Goal: Task Accomplishment & Management: Manage account settings

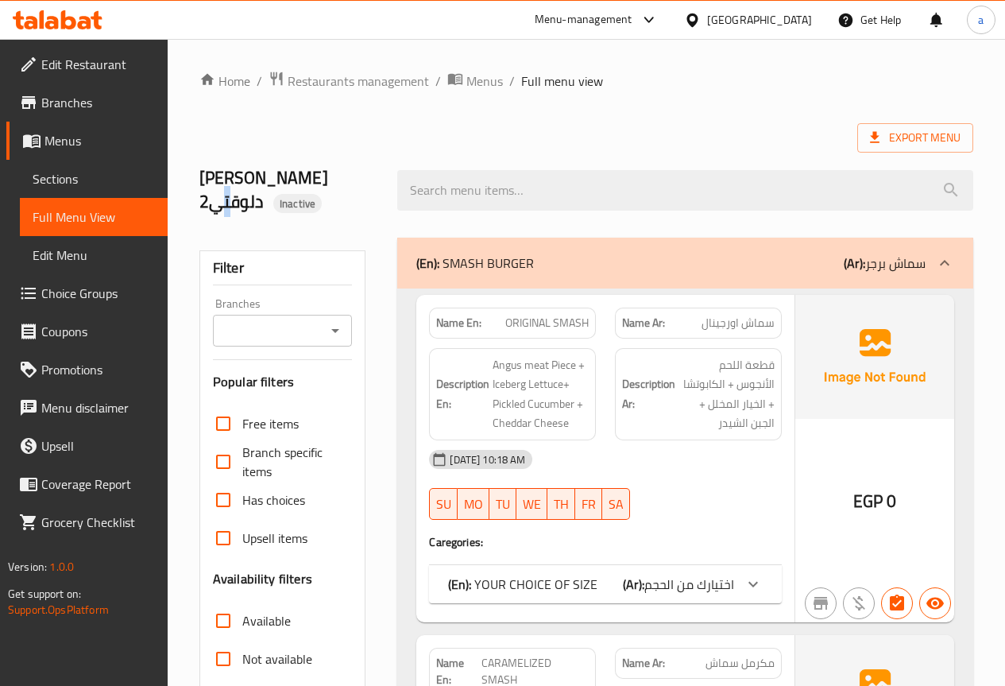
drag, startPoint x: 361, startPoint y: 176, endPoint x: 195, endPoint y: 172, distance: 166.1
click at [195, 172] on div "[PERSON_NAME] دلوقتي2 Inactive" at bounding box center [289, 190] width 199 height 95
click at [195, 173] on div "ياسين مترمن دلوقتي2 Inactive" at bounding box center [289, 190] width 199 height 95
drag, startPoint x: 361, startPoint y: 172, endPoint x: 198, endPoint y: 174, distance: 162.9
click at [198, 174] on div "ياسين مترمن دلوقتي2 Inactive" at bounding box center [289, 190] width 199 height 95
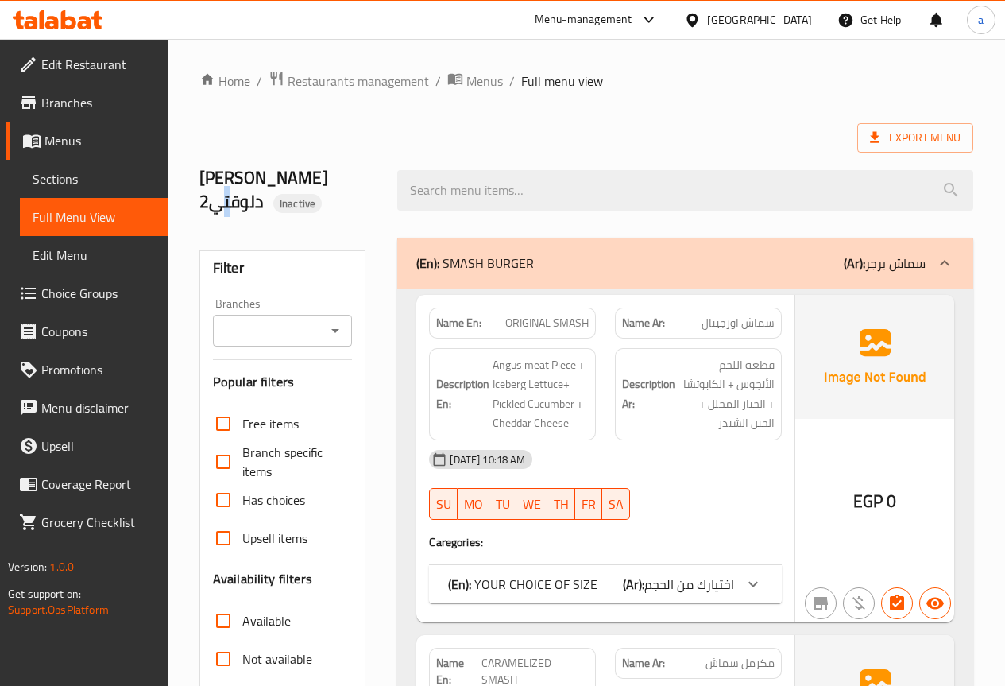
click at [198, 174] on div "ياسين مترمن دلوقتي2 Inactive" at bounding box center [289, 190] width 199 height 95
drag, startPoint x: 198, startPoint y: 174, endPoint x: 353, endPoint y: 168, distance: 155.1
click at [353, 168] on div "ياسين مترمن دلوقتي2 Inactive" at bounding box center [289, 190] width 199 height 95
click at [353, 168] on h2 "ياسين مترمن دلوقتي2 Inactive" at bounding box center [289, 190] width 180 height 48
drag, startPoint x: 362, startPoint y: 172, endPoint x: 208, endPoint y: 180, distance: 154.3
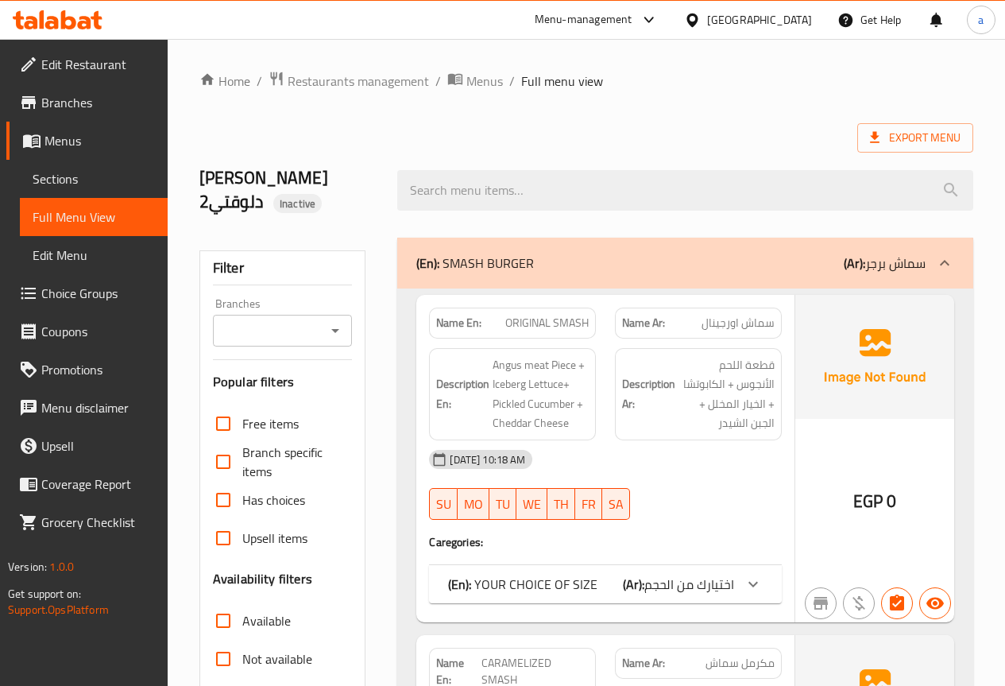
click at [208, 180] on h2 "ياسين مترمن دلوقتي2 Inactive" at bounding box center [289, 190] width 180 height 48
drag, startPoint x: 201, startPoint y: 176, endPoint x: 358, endPoint y: 170, distance: 157.4
click at [358, 170] on h2 "ياسين مترمن دلوقتي2 Inactive" at bounding box center [289, 190] width 180 height 48
drag, startPoint x: 187, startPoint y: 180, endPoint x: 215, endPoint y: 167, distance: 30.6
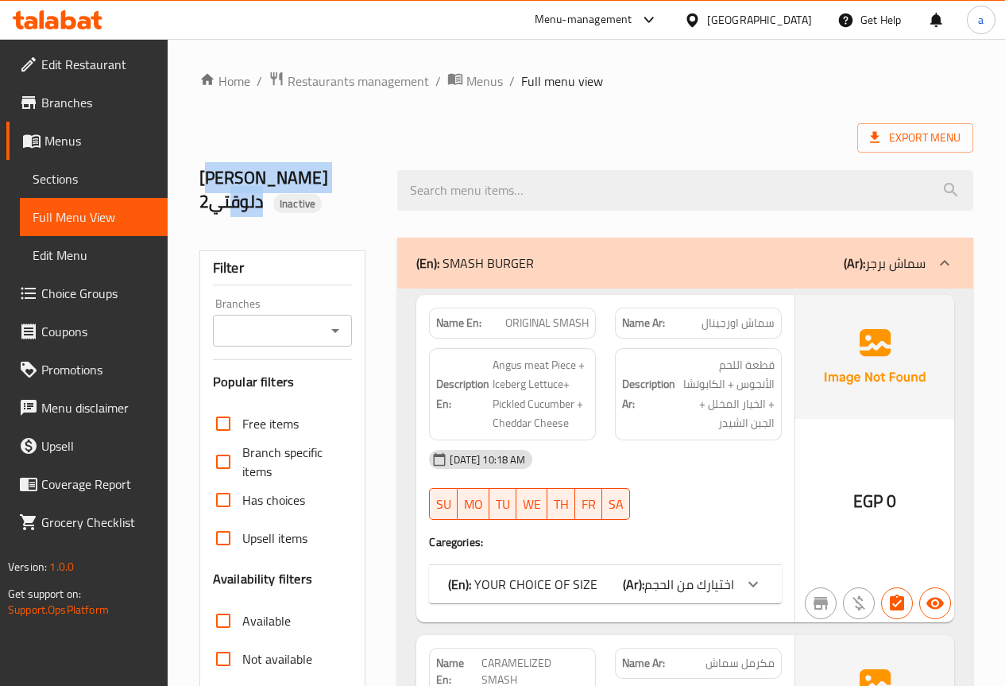
click at [97, 177] on span "Sections" at bounding box center [94, 178] width 122 height 19
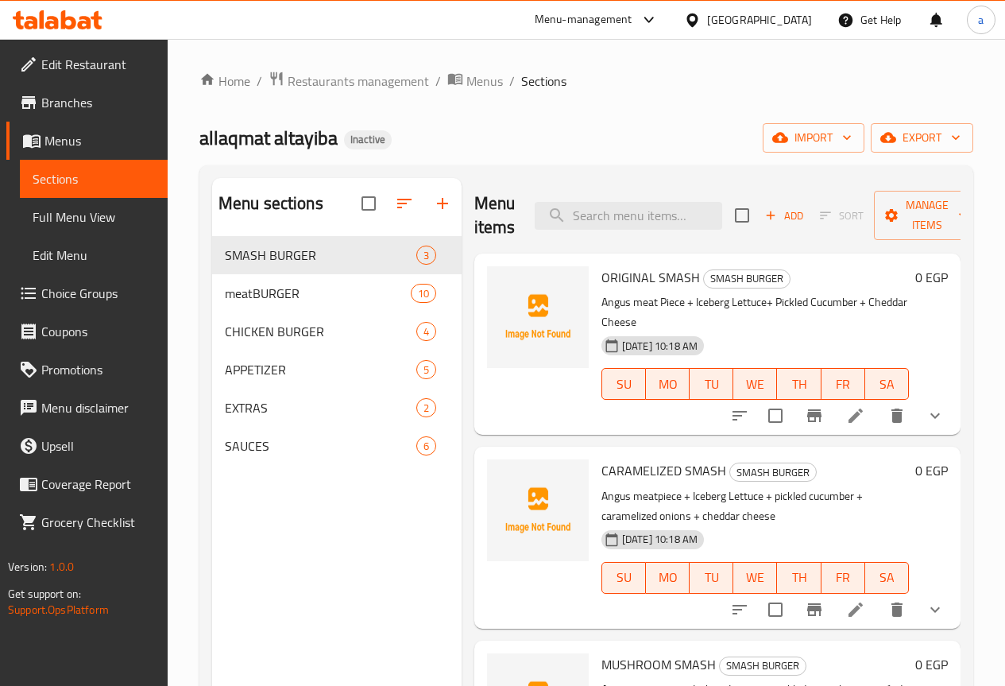
click at [102, 103] on span "Branches" at bounding box center [98, 102] width 114 height 19
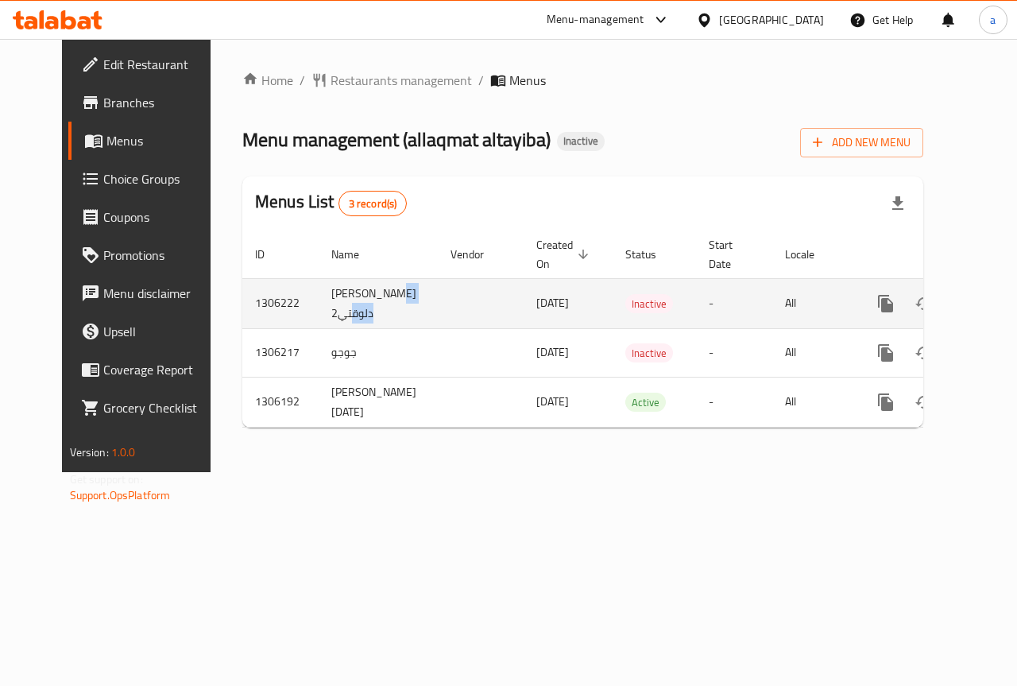
drag, startPoint x: 354, startPoint y: 287, endPoint x: 284, endPoint y: 321, distance: 77.1
click at [319, 321] on td "[PERSON_NAME] دلوقتي2" at bounding box center [378, 303] width 119 height 50
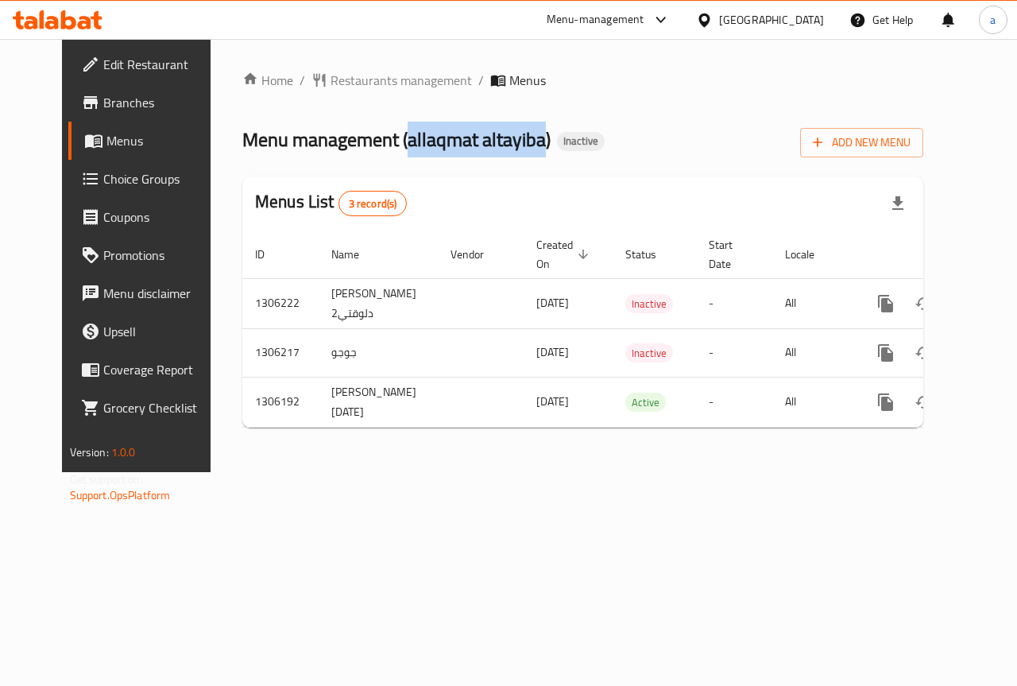
drag, startPoint x: 367, startPoint y: 141, endPoint x: 505, endPoint y: 150, distance: 138.6
click at [505, 150] on span "Menu management ( allaqmat altayiba )" at bounding box center [396, 140] width 308 height 36
click at [904, 138] on span "Add New Menu" at bounding box center [862, 143] width 98 height 20
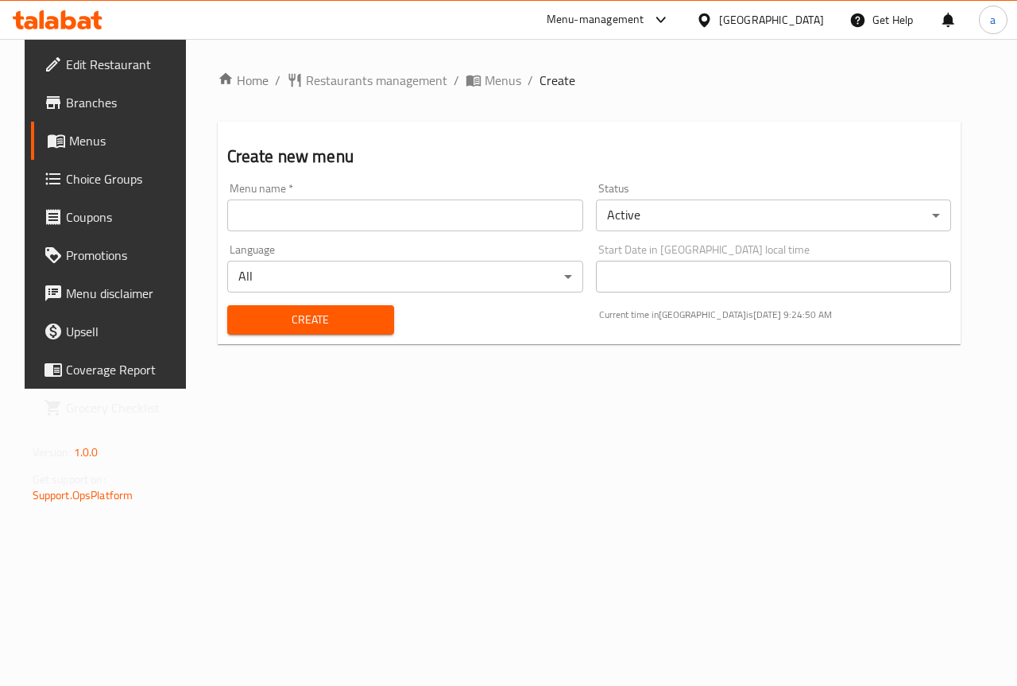
click at [522, 218] on input "text" at bounding box center [405, 215] width 356 height 32
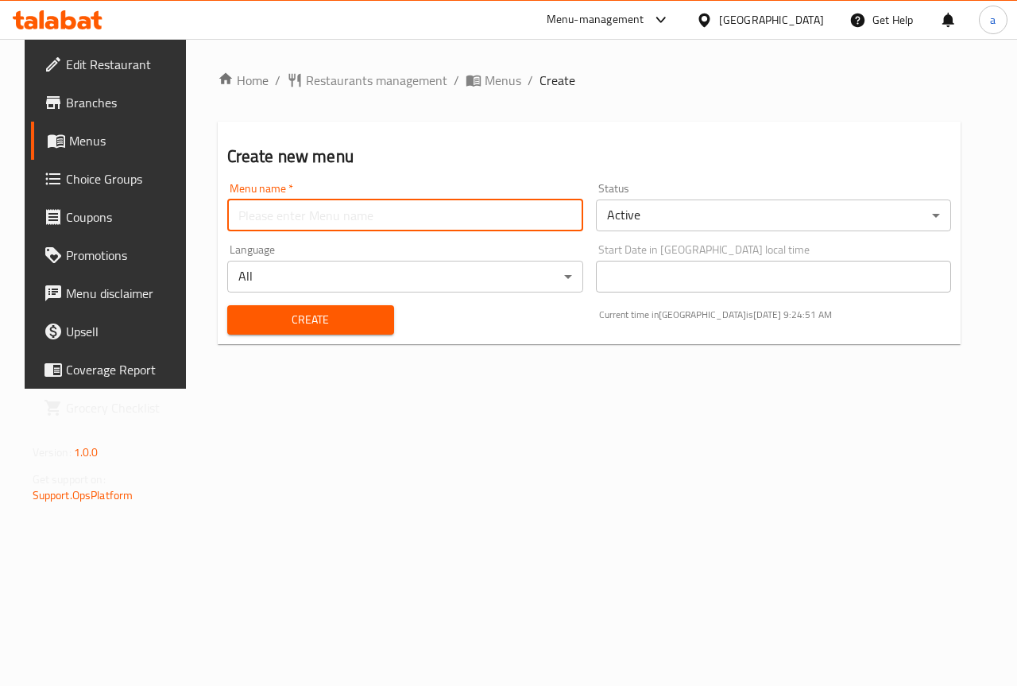
type input "anas 7516"
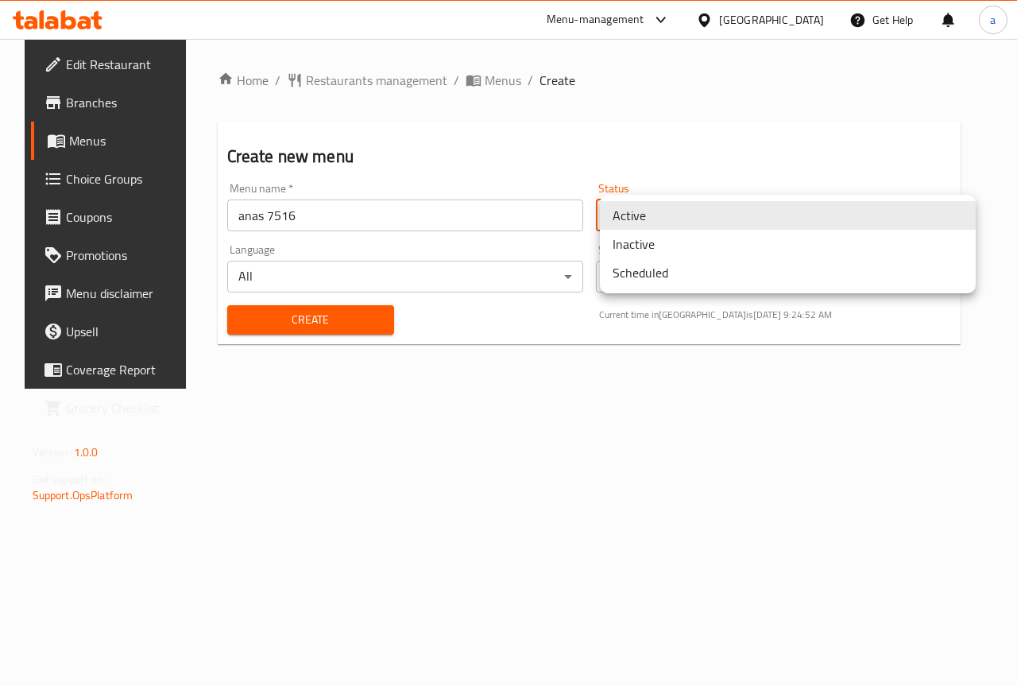
click at [754, 216] on body "​ Menu-management Egypt Get Help a Edit Restaurant Branches Menus Choice Groups…" at bounding box center [508, 362] width 1017 height 647
click at [733, 211] on li "Active" at bounding box center [788, 215] width 376 height 29
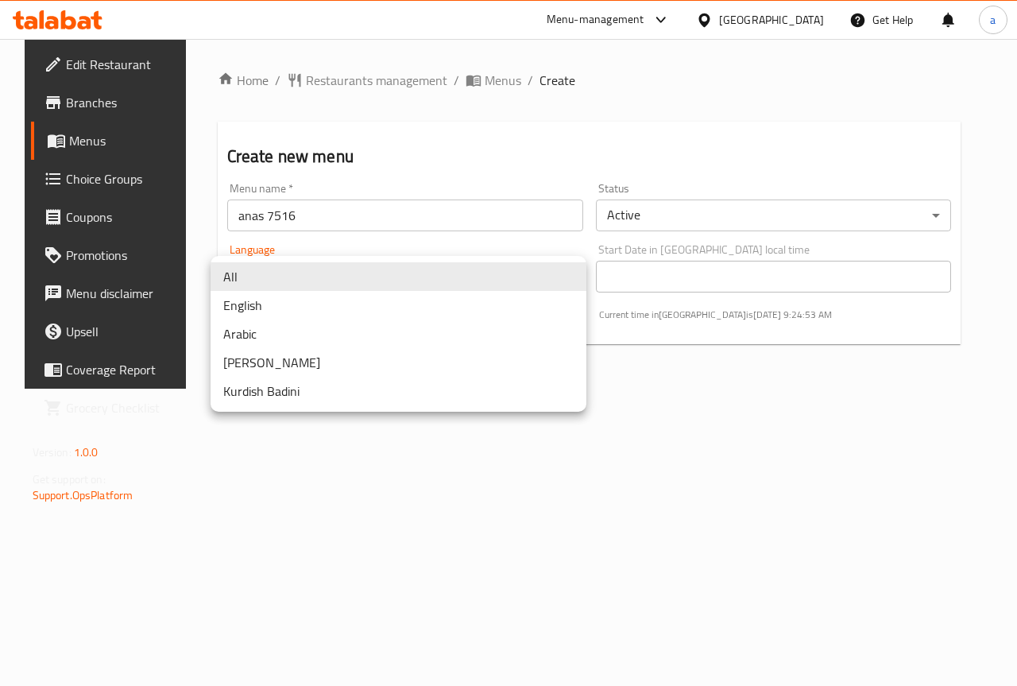
click at [460, 265] on body "​ Menu-management Egypt Get Help a Edit Restaurant Branches Menus Choice Groups…" at bounding box center [508, 362] width 1017 height 647
click at [431, 272] on li "All" at bounding box center [399, 276] width 376 height 29
click at [342, 276] on body "​ Menu-management Egypt Get Help a Edit Restaurant Branches Menus Choice Groups…" at bounding box center [508, 362] width 1017 height 647
click at [293, 305] on li "English" at bounding box center [399, 305] width 376 height 29
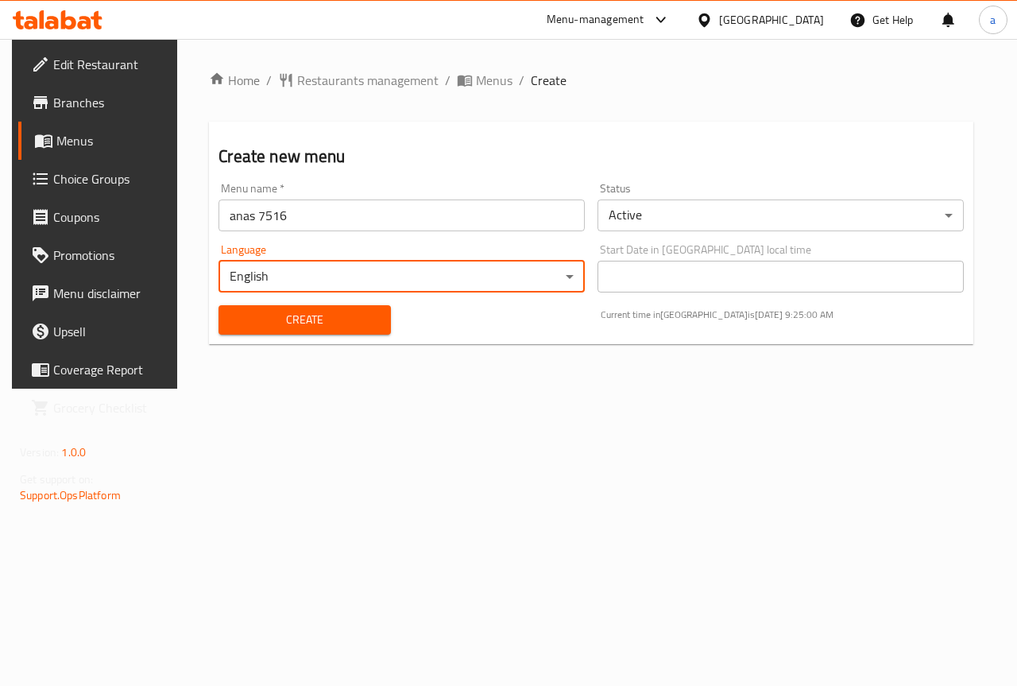
click at [300, 284] on body "​ Menu-management Egypt Get Help a Edit Restaurant Branches Menus Choice Groups…" at bounding box center [508, 362] width 1017 height 647
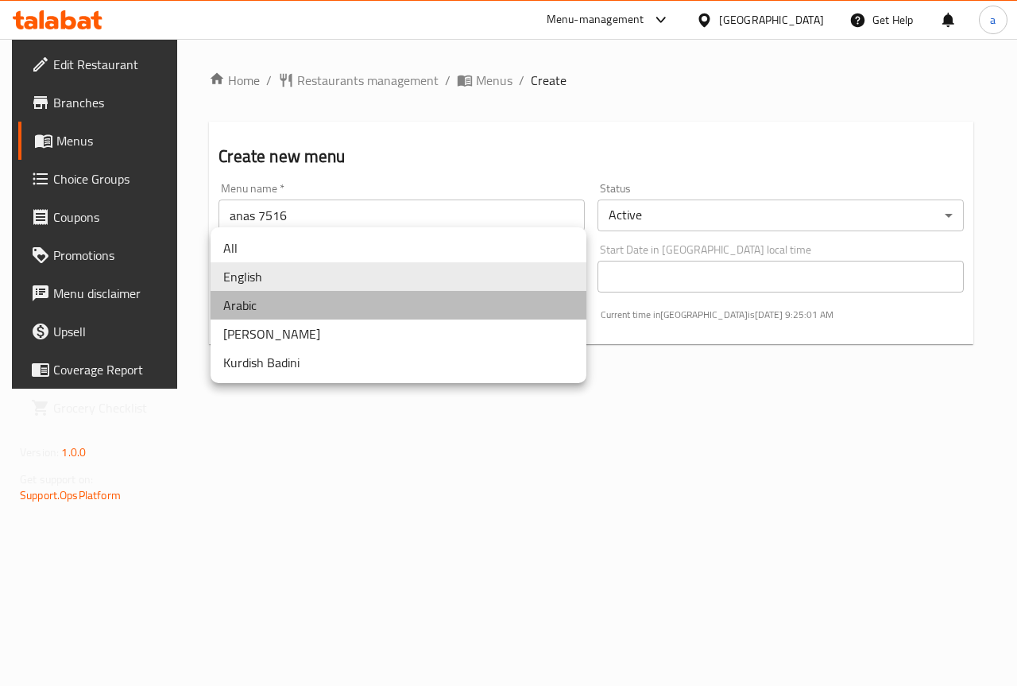
click at [294, 317] on li "Arabic" at bounding box center [399, 305] width 376 height 29
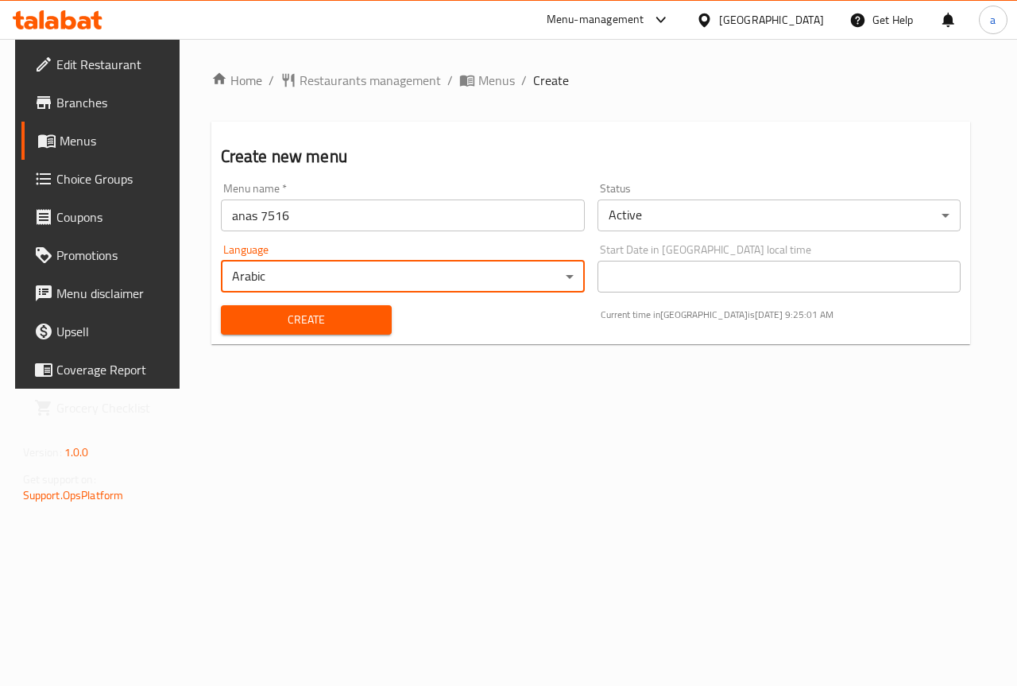
click at [300, 266] on body "​ Menu-management Egypt Get Help a Edit Restaurant Branches Menus Choice Groups…" at bounding box center [508, 362] width 1017 height 647
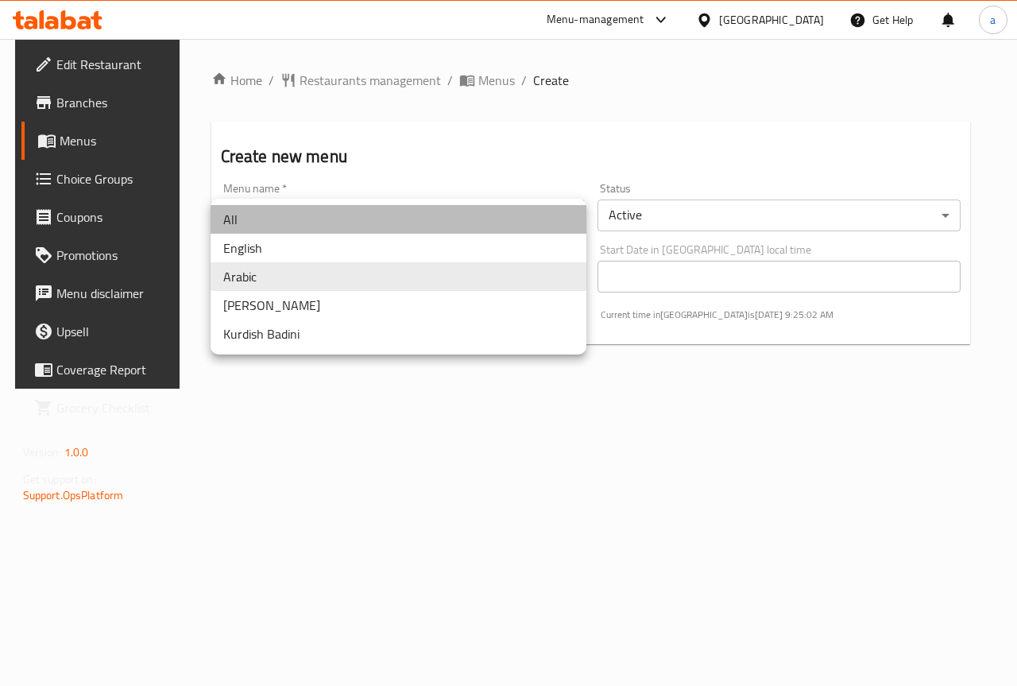
click at [321, 227] on li "All" at bounding box center [399, 219] width 376 height 29
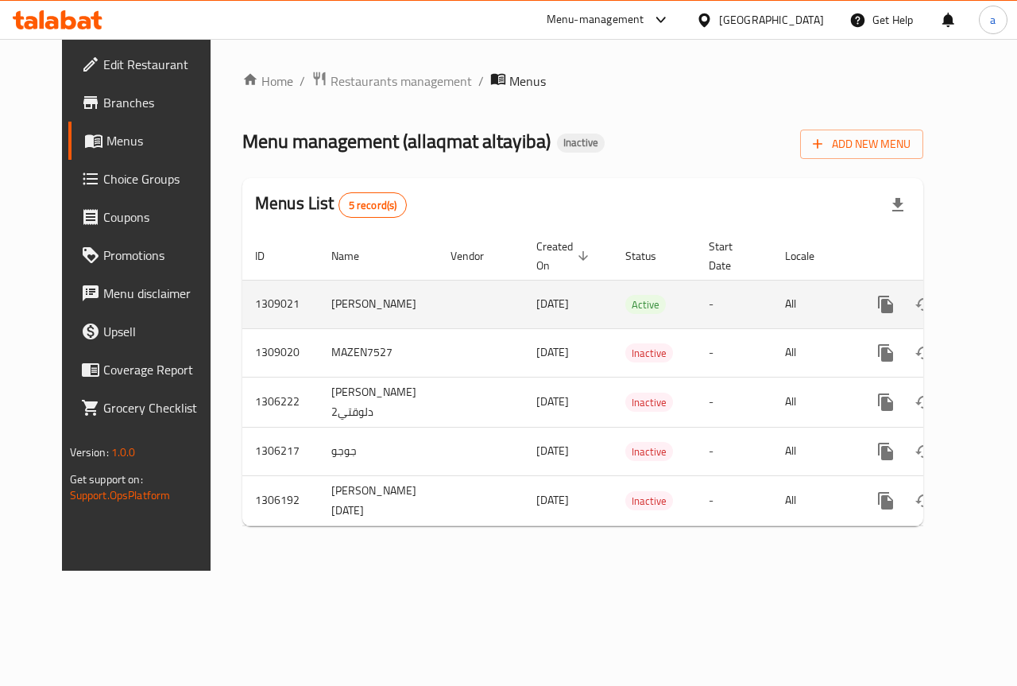
click at [539, 311] on span "01/09/2025" at bounding box center [552, 303] width 33 height 21
click at [981, 303] on link "enhanced table" at bounding box center [1000, 304] width 38 height 38
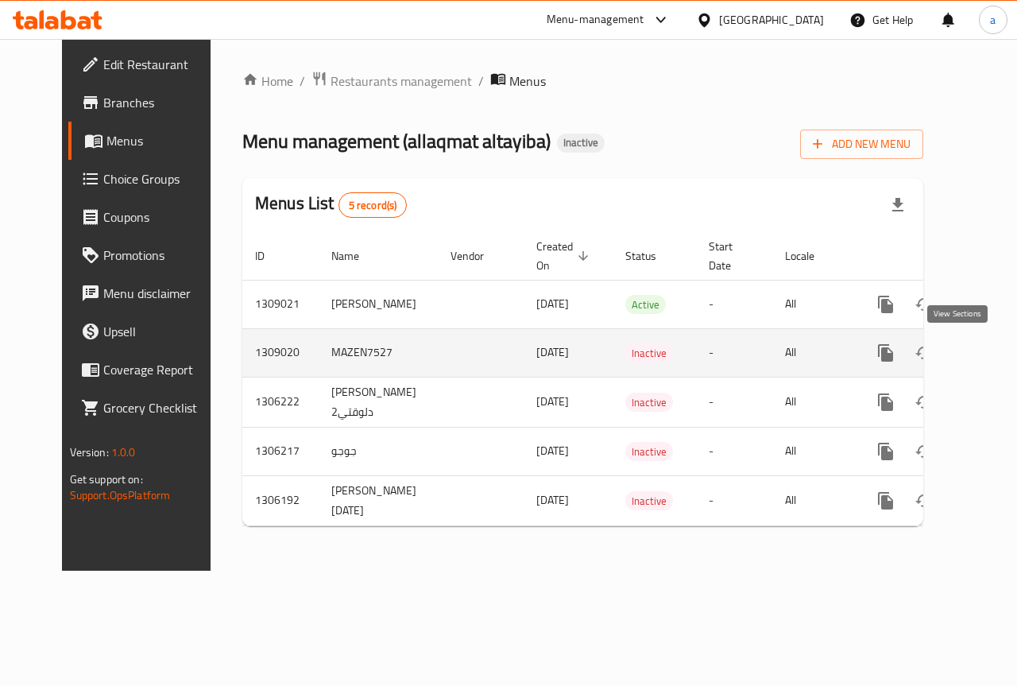
click at [991, 350] on icon "enhanced table" at bounding box center [1000, 352] width 19 height 19
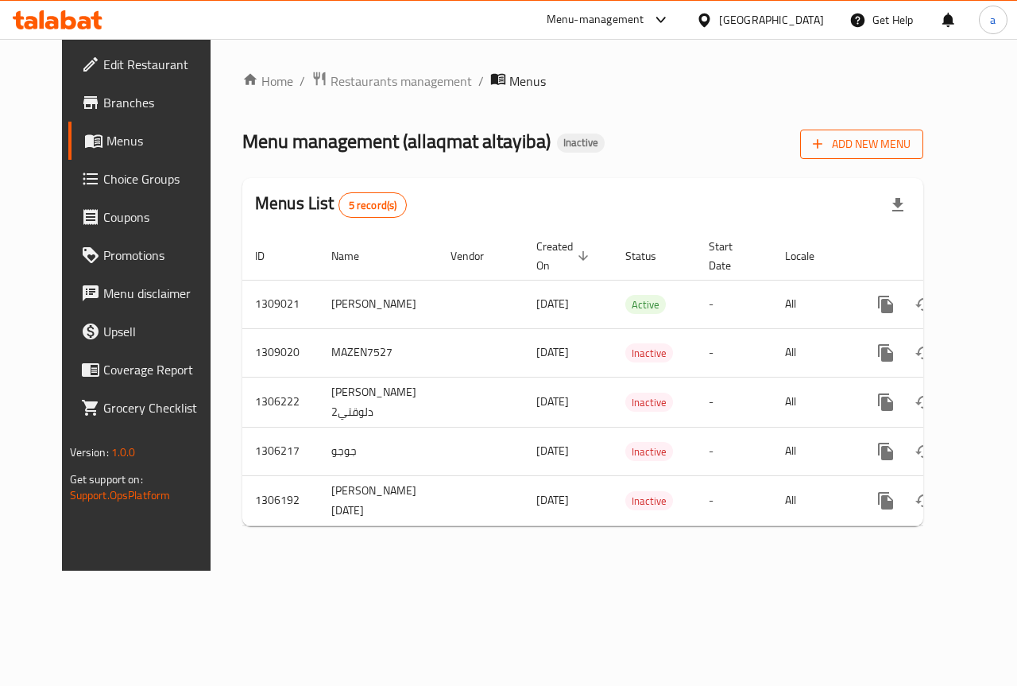
click at [906, 143] on span "Add New Menu" at bounding box center [862, 144] width 98 height 20
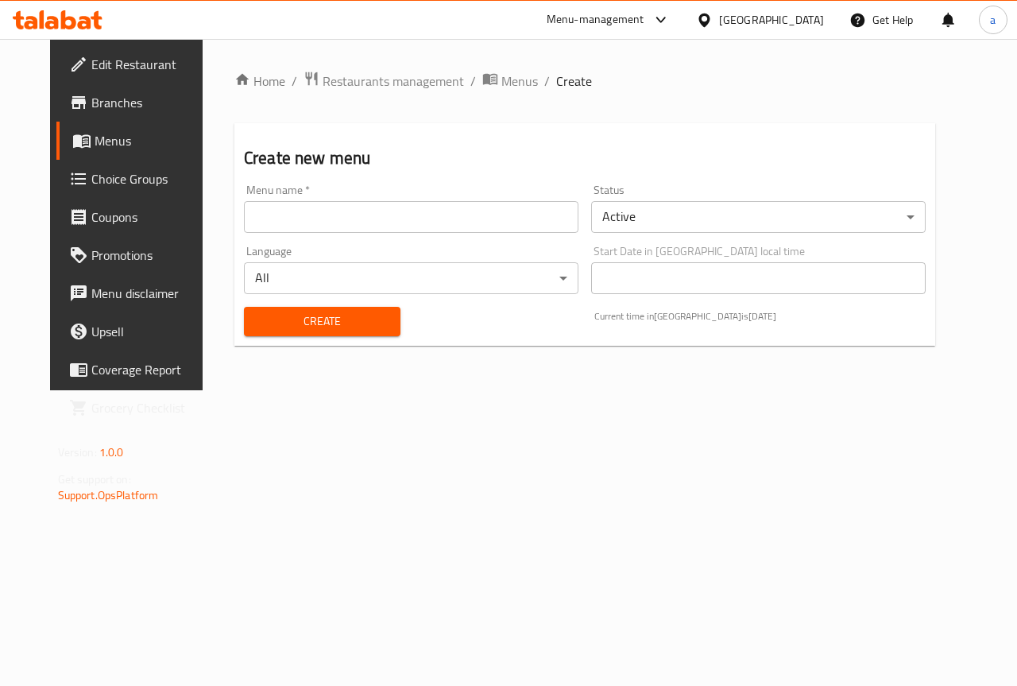
click at [462, 209] on input "text" at bounding box center [411, 217] width 334 height 32
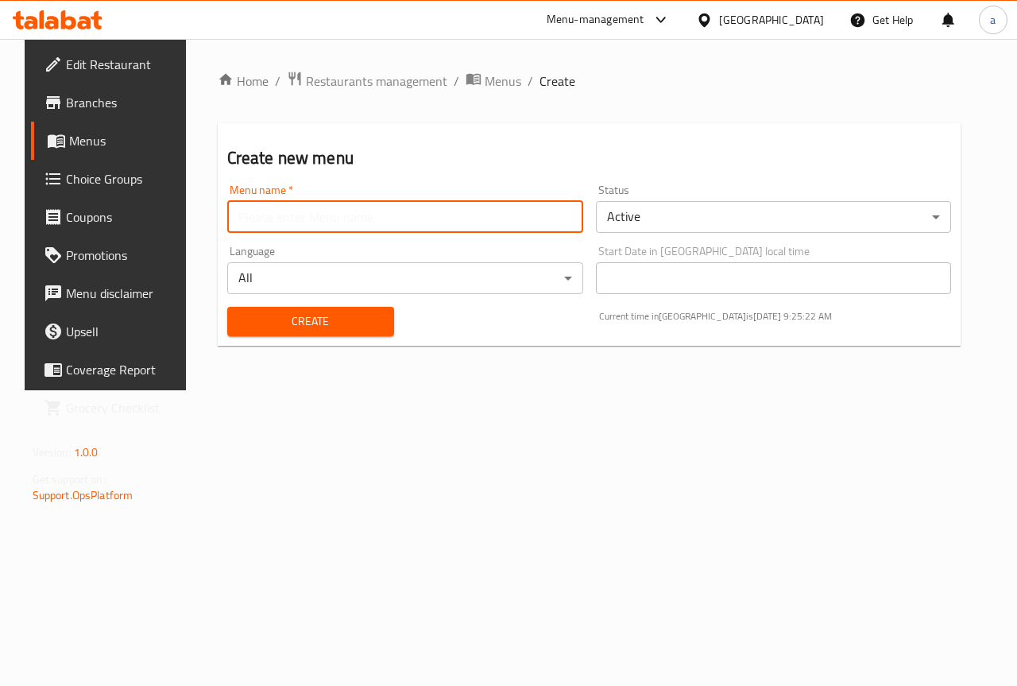
type input "anas 7516"
click at [762, 227] on body "​ Menu-management Egypt Get Help a Edit Restaurant Branches Menus Choice Groups…" at bounding box center [508, 362] width 1017 height 647
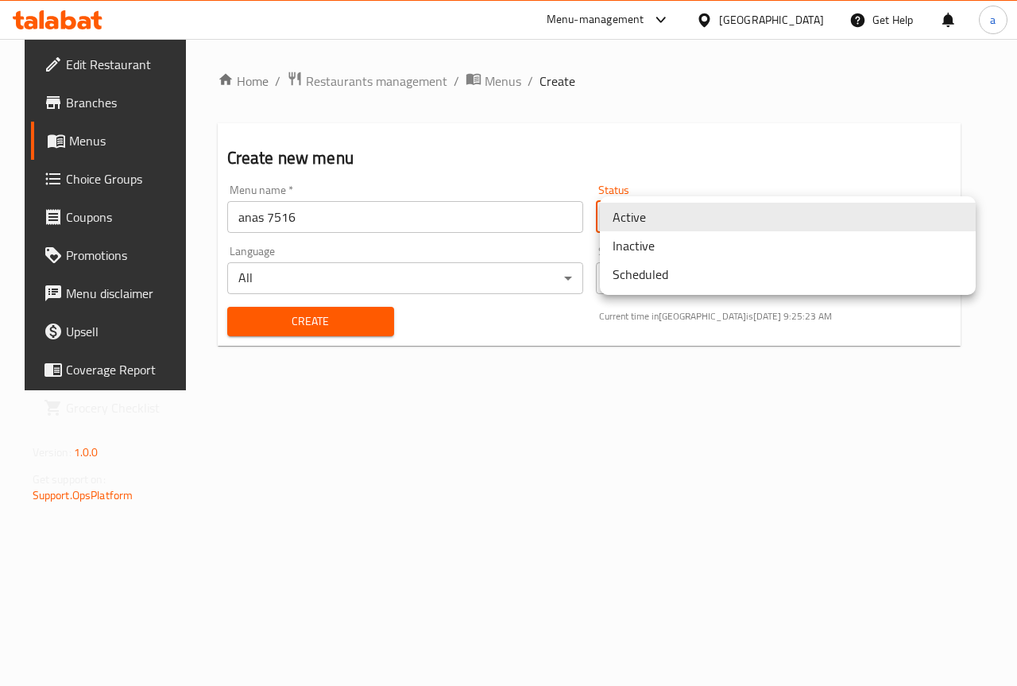
click at [740, 221] on li "Active" at bounding box center [788, 217] width 376 height 29
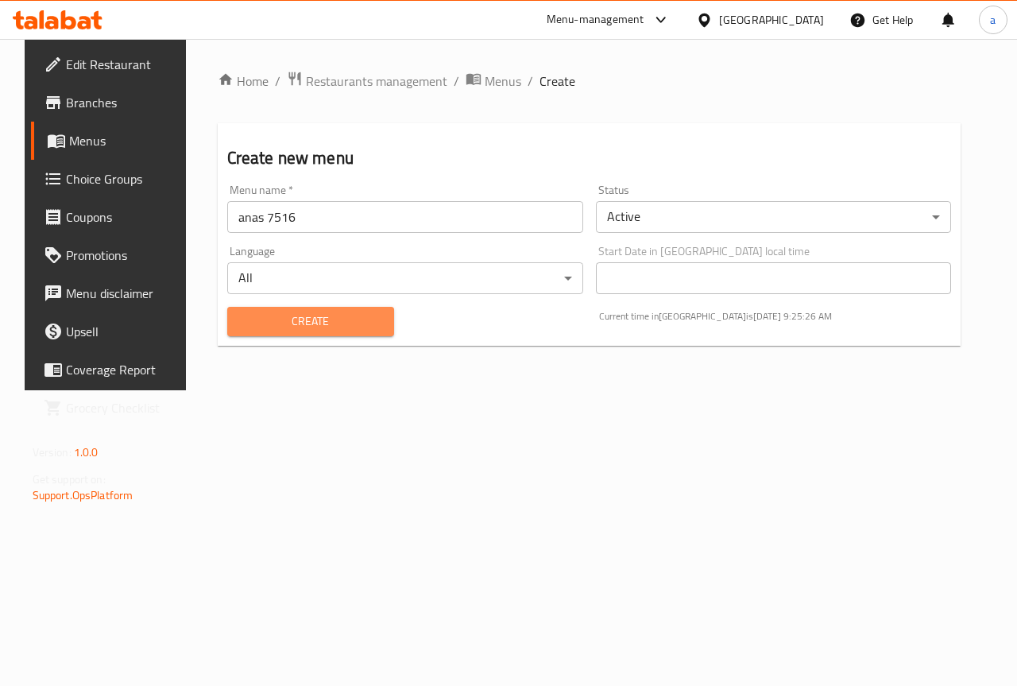
click at [304, 328] on span "Create" at bounding box center [310, 321] width 141 height 20
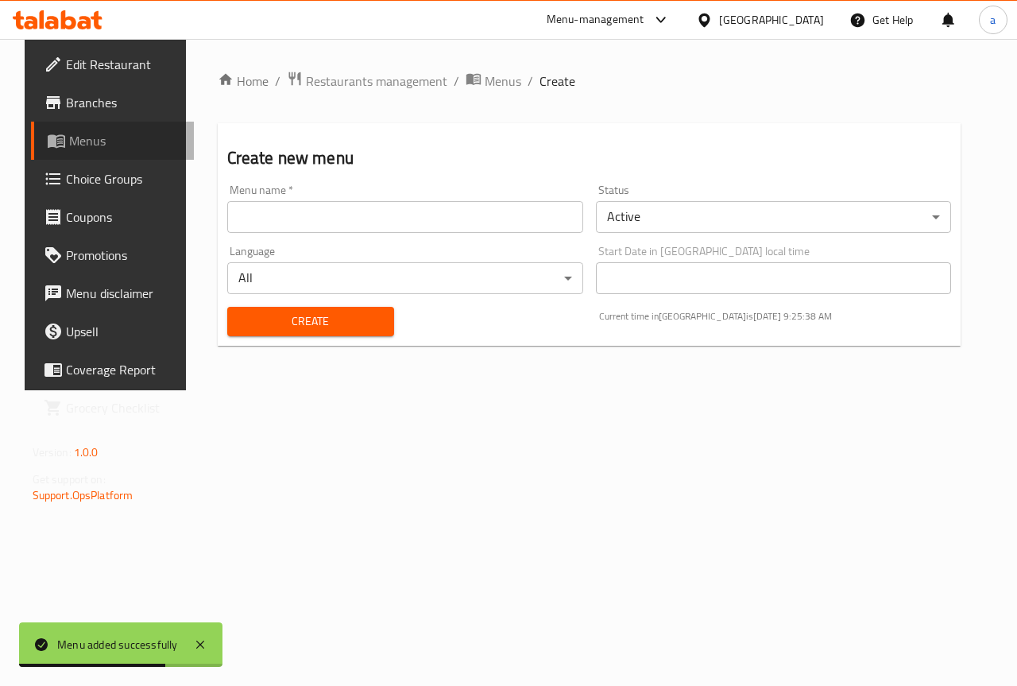
click at [95, 131] on span "Menus" at bounding box center [125, 140] width 113 height 19
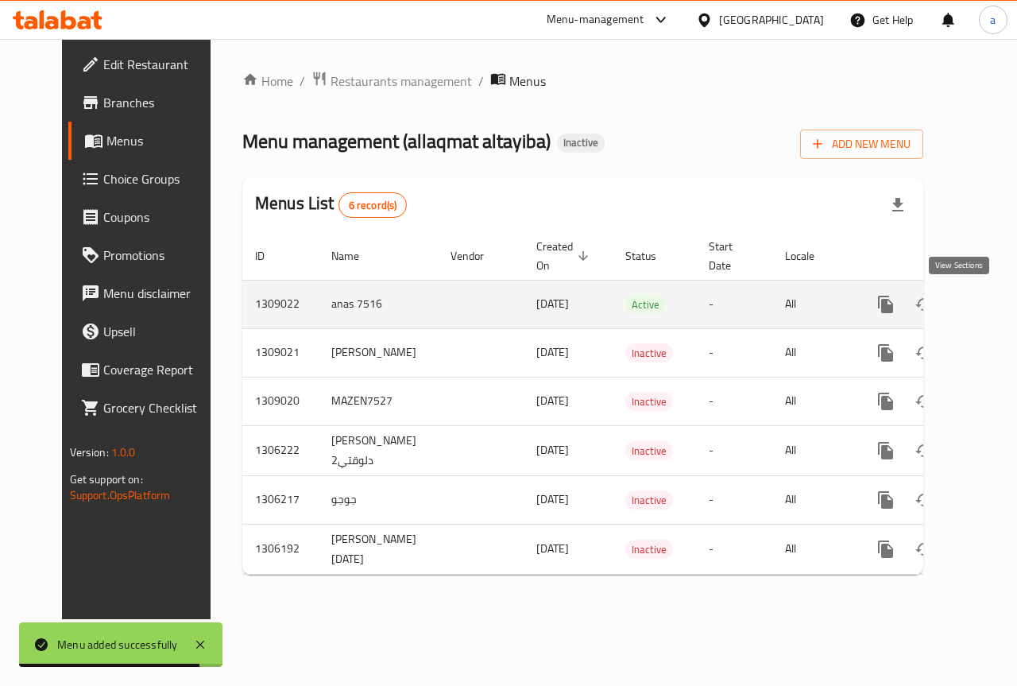
click at [991, 297] on icon "enhanced table" at bounding box center [1000, 304] width 19 height 19
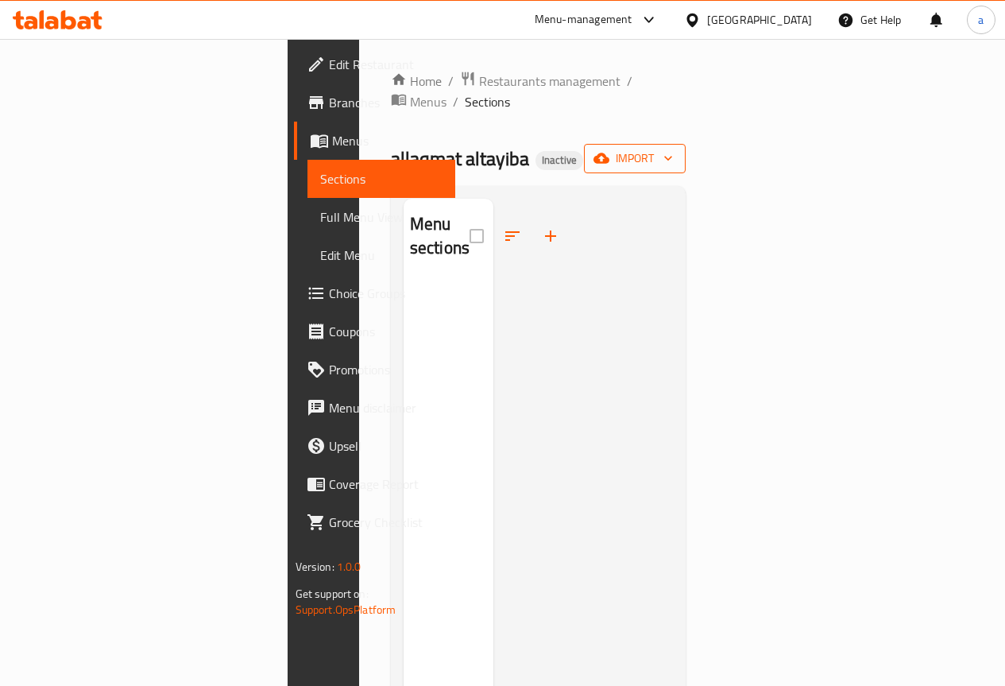
click at [676, 150] on icon "button" at bounding box center [668, 158] width 16 height 16
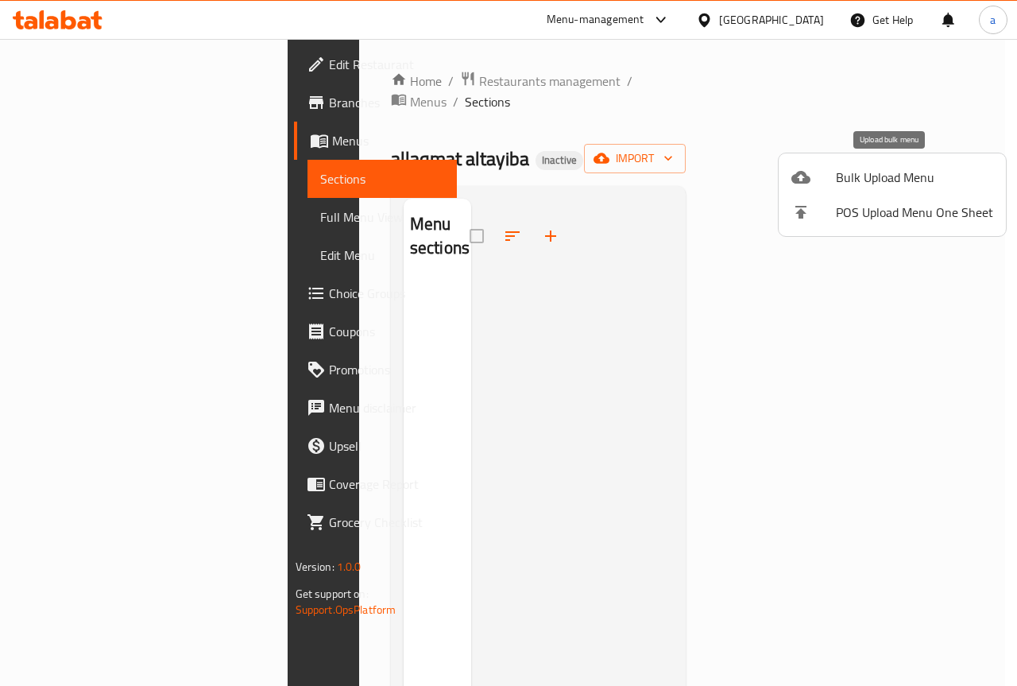
click at [873, 181] on span "Bulk Upload Menu" at bounding box center [914, 177] width 157 height 19
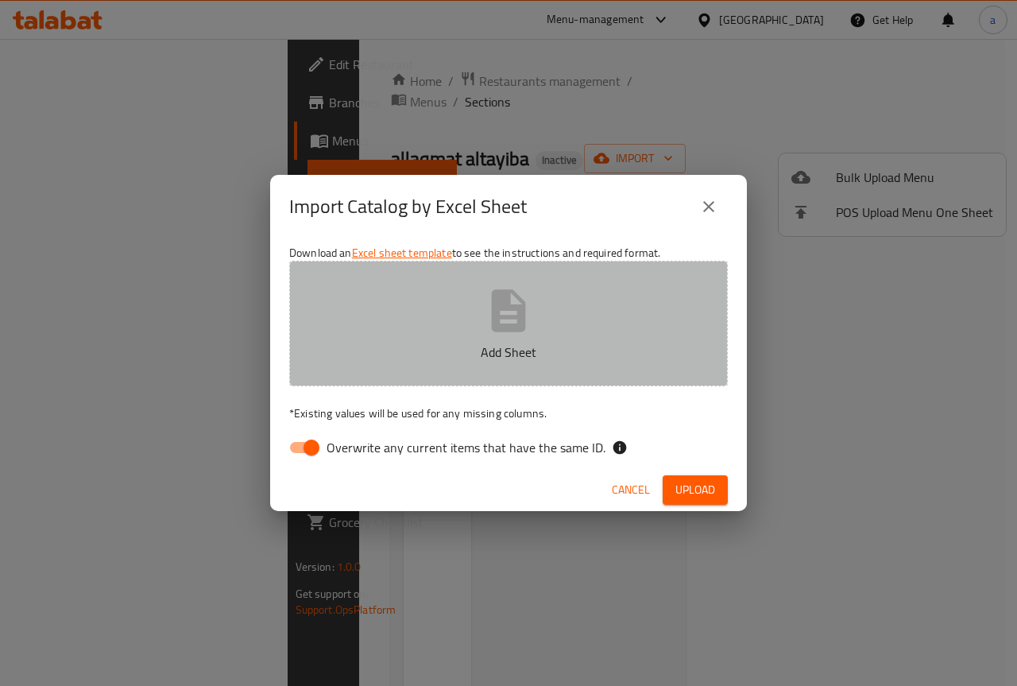
click at [503, 325] on icon "button" at bounding box center [509, 310] width 34 height 42
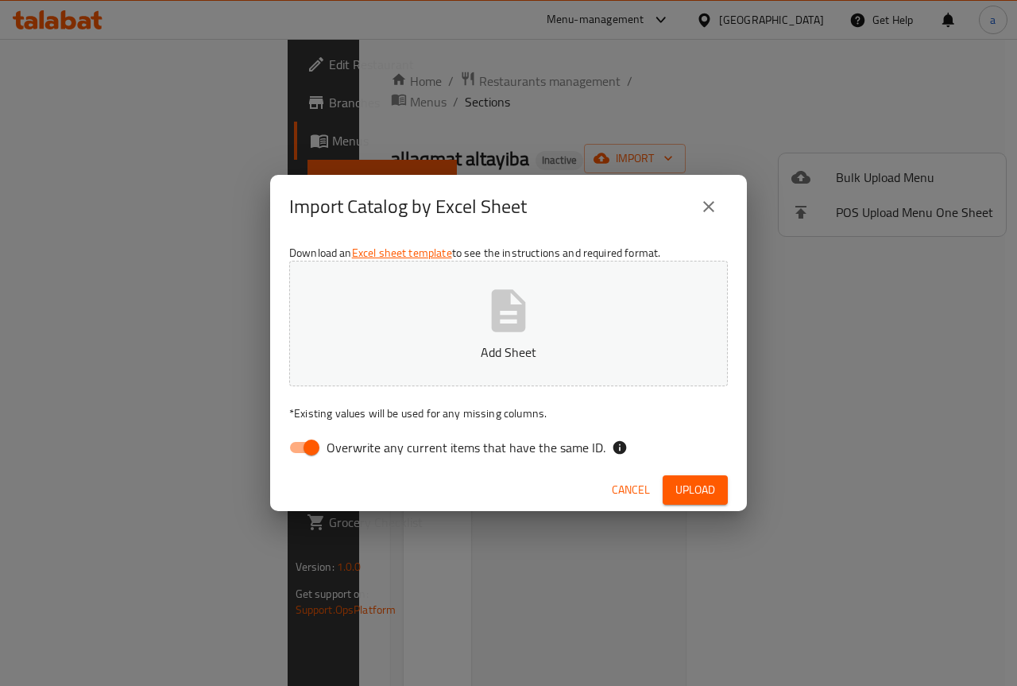
click at [314, 451] on input "Overwrite any current items that have the same ID." at bounding box center [311, 447] width 91 height 30
checkbox input "false"
click at [939, 323] on div "Import Catalog by Excel Sheet Download an Excel sheet template to see the instr…" at bounding box center [508, 343] width 1017 height 686
click at [640, 496] on span "Cancel" at bounding box center [631, 490] width 38 height 20
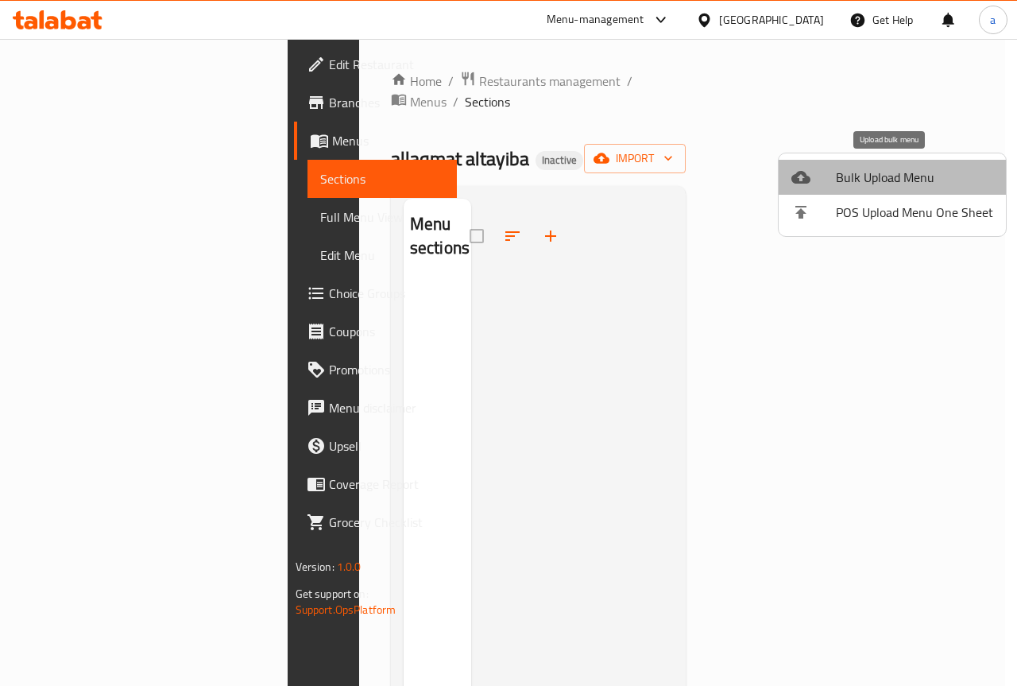
click at [953, 176] on span "Bulk Upload Menu" at bounding box center [914, 177] width 157 height 19
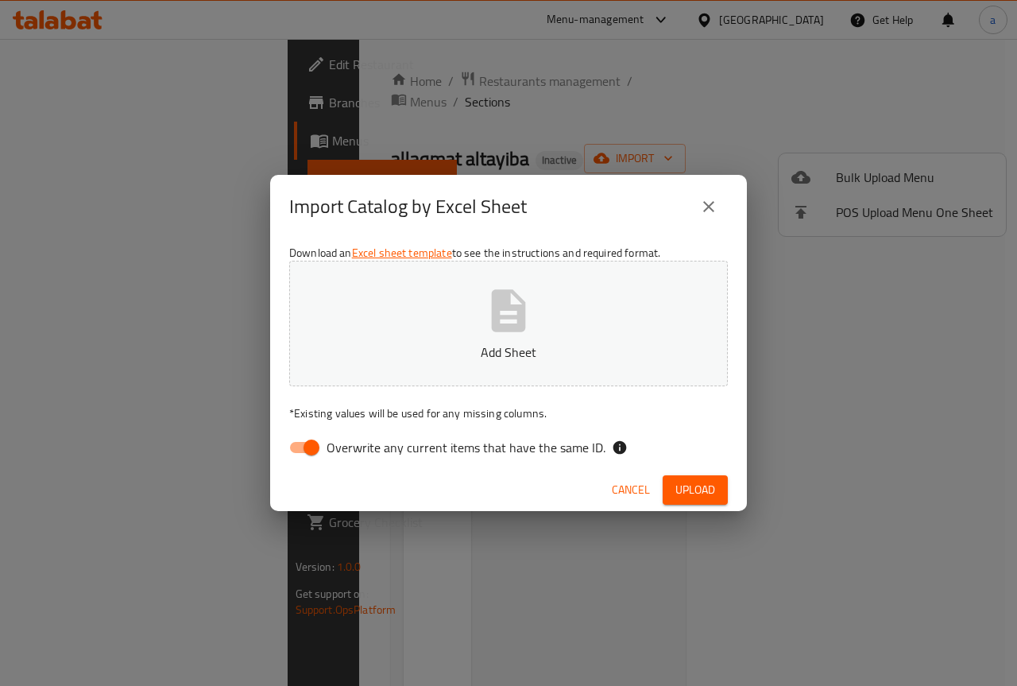
click at [267, 455] on div "Import Catalog by Excel Sheet Download an Excel sheet template to see the instr…" at bounding box center [508, 343] width 1017 height 686
click at [286, 447] on input "Overwrite any current items that have the same ID." at bounding box center [311, 447] width 91 height 30
checkbox input "false"
click at [698, 484] on span "Upload" at bounding box center [695, 490] width 40 height 20
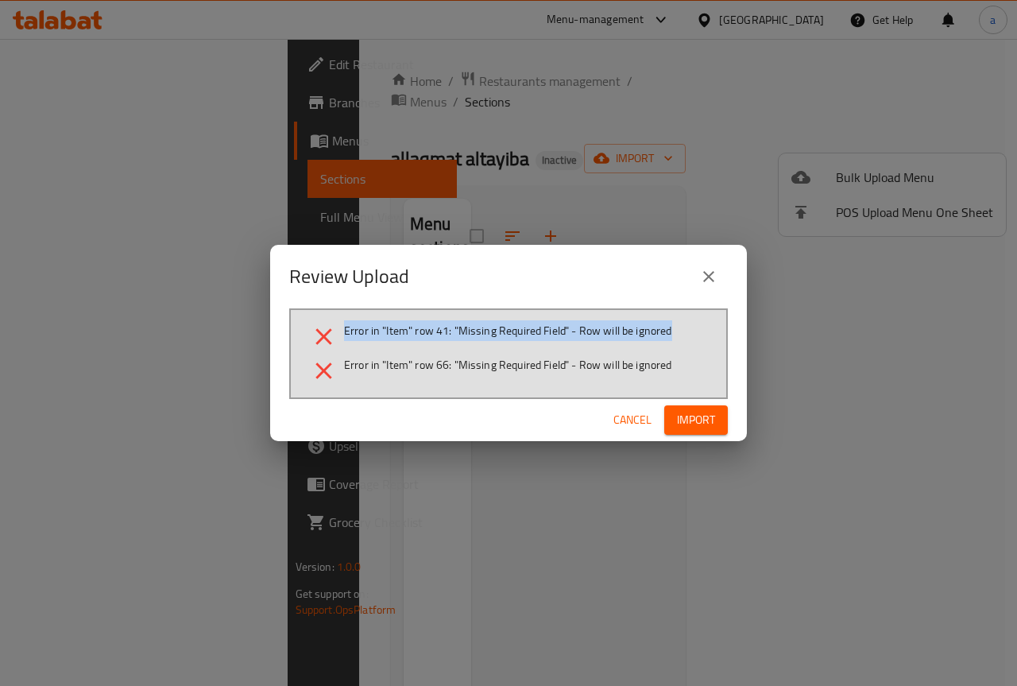
drag, startPoint x: 342, startPoint y: 327, endPoint x: 674, endPoint y: 333, distance: 332.1
click at [674, 333] on li "Error in "Item" row 41: "Missing Required Field" - Row will be ignored" at bounding box center [508, 337] width 397 height 28
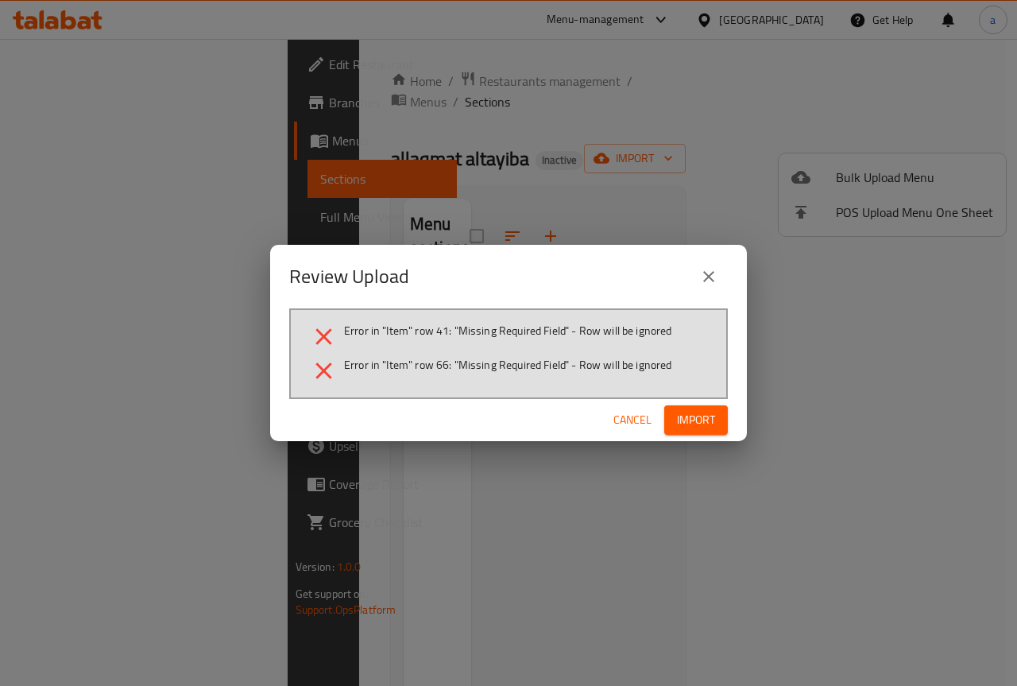
click at [385, 365] on span "Error in "Item" row 66: "Missing Required Field" - Row will be ignored" at bounding box center [508, 365] width 328 height 16
drag, startPoint x: 345, startPoint y: 363, endPoint x: 447, endPoint y: 369, distance: 101.9
click at [447, 369] on span "Error in "Item" row 66: "Missing Required Field" - Row will be ignored" at bounding box center [508, 365] width 328 height 16
drag, startPoint x: 433, startPoint y: 326, endPoint x: 461, endPoint y: 327, distance: 27.9
click at [461, 327] on span "Error in "Item" row 41: "Missing Required Field" - Row will be ignored" at bounding box center [508, 331] width 328 height 16
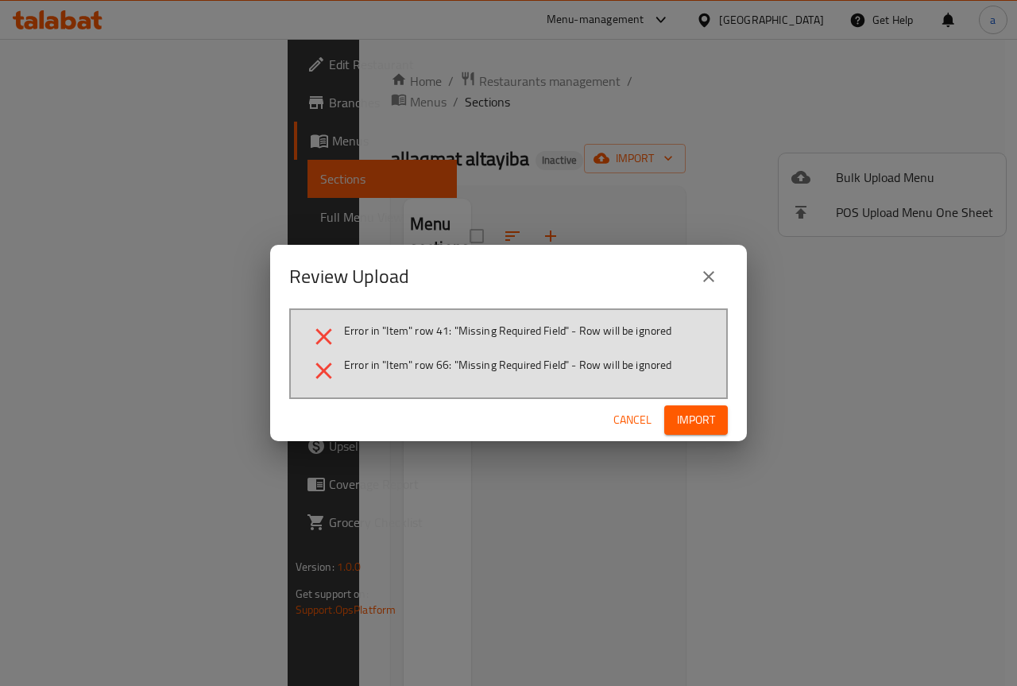
click at [454, 376] on li "Error in "Item" row 66: "Missing Required Field" - Row will be ignored" at bounding box center [508, 371] width 397 height 28
drag, startPoint x: 438, startPoint y: 371, endPoint x: 453, endPoint y: 371, distance: 15.1
click at [453, 371] on span "Error in "Item" row 66: "Missing Required Field" - Row will be ignored" at bounding box center [508, 365] width 328 height 16
click at [607, 408] on button "Cancel" at bounding box center [632, 419] width 51 height 29
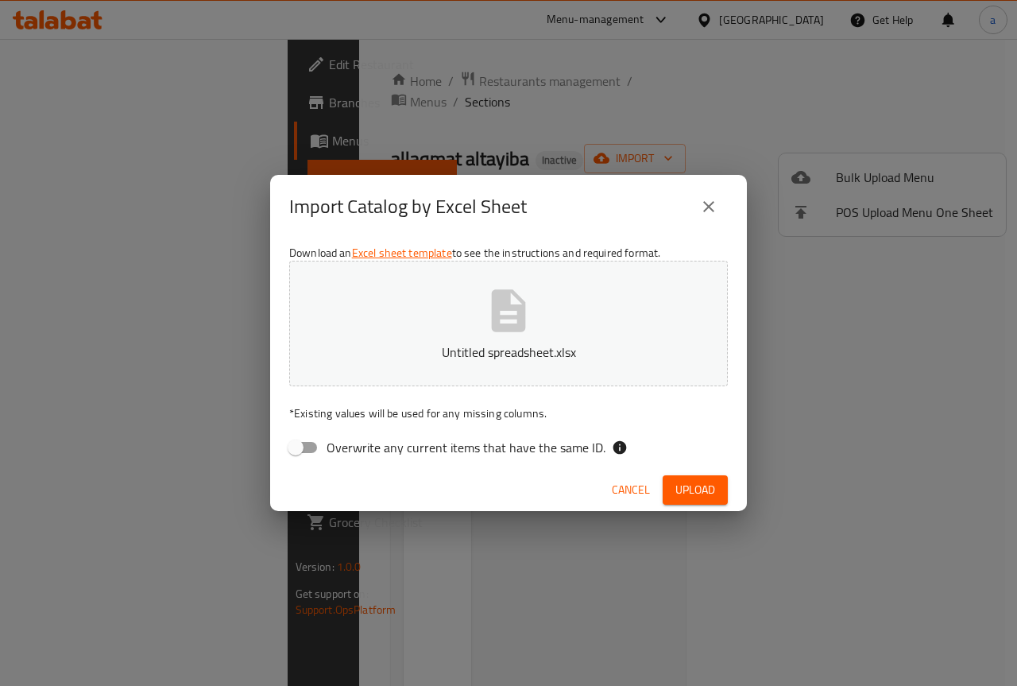
click at [627, 484] on span "Cancel" at bounding box center [631, 490] width 38 height 20
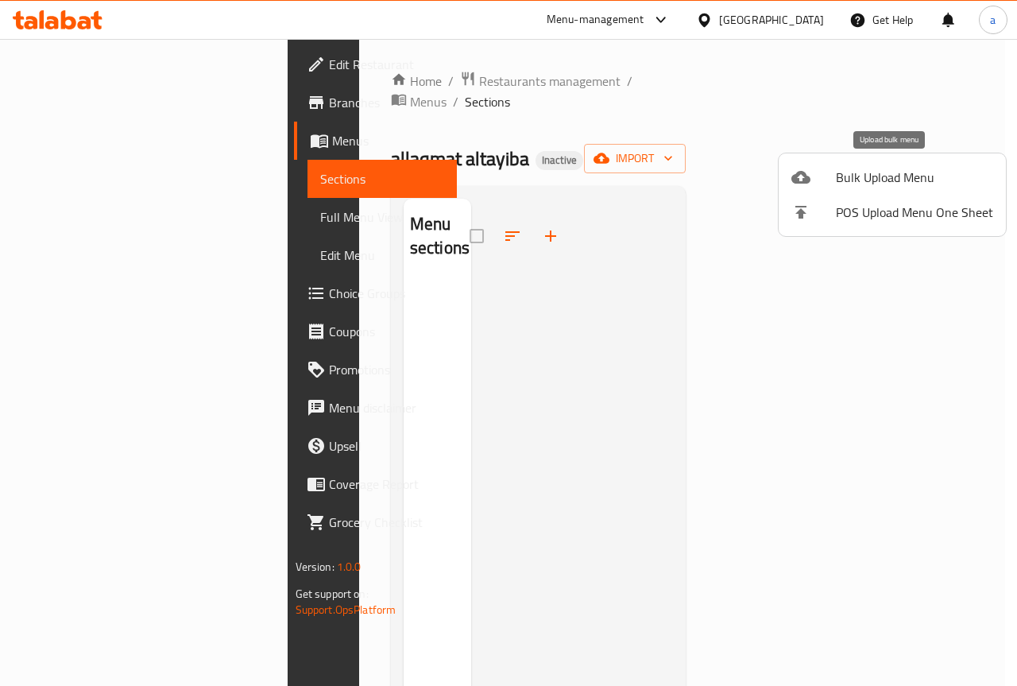
click at [876, 180] on span "Bulk Upload Menu" at bounding box center [914, 177] width 157 height 19
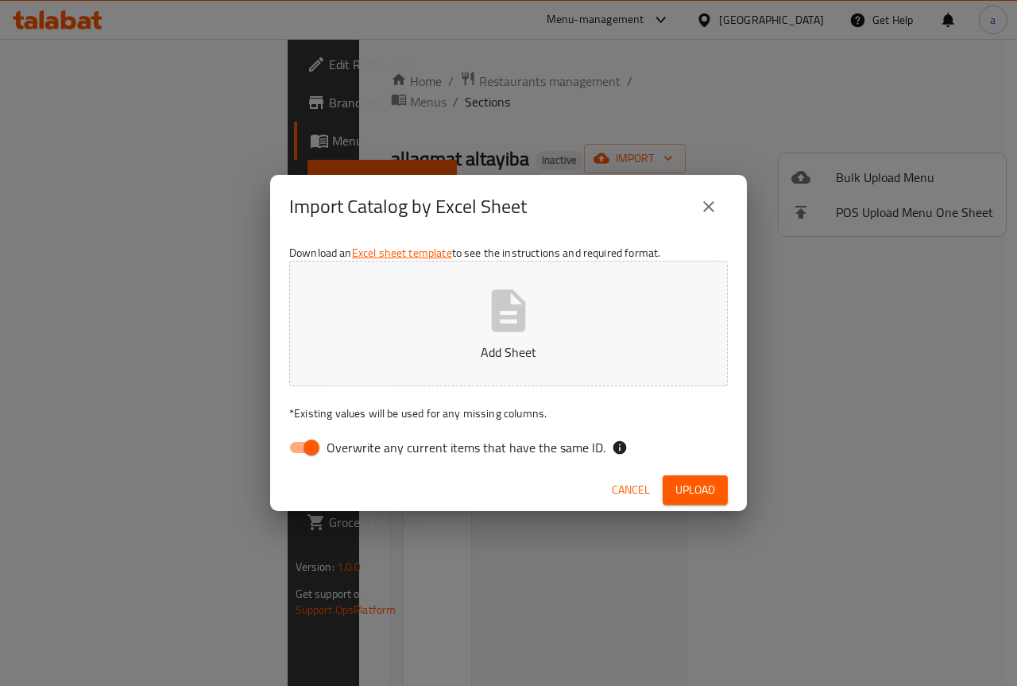
click at [306, 458] on input "Overwrite any current items that have the same ID." at bounding box center [311, 447] width 91 height 30
checkbox input "false"
click at [698, 474] on div "Cancel Upload" at bounding box center [508, 490] width 477 height 42
click at [702, 477] on button "Upload" at bounding box center [695, 489] width 65 height 29
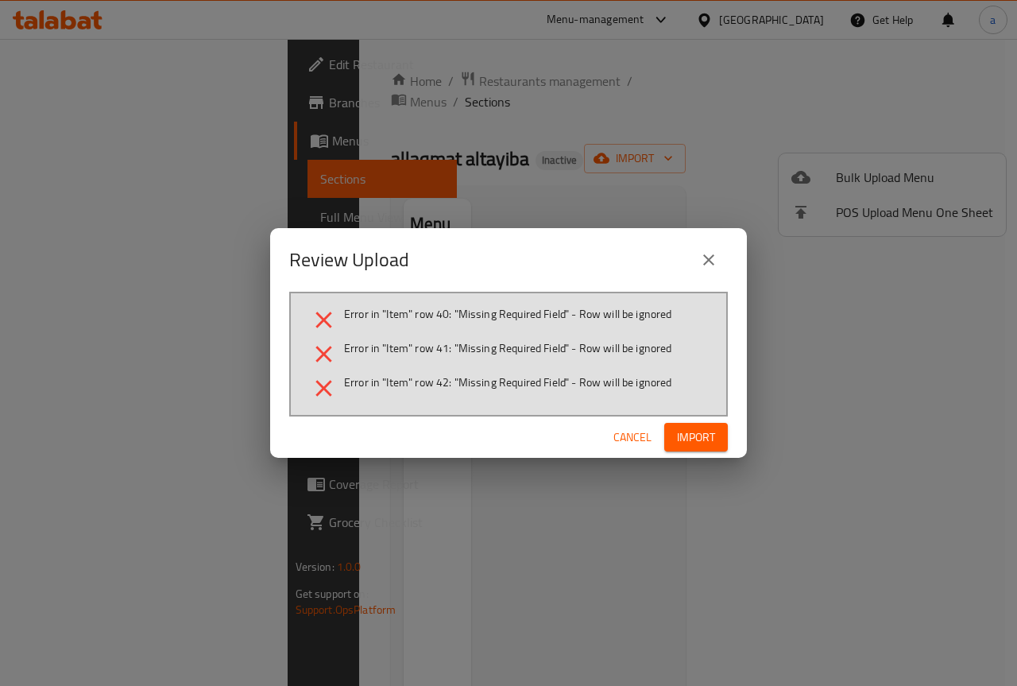
click at [721, 445] on button "Import" at bounding box center [696, 437] width 64 height 29
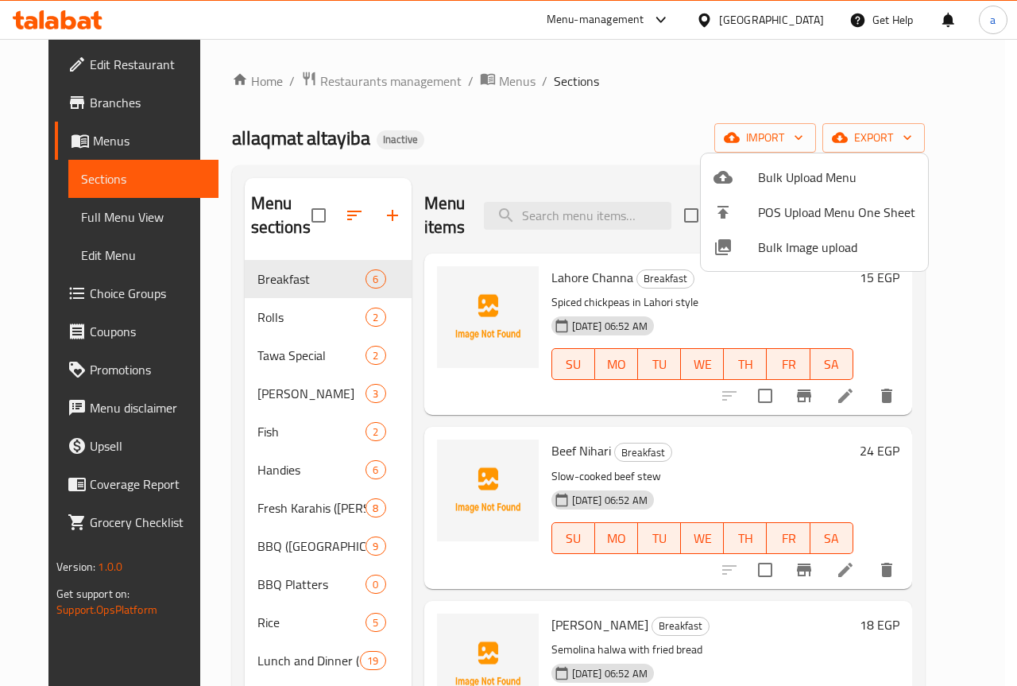
click at [99, 153] on div at bounding box center [508, 343] width 1017 height 686
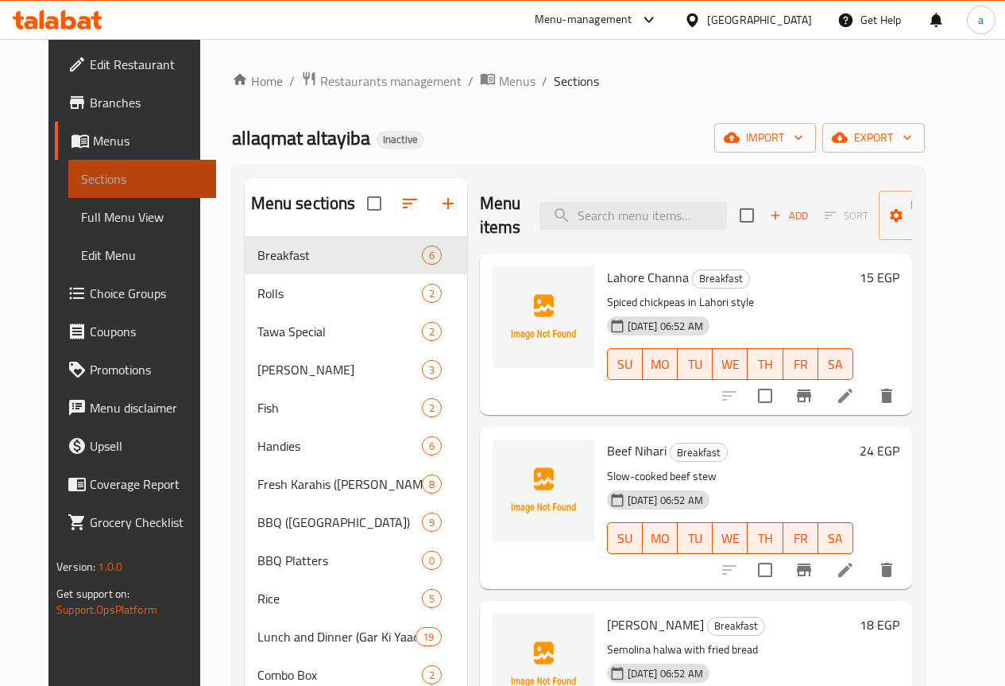
click at [99, 170] on span "Sections" at bounding box center [142, 178] width 122 height 19
click at [97, 148] on span "Menus" at bounding box center [148, 140] width 110 height 19
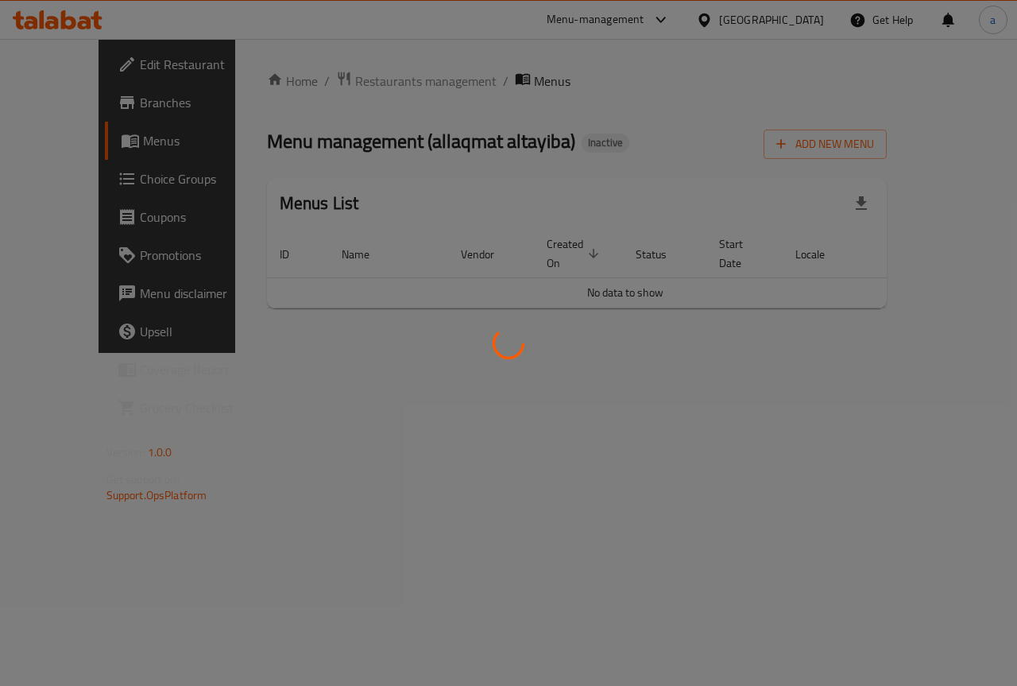
click at [97, 148] on div at bounding box center [508, 343] width 1017 height 686
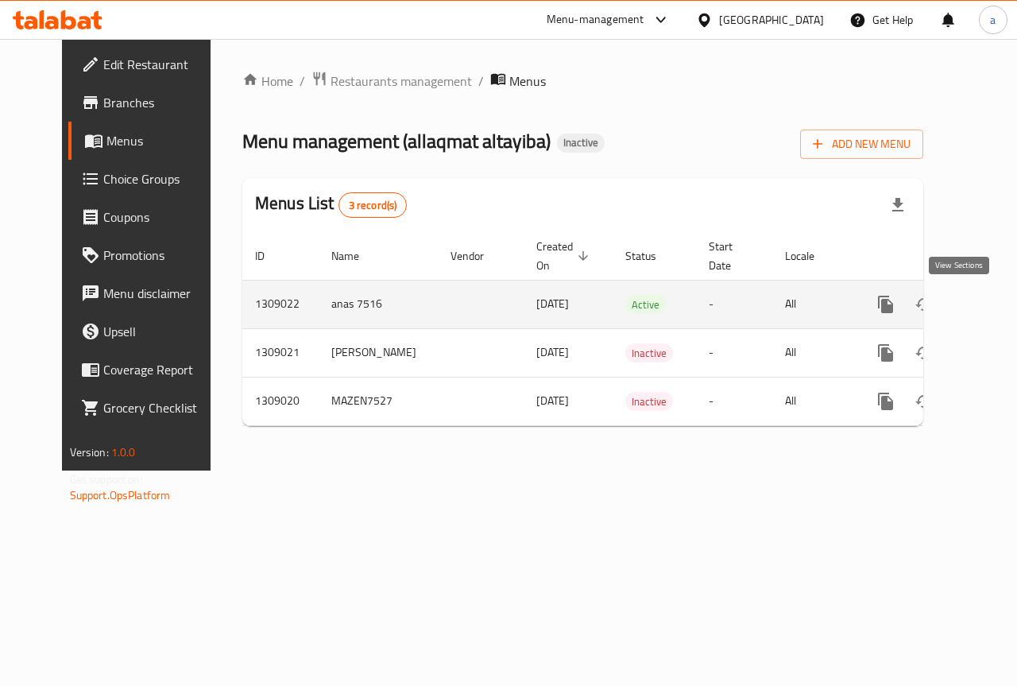
click at [991, 305] on icon "enhanced table" at bounding box center [1000, 304] width 19 height 19
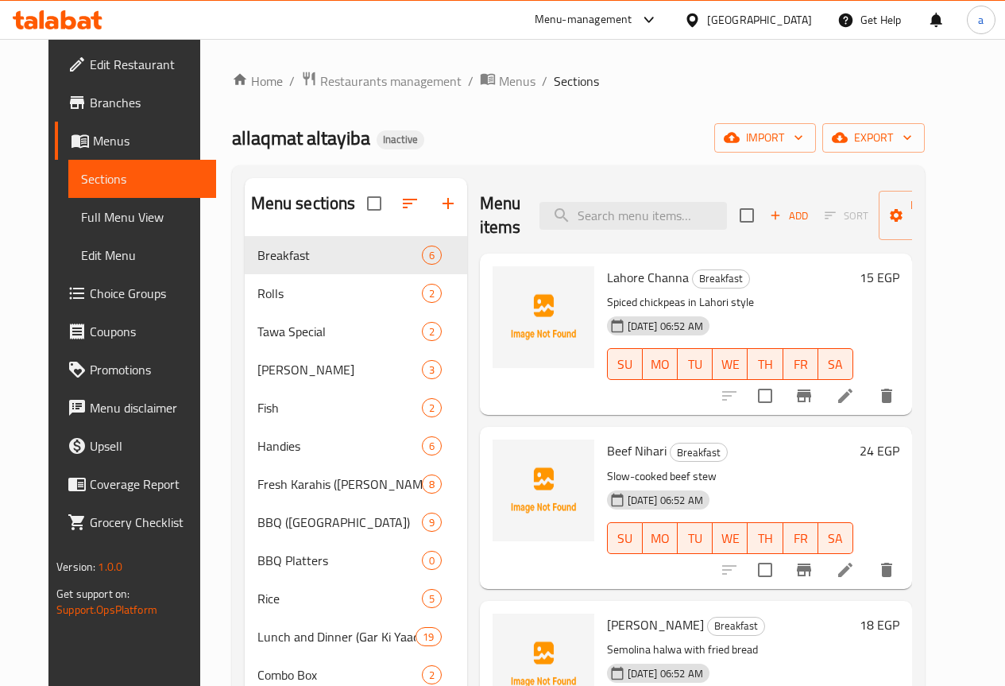
click at [93, 140] on span "Menus" at bounding box center [148, 140] width 110 height 19
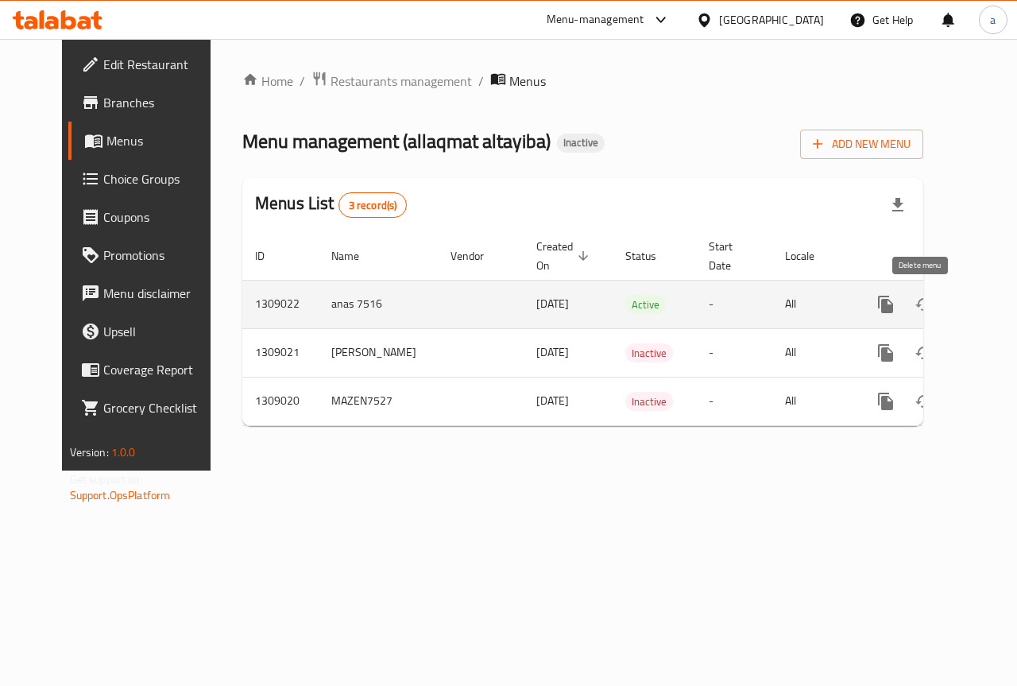
click at [953, 302] on icon "enhanced table" at bounding box center [962, 304] width 19 height 19
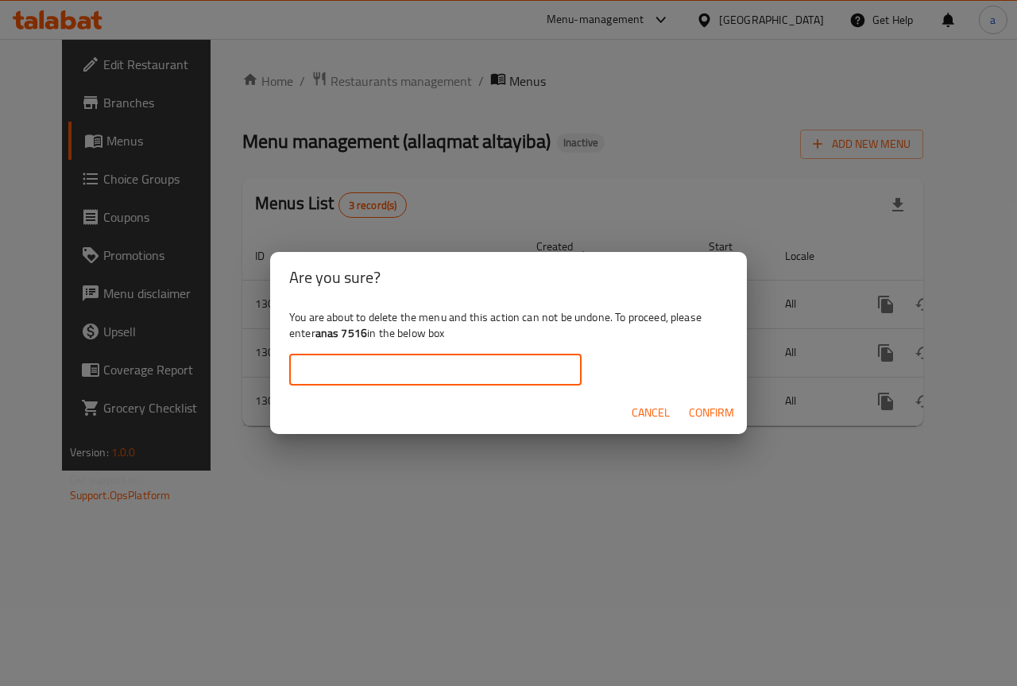
click at [515, 370] on input "text" at bounding box center [435, 370] width 292 height 32
type input "ك"
click at [319, 333] on b "anas 7516" at bounding box center [341, 333] width 52 height 21
drag, startPoint x: 315, startPoint y: 332, endPoint x: 365, endPoint y: 342, distance: 51.1
click at [365, 342] on div "You are about to delete the menu and this action can not be undone. To proceed,…" at bounding box center [508, 347] width 477 height 89
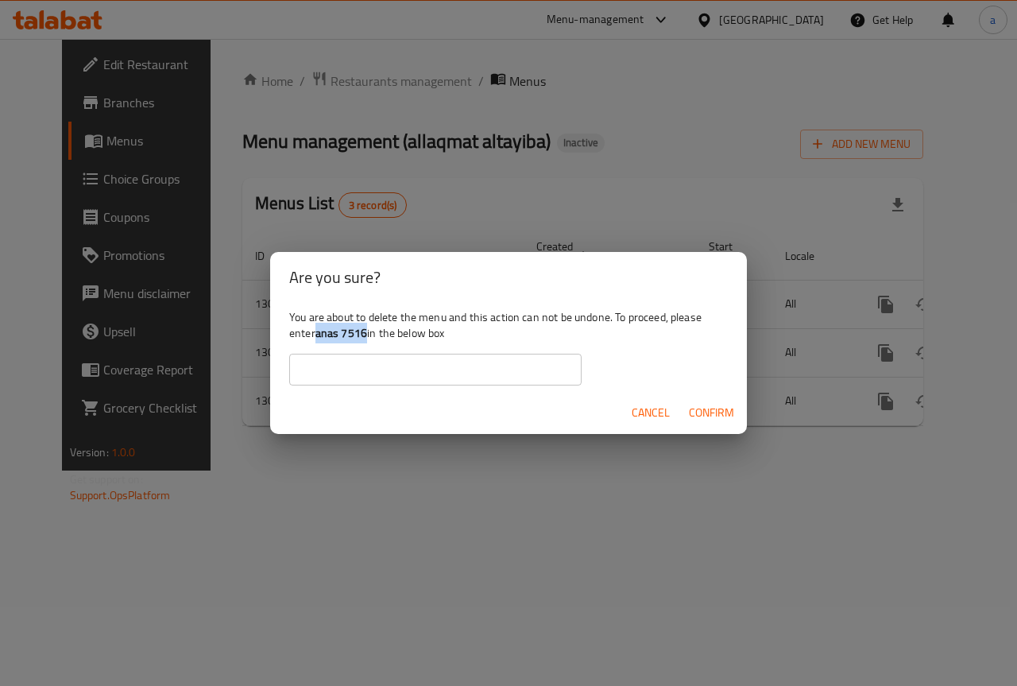
copy div "anas 7516"
click at [386, 361] on input "text" at bounding box center [435, 370] width 292 height 32
paste input "anas 7516"
click at [721, 410] on span "Confirm" at bounding box center [711, 413] width 45 height 20
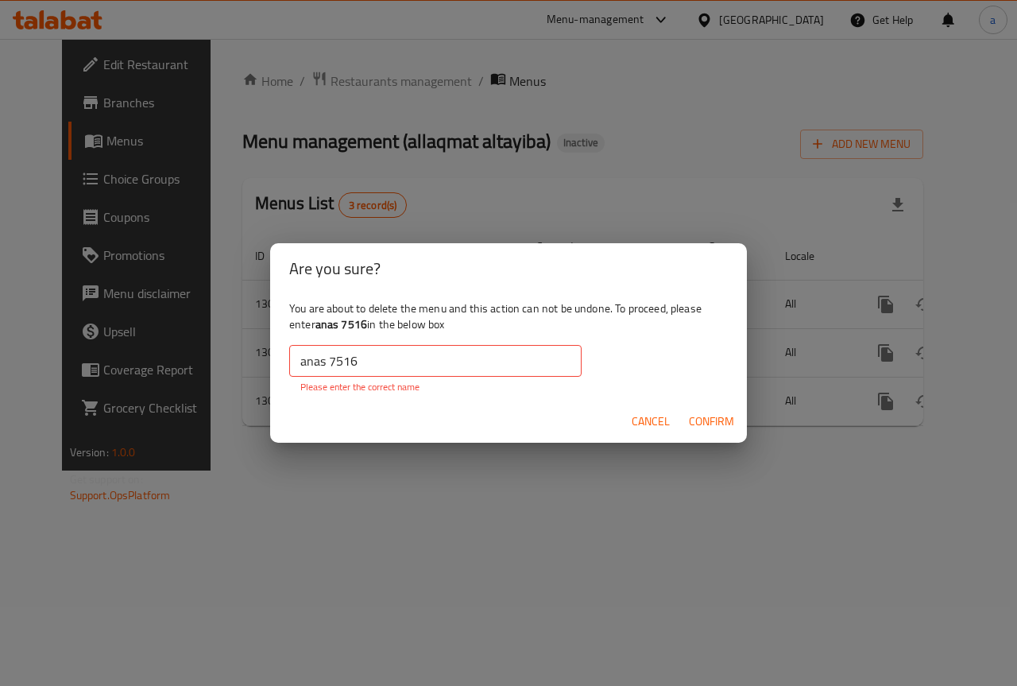
click at [334, 357] on input "anas 7516" at bounding box center [435, 361] width 292 height 32
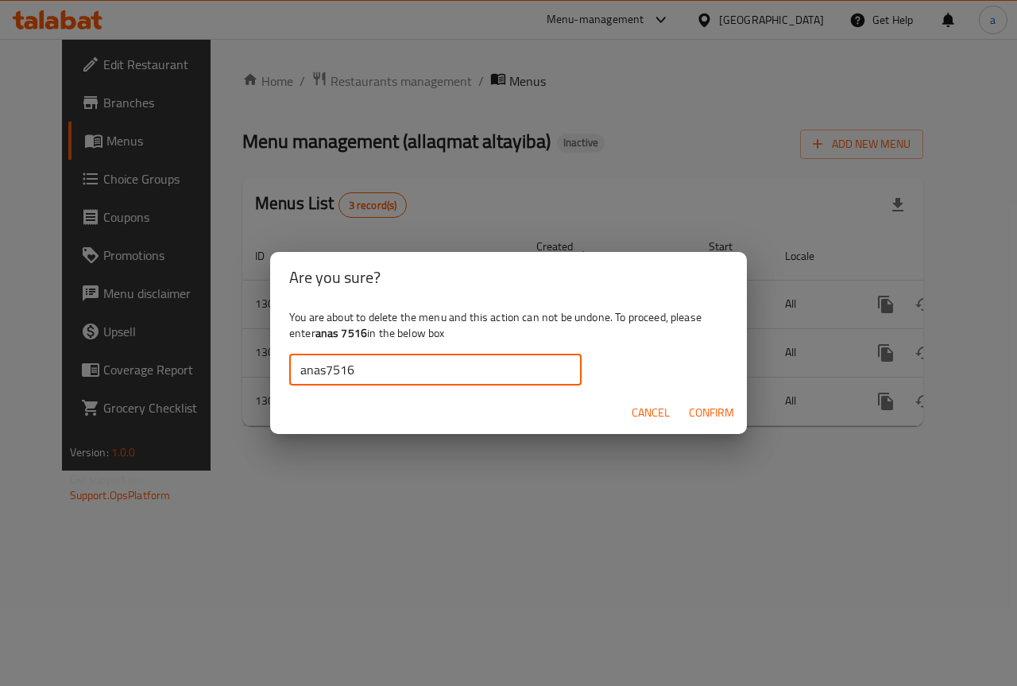
type input "anas7516"
click at [725, 416] on span "Confirm" at bounding box center [711, 413] width 45 height 20
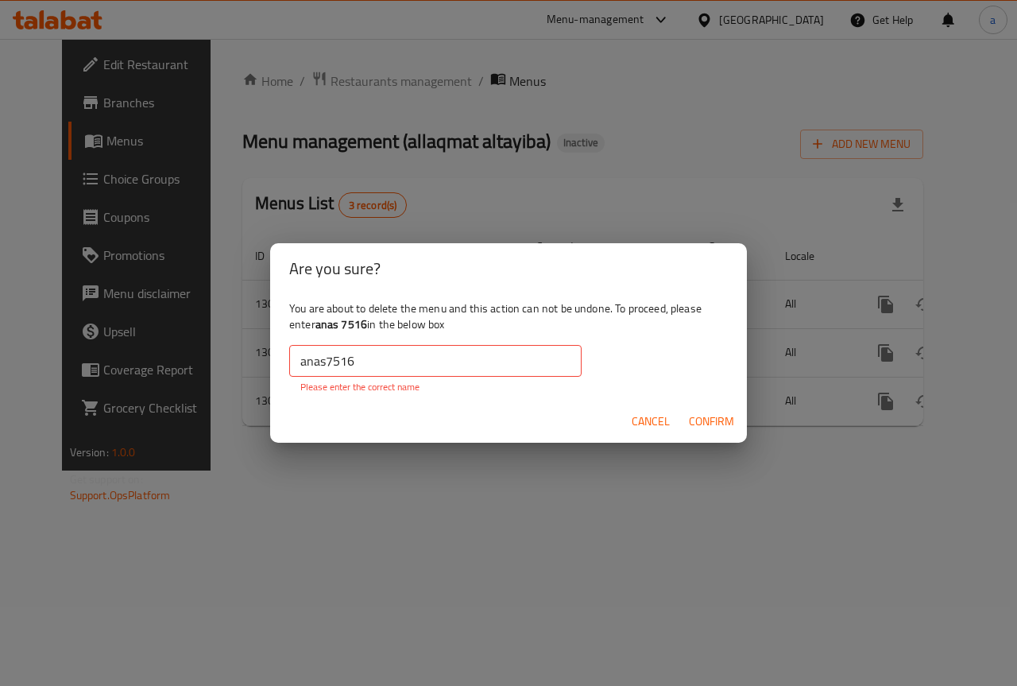
click at [330, 371] on input "anas7516" at bounding box center [435, 361] width 292 height 32
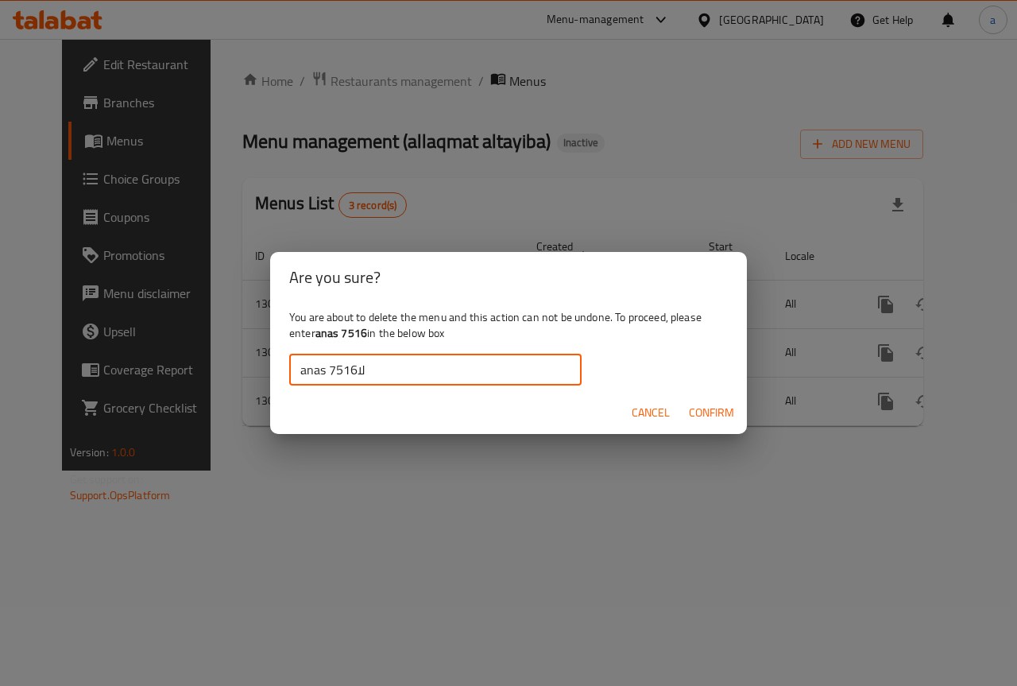
type input "anas لا7516"
click at [707, 408] on span "Confirm" at bounding box center [711, 413] width 45 height 20
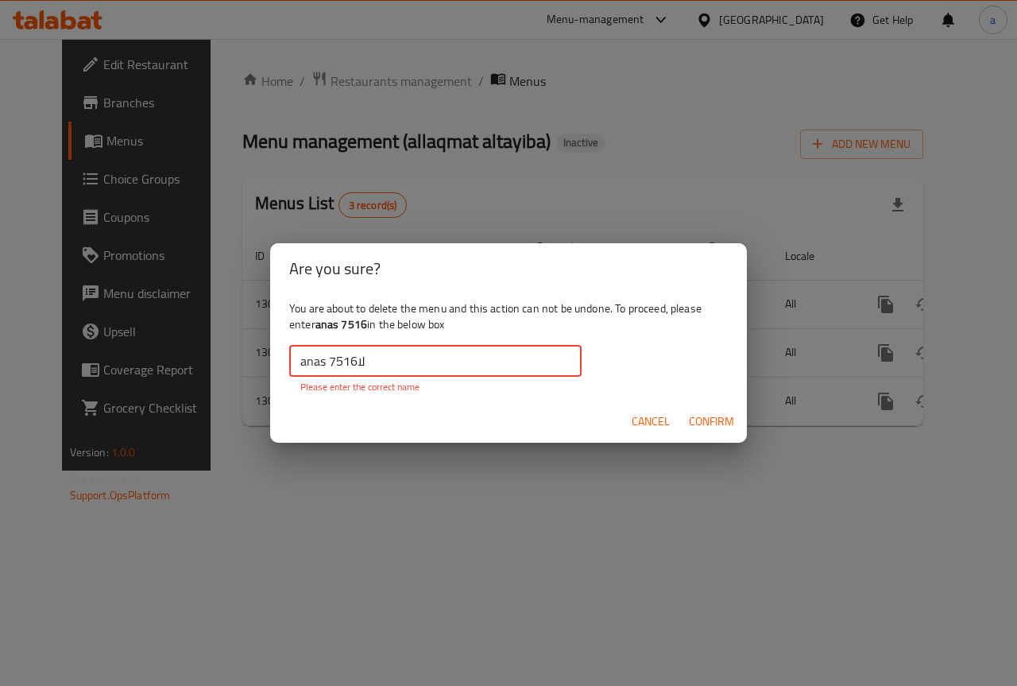
drag, startPoint x: 449, startPoint y: 366, endPoint x: 358, endPoint y: 357, distance: 91.9
click at [358, 357] on input "anas لا7516" at bounding box center [435, 361] width 292 height 32
drag, startPoint x: 377, startPoint y: 363, endPoint x: 265, endPoint y: 371, distance: 111.5
click at [265, 371] on div "Are you sure? You are about to delete the menu and this action can not be undon…" at bounding box center [508, 343] width 1017 height 686
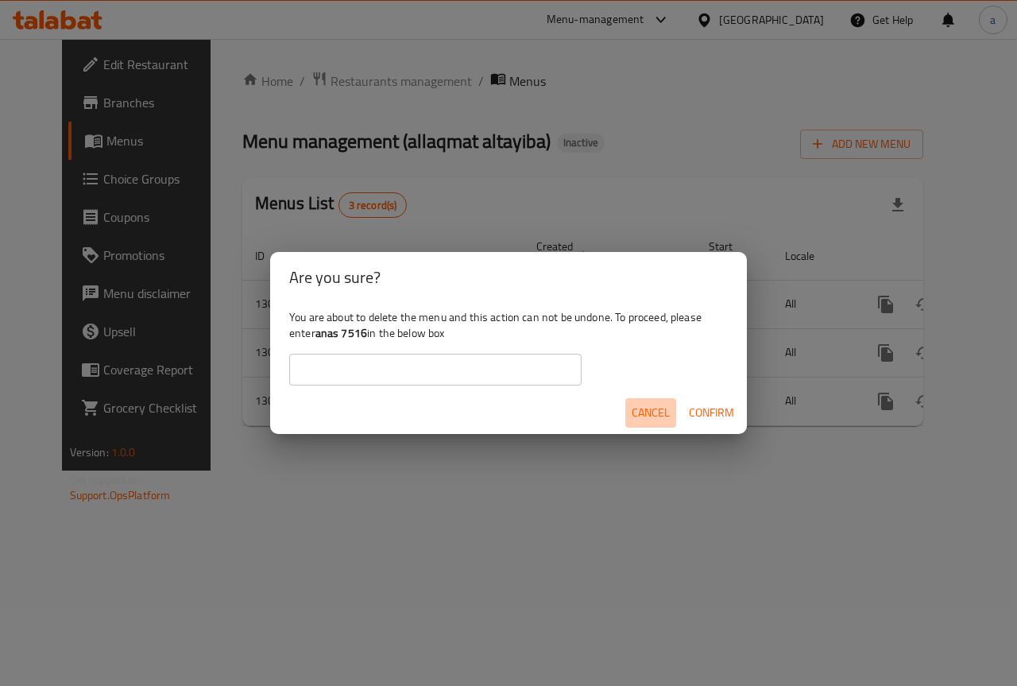
click at [658, 421] on span "Cancel" at bounding box center [651, 413] width 38 height 20
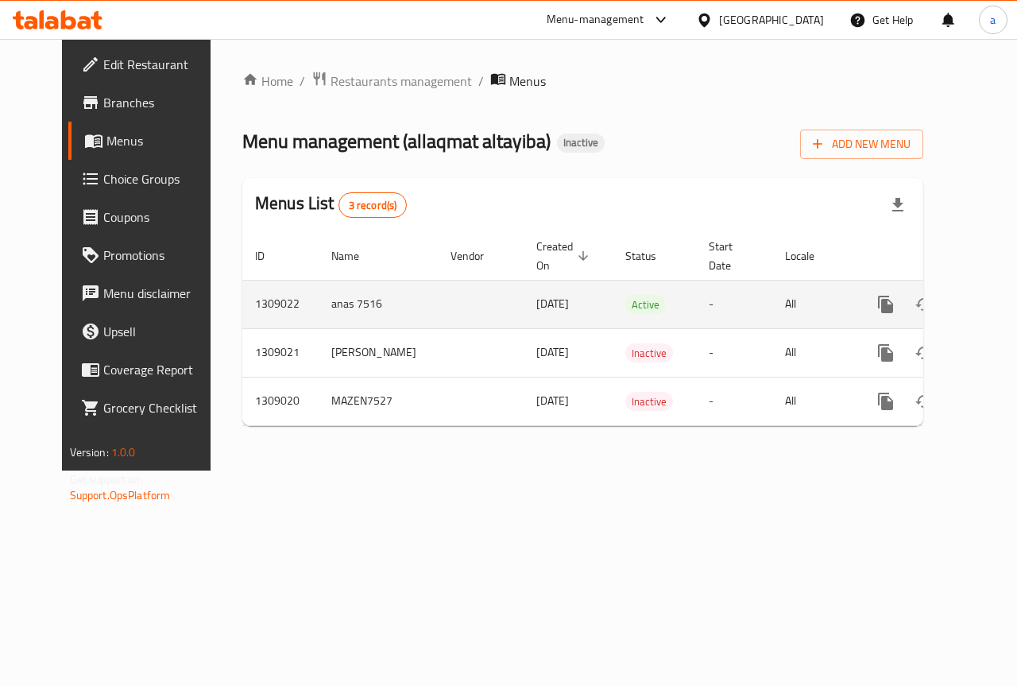
click at [991, 311] on icon "enhanced table" at bounding box center [1000, 304] width 19 height 19
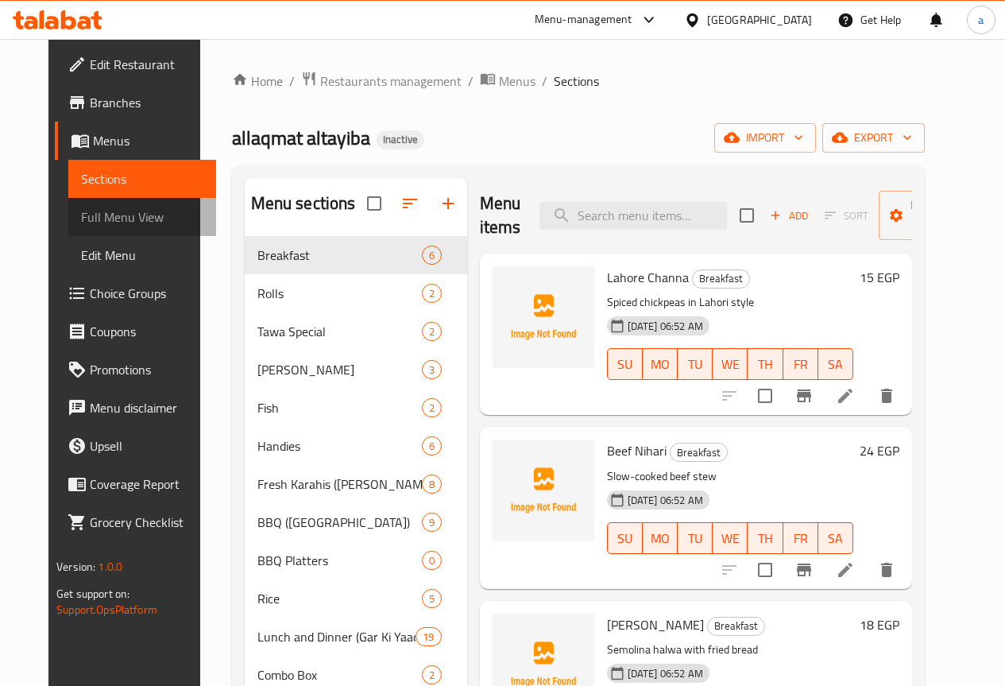
click at [124, 217] on span "Full Menu View" at bounding box center [142, 216] width 122 height 19
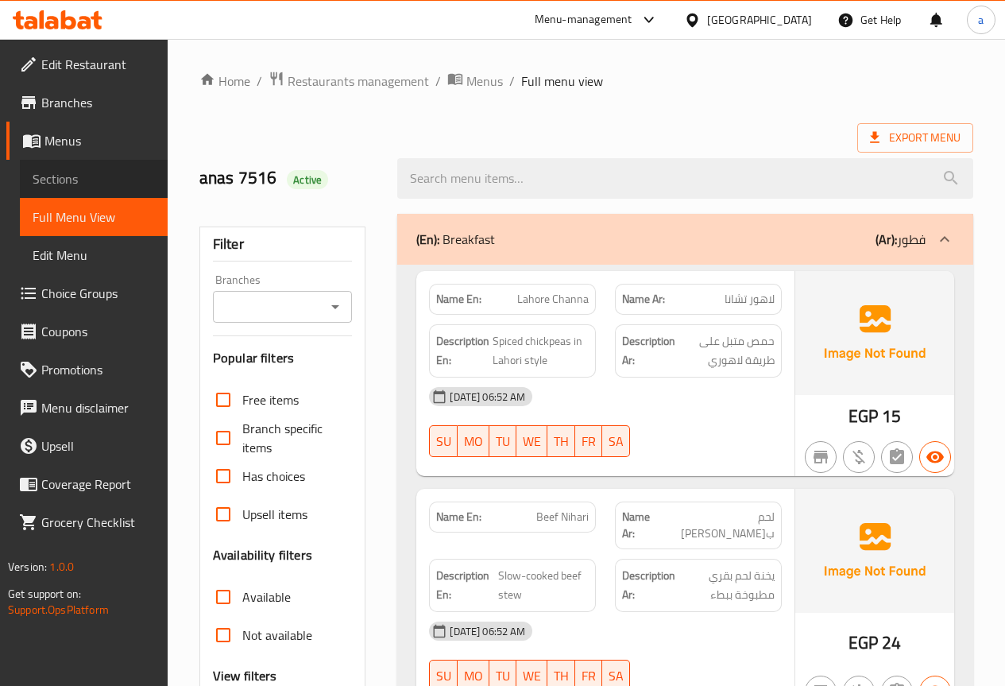
click at [118, 188] on link "Sections" at bounding box center [94, 179] width 148 height 38
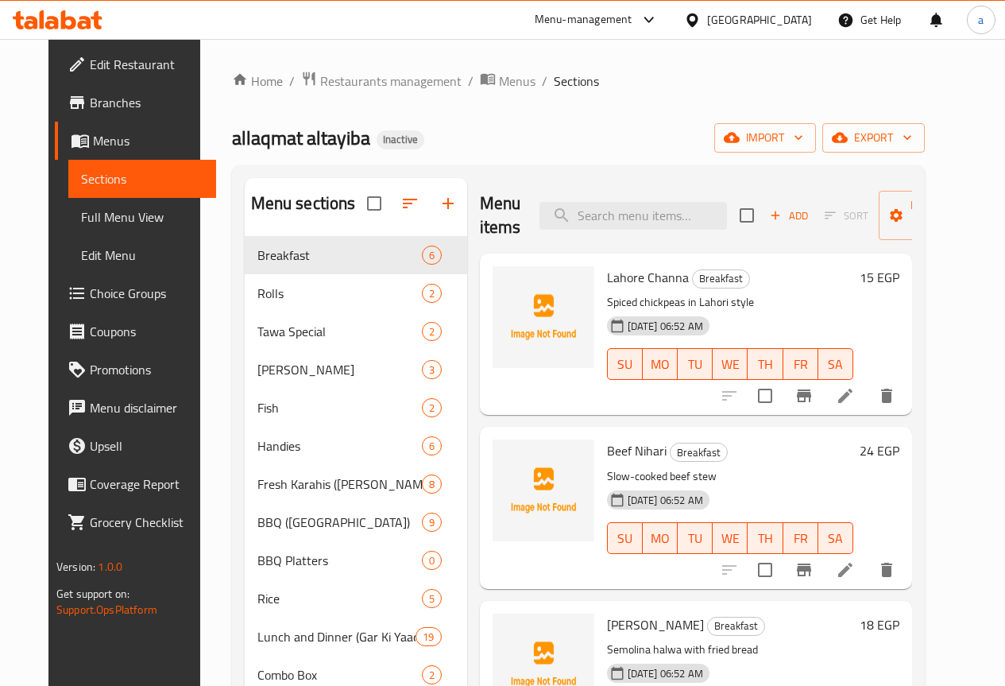
click at [110, 216] on span "Full Menu View" at bounding box center [142, 216] width 122 height 19
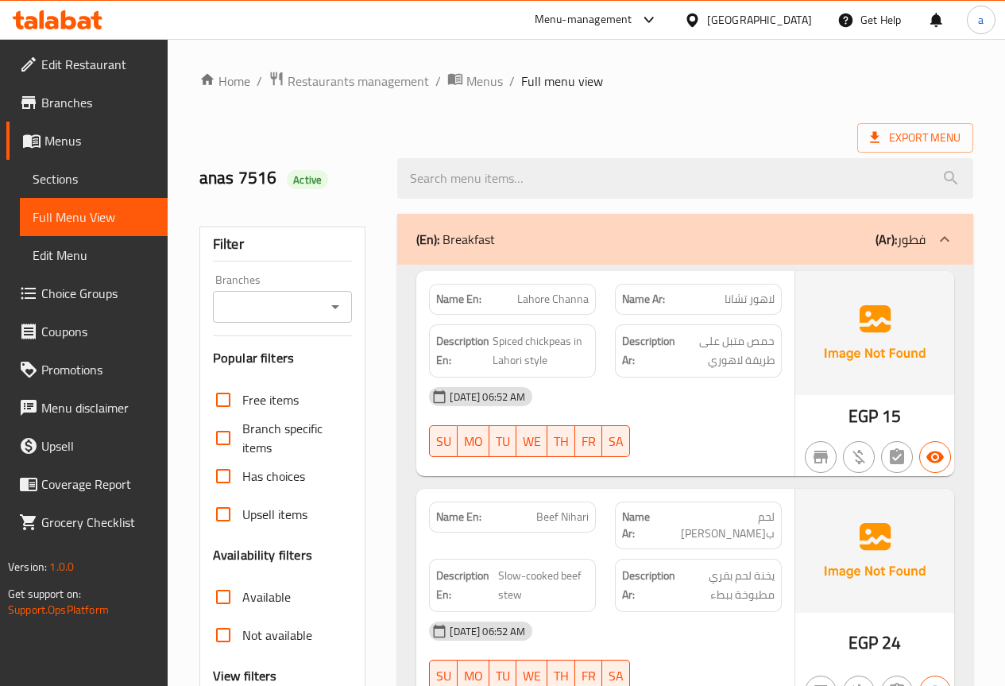
click at [106, 174] on span "Sections" at bounding box center [94, 178] width 122 height 19
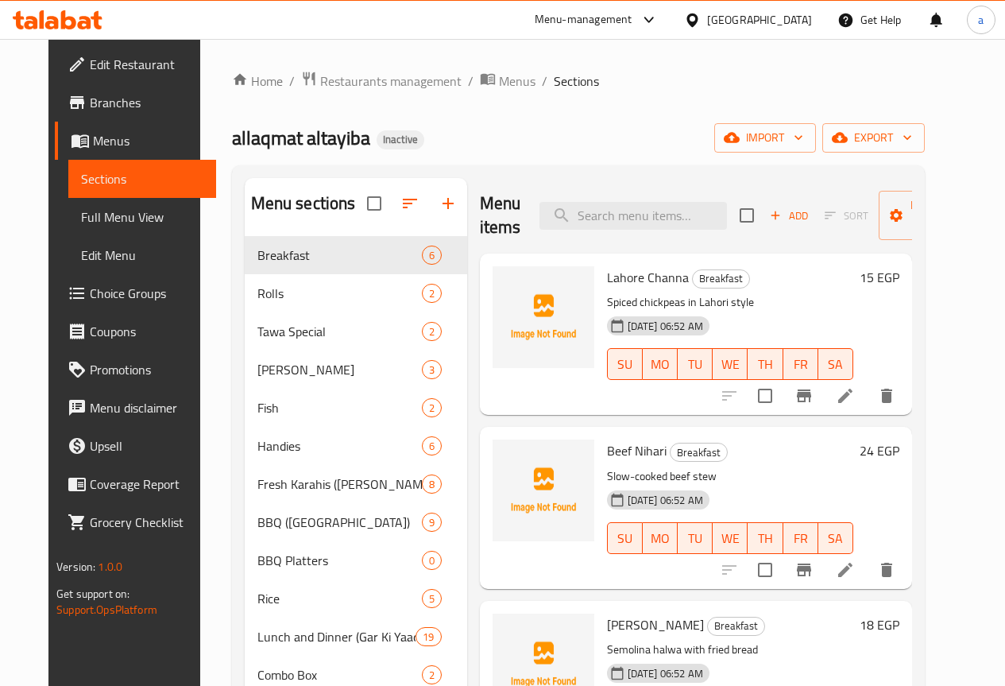
click at [93, 209] on span "Full Menu View" at bounding box center [142, 216] width 122 height 19
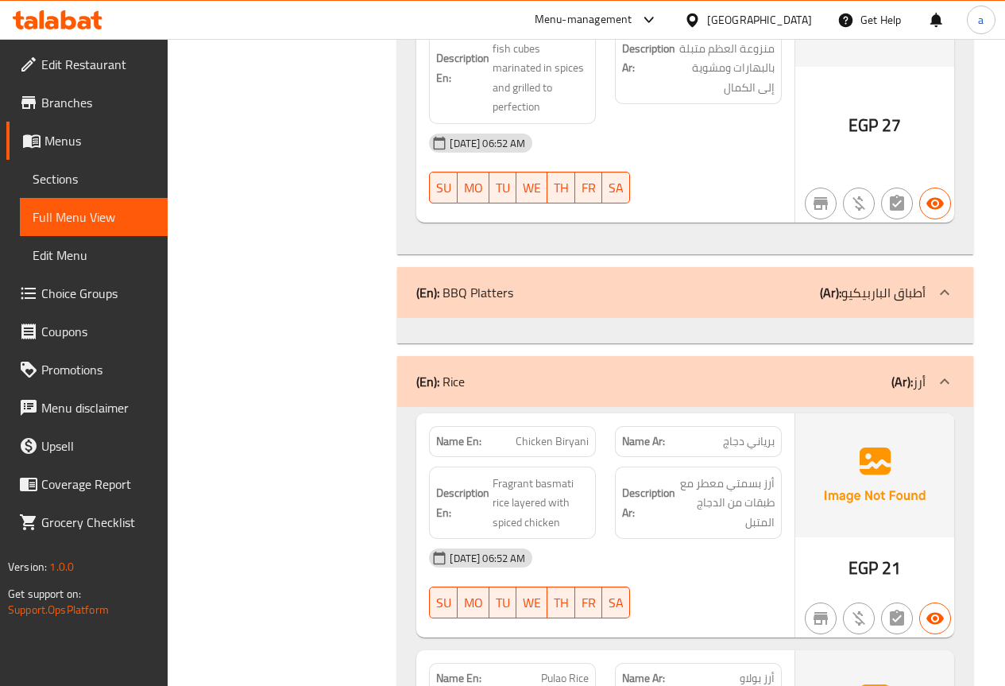
scroll to position [10487, 0]
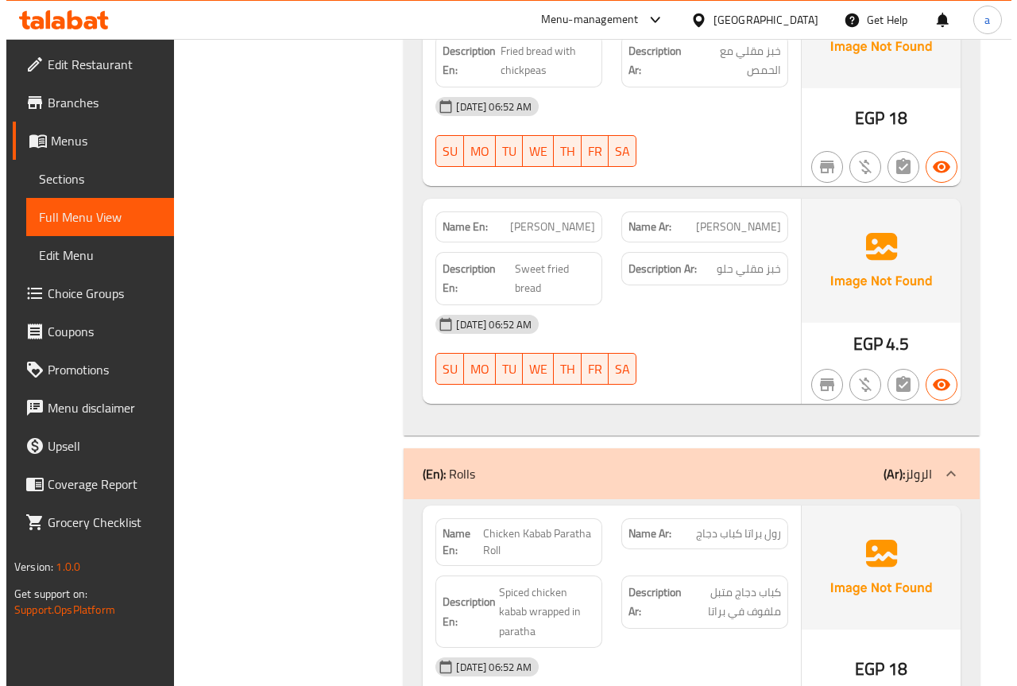
scroll to position [0, 0]
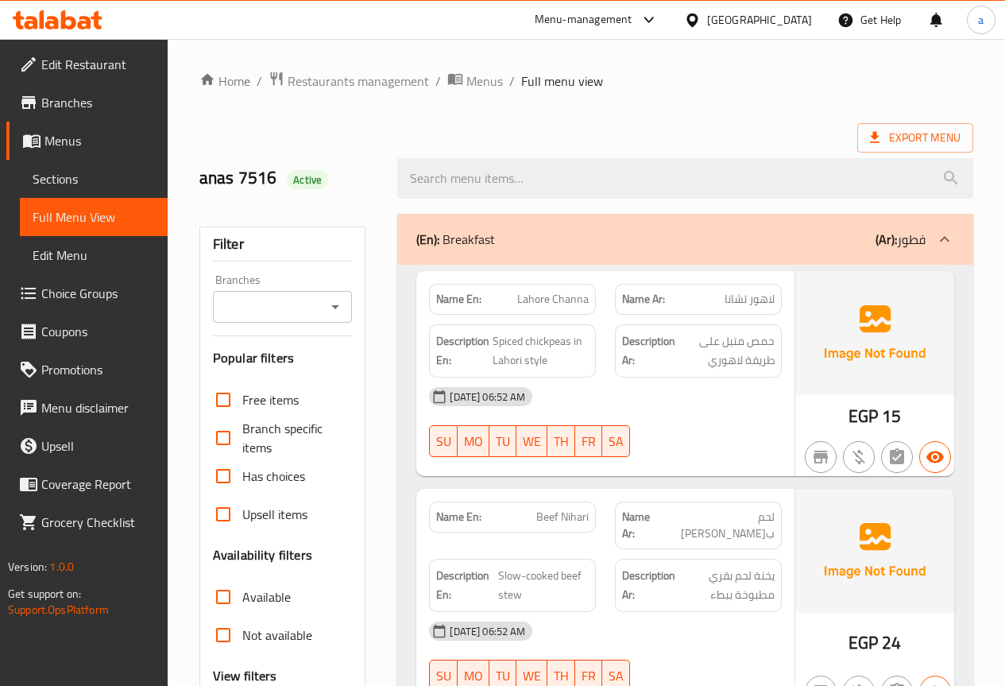
click at [257, 178] on h2 "anas 7516 Active" at bounding box center [289, 178] width 180 height 24
click at [965, 130] on span "Export Menu" at bounding box center [915, 137] width 116 height 29
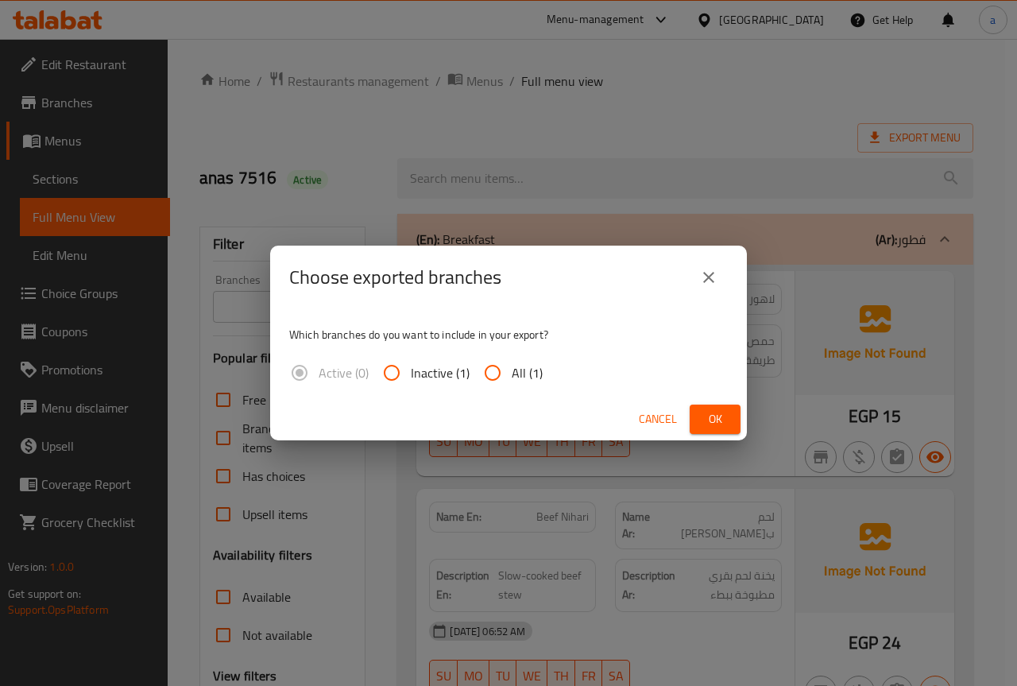
click at [713, 276] on icon "close" at bounding box center [708, 277] width 19 height 19
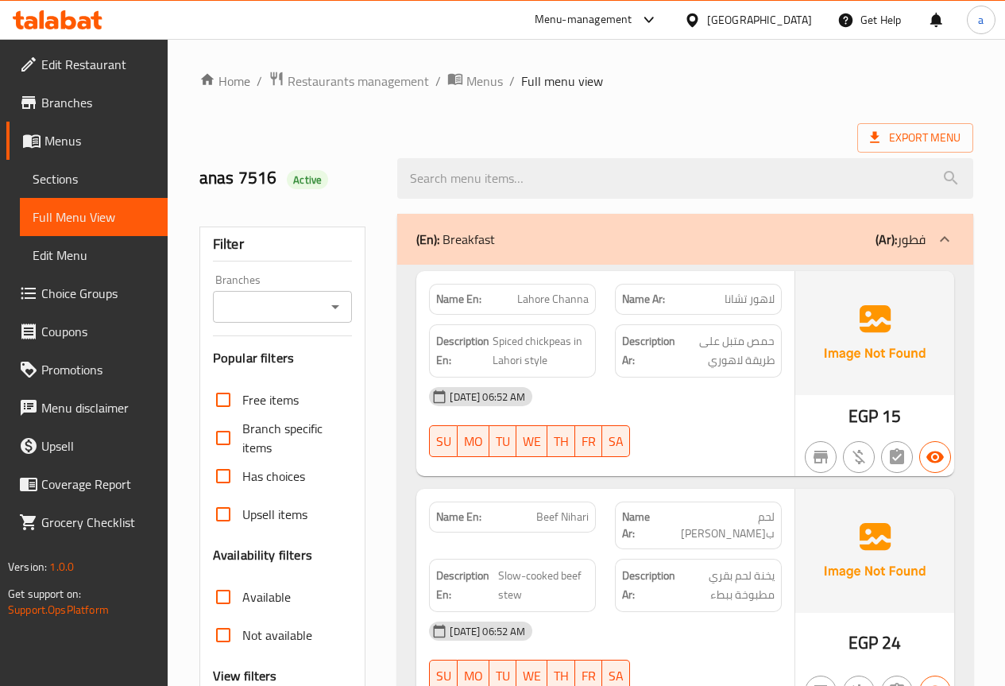
click at [100, 191] on link "Sections" at bounding box center [94, 179] width 148 height 38
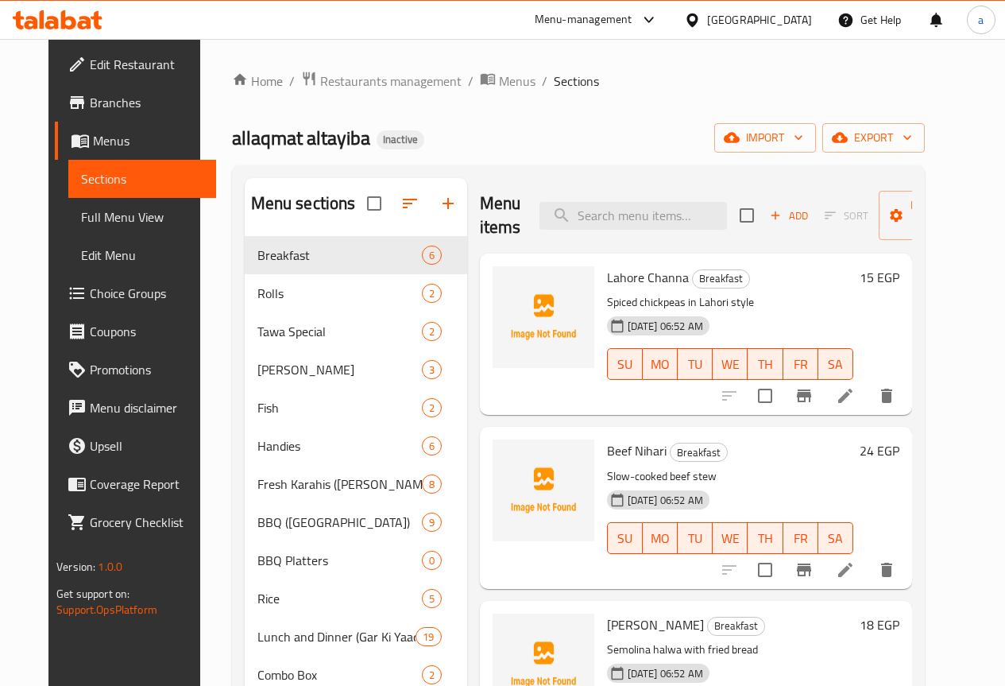
click at [112, 145] on span "Menus" at bounding box center [148, 140] width 110 height 19
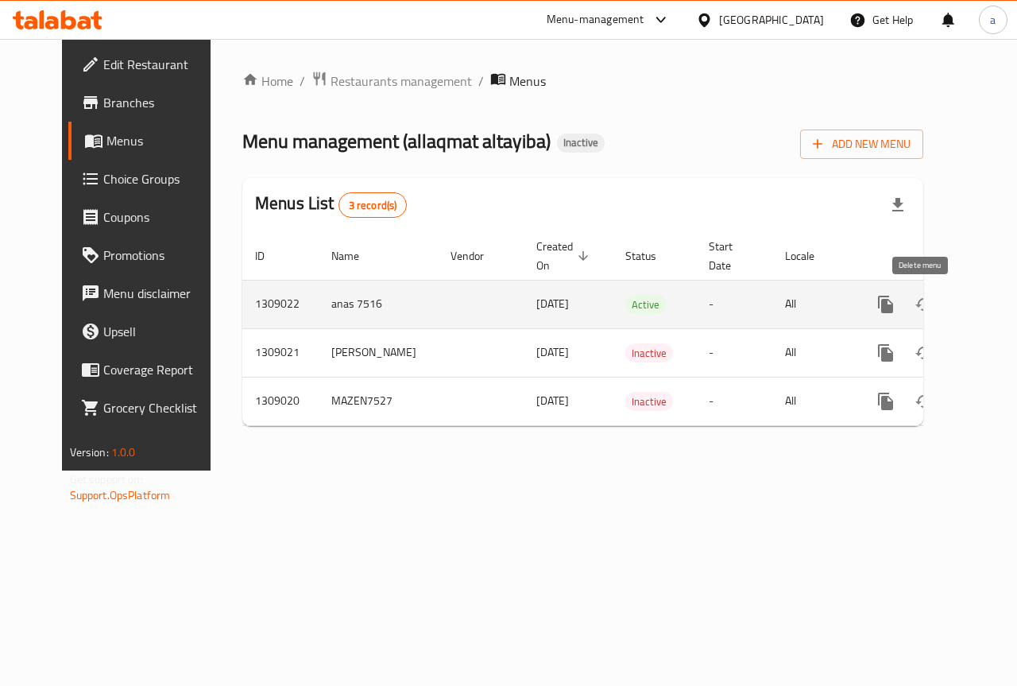
click at [957, 298] on icon "enhanced table" at bounding box center [962, 304] width 11 height 14
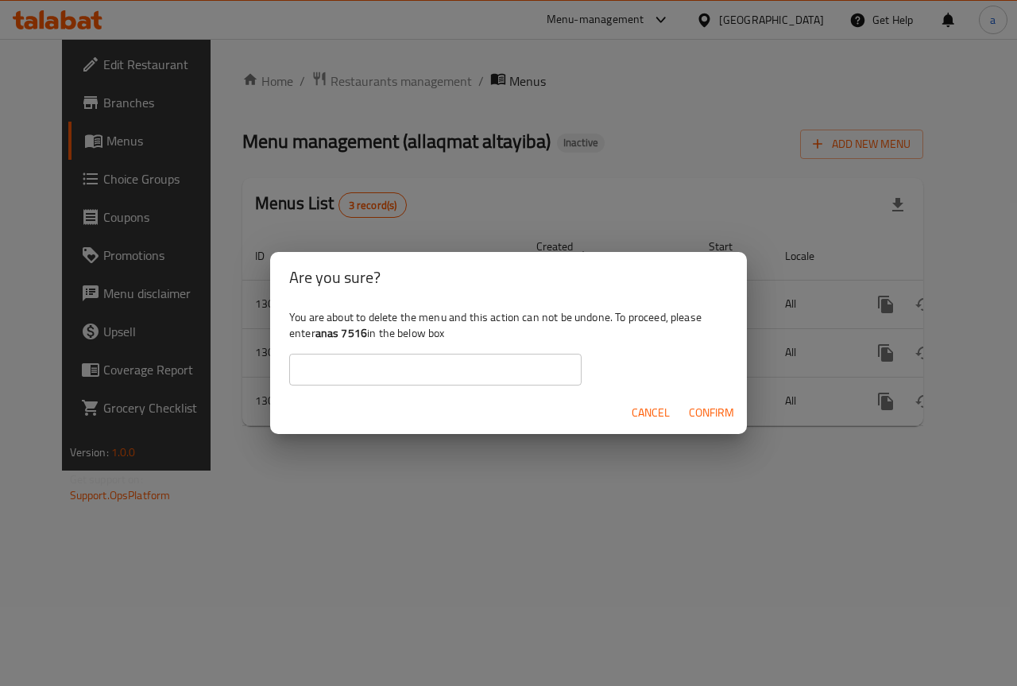
click at [450, 355] on input "text" at bounding box center [435, 370] width 292 height 32
type input "ش"
type input "=ana"
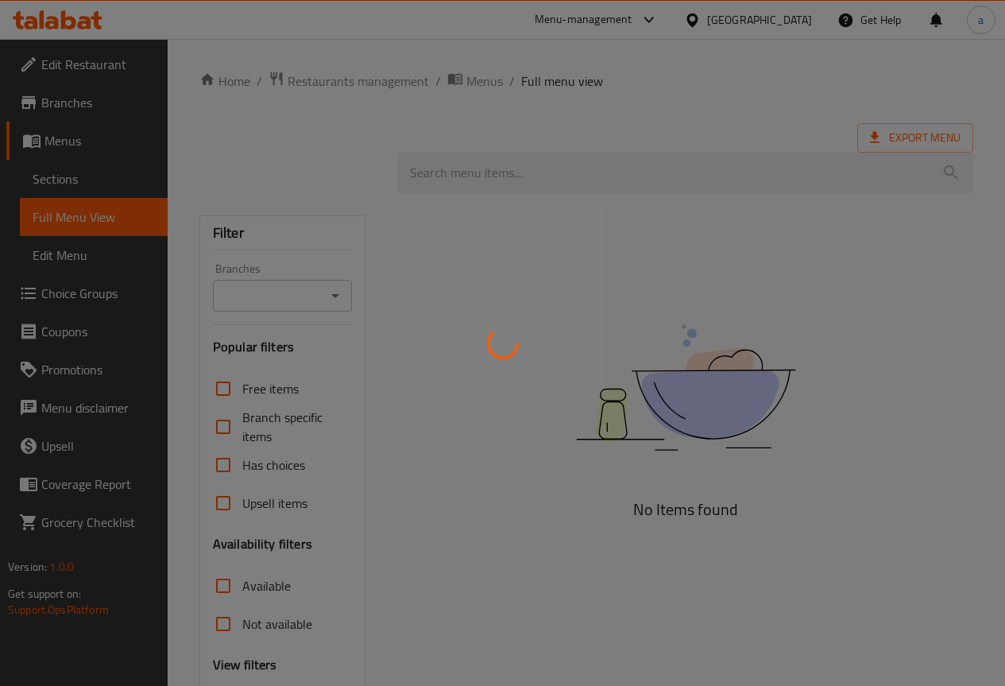
click at [261, 248] on div at bounding box center [502, 343] width 1005 height 686
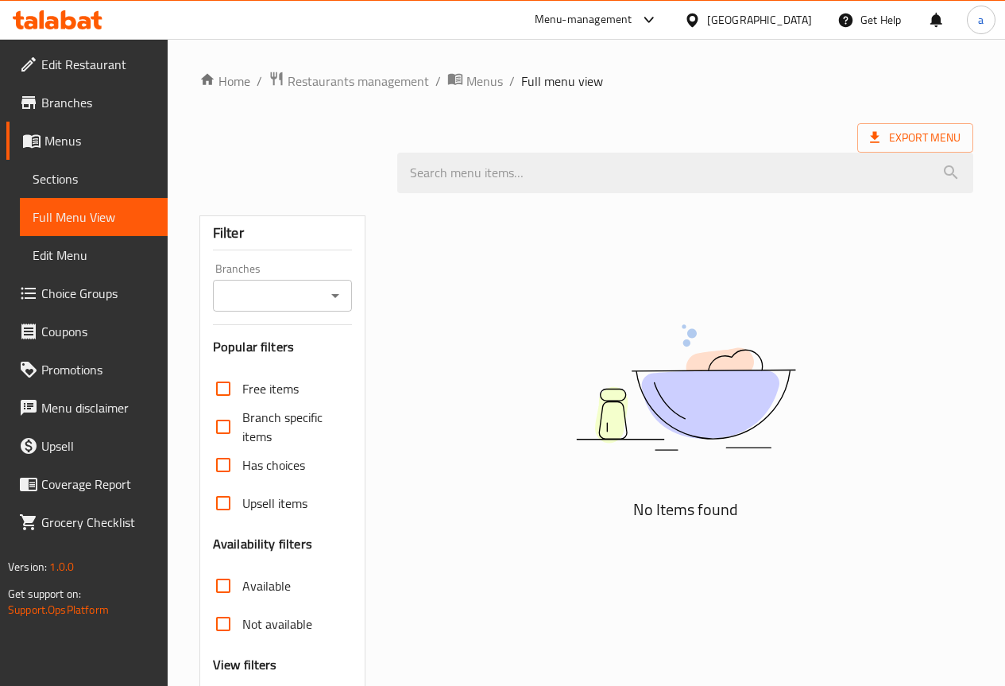
click at [117, 142] on span "Menus" at bounding box center [99, 140] width 110 height 19
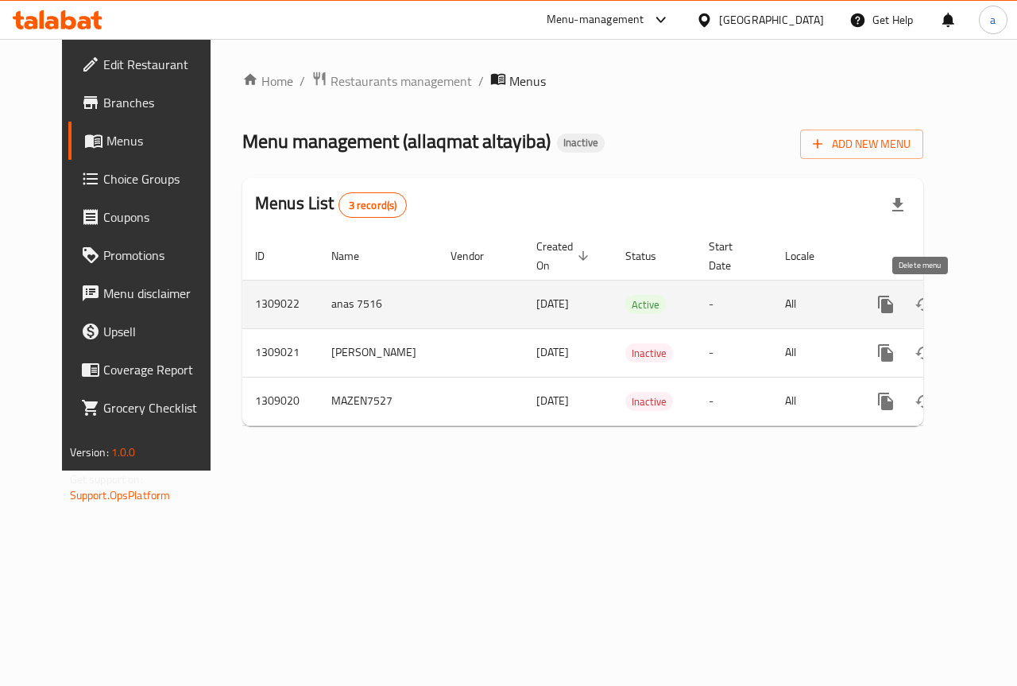
click at [953, 303] on icon "enhanced table" at bounding box center [962, 304] width 19 height 19
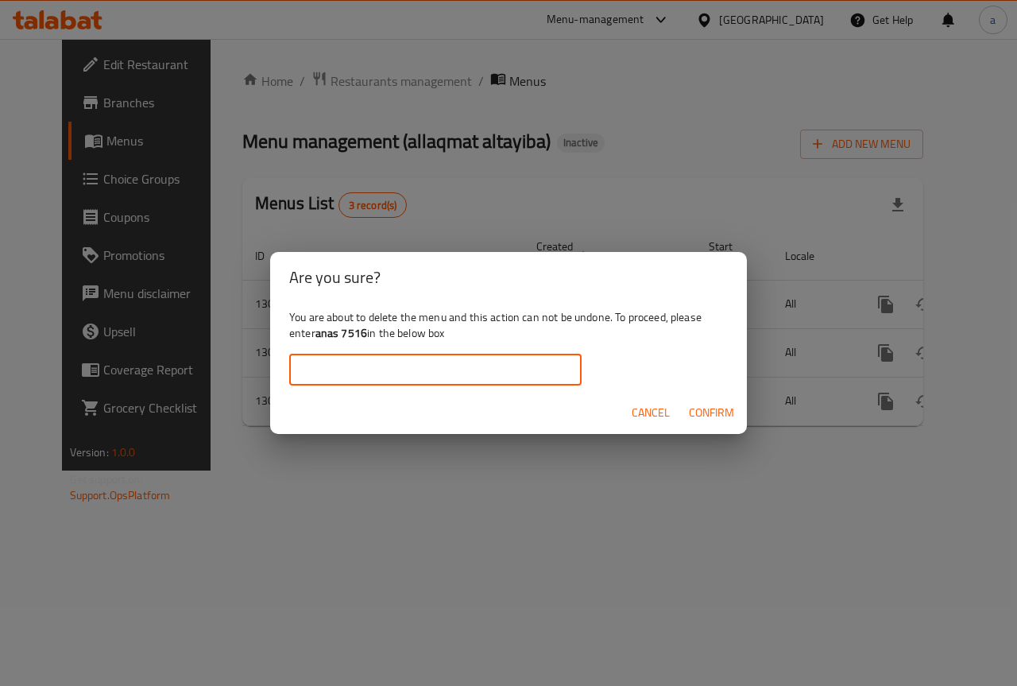
click at [480, 365] on input "text" at bounding box center [435, 370] width 292 height 32
type input "ش"
type input "s"
type input "anas 7516"
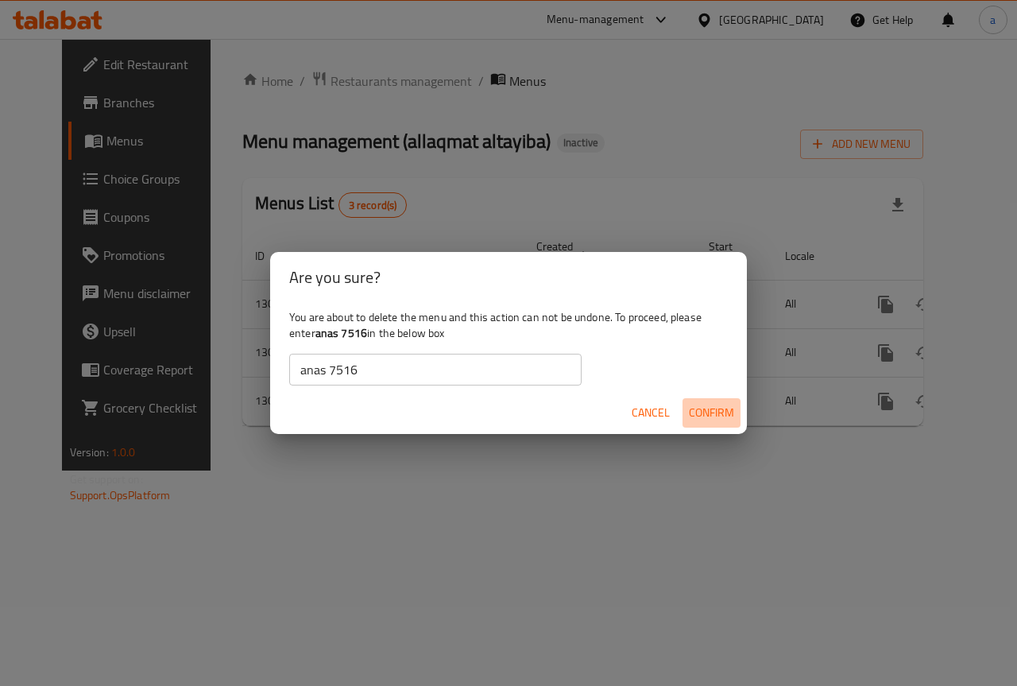
click at [723, 408] on span "Confirm" at bounding box center [711, 413] width 45 height 20
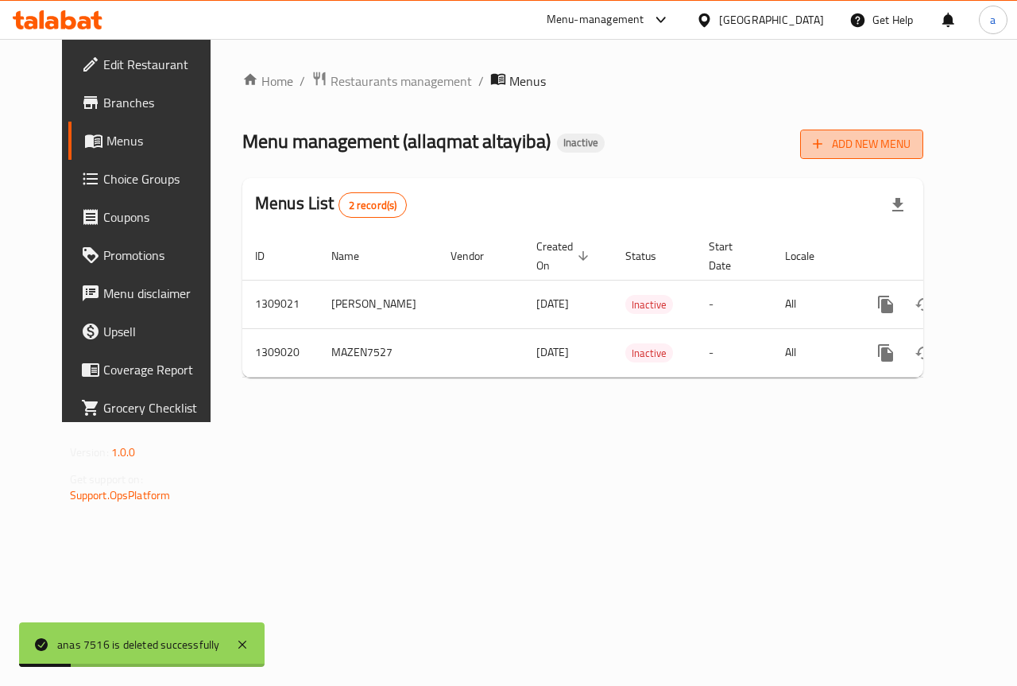
click at [910, 140] on span "Add New Menu" at bounding box center [862, 144] width 98 height 20
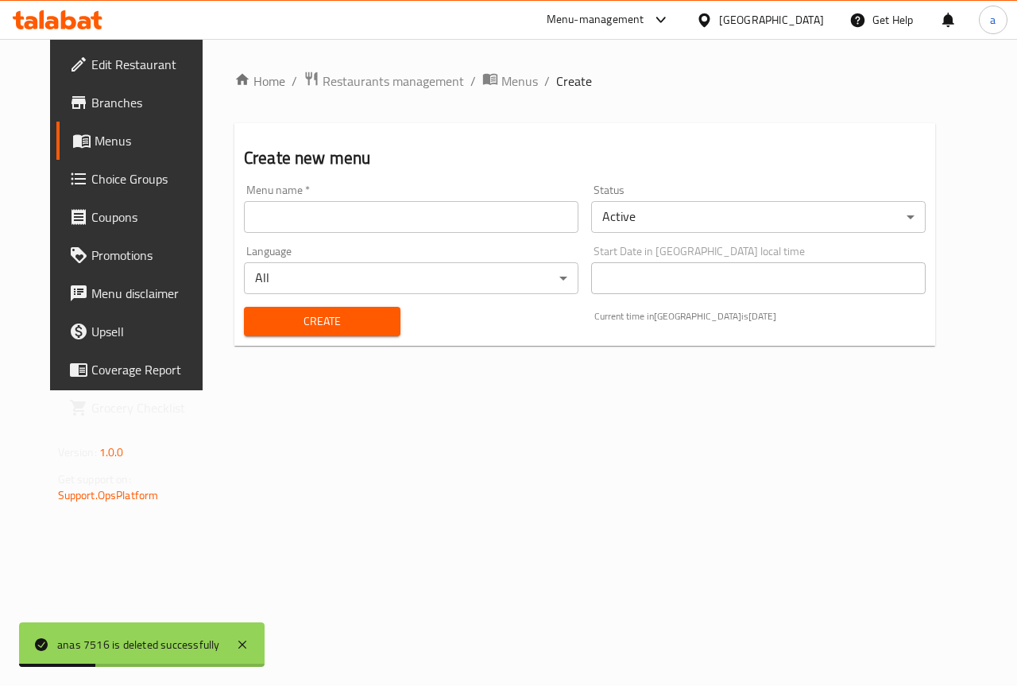
click at [550, 213] on input "text" at bounding box center [411, 217] width 334 height 32
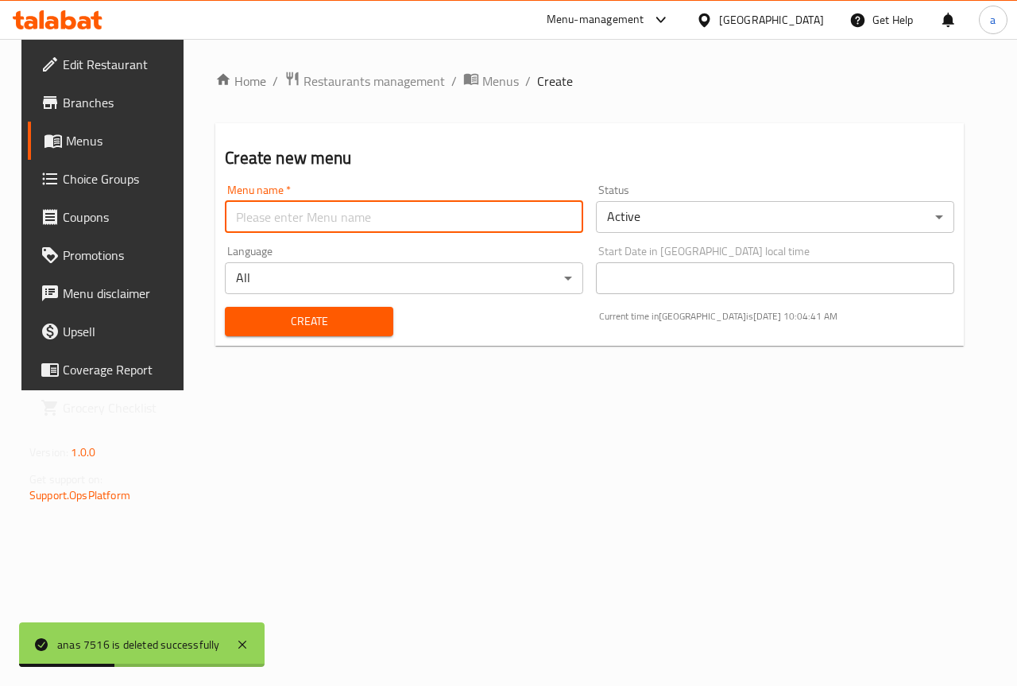
type input "anas 7516"
click at [258, 331] on button "Create" at bounding box center [309, 321] width 168 height 29
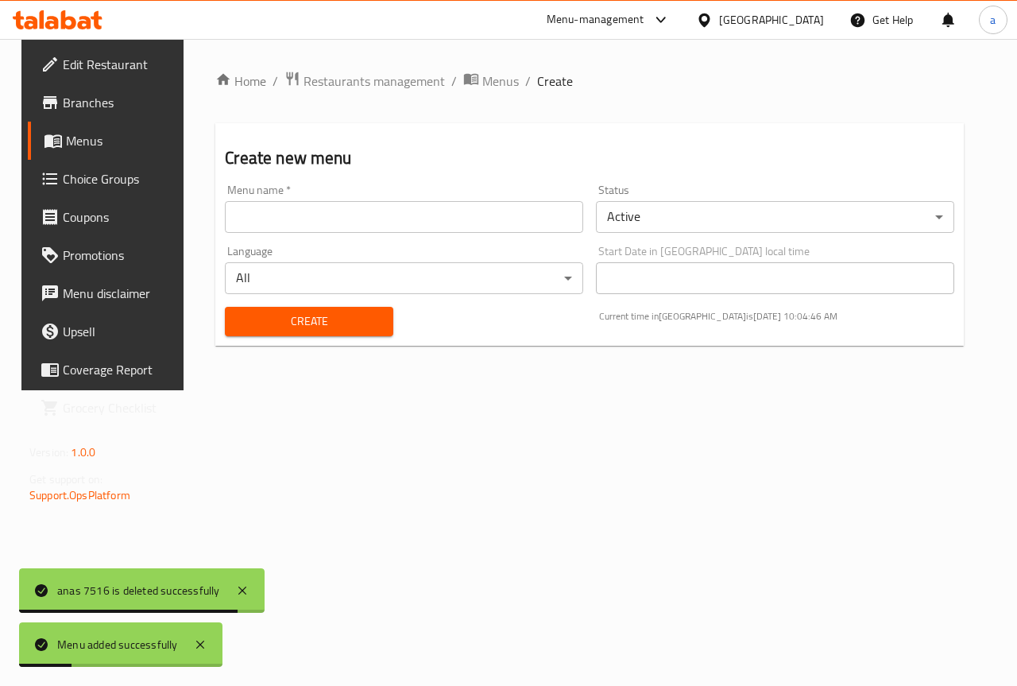
click at [66, 143] on span "Menus" at bounding box center [122, 140] width 113 height 19
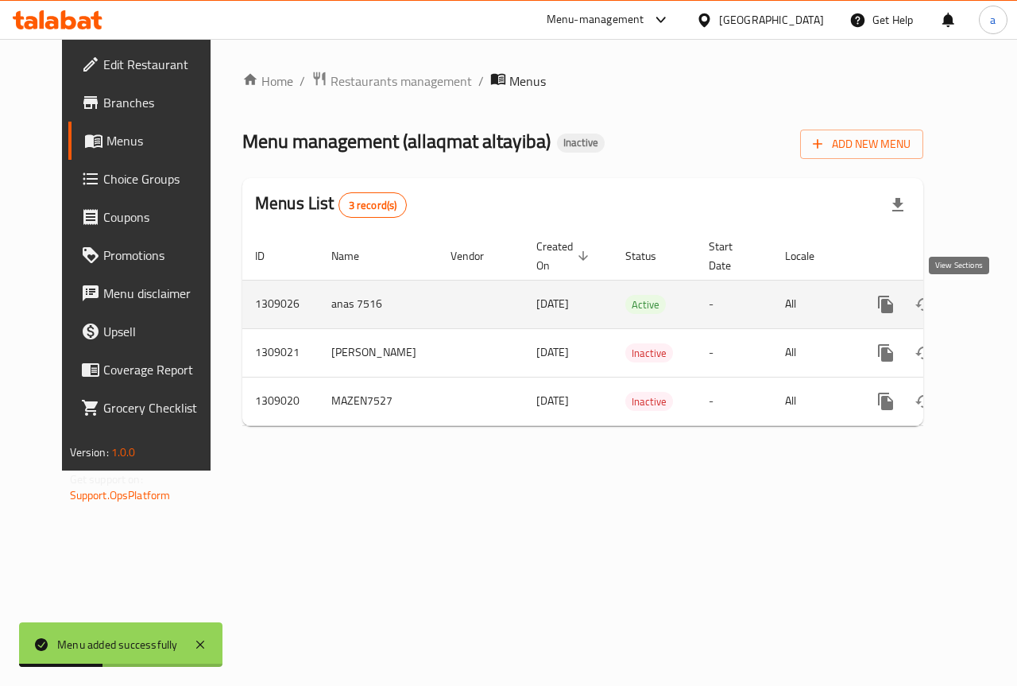
click at [993, 303] on icon "enhanced table" at bounding box center [1000, 304] width 14 height 14
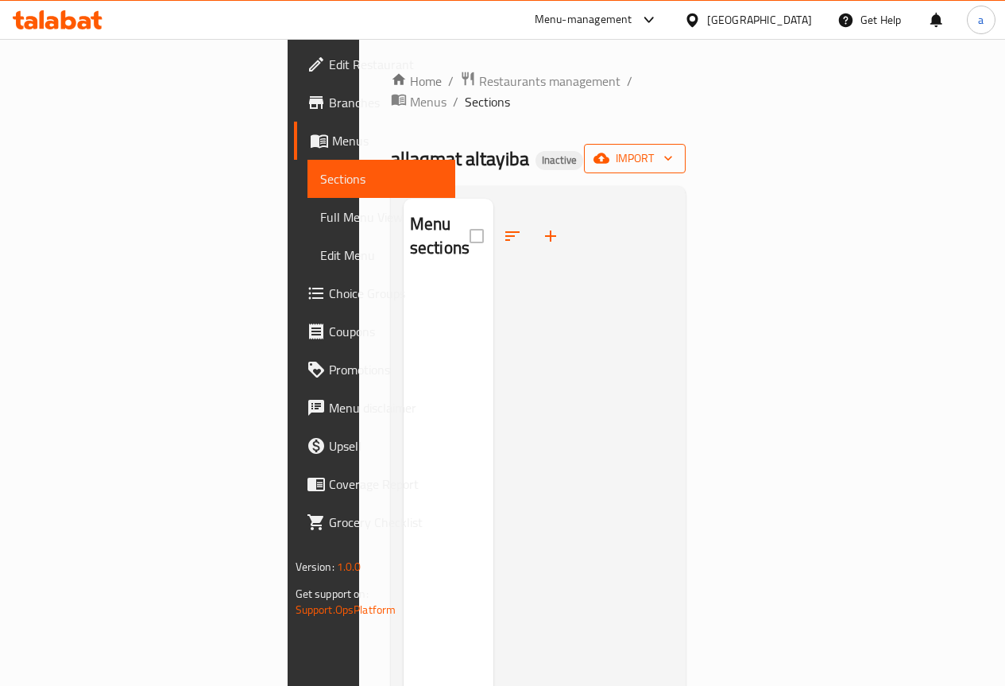
click at [676, 150] on icon "button" at bounding box center [668, 158] width 16 height 16
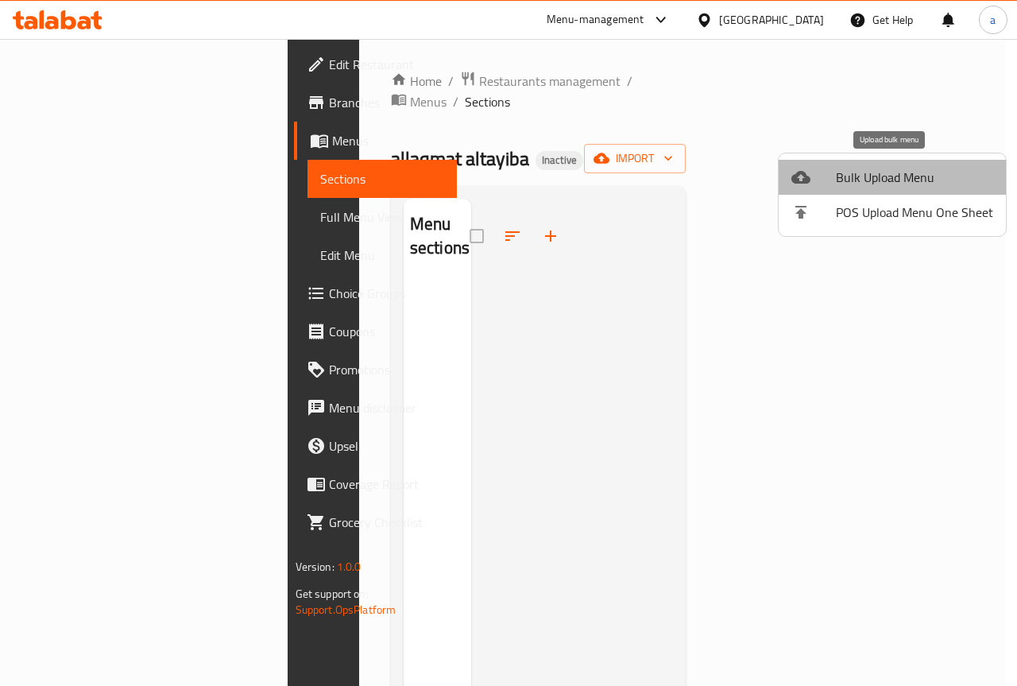
click at [892, 170] on span "Bulk Upload Menu" at bounding box center [914, 177] width 157 height 19
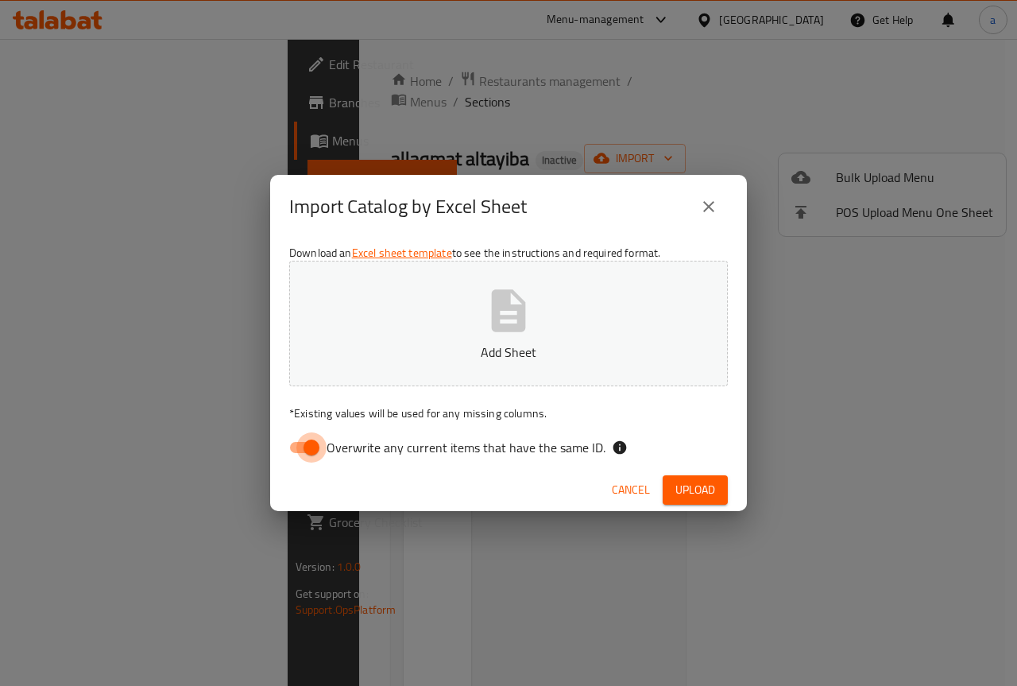
click at [308, 443] on input "Overwrite any current items that have the same ID." at bounding box center [311, 447] width 91 height 30
checkbox input "false"
click at [688, 478] on button "Upload" at bounding box center [695, 489] width 65 height 29
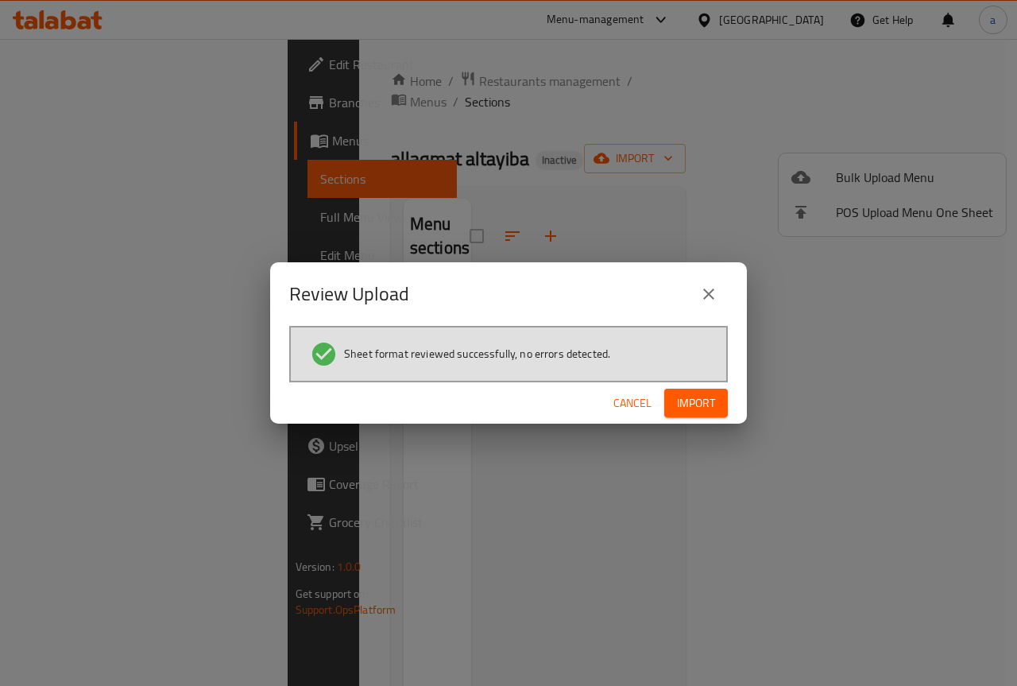
click at [700, 409] on span "Import" at bounding box center [696, 403] width 38 height 20
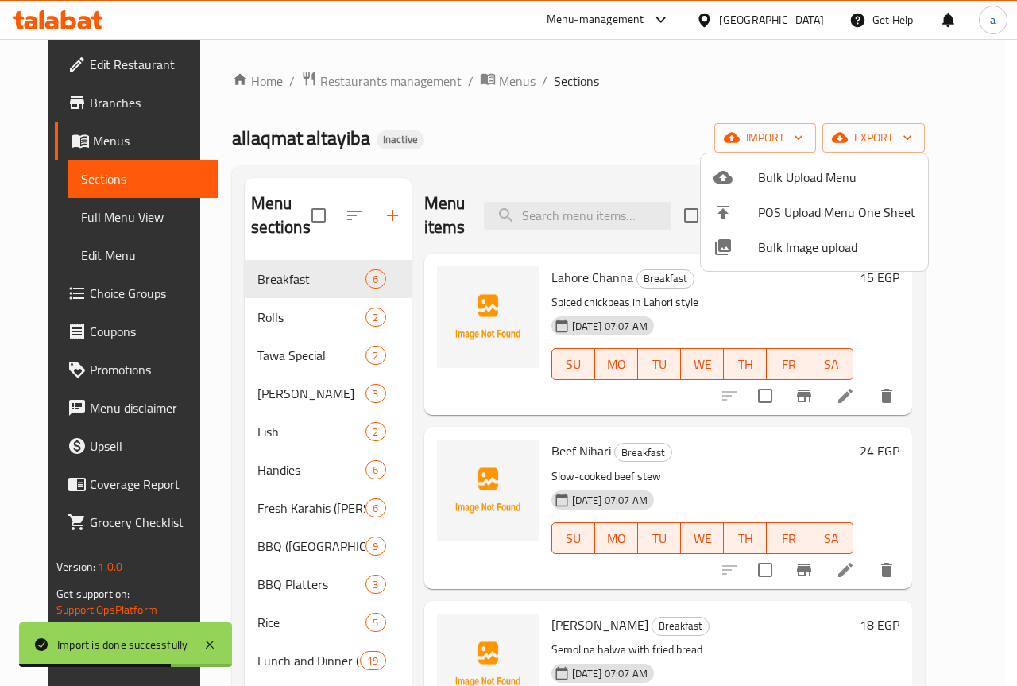
click at [774, 126] on div at bounding box center [508, 343] width 1017 height 686
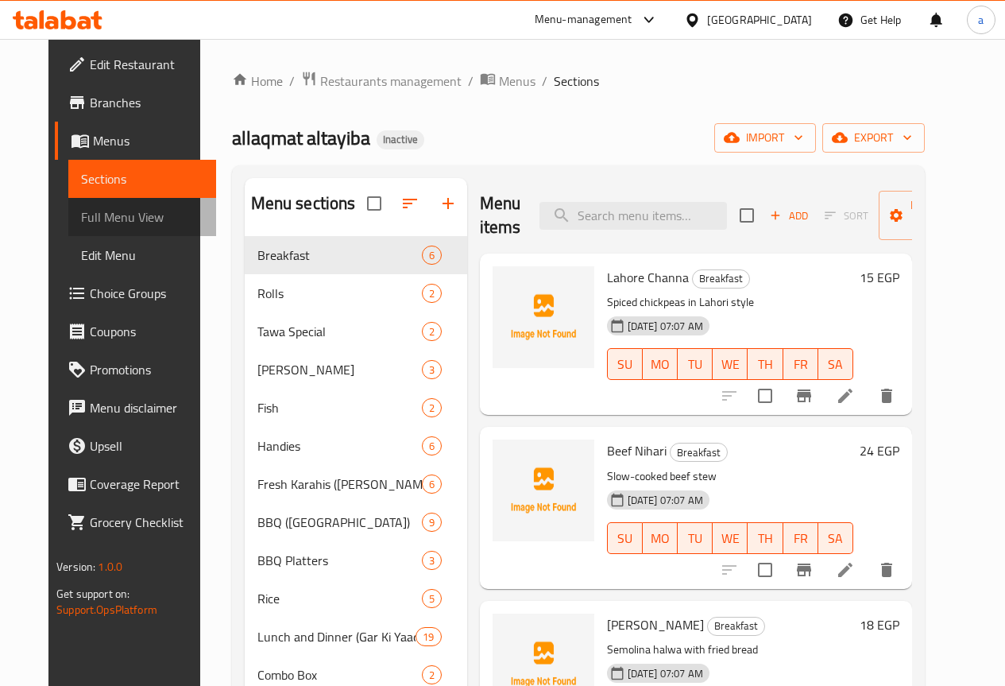
drag, startPoint x: 103, startPoint y: 218, endPoint x: 129, endPoint y: 232, distance: 29.2
click at [103, 217] on span "Full Menu View" at bounding box center [142, 216] width 122 height 19
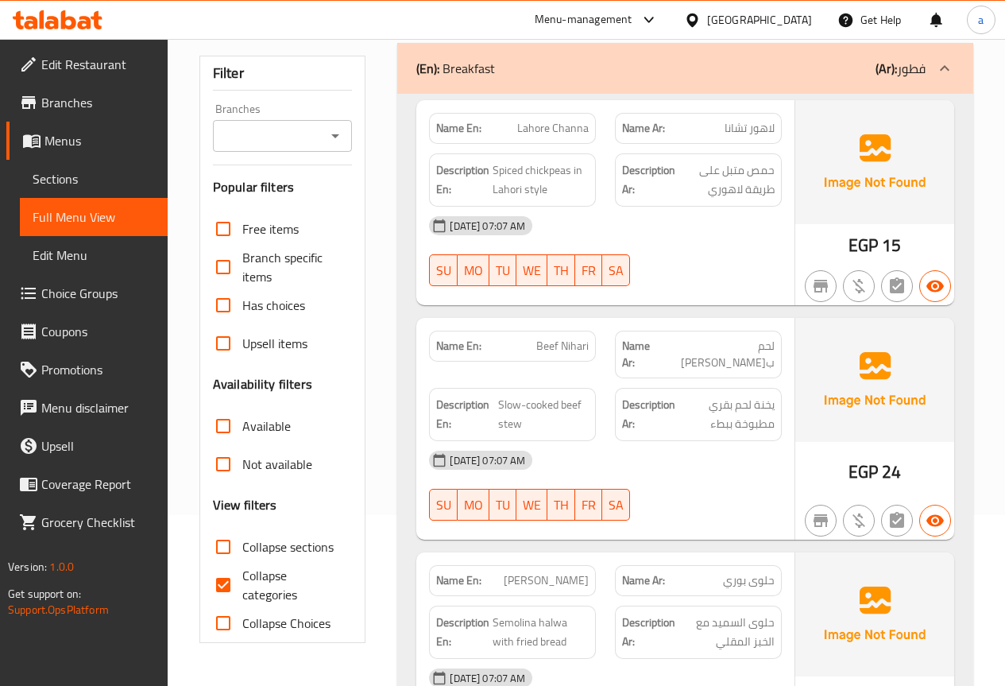
scroll to position [397, 0]
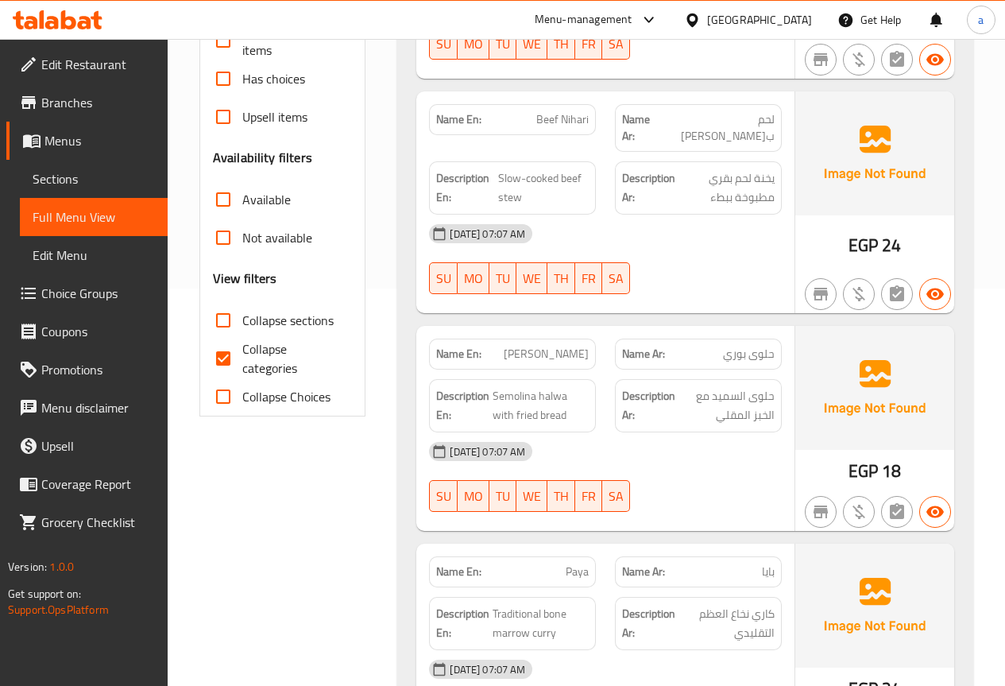
click at [212, 359] on input "Collapse categories" at bounding box center [223, 358] width 38 height 38
checkbox input "false"
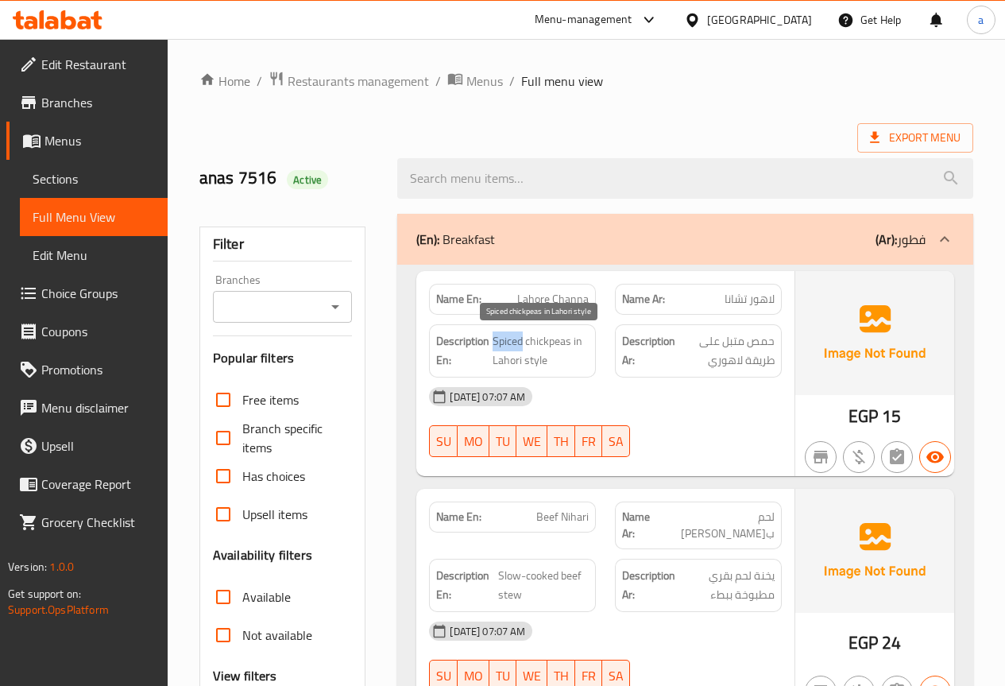
drag, startPoint x: 493, startPoint y: 339, endPoint x: 523, endPoint y: 339, distance: 30.2
click at [523, 339] on span "Spiced chickpeas in Lahori style" at bounding box center [541, 350] width 96 height 39
copy span "Spiced"
click at [543, 340] on span "Spiced chickpeas in Lahori style" at bounding box center [541, 350] width 96 height 39
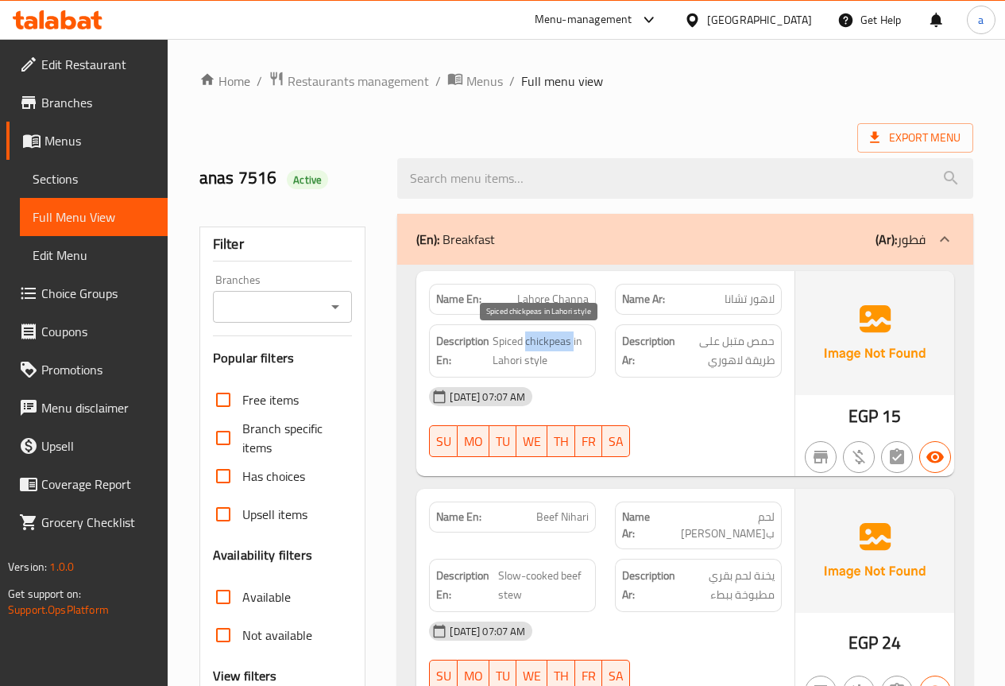
copy span "chickpeas"
click at [577, 342] on span "Spiced chickpeas in Lahori style" at bounding box center [541, 350] width 96 height 39
click at [505, 365] on span "Spiced chickpeas in Lahori style" at bounding box center [541, 350] width 96 height 39
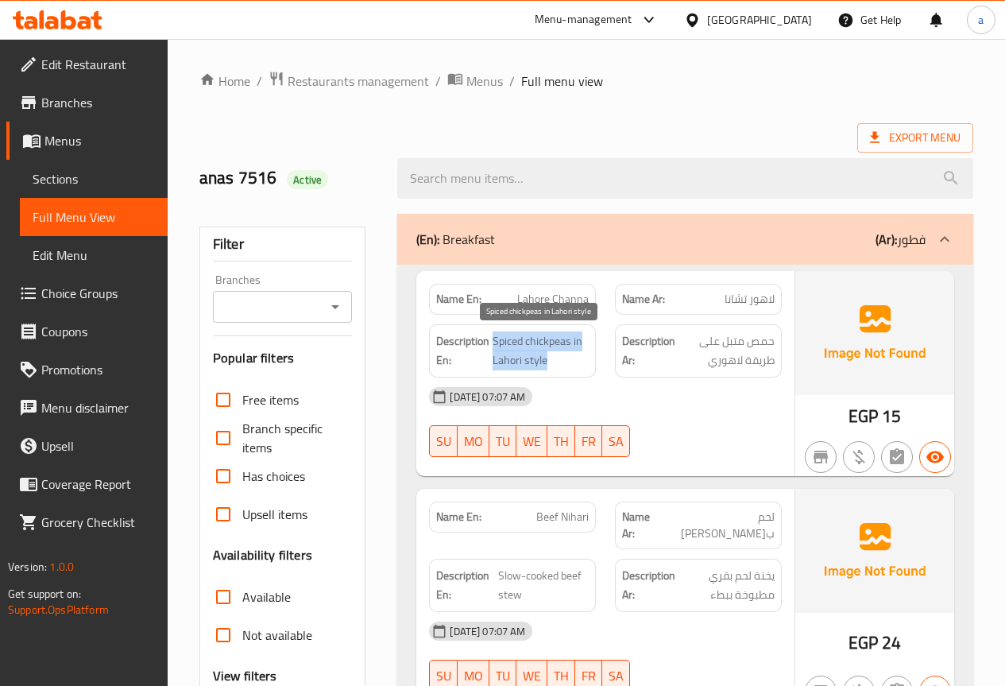
click at [505, 365] on span "Spiced chickpeas in Lahori style" at bounding box center [541, 350] width 96 height 39
click at [503, 365] on span "Spiced chickpeas in Lahori style" at bounding box center [541, 350] width 96 height 39
click at [502, 365] on span "Spiced chickpeas in Lahori style" at bounding box center [541, 350] width 96 height 39
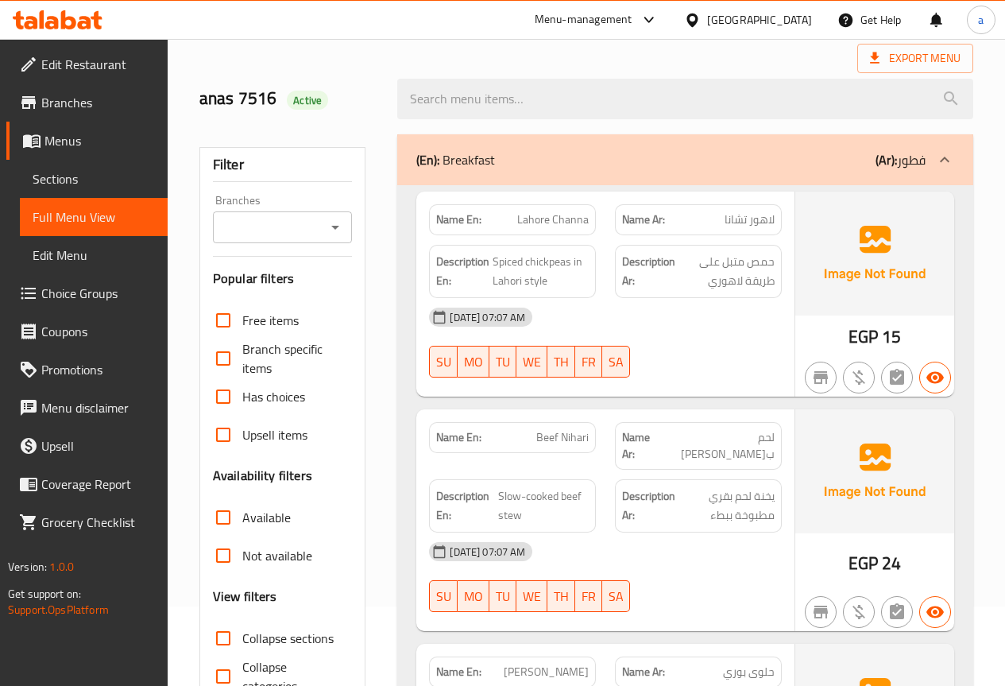
click at [562, 215] on span "Lahore Channa" at bounding box center [553, 219] width 72 height 17
copy span "Channa"
click at [534, 218] on span "Lahore Channa" at bounding box center [553, 219] width 72 height 17
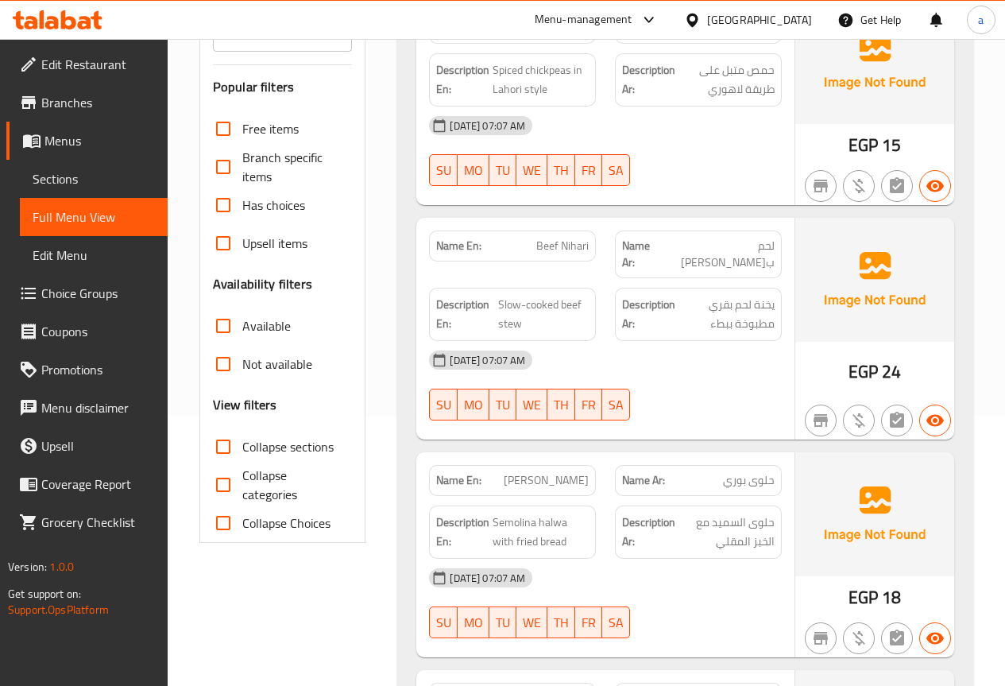
scroll to position [318, 0]
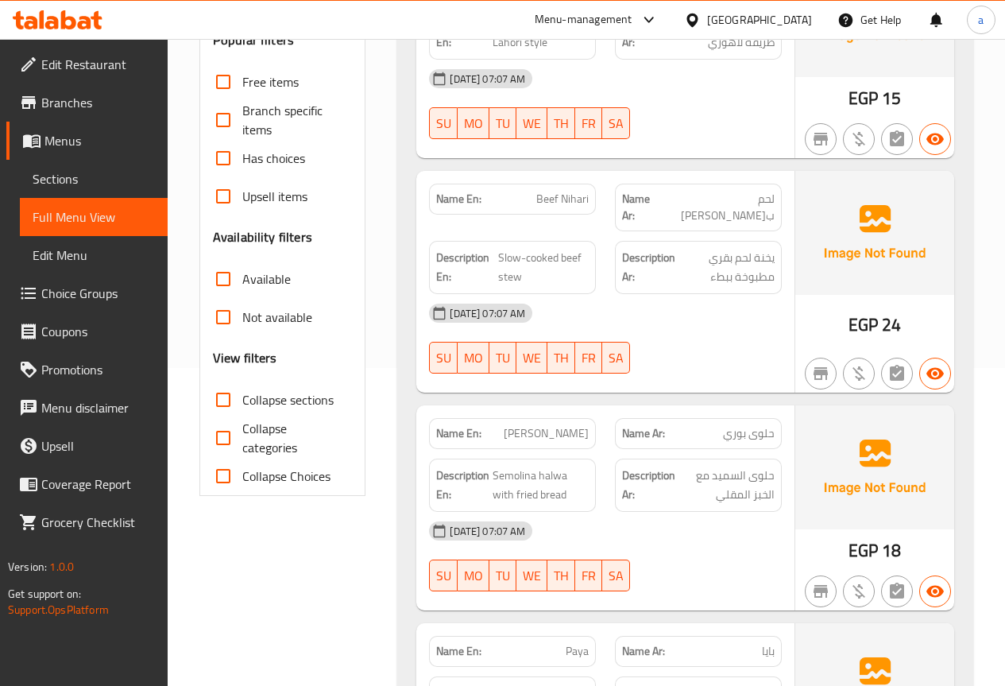
click at [552, 193] on span "Beef Nihari" at bounding box center [562, 199] width 52 height 17
click at [596, 195] on div "Name En: Beef Nihari" at bounding box center [512, 199] width 167 height 31
click at [580, 195] on span "Beef Nihari" at bounding box center [562, 199] width 52 height 17
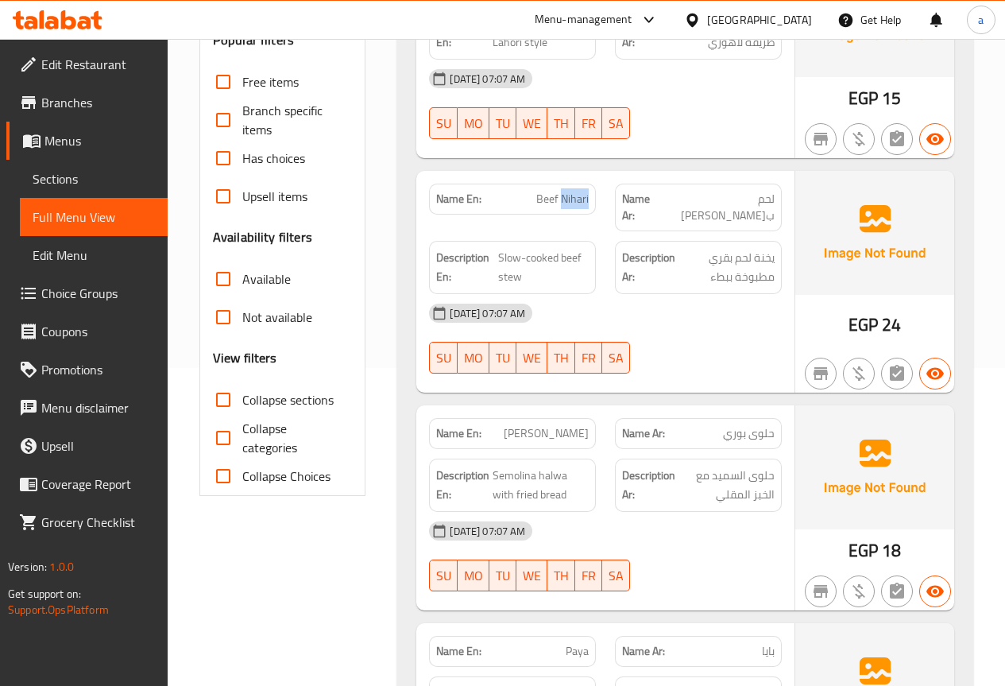
copy span "Nihari"
click at [718, 199] on span "لحم بقري نيهاري" at bounding box center [719, 207] width 110 height 33
click at [717, 207] on span "لحم بقري نيهاري" at bounding box center [719, 207] width 110 height 33
drag, startPoint x: 717, startPoint y: 207, endPoint x: 706, endPoint y: 207, distance: 10.4
click at [715, 206] on span "لحم بقري نيهاري" at bounding box center [719, 207] width 110 height 33
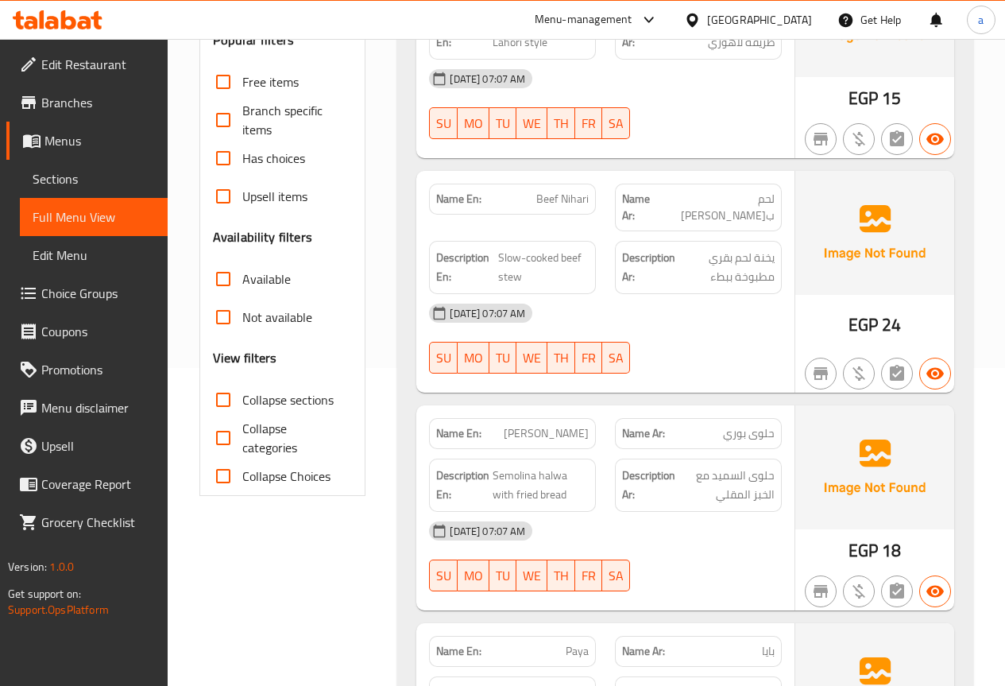
click at [770, 176] on div "Name Ar: لحم بقري نيهاري" at bounding box center [698, 207] width 186 height 67
click at [83, 192] on link "Sections" at bounding box center [94, 179] width 148 height 38
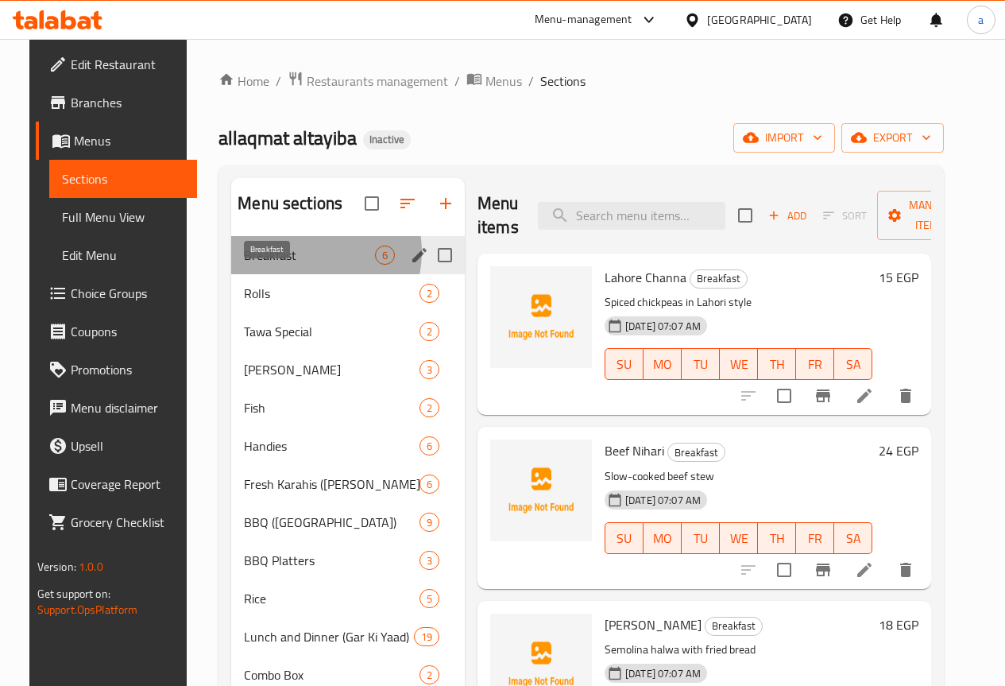
click at [286, 265] on span "Breakfast" at bounding box center [309, 255] width 131 height 19
click at [410, 265] on icon "edit" at bounding box center [419, 255] width 19 height 19
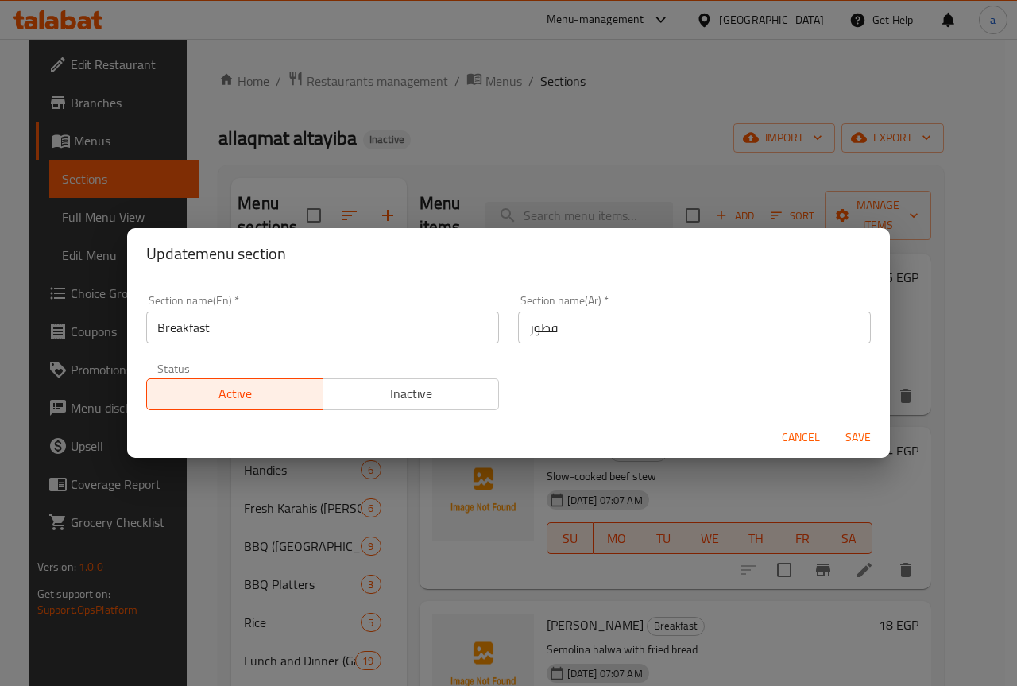
click at [799, 435] on span "Cancel" at bounding box center [801, 437] width 38 height 20
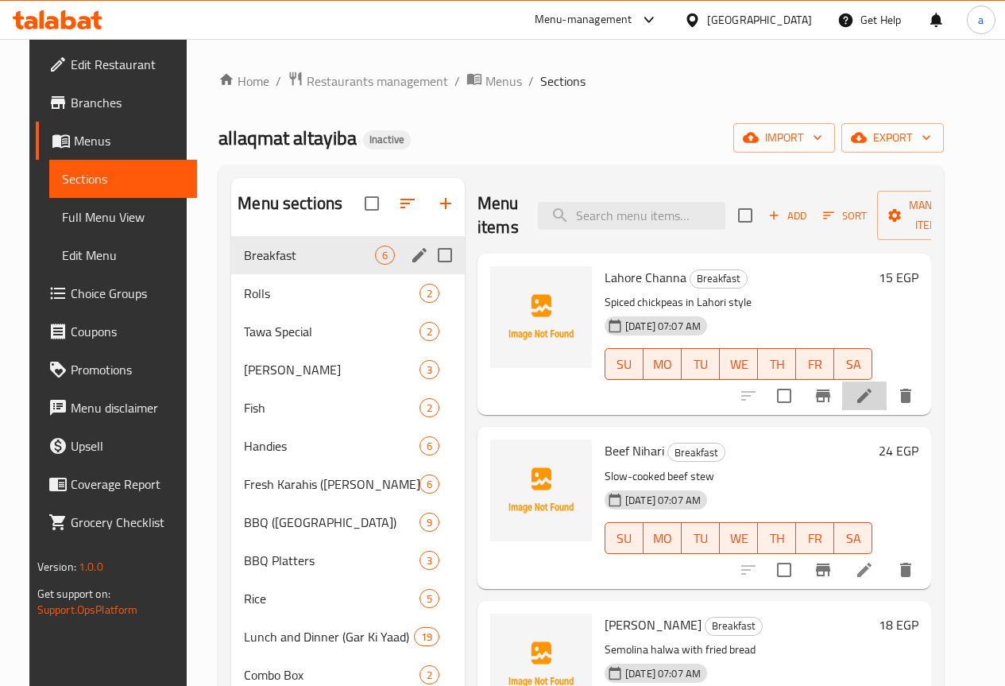
click at [871, 406] on li at bounding box center [864, 395] width 44 height 29
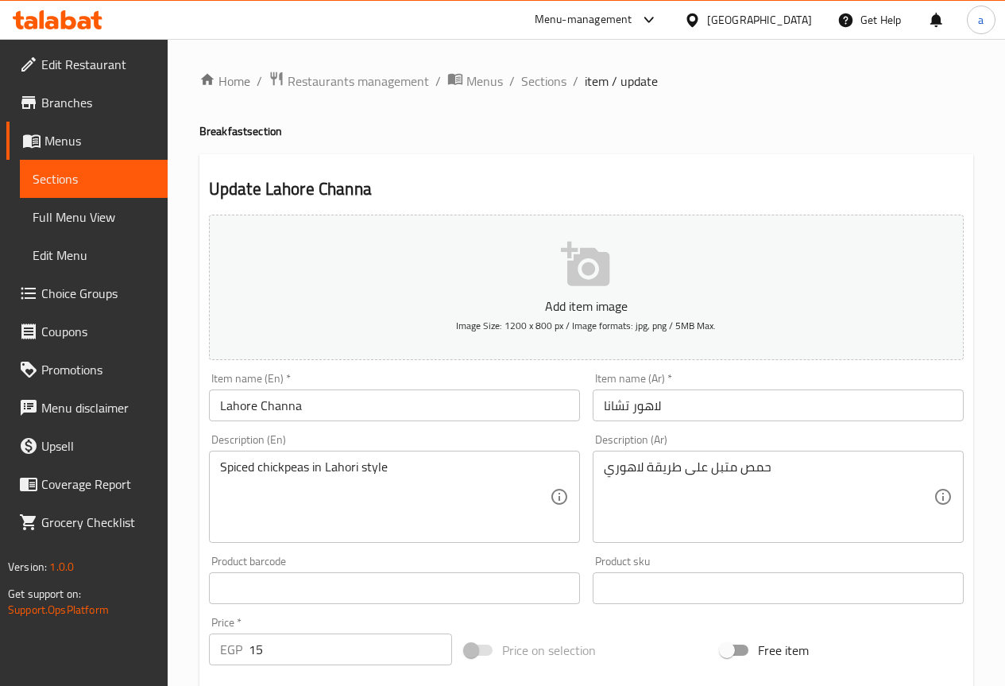
click at [692, 416] on input "لاهور تشانا" at bounding box center [778, 405] width 371 height 32
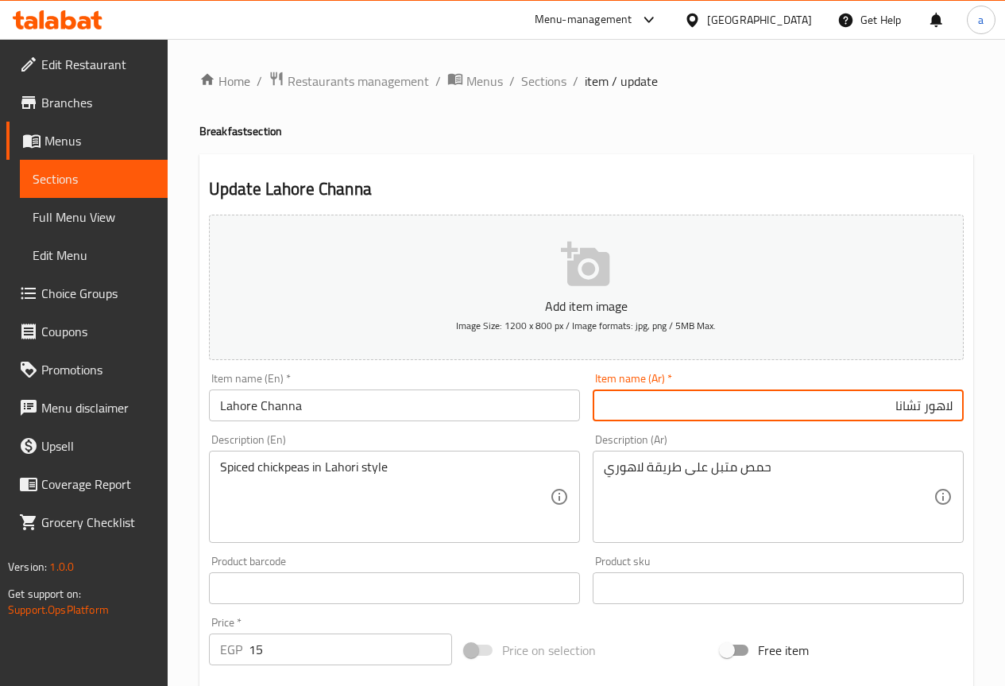
click at [372, 410] on input "Lahore Channa" at bounding box center [394, 405] width 371 height 32
drag, startPoint x: 828, startPoint y: 405, endPoint x: 805, endPoint y: 412, distance: 23.9
click at [831, 405] on input "لاهور تشانا" at bounding box center [778, 405] width 371 height 32
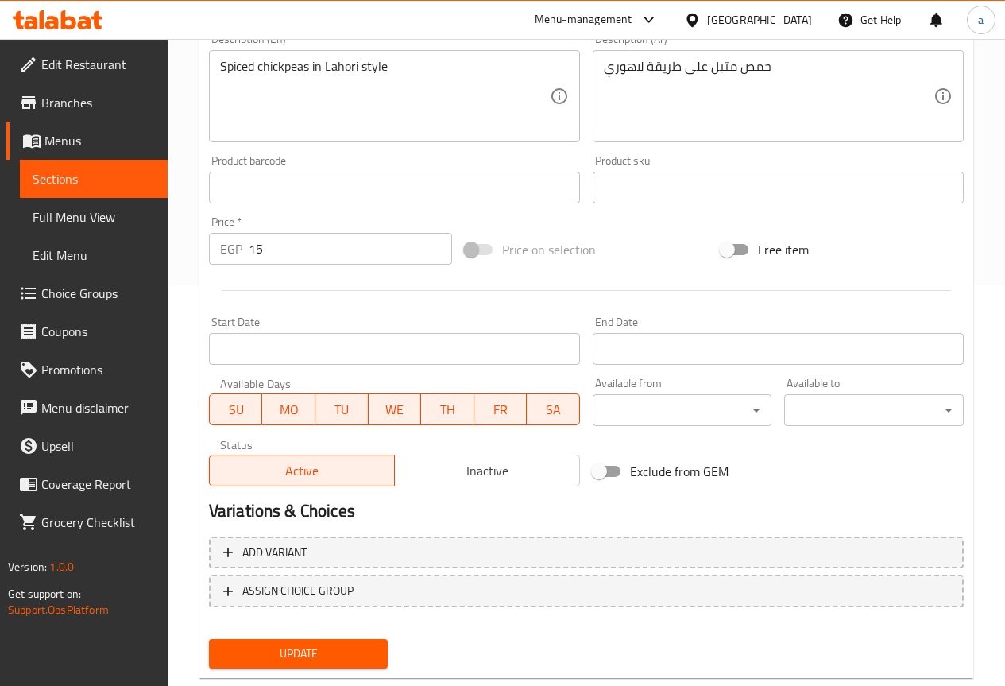
scroll to position [437, 0]
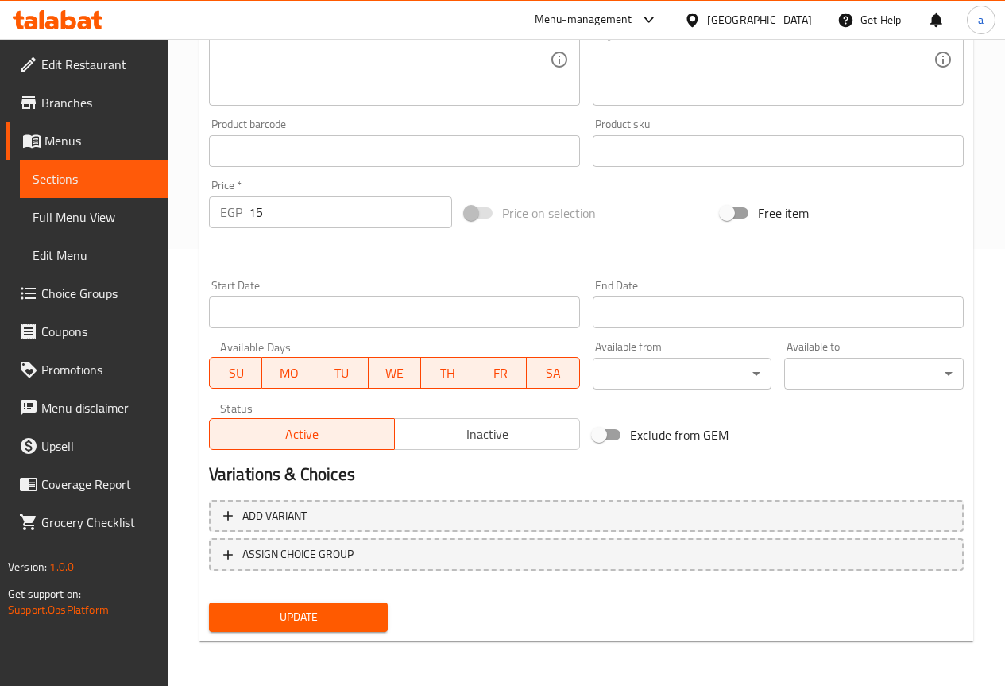
click at [329, 622] on span "Update" at bounding box center [299, 617] width 154 height 20
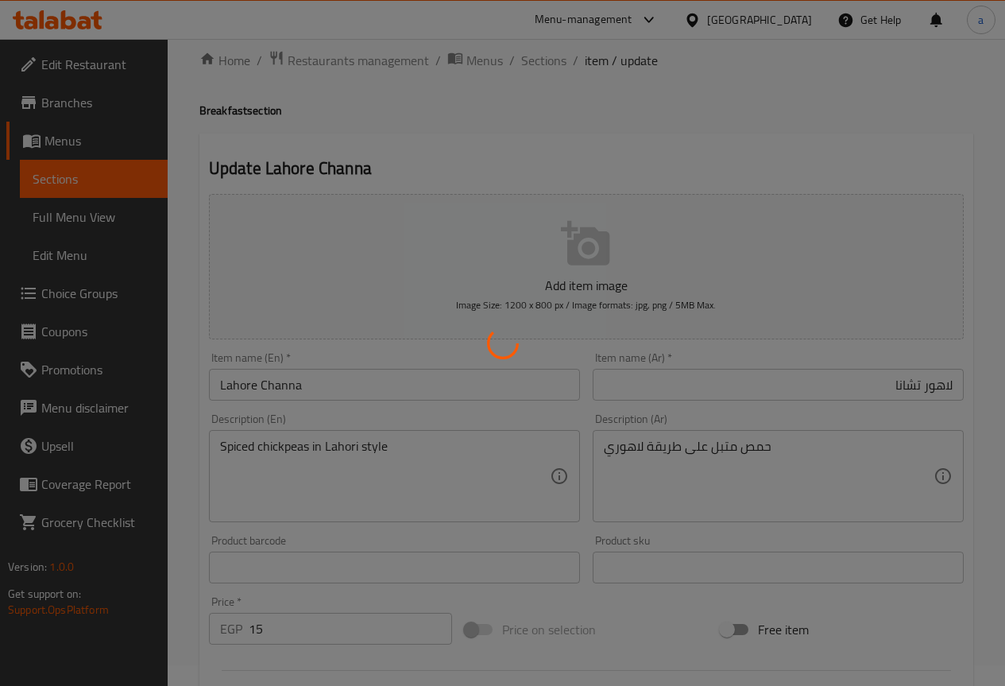
scroll to position [0, 0]
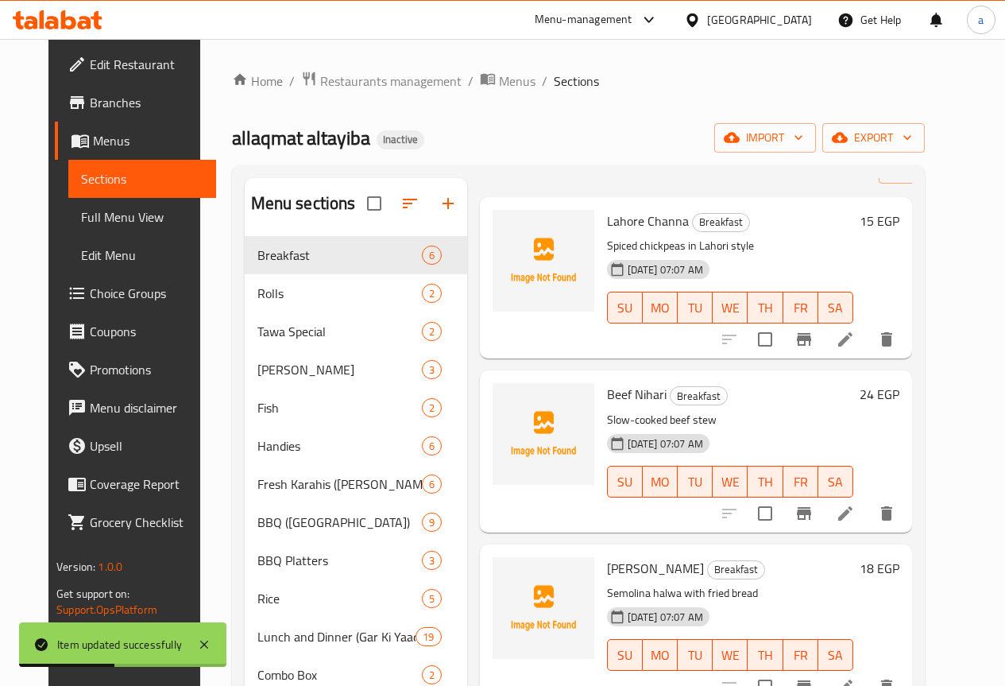
scroll to position [159, 0]
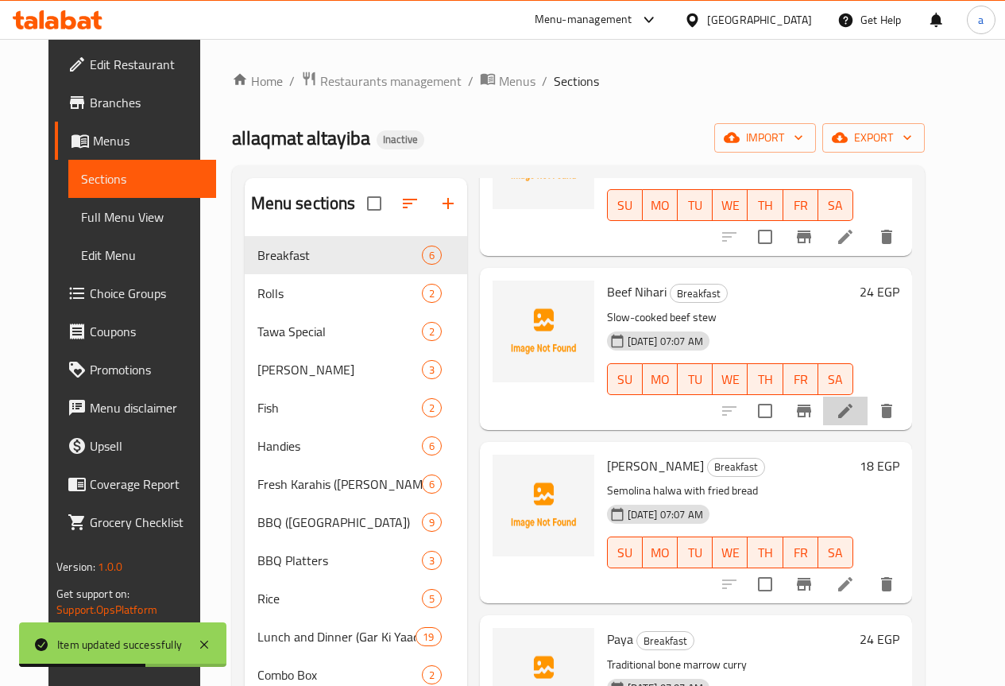
click at [868, 408] on li at bounding box center [845, 410] width 44 height 29
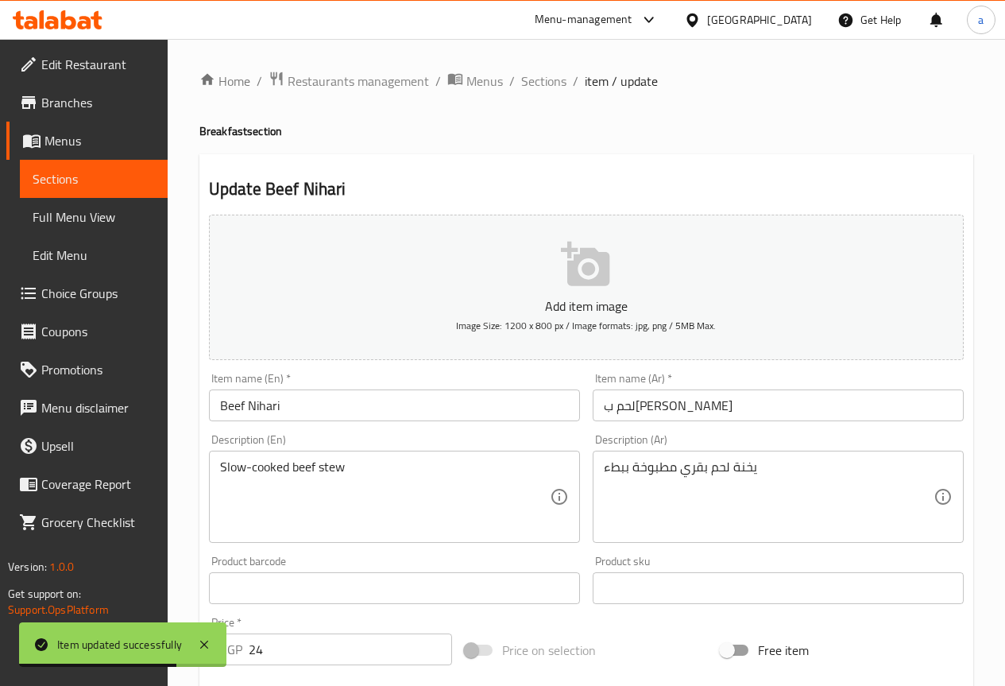
click at [779, 419] on input "لحم ب[PERSON_NAME]" at bounding box center [778, 405] width 371 height 32
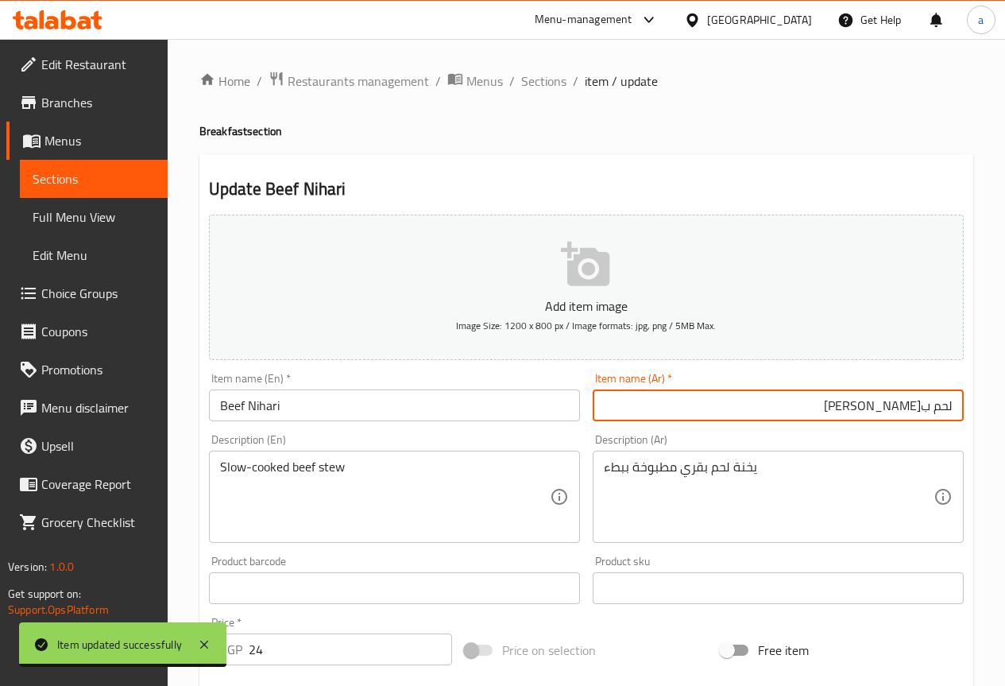
click at [923, 410] on input "لحم ب[PERSON_NAME]" at bounding box center [778, 405] width 371 height 32
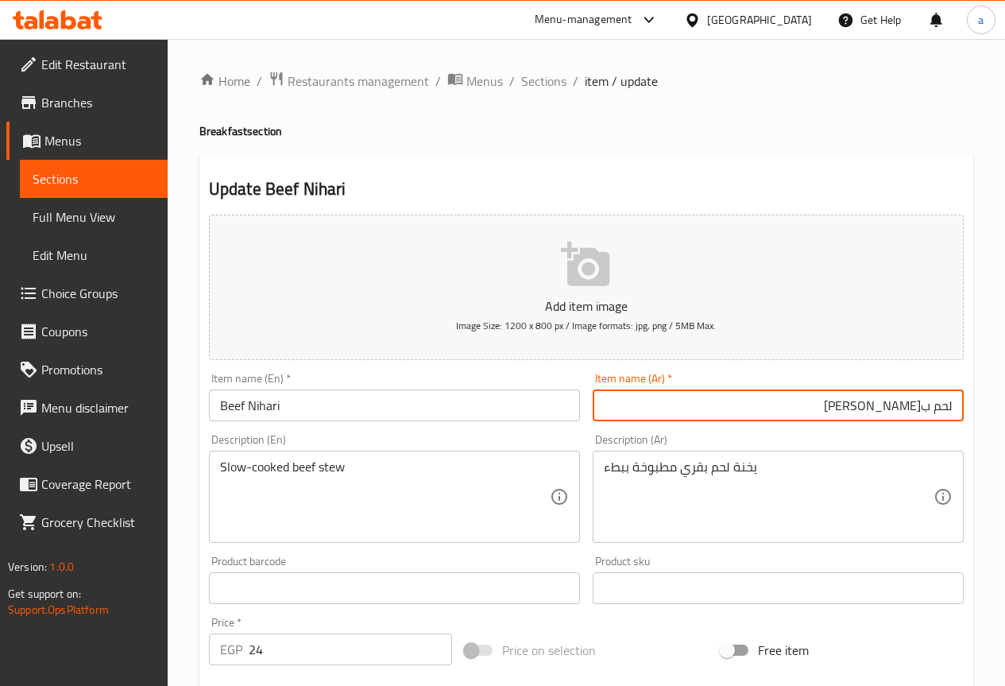
click at [923, 410] on input "لحم ب[PERSON_NAME]" at bounding box center [778, 405] width 371 height 32
click at [922, 408] on input "لحم [PERSON_NAME]" at bounding box center [778, 405] width 371 height 32
type input "لحم نهاري"
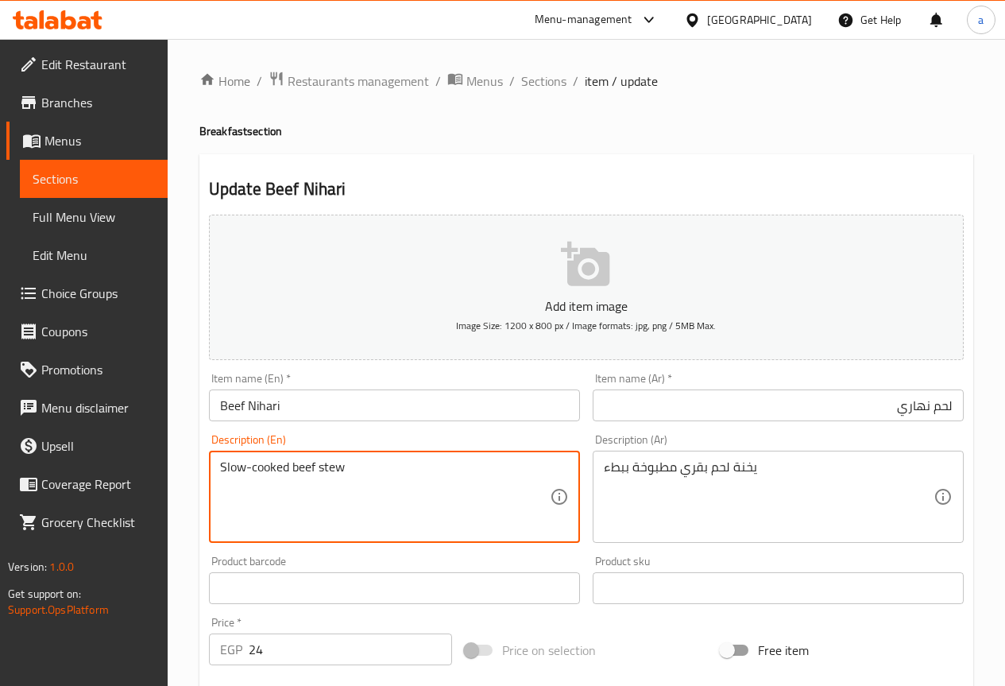
click at [339, 460] on textarea "Slow-cooked beef stew" at bounding box center [385, 496] width 330 height 75
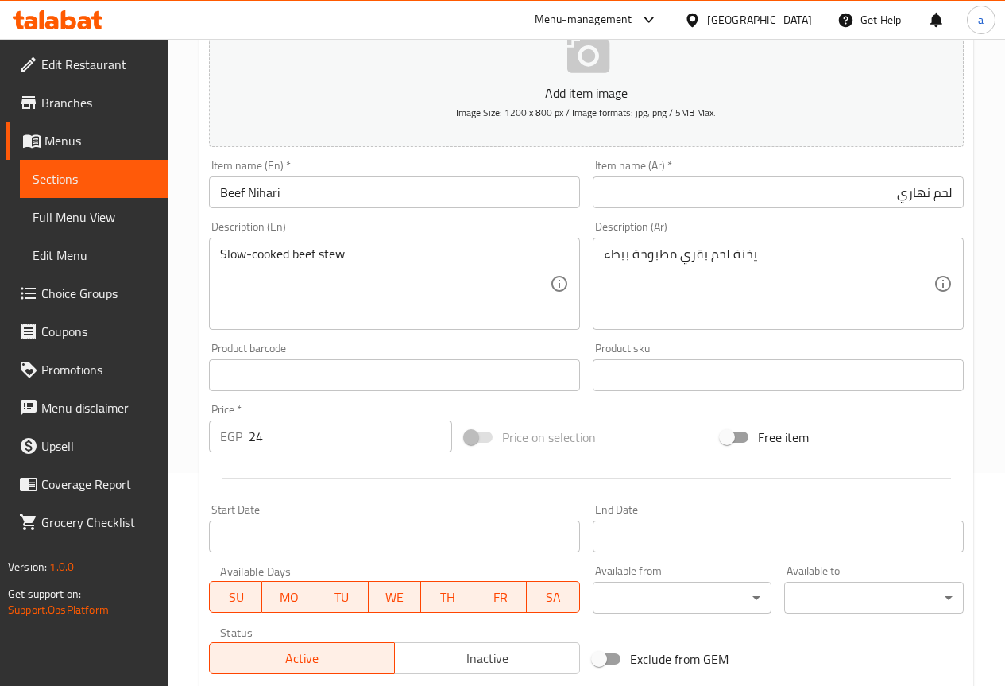
scroll to position [437, 0]
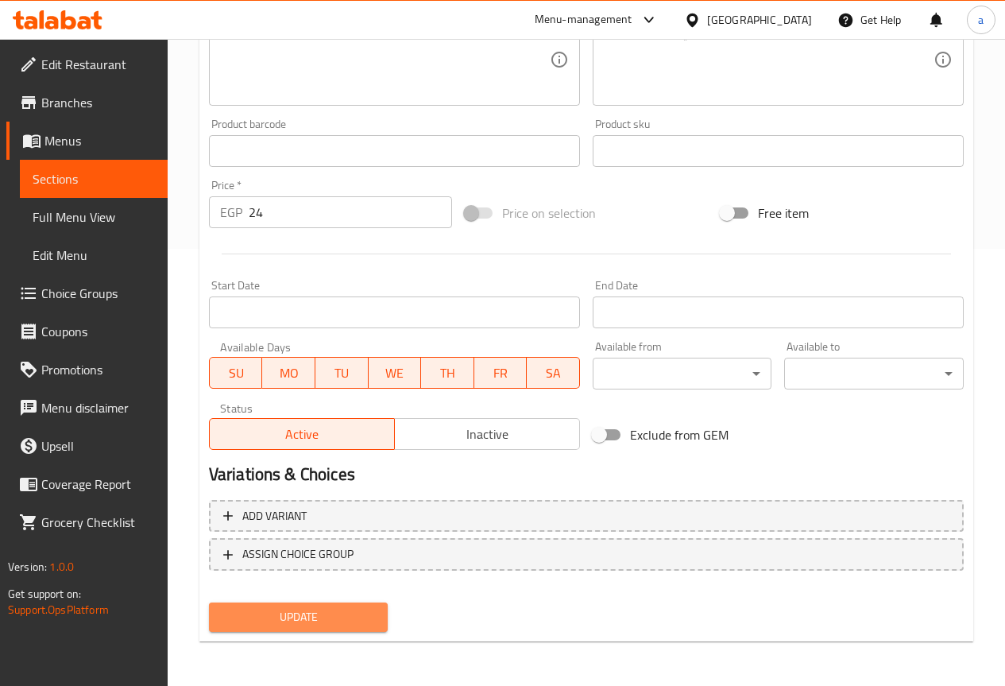
click at [276, 605] on button "Update" at bounding box center [299, 616] width 180 height 29
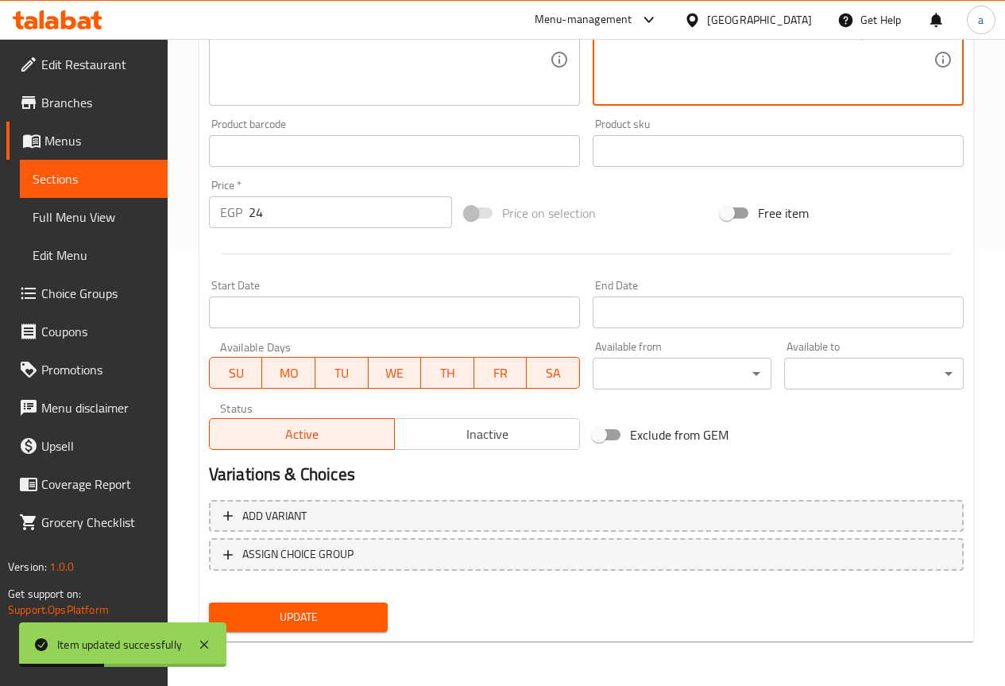
click at [334, 619] on span "Update" at bounding box center [299, 617] width 154 height 20
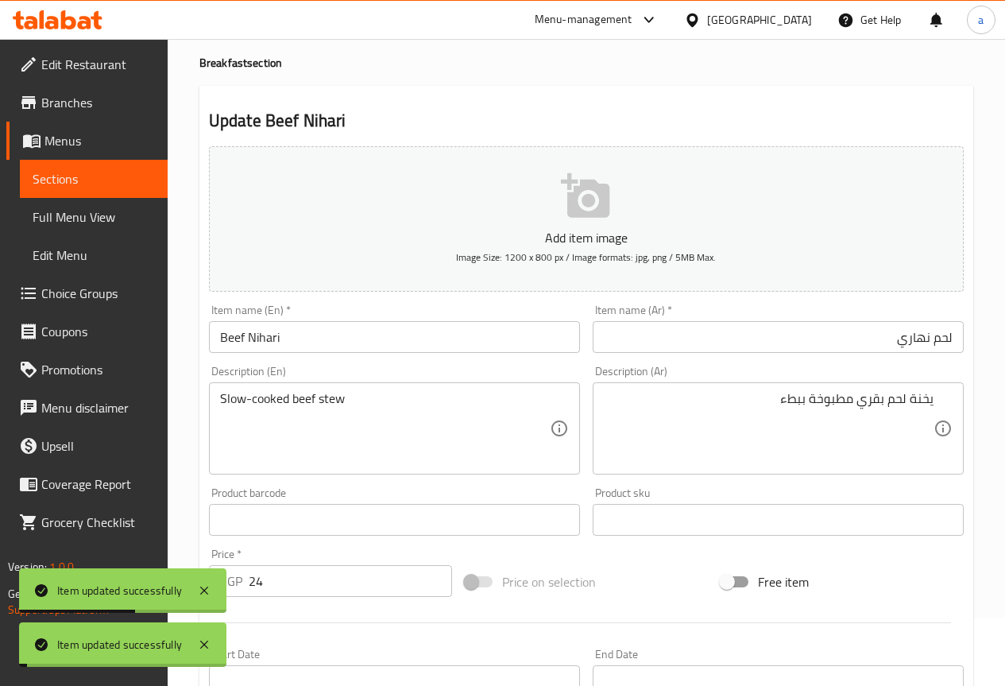
scroll to position [40, 0]
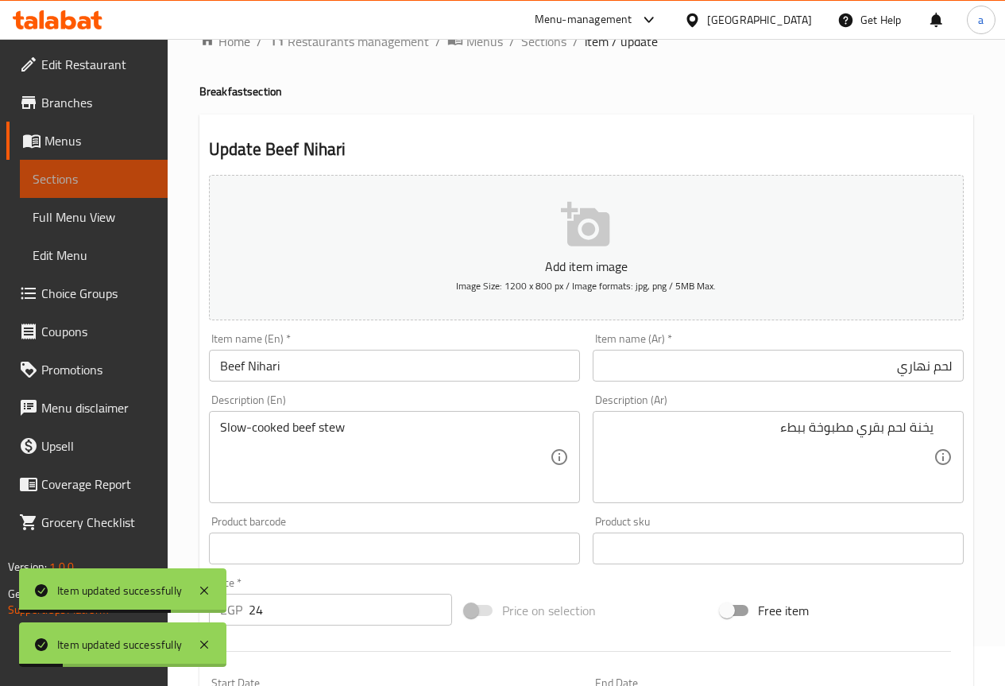
click at [102, 185] on span "Sections" at bounding box center [94, 178] width 122 height 19
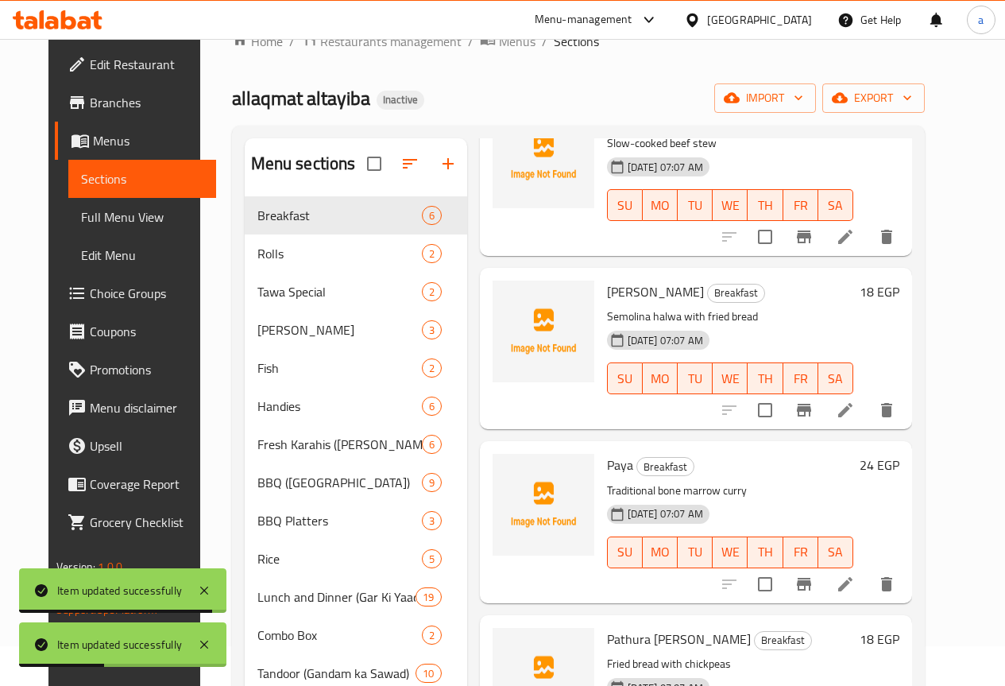
scroll to position [318, 0]
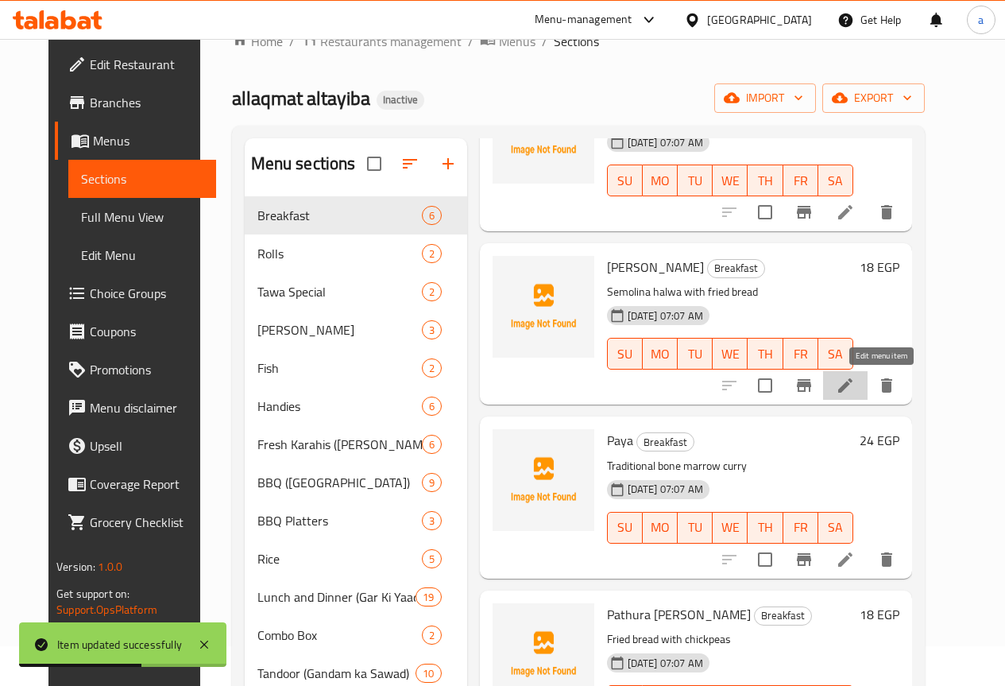
click at [852, 389] on icon at bounding box center [845, 385] width 14 height 14
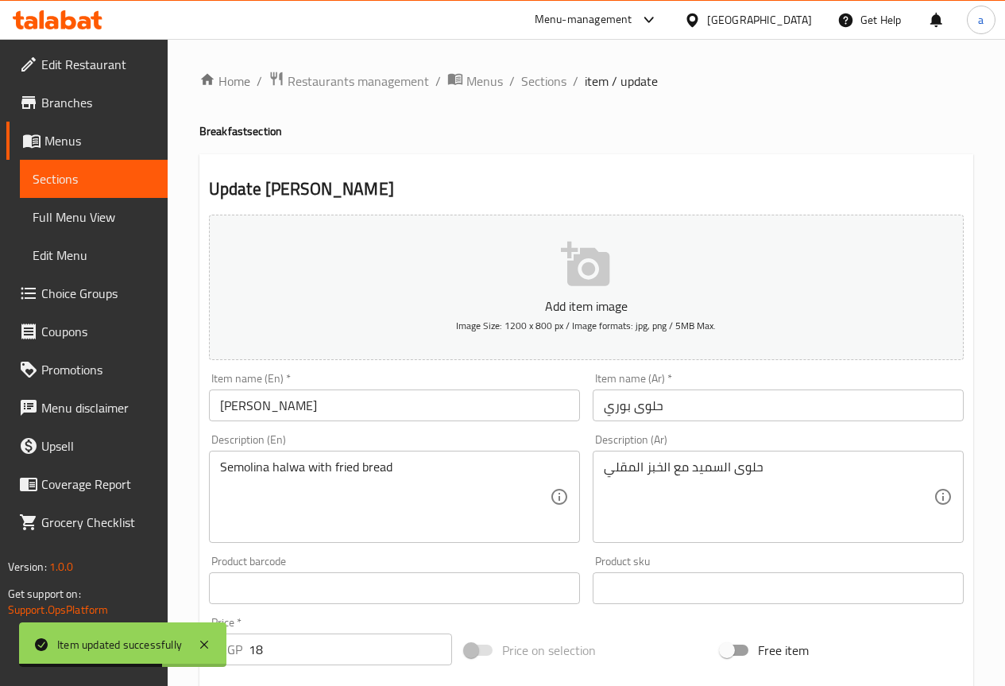
click at [753, 404] on input "حلوى بوري" at bounding box center [778, 405] width 371 height 32
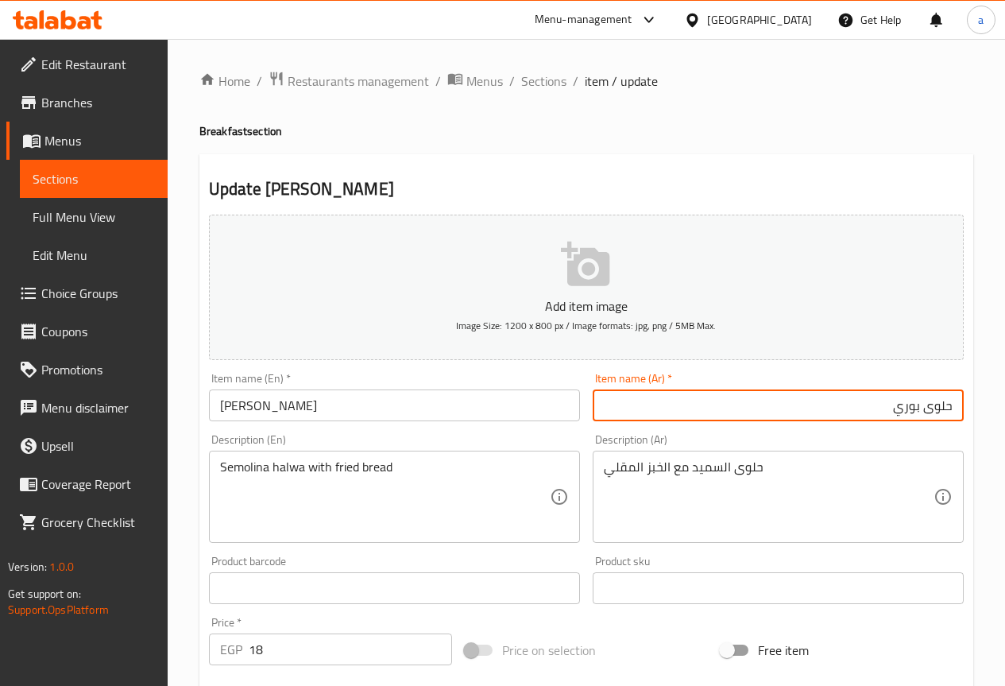
click at [247, 409] on input "[PERSON_NAME]" at bounding box center [394, 405] width 371 height 32
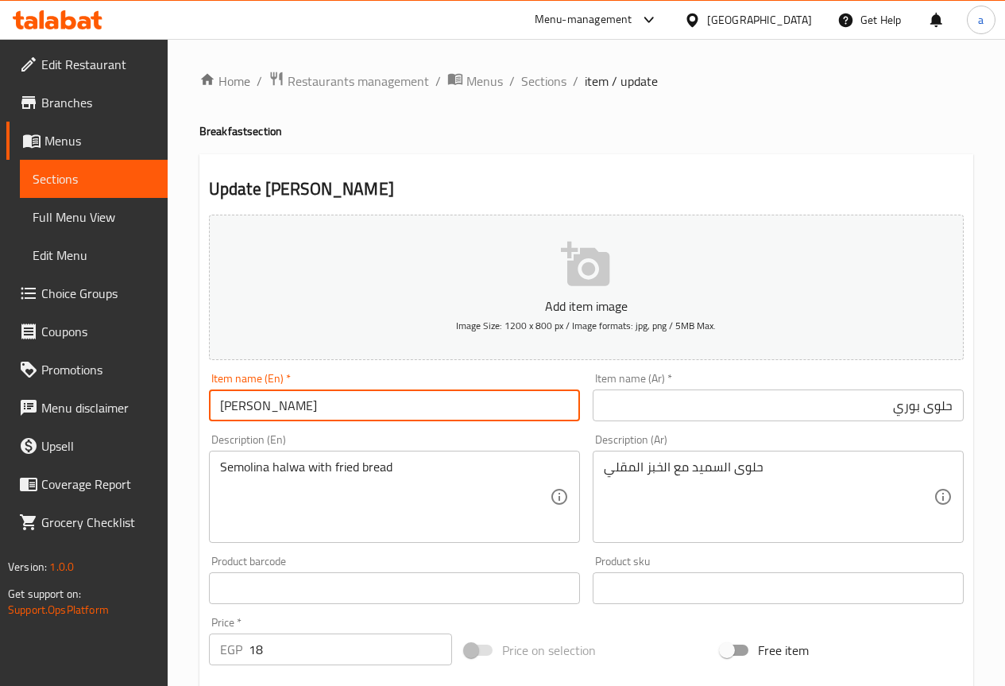
click at [247, 409] on input "[PERSON_NAME]" at bounding box center [394, 405] width 371 height 32
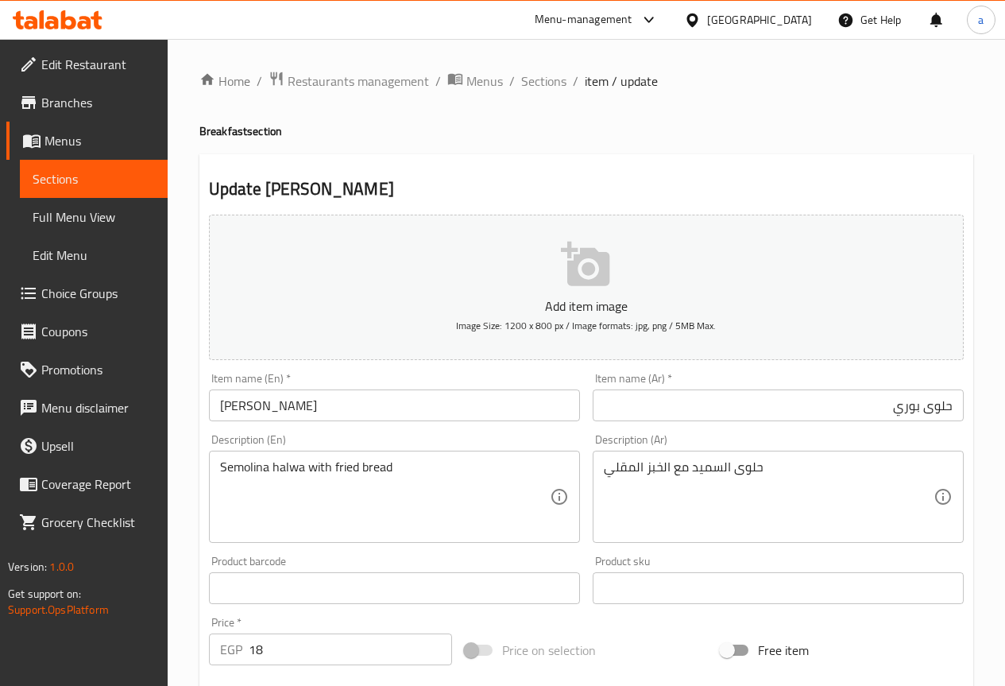
click at [278, 412] on input "[PERSON_NAME]" at bounding box center [394, 405] width 371 height 32
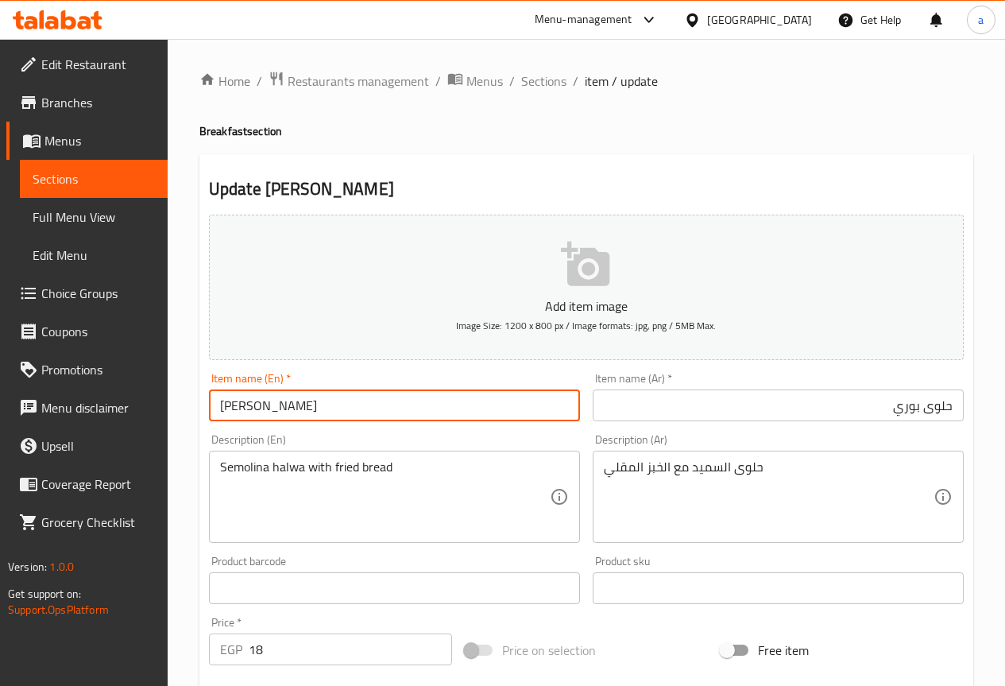
click at [278, 412] on input "[PERSON_NAME]" at bounding box center [394, 405] width 371 height 32
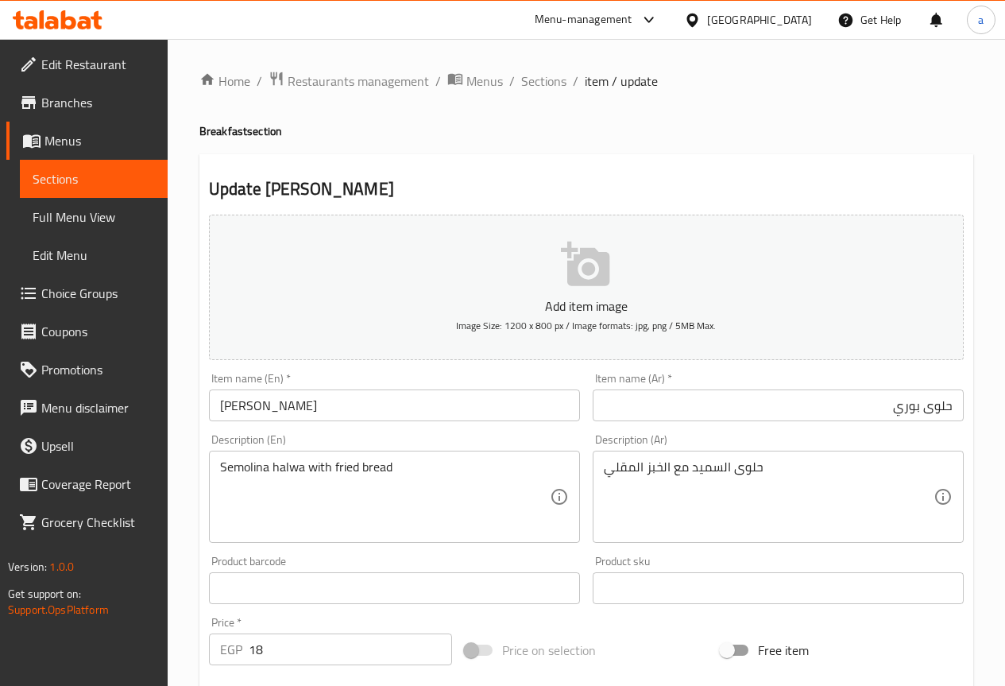
click at [294, 458] on div "Semolina halwa with fried bread Description (En)" at bounding box center [394, 496] width 371 height 92
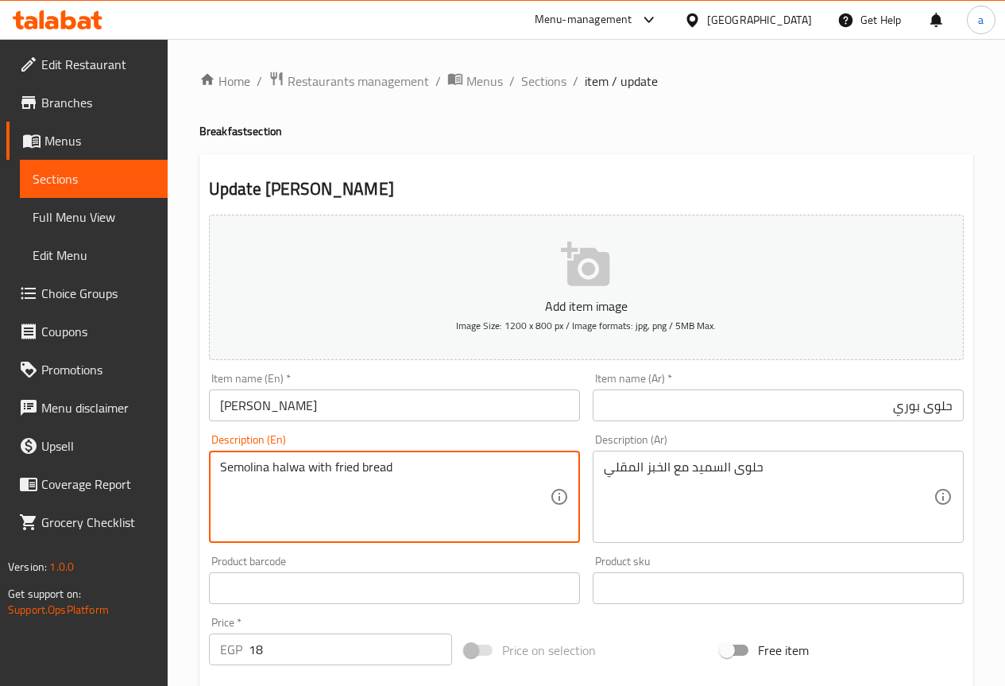
click at [237, 471] on textarea "Semolina halwa with fried bread" at bounding box center [385, 496] width 330 height 75
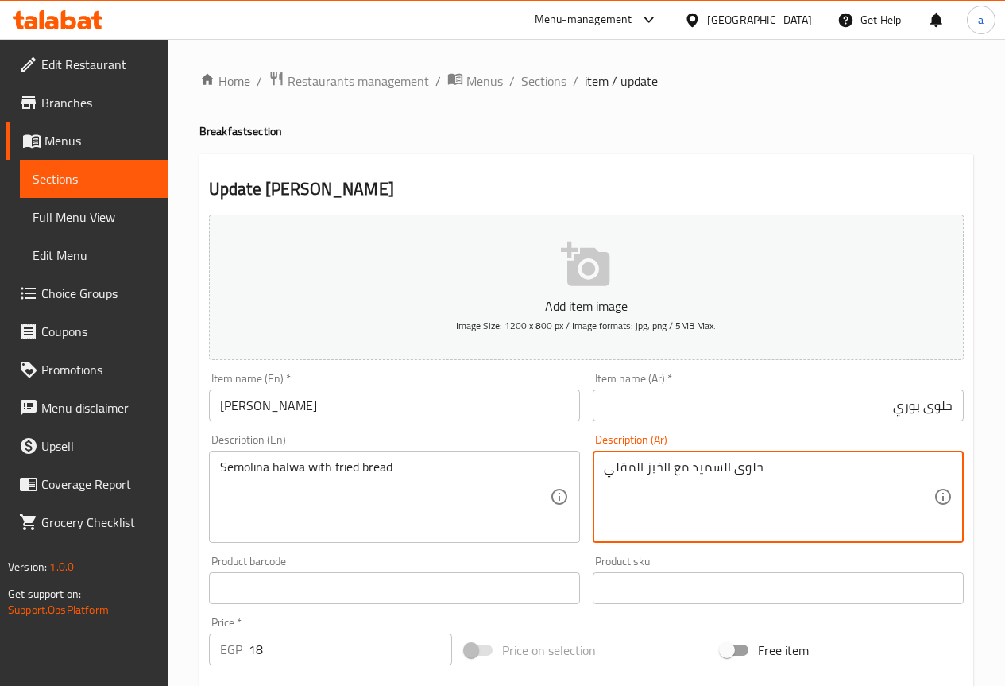
click at [706, 464] on textarea "حلوى السميد مع الخبز المقلي" at bounding box center [769, 496] width 330 height 75
paste textarea "يمولينا"
type textarea "حلوى سيمولينا مع الخبز المقلي"
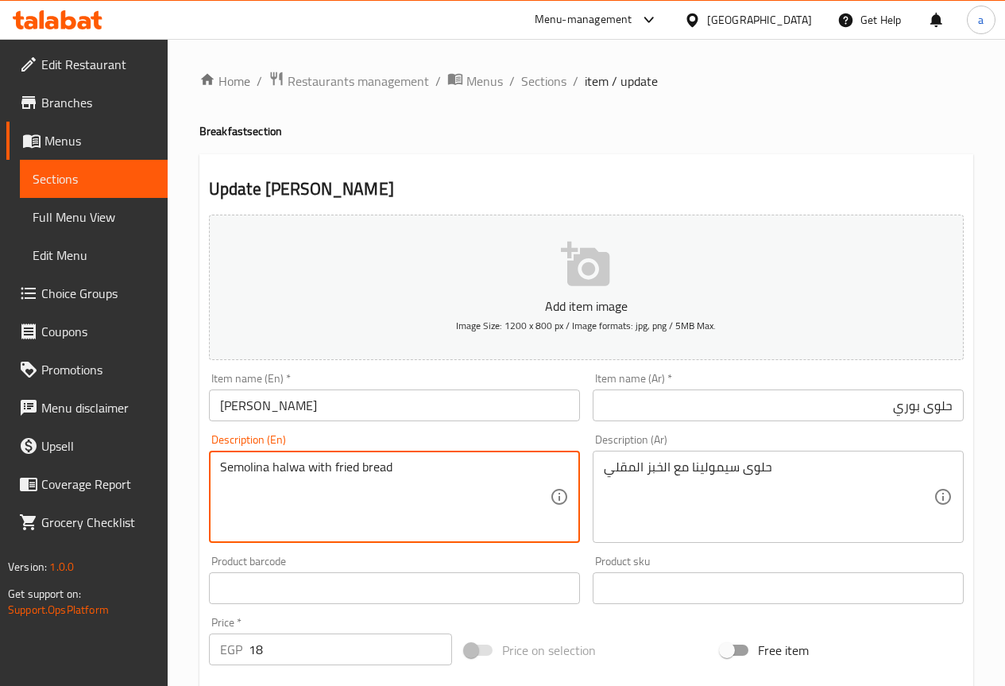
click at [335, 467] on textarea "Semolina halwa with fried bread" at bounding box center [385, 496] width 330 height 75
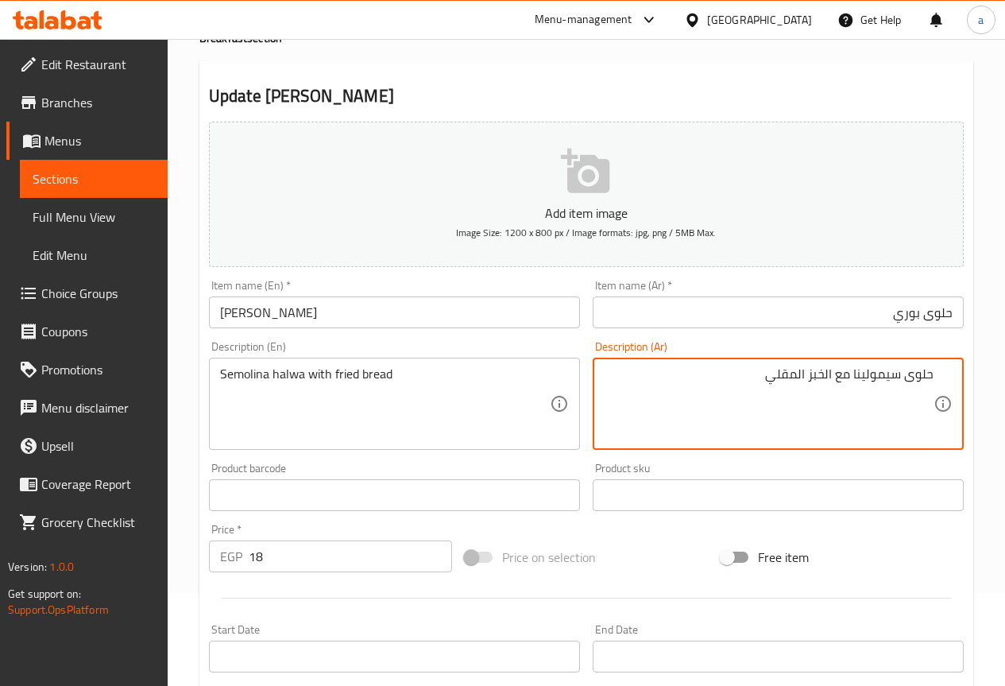
scroll to position [437, 0]
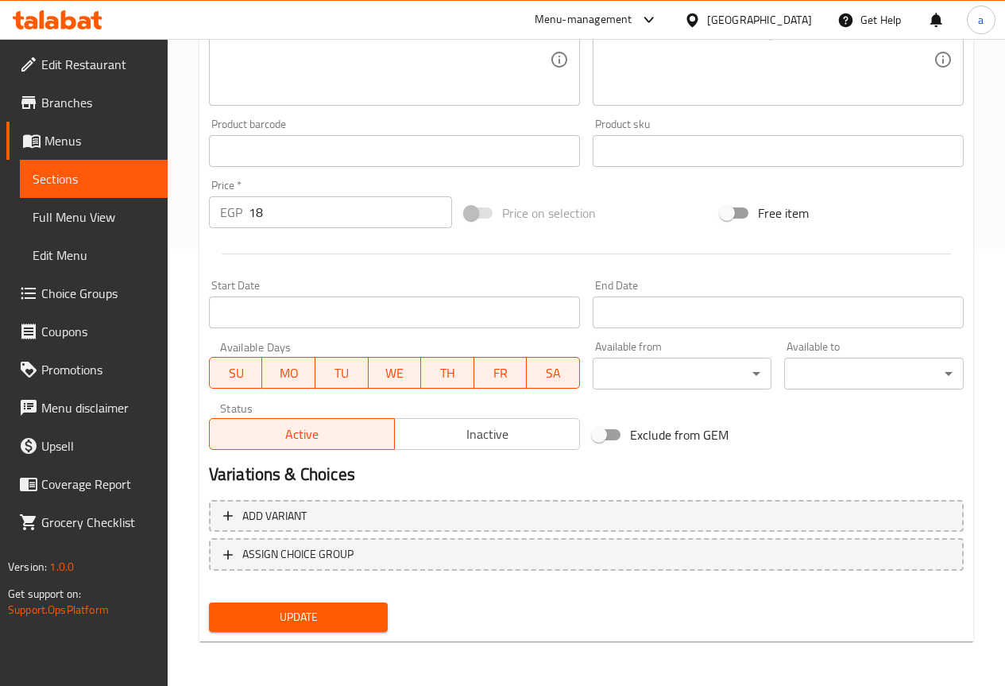
click at [354, 600] on div "Update" at bounding box center [299, 617] width 192 height 42
click at [354, 636] on div "Update" at bounding box center [299, 617] width 192 height 42
click at [354, 624] on span "Update" at bounding box center [299, 617] width 154 height 20
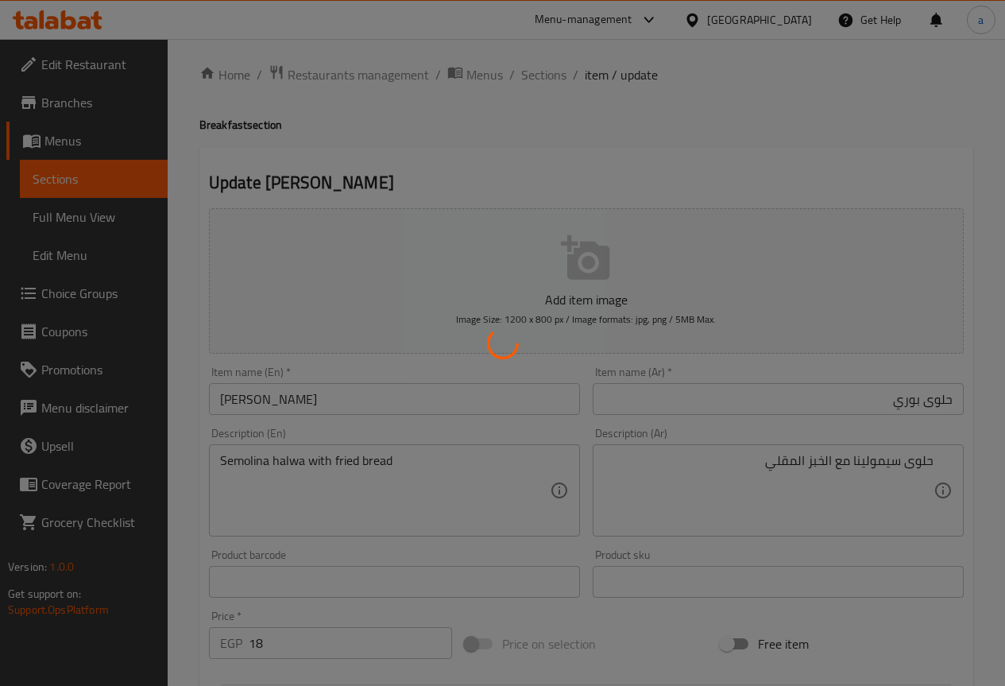
scroll to position [0, 0]
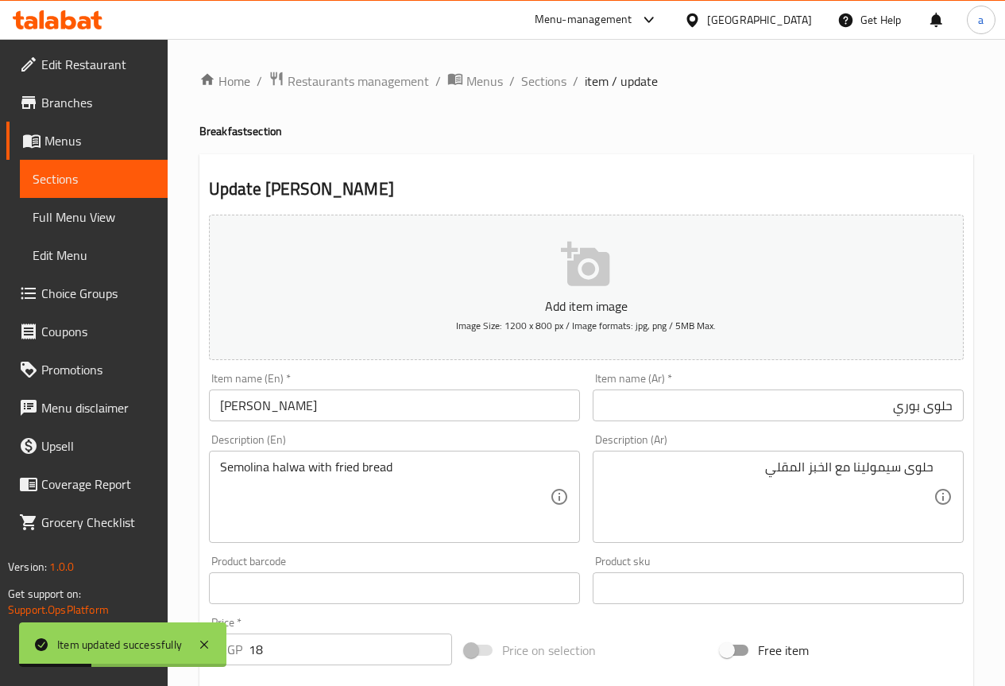
click at [122, 173] on span "Sections" at bounding box center [94, 178] width 122 height 19
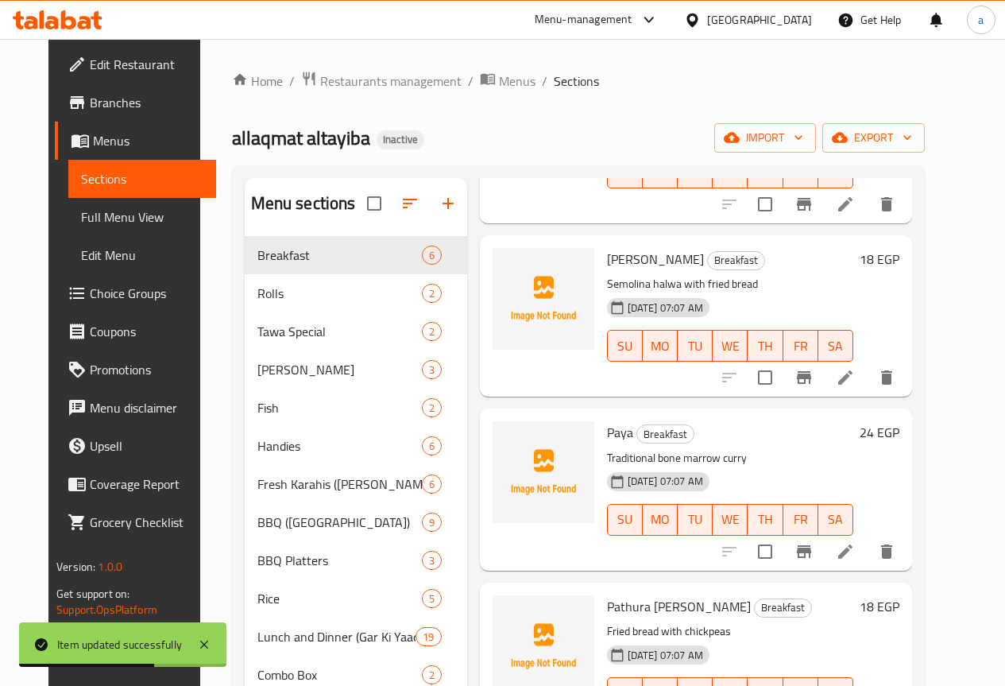
scroll to position [369, 0]
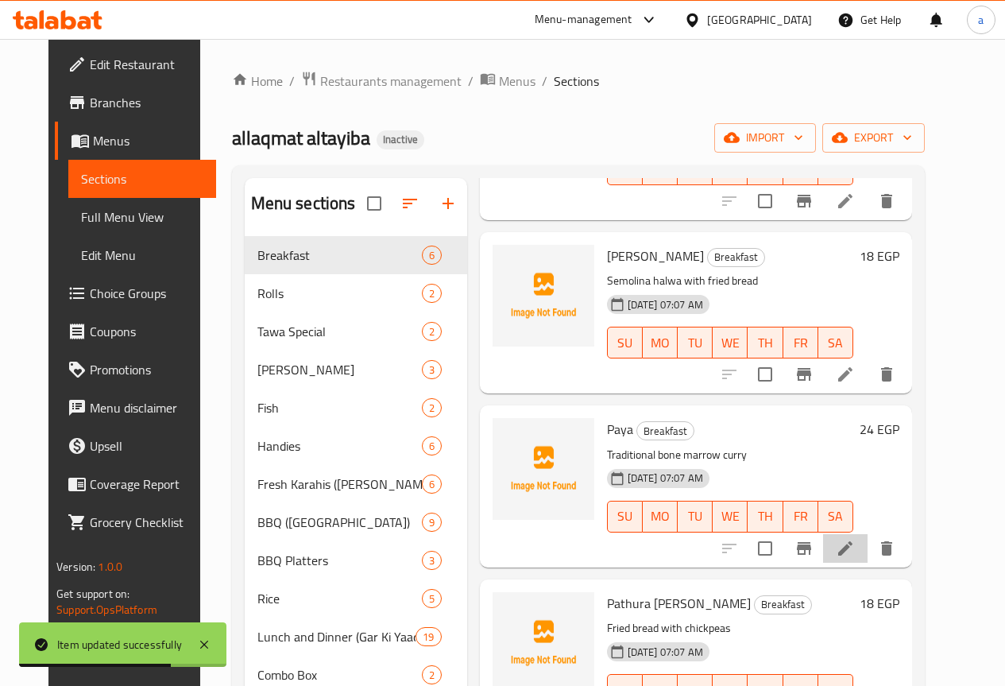
click at [855, 551] on icon at bounding box center [845, 548] width 19 height 19
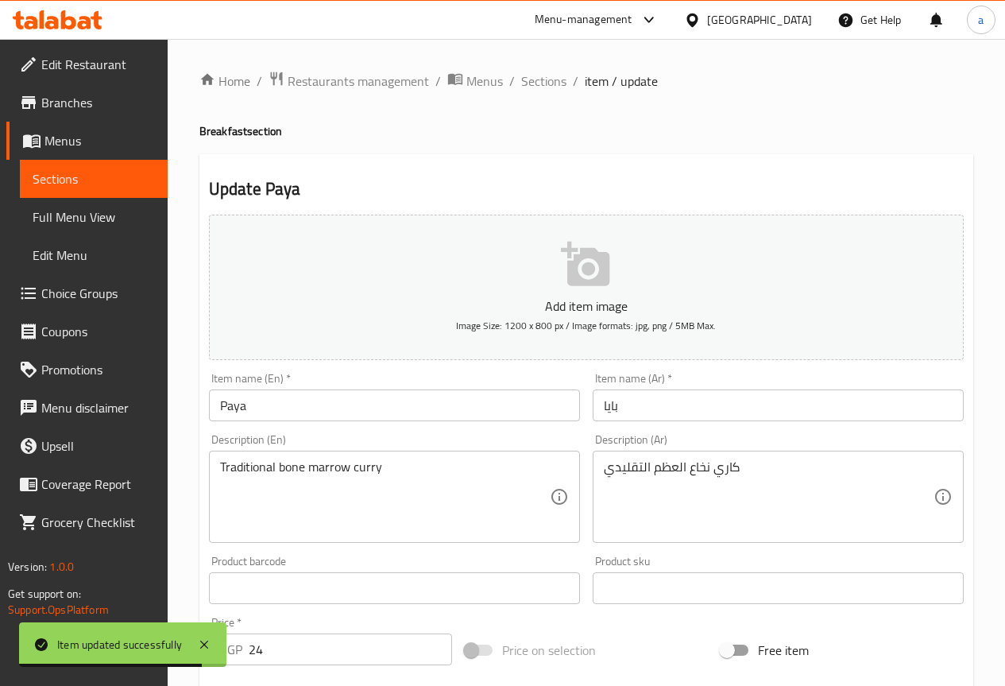
click at [687, 409] on input "بايا" at bounding box center [778, 405] width 371 height 32
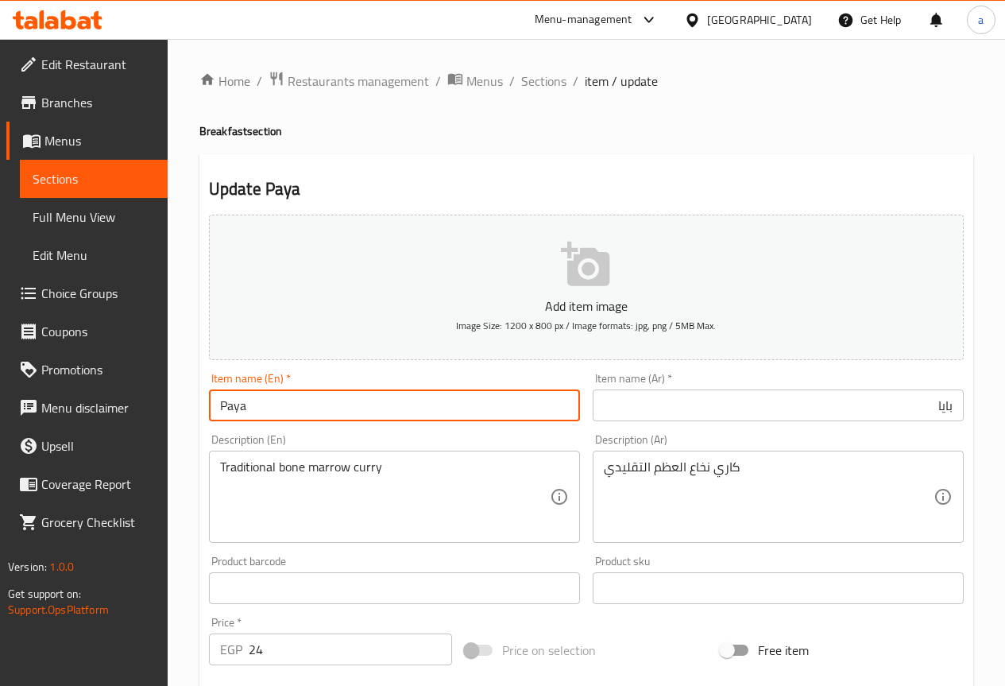
drag, startPoint x: 273, startPoint y: 401, endPoint x: 159, endPoint y: 405, distance: 113.7
click at [159, 405] on div "Edit Restaurant Branches Menus Sections Full Menu View Edit Menu Choice Groups …" at bounding box center [502, 581] width 1005 height 1084
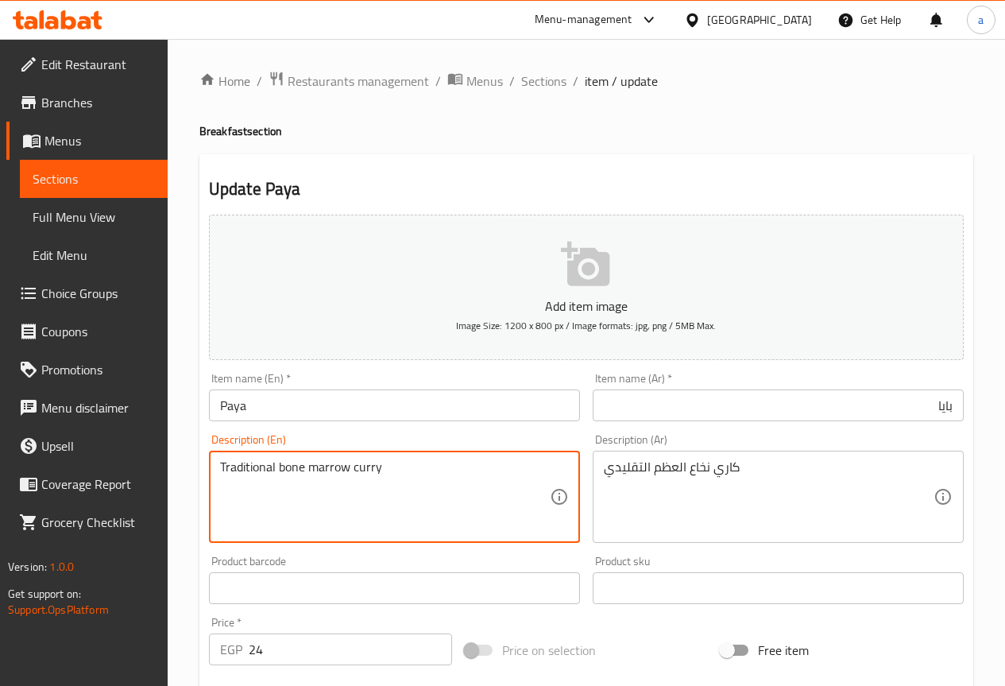
click at [251, 470] on textarea "Traditional bone marrow curry" at bounding box center [385, 496] width 330 height 75
click at [287, 470] on textarea "Traditional bone marrow curry" at bounding box center [385, 496] width 330 height 75
click at [250, 468] on textarea "Traditional bone marrow curry" at bounding box center [385, 496] width 330 height 75
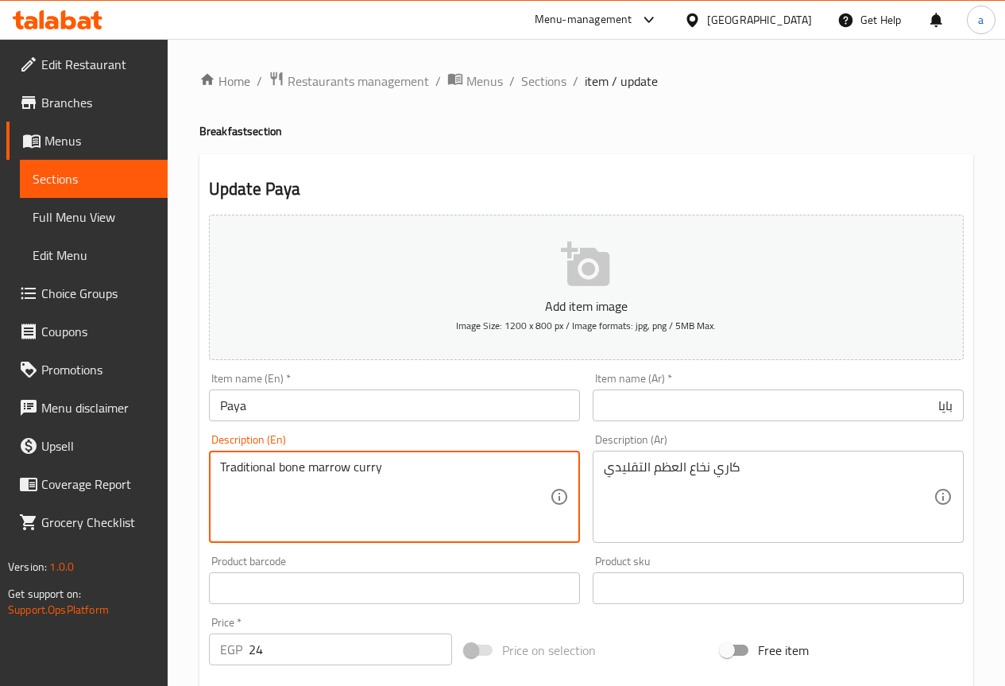
click at [323, 460] on textarea "Traditional bone marrow curry" at bounding box center [385, 496] width 330 height 75
click at [340, 481] on textarea "Traditional bone marrow curry" at bounding box center [385, 496] width 330 height 75
click at [358, 475] on textarea "Traditional bone marrow curry" at bounding box center [385, 496] width 330 height 75
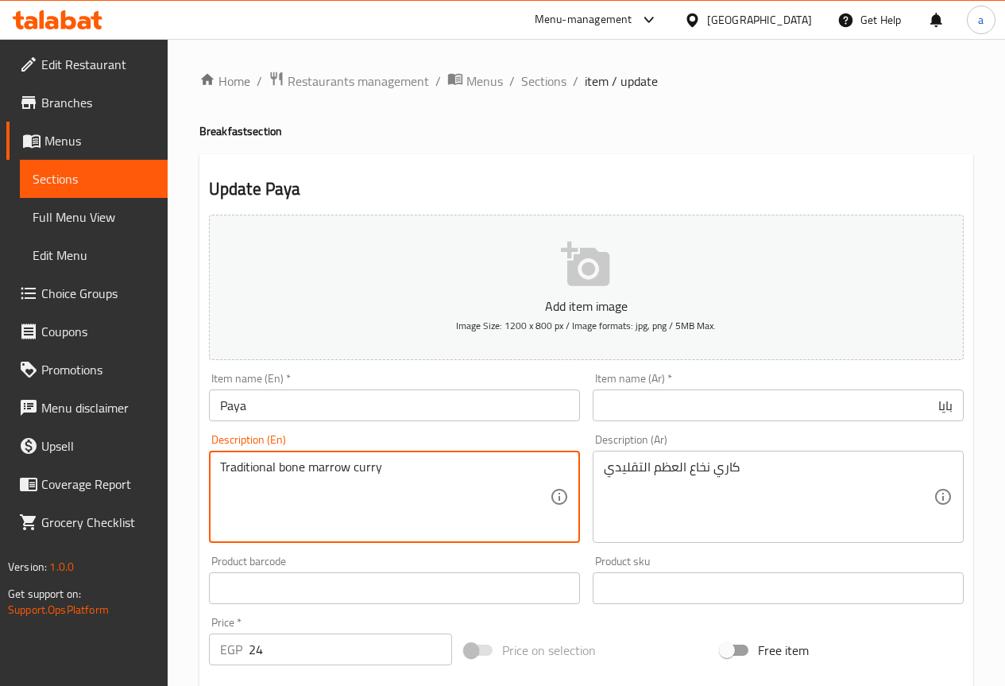
click at [358, 475] on textarea "Traditional bone marrow curry" at bounding box center [385, 496] width 330 height 75
click at [338, 466] on textarea "Traditional bone marrow curry" at bounding box center [385, 496] width 330 height 75
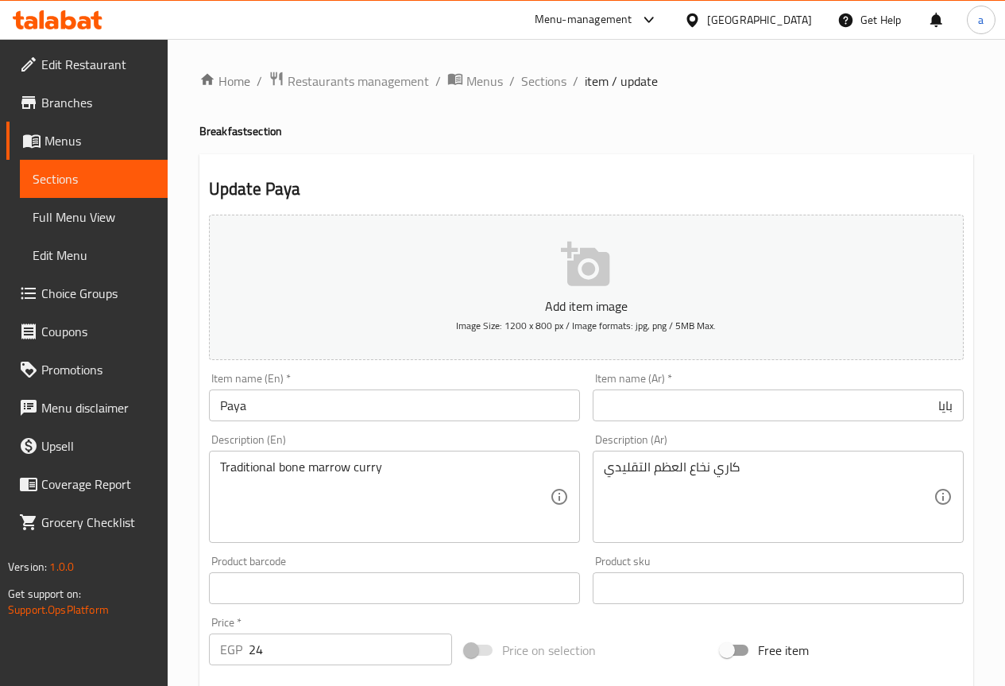
click at [377, 457] on div "Traditional bone marrow curry Description (En)" at bounding box center [394, 496] width 371 height 92
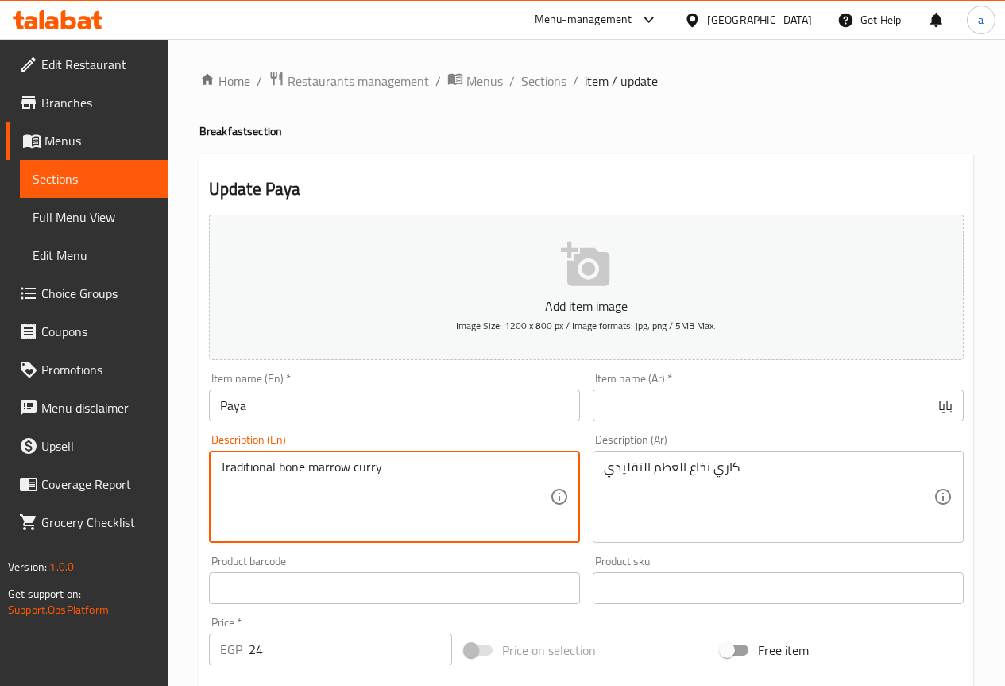
click at [367, 466] on textarea "Traditional bone marrow curry" at bounding box center [385, 496] width 330 height 75
click at [334, 470] on textarea "Traditional bone marrow curry" at bounding box center [385, 496] width 330 height 75
click at [367, 466] on textarea "Traditional bone marrow curry" at bounding box center [385, 496] width 330 height 75
click at [323, 465] on textarea "Traditional bone marrow curry" at bounding box center [385, 496] width 330 height 75
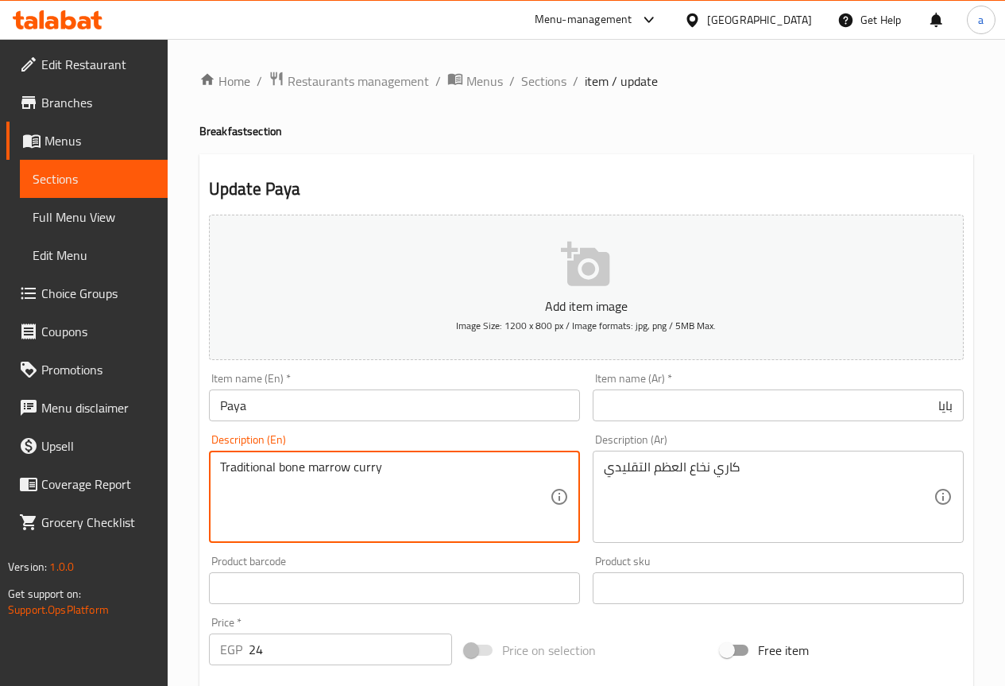
click at [384, 463] on textarea "Traditional bone marrow curry" at bounding box center [385, 496] width 330 height 75
drag, startPoint x: 314, startPoint y: 477, endPoint x: 323, endPoint y: 494, distance: 19.9
click at [323, 494] on textarea "Traditional bone marrow curry" at bounding box center [385, 496] width 330 height 75
click at [315, 470] on textarea "Traditional bone marrow curry" at bounding box center [385, 496] width 330 height 75
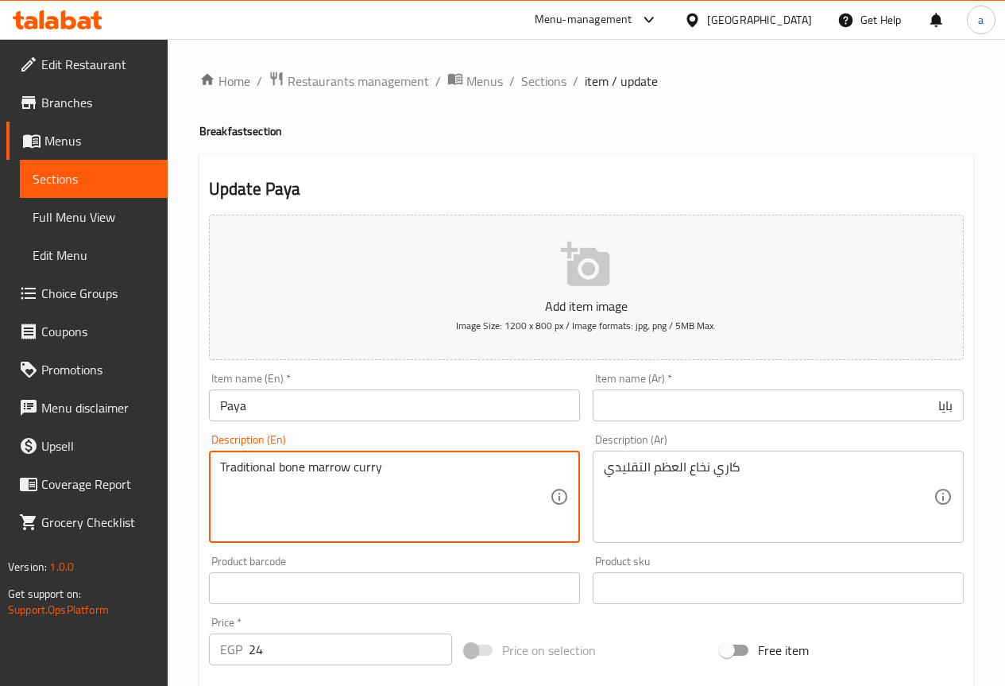
drag, startPoint x: 346, startPoint y: 466, endPoint x: 374, endPoint y: 466, distance: 27.8
click at [355, 466] on textarea "Traditional bone marrow curry" at bounding box center [385, 496] width 330 height 75
click at [385, 470] on textarea "Traditional bone marrow curry" at bounding box center [385, 496] width 330 height 75
drag, startPoint x: 385, startPoint y: 470, endPoint x: 338, endPoint y: 473, distance: 46.1
click at [338, 473] on textarea "Traditional bone marrow curry" at bounding box center [385, 496] width 330 height 75
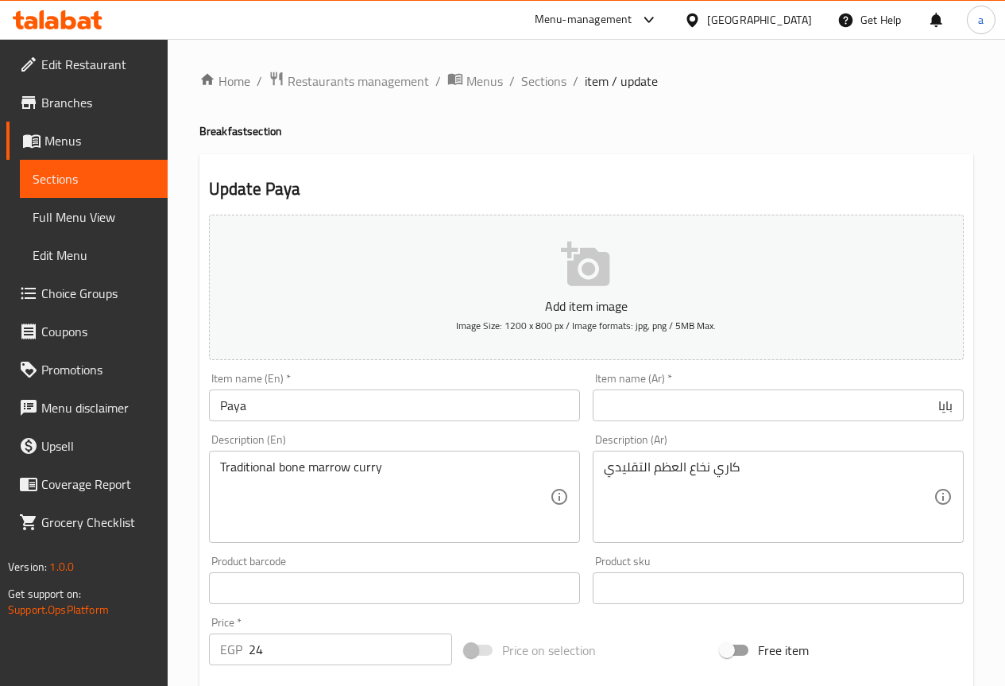
drag, startPoint x: 299, startPoint y: 457, endPoint x: 289, endPoint y: 462, distance: 11.0
click at [299, 458] on div "Traditional bone marrow curry Description (En)" at bounding box center [394, 496] width 371 height 92
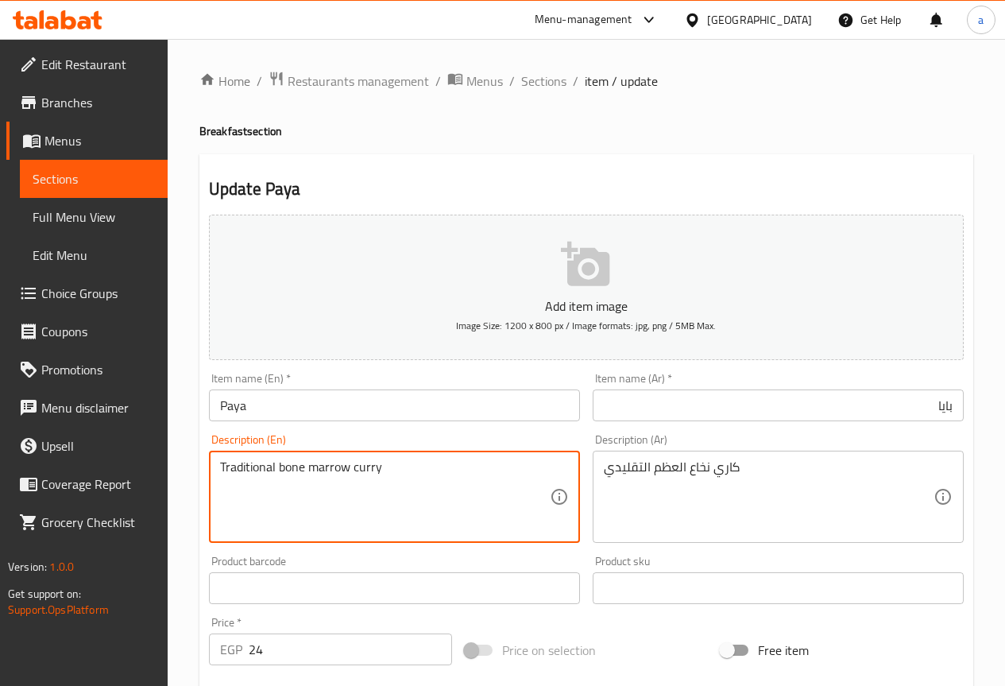
click at [289, 462] on textarea "Traditional bone marrow curry" at bounding box center [385, 496] width 330 height 75
click at [328, 471] on textarea "Traditional bone marrow curry" at bounding box center [385, 496] width 330 height 75
click at [265, 478] on textarea "Traditional bone marrow curry" at bounding box center [385, 496] width 330 height 75
click at [283, 474] on textarea "Traditional bone marrow curry" at bounding box center [385, 496] width 330 height 75
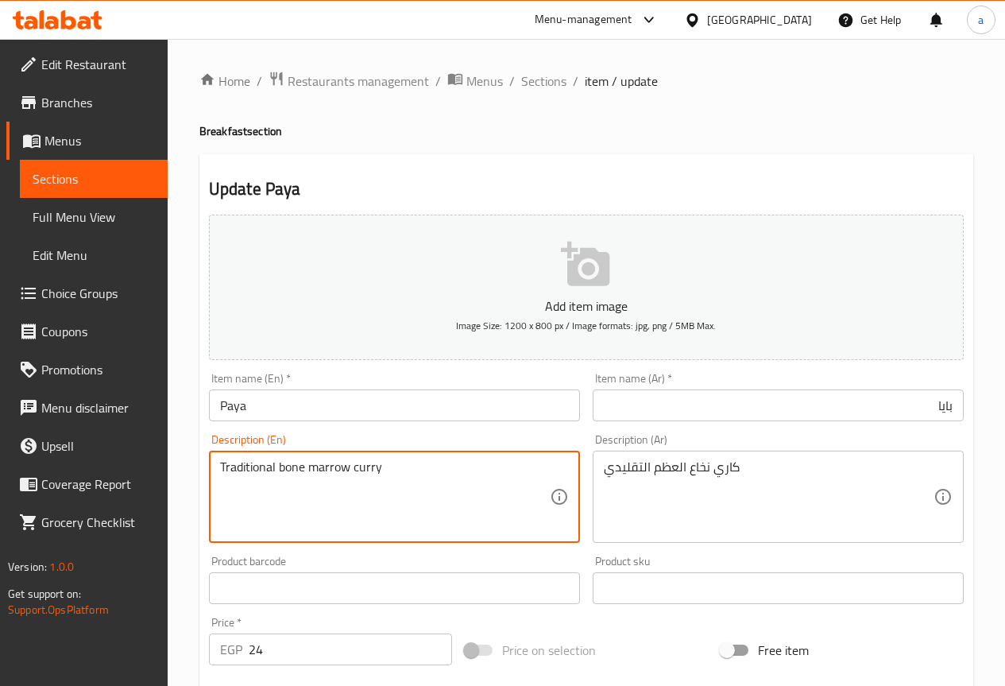
click at [284, 474] on textarea "Traditional bone marrow curry" at bounding box center [385, 496] width 330 height 75
click at [298, 465] on textarea "Traditional bone marrow curry" at bounding box center [385, 496] width 330 height 75
drag, startPoint x: 282, startPoint y: 466, endPoint x: 349, endPoint y: 472, distance: 67.0
click at [349, 472] on textarea "Traditional bone marrow curry" at bounding box center [385, 496] width 330 height 75
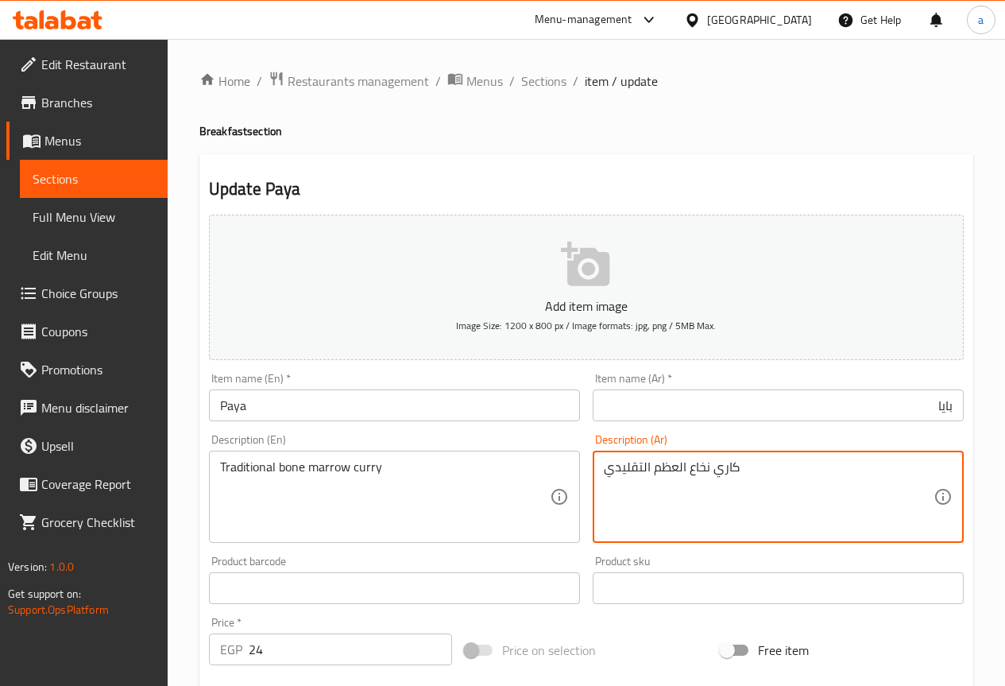
drag, startPoint x: 713, startPoint y: 466, endPoint x: 648, endPoint y: 463, distance: 64.4
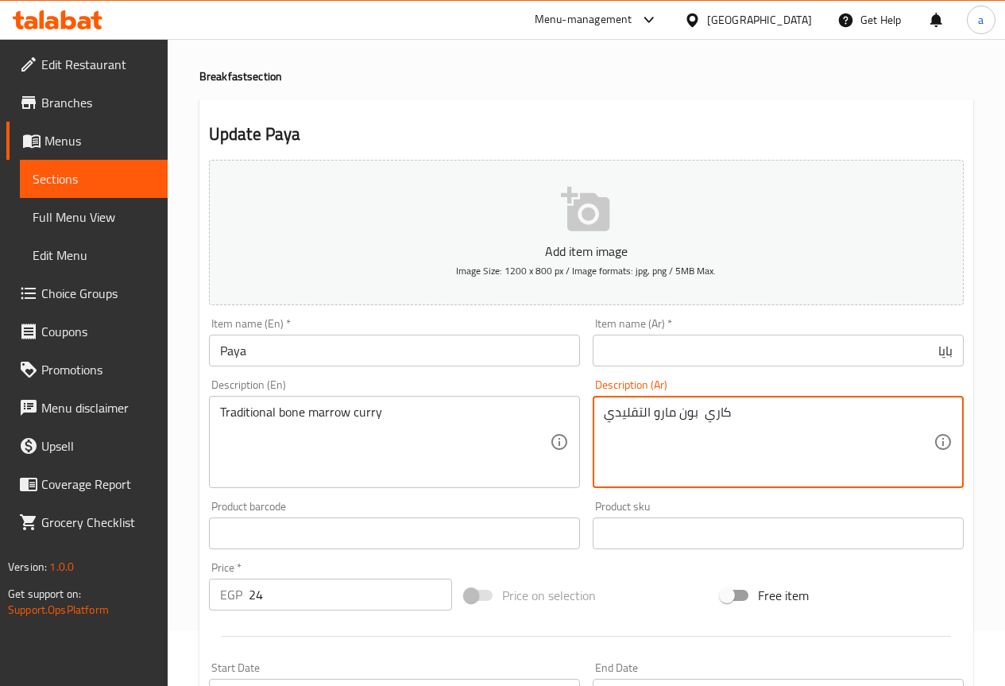
scroll to position [40, 0]
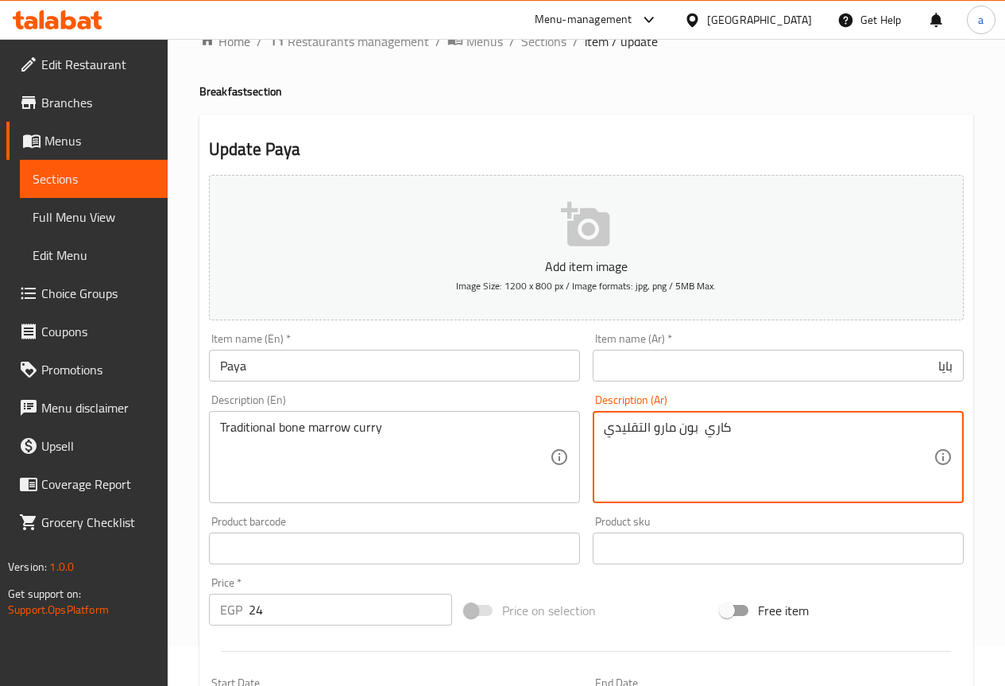
click at [771, 450] on textarea "كاري بون مارو التقليدي" at bounding box center [769, 456] width 330 height 75
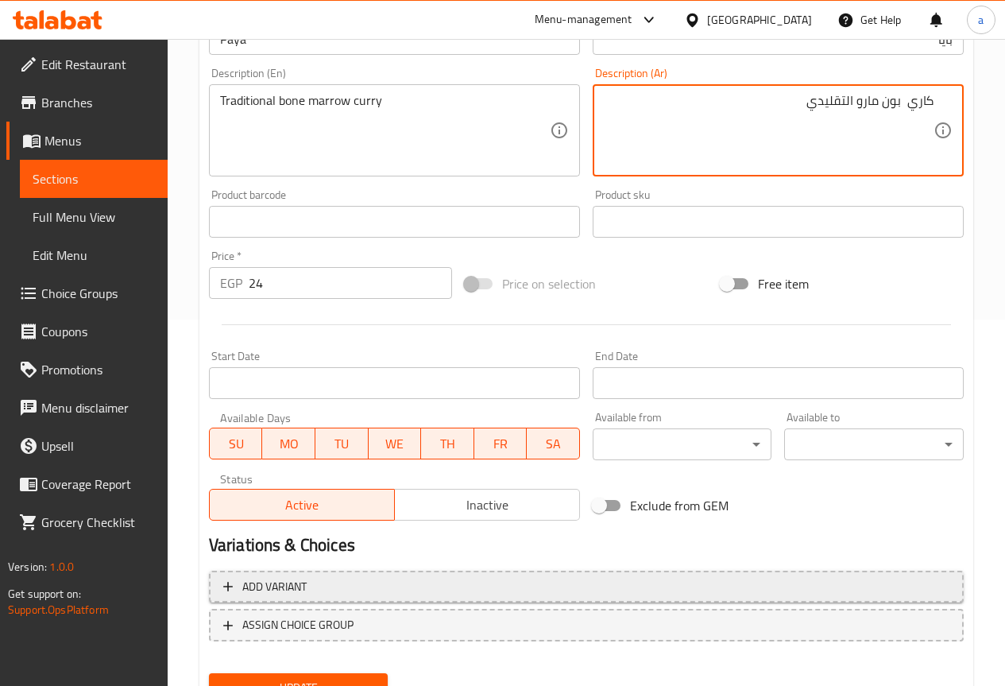
scroll to position [437, 0]
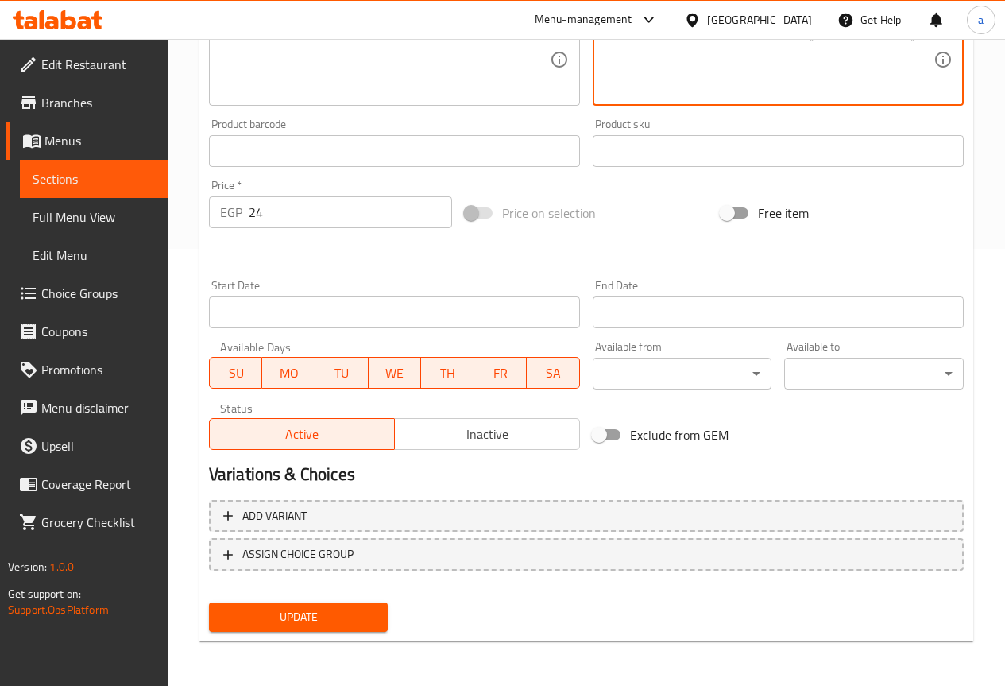
type textarea "كاري بون مارو التقليدي"
click at [355, 612] on span "Update" at bounding box center [299, 617] width 154 height 20
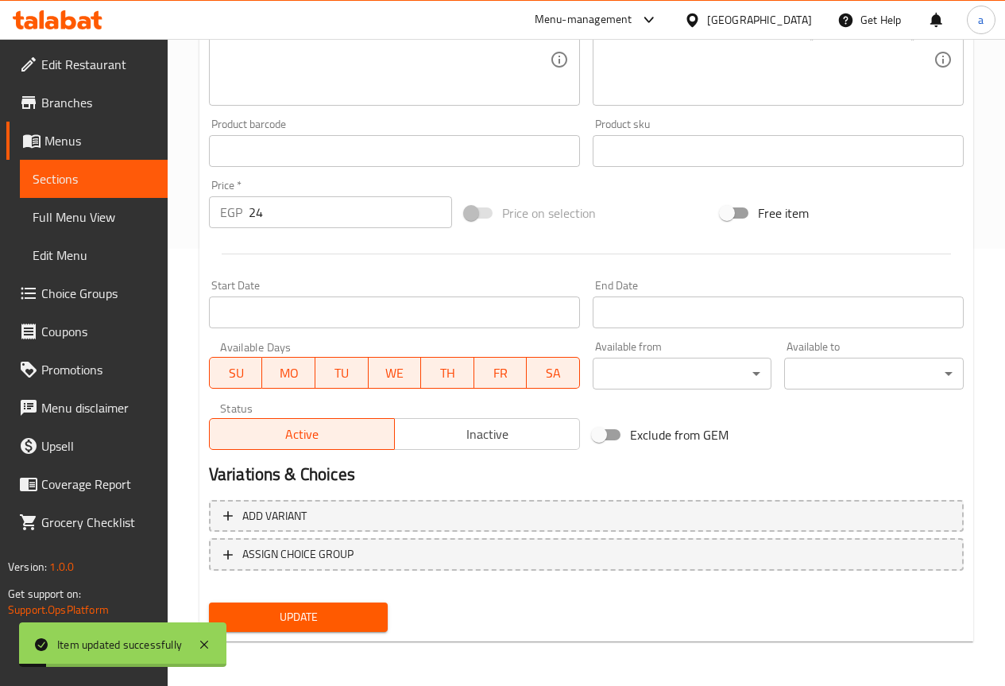
click at [114, 172] on span "Sections" at bounding box center [94, 178] width 122 height 19
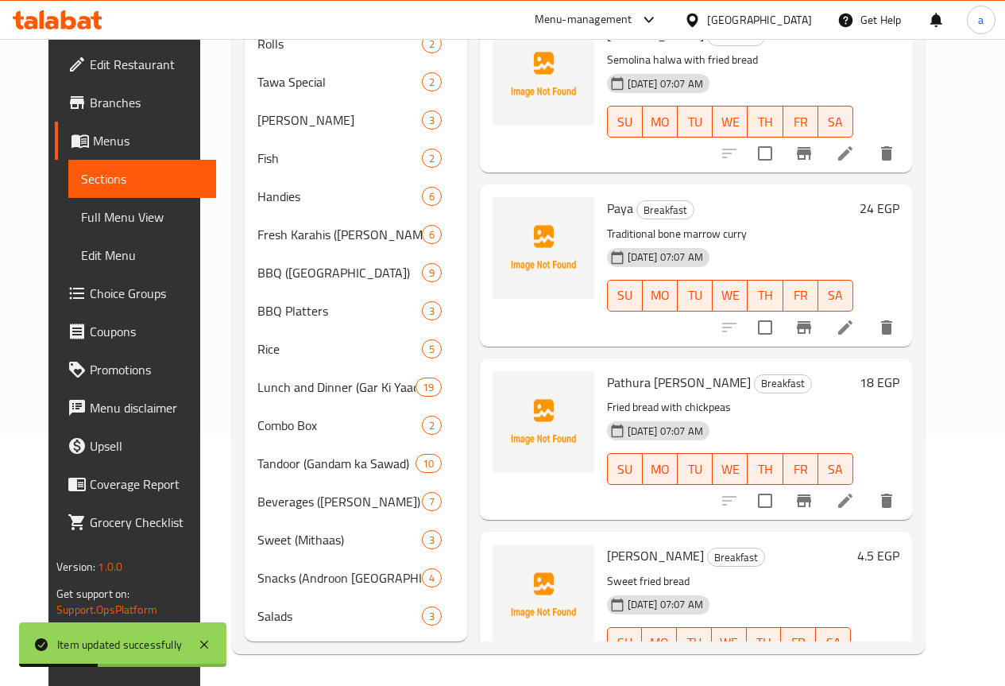
scroll to position [369, 0]
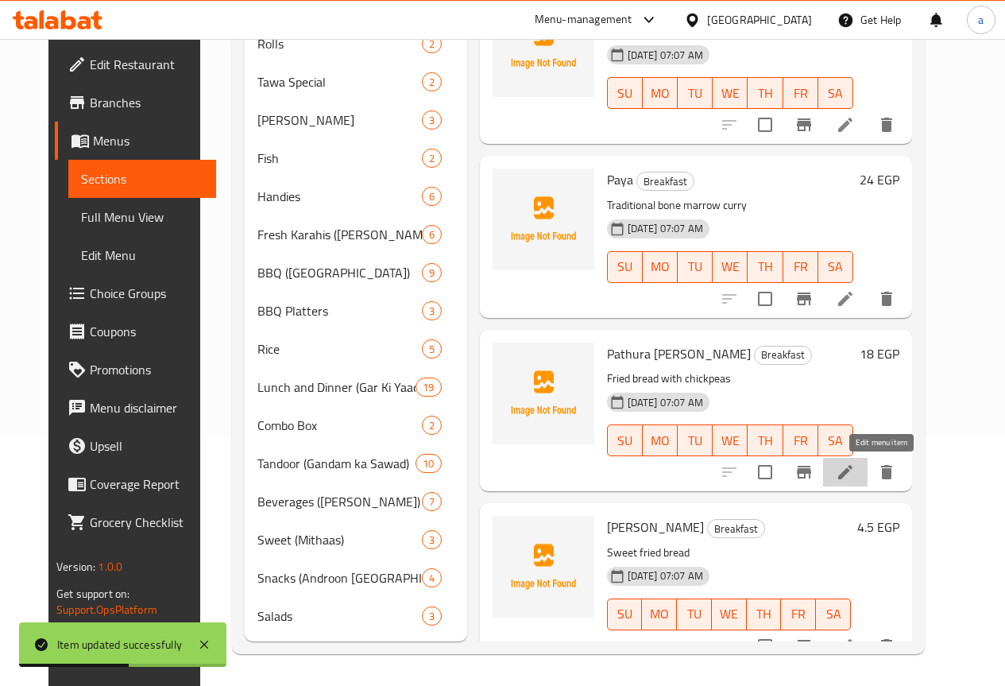
click at [855, 462] on icon at bounding box center [845, 471] width 19 height 19
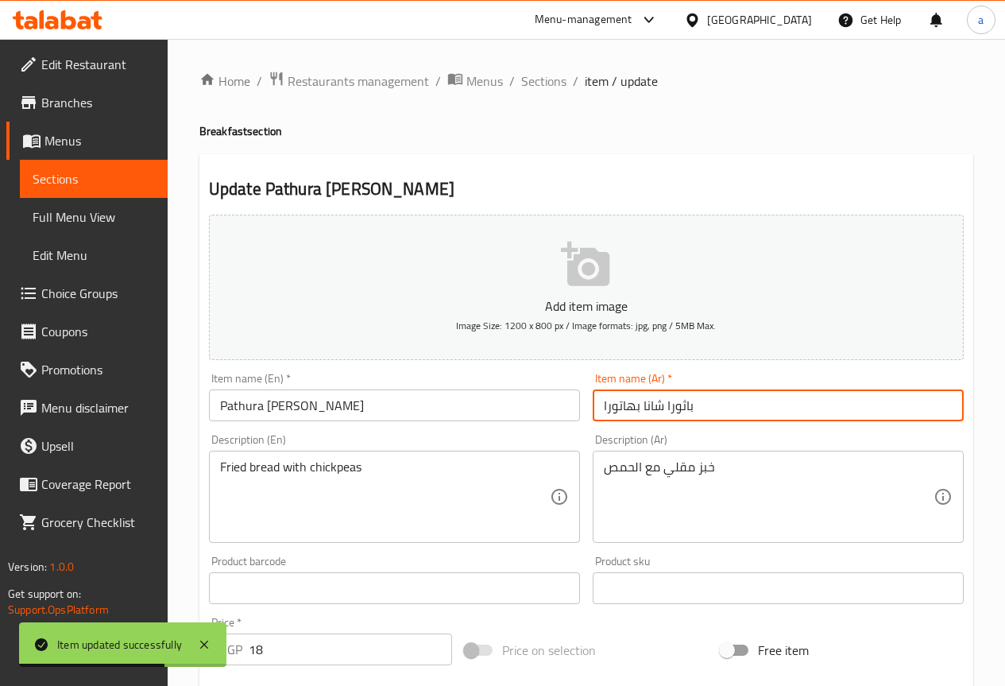
click at [787, 414] on input "باثورا شانا بهاتورا" at bounding box center [778, 405] width 371 height 32
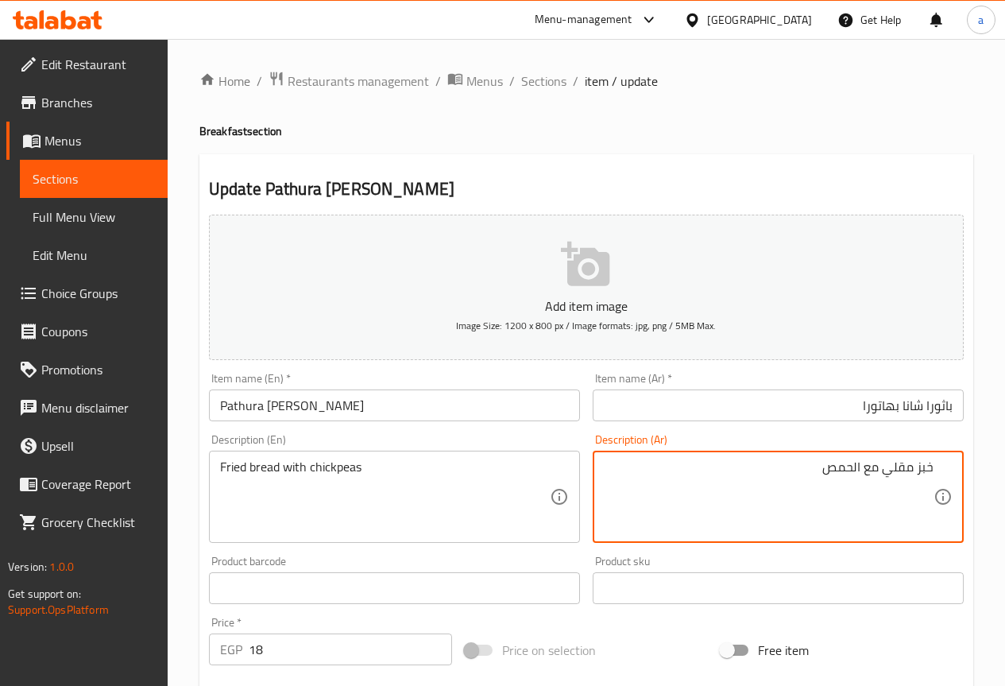
scroll to position [437, 0]
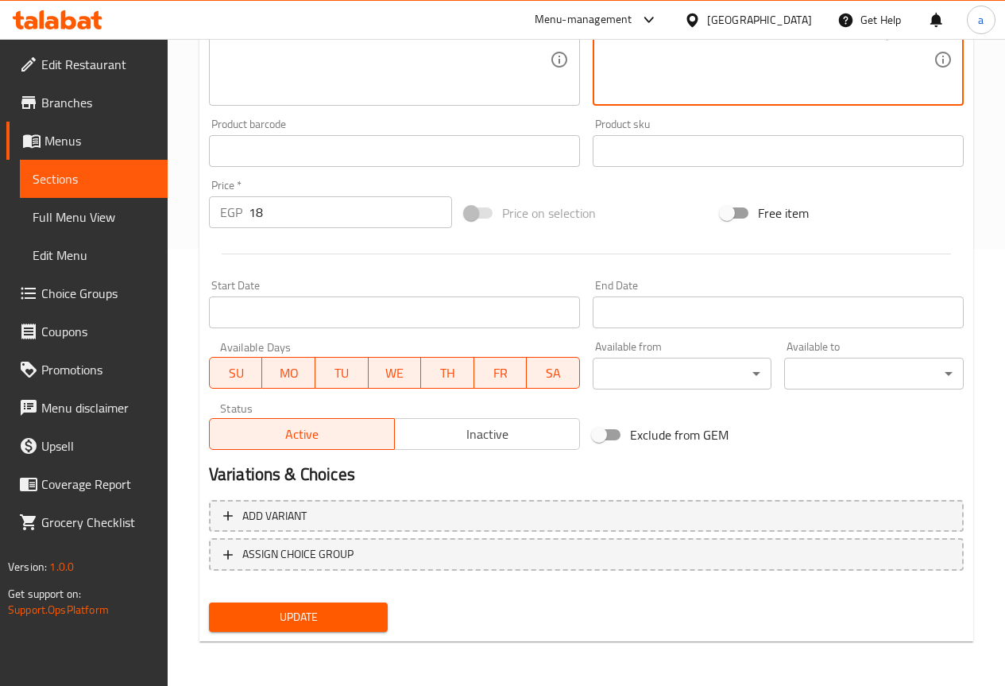
click at [307, 621] on span "Update" at bounding box center [299, 617] width 154 height 20
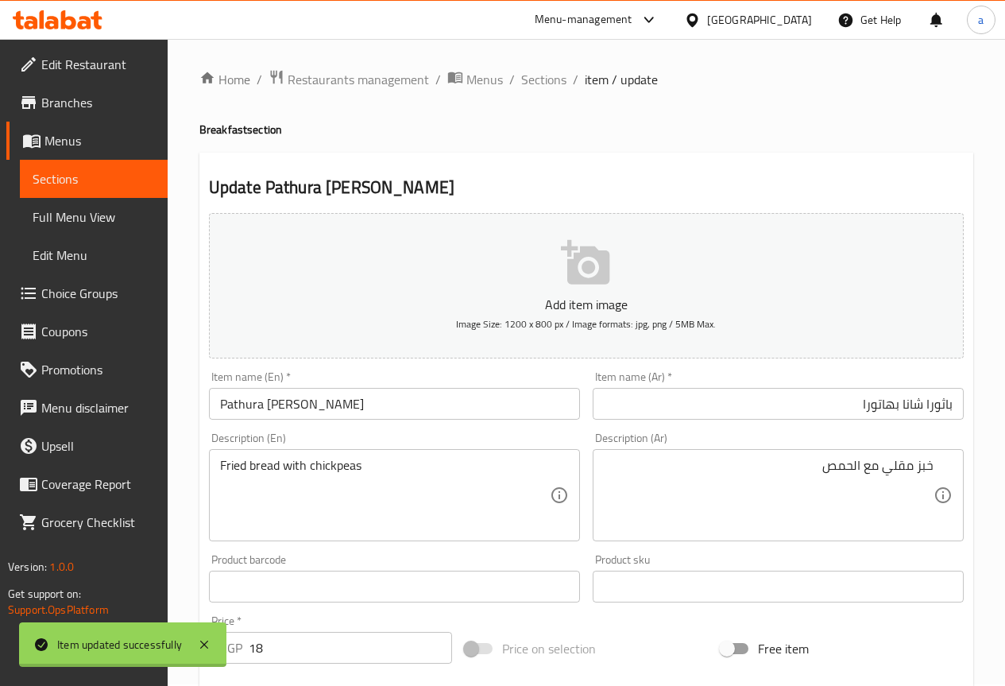
scroll to position [0, 0]
click at [118, 138] on span "Menus" at bounding box center [99, 140] width 110 height 19
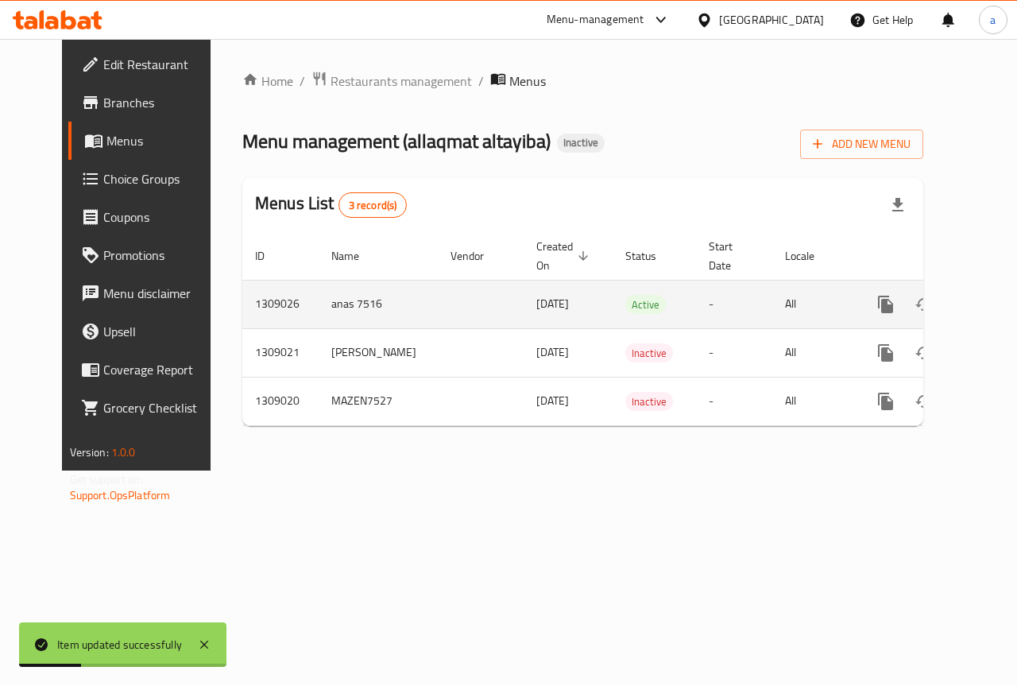
click at [979, 308] on td "enhanced table" at bounding box center [943, 304] width 178 height 48
click at [981, 303] on link "enhanced table" at bounding box center [1000, 304] width 38 height 38
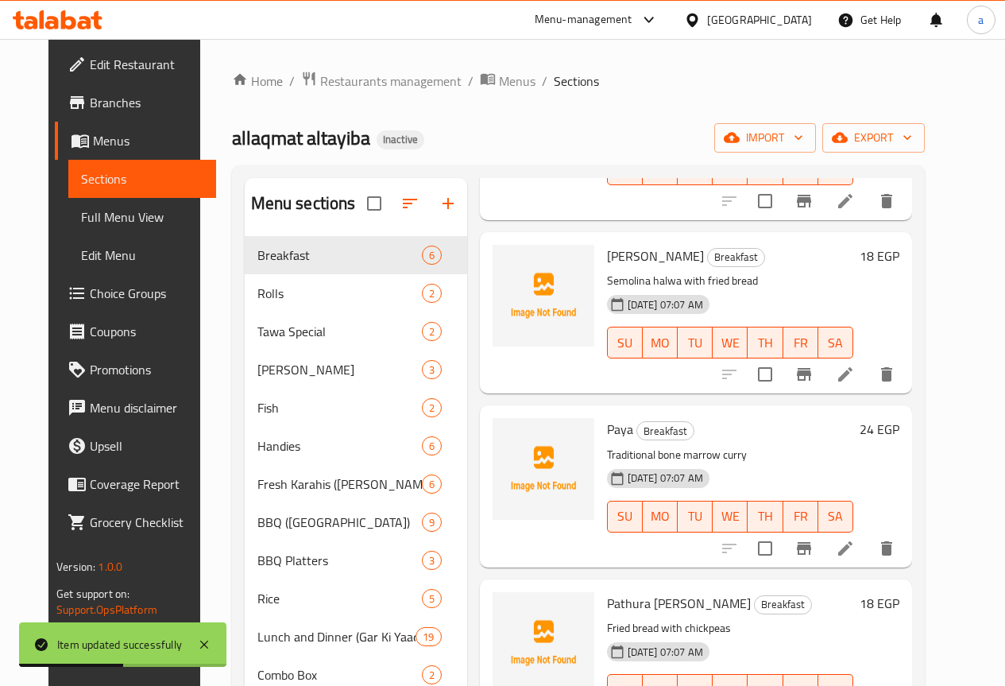
scroll to position [273, 0]
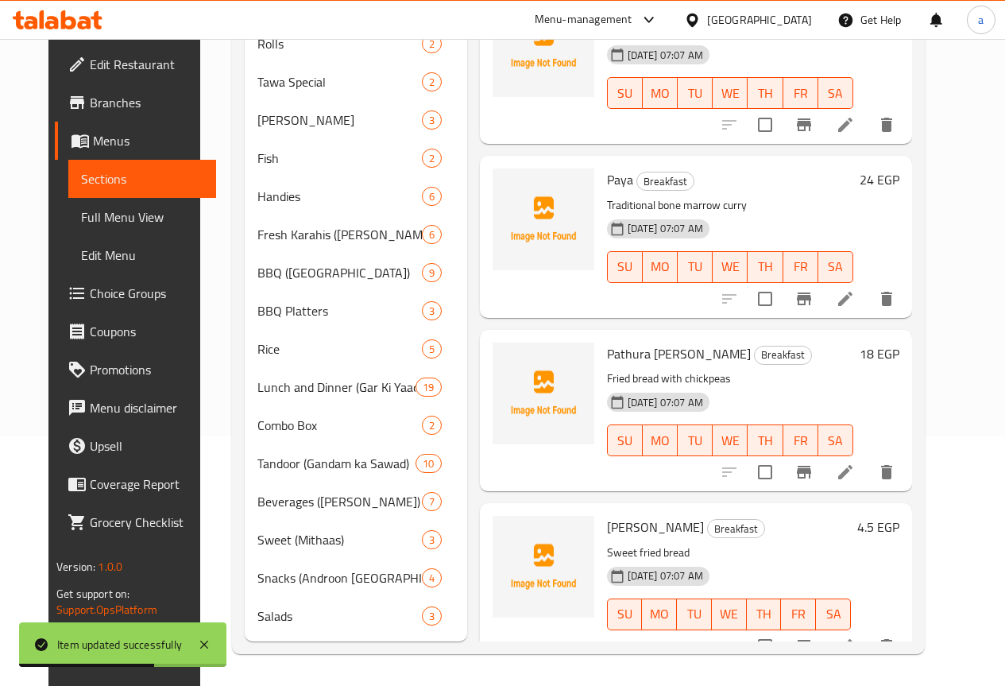
click at [852, 639] on icon at bounding box center [845, 646] width 14 height 14
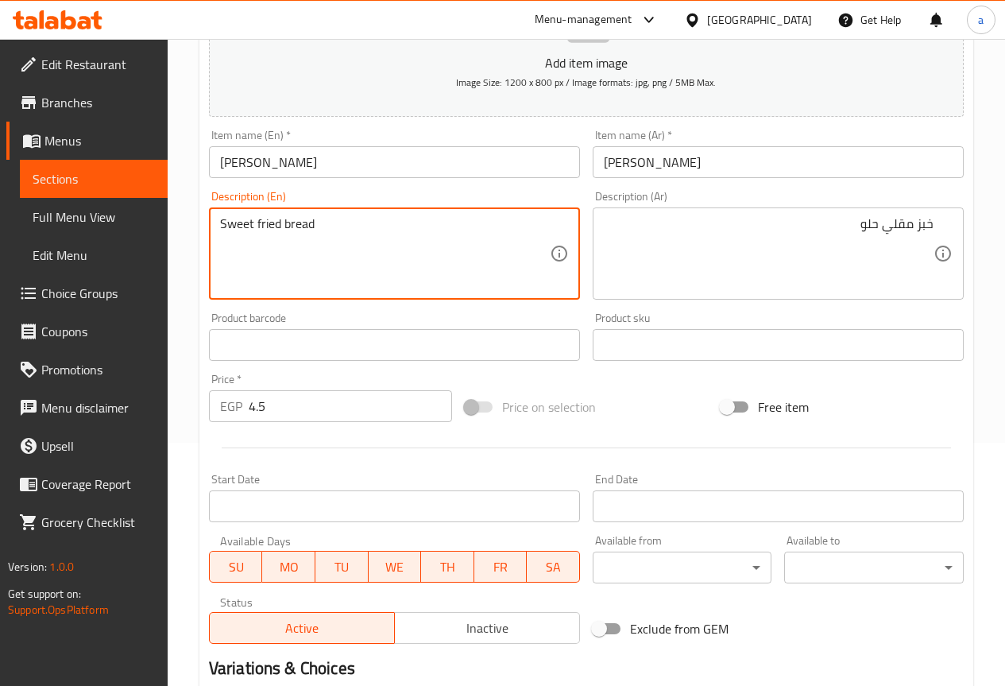
scroll to position [437, 0]
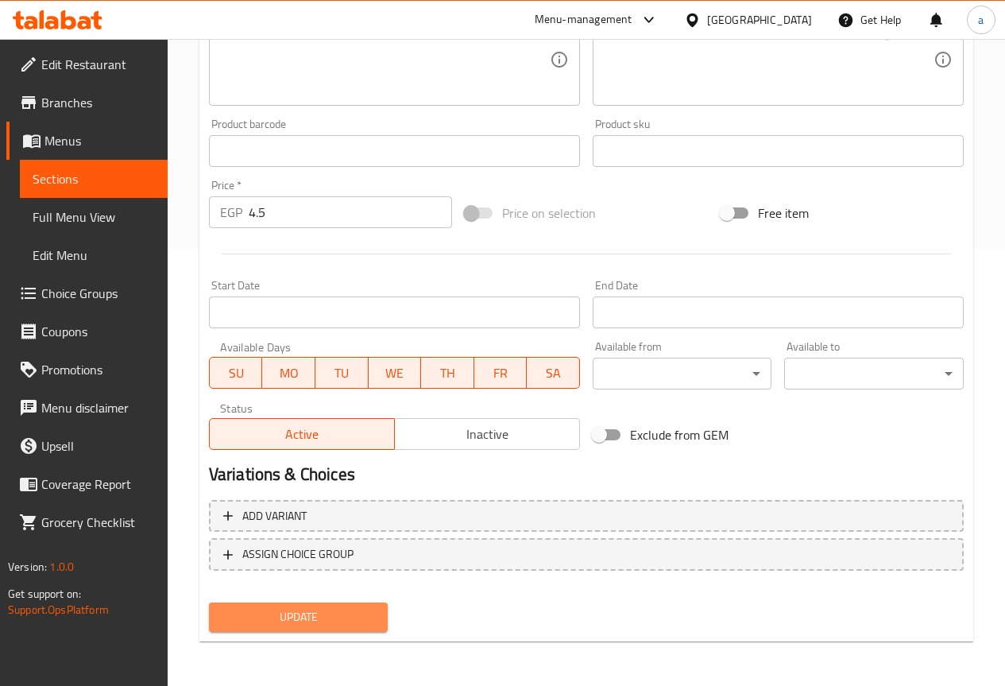
click at [333, 624] on span "Update" at bounding box center [299, 617] width 154 height 20
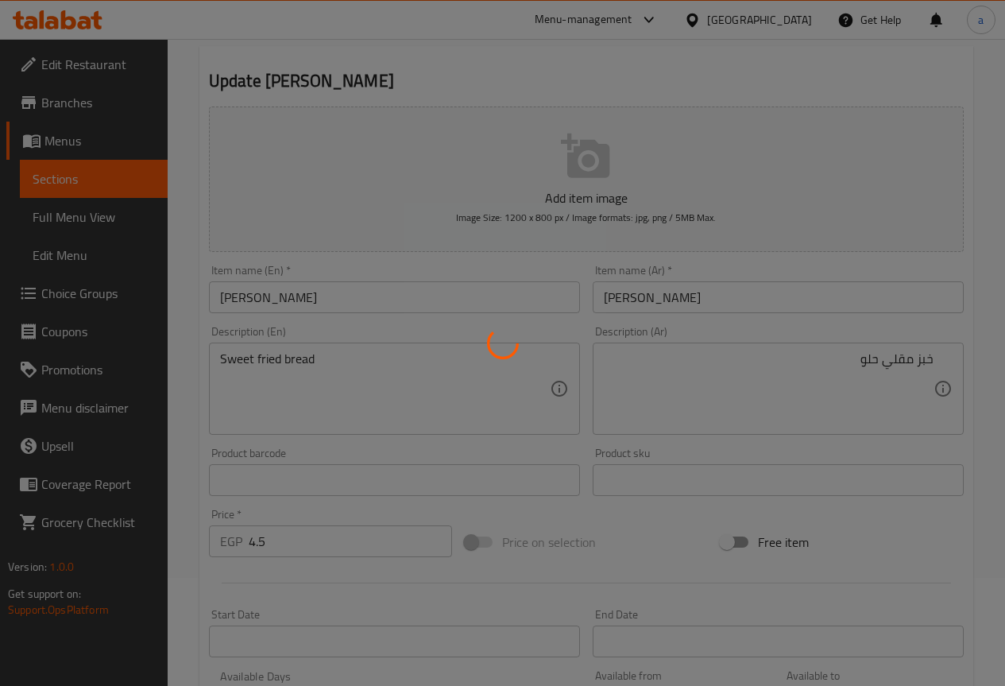
scroll to position [0, 0]
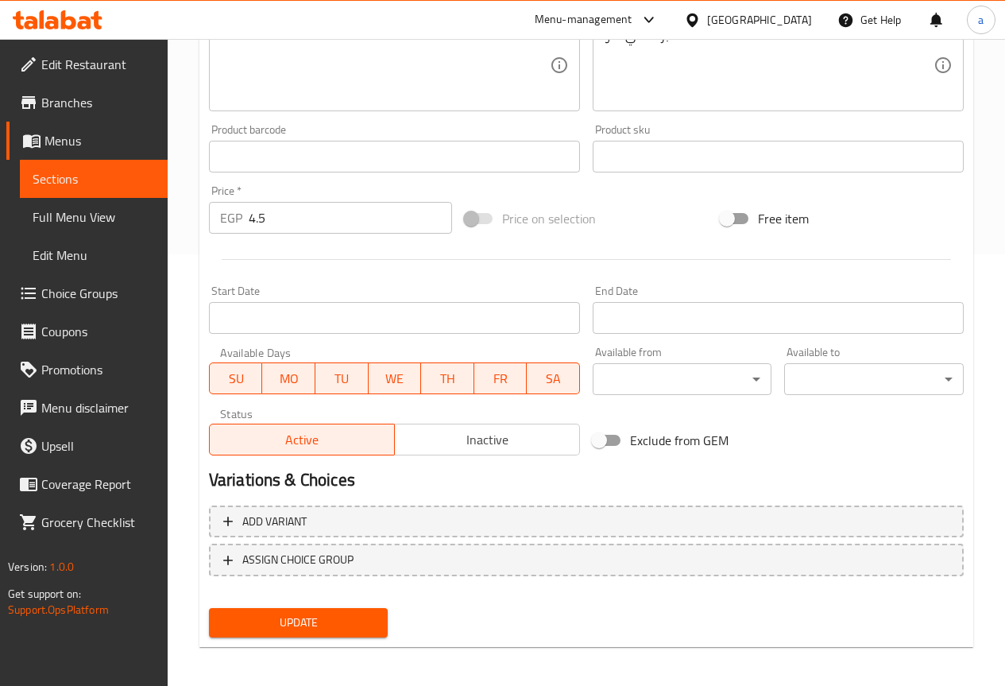
scroll to position [437, 0]
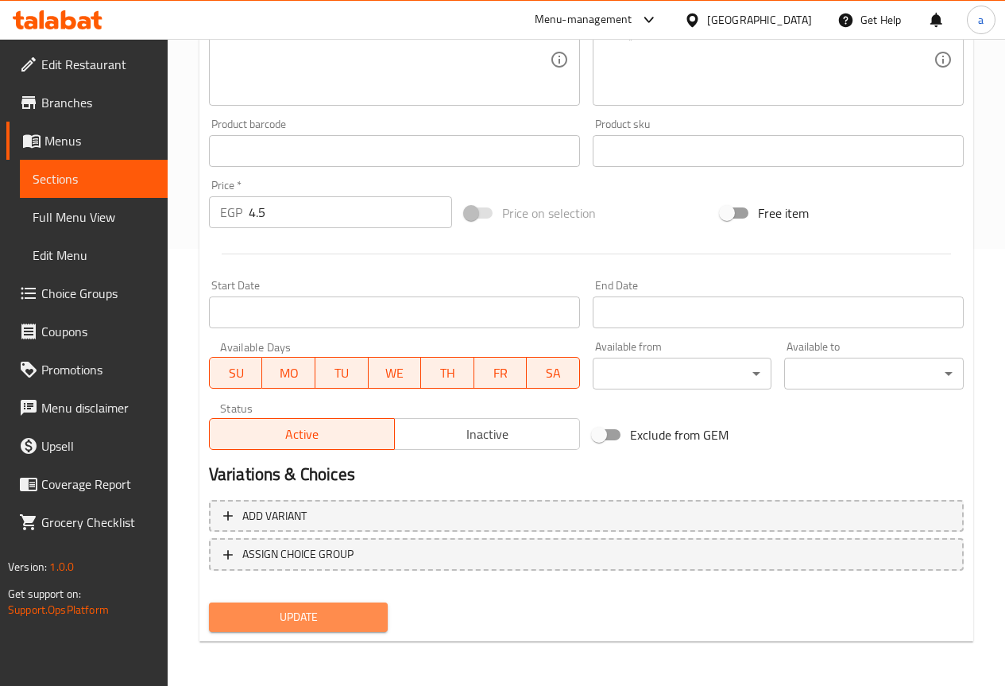
click at [303, 602] on button "Update" at bounding box center [299, 616] width 180 height 29
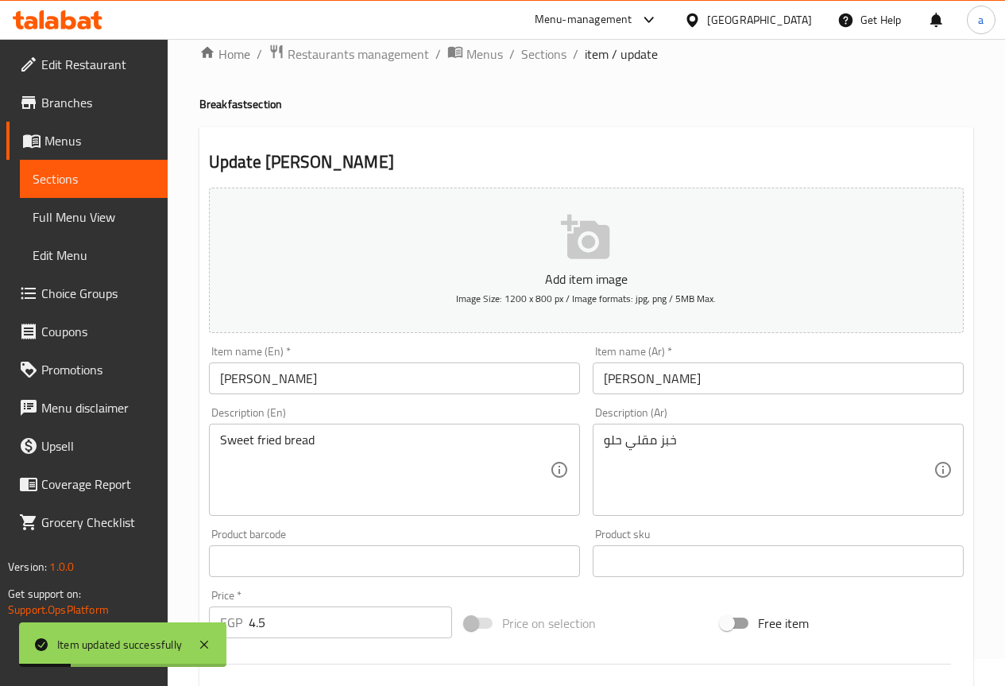
scroll to position [0, 0]
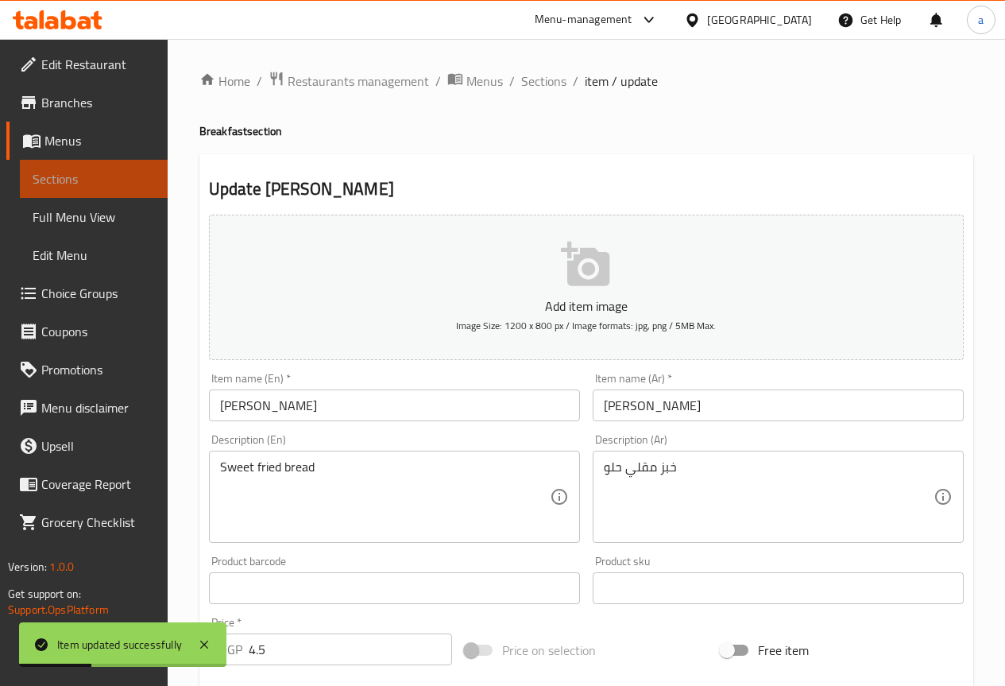
click at [96, 172] on span "Sections" at bounding box center [94, 178] width 122 height 19
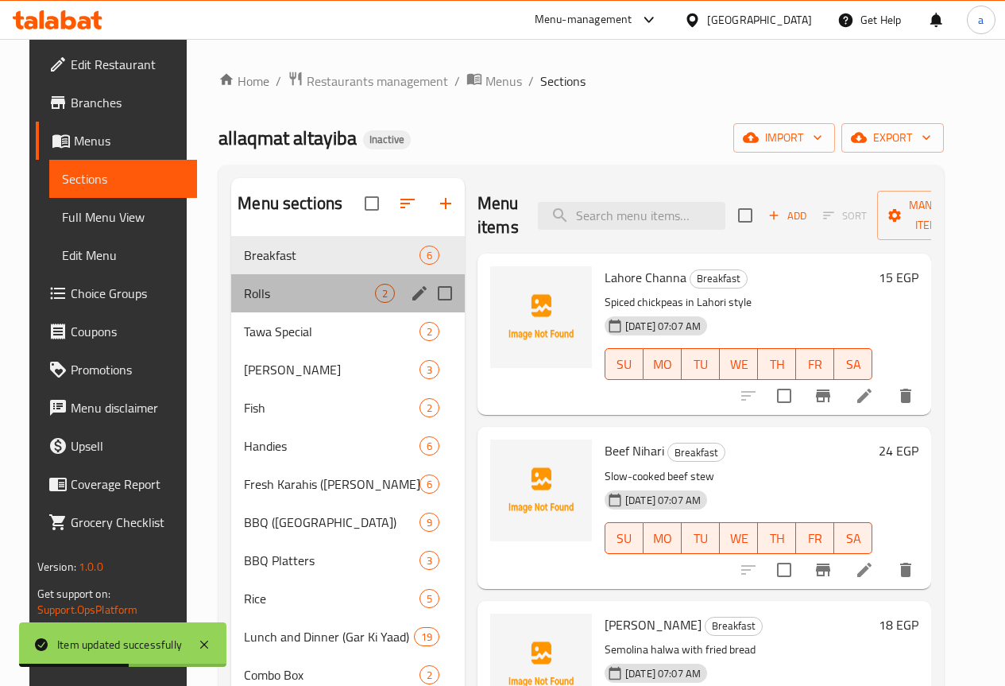
click at [329, 312] on div "Rolls 2" at bounding box center [348, 293] width 234 height 38
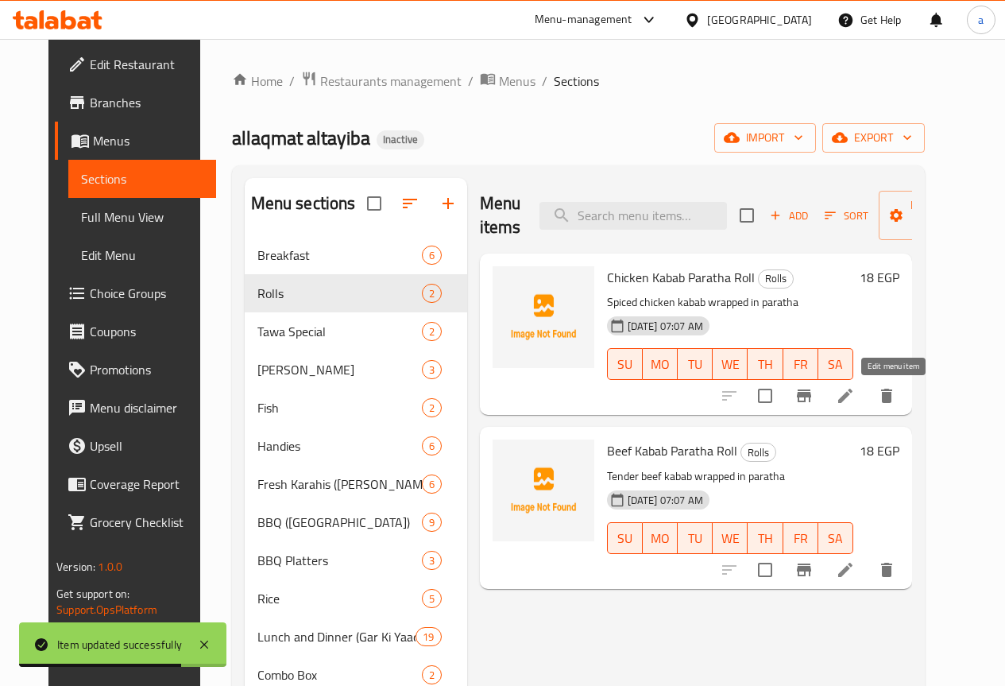
click at [855, 400] on icon at bounding box center [845, 395] width 19 height 19
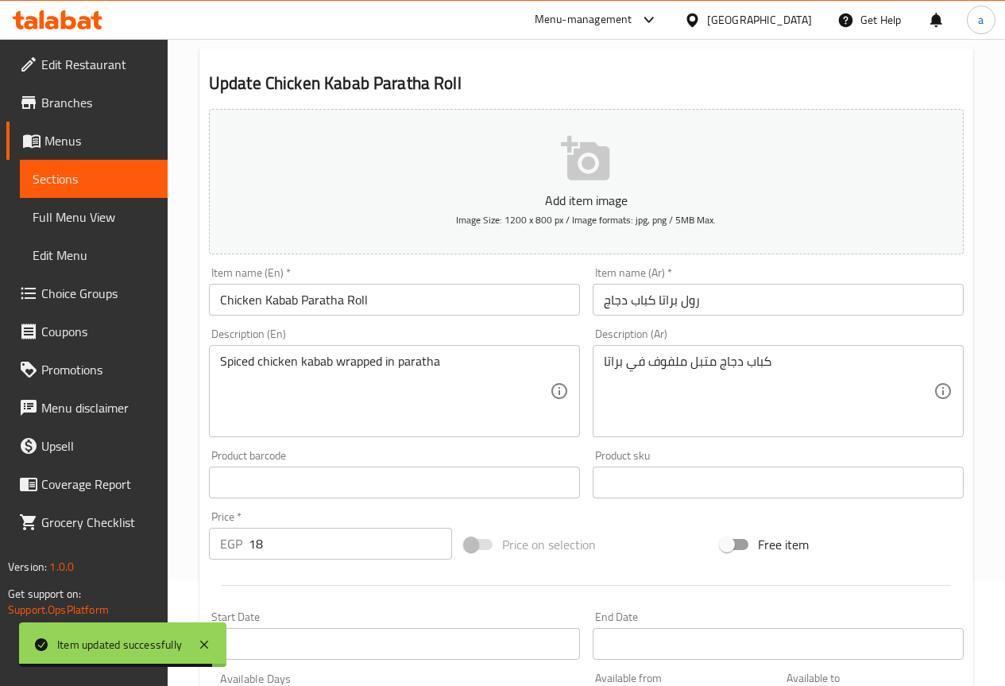
scroll to position [159, 0]
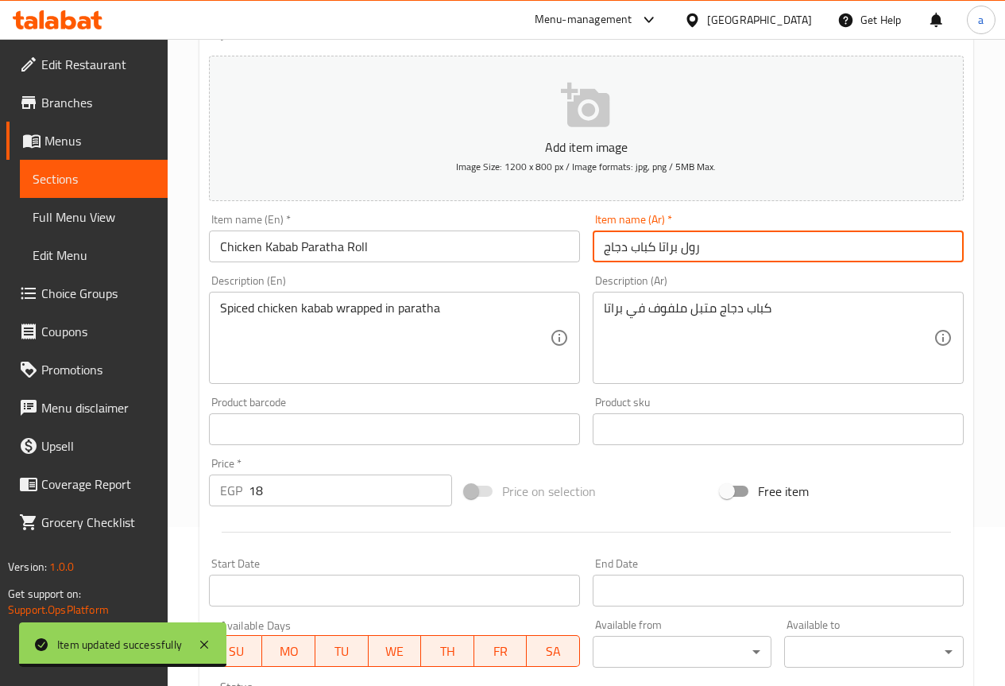
click at [738, 242] on input "رول براتا كباب دجاج" at bounding box center [778, 246] width 371 height 32
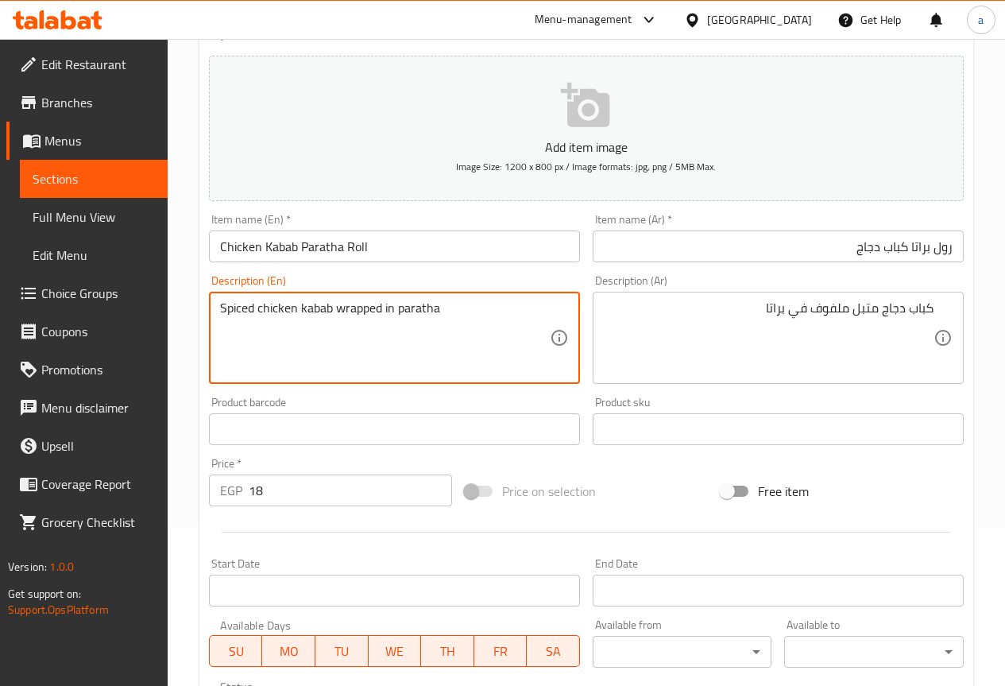
click at [381, 303] on textarea "Spiced chicken kabab wrapped in paratha" at bounding box center [385, 337] width 330 height 75
click at [369, 307] on textarea "Spiced chicken kabab wrapped in paratha" at bounding box center [385, 337] width 330 height 75
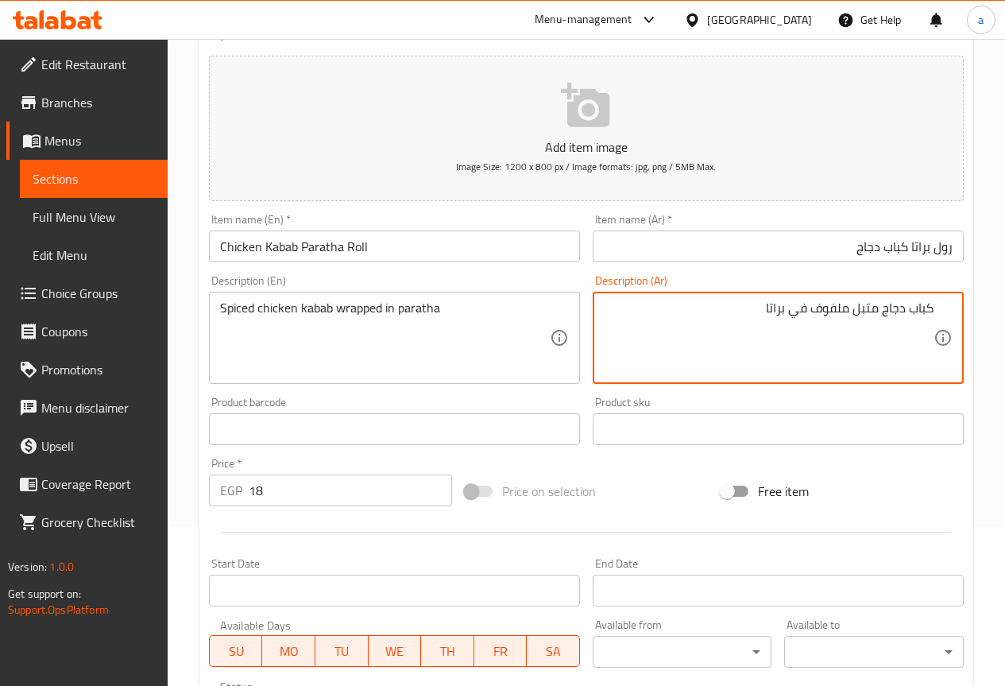
click at [834, 306] on textarea "كباب دجاج متبل ملفوف في براتا" at bounding box center [769, 337] width 330 height 75
click at [852, 305] on textarea "كباب دجاج متبل ملفوف في براتا" at bounding box center [769, 337] width 330 height 75
click at [843, 303] on textarea "كباب دجاج متبل ملفوف في براتا" at bounding box center [769, 337] width 330 height 75
type textarea "كباب دجاج متبل رابد في [GEOGRAPHIC_DATA]"
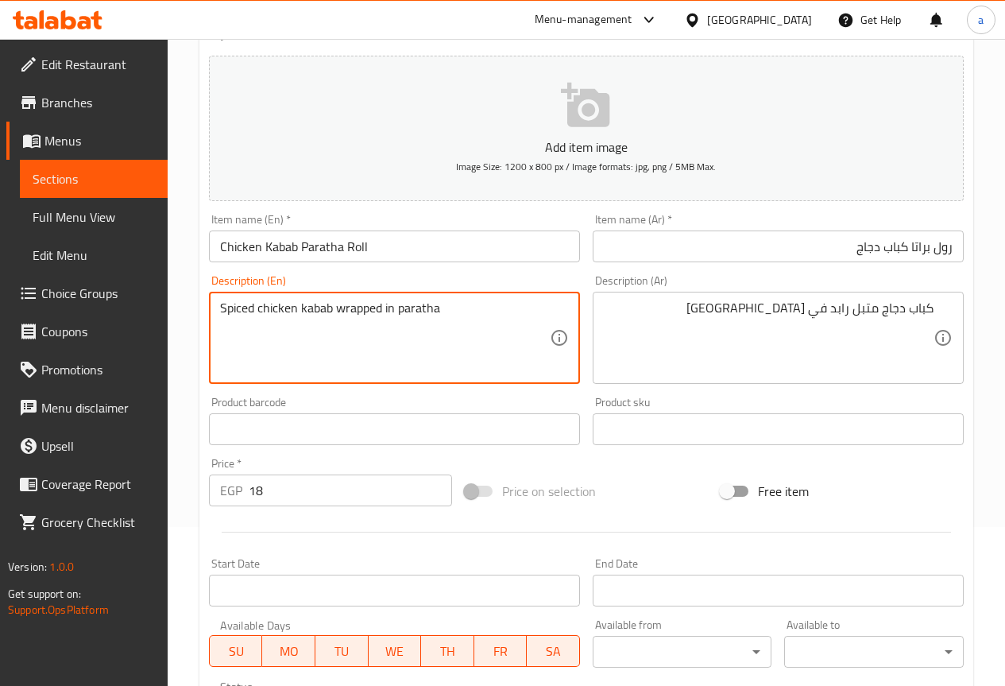
click at [419, 314] on textarea "Spiced chicken kabab wrapped in paratha" at bounding box center [385, 337] width 330 height 75
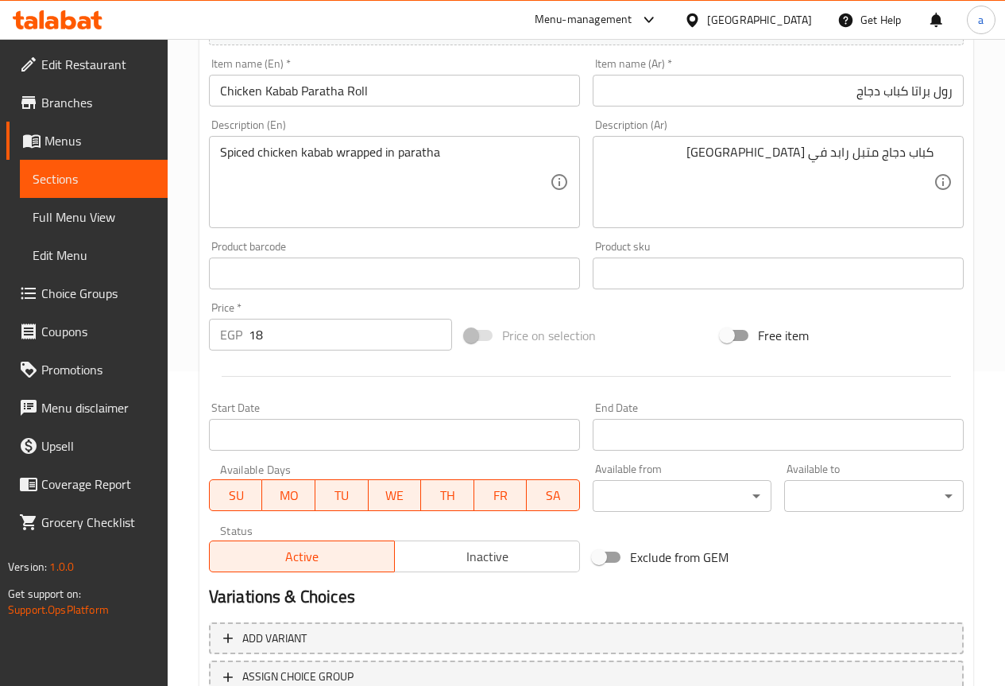
scroll to position [437, 0]
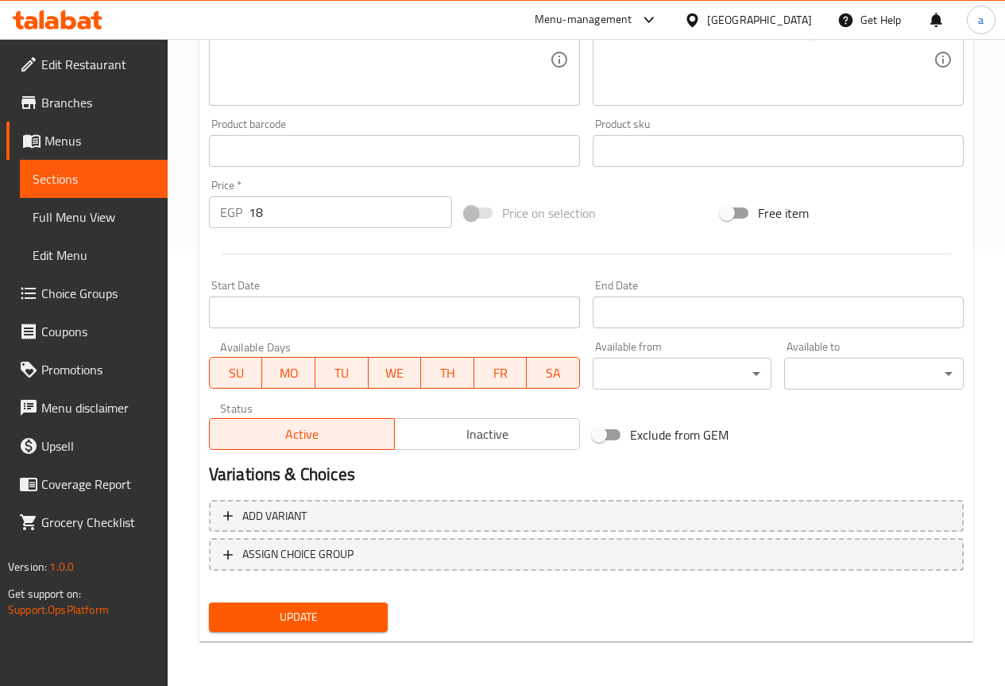
click at [281, 620] on span "Update" at bounding box center [299, 617] width 154 height 20
click at [281, 620] on div at bounding box center [502, 343] width 1005 height 686
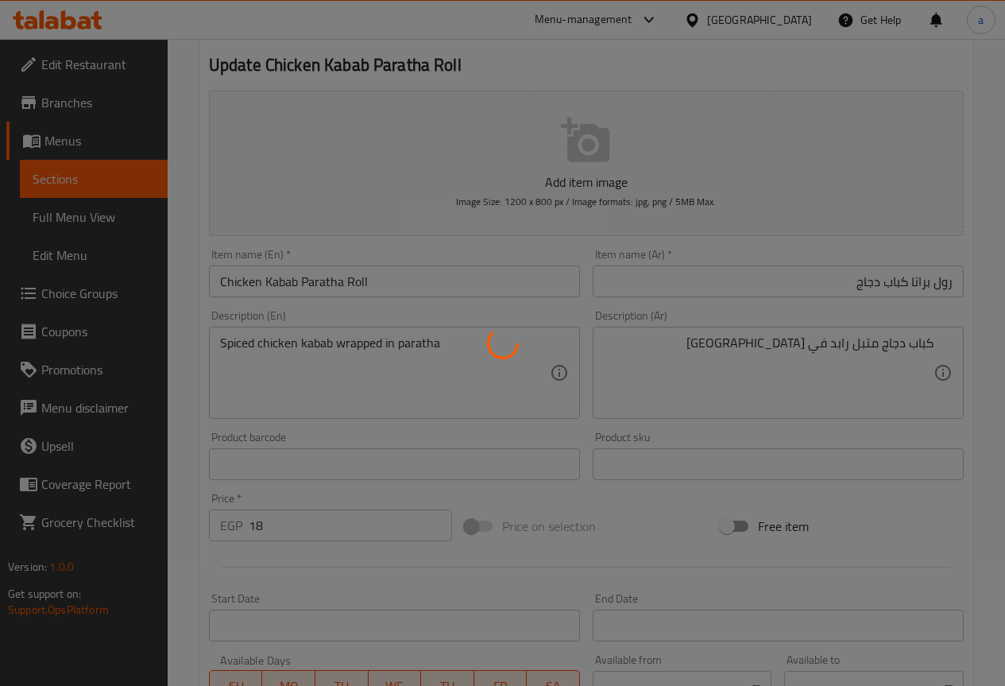
scroll to position [0, 0]
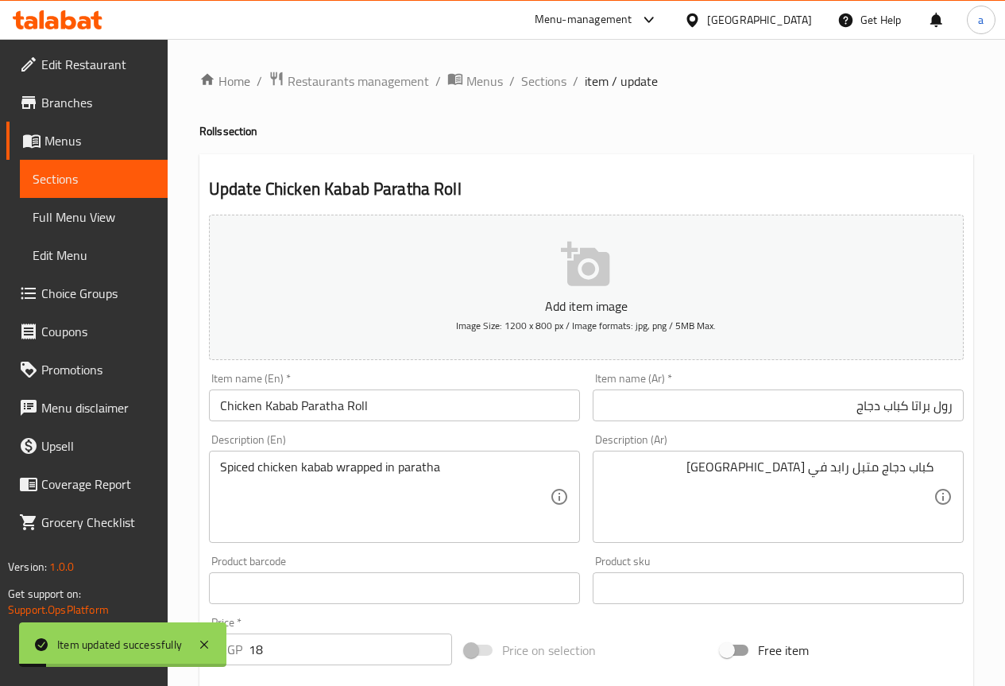
click at [48, 164] on link "Sections" at bounding box center [94, 179] width 148 height 38
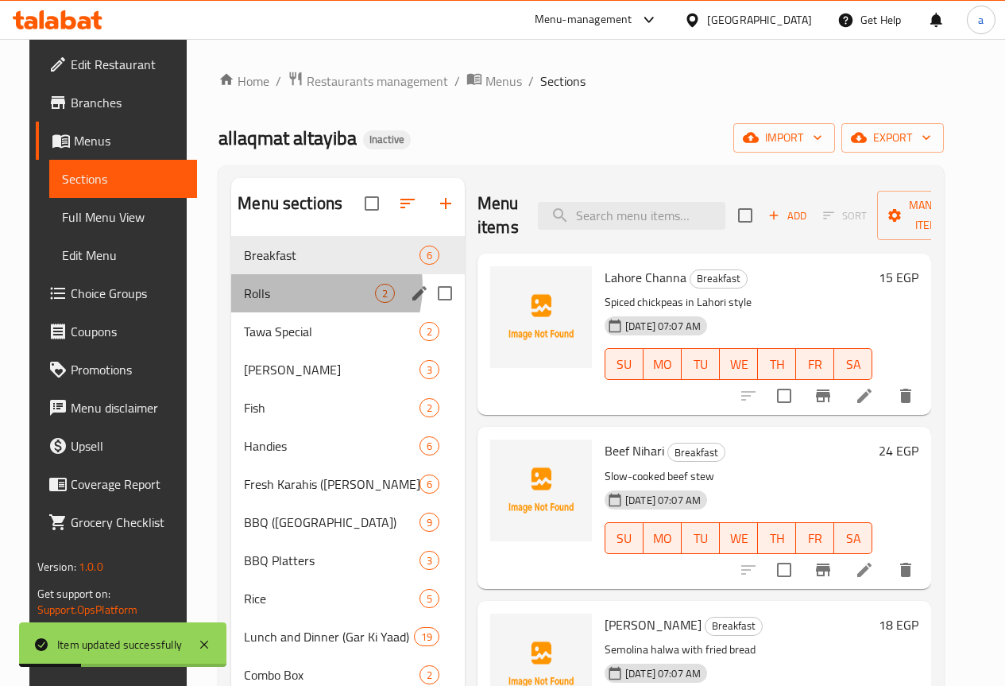
click at [284, 303] on span "Rolls" at bounding box center [309, 293] width 131 height 19
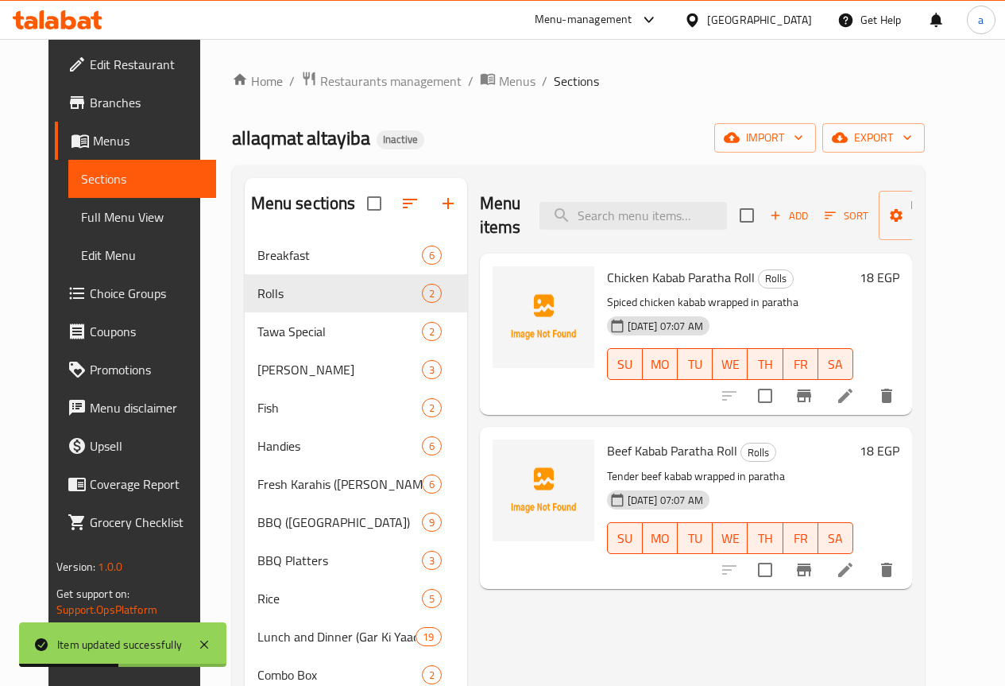
click at [868, 560] on li at bounding box center [845, 569] width 44 height 29
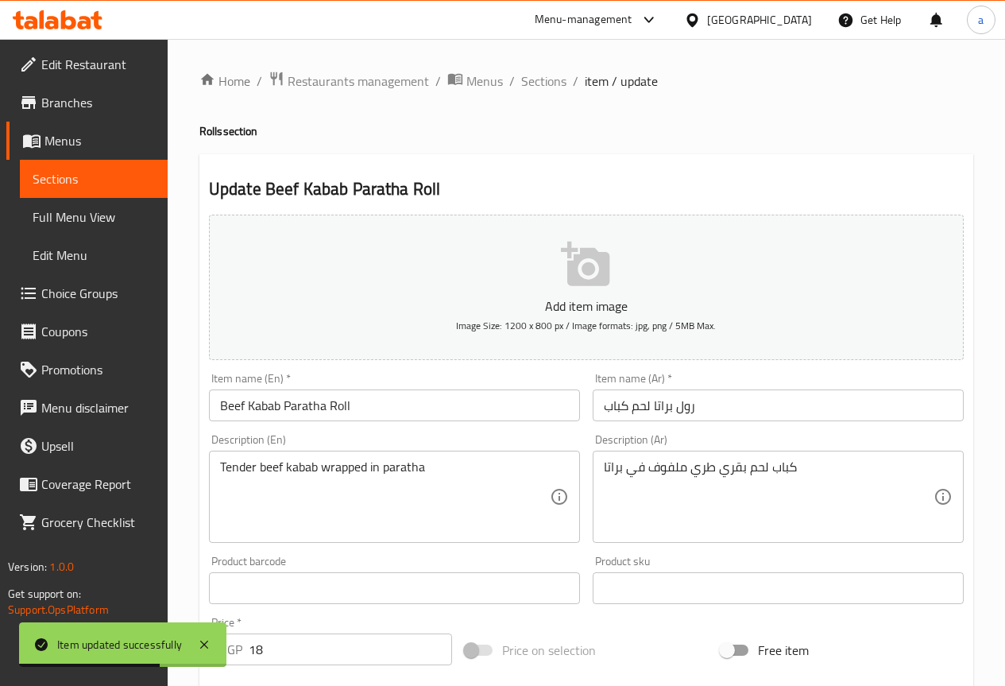
click at [738, 412] on input "رول براتا لحم كباب" at bounding box center [778, 405] width 371 height 32
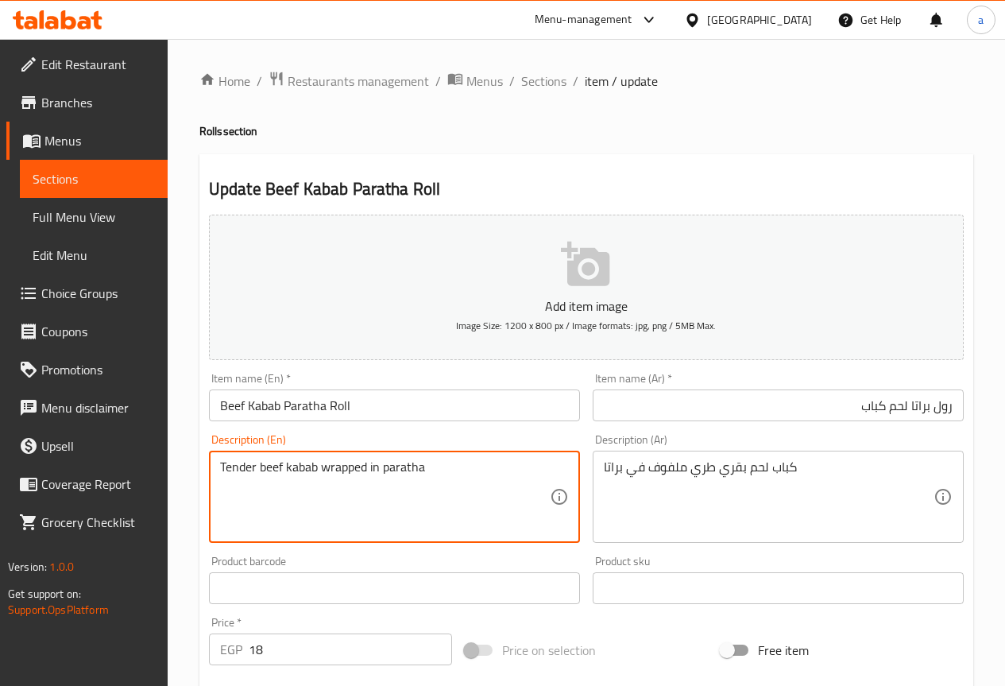
click at [234, 461] on textarea "Tender beef kabab wrapped in paratha" at bounding box center [385, 496] width 330 height 75
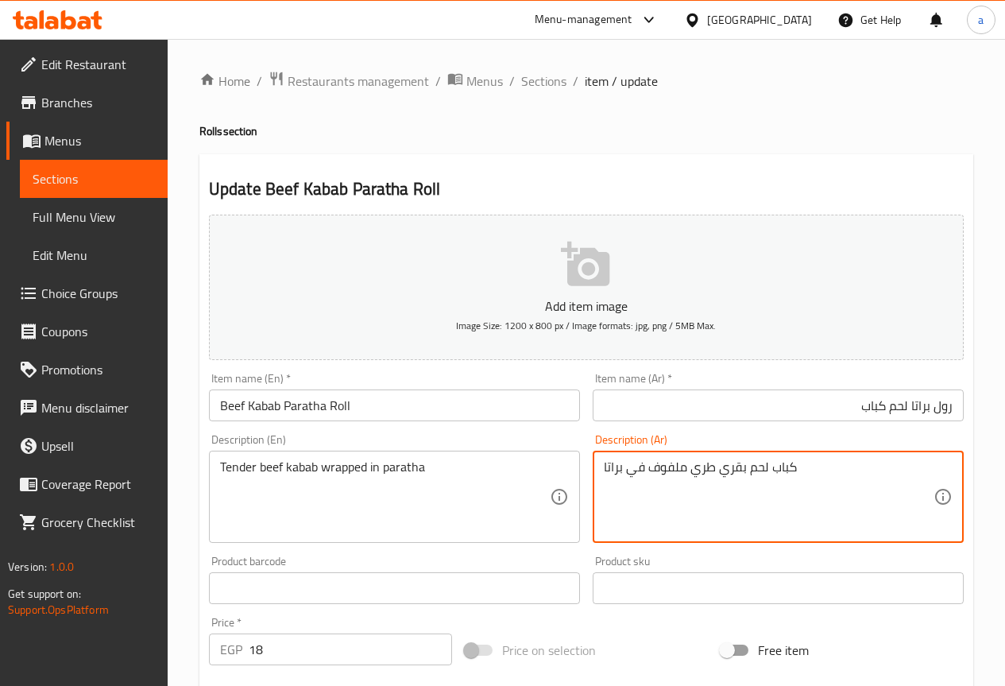
click at [699, 470] on textarea "كباب لحم بقري طري ملفوف في براتا" at bounding box center [769, 496] width 330 height 75
click at [660, 472] on textarea "كباب لحم بقري تندر ملفوف في براتا" at bounding box center [769, 496] width 330 height 75
click at [664, 471] on textarea "كباب لحم بقري تندر ملفوف في براتا" at bounding box center [769, 496] width 330 height 75
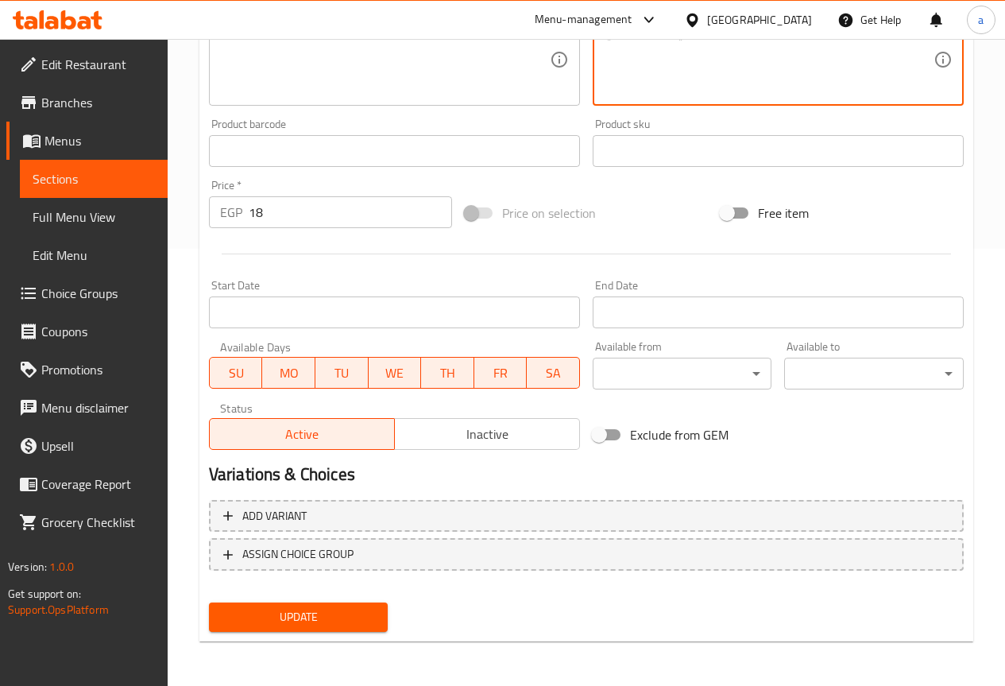
type textarea "كباب لحم بقري تندر رابد في [GEOGRAPHIC_DATA]"
click at [371, 619] on span "Update" at bounding box center [299, 617] width 154 height 20
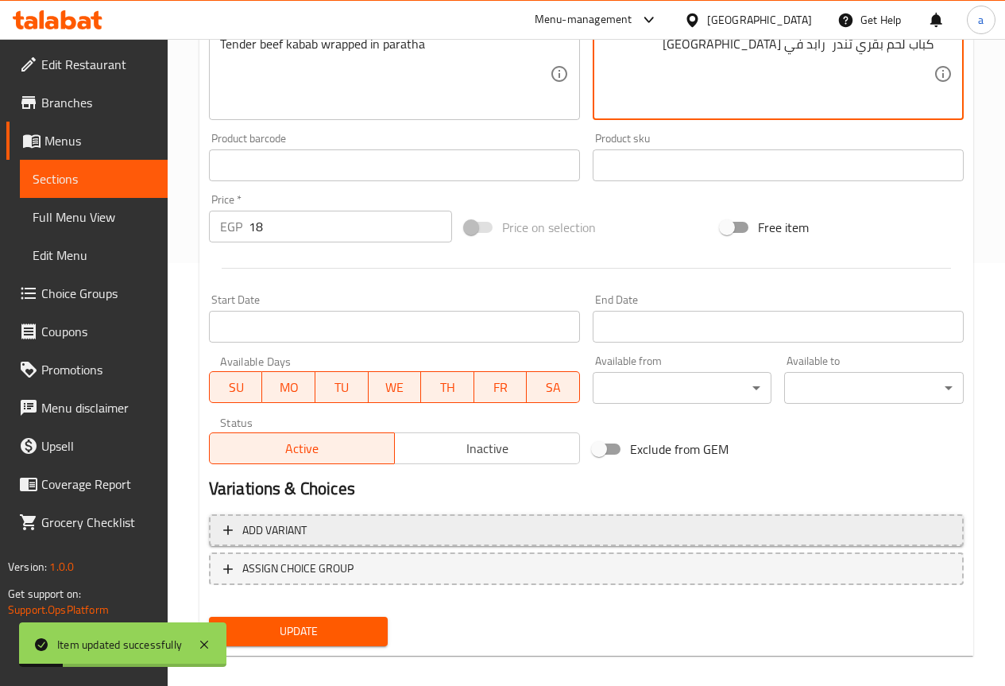
scroll to position [437, 0]
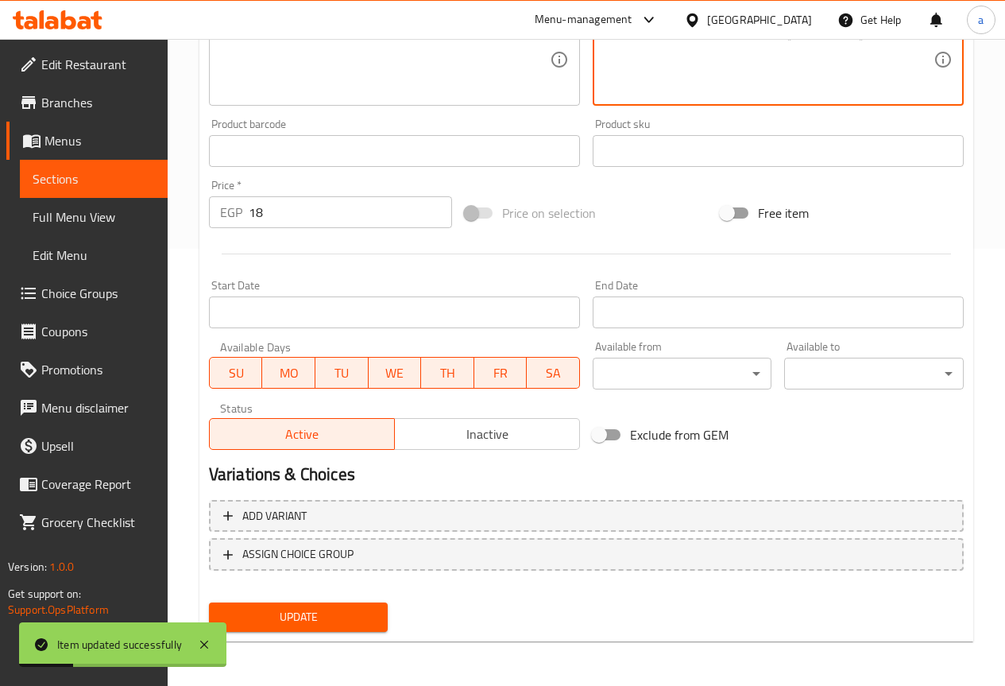
click at [371, 602] on div "Update" at bounding box center [299, 617] width 192 height 42
click at [371, 611] on span "Update" at bounding box center [299, 617] width 154 height 20
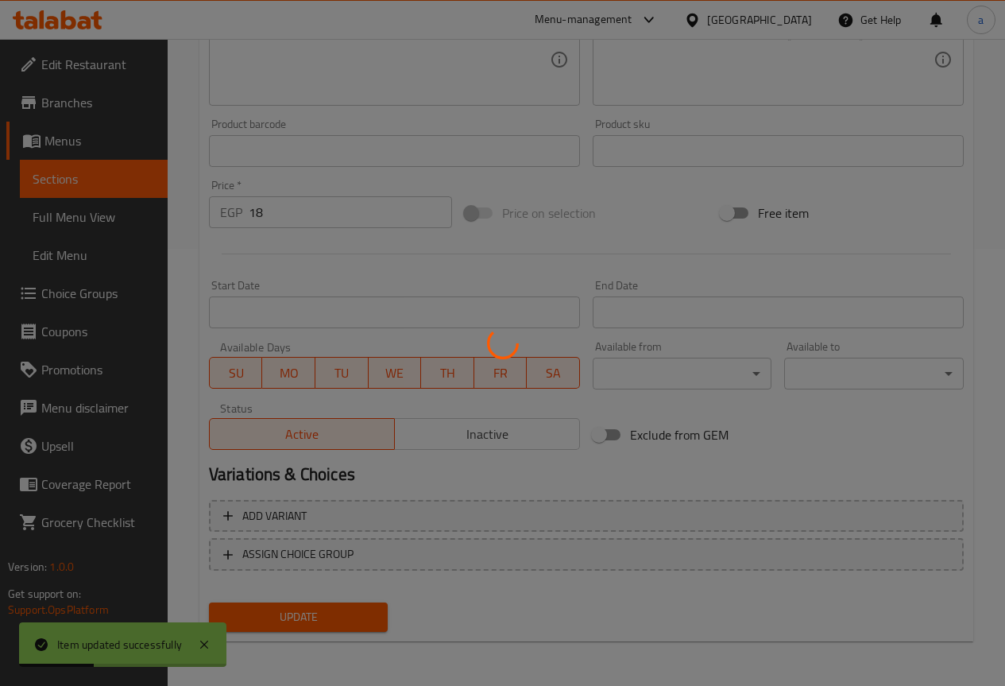
scroll to position [0, 0]
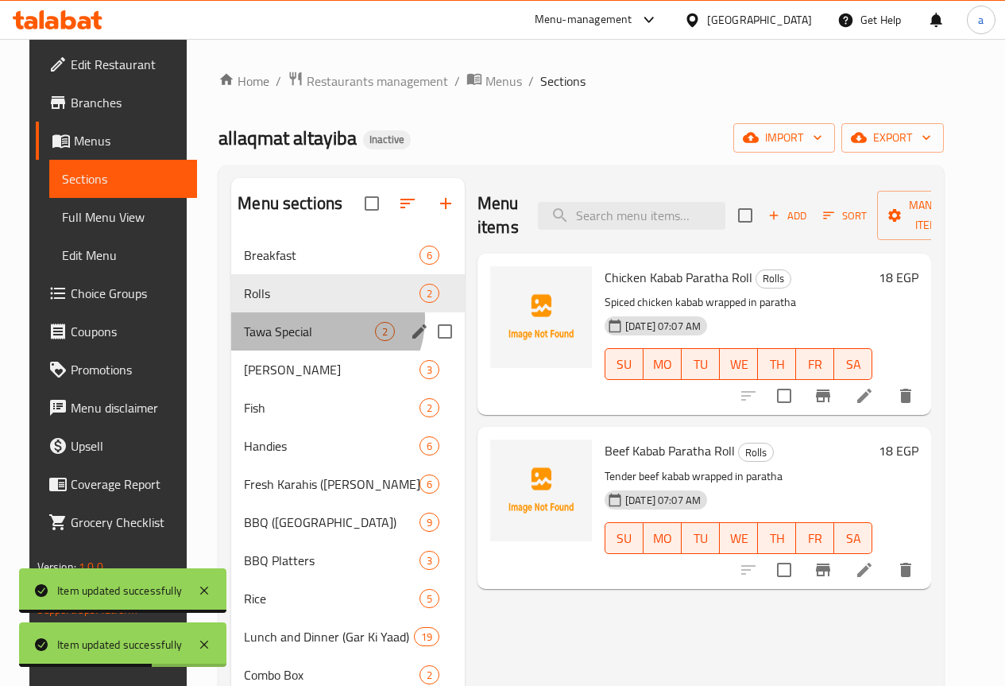
click at [304, 342] on div "Tawa Special 2" at bounding box center [348, 331] width 234 height 38
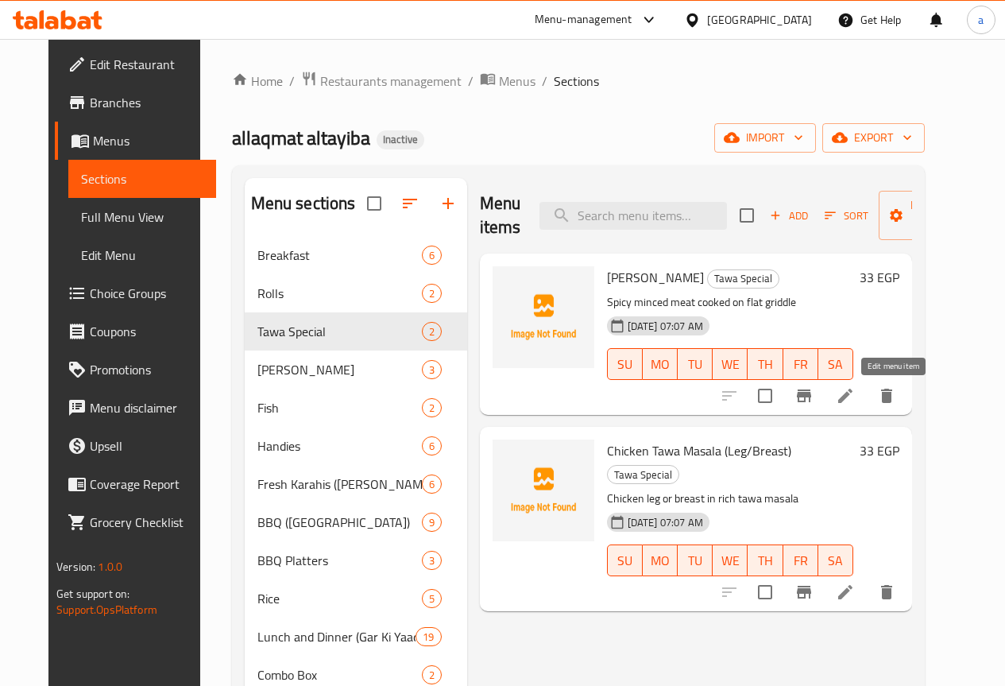
click at [855, 404] on icon at bounding box center [845, 395] width 19 height 19
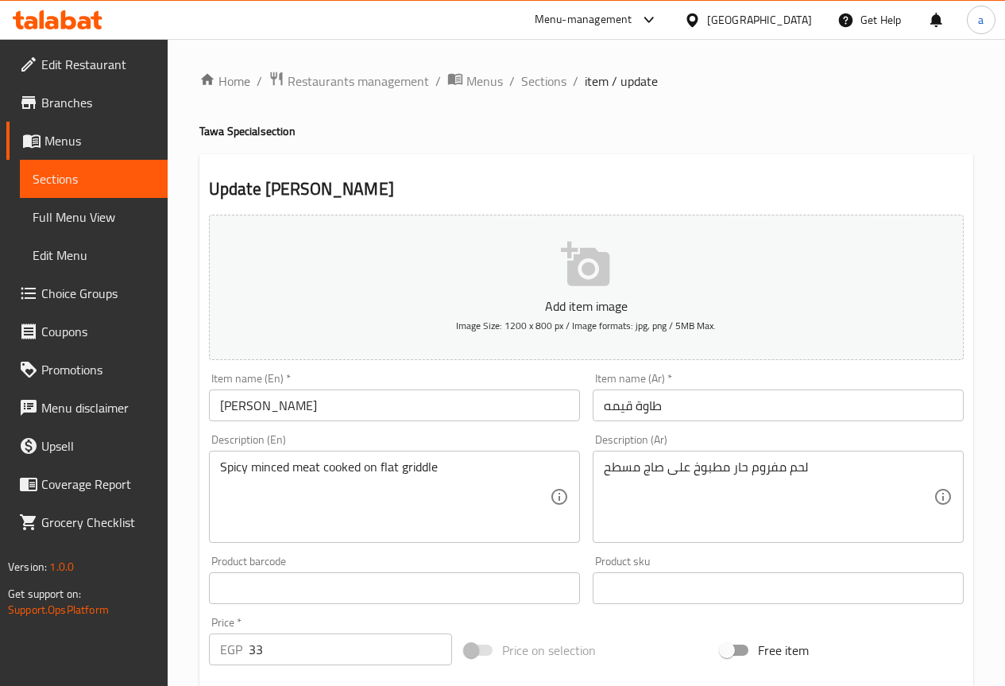
click at [710, 408] on input "طاوة قیمه" at bounding box center [778, 405] width 371 height 32
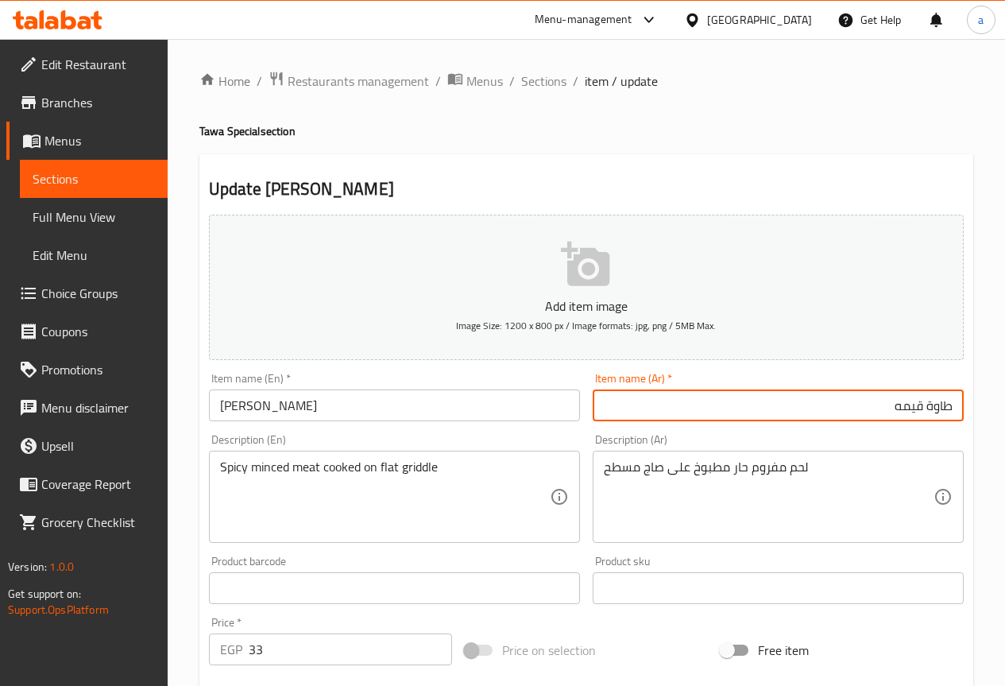
click at [710, 408] on input "طاوة قیمه" at bounding box center [778, 405] width 371 height 32
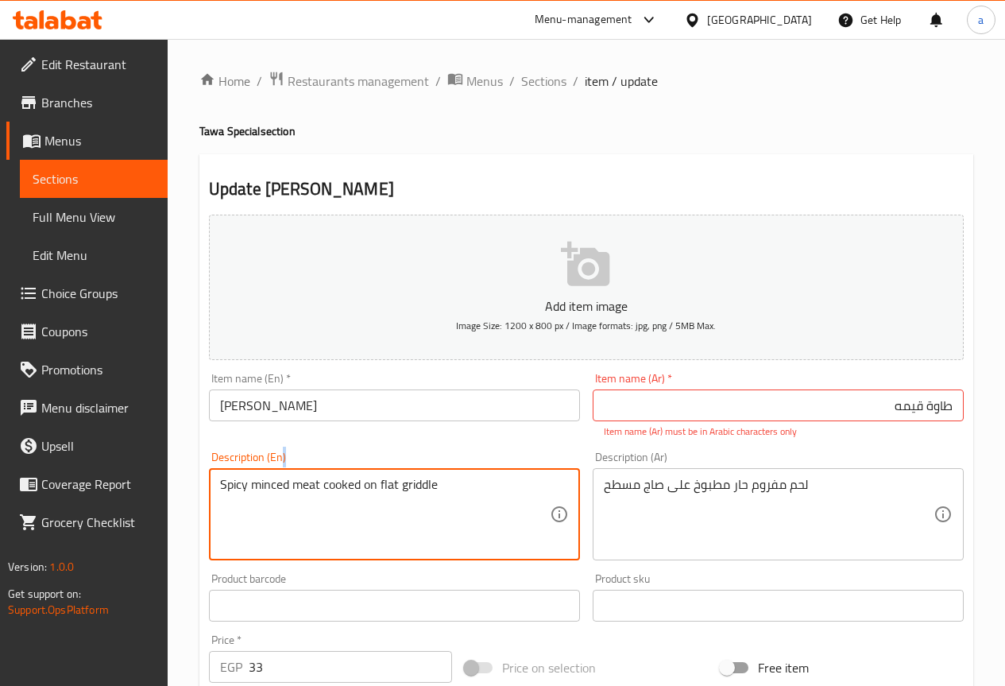
click at [280, 467] on div "Description (En) Spicy minced meat cooked on flat griddle Description (En)" at bounding box center [394, 505] width 371 height 109
click at [280, 478] on textarea "Spicy minced meat cooked on flat griddle" at bounding box center [385, 514] width 330 height 75
drag, startPoint x: 307, startPoint y: 479, endPoint x: 334, endPoint y: 485, distance: 27.6
click at [311, 480] on textarea "Spicy minced meat cooked on flat griddle" at bounding box center [385, 514] width 330 height 75
click at [408, 481] on textarea "Spicy minced meat cooked on flat griddle" at bounding box center [385, 514] width 330 height 75
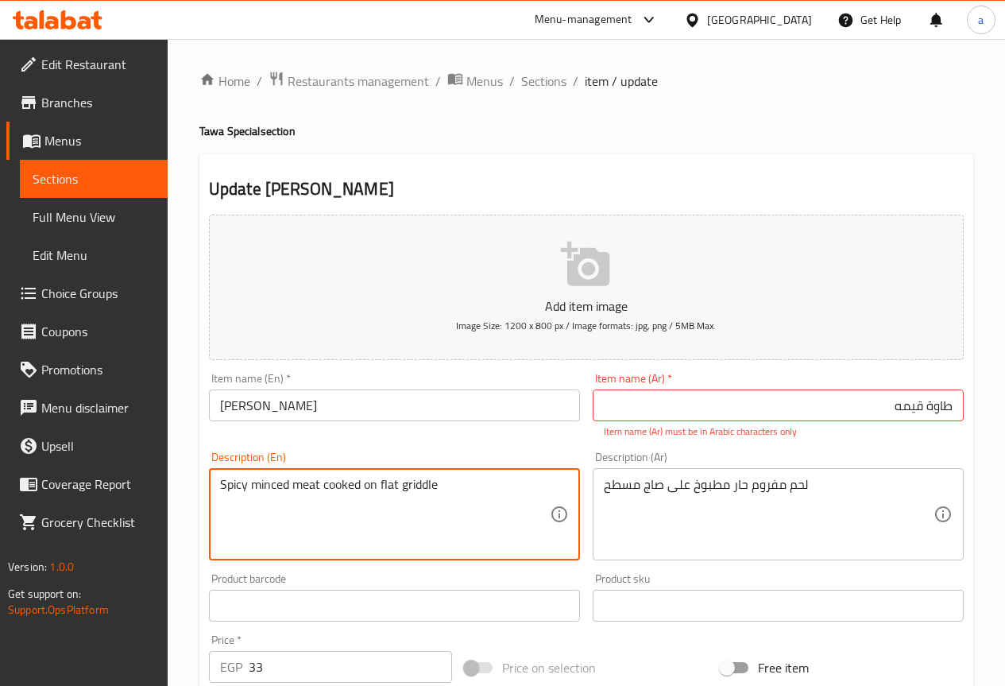
click at [408, 481] on textarea "Spicy minced meat cooked on flat griddle" at bounding box center [385, 514] width 330 height 75
click at [389, 485] on textarea "Spicy minced meat cooked on flat griddle" at bounding box center [385, 514] width 330 height 75
click at [384, 491] on textarea "Spicy minced meat cooked on flat griddle" at bounding box center [385, 514] width 330 height 75
click at [386, 489] on textarea "Spicy minced meat cooked on flat griddle" at bounding box center [385, 514] width 330 height 75
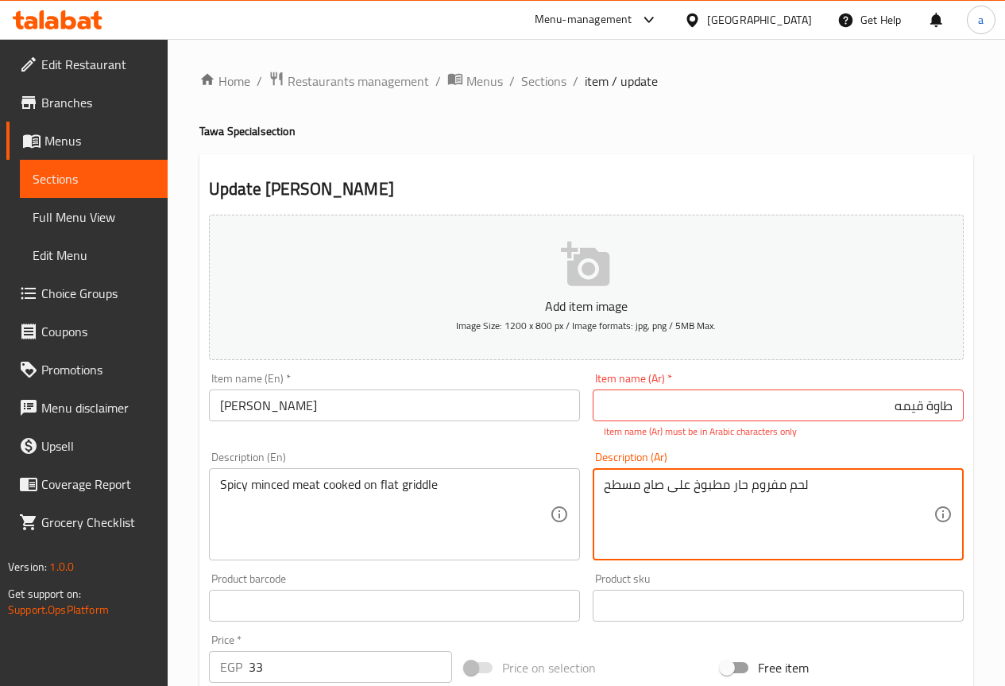
click at [614, 496] on textarea "لحم مفروم حار مطبوخ على صاج مسطح" at bounding box center [769, 514] width 330 height 75
type textarea "لحم مفروم حار مطبوخ على فلات جريلد"
click at [716, 408] on input "طاوة قیمه" at bounding box center [778, 405] width 371 height 32
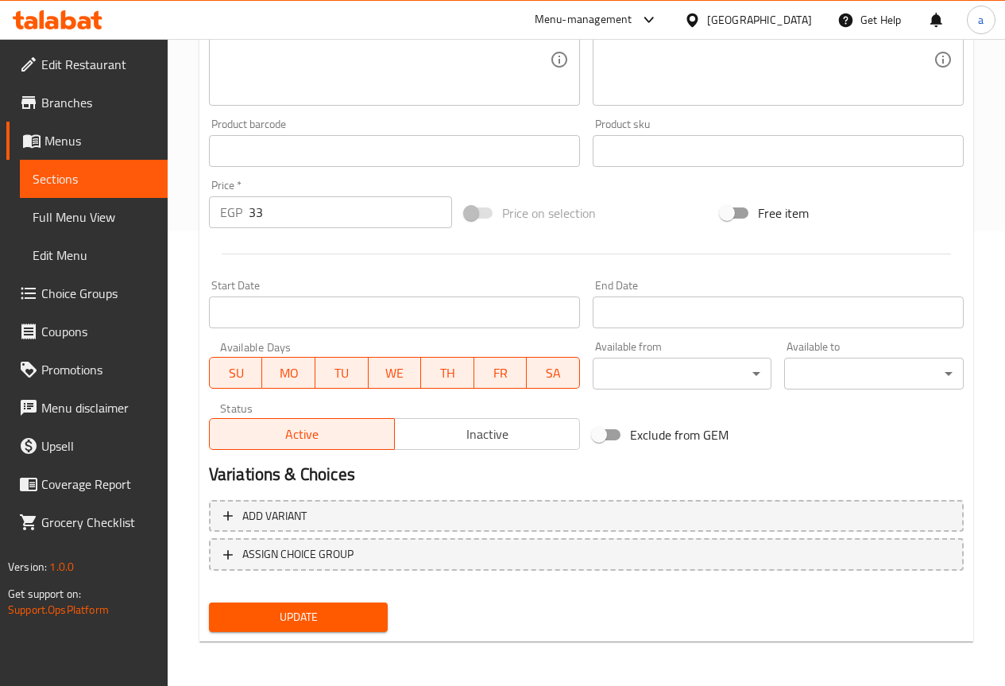
type input "طاوة قیمه"
click at [319, 613] on span "Update" at bounding box center [299, 617] width 154 height 20
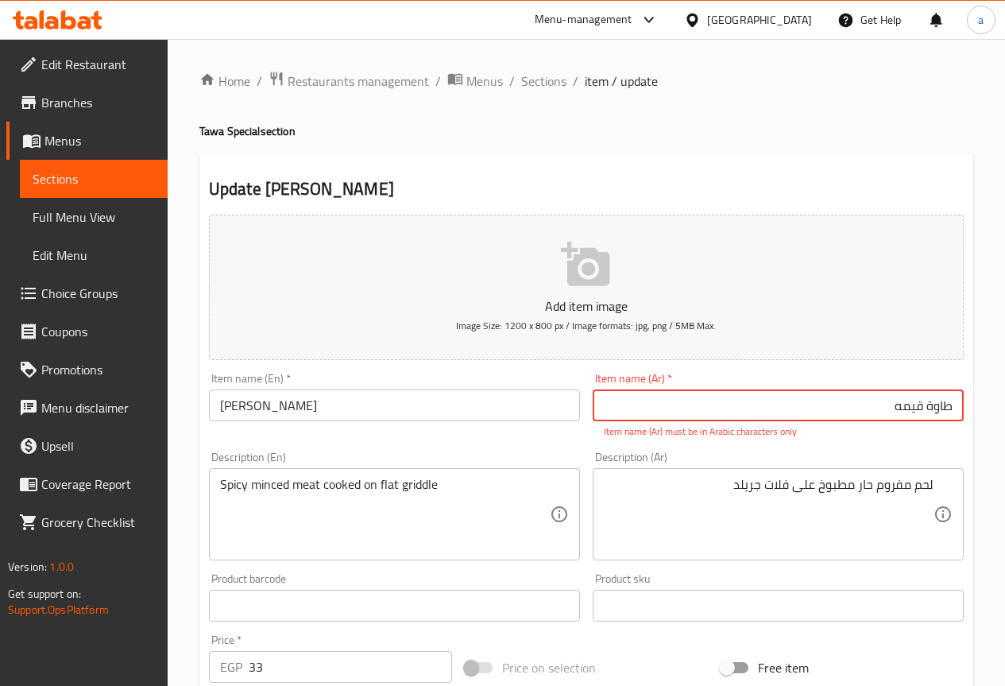
drag, startPoint x: 889, startPoint y: 409, endPoint x: 966, endPoint y: 410, distance: 77.1
click at [966, 410] on div "Item name (Ar)   * طاوة قیمه Item name (Ar) * Item name (Ar) must be in Arabic …" at bounding box center [778, 405] width 384 height 79
click at [862, 400] on input "text" at bounding box center [778, 405] width 371 height 32
paste input "طاوة قیمه"
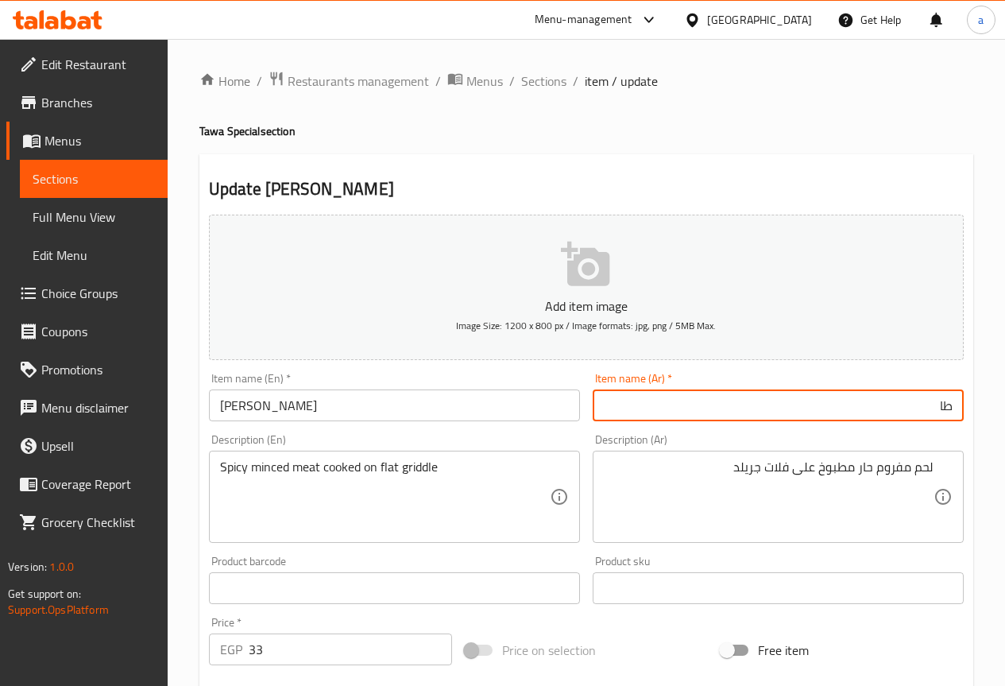
type input "ط"
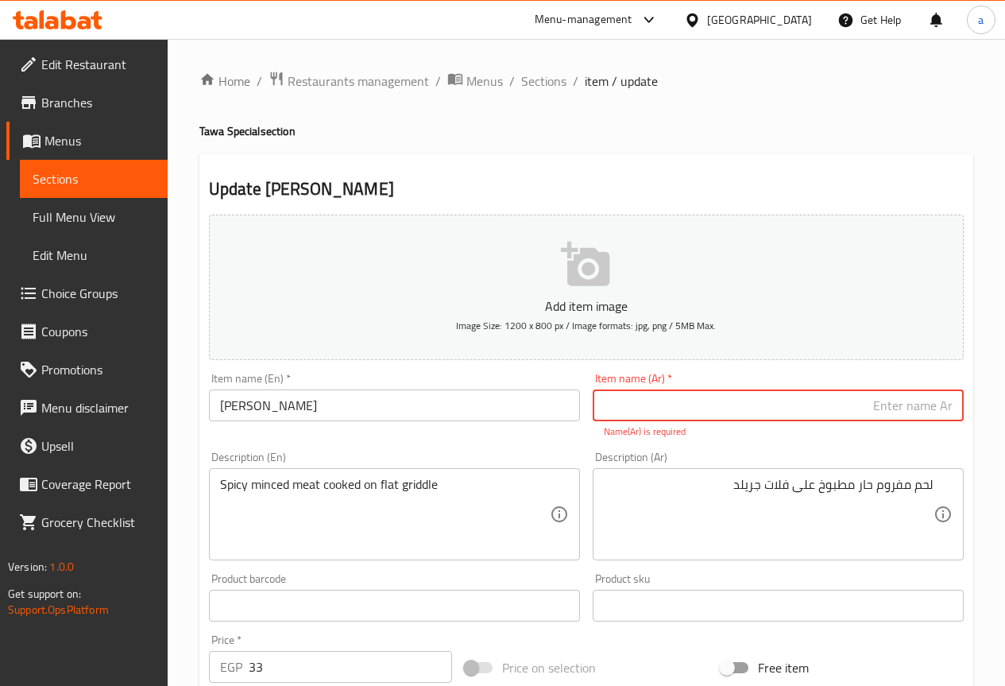
click at [849, 405] on input "text" at bounding box center [778, 405] width 371 height 32
click at [825, 411] on input "text" at bounding box center [778, 405] width 371 height 32
paste input "طاوة قیمه"
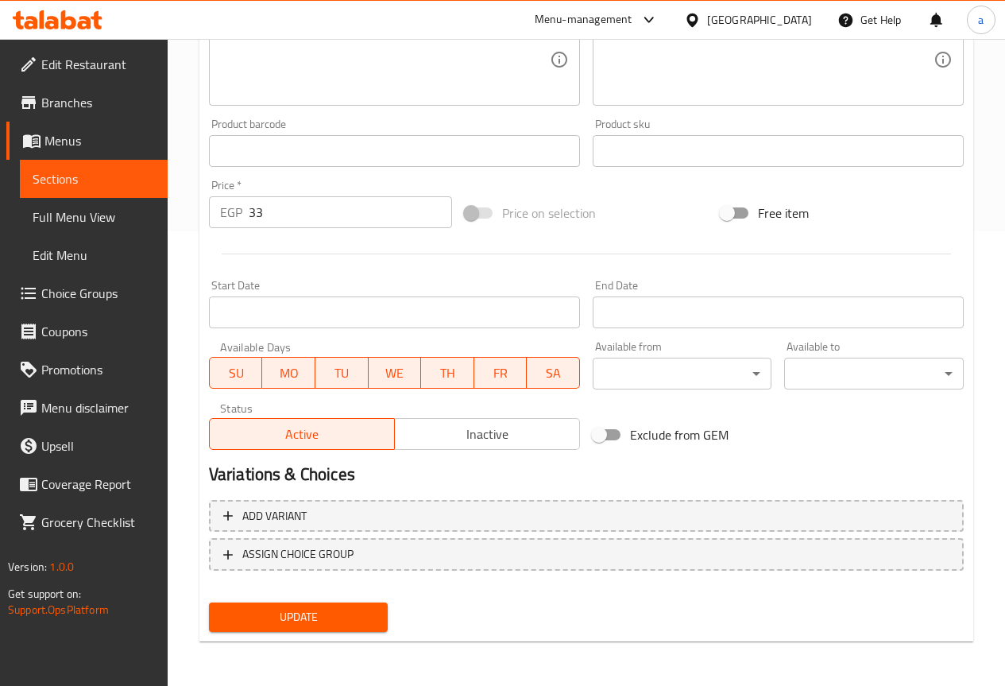
click at [348, 610] on span "Update" at bounding box center [299, 617] width 154 height 20
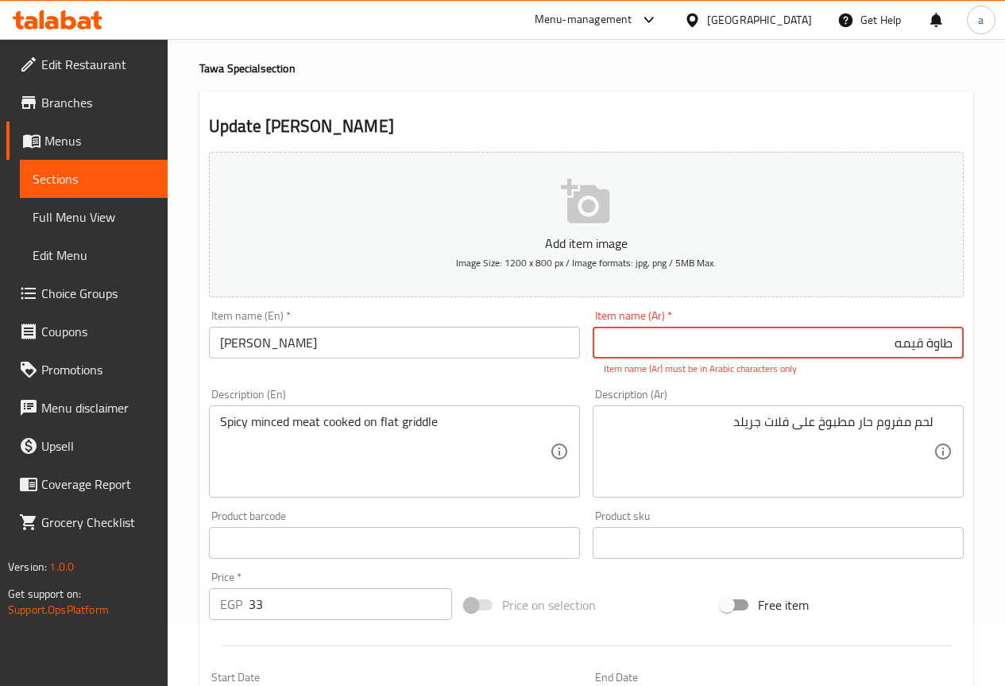
drag, startPoint x: 883, startPoint y: 354, endPoint x: 1016, endPoint y: 349, distance: 133.6
click at [1004, 350] on html "​ Menu-management Egypt Get Help a Edit Restaurant Branches Menus Sections Full…" at bounding box center [502, 280] width 1005 height 686
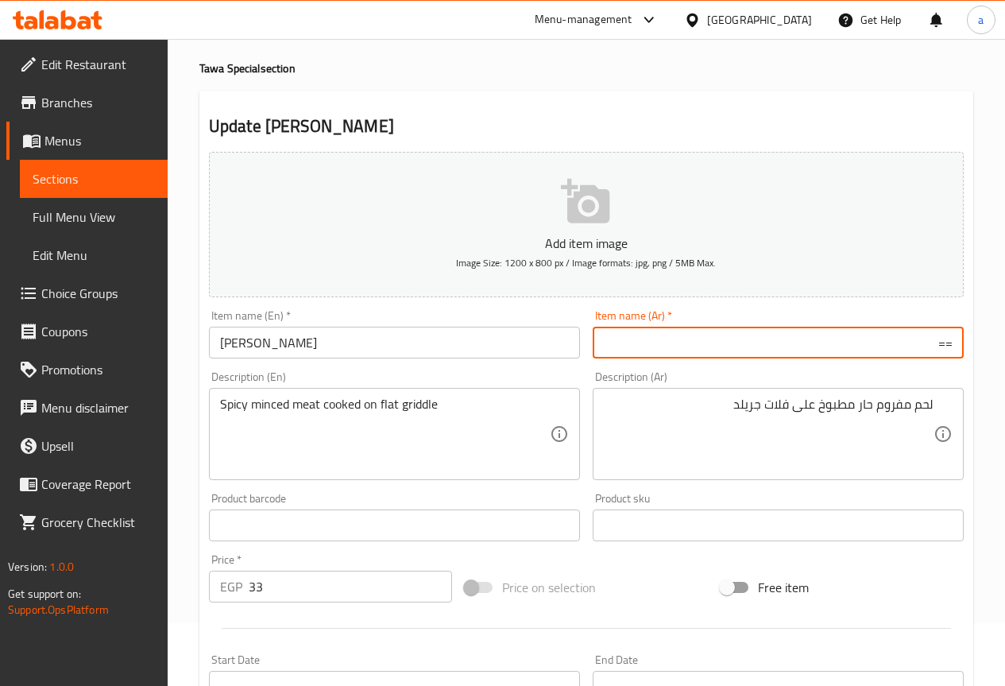
type input "="
type input "ي"
type input "ب"
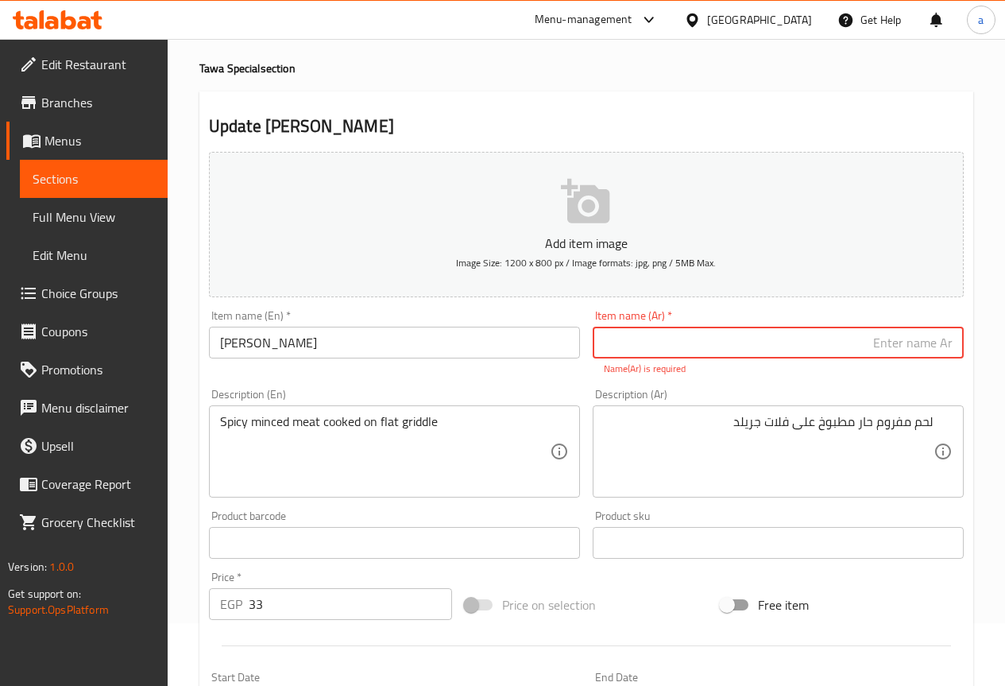
type input "ل"
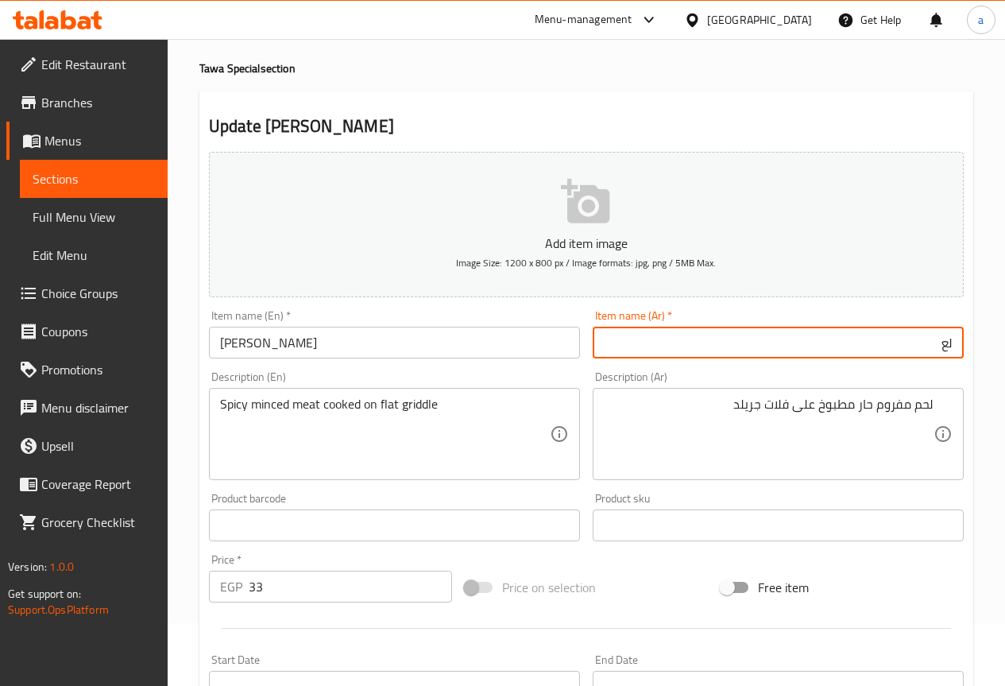
type input "ل"
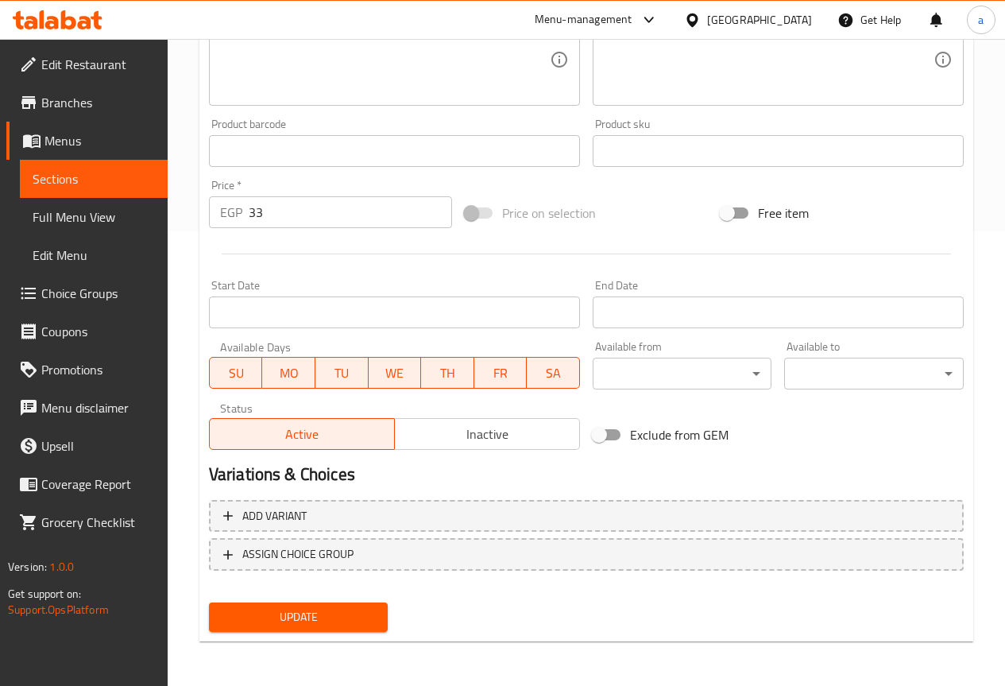
click at [360, 603] on button "Update" at bounding box center [299, 616] width 180 height 29
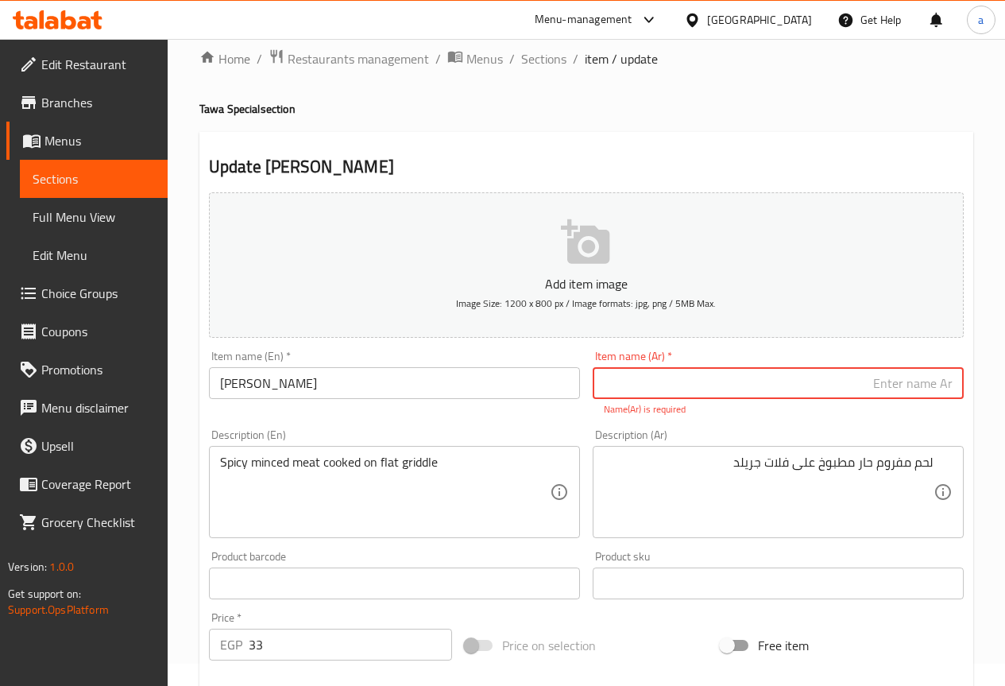
scroll to position [0, 0]
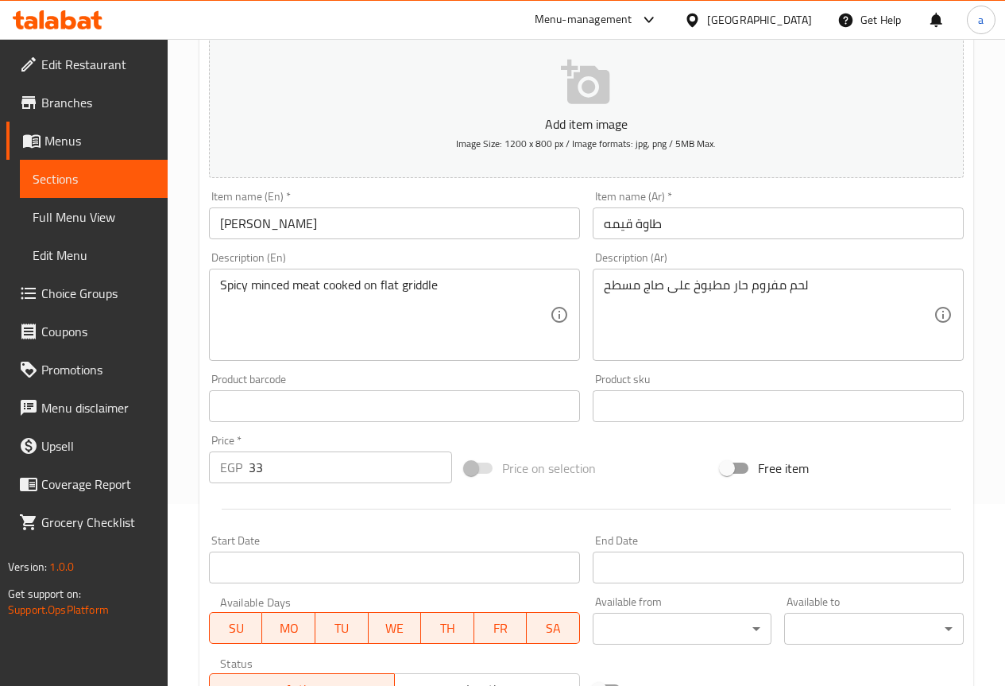
scroll to position [238, 0]
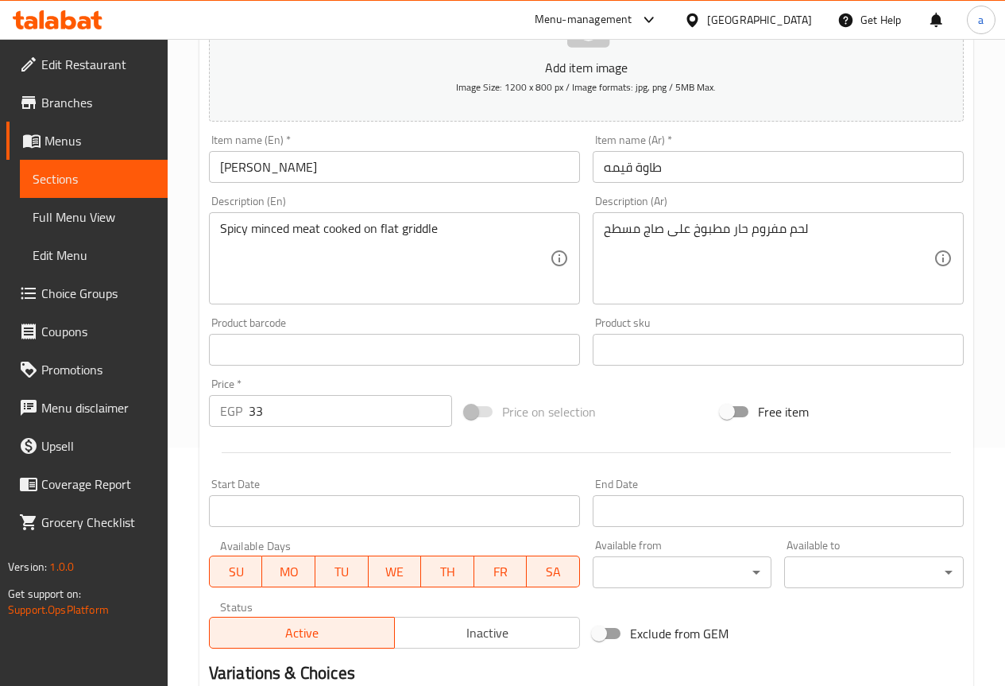
drag, startPoint x: 615, startPoint y: 230, endPoint x: 665, endPoint y: 237, distance: 50.5
click at [665, 237] on div "لحم مفروم حار مطبوخ على صاج مسطح Description (Ar)" at bounding box center [778, 258] width 371 height 92
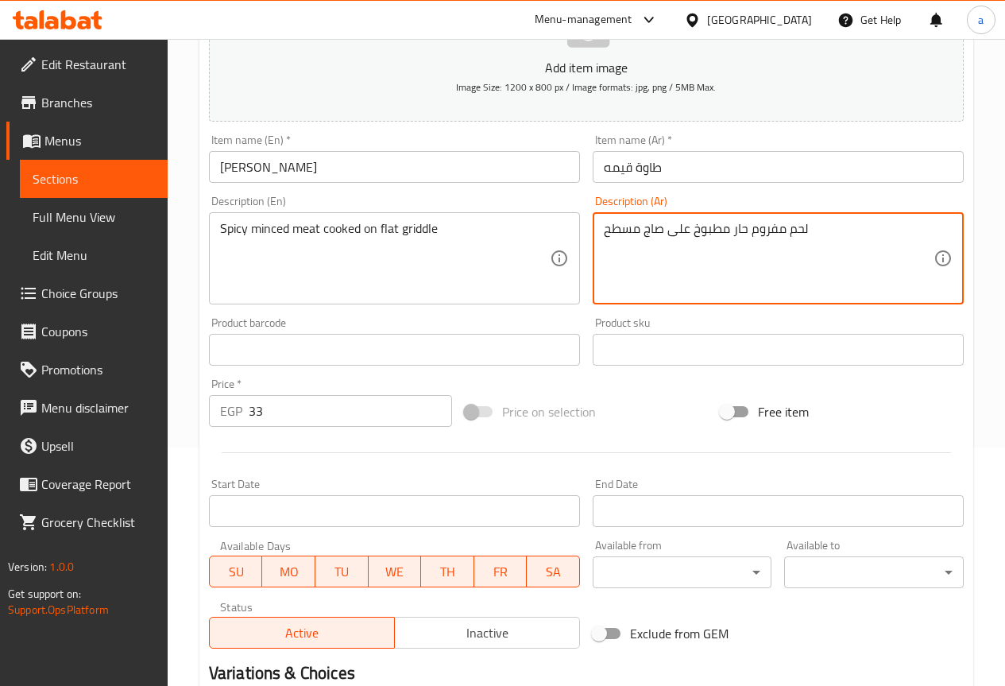
click at [704, 174] on input "طاوة قیمه" at bounding box center [778, 167] width 371 height 32
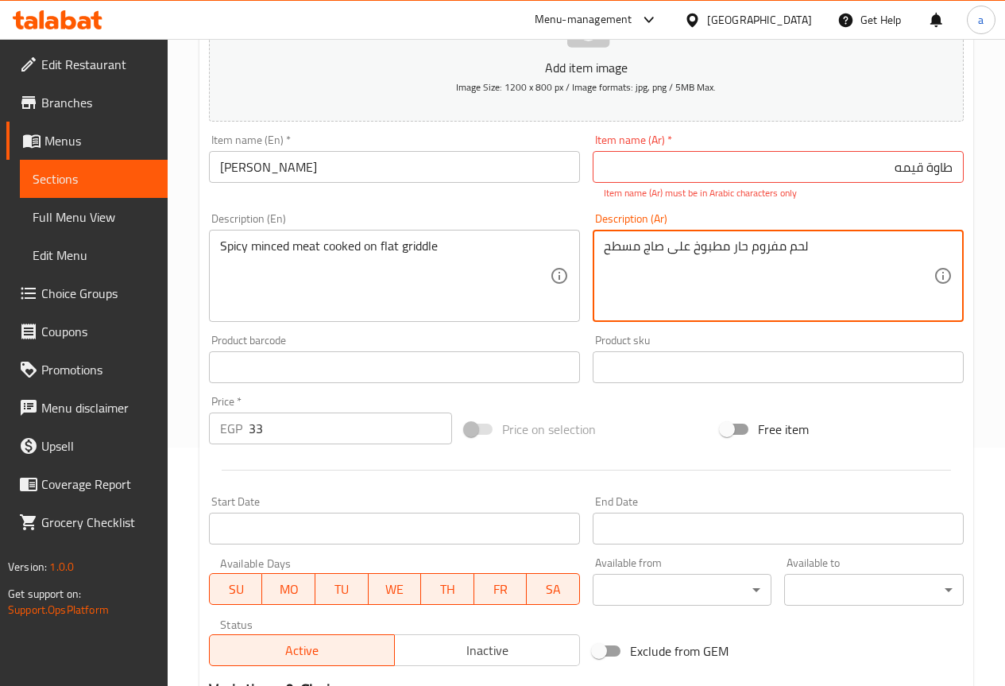
click at [787, 162] on input "طاوة قیمه" at bounding box center [778, 167] width 371 height 32
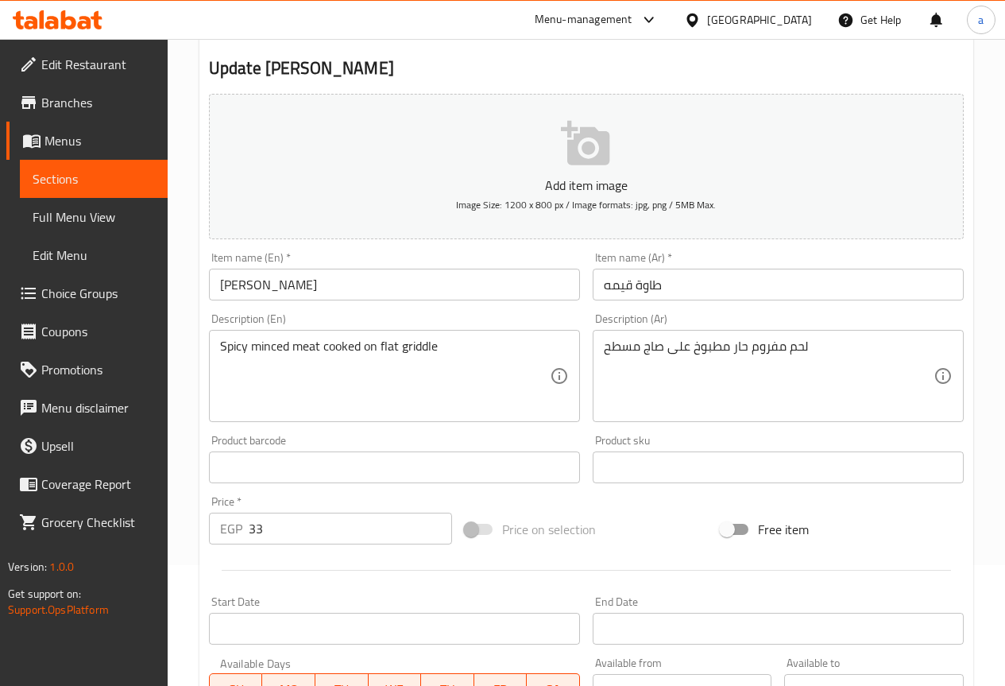
scroll to position [159, 0]
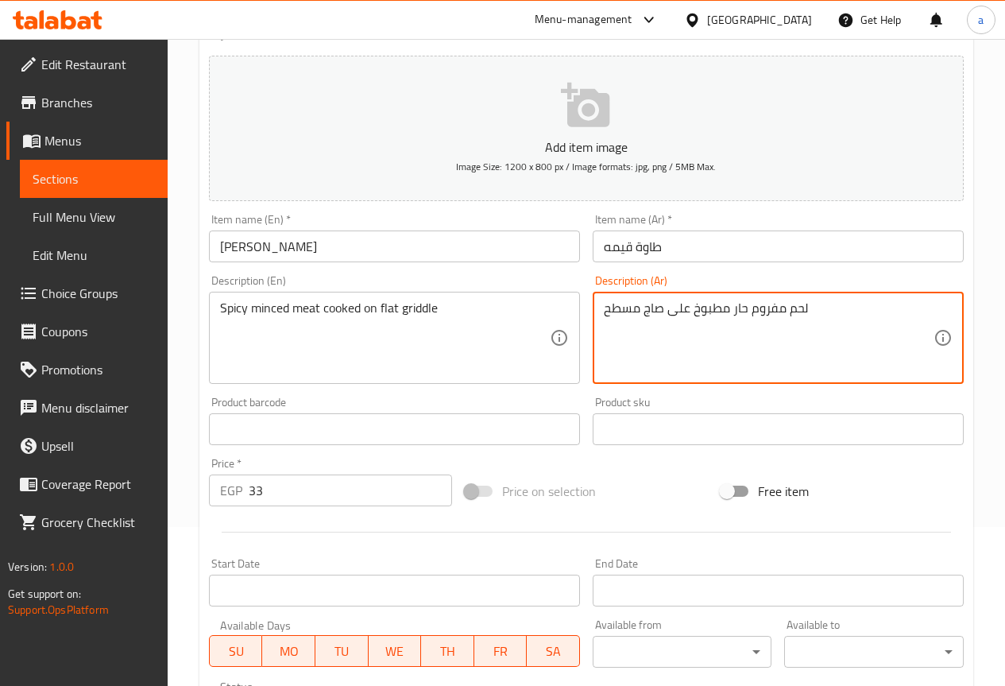
drag, startPoint x: 610, startPoint y: 311, endPoint x: 638, endPoint y: 308, distance: 27.9
click at [632, 307] on textarea "لحم مفروم حار مطبوخ على صاج مسطح" at bounding box center [769, 337] width 330 height 75
drag, startPoint x: 605, startPoint y: 307, endPoint x: 663, endPoint y: 319, distance: 59.2
click at [663, 319] on textarea "لحم مفروم حار مطبوخ على صاج مسطح" at bounding box center [769, 337] width 330 height 75
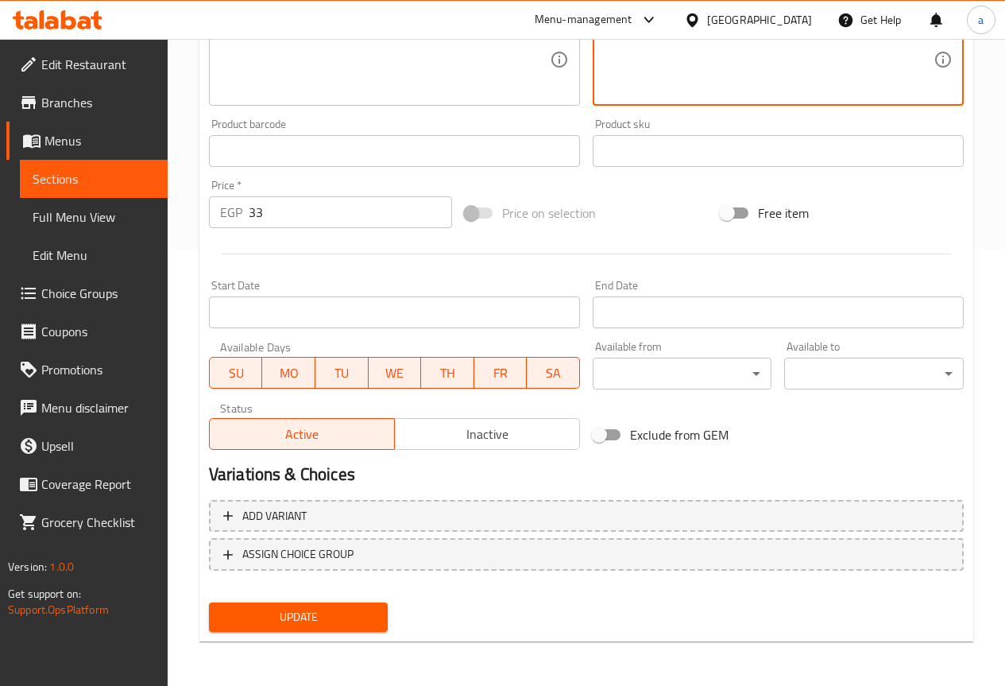
type textarea "لحم مفروم حار مطبوخ على فلات جريلد"
click at [350, 628] on button "Update" at bounding box center [299, 616] width 180 height 29
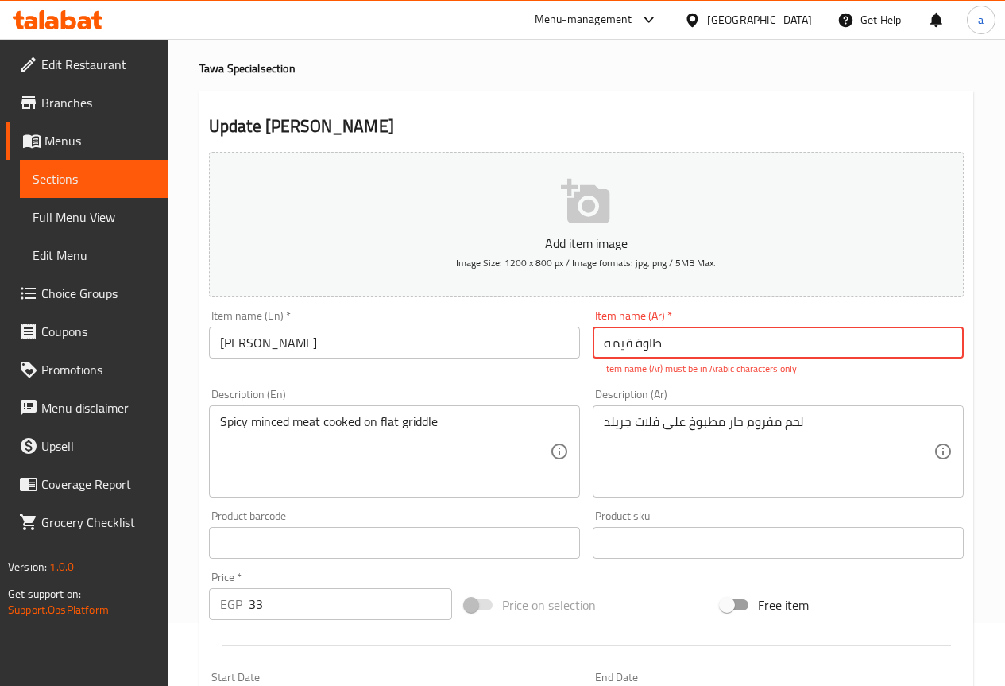
scroll to position [0, 0]
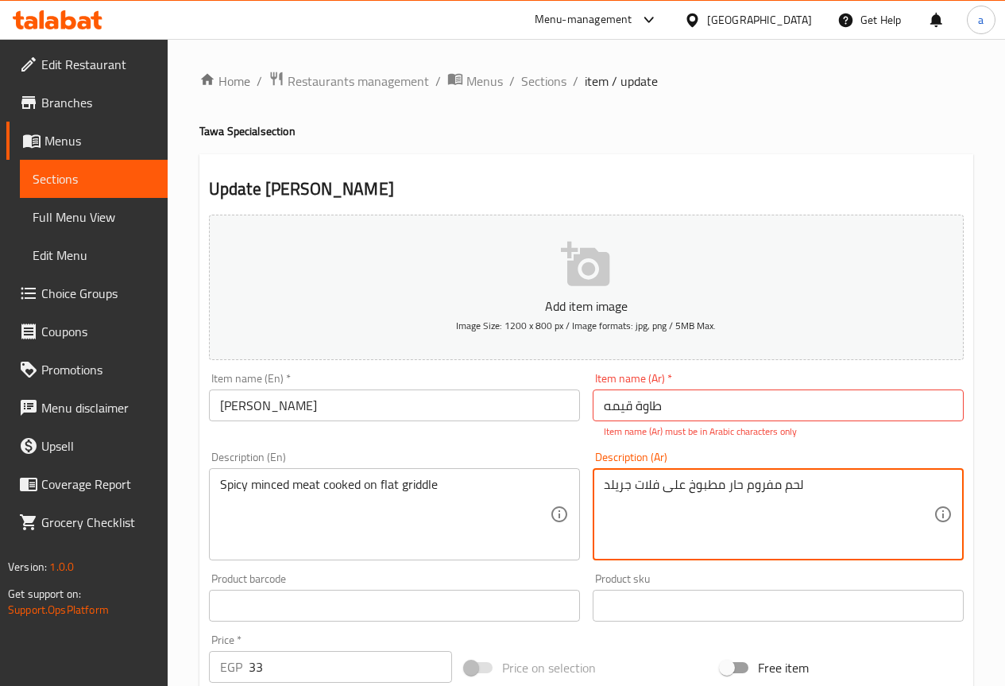
click at [752, 421] on input "طاوة قیمه" at bounding box center [778, 405] width 371 height 32
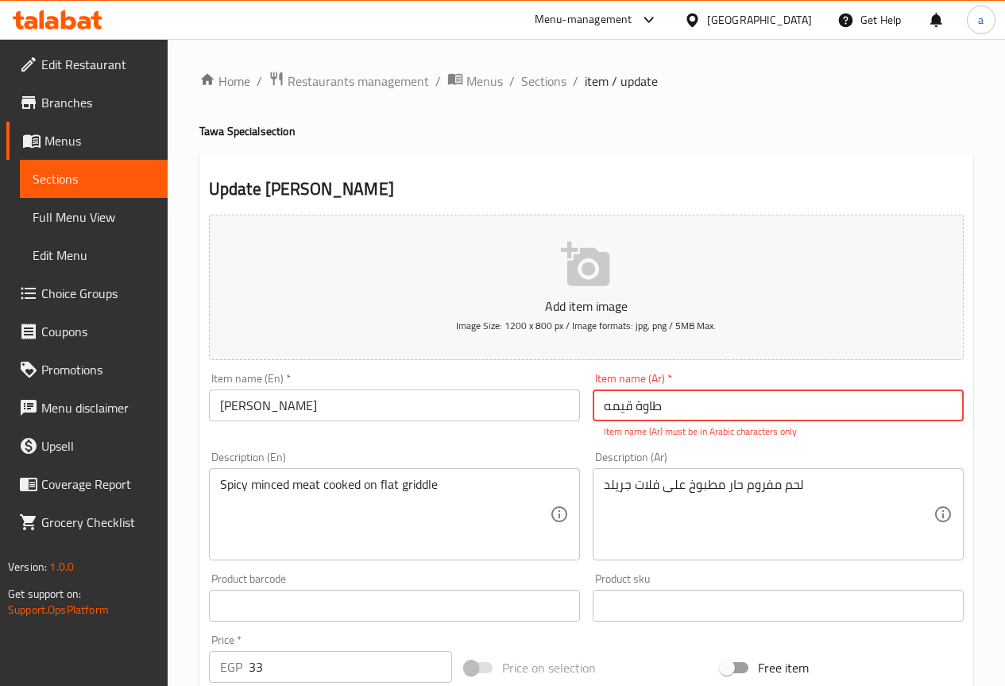
drag, startPoint x: 752, startPoint y: 408, endPoint x: 752, endPoint y: 399, distance: 9.5
click at [752, 408] on input "طاوة قیمه" at bounding box center [778, 405] width 371 height 32
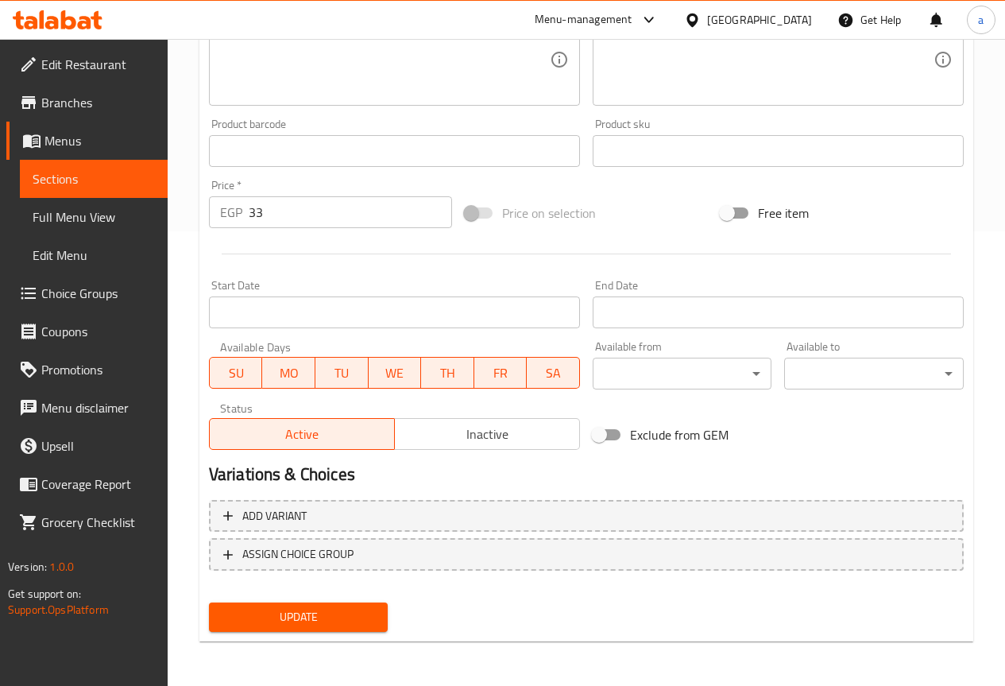
click at [331, 645] on div "Home / Restaurants management / Menus / Sections / item / update Tawa Special s…" at bounding box center [586, 135] width 774 height 1038
click at [331, 624] on span "Update" at bounding box center [299, 617] width 154 height 20
click at [360, 607] on span "Update" at bounding box center [299, 617] width 154 height 20
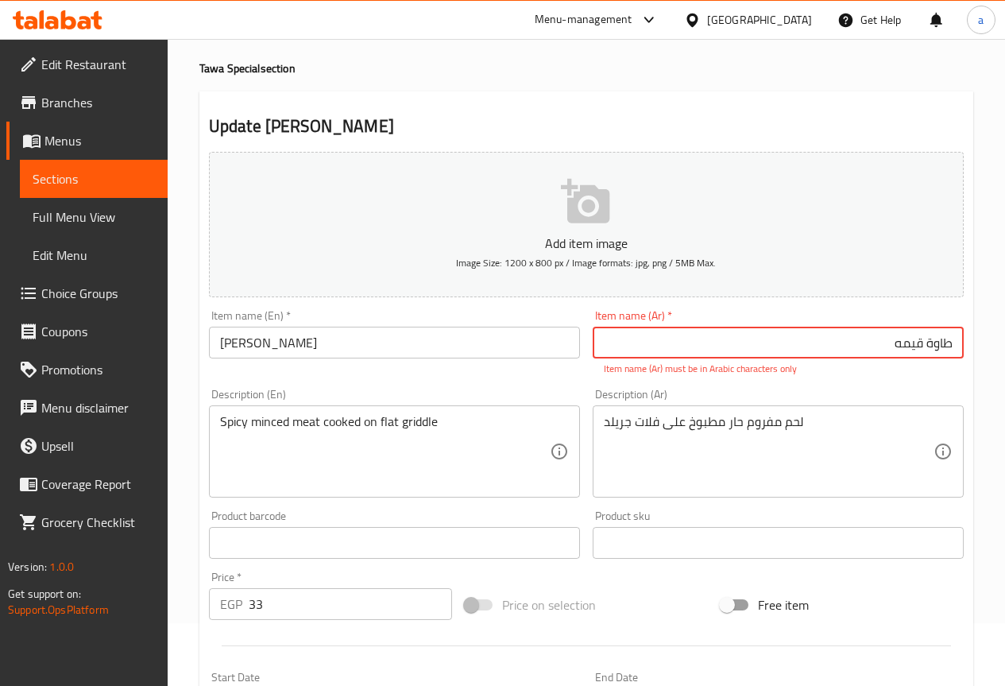
click at [361, 607] on input "33" at bounding box center [350, 604] width 203 height 32
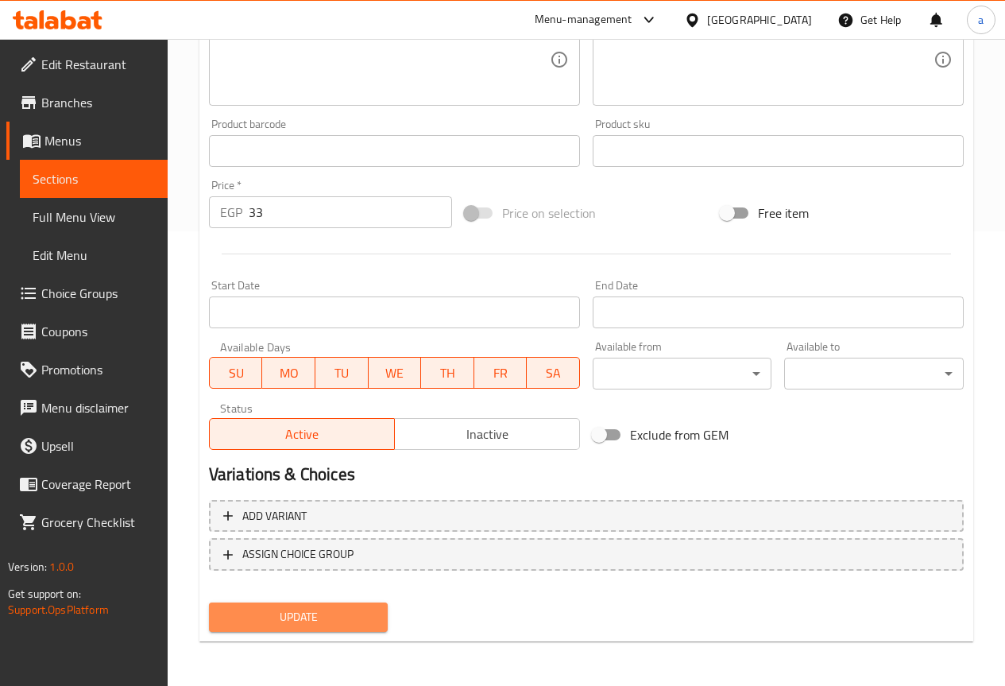
click at [350, 613] on span "Update" at bounding box center [299, 617] width 154 height 20
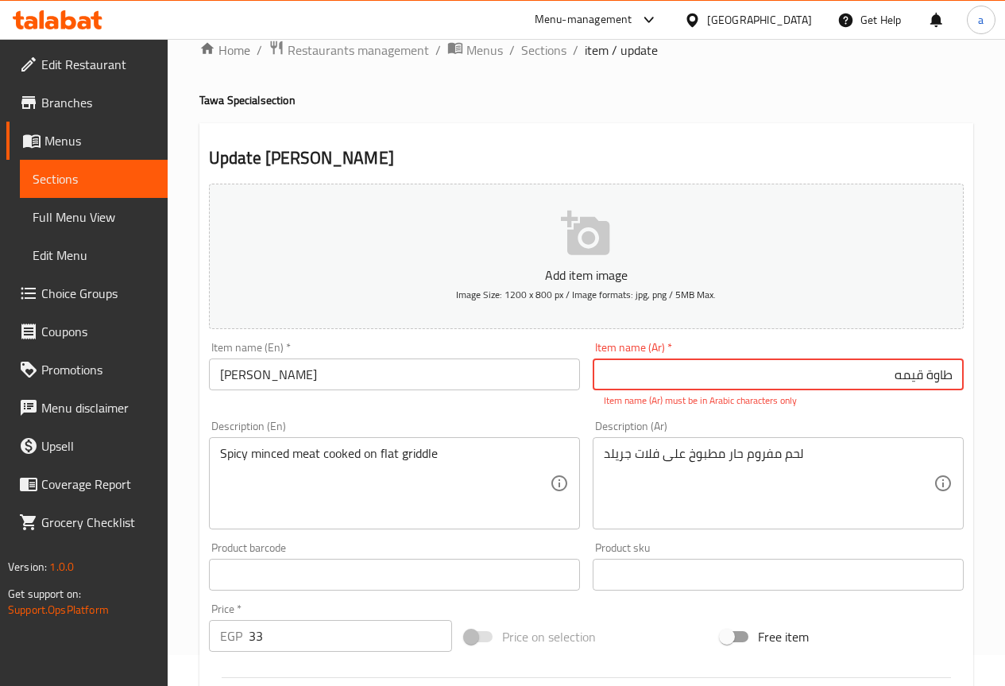
scroll to position [0, 0]
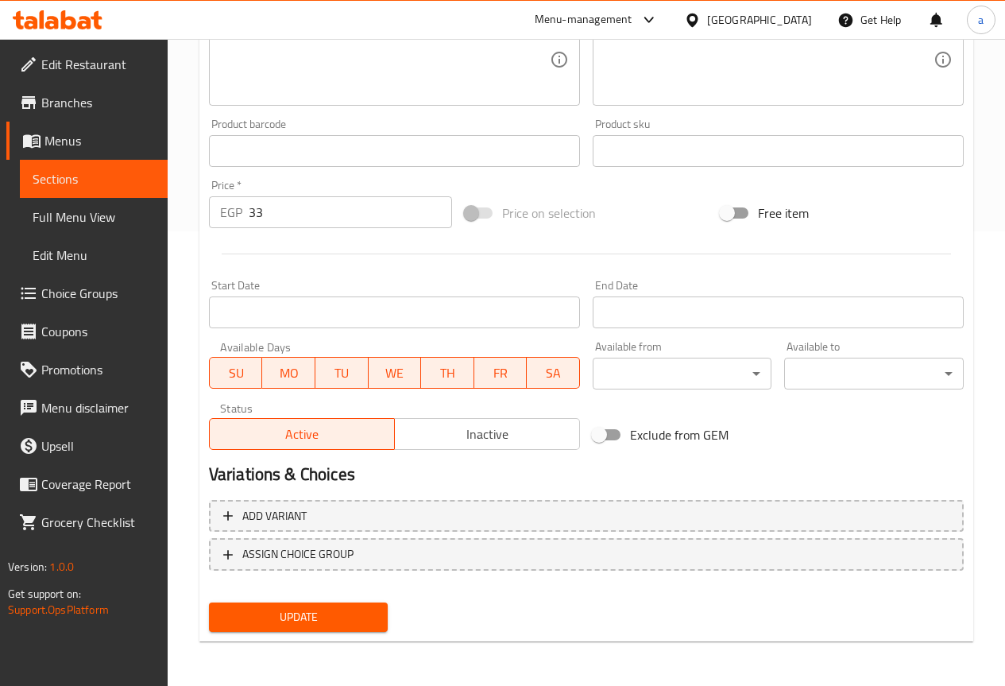
click at [390, 621] on div "Update" at bounding box center [299, 617] width 192 height 42
click at [368, 621] on span "Update" at bounding box center [299, 617] width 154 height 20
click at [375, 612] on span "Update" at bounding box center [299, 617] width 154 height 20
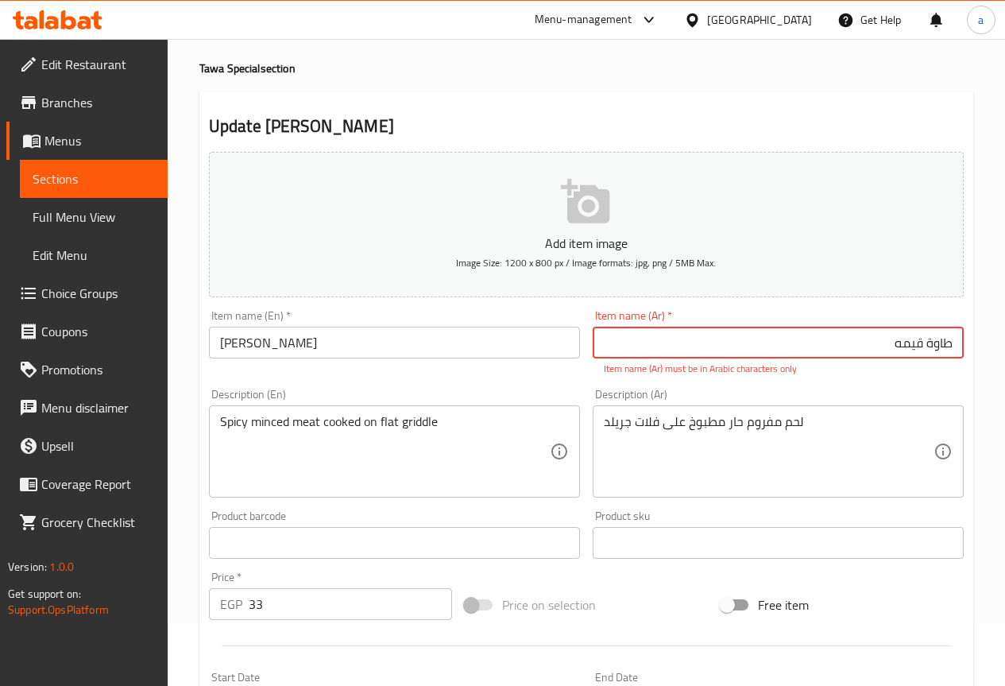
drag, startPoint x: 968, startPoint y: 356, endPoint x: 1011, endPoint y: 319, distance: 57.0
click at [1005, 343] on html "​ Menu-management Egypt Get Help a Edit Restaurant Branches Menus Sections Full…" at bounding box center [502, 280] width 1005 height 686
paste input "طاوة قیمه"
type input "ط"
type input "j"
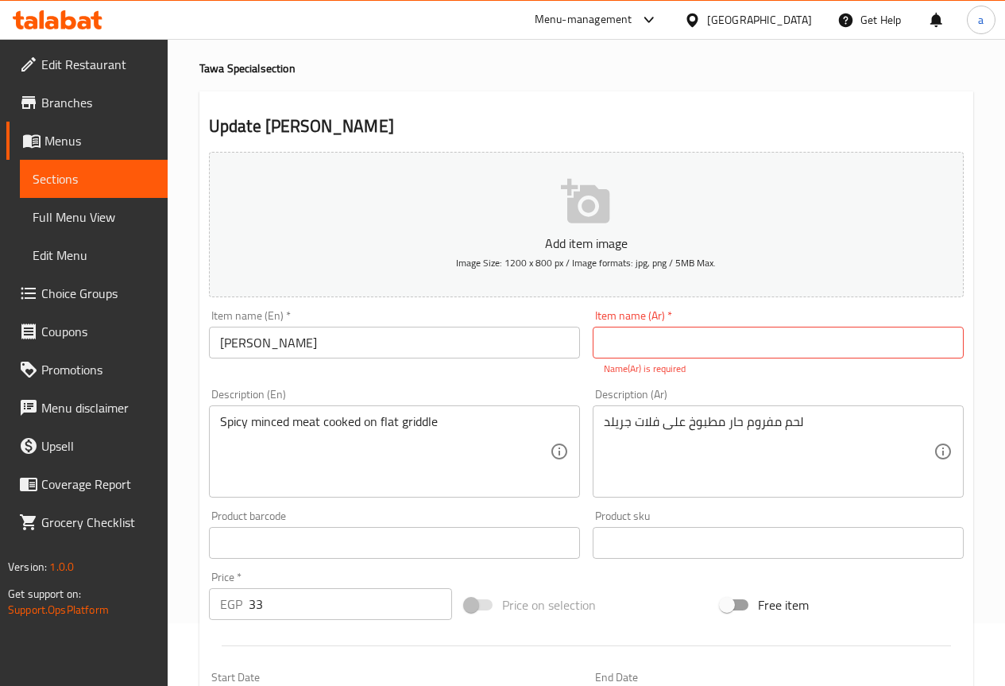
drag, startPoint x: 882, startPoint y: 347, endPoint x: 891, endPoint y: 340, distance: 11.3
click at [883, 347] on input "text" at bounding box center [778, 343] width 371 height 32
type input "j"
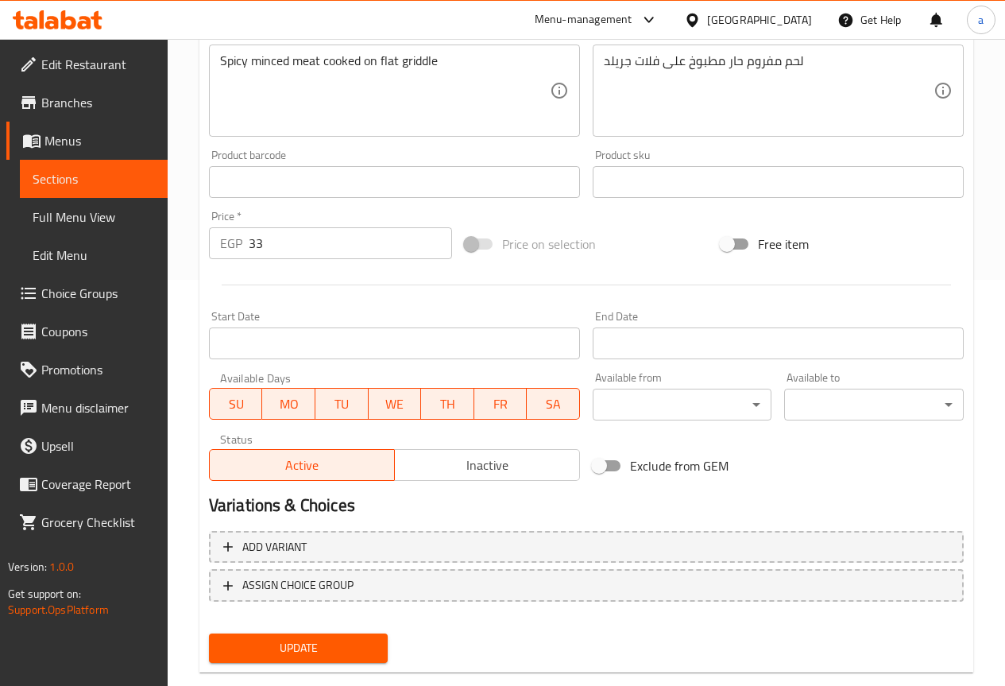
scroll to position [437, 0]
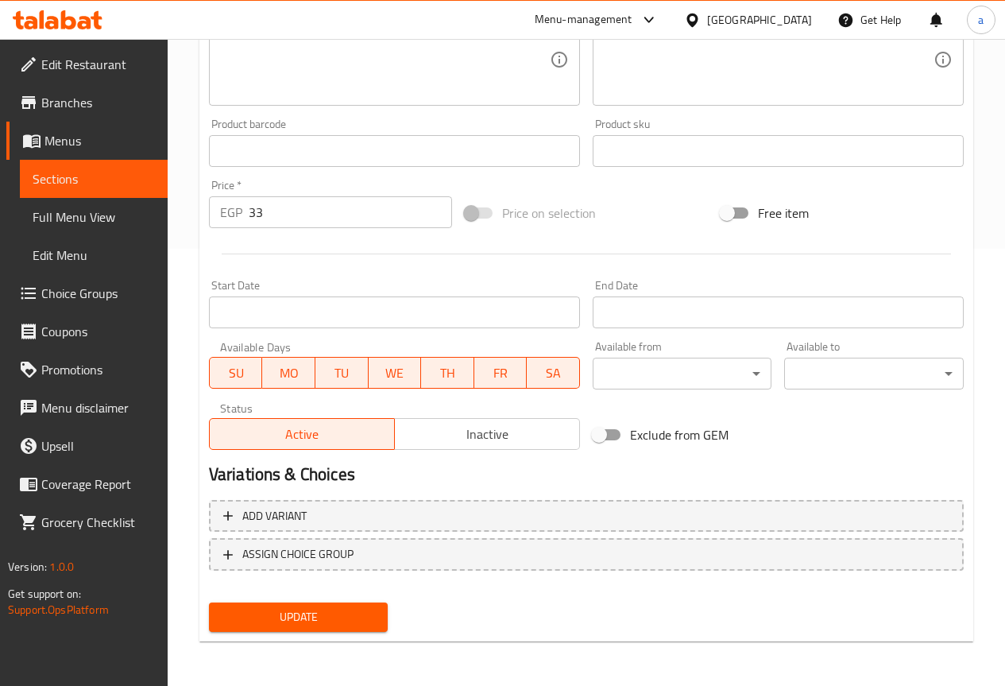
type input "توا قيمة"
click at [341, 597] on div "Update" at bounding box center [299, 617] width 192 height 42
click at [346, 612] on span "Update" at bounding box center [299, 617] width 154 height 20
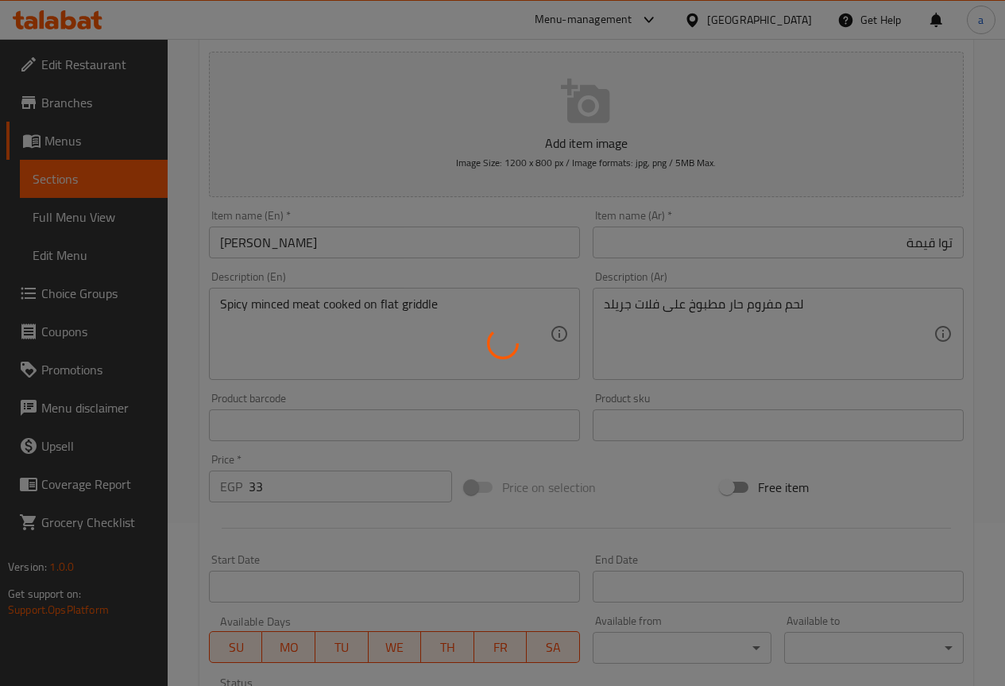
scroll to position [119, 0]
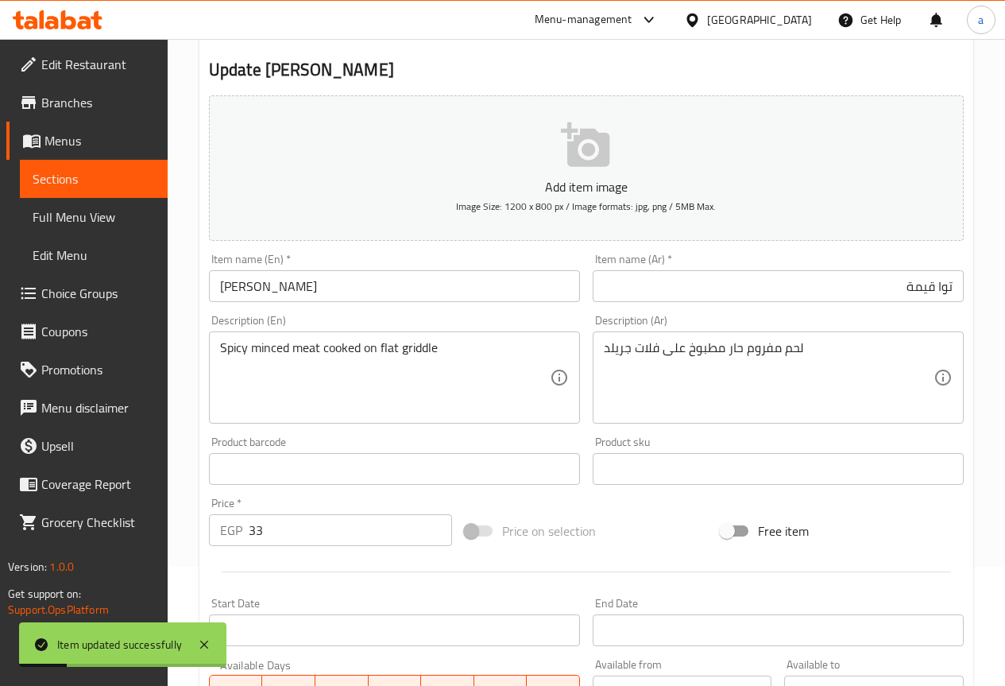
click at [113, 183] on span "Sections" at bounding box center [94, 178] width 122 height 19
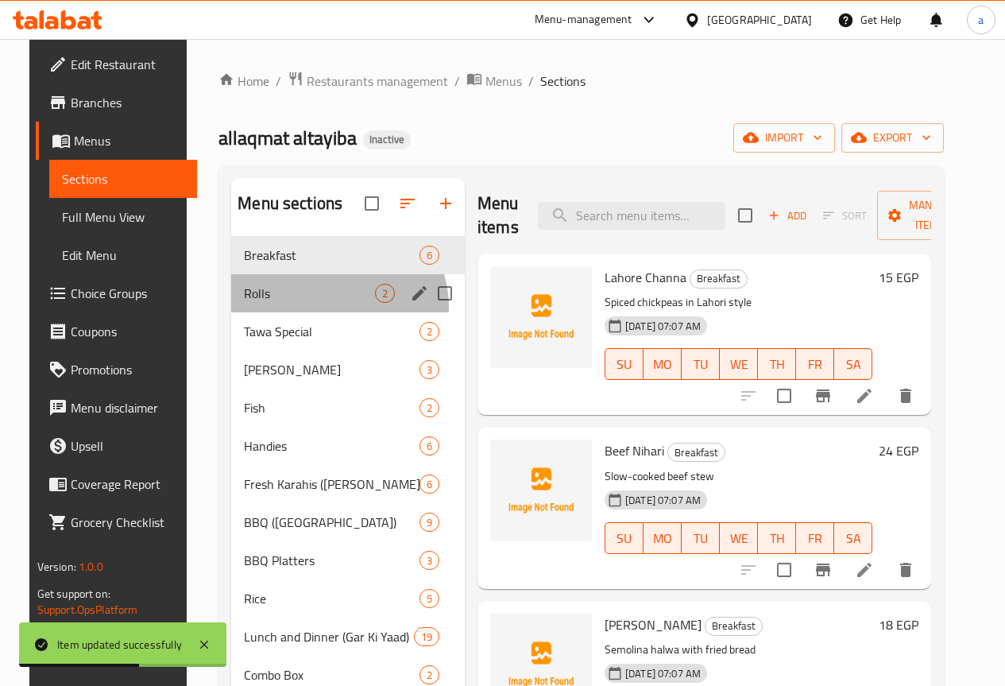
click at [318, 312] on div "Rolls 2" at bounding box center [348, 293] width 234 height 38
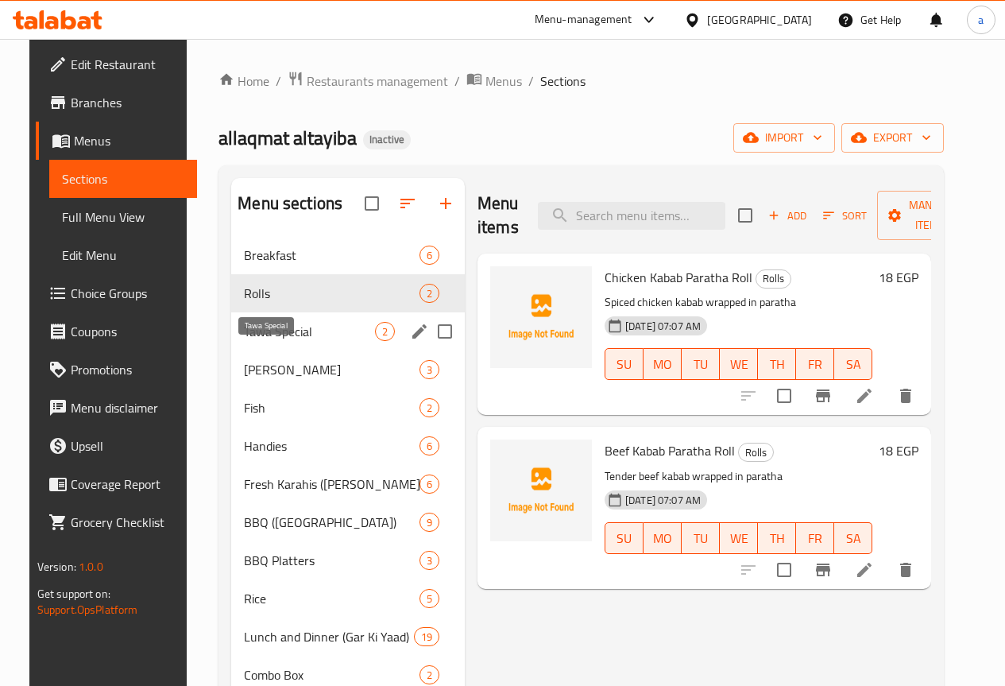
click at [293, 341] on span "Tawa Special" at bounding box center [309, 331] width 131 height 19
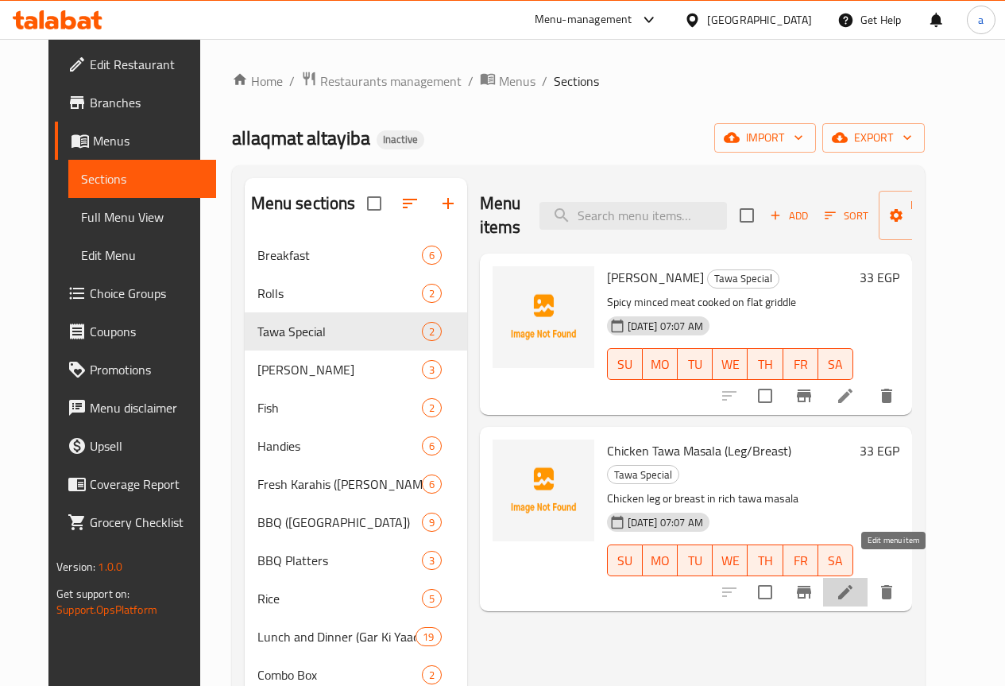
click at [852, 585] on icon at bounding box center [845, 592] width 14 height 14
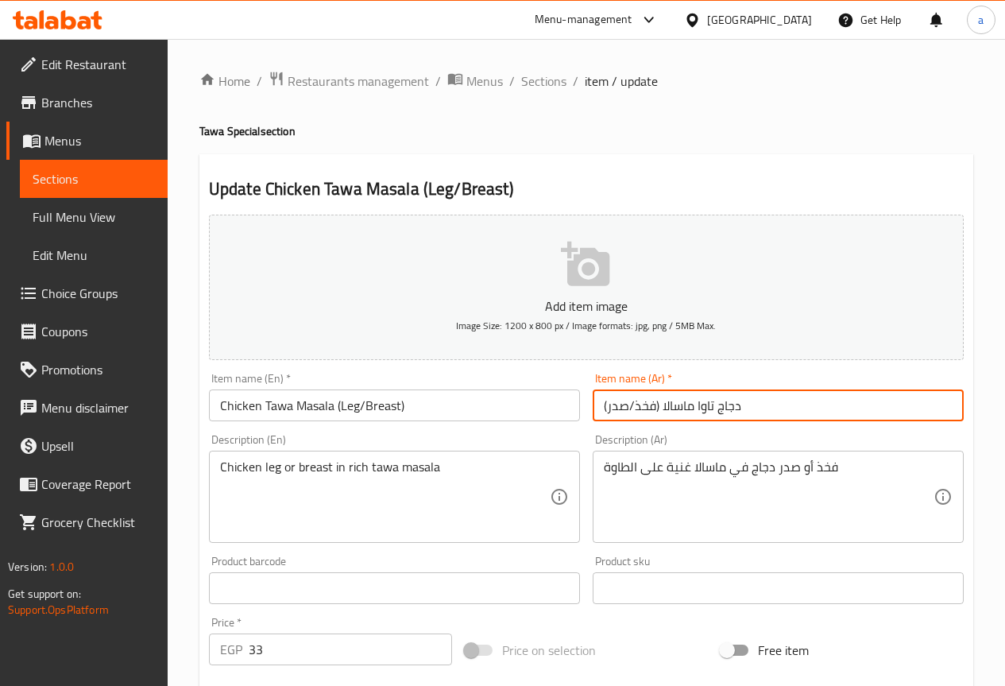
click at [791, 417] on input "دجاج تاوا ماسالا (فخذ/صدر)" at bounding box center [778, 405] width 371 height 32
click at [916, 406] on input "دجاج تاوا ماسالا (فخذ/صدر)" at bounding box center [778, 405] width 371 height 32
click at [914, 405] on input "دجاج تاوا ماسالا (فخذ/صدر)" at bounding box center [778, 405] width 371 height 32
click at [343, 407] on input "Chicken Tawa Masala (Leg/Breast)" at bounding box center [394, 405] width 371 height 32
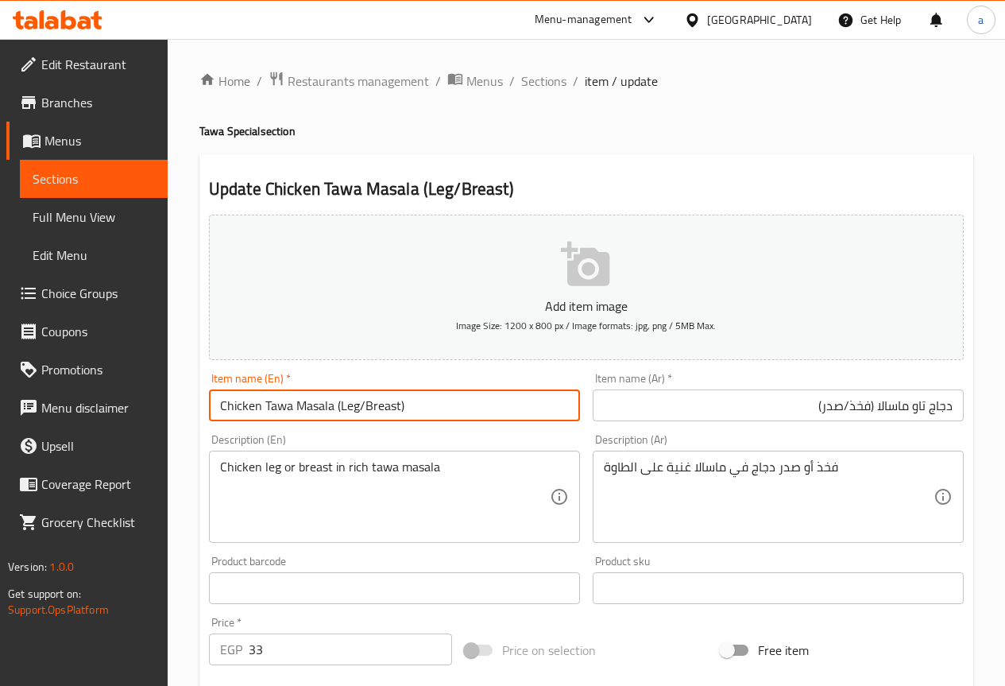
click at [343, 407] on input "Chicken Tawa Masala (Leg/Breast)" at bounding box center [394, 405] width 371 height 32
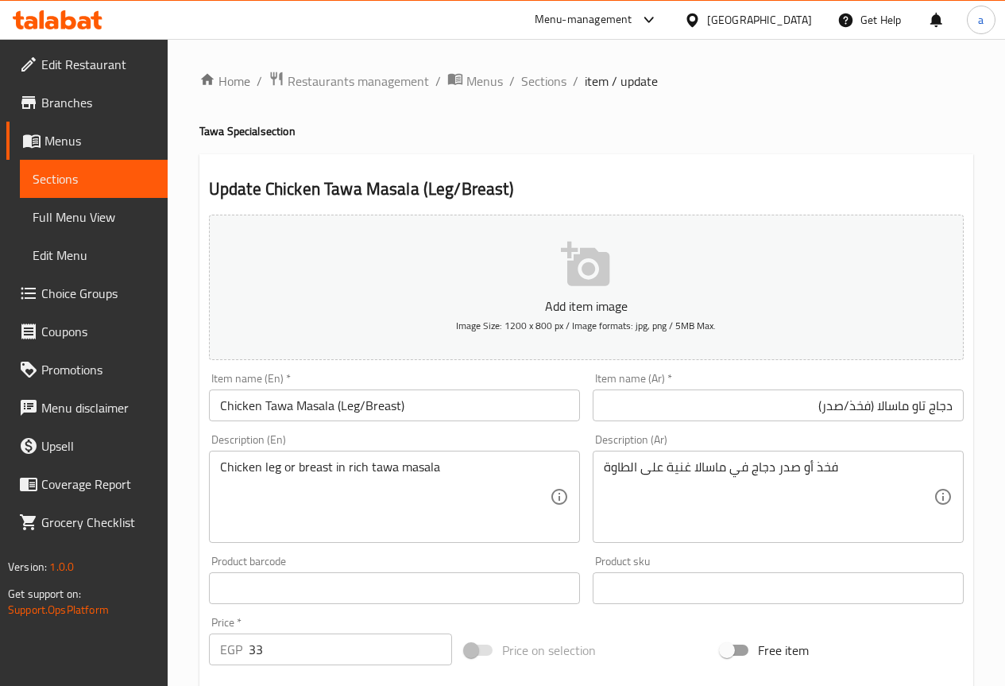
click at [837, 409] on input "دجاج تاو ماسالا (فخذ/صدر)" at bounding box center [778, 405] width 371 height 32
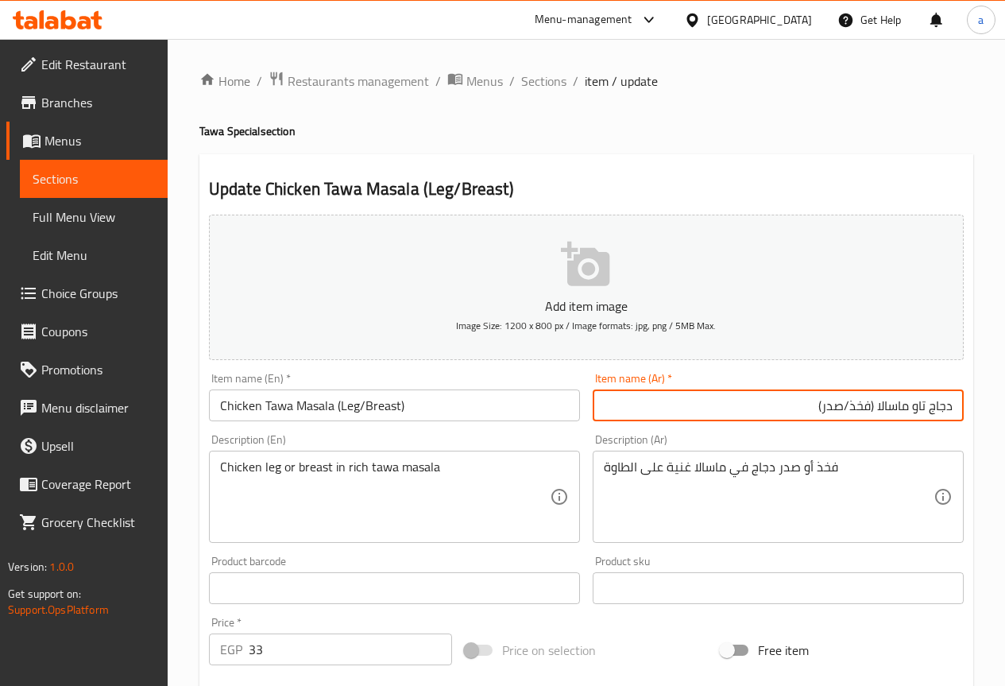
click at [837, 409] on input "دجاج تاو ماسالا (فخذ/صدر)" at bounding box center [778, 405] width 371 height 32
click at [854, 407] on input "دجاج تاو ماسالا (فخذ/ليج )" at bounding box center [778, 405] width 371 height 32
click at [854, 407] on input "دجاج تاو ماسالا (/ليج )" at bounding box center [778, 405] width 371 height 32
click at [854, 407] on input "دجاج تاو ماسالا (/)" at bounding box center [778, 405] width 371 height 32
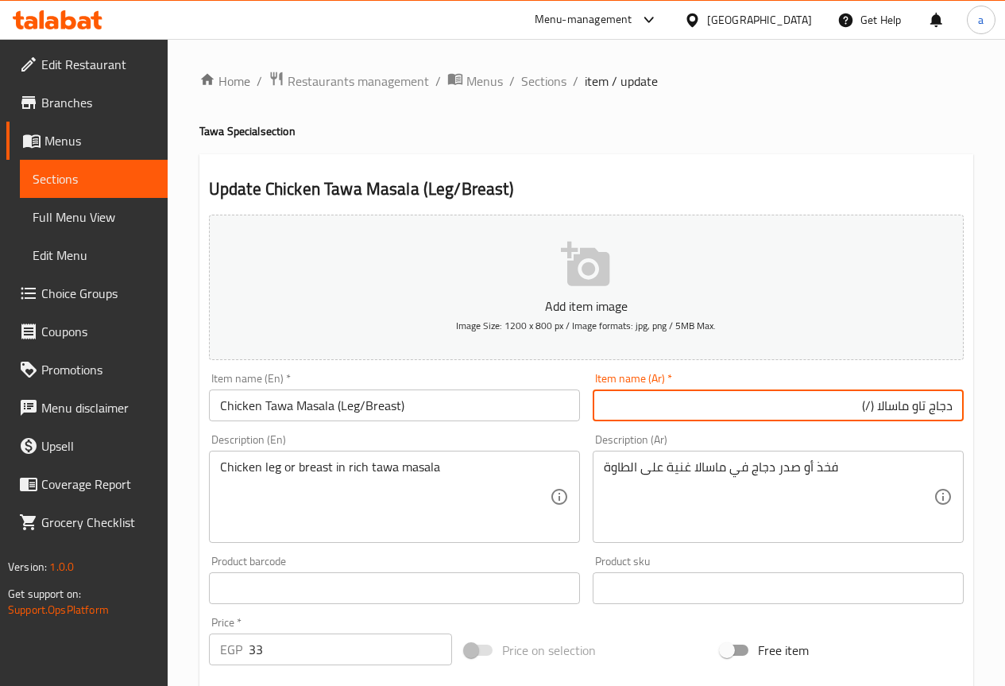
click at [870, 403] on input "دجاج تاو ماسالا (/)" at bounding box center [778, 405] width 371 height 32
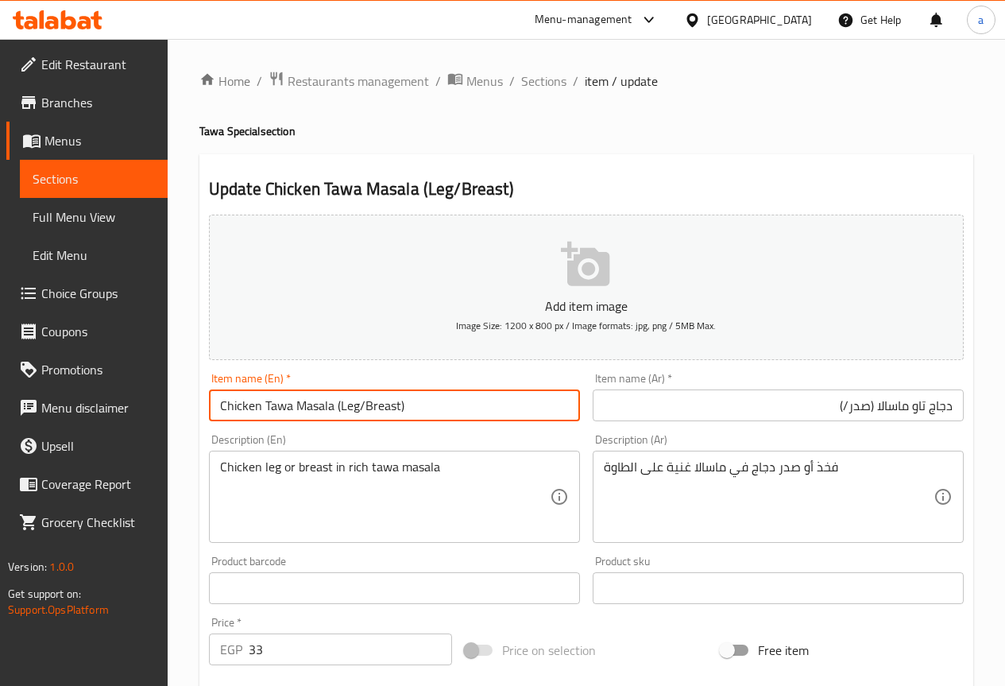
click at [376, 410] on input "Chicken Tawa Masala (Leg/Breast)" at bounding box center [394, 405] width 371 height 32
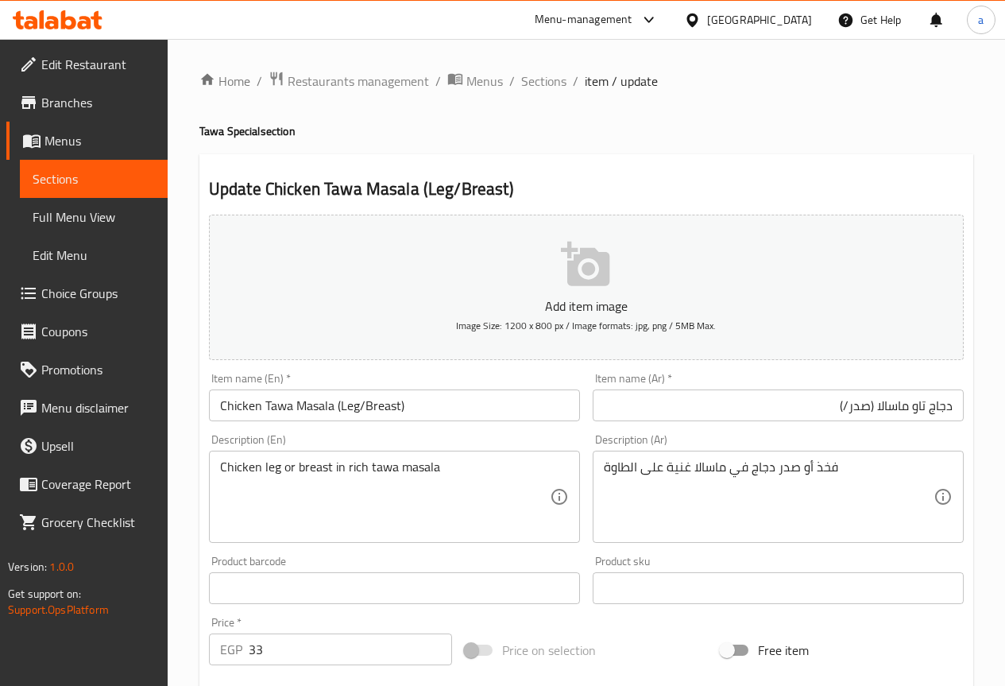
click at [847, 402] on input "دجاج تاو ماسالا (صدر/)" at bounding box center [778, 405] width 371 height 32
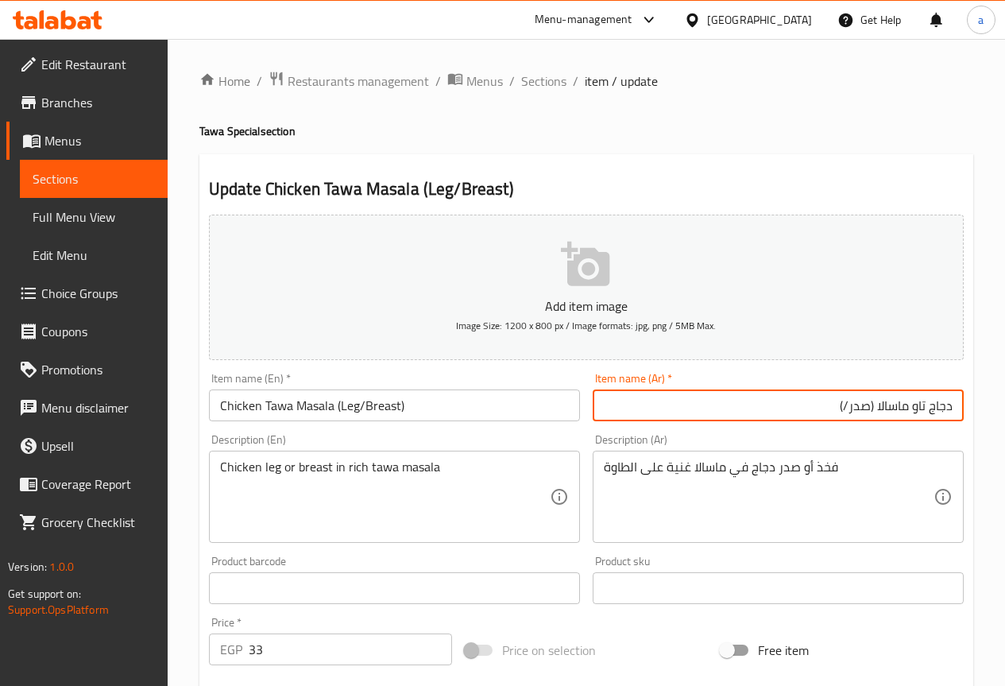
click at [844, 405] on input "دجاج تاو ماسالا (صدر/)" at bounding box center [778, 405] width 371 height 32
type input "دجاج تاو ماسالا (صدر/ ليج )"
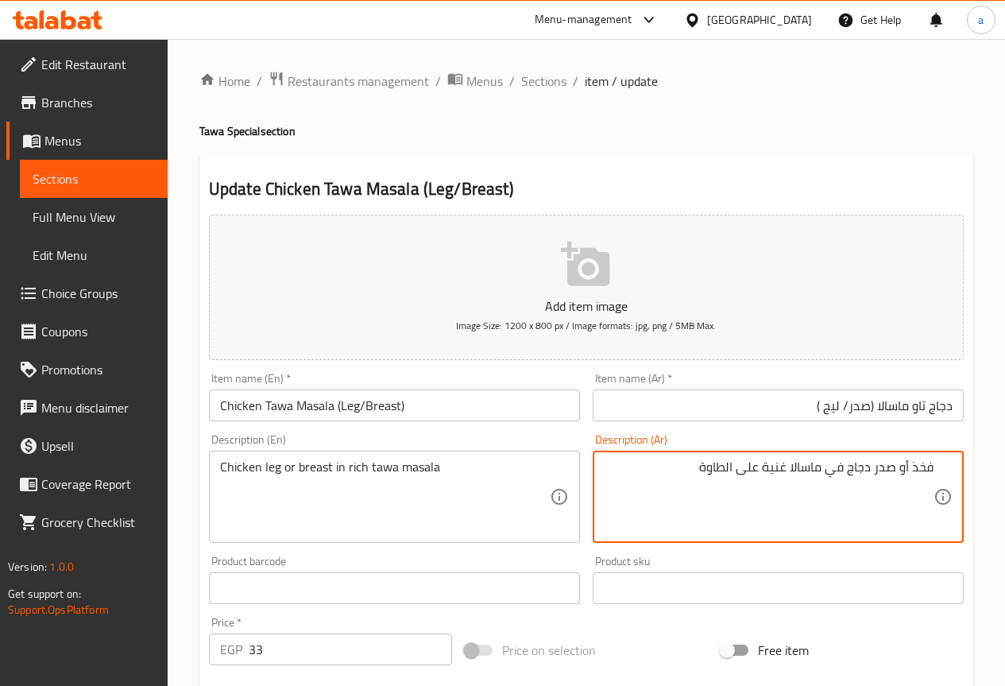
click at [928, 472] on textarea "فخذ أو صدر دجاج في ماسالا غنية على الطاوة" at bounding box center [769, 496] width 330 height 75
drag, startPoint x: 702, startPoint y: 459, endPoint x: 738, endPoint y: 462, distance: 36.6
click at [738, 462] on textarea "ليج و صدر دجاج في ماسالا غنية على الطاوة" at bounding box center [769, 496] width 330 height 75
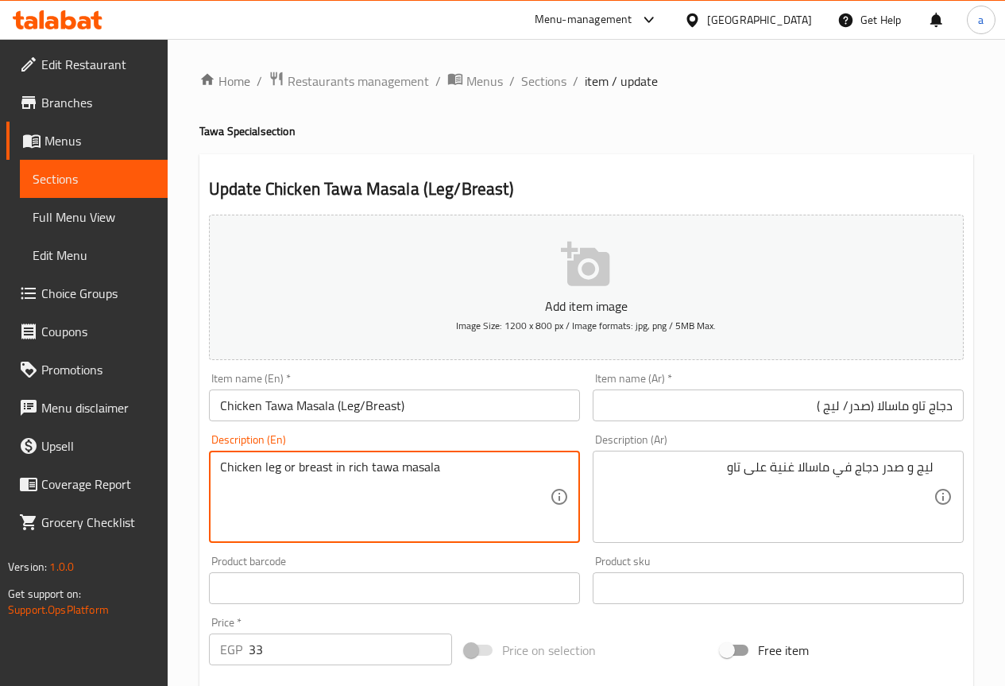
click at [392, 470] on textarea "Chicken leg or breast in rich tawa masala" at bounding box center [385, 496] width 330 height 75
click at [384, 468] on textarea "Chicken leg or breast in rich tawa masala" at bounding box center [385, 496] width 330 height 75
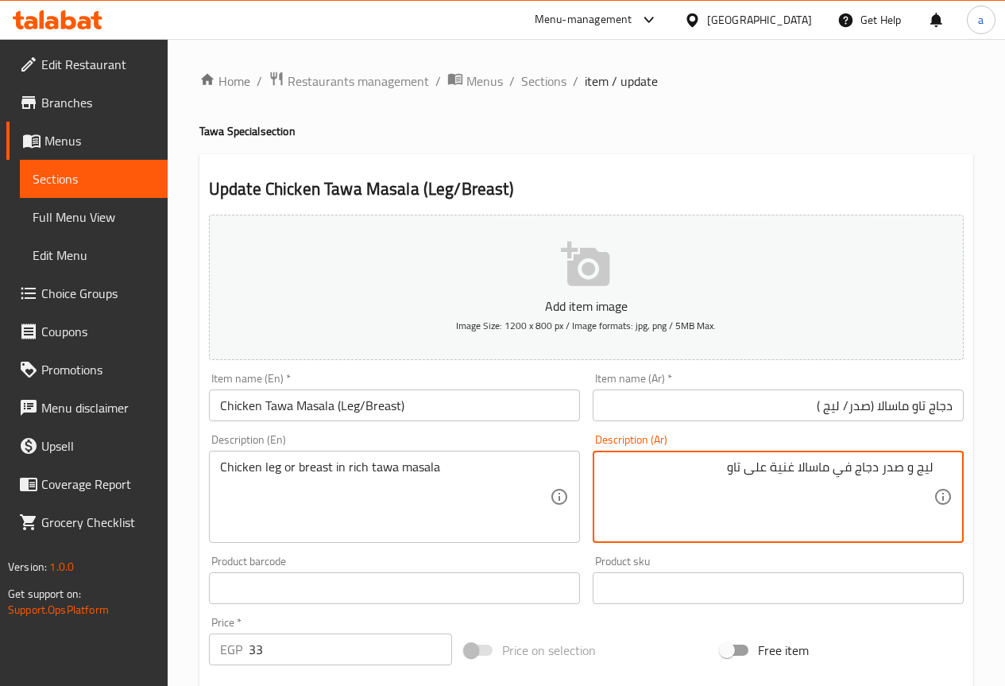
drag, startPoint x: 727, startPoint y: 479, endPoint x: 744, endPoint y: 476, distance: 17.0
click at [744, 476] on textarea "ليج و صدر دجاج في ماسالا غنية على تاو" at bounding box center [769, 496] width 330 height 75
paste textarea "طاوة"
type textarea "ليج و صدر دجاج في ماسالا غنية على طاوة"
click at [922, 404] on input "دجاج تاو ماسالا (صدر/ ليج )" at bounding box center [778, 405] width 371 height 32
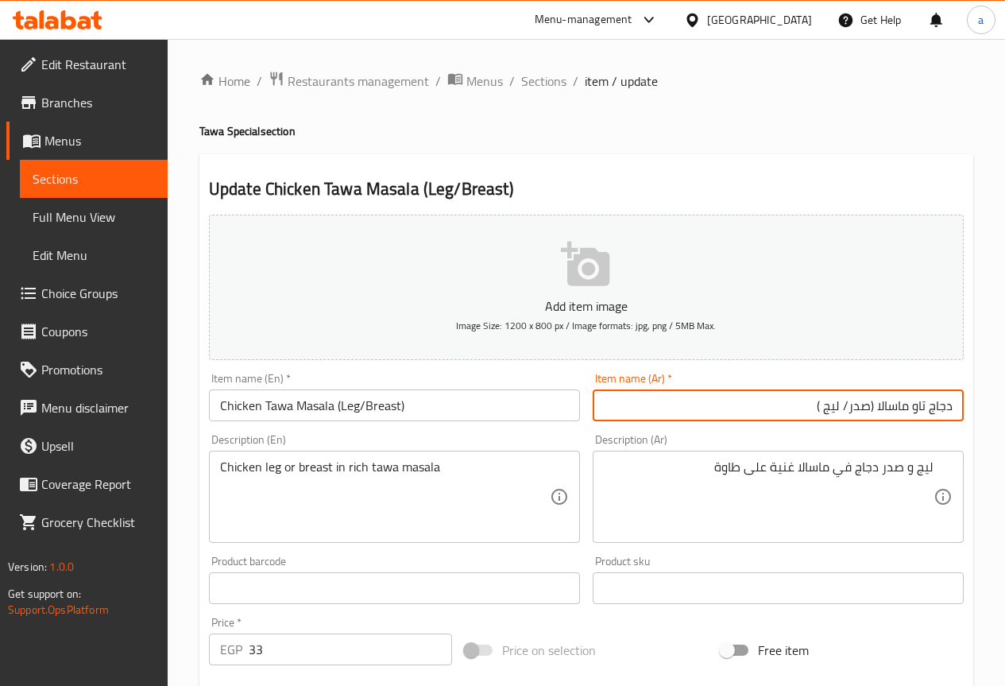
click at [922, 404] on input "دجاج تاو ماسالا (صدر/ ليج )" at bounding box center [778, 405] width 371 height 32
paste input "اوة"
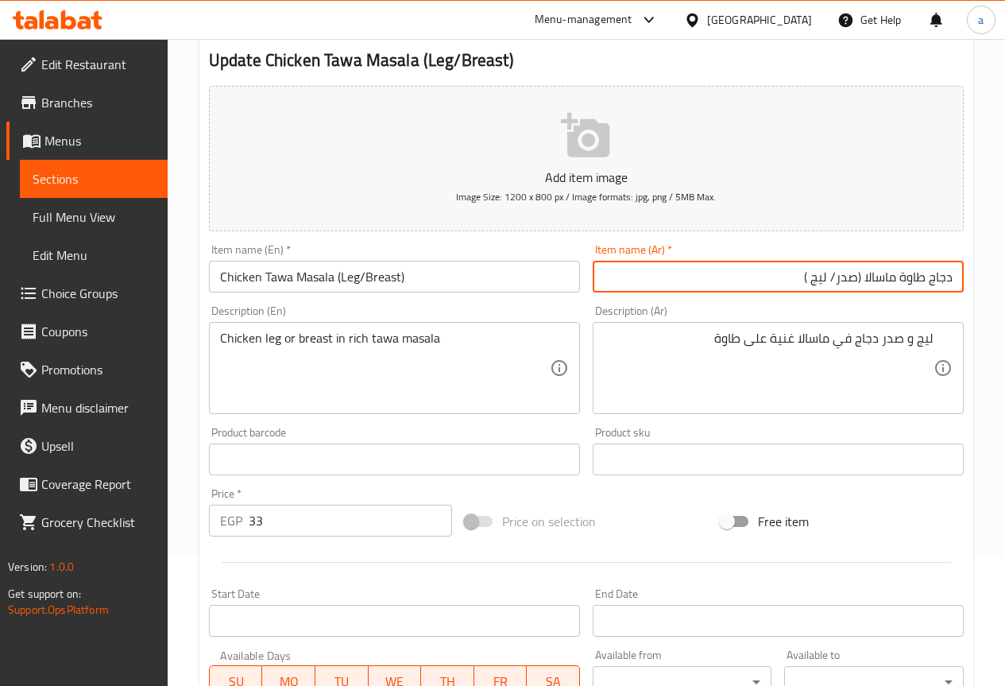
scroll to position [119, 0]
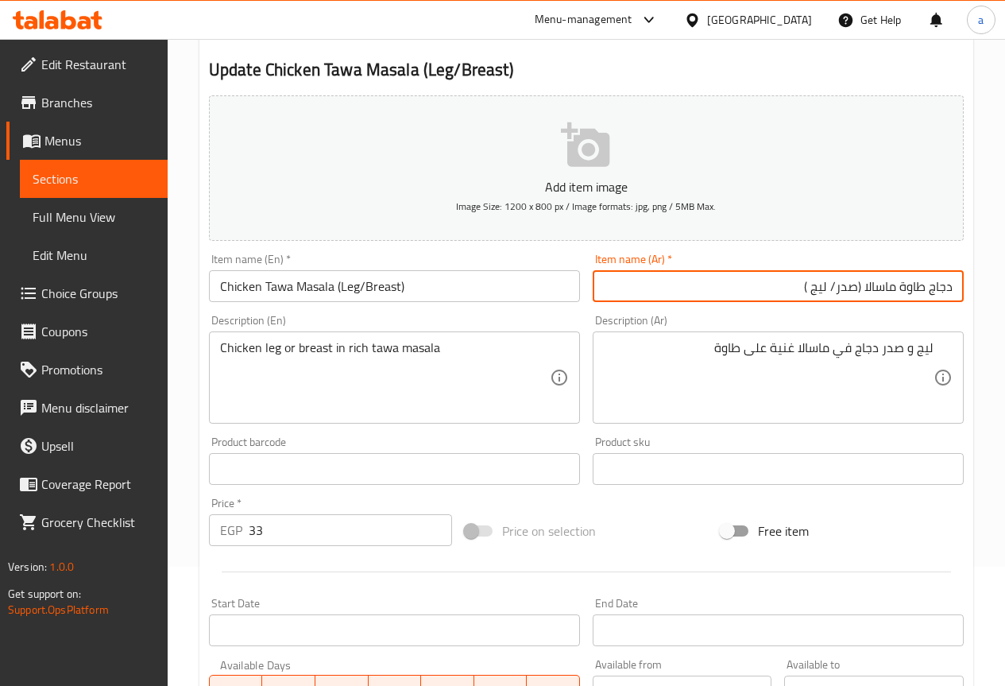
type input "دجاج طاوة ماسالا (صدر/ ليج )"
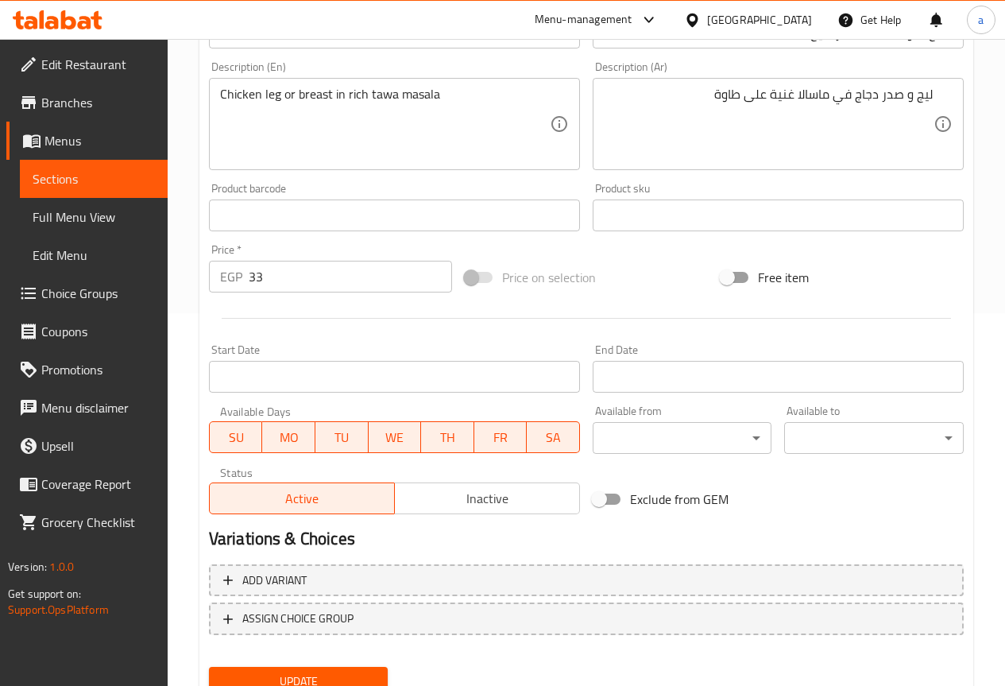
scroll to position [437, 0]
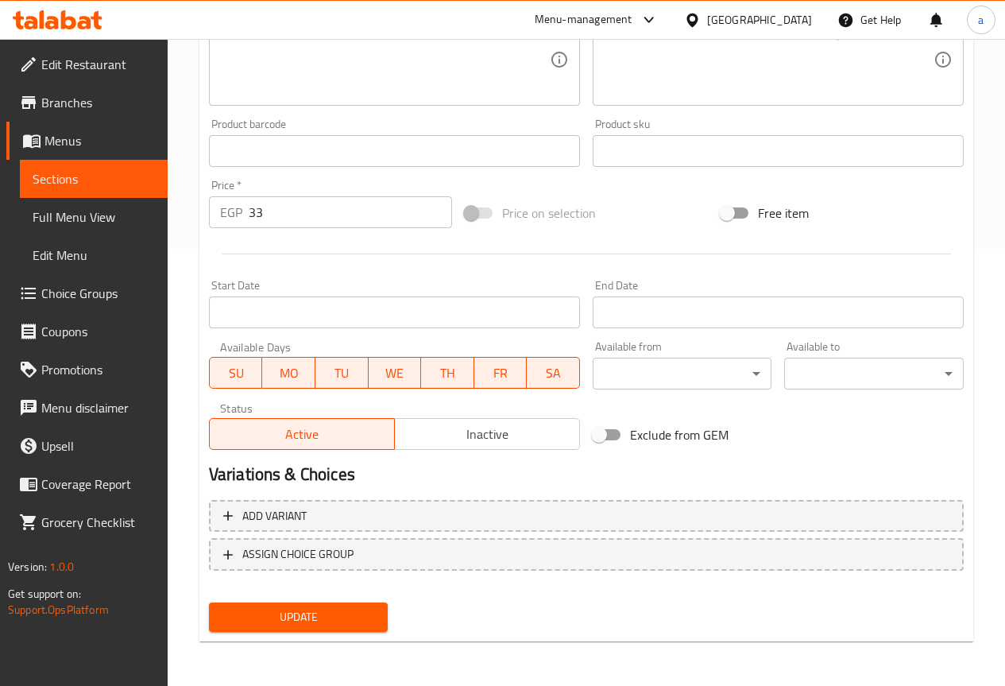
click at [348, 624] on span "Update" at bounding box center [299, 617] width 154 height 20
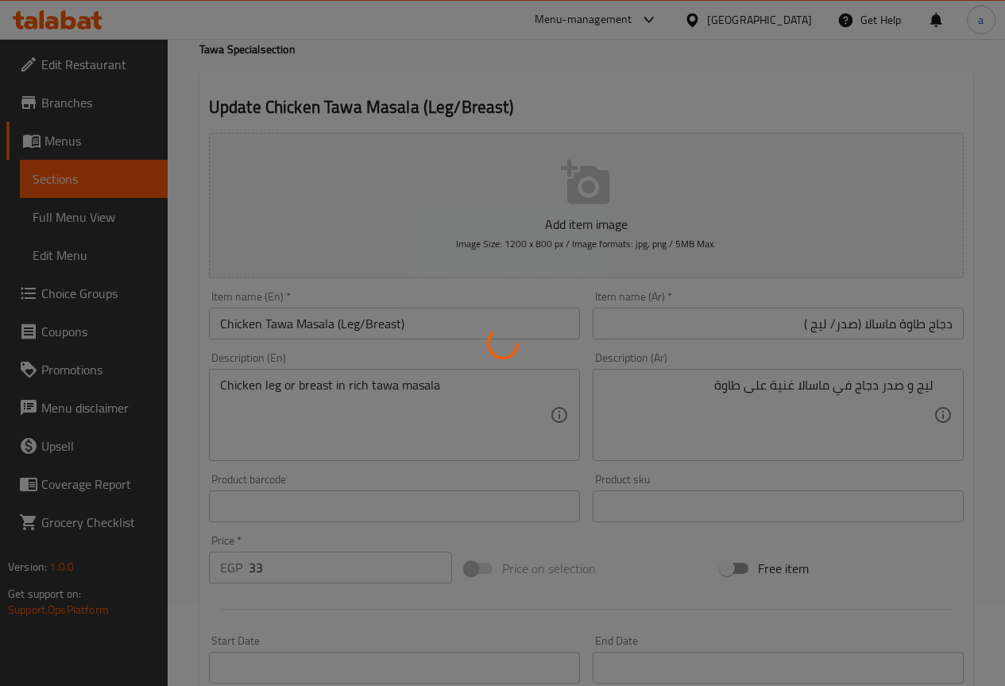
scroll to position [0, 0]
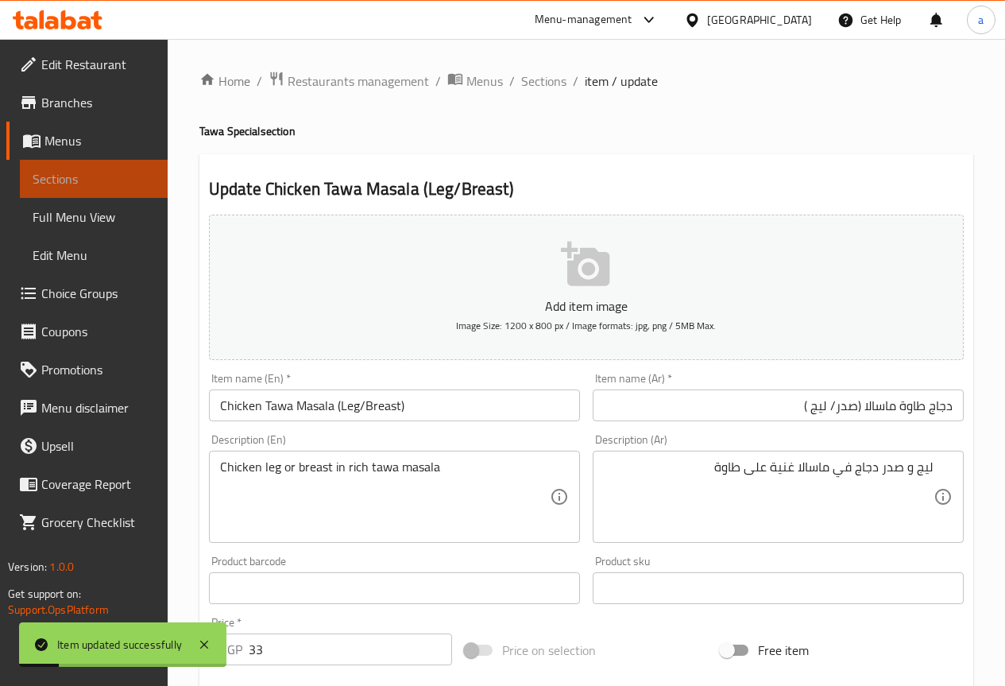
click at [95, 181] on span "Sections" at bounding box center [94, 178] width 122 height 19
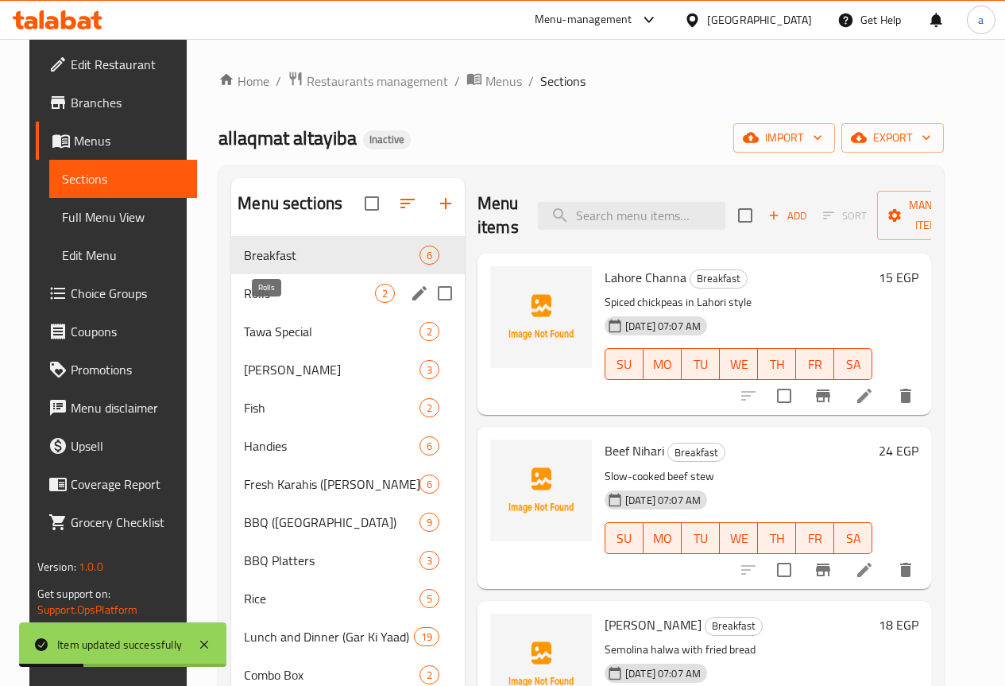
click at [285, 303] on span "Rolls" at bounding box center [309, 293] width 131 height 19
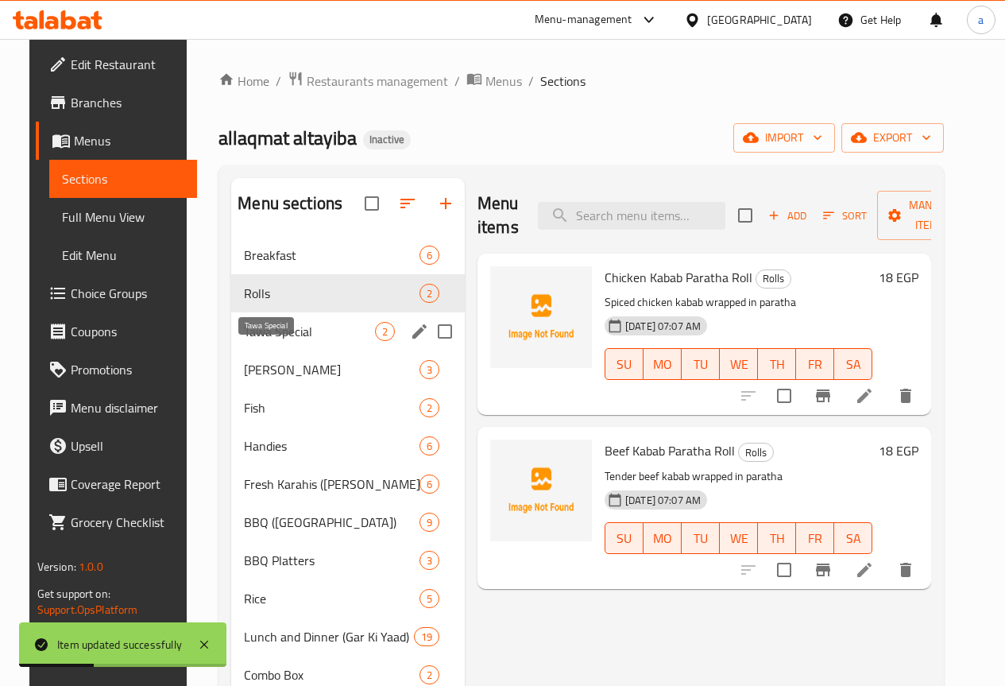
click at [294, 341] on span "Tawa Special" at bounding box center [309, 331] width 131 height 19
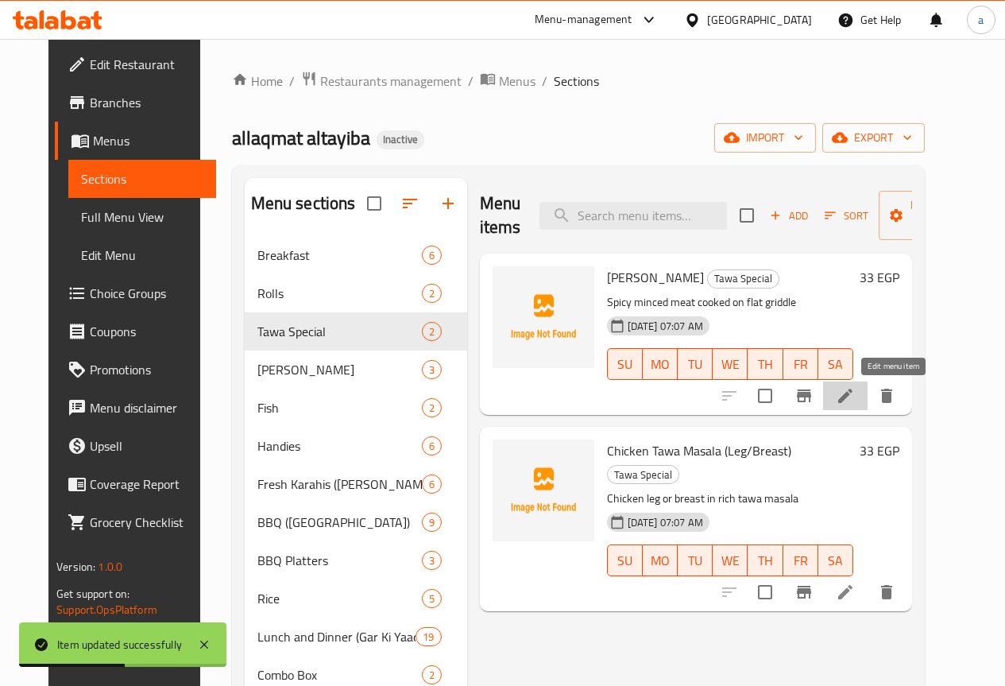
click at [855, 392] on icon at bounding box center [845, 395] width 19 height 19
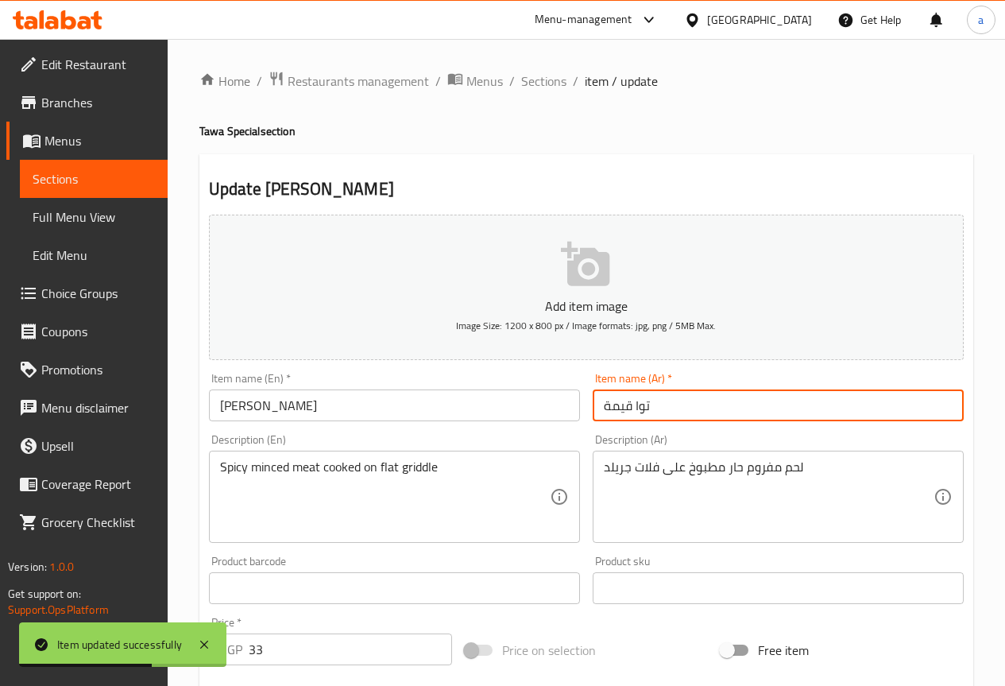
click at [679, 404] on input "توا قيمة" at bounding box center [778, 405] width 371 height 32
click at [949, 408] on input "توا قيمة" at bounding box center [778, 405] width 371 height 32
click at [946, 405] on input "توا قيمة" at bounding box center [778, 405] width 371 height 32
paste input "اوة"
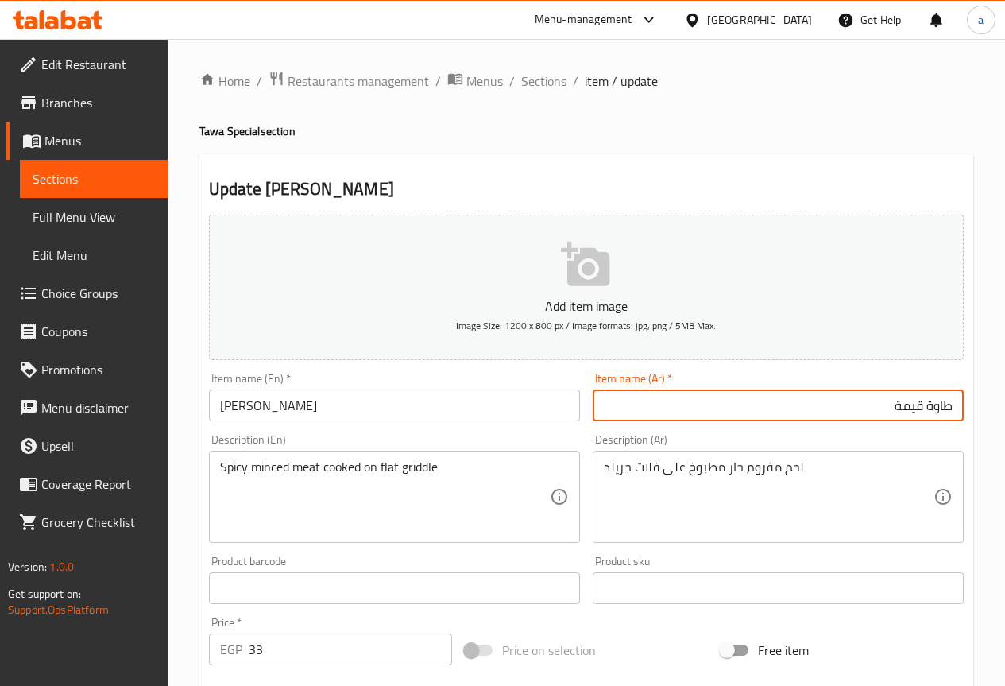
type input "طاوة قيمة"
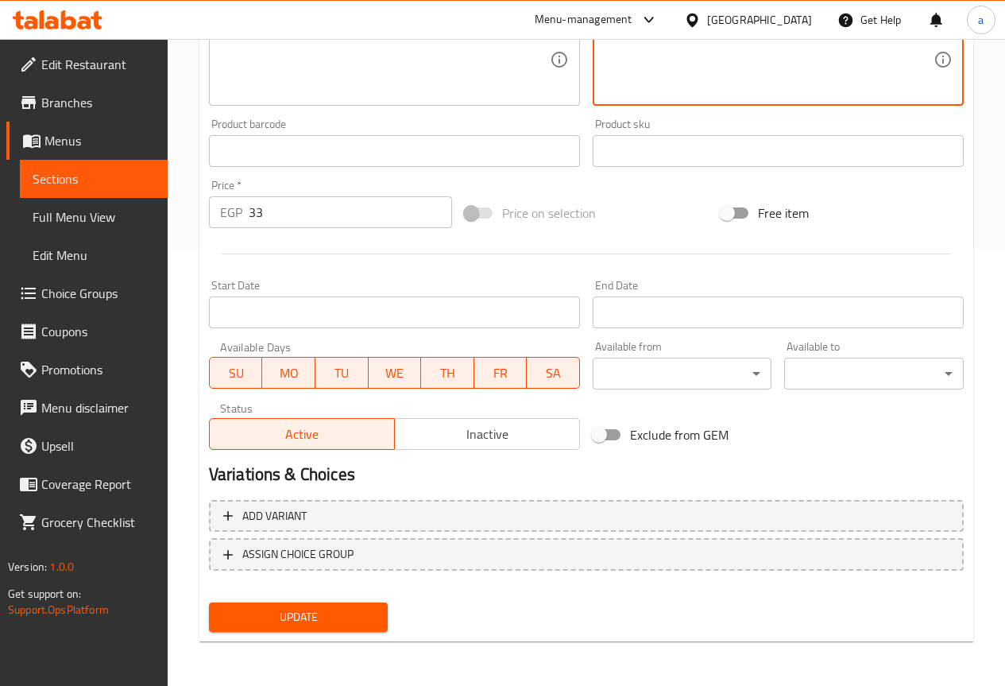
click at [331, 616] on span "Update" at bounding box center [299, 617] width 154 height 20
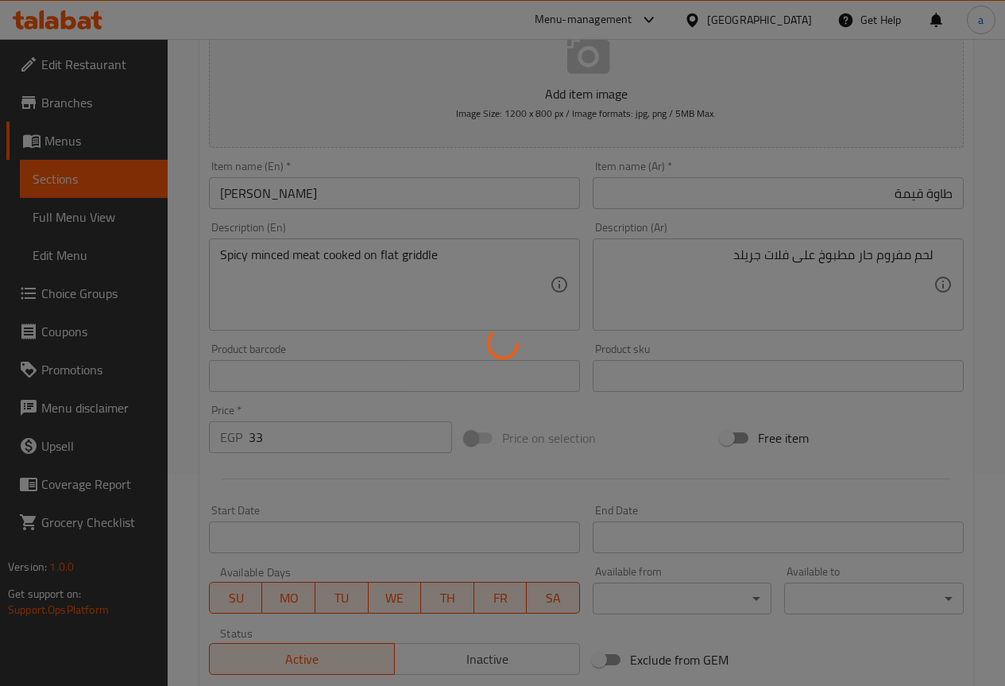
scroll to position [119, 0]
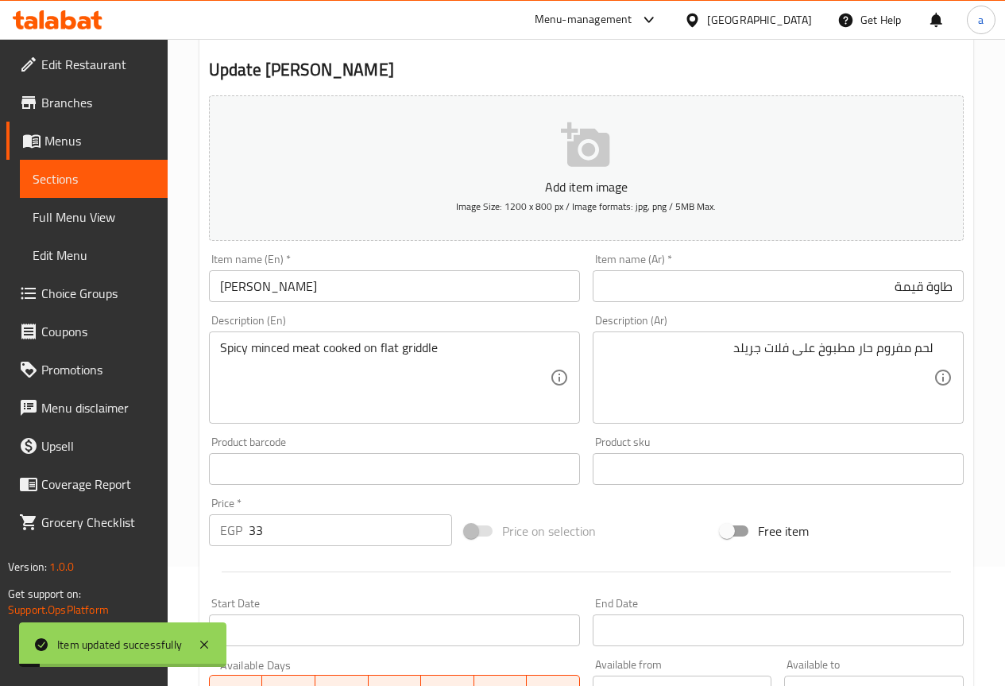
click at [83, 168] on link "Sections" at bounding box center [94, 179] width 148 height 38
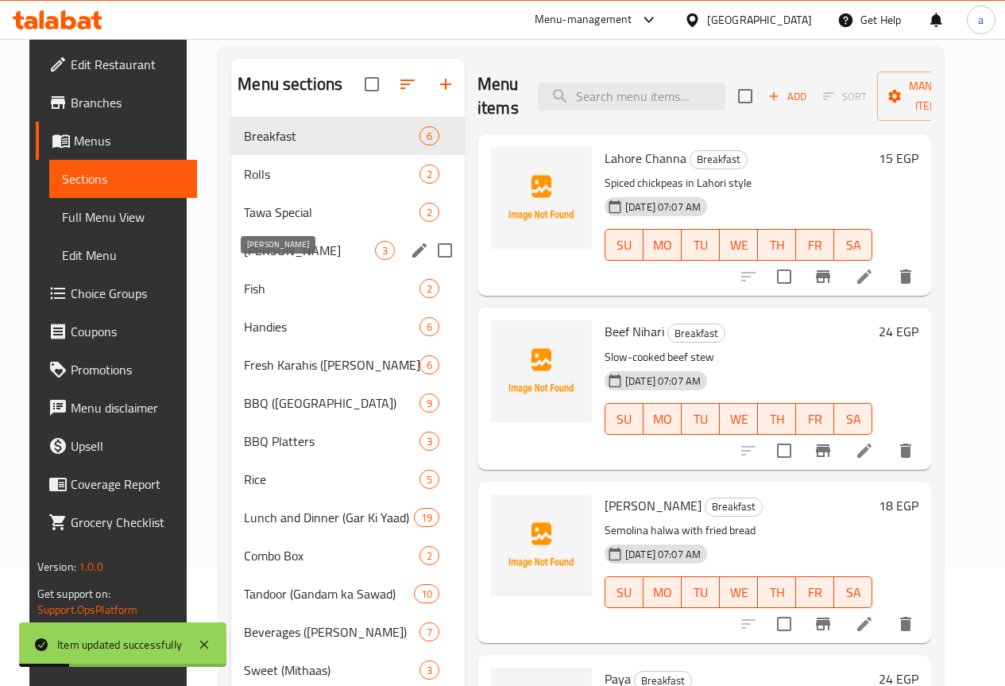
click at [276, 260] on span "Bohat Khas" at bounding box center [309, 250] width 131 height 19
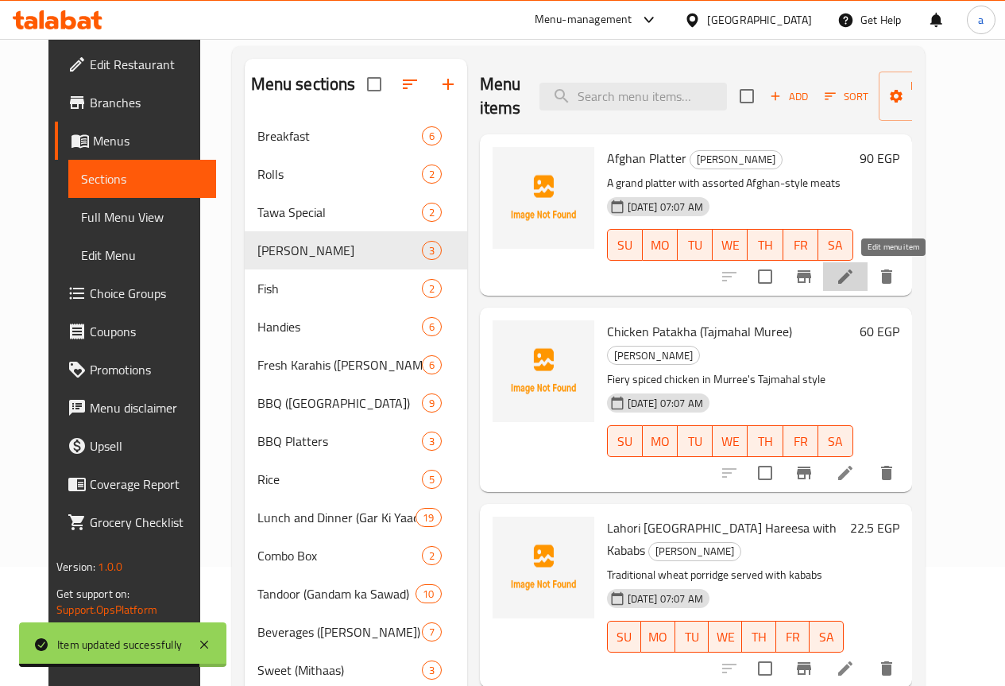
click at [852, 283] on icon at bounding box center [845, 276] width 14 height 14
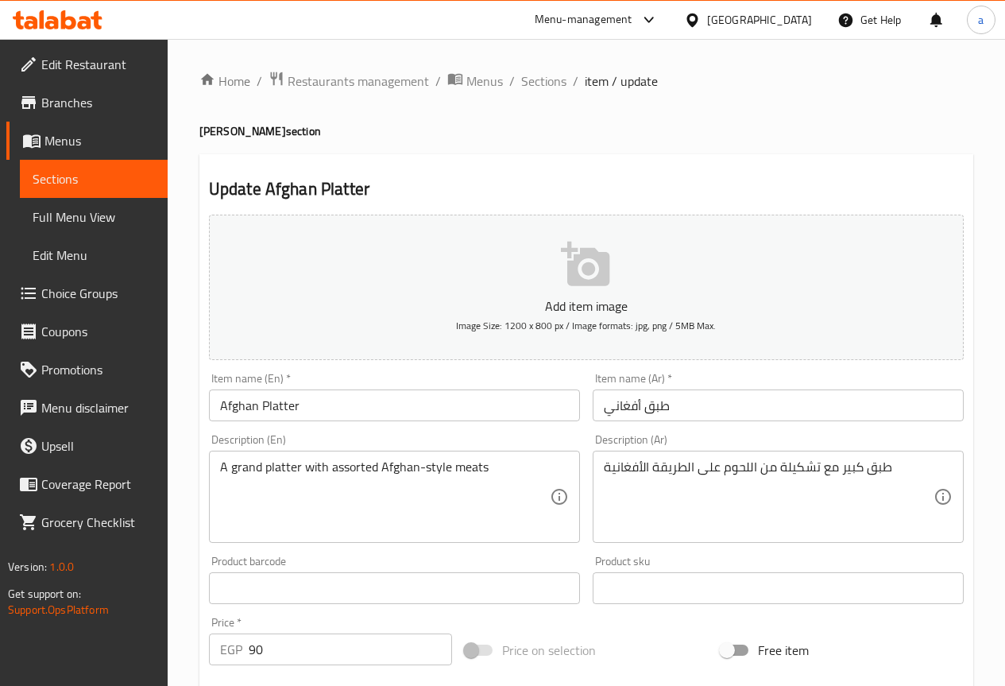
click at [765, 409] on input "طبق أفغاني" at bounding box center [778, 405] width 371 height 32
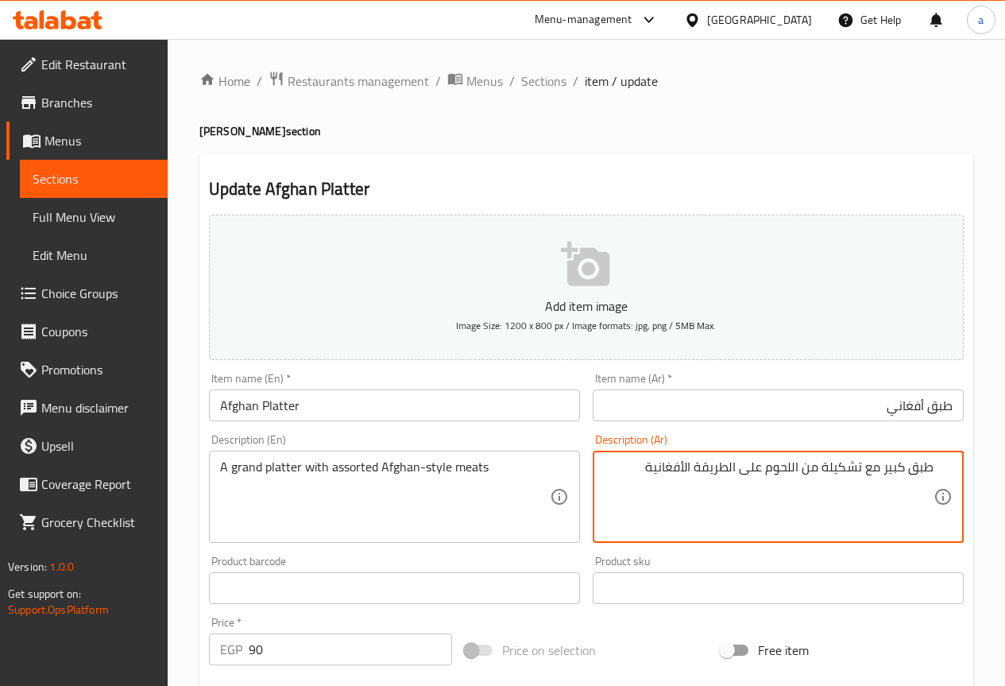
click at [850, 471] on textarea "طبق كبير مع تشكيلة من اللحوم على الطريقة الأفغانية" at bounding box center [769, 496] width 330 height 75
click at [806, 465] on textarea "طبق كبير مع تشكيلة من اللحوم على الطريقة الأفغانية" at bounding box center [769, 496] width 330 height 75
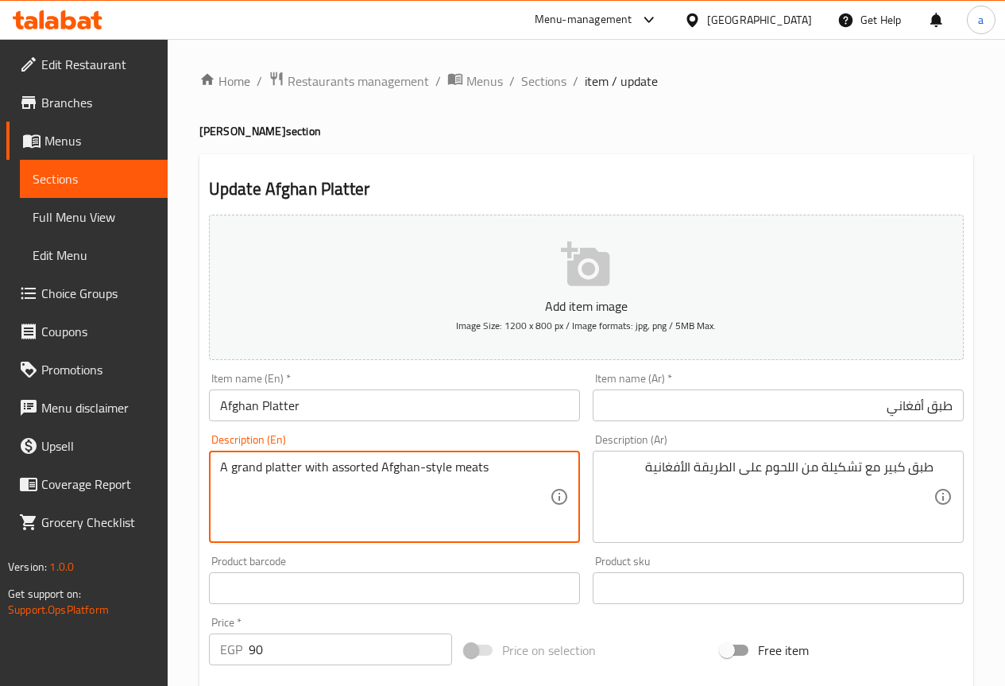
click at [246, 471] on textarea "A grand platter with assorted Afghan-style meats" at bounding box center [385, 496] width 330 height 75
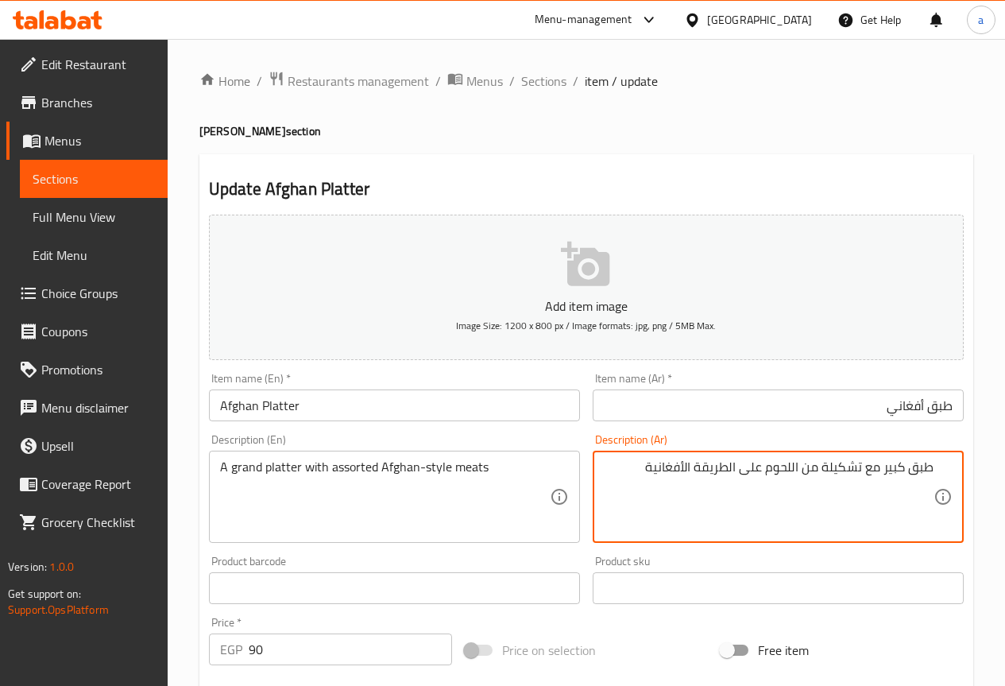
click at [888, 463] on textarea "طبق كبير مع تشكيلة من اللحوم على الطريقة الأفغانية" at bounding box center [769, 496] width 330 height 75
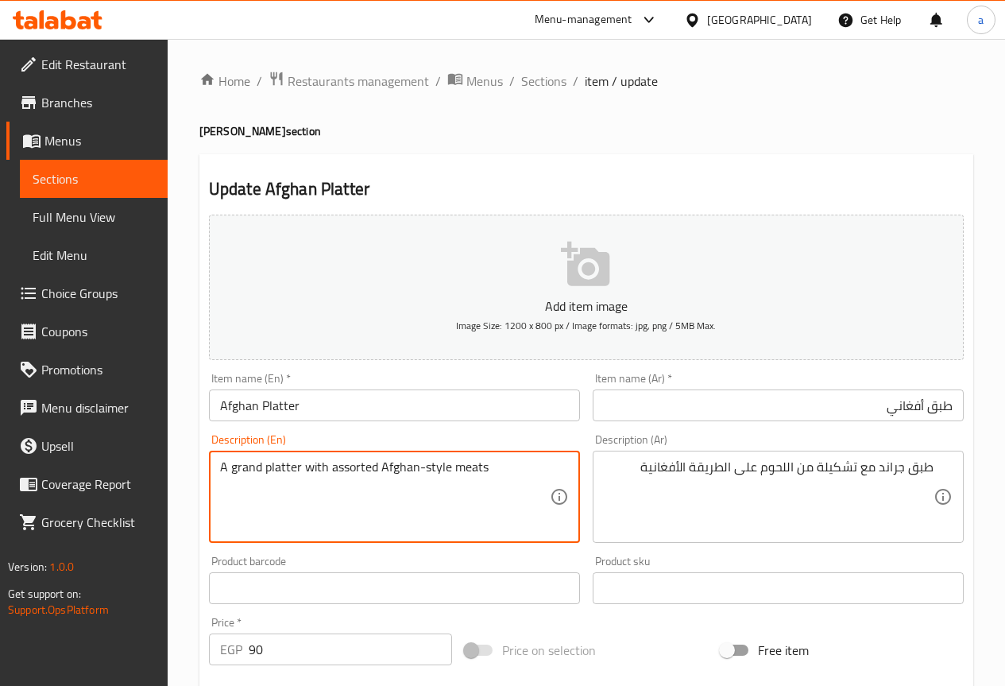
click at [375, 470] on textarea "A grand platter with assorted Afghan-style meats" at bounding box center [385, 496] width 330 height 75
click at [362, 464] on textarea "A grand platter with assorted Afghan-style meats" at bounding box center [385, 496] width 330 height 75
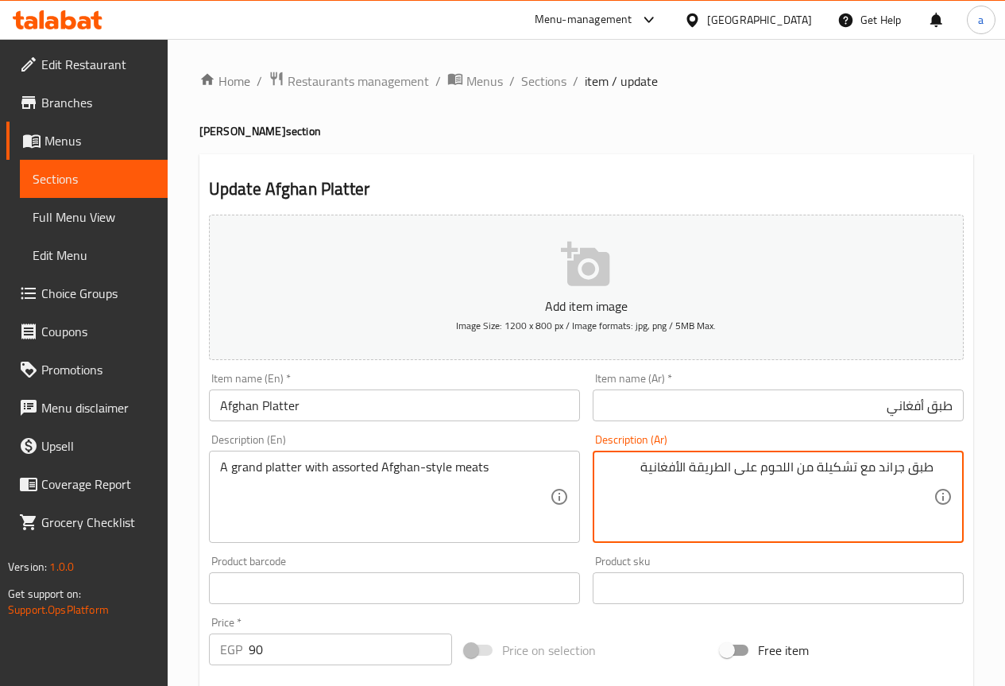
click at [845, 461] on textarea "طبق جراند مع تشكيلة من اللحوم على الطريقة الأفغانية" at bounding box center [769, 496] width 330 height 75
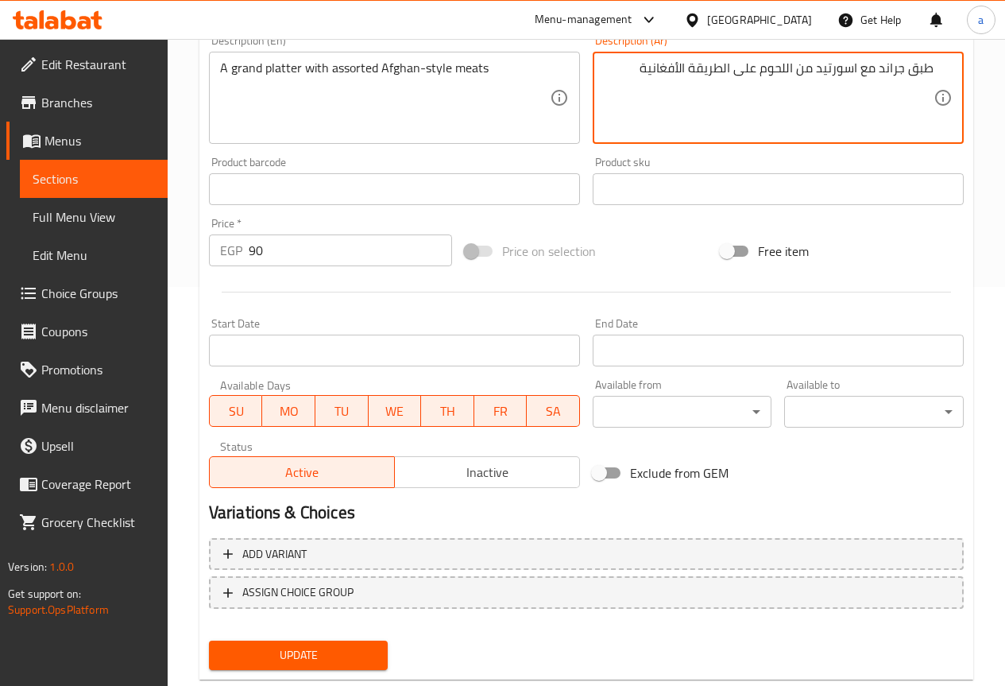
scroll to position [437, 0]
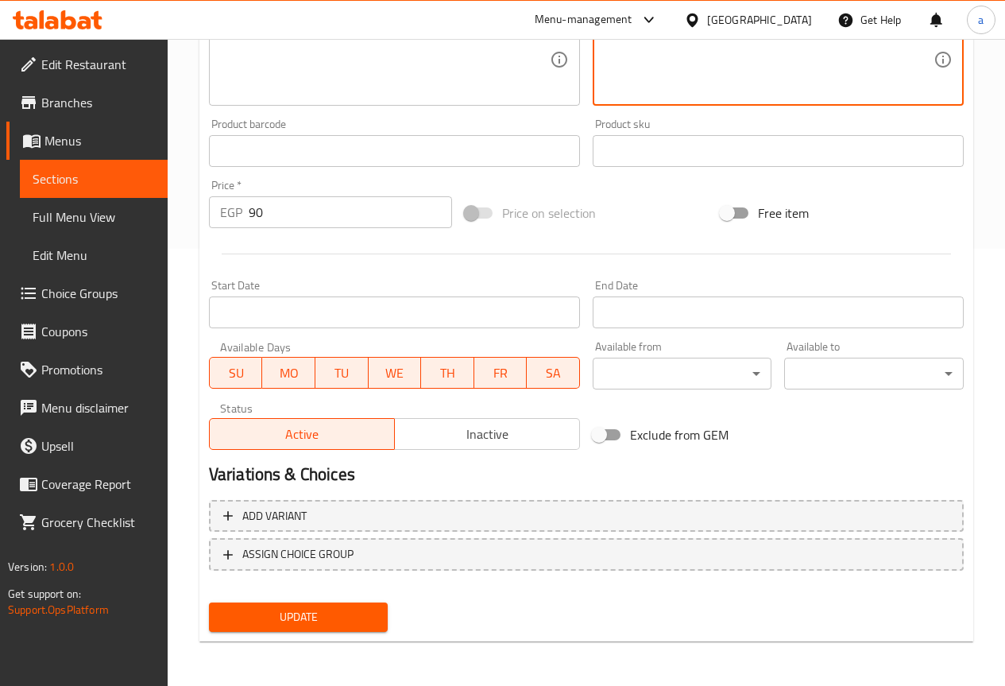
type textarea "طبق جراند مع اسورتيد من اللحوم على الطريقة الأفغانية"
click at [351, 621] on span "Update" at bounding box center [299, 617] width 154 height 20
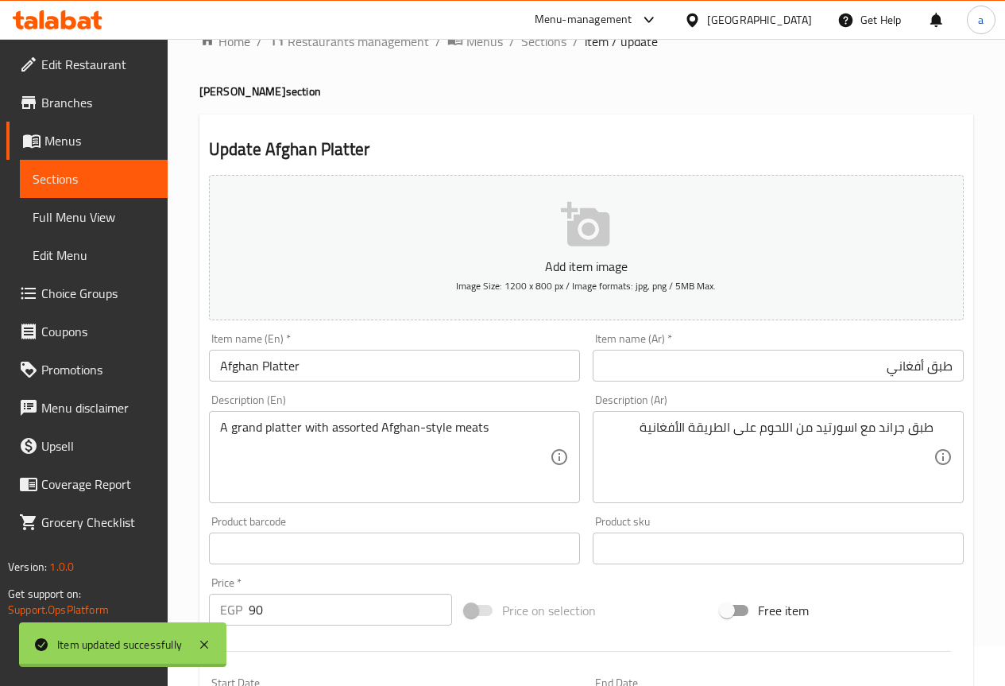
scroll to position [0, 0]
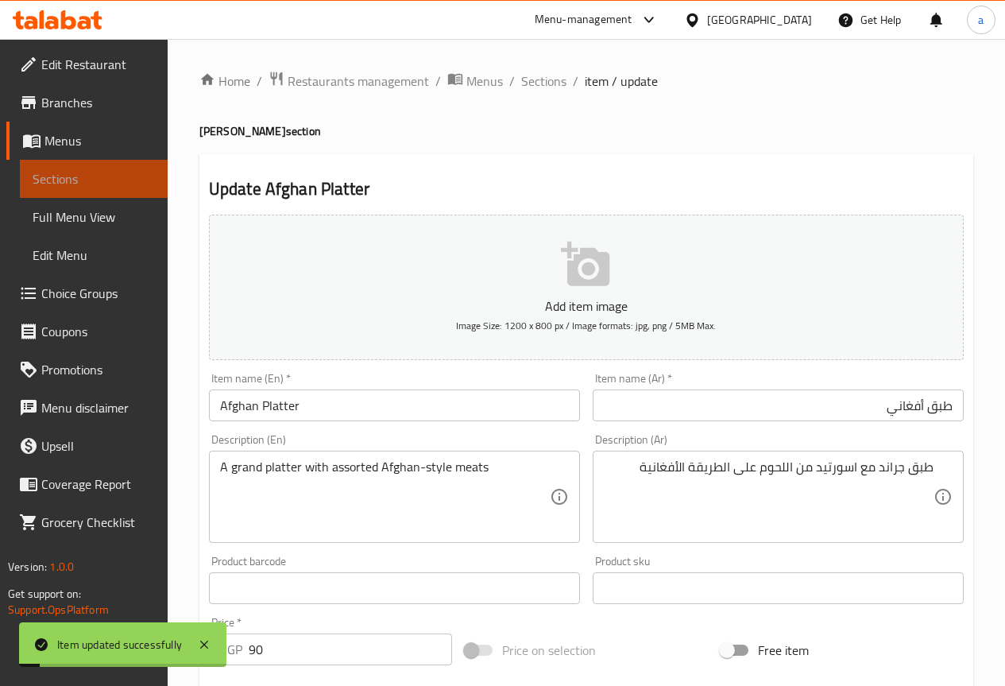
click at [95, 164] on link "Sections" at bounding box center [94, 179] width 148 height 38
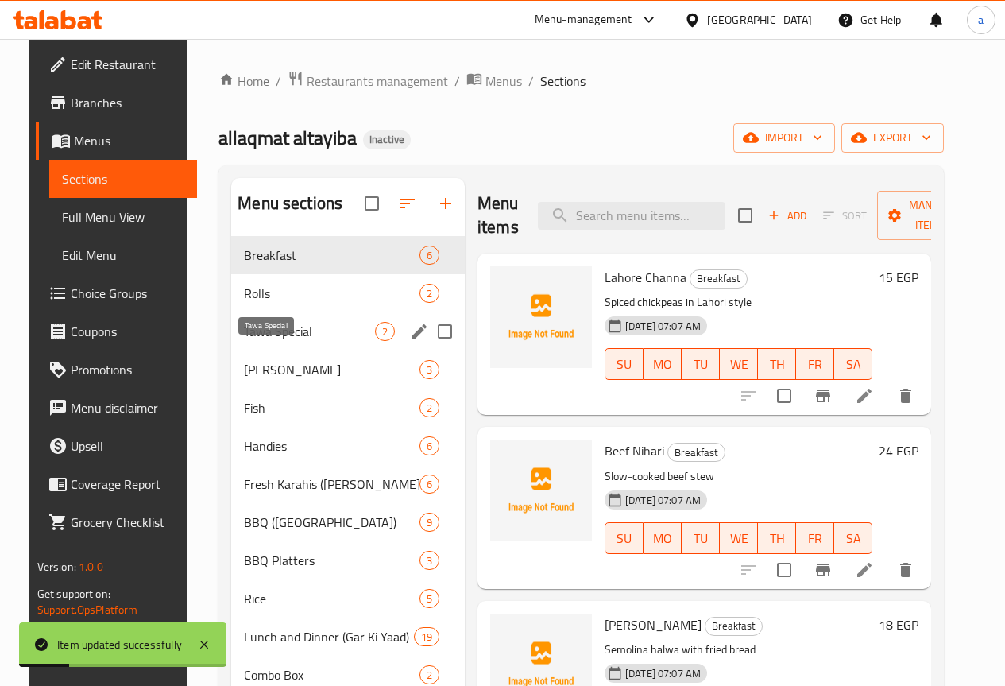
click at [280, 341] on span "Tawa Special" at bounding box center [309, 331] width 131 height 19
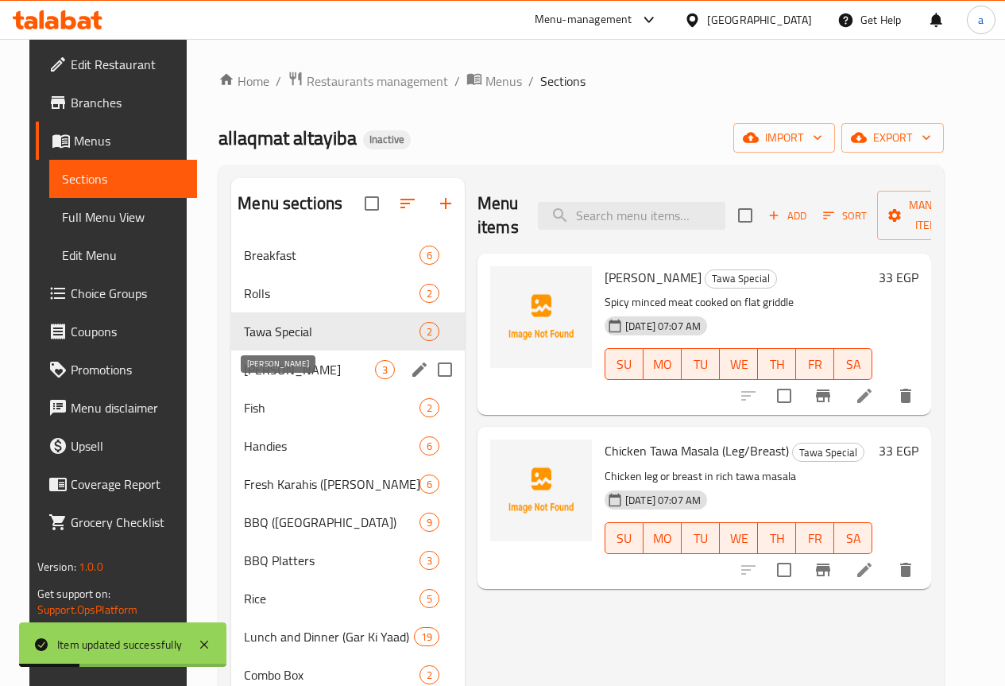
click at [284, 379] on span "[PERSON_NAME]" at bounding box center [309, 369] width 131 height 19
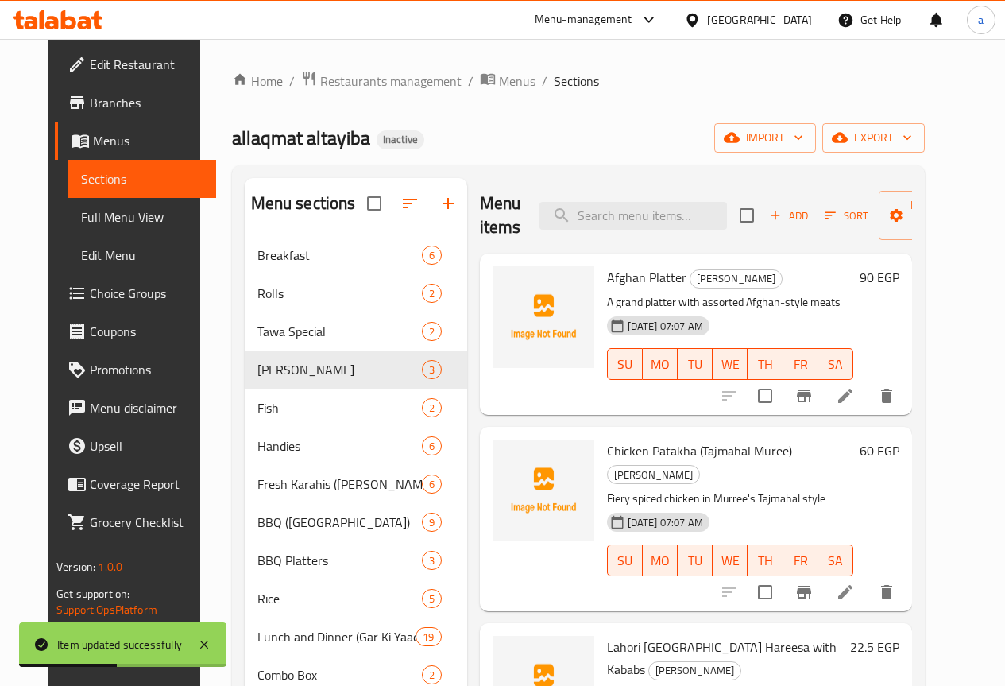
click at [855, 582] on icon at bounding box center [845, 591] width 19 height 19
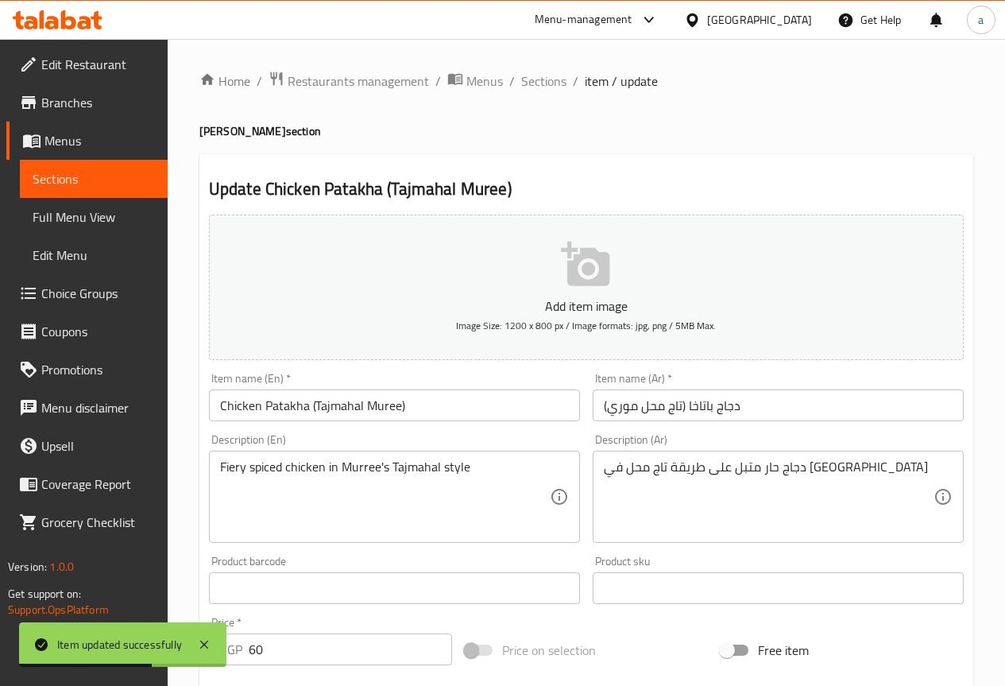
click at [789, 392] on input "دجاج باتاخا (تاج محل موري)" at bounding box center [778, 405] width 371 height 32
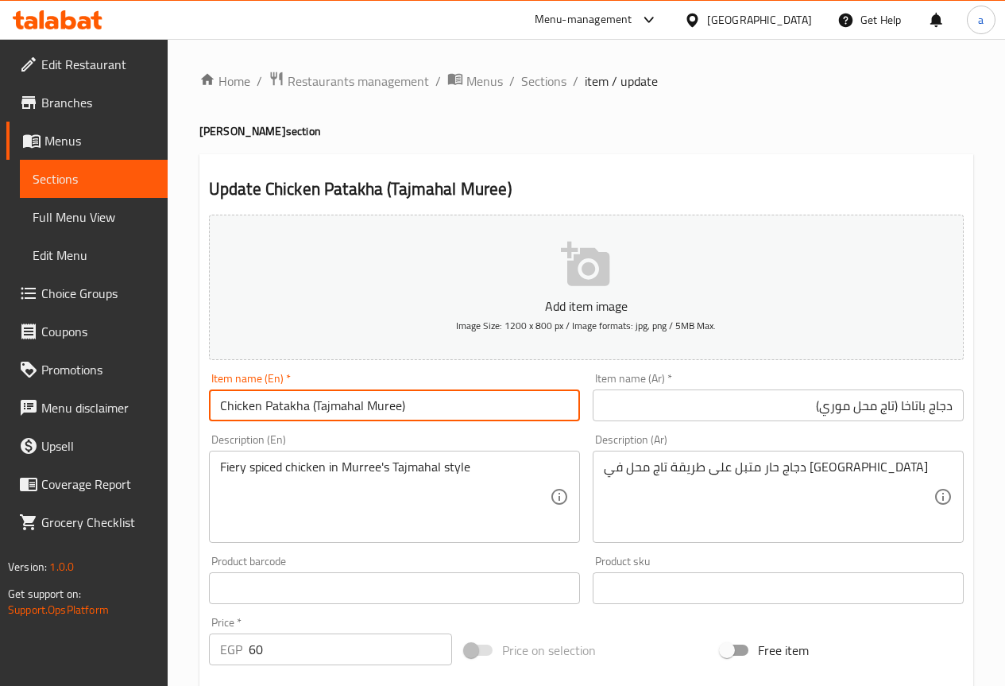
drag, startPoint x: 220, startPoint y: 400, endPoint x: 307, endPoint y: 408, distance: 87.0
click at [307, 408] on input "Chicken Patakha (Tajmahal Muree)" at bounding box center [394, 405] width 371 height 32
click at [297, 397] on input "Chicken Patakha (Tajmahal Muree)" at bounding box center [394, 405] width 371 height 32
click at [287, 400] on input "Chicken Patakha (Tajmahal Muree)" at bounding box center [394, 405] width 371 height 32
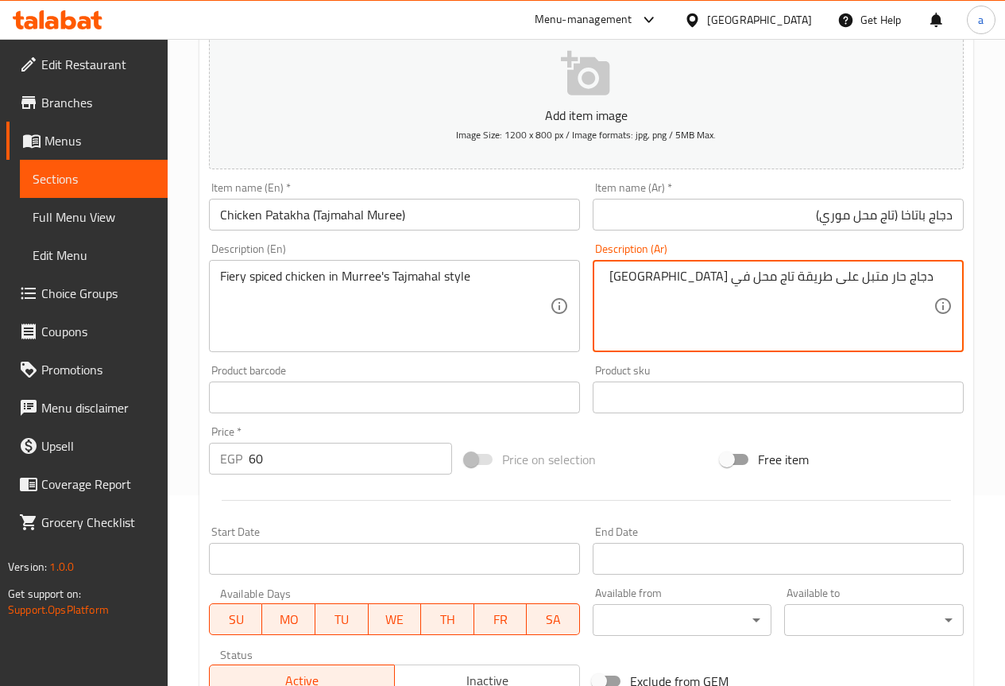
scroll to position [437, 0]
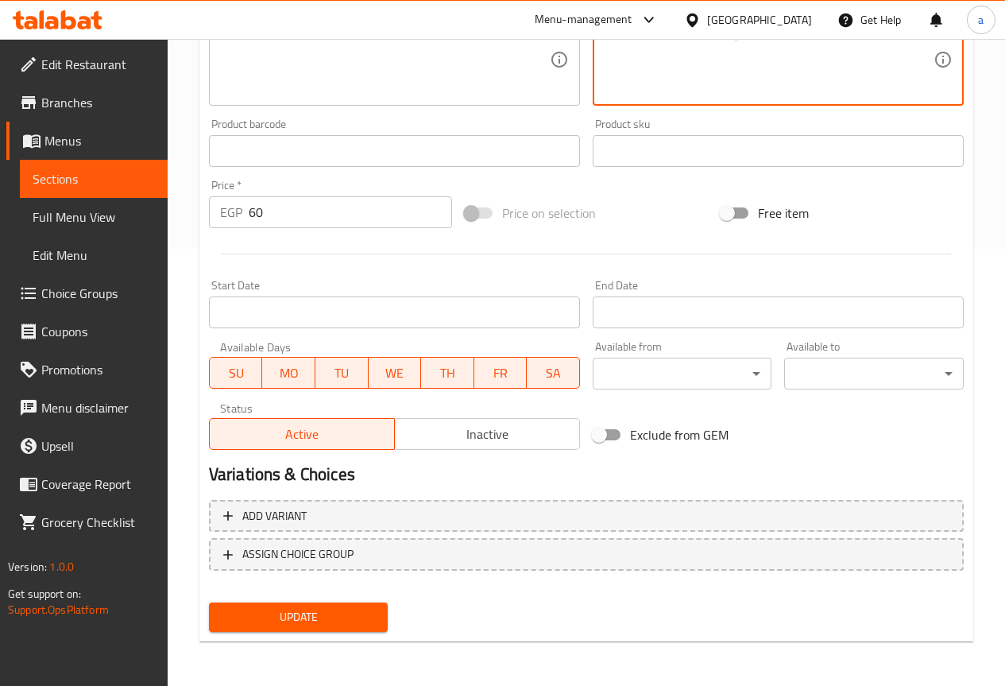
click at [282, 618] on span "Update" at bounding box center [299, 617] width 154 height 20
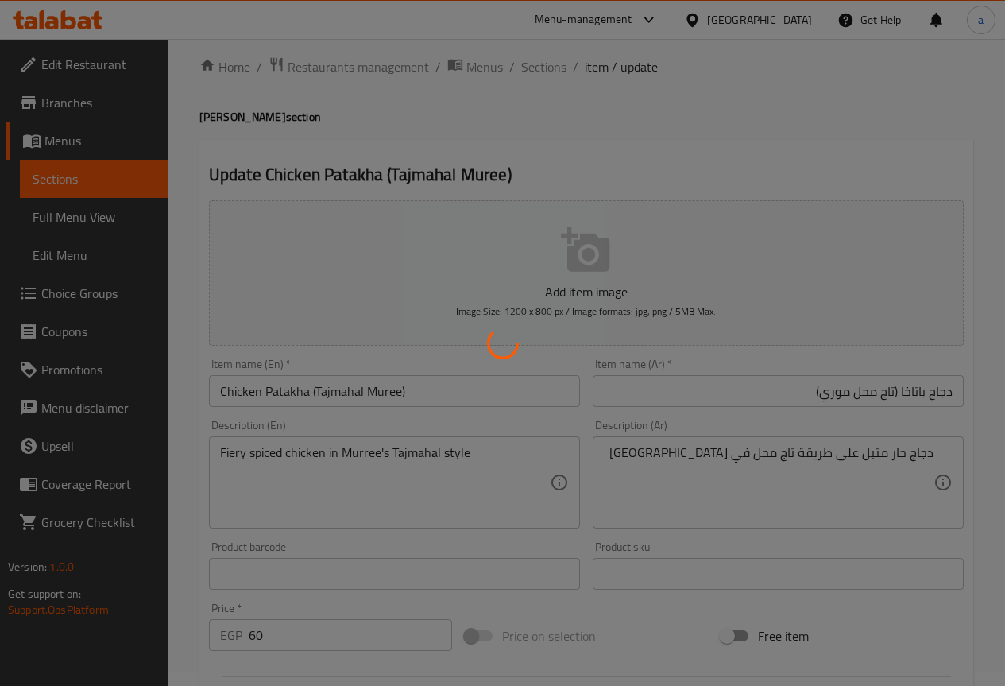
scroll to position [0, 0]
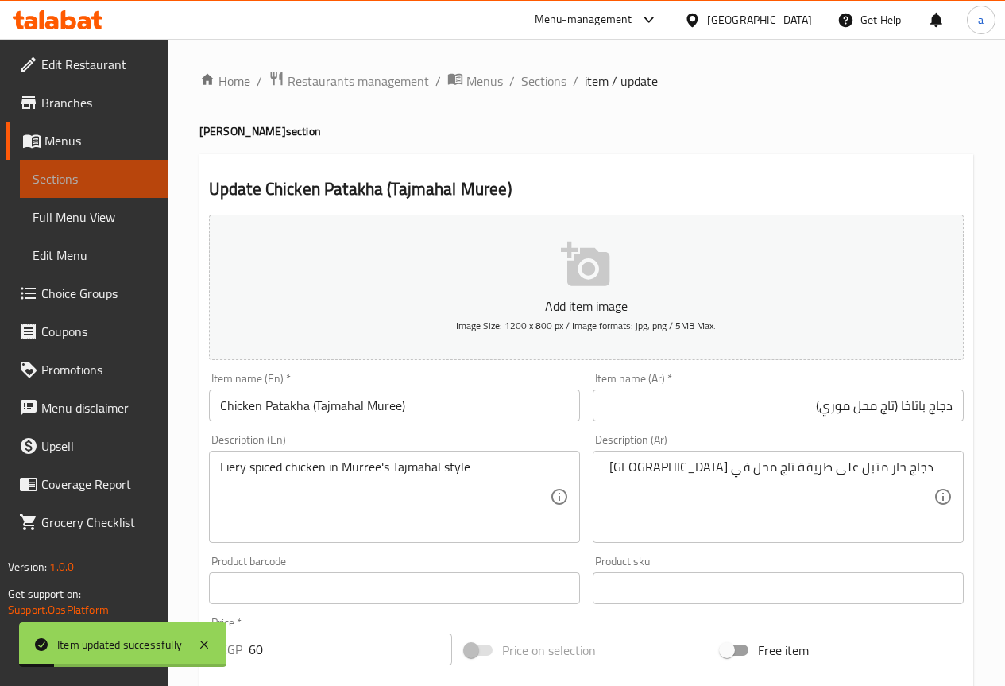
click at [110, 180] on span "Sections" at bounding box center [94, 178] width 122 height 19
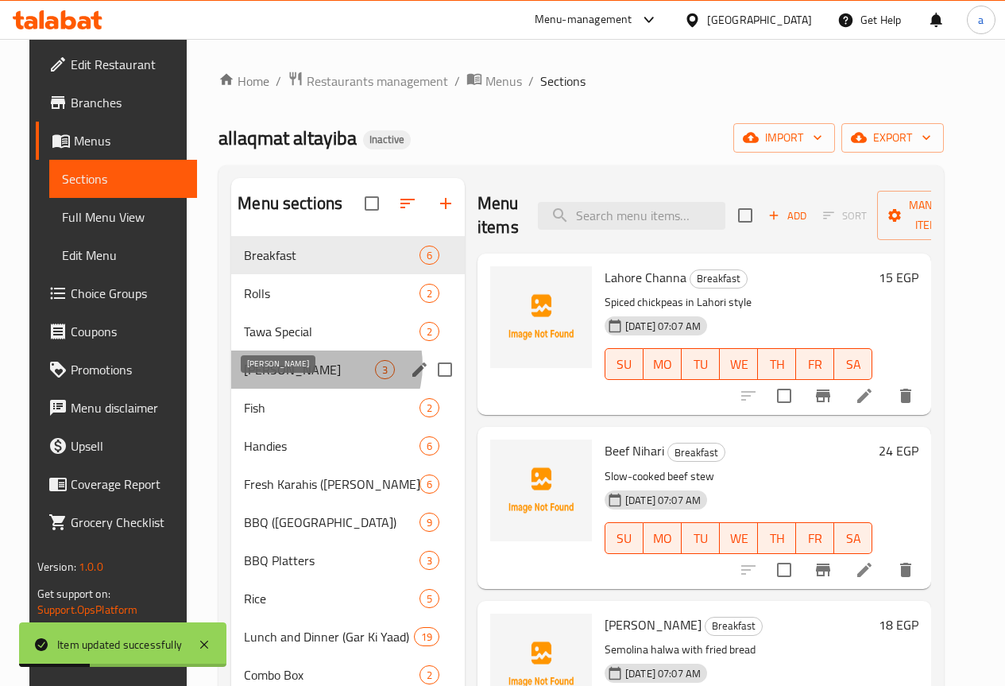
click at [300, 379] on span "[PERSON_NAME]" at bounding box center [309, 369] width 131 height 19
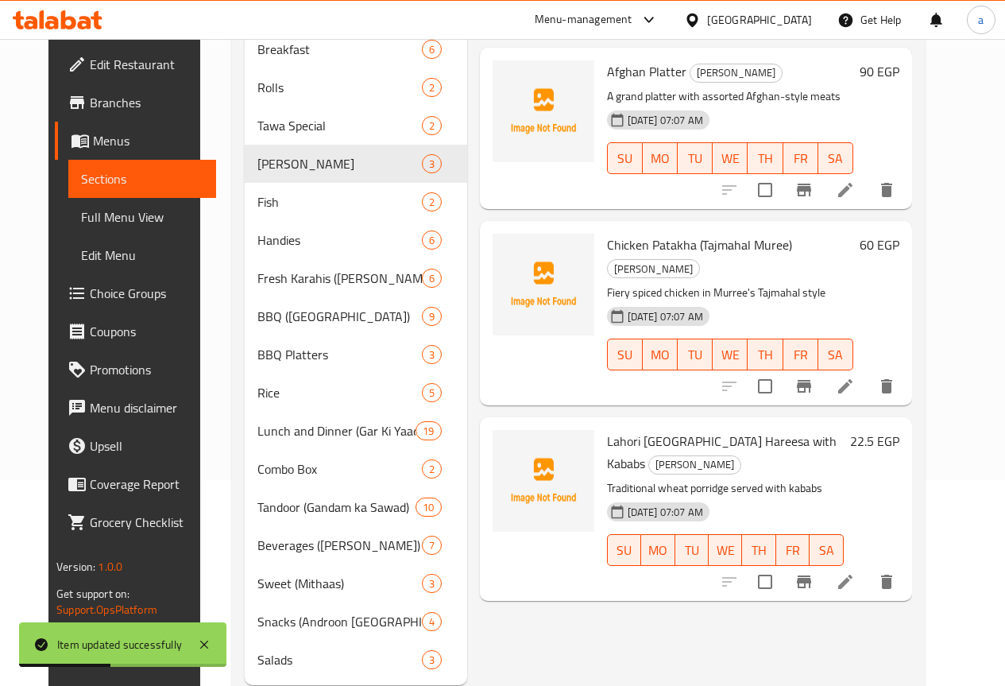
scroll to position [273, 0]
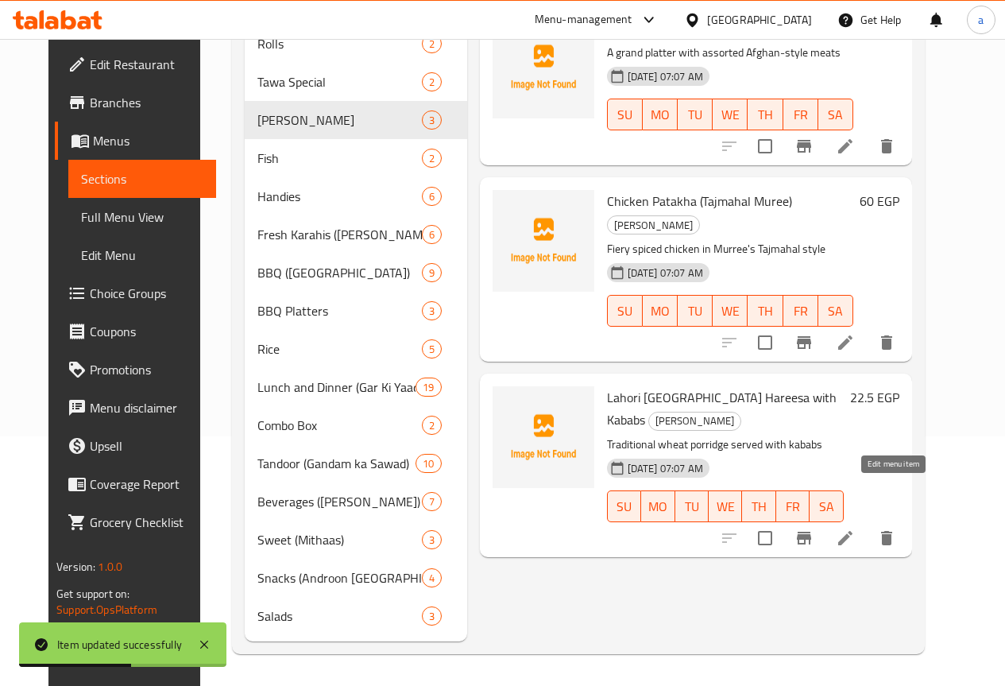
click at [855, 528] on icon at bounding box center [845, 537] width 19 height 19
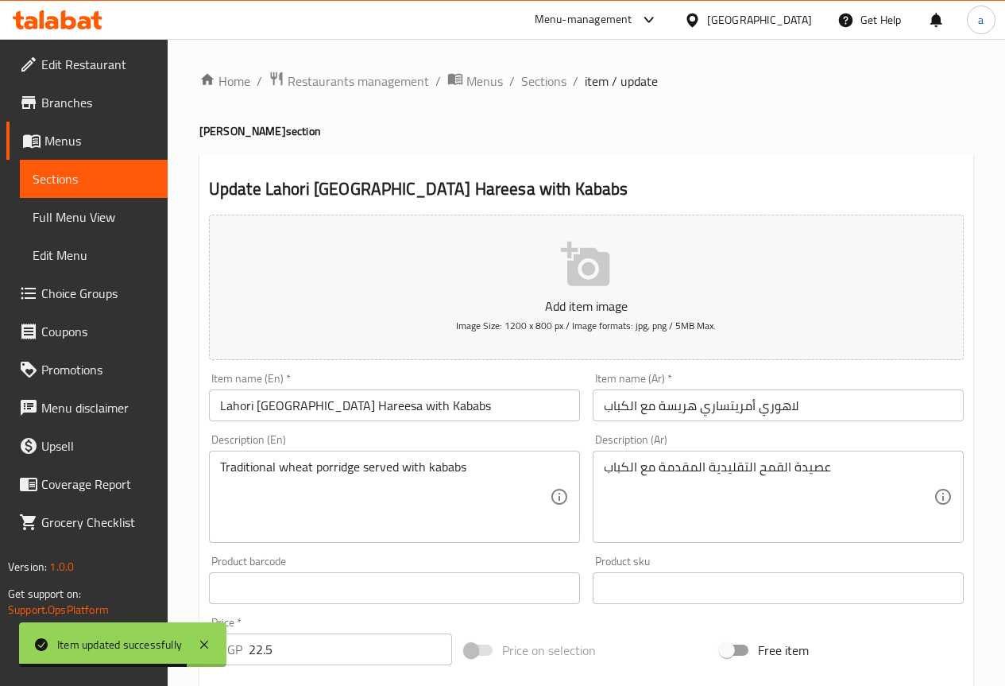
click at [856, 416] on input "لاهوري أمريتساري هريسة مع الكباب" at bounding box center [778, 405] width 371 height 32
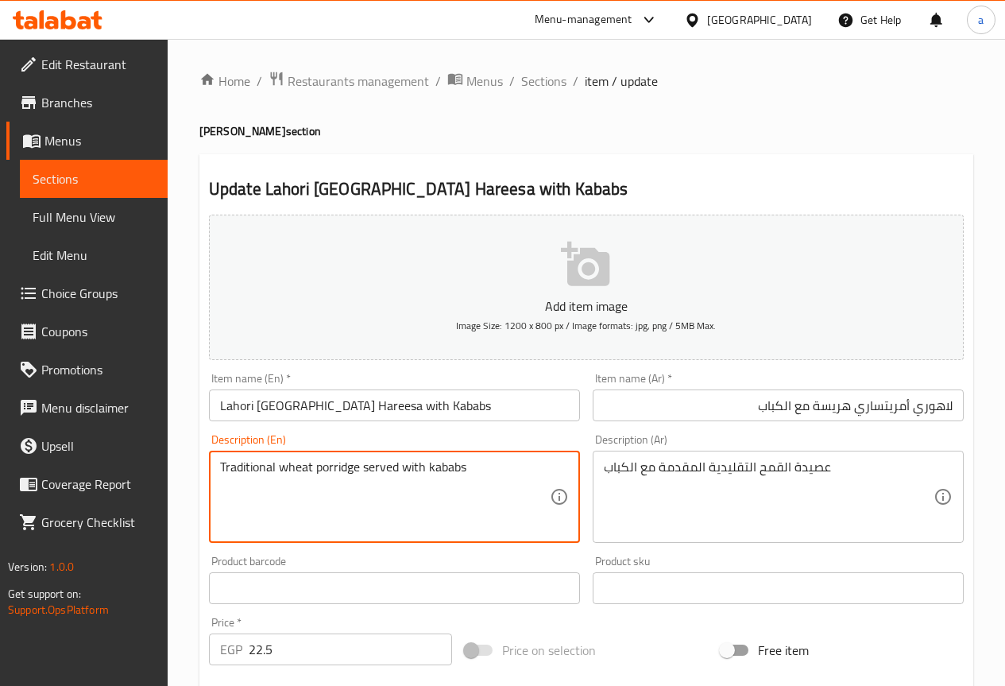
click at [303, 474] on textarea "Traditional wheat porridge served with kababs" at bounding box center [385, 496] width 330 height 75
click at [346, 468] on textarea "Traditional wheat porridge served with kababs" at bounding box center [385, 496] width 330 height 75
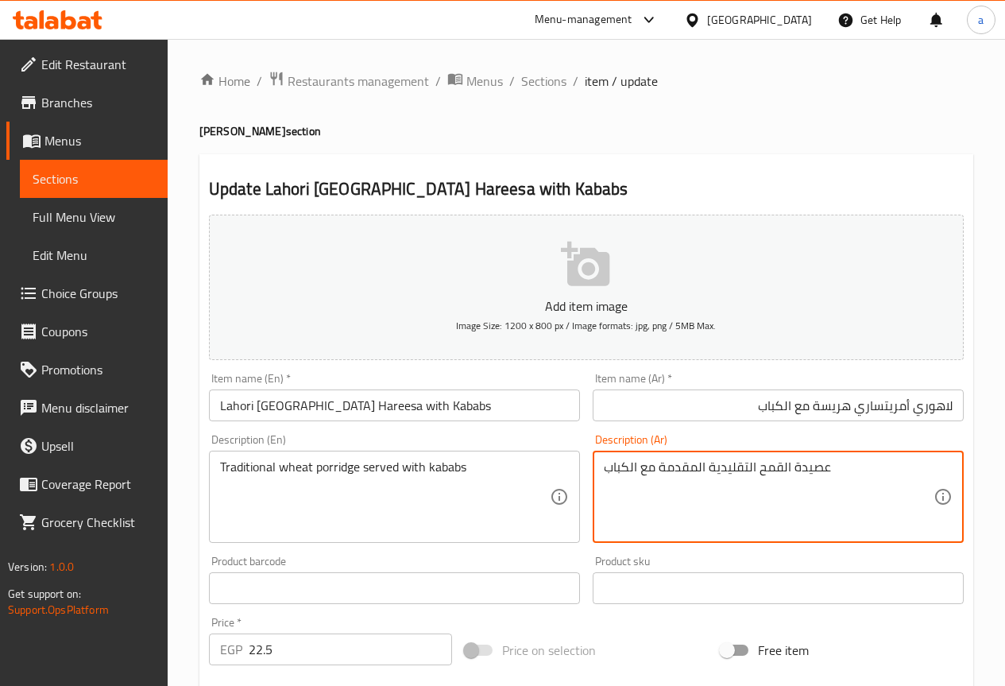
click at [813, 475] on textarea "عصيدة القمح التقليدية المقدمة مع الكباب" at bounding box center [769, 496] width 330 height 75
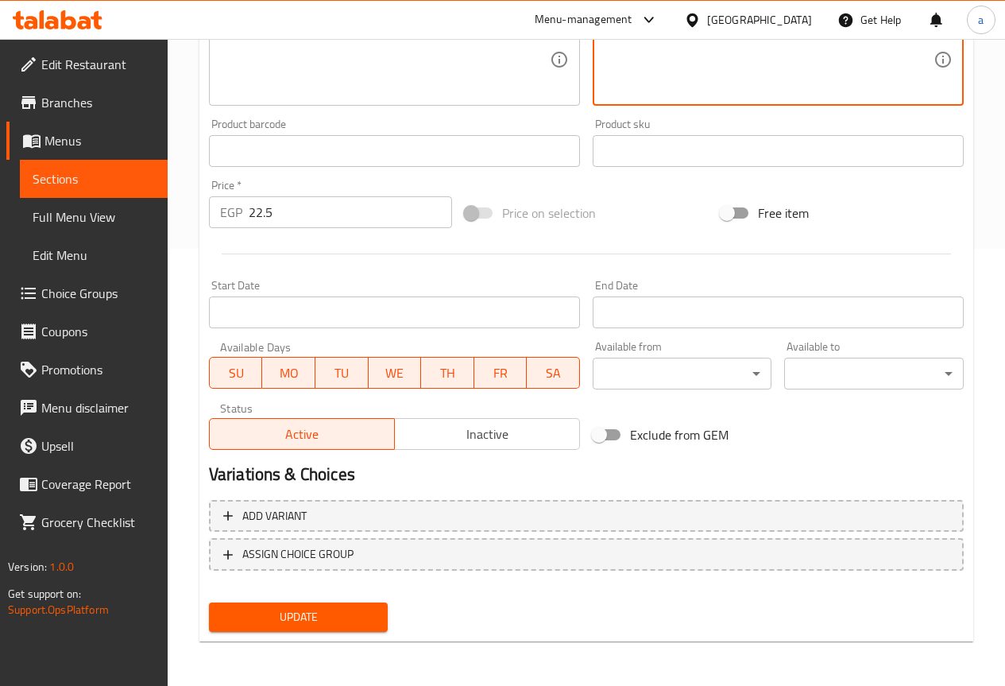
type textarea "برويدج القمح التقليدية المقدمة مع الكباب"
click at [368, 602] on button "Update" at bounding box center [299, 616] width 180 height 29
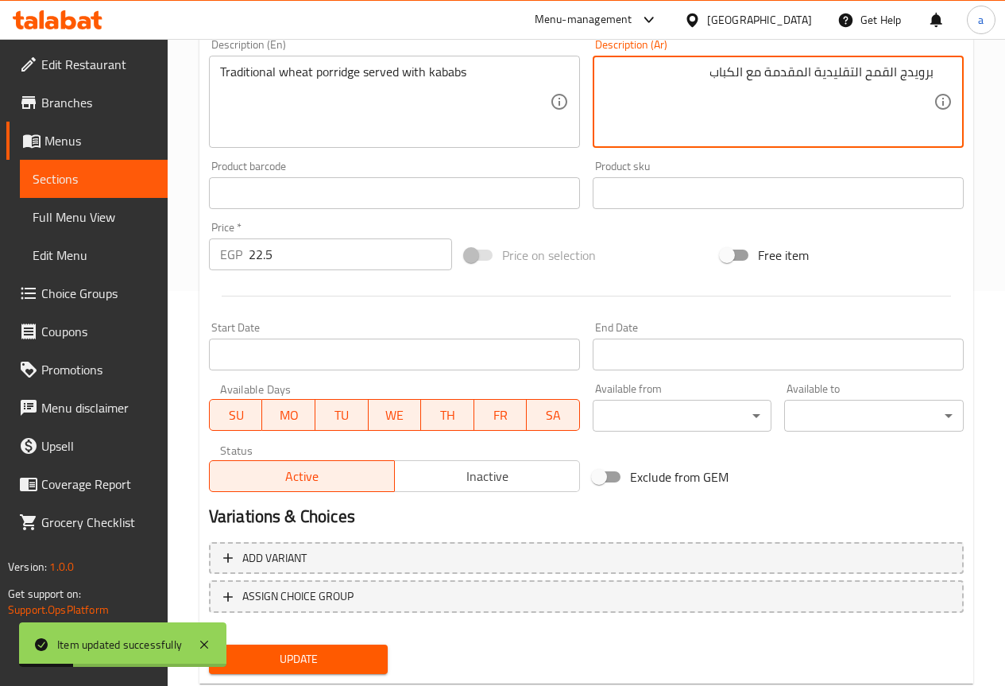
scroll to position [437, 0]
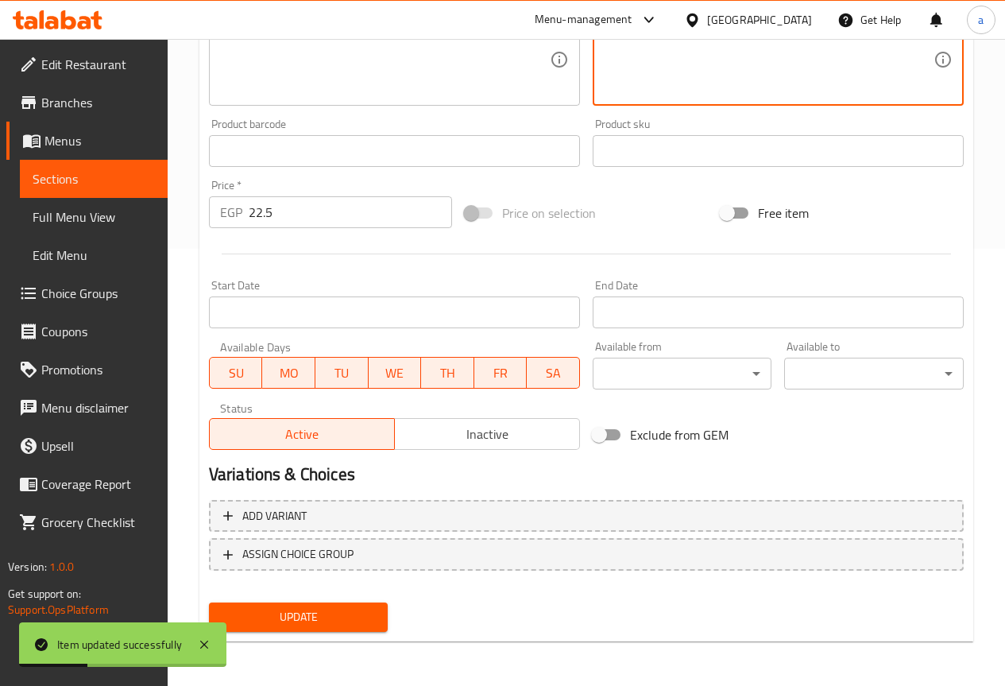
click at [351, 613] on span "Update" at bounding box center [299, 617] width 154 height 20
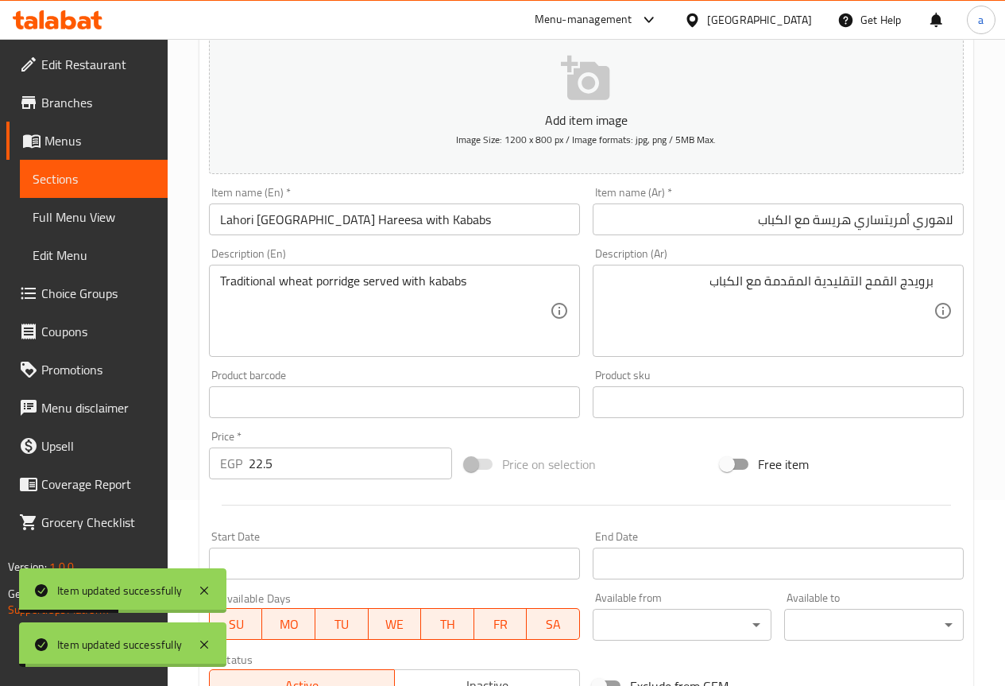
scroll to position [0, 0]
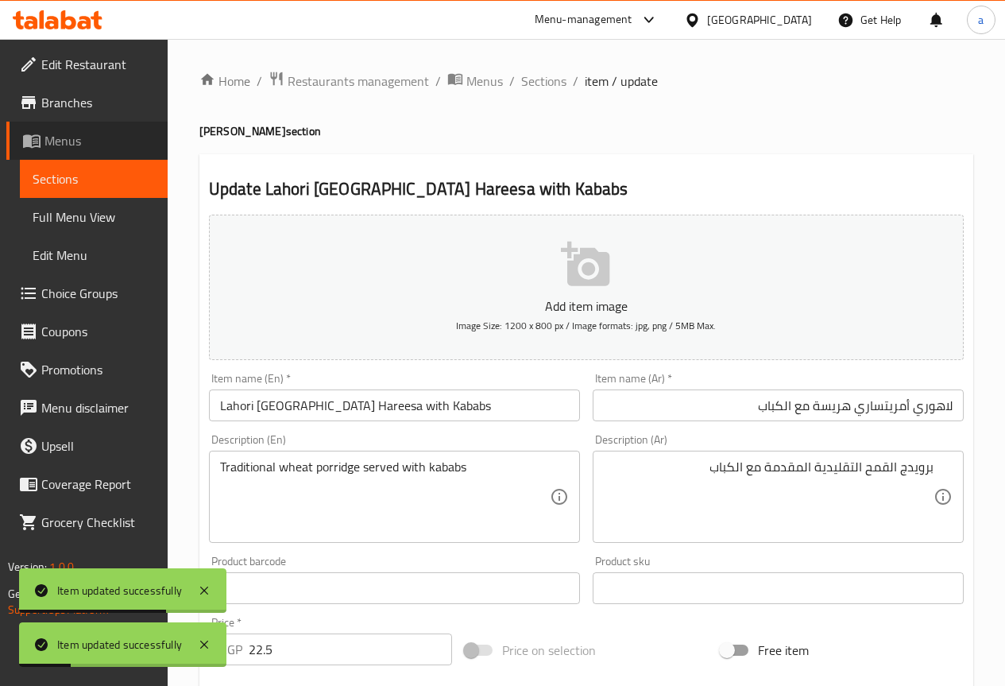
click at [102, 147] on span "Menus" at bounding box center [99, 140] width 110 height 19
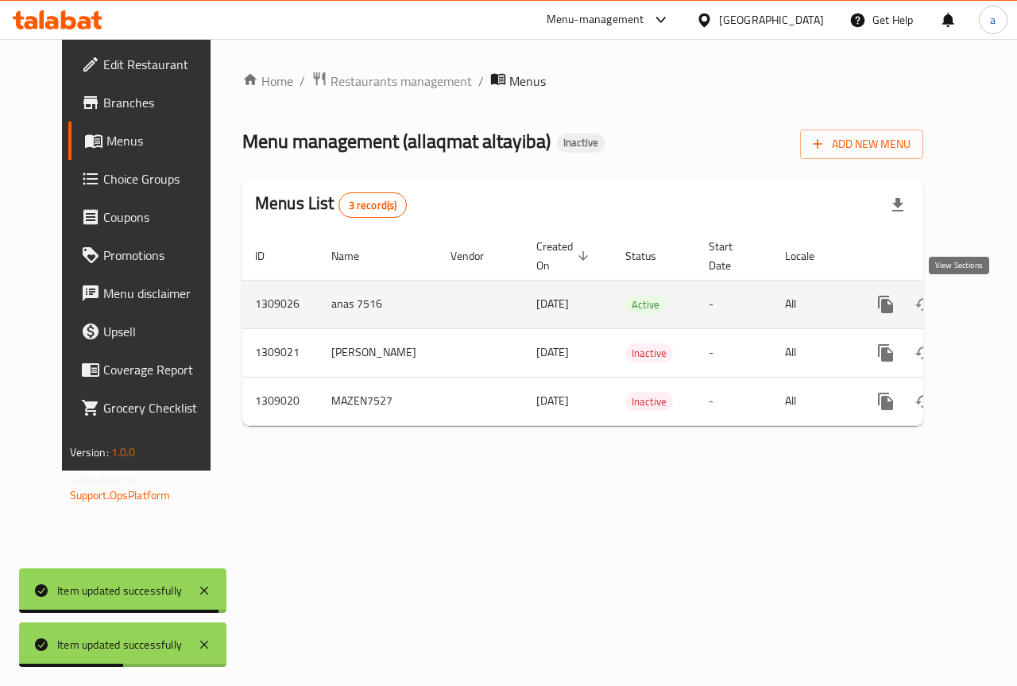
click at [991, 300] on icon "enhanced table" at bounding box center [1000, 304] width 19 height 19
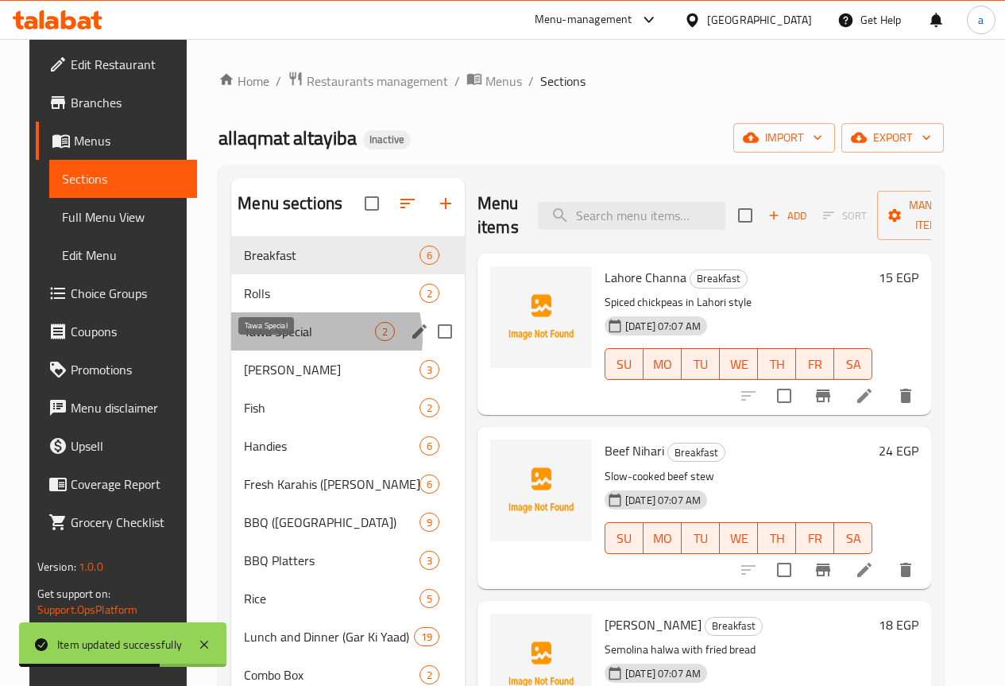
click at [290, 341] on span "Tawa Special" at bounding box center [309, 331] width 131 height 19
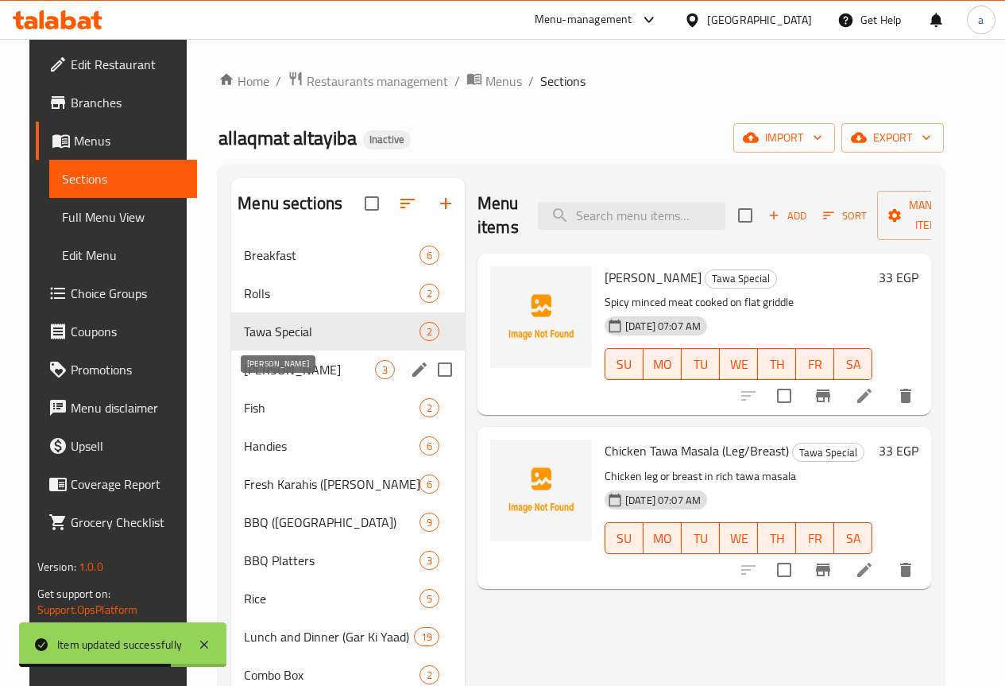
click at [278, 379] on span "[PERSON_NAME]" at bounding box center [309, 369] width 131 height 19
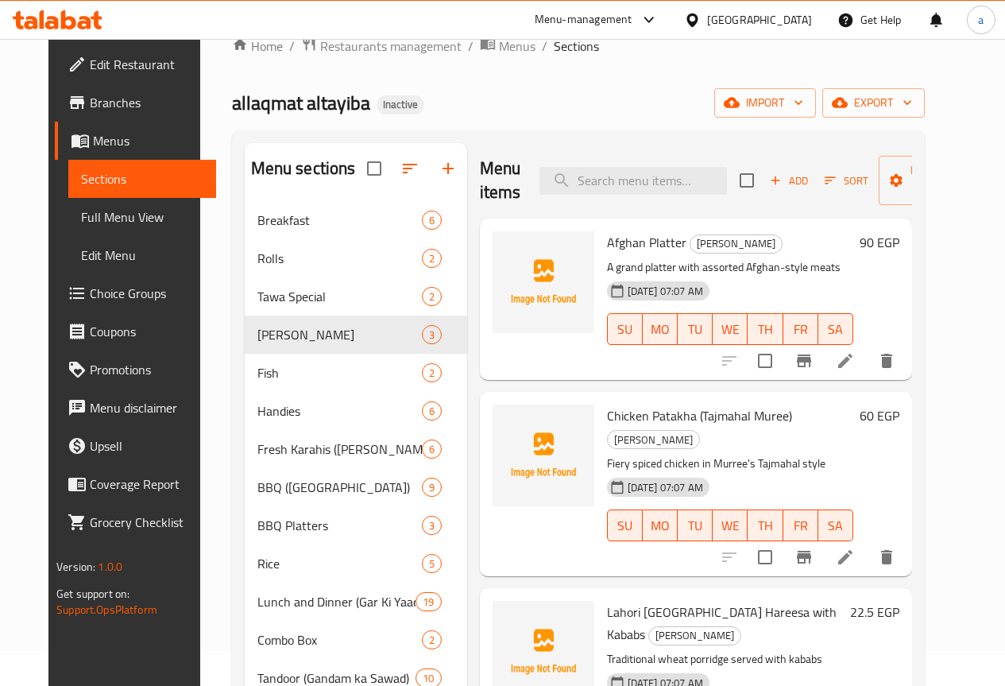
scroll to position [273, 0]
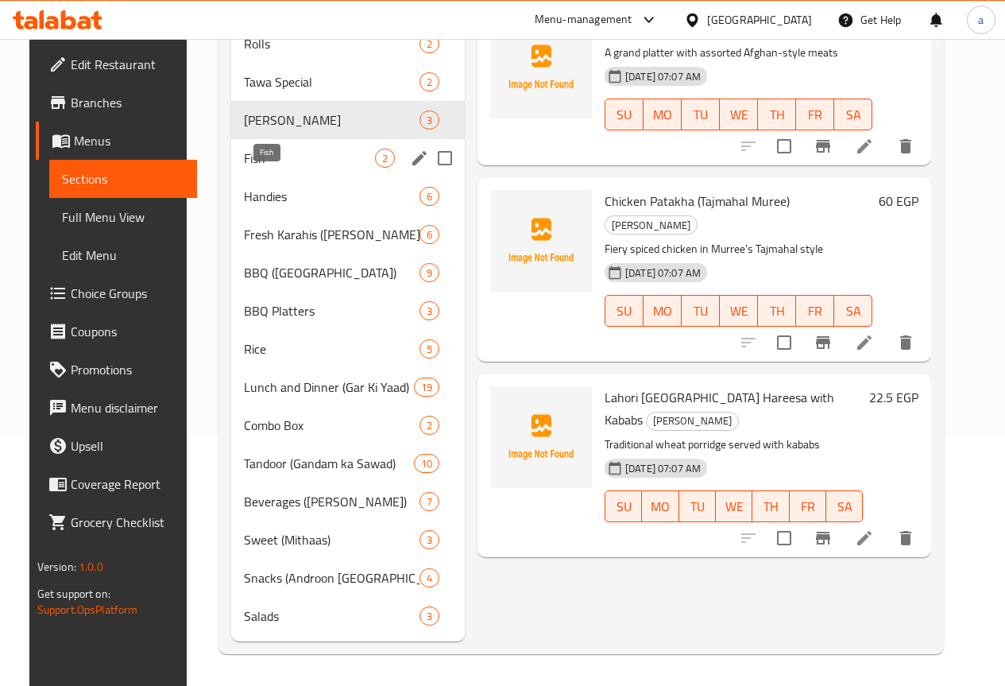
click at [288, 164] on span "Fish" at bounding box center [309, 158] width 131 height 19
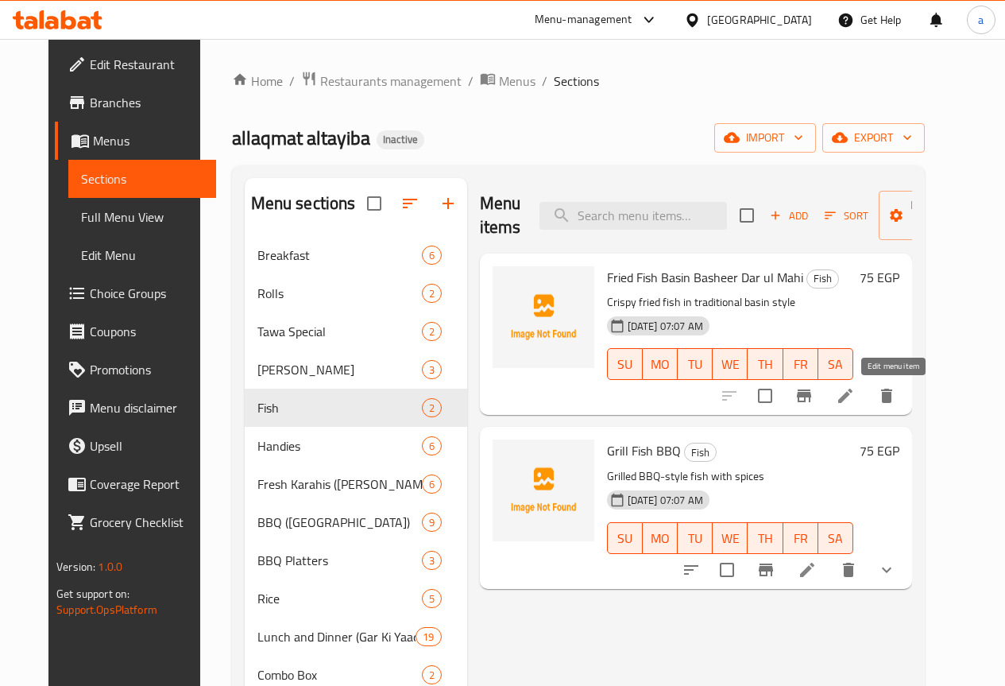
click at [855, 405] on icon at bounding box center [845, 395] width 19 height 19
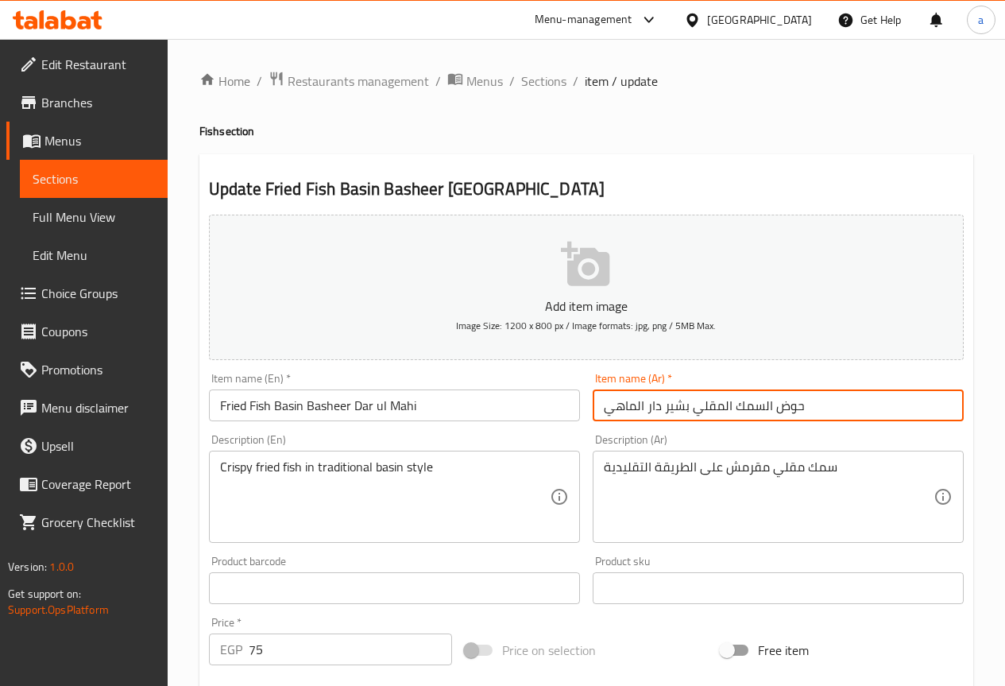
click at [806, 404] on input "حوض السمك المقلي بشير دار الماهي" at bounding box center [778, 405] width 371 height 32
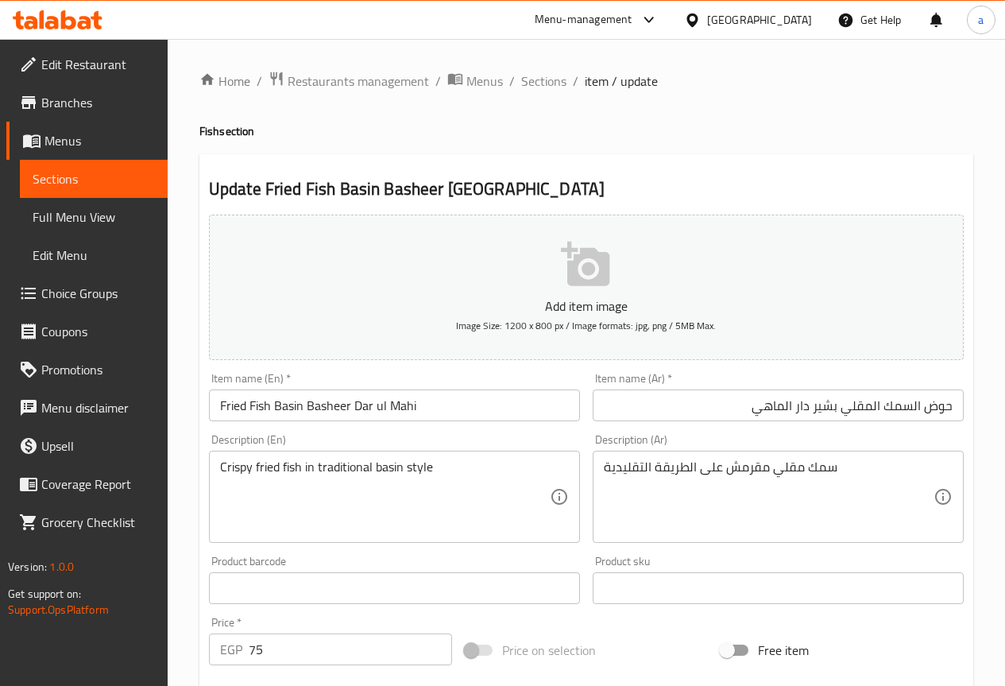
drag, startPoint x: 246, startPoint y: 462, endPoint x: 273, endPoint y: 469, distance: 27.9
click at [288, 469] on div "Crispy fried fish in traditional basin style Description (En)" at bounding box center [394, 496] width 371 height 92
drag, startPoint x: 210, startPoint y: 467, endPoint x: 250, endPoint y: 466, distance: 40.5
click at [267, 469] on div "Crispy fried fish in traditional basin style Description (En)" at bounding box center [394, 496] width 371 height 92
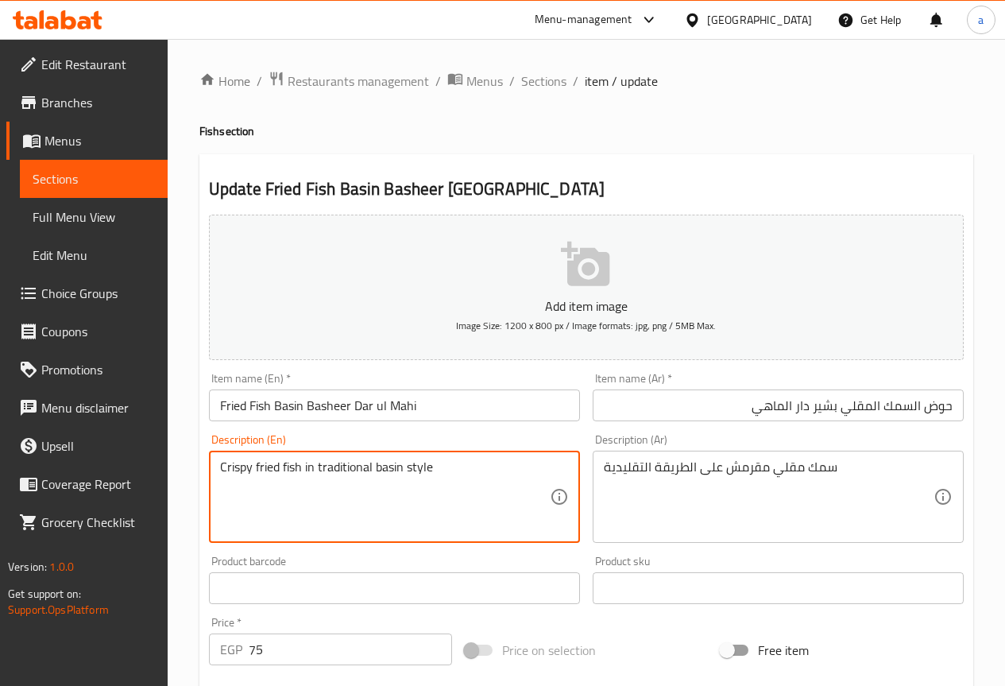
click at [242, 465] on textarea "Crispy fried fish in traditional basin style" at bounding box center [385, 496] width 330 height 75
click at [265, 475] on textarea "Crispy fried fish in traditional basin style" at bounding box center [385, 496] width 330 height 75
click at [269, 470] on textarea "Crispy fried fish in traditional basin style" at bounding box center [385, 496] width 330 height 75
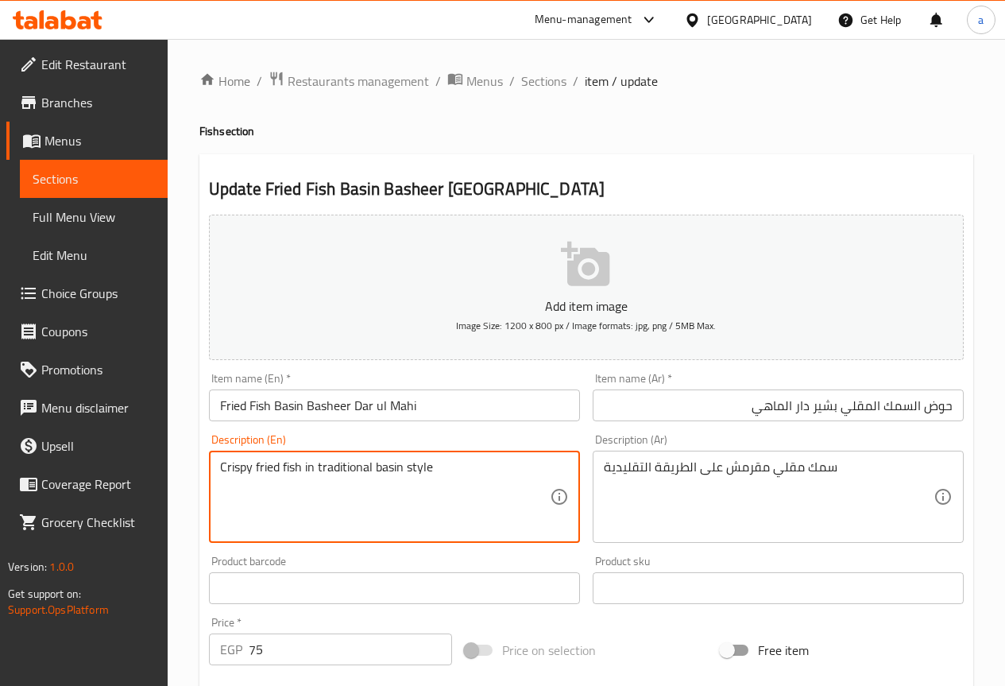
click at [302, 465] on textarea "Crispy fried fish in traditional basin style" at bounding box center [385, 496] width 330 height 75
drag, startPoint x: 315, startPoint y: 467, endPoint x: 454, endPoint y: 474, distance: 138.4
click at [451, 474] on textarea "Crispy fried fish in traditional basin style" at bounding box center [385, 496] width 330 height 75
click at [454, 474] on textarea "Crispy fried fish in traditional basin style" at bounding box center [385, 496] width 330 height 75
click at [393, 462] on textarea "Crispy fried fish in traditional basin style" at bounding box center [385, 496] width 330 height 75
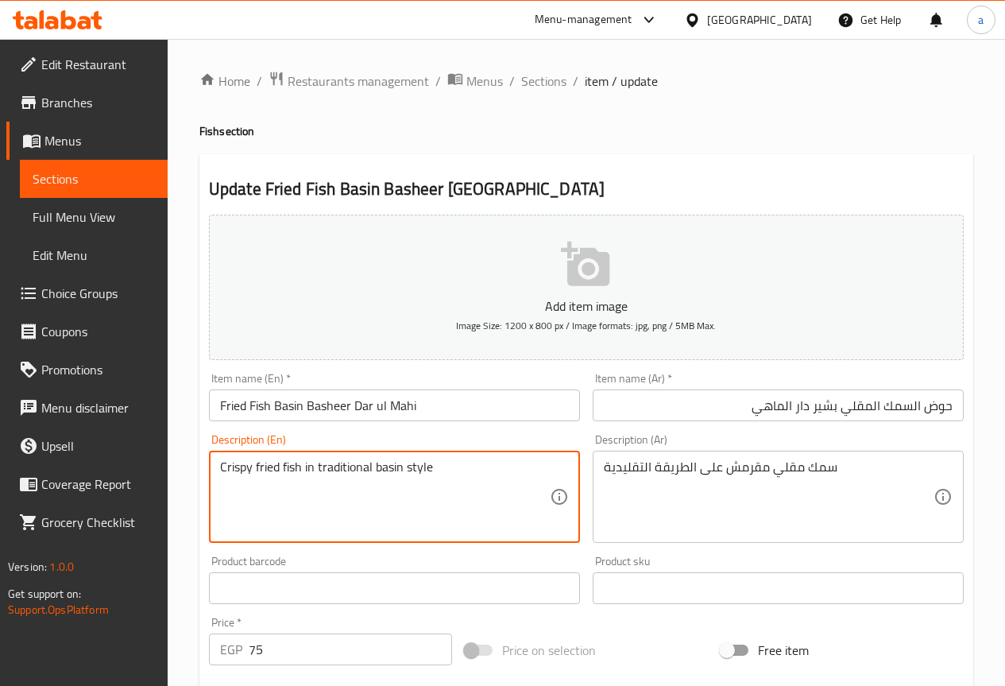
click at [393, 462] on textarea "Crispy fried fish in traditional basin style" at bounding box center [385, 496] width 330 height 75
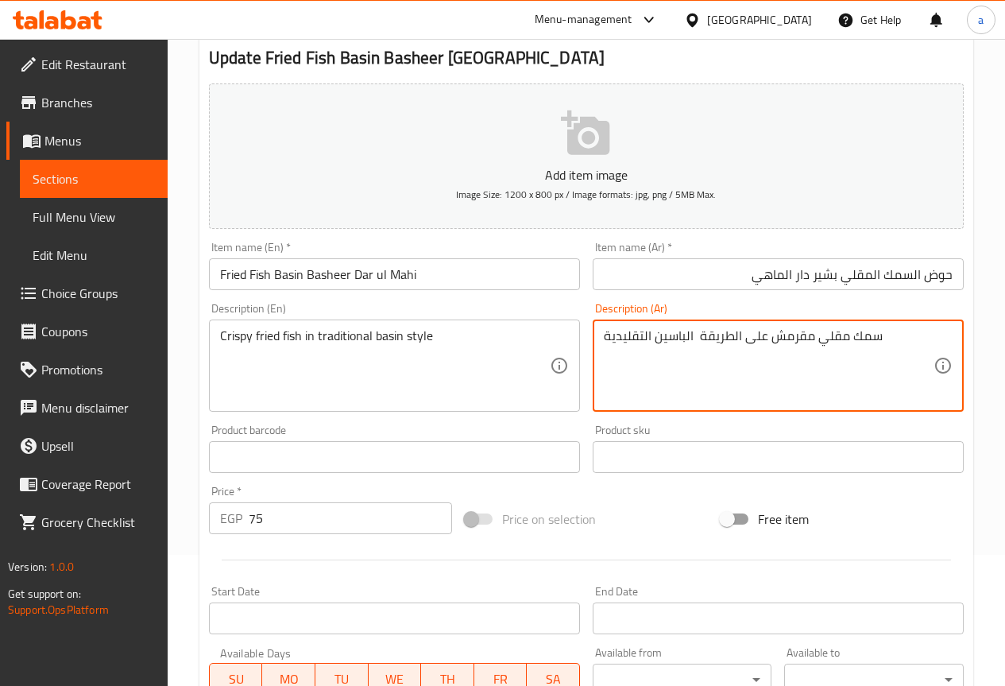
scroll to position [397, 0]
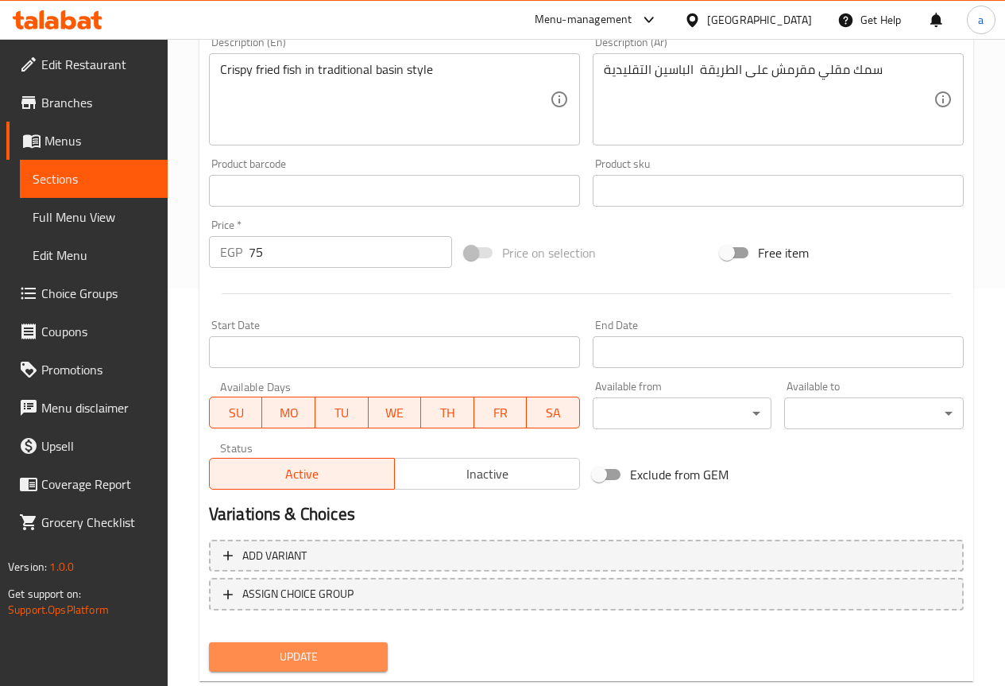
click at [310, 657] on span "Update" at bounding box center [299, 657] width 154 height 20
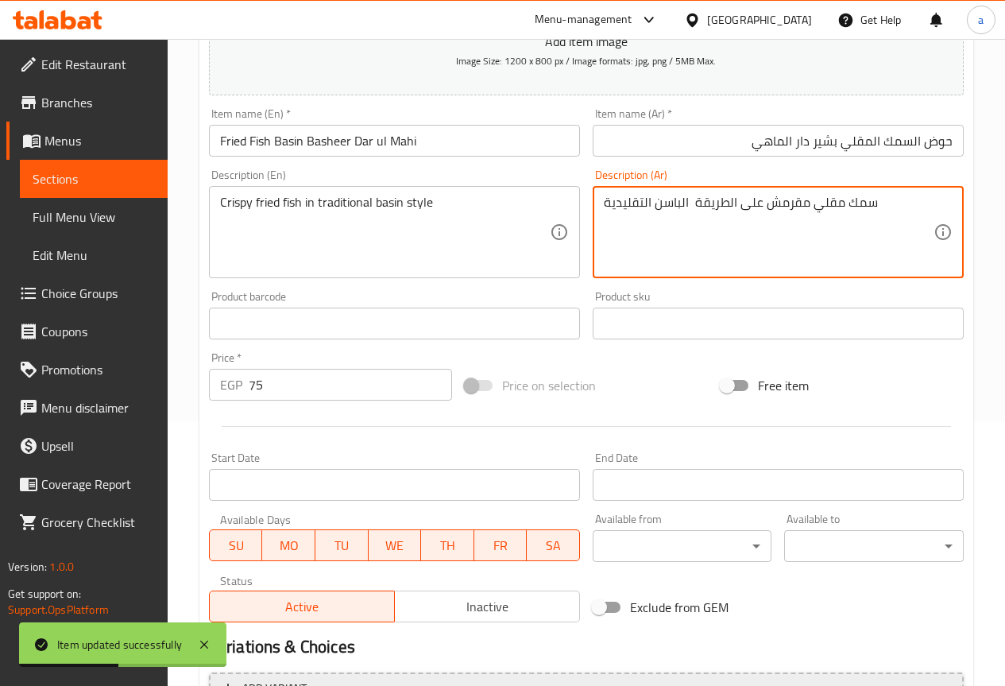
scroll to position [437, 0]
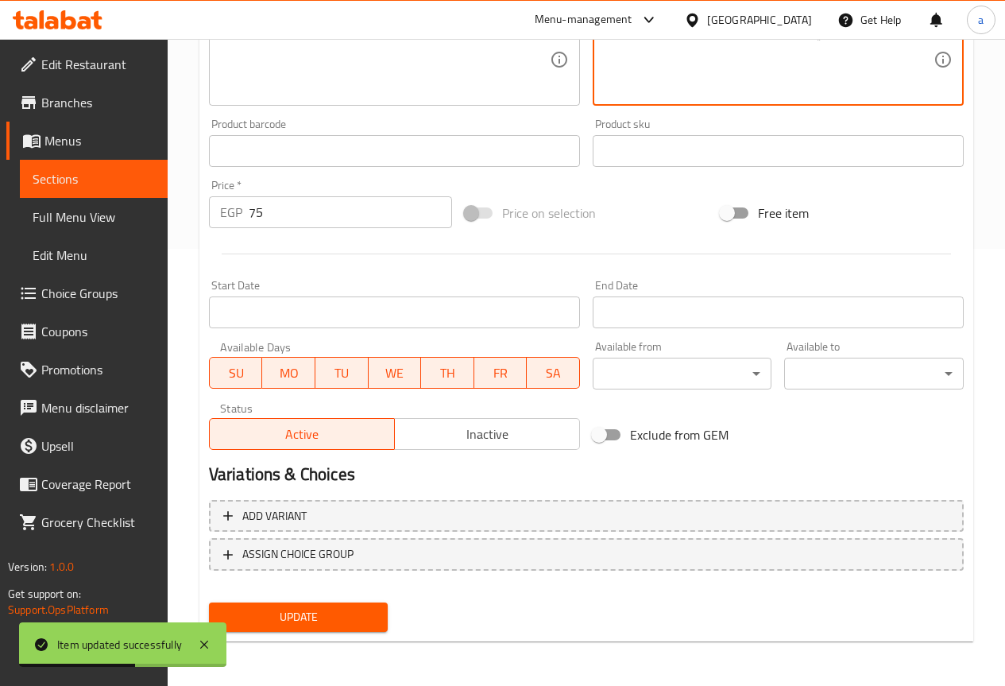
type textarea "سمك مقلي مقرمش على الطريقة الباسن التقليدية"
click at [360, 609] on span "Update" at bounding box center [299, 617] width 154 height 20
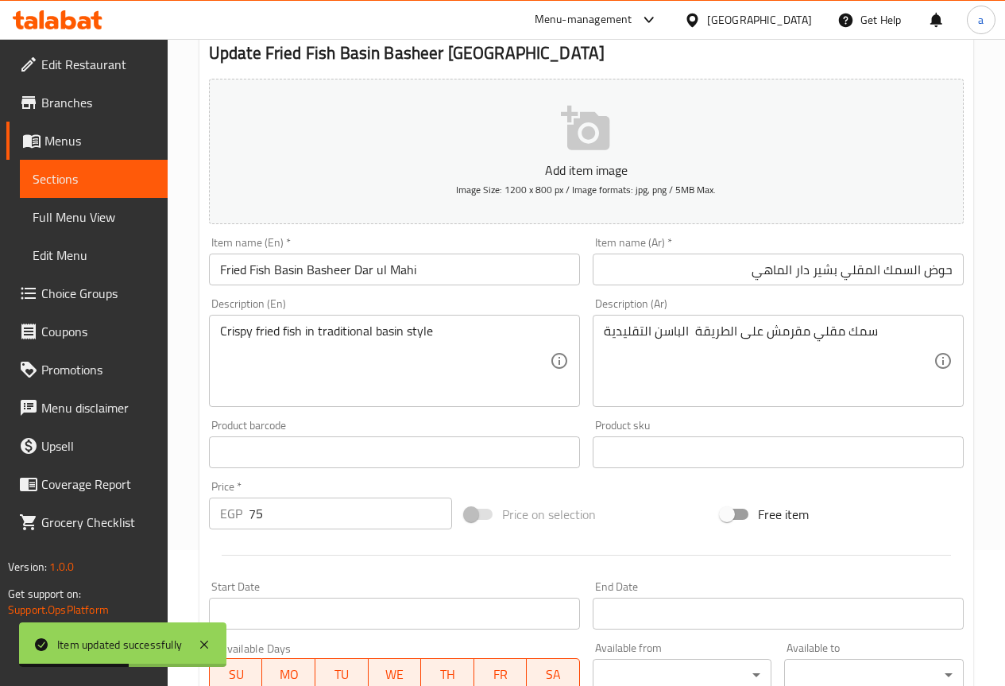
scroll to position [0, 0]
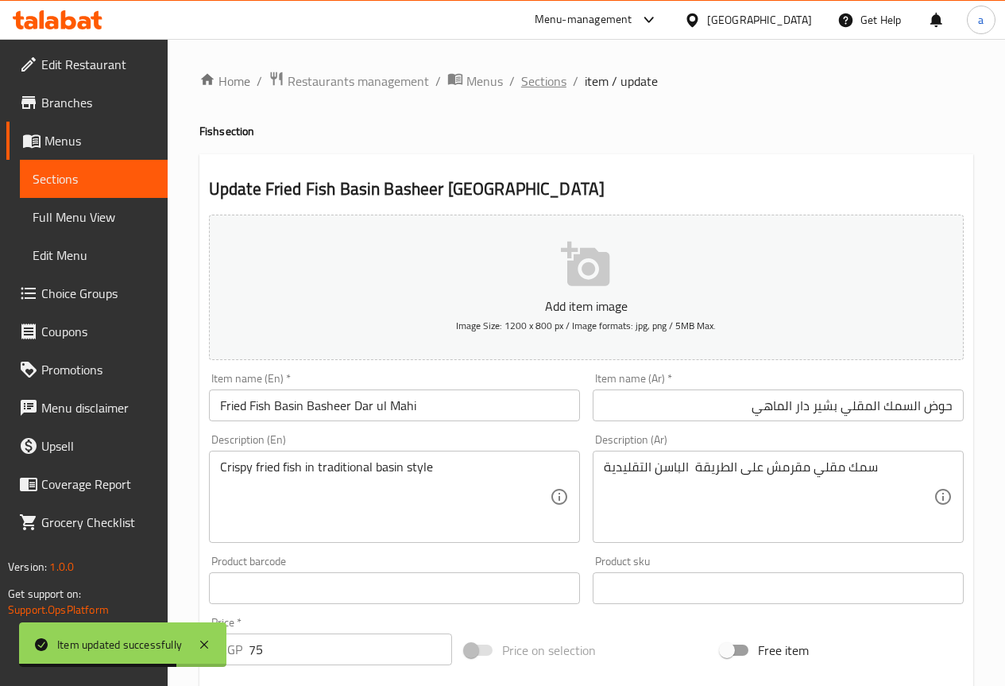
click at [547, 88] on span "Sections" at bounding box center [543, 81] width 45 height 19
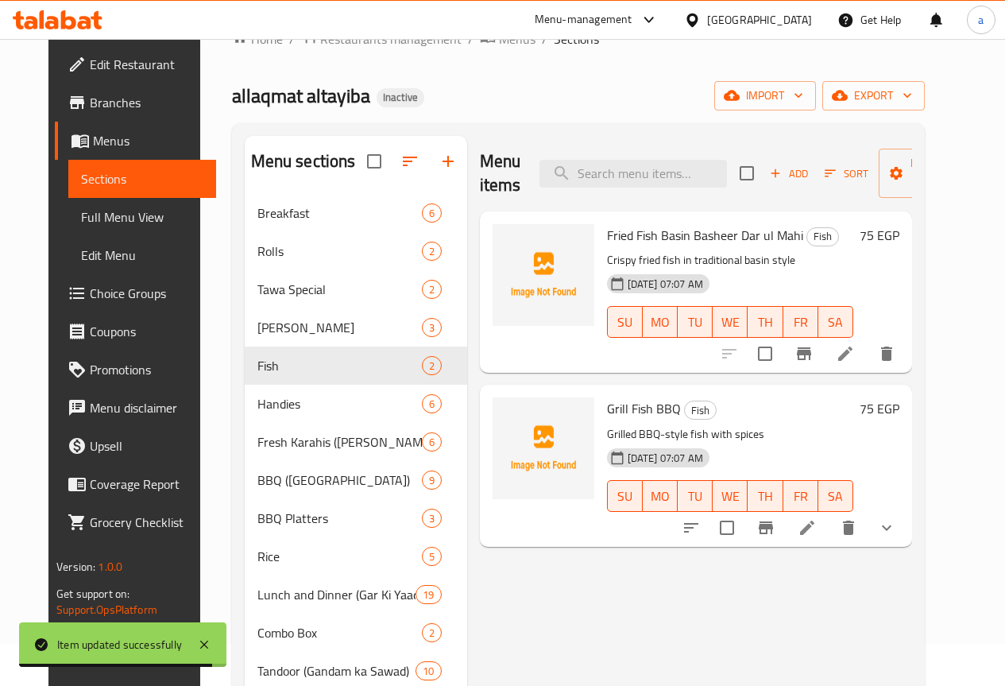
scroll to position [79, 0]
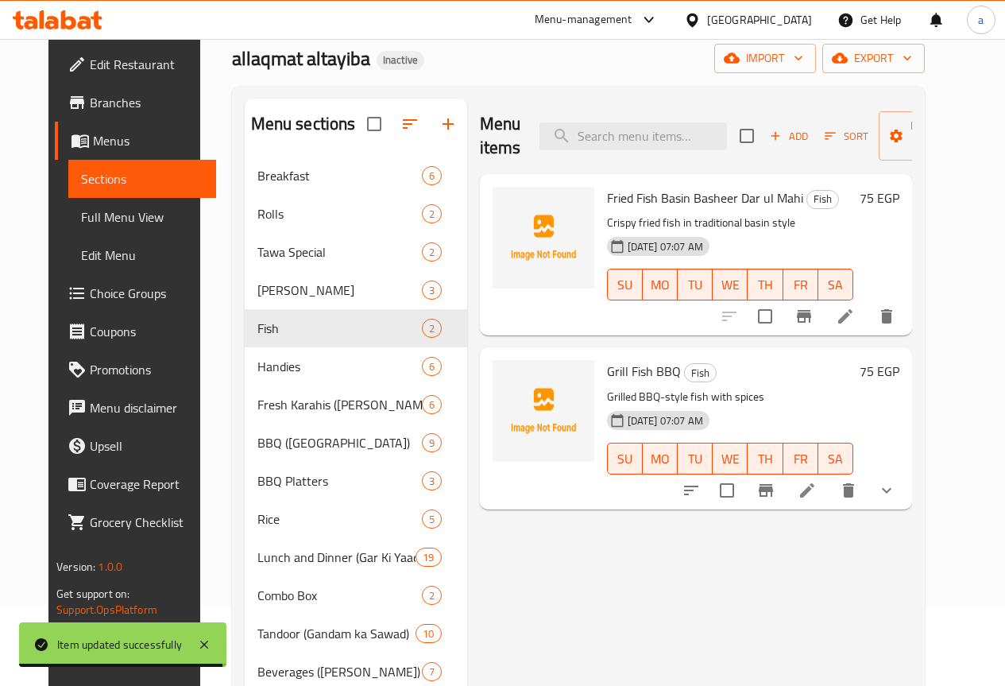
click at [829, 502] on li at bounding box center [807, 490] width 44 height 29
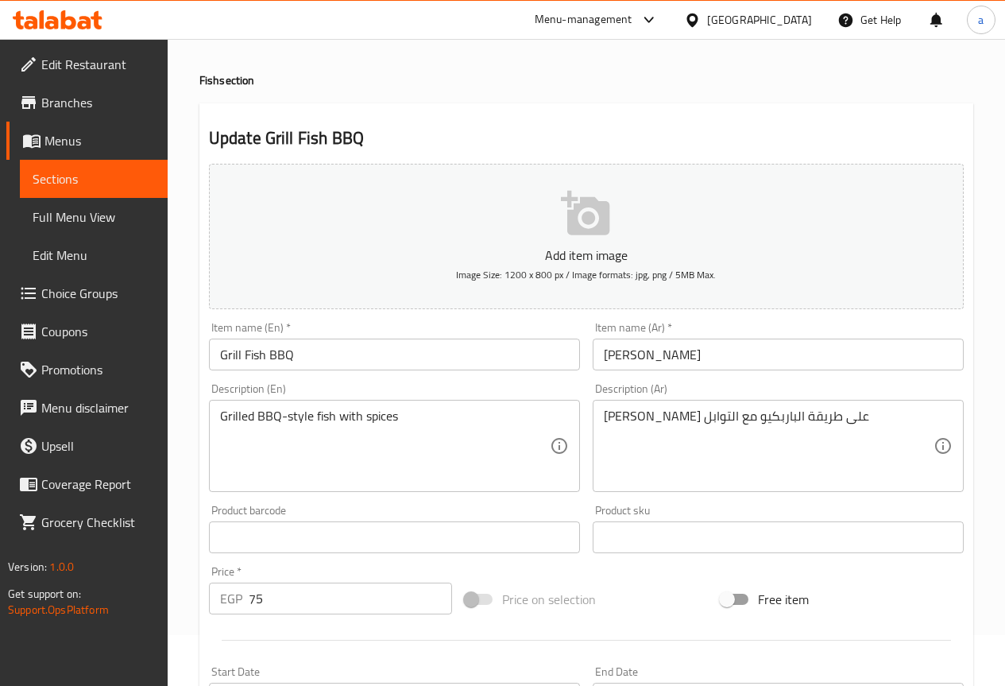
scroll to position [79, 0]
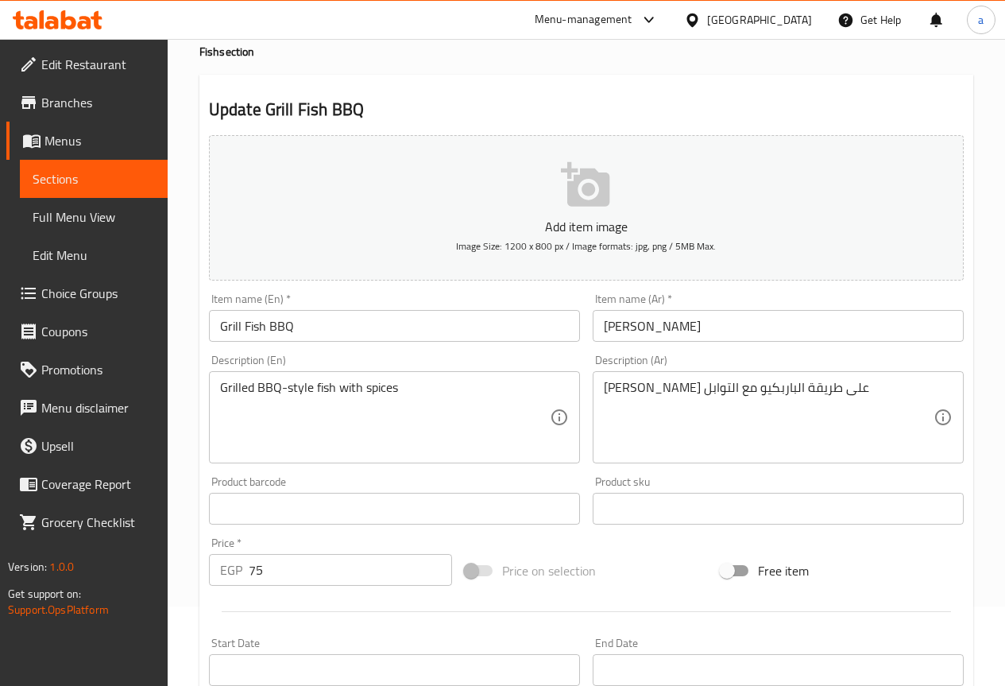
click at [766, 338] on input "سمك مشوي باربيكيو" at bounding box center [778, 326] width 371 height 32
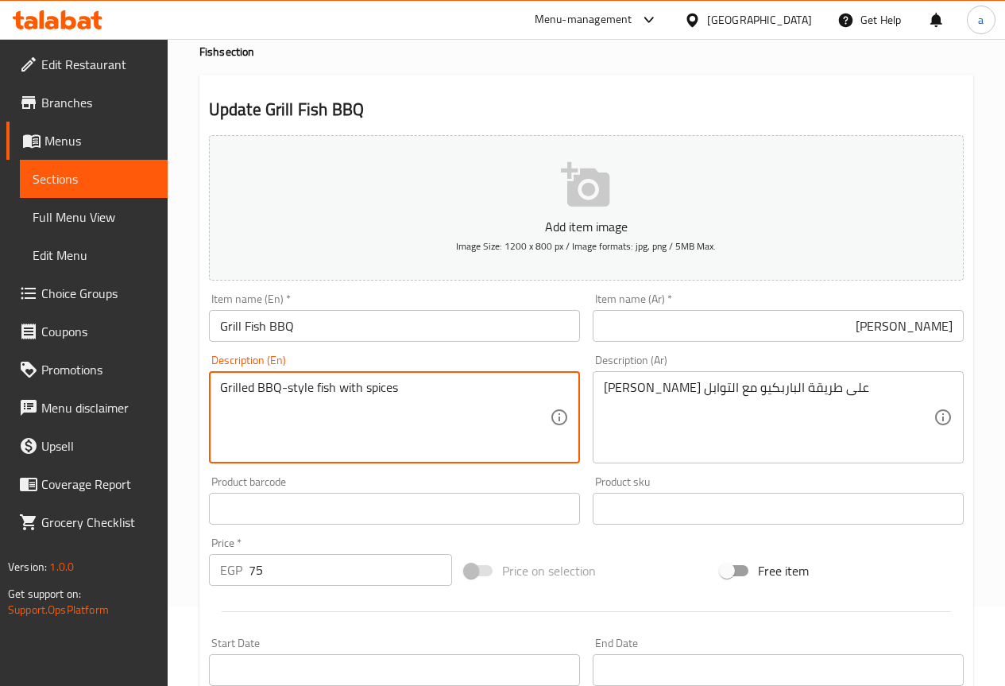
drag, startPoint x: 222, startPoint y: 396, endPoint x: 484, endPoint y: 405, distance: 262.4
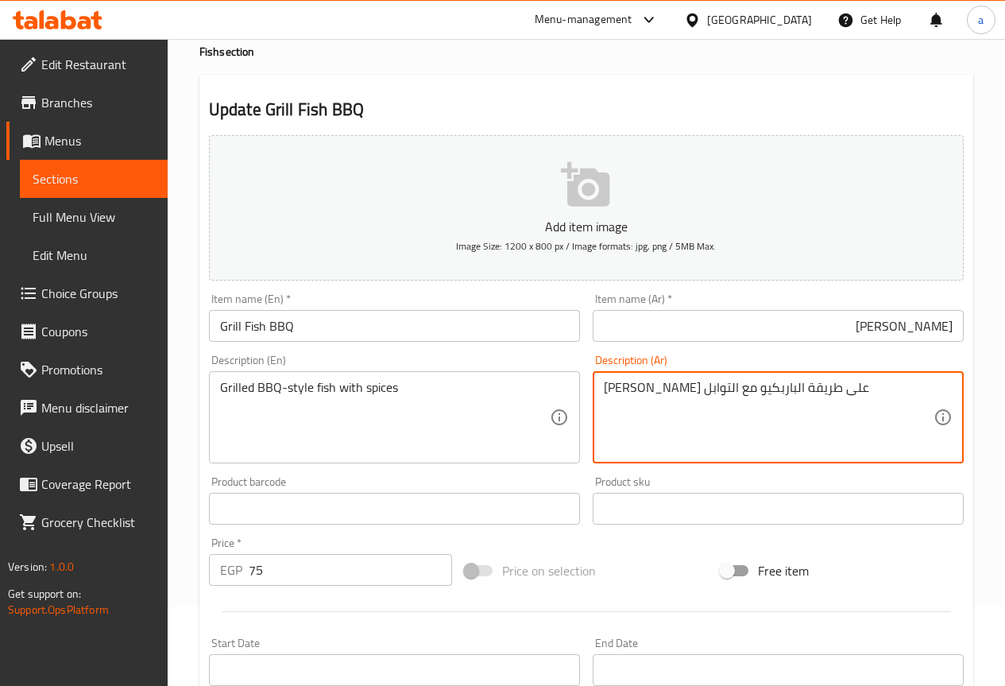
drag, startPoint x: 852, startPoint y: 389, endPoint x: 566, endPoint y: 392, distance: 286.0
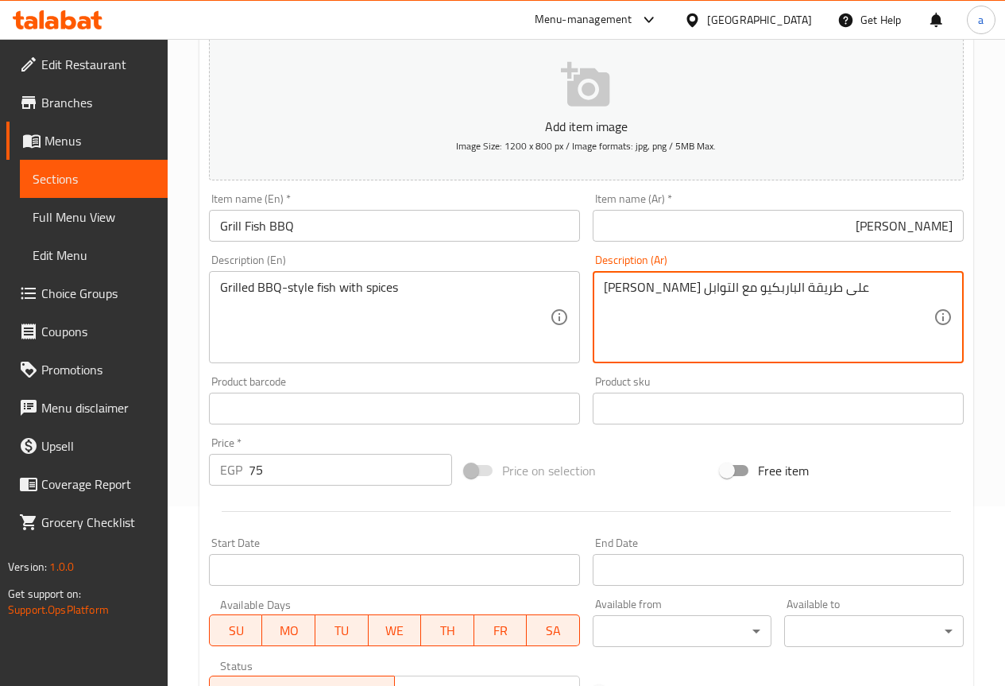
scroll to position [66, 0]
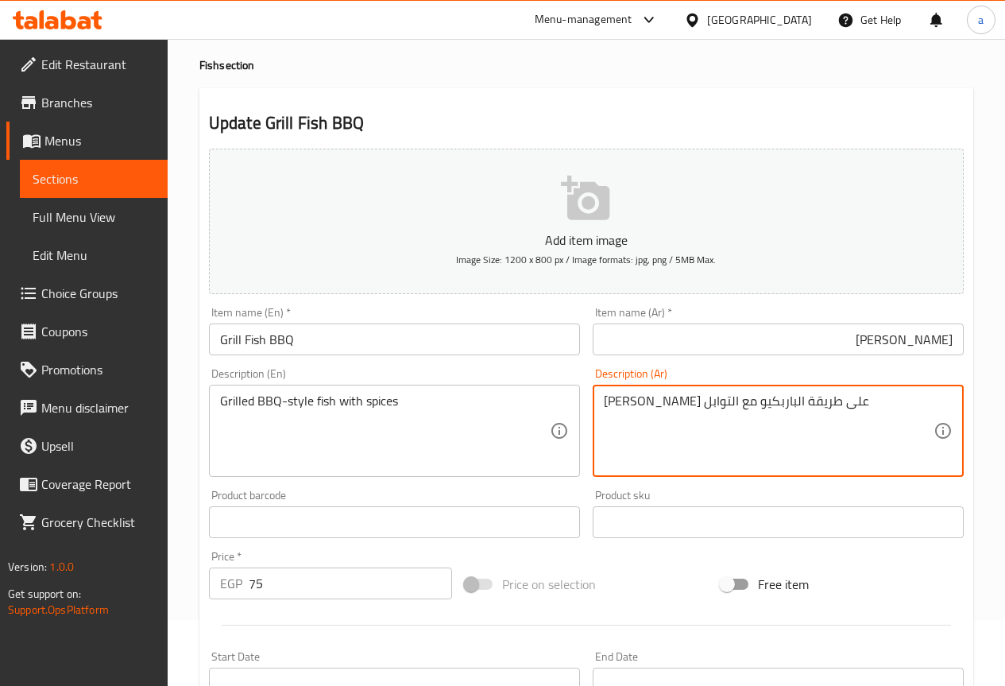
click at [880, 395] on textarea "سمك مشوي على طريقة الباربكيو مع التوابل" at bounding box center [769, 430] width 330 height 75
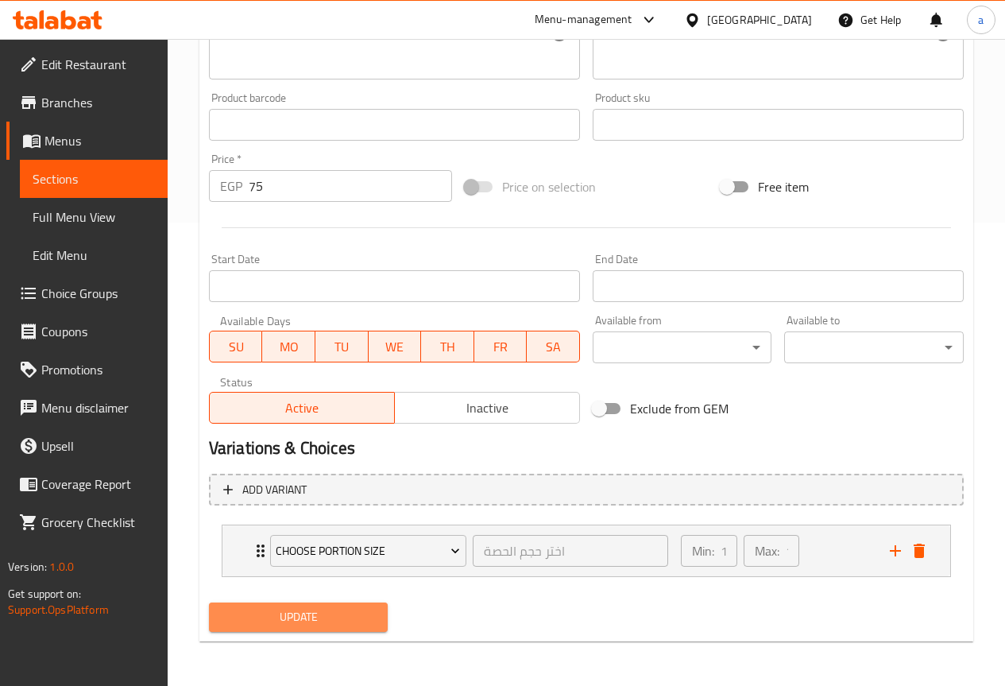
click at [257, 613] on span "Update" at bounding box center [299, 617] width 154 height 20
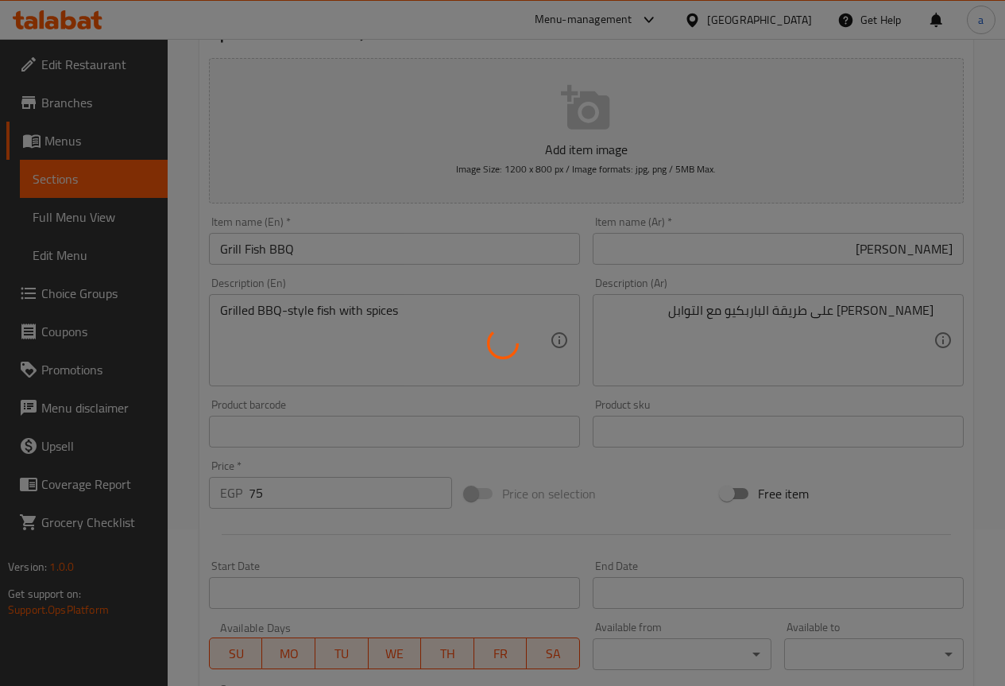
scroll to position [0, 0]
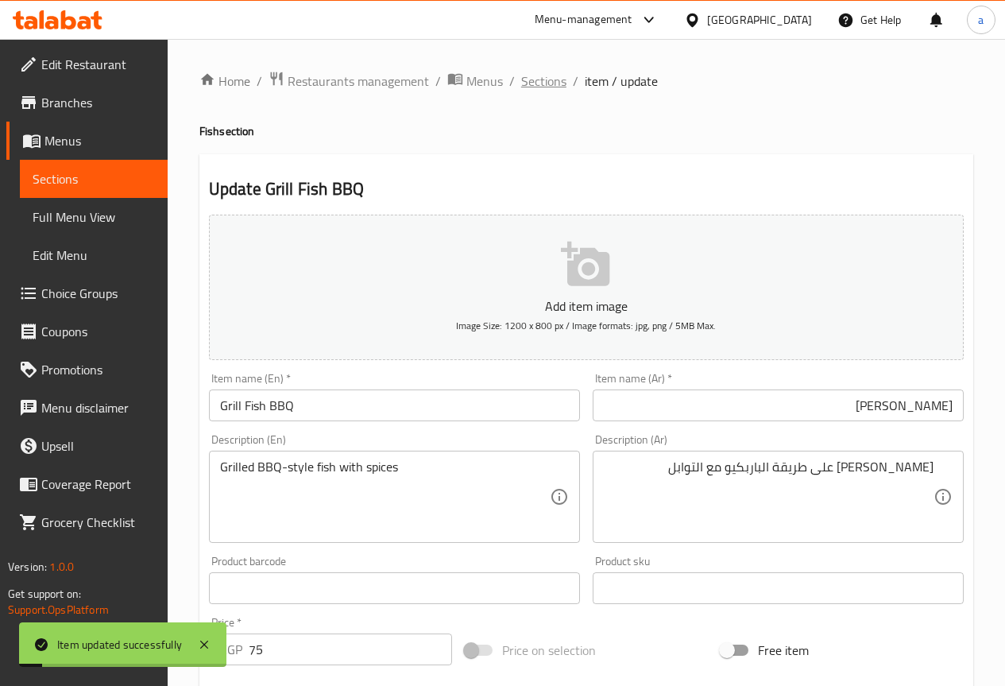
click at [537, 80] on span "Sections" at bounding box center [543, 81] width 45 height 19
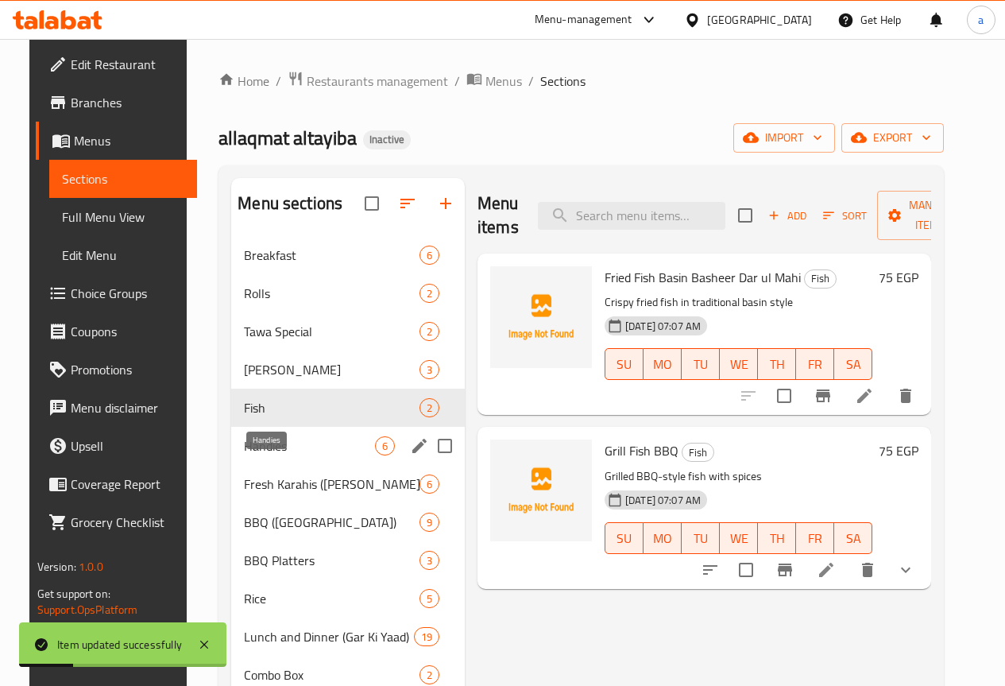
click at [269, 455] on span "Handies" at bounding box center [309, 445] width 131 height 19
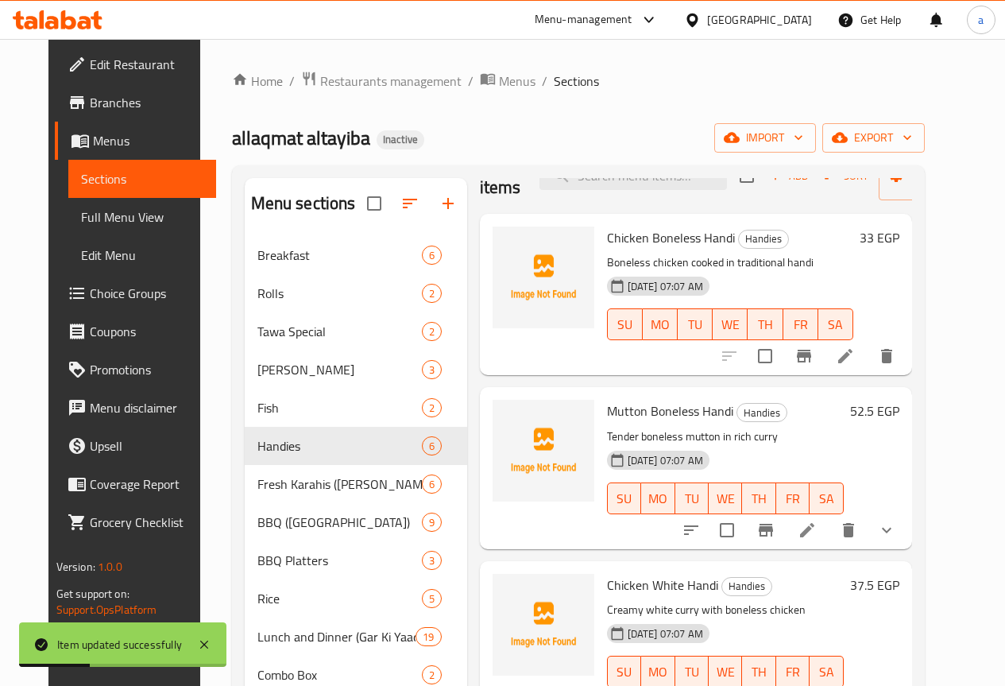
scroll to position [79, 0]
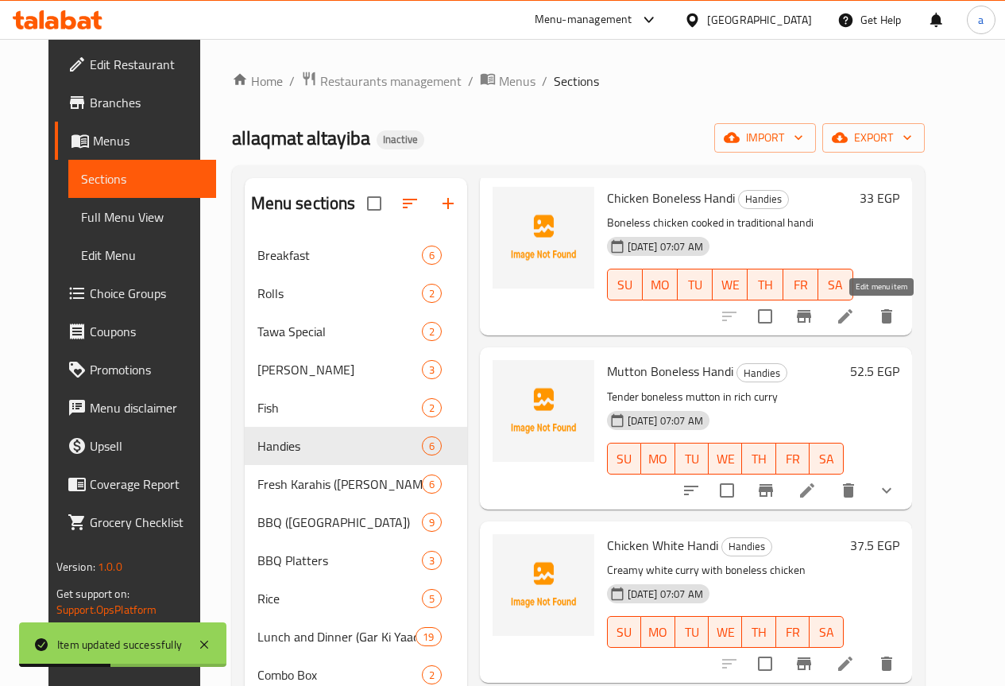
click at [852, 315] on icon at bounding box center [845, 316] width 14 height 14
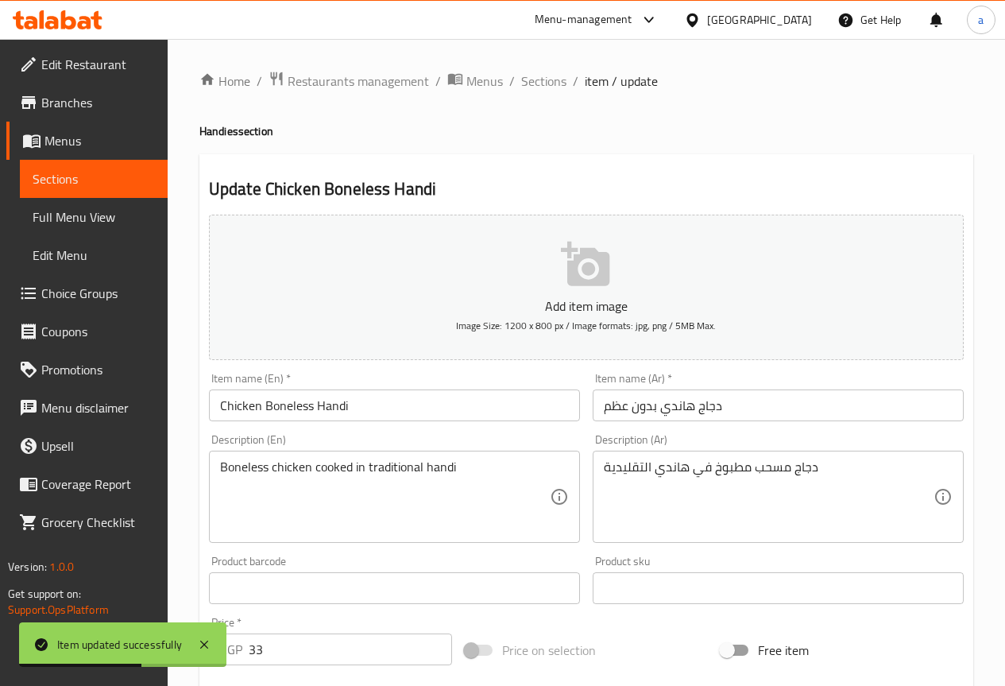
click at [771, 407] on input "دجاج هاندي بدون عظم" at bounding box center [778, 405] width 371 height 32
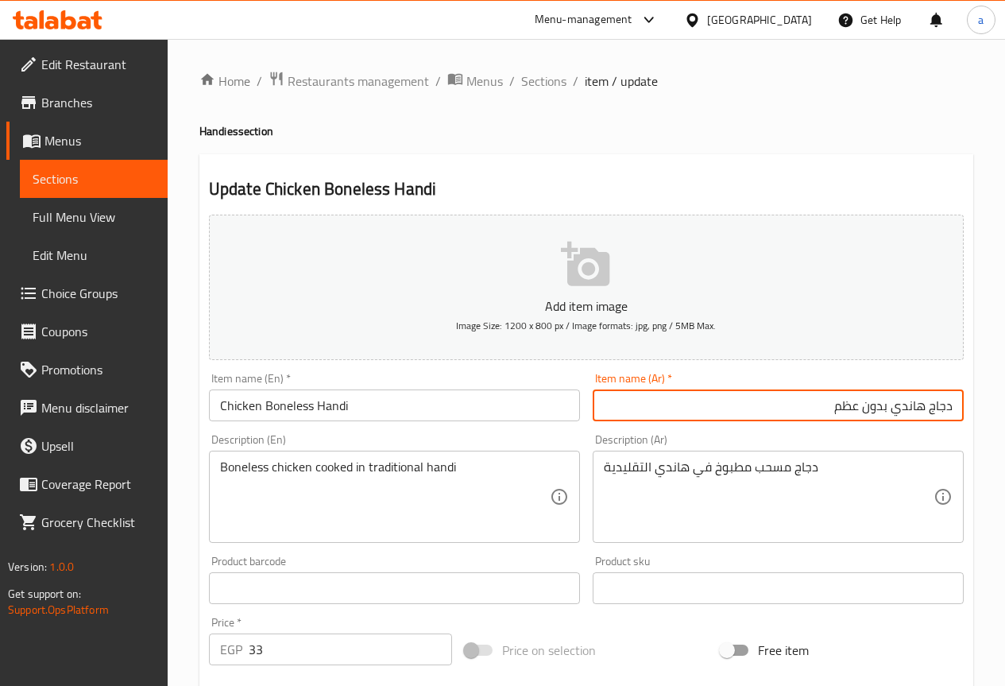
drag, startPoint x: 830, startPoint y: 408, endPoint x: 891, endPoint y: 412, distance: 61.3
click at [891, 412] on input "دجاج هاندي بدون عظم" at bounding box center [778, 405] width 371 height 32
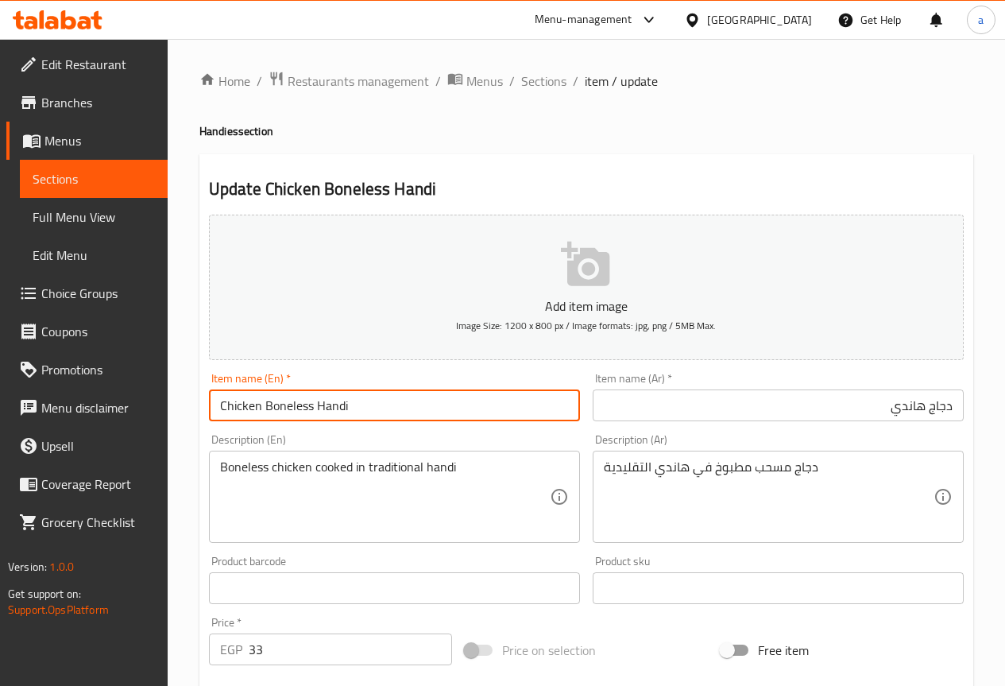
click at [284, 395] on input "Chicken Boneless Handi" at bounding box center [394, 405] width 371 height 32
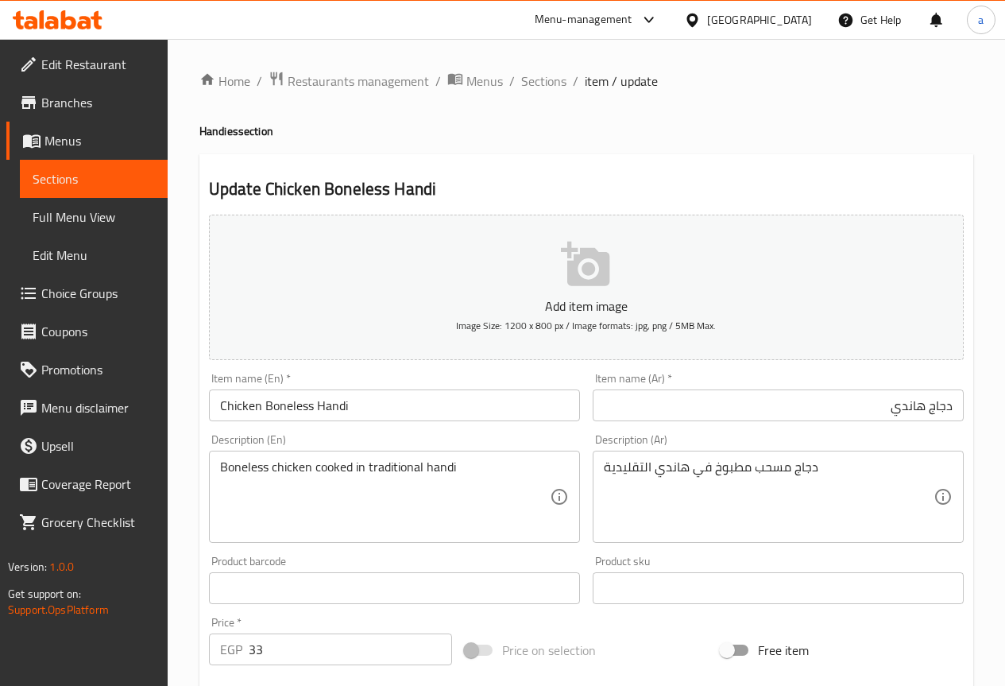
click at [825, 414] on input "دجاج هاندي" at bounding box center [778, 405] width 371 height 32
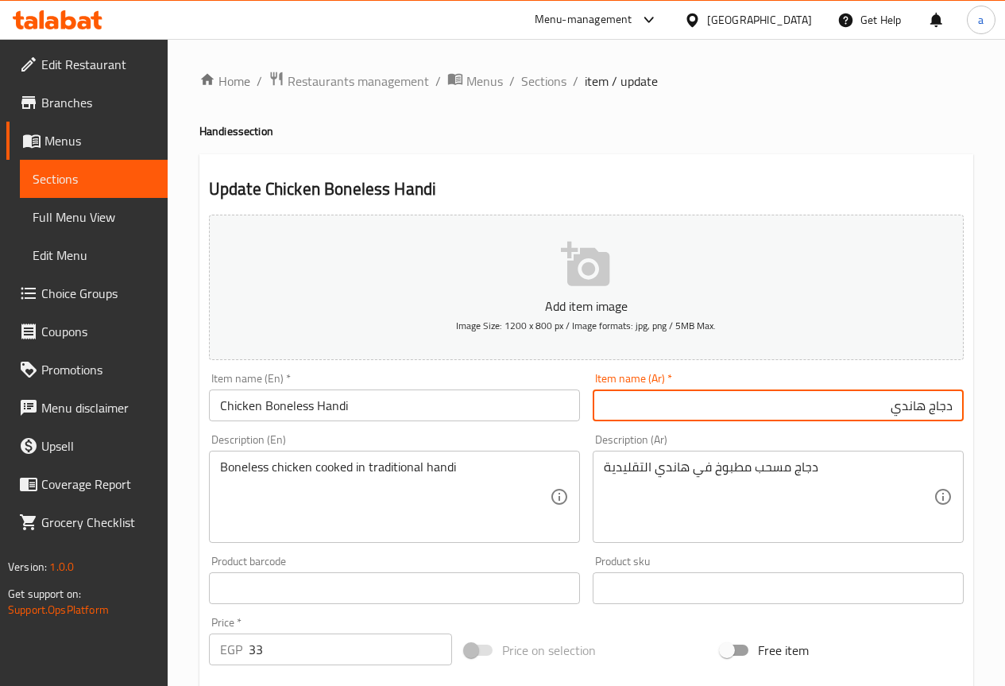
paste input "مخلي"
click at [896, 409] on input "دجاج هانديمخلي" at bounding box center [778, 405] width 371 height 32
type input "دجاج هاندي مخلي"
drag, startPoint x: 833, startPoint y: 471, endPoint x: 812, endPoint y: 474, distance: 21.6
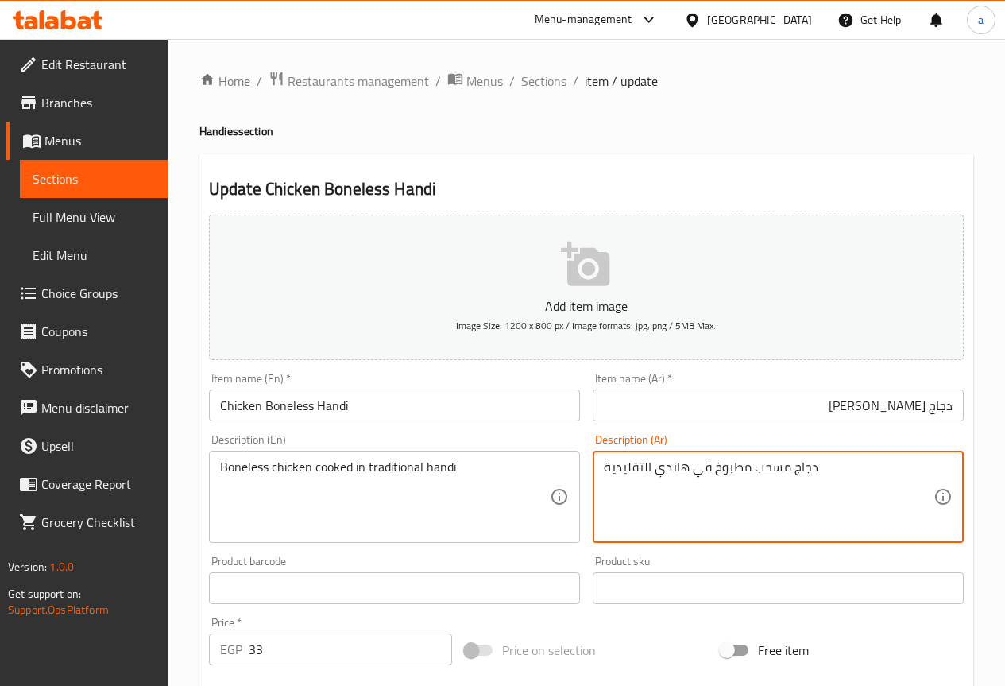
click at [775, 470] on textarea "دجاج مسحب مطبوخ في هاندي التقليدية" at bounding box center [769, 496] width 330 height 75
paste textarea "لي"
click at [840, 501] on textarea "دجاج مخلي مطبوخ في هاندي التقليدية" at bounding box center [769, 496] width 330 height 75
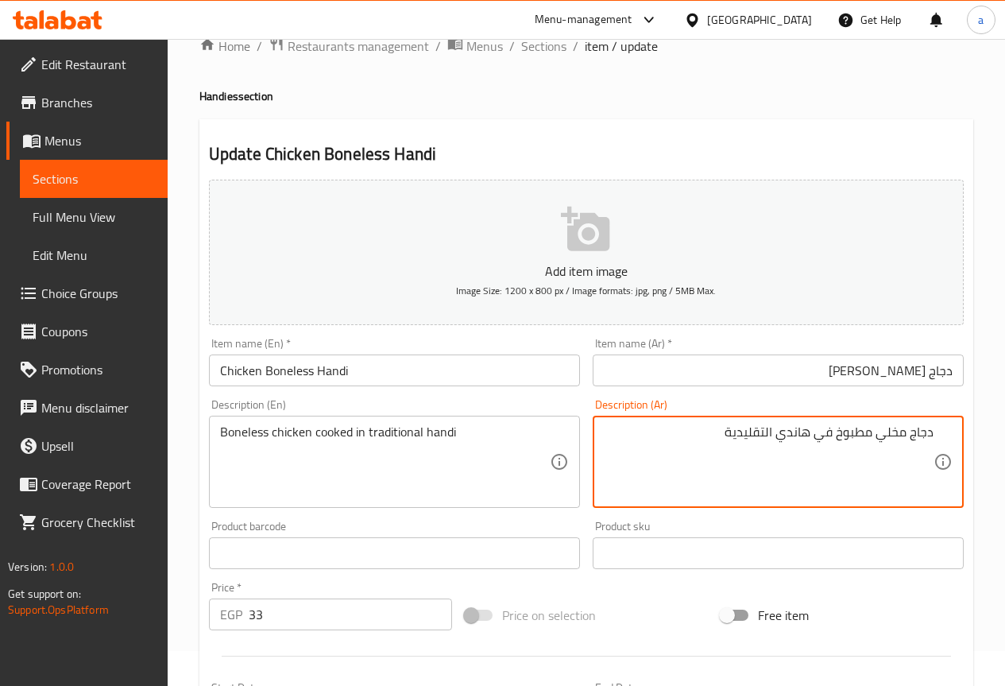
scroll to position [437, 0]
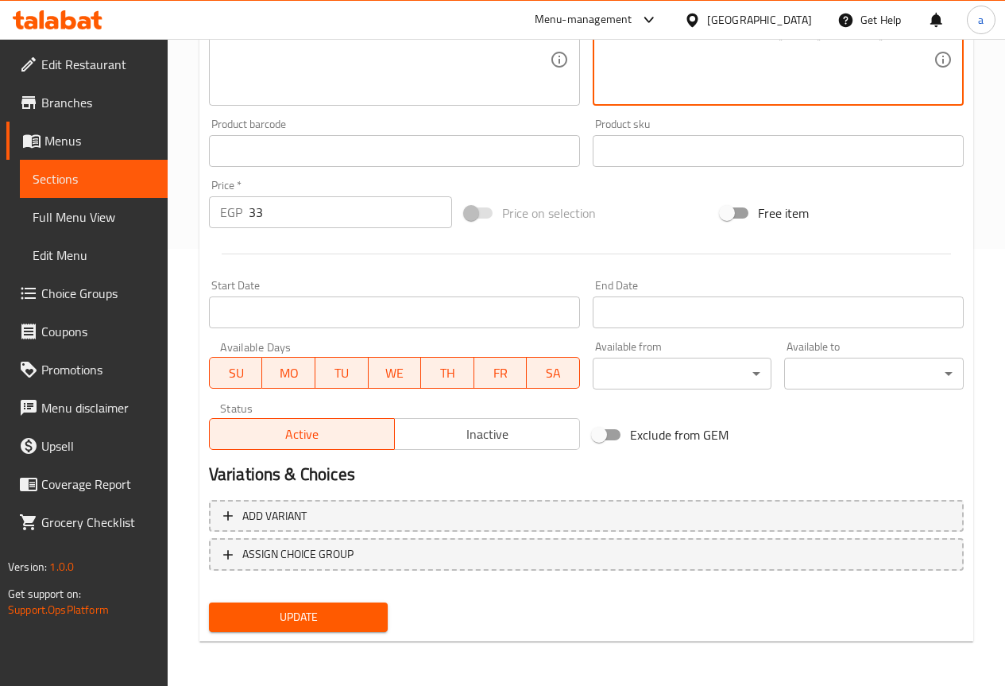
type textarea "دجاج مخلي مطبوخ في هاندي التقليدية"
click at [290, 615] on span "Update" at bounding box center [299, 617] width 154 height 20
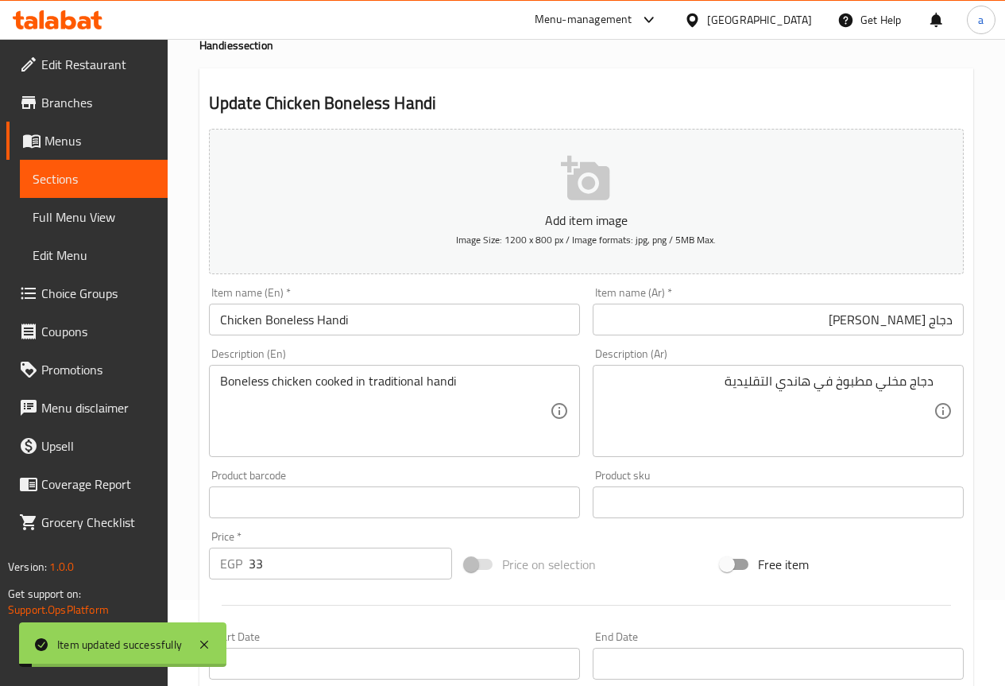
scroll to position [0, 0]
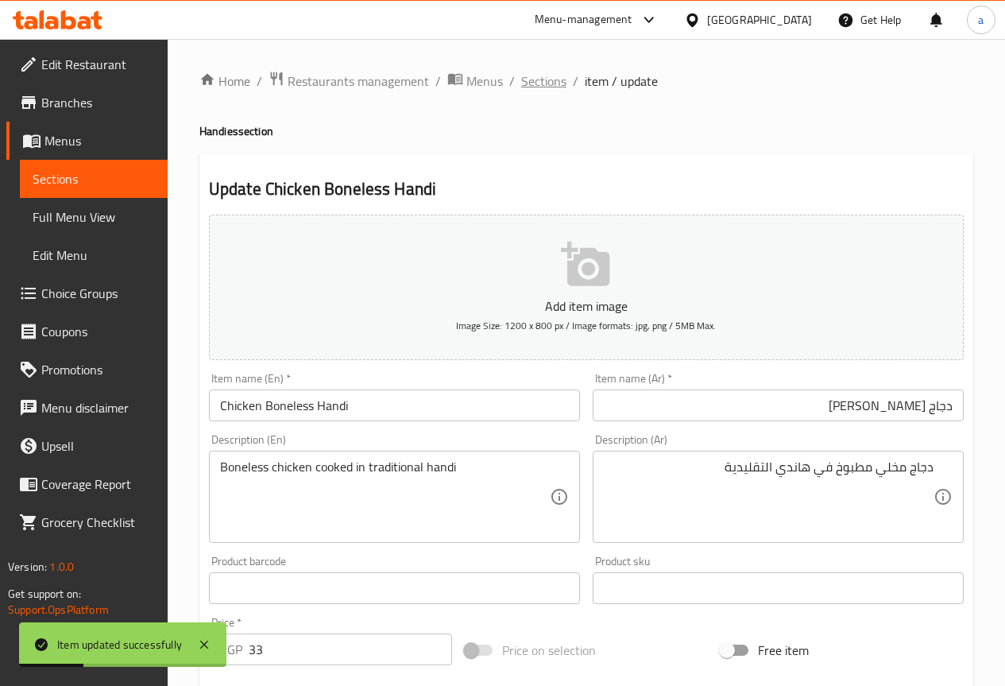
click at [542, 83] on span "Sections" at bounding box center [543, 81] width 45 height 19
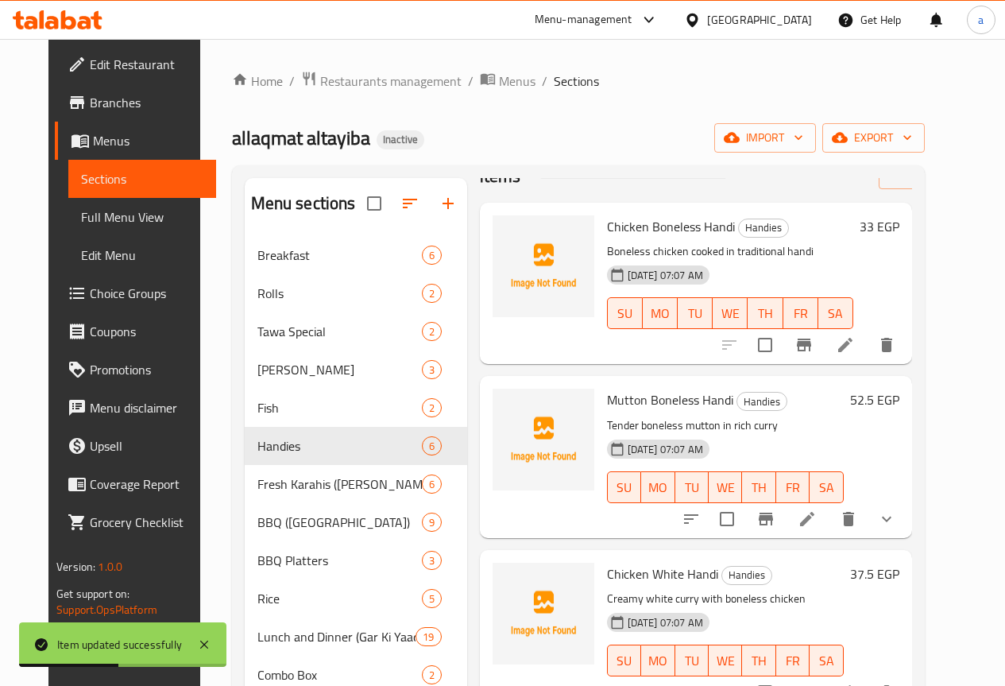
scroll to position [79, 0]
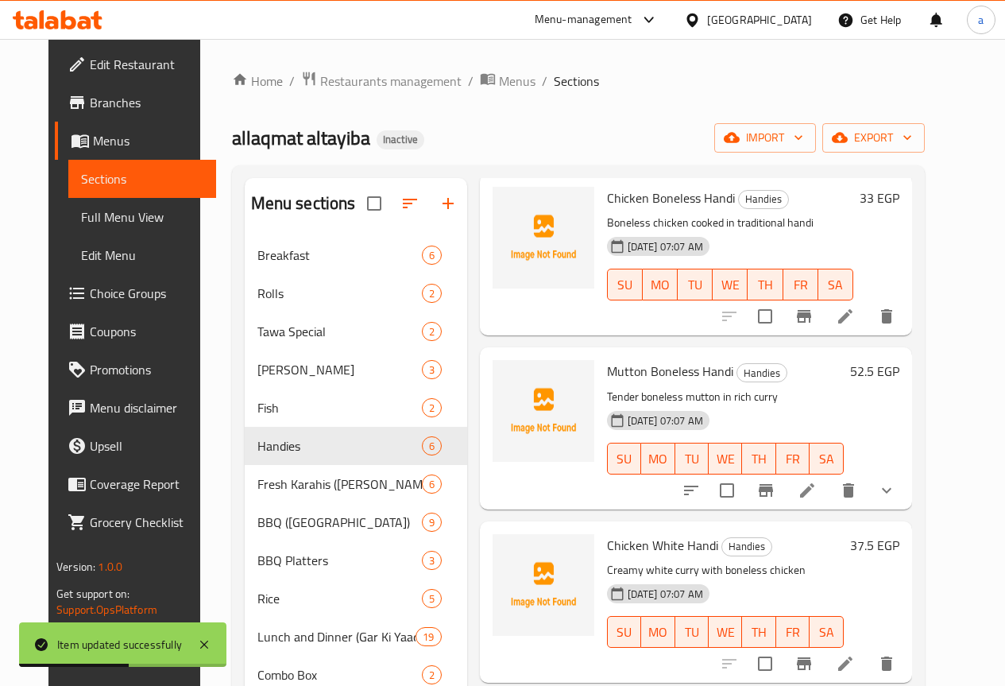
click at [829, 500] on li at bounding box center [807, 490] width 44 height 29
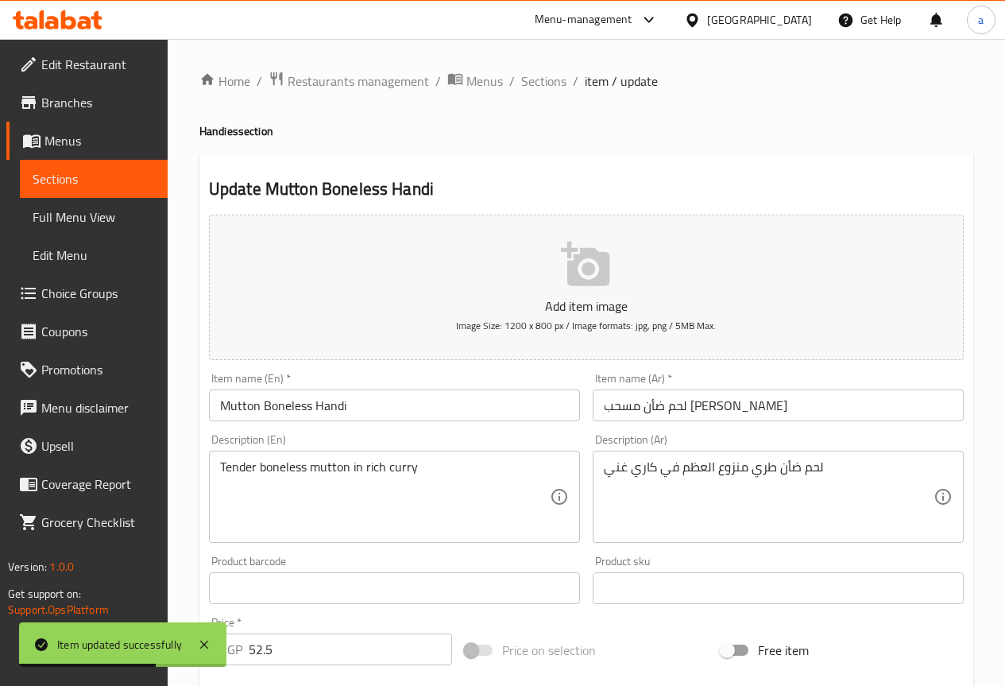
click at [764, 414] on input "لحم ضأن مسحب هاندي" at bounding box center [778, 405] width 371 height 32
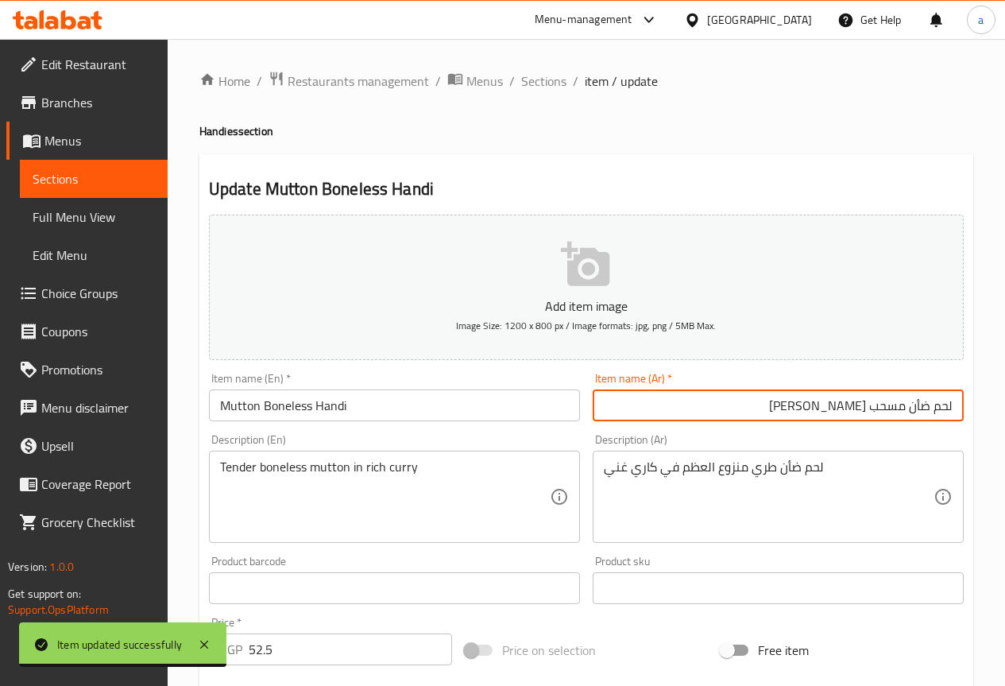
click at [297, 411] on input "Mutton Boneless Handi" at bounding box center [394, 405] width 371 height 32
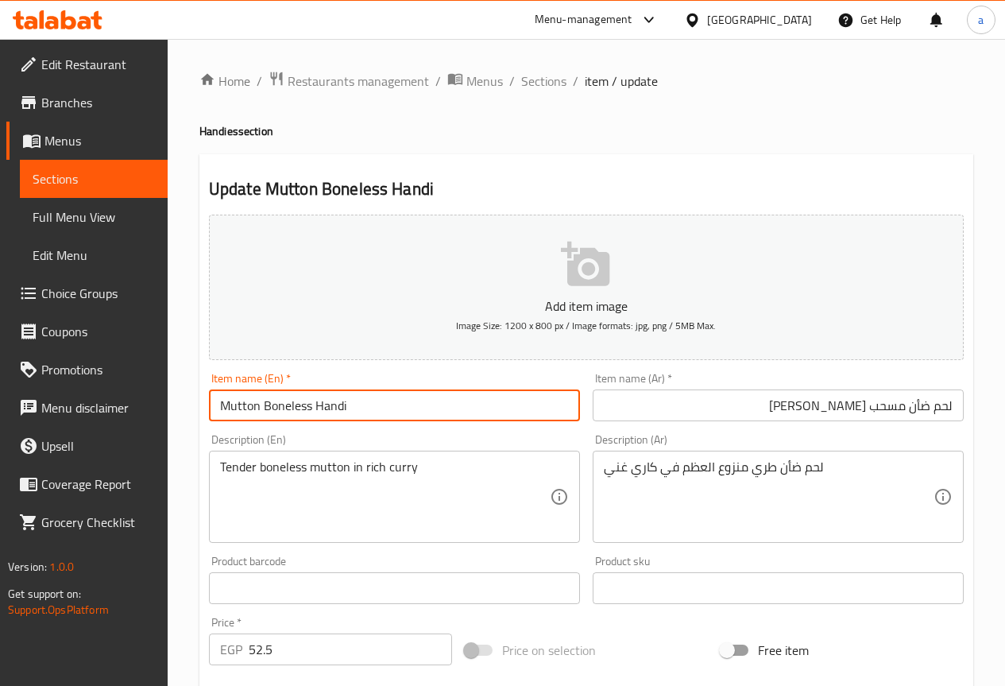
click at [884, 403] on input "لحم ضأن مسحب هاندي" at bounding box center [778, 405] width 371 height 32
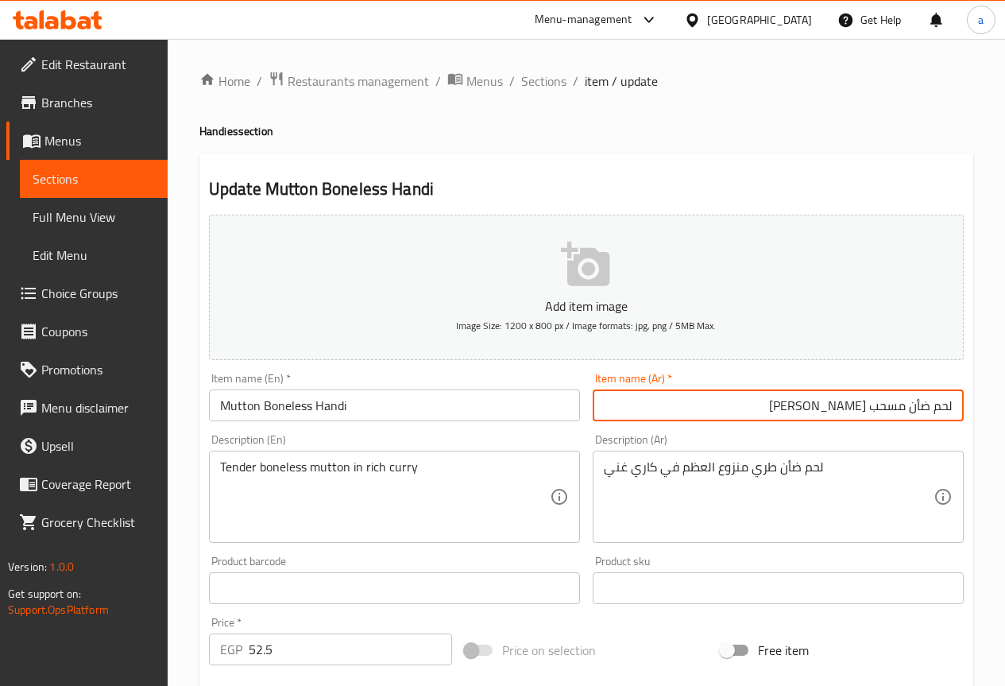
click at [887, 405] on input "لحم ضأن مسحب هاندي" at bounding box center [778, 405] width 371 height 32
paste input "لي"
type input "لحم ضأن مخلي هاندي"
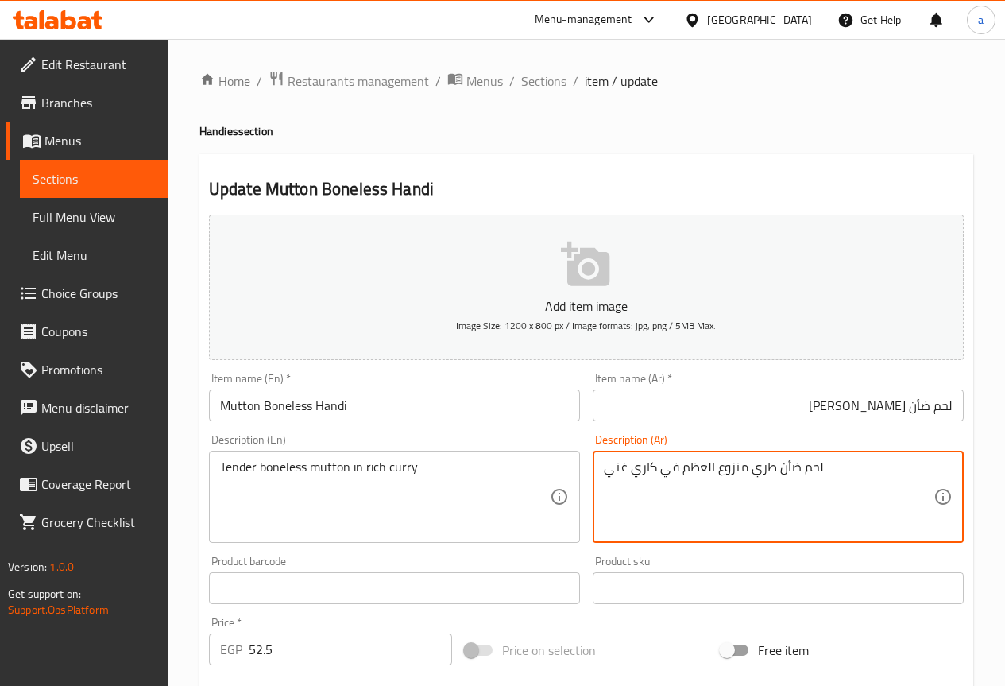
click at [702, 469] on textarea "لحم ضأن طري منزوع العظم في كاري غني" at bounding box center [769, 496] width 330 height 75
click at [704, 469] on textarea "لحم ضأن طري منزوع العظم في كاري غني" at bounding box center [769, 496] width 330 height 75
drag, startPoint x: 679, startPoint y: 466, endPoint x: 749, endPoint y: 474, distance: 71.2
click at [748, 474] on textarea "لحم ضأن طري منزوع العظم في كاري غني" at bounding box center [769, 496] width 330 height 75
paste textarea "خلي"
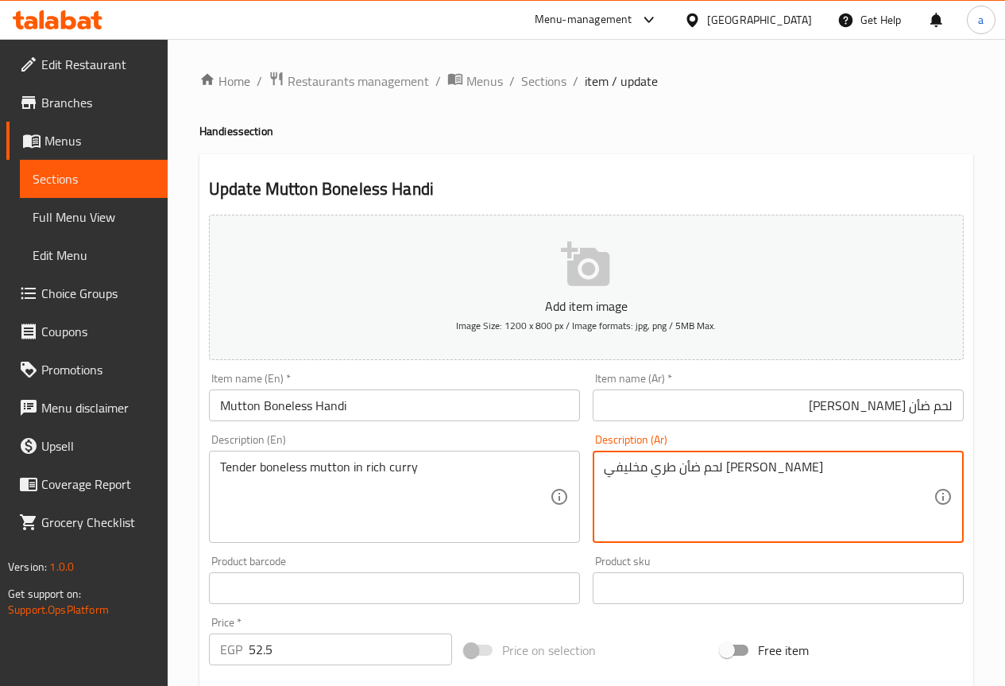
click at [713, 467] on textarea "لحم ضأن طري مخليفي كاري غني" at bounding box center [769, 496] width 330 height 75
click at [679, 466] on textarea "لحم ضأن تيندر مخليفي كاري غني" at bounding box center [769, 496] width 330 height 75
click at [621, 471] on textarea "لحم ضأن تيندر مخلي في كاري غني" at bounding box center [769, 496] width 330 height 75
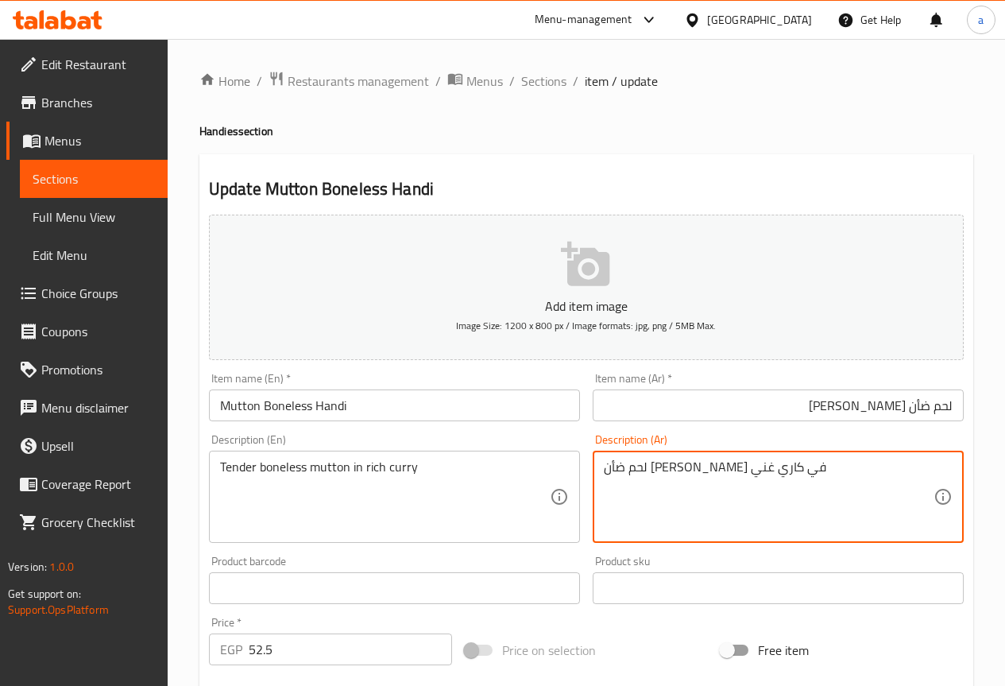
type textarea "لحم ضأن تيندر مخلي في كاري غني"
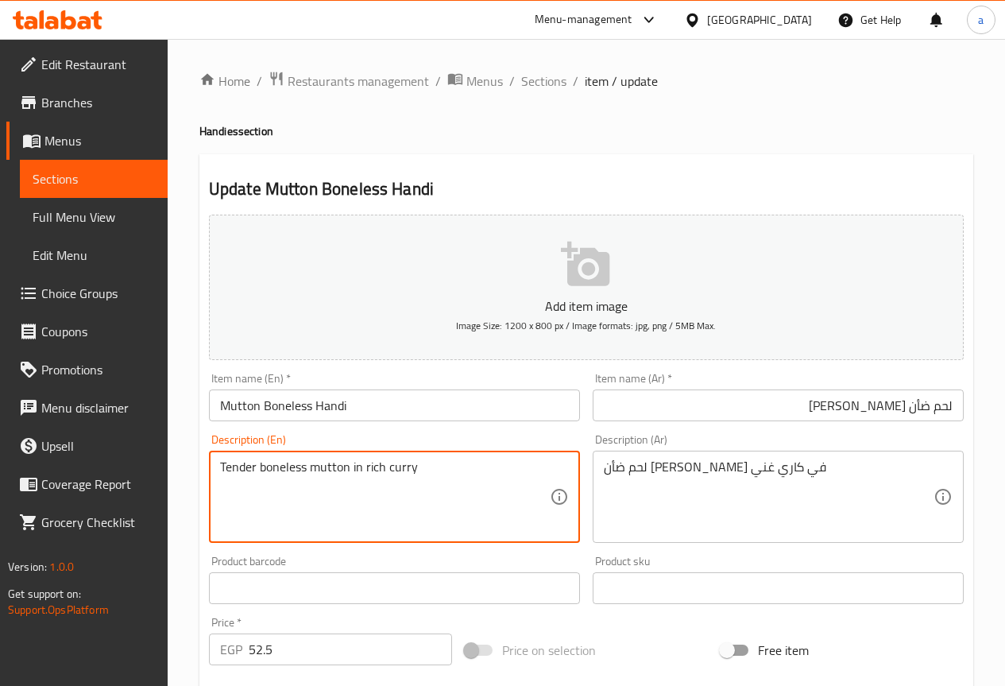
click at [369, 469] on textarea "Tender boneless mutton in rich curry" at bounding box center [385, 496] width 330 height 75
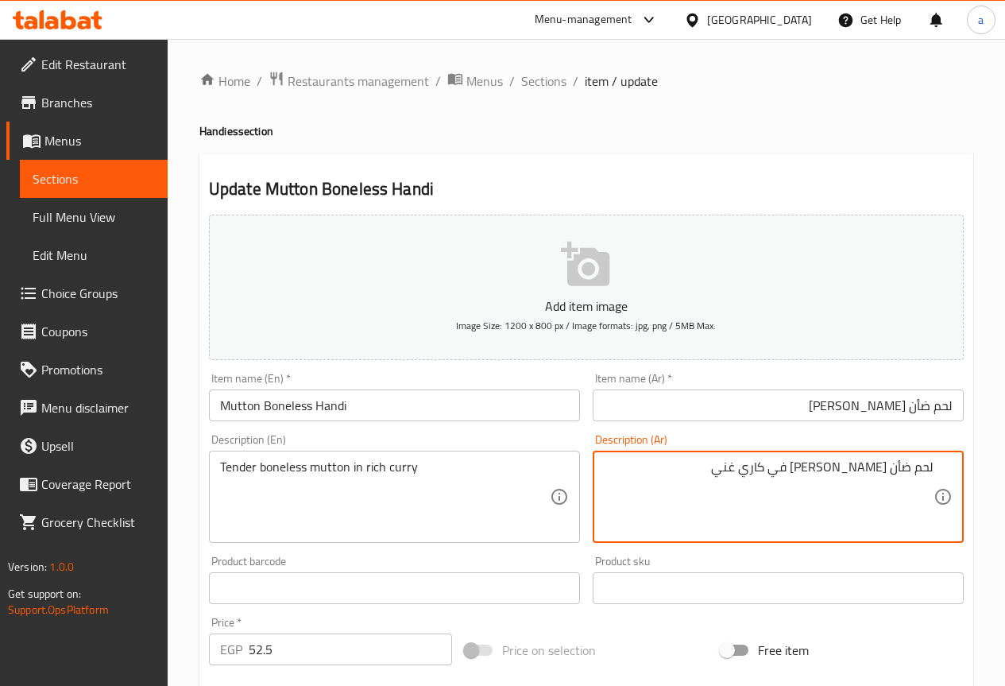
click at [230, 394] on input "Mutton Boneless Handi" at bounding box center [394, 405] width 371 height 32
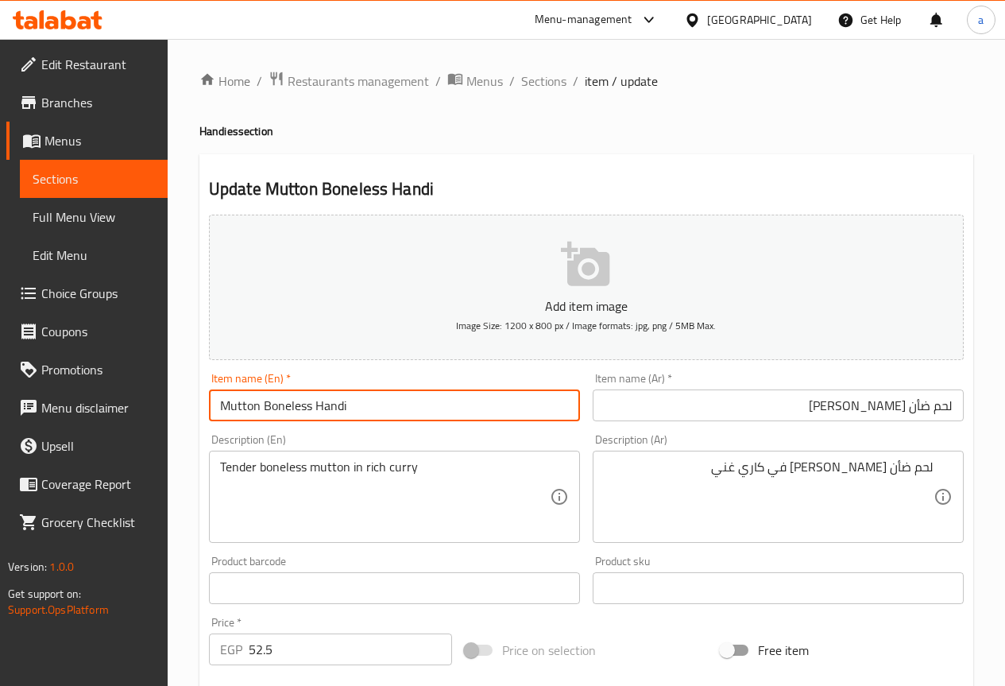
click at [247, 409] on input "Mutton Boneless Handi" at bounding box center [394, 405] width 371 height 32
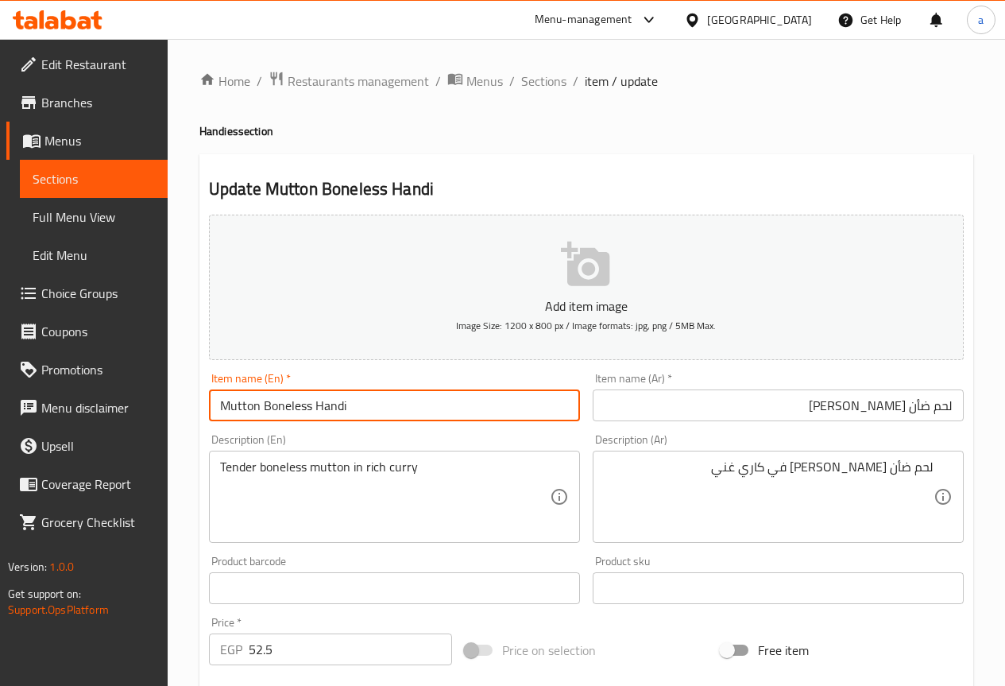
click at [246, 409] on input "Mutton Boneless Handi" at bounding box center [394, 405] width 371 height 32
click at [260, 408] on input "Mutton Boneless Handi" at bounding box center [394, 405] width 371 height 32
drag, startPoint x: 260, startPoint y: 408, endPoint x: 128, endPoint y: 410, distance: 131.9
click at [129, 410] on div "Edit Restaurant Branches Menus Sections Full Menu View Edit Menu Choice Groups …" at bounding box center [502, 594] width 1005 height 1110
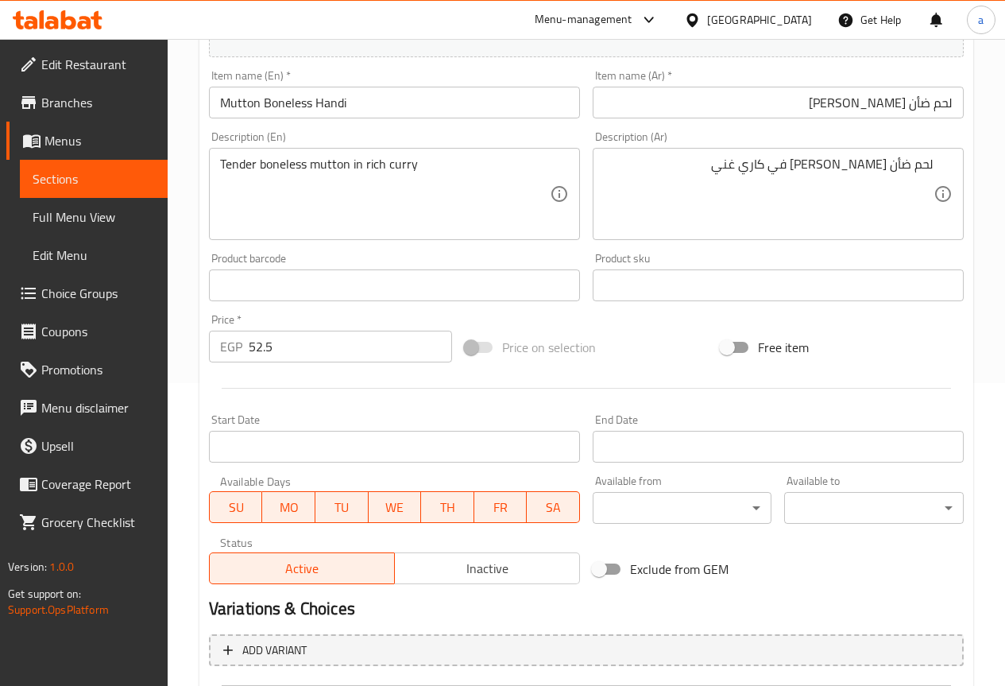
scroll to position [463, 0]
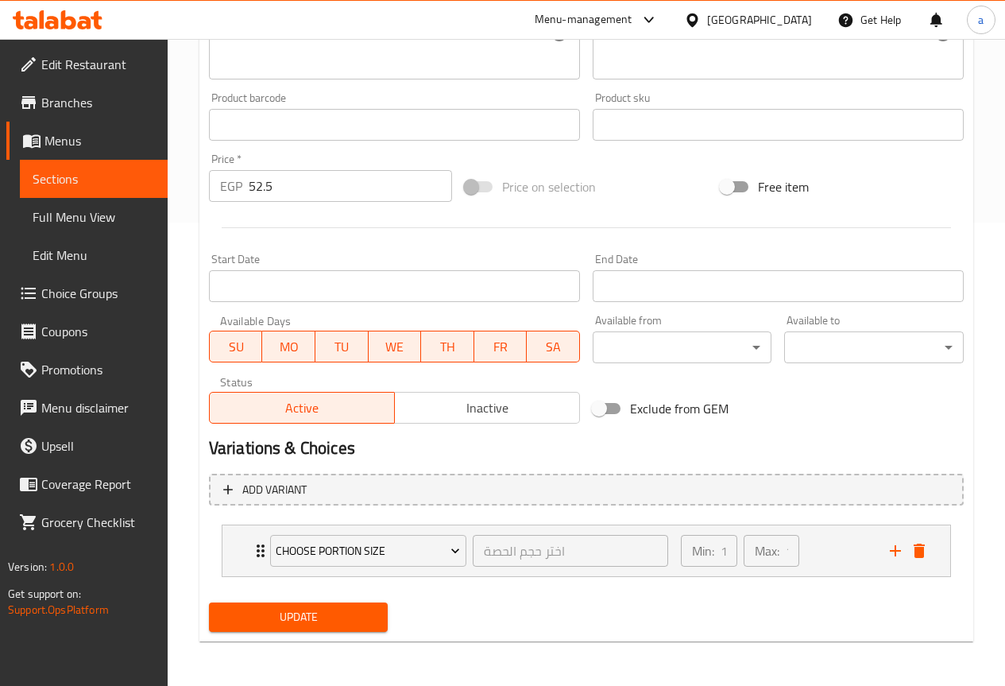
drag, startPoint x: 336, startPoint y: 632, endPoint x: 338, endPoint y: 617, distance: 15.2
click at [336, 627] on button "Update" at bounding box center [299, 616] width 180 height 29
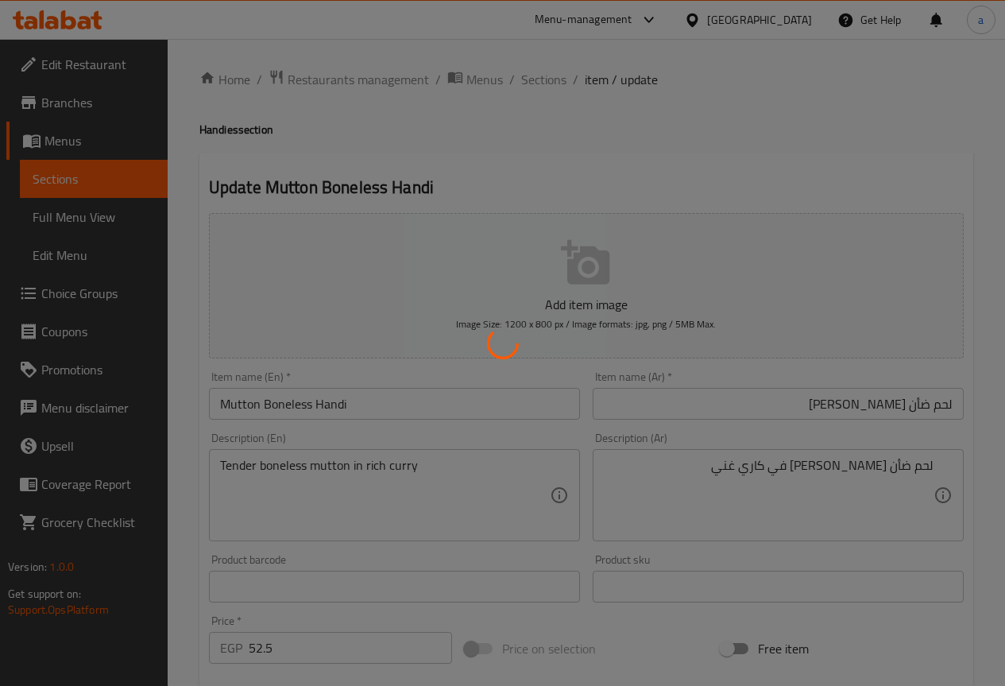
scroll to position [0, 0]
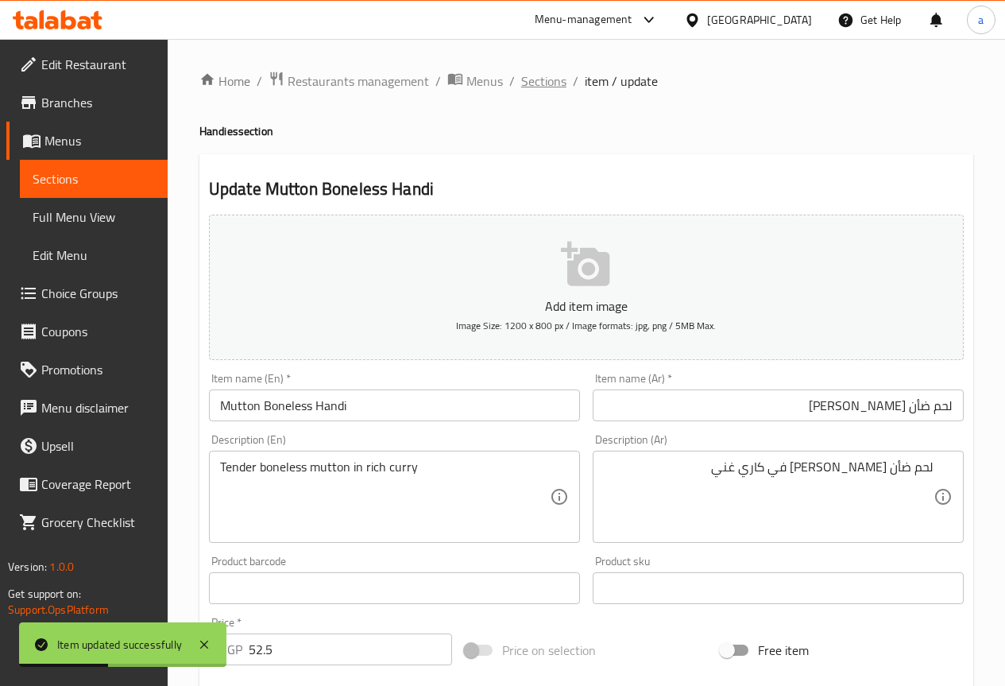
click at [525, 73] on span "Sections" at bounding box center [543, 81] width 45 height 19
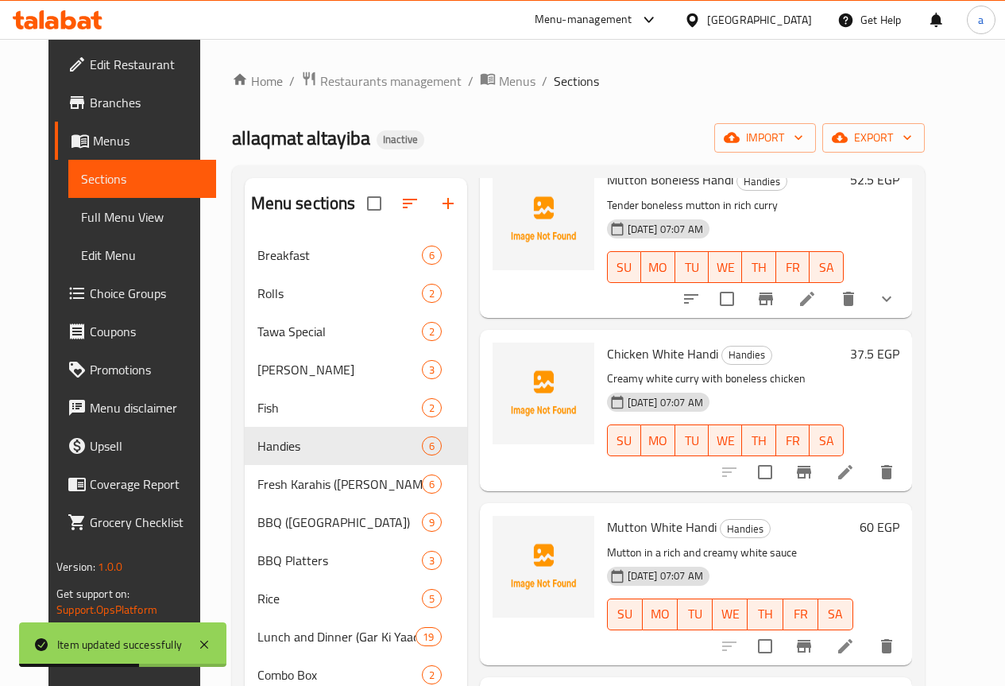
scroll to position [318, 0]
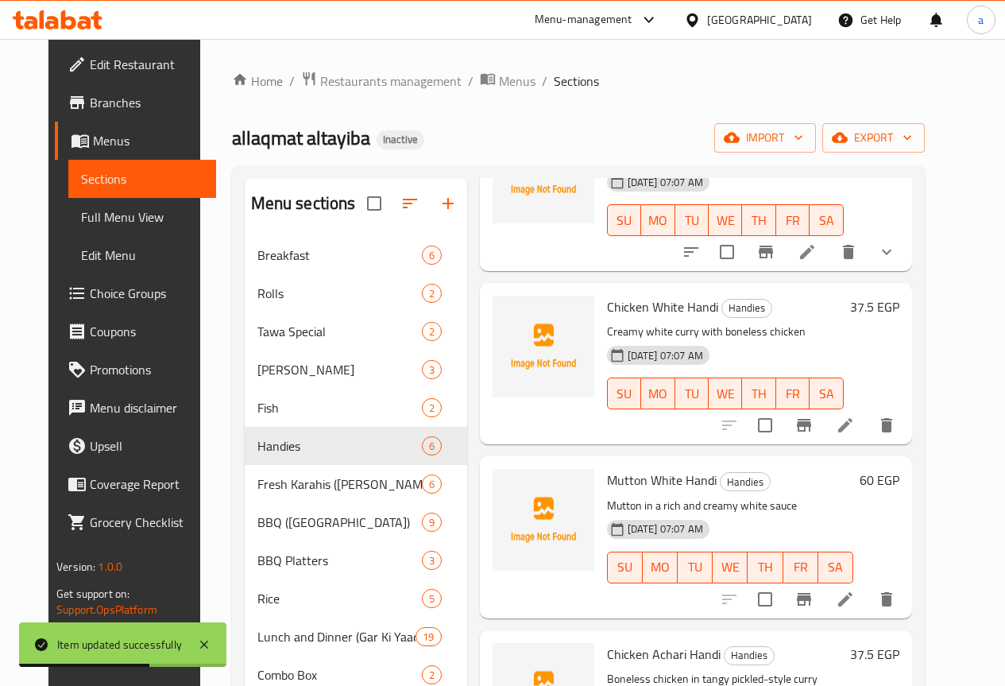
click at [855, 429] on icon at bounding box center [845, 425] width 19 height 19
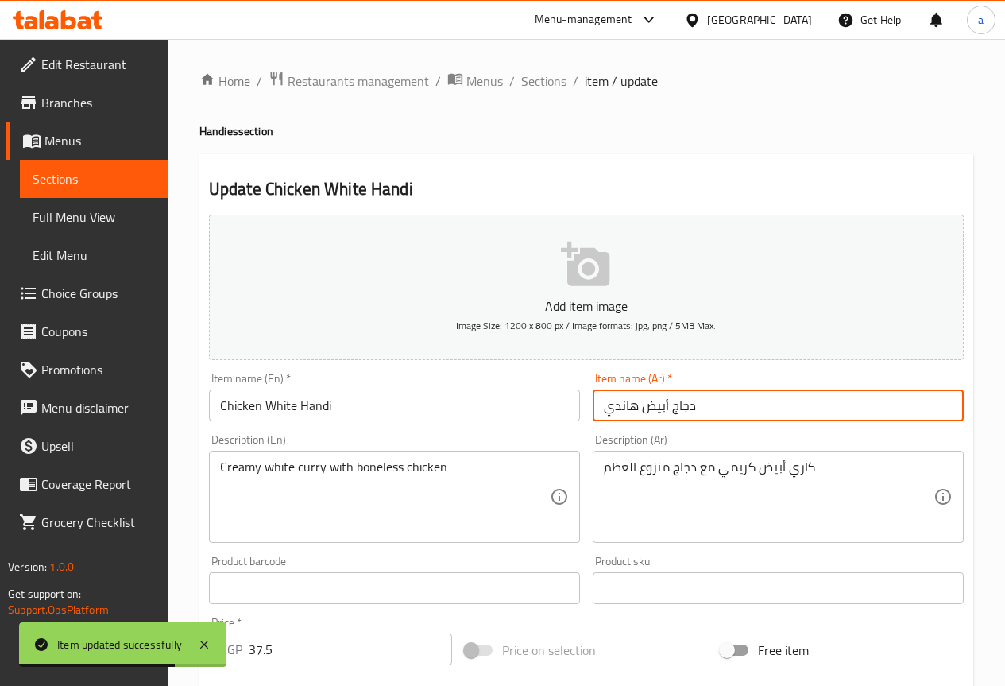
click at [802, 413] on input "دجاج أبيض هاندي" at bounding box center [778, 405] width 371 height 32
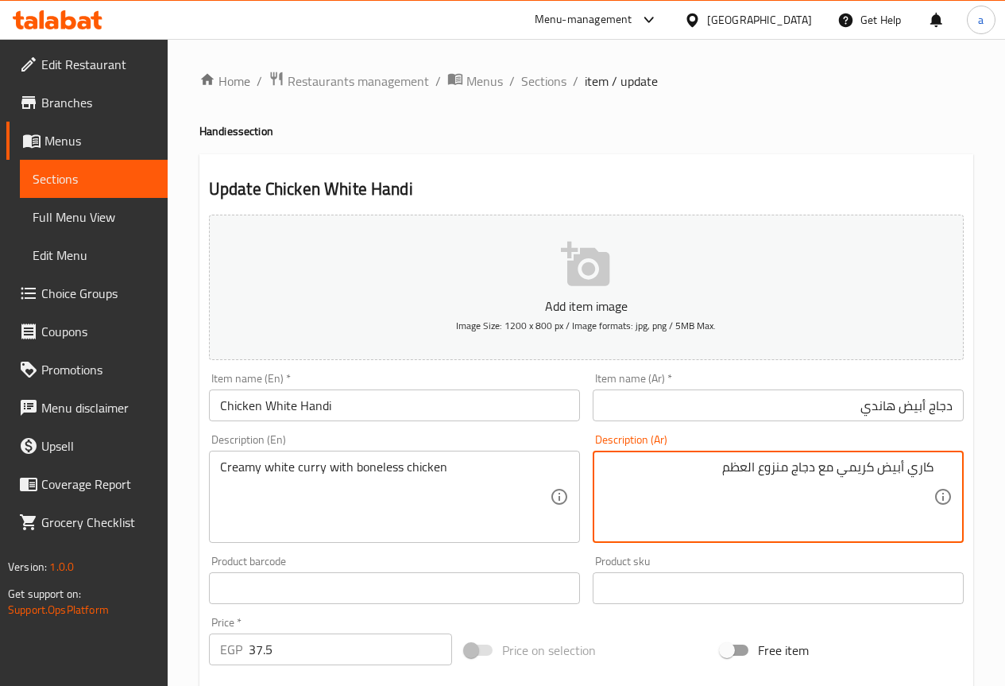
drag, startPoint x: 707, startPoint y: 468, endPoint x: 787, endPoint y: 467, distance: 80.2
click at [787, 467] on textarea "كاري أبيض كريمي مع دجاج منزوع العظم" at bounding box center [769, 496] width 330 height 75
paste textarea "خلي"
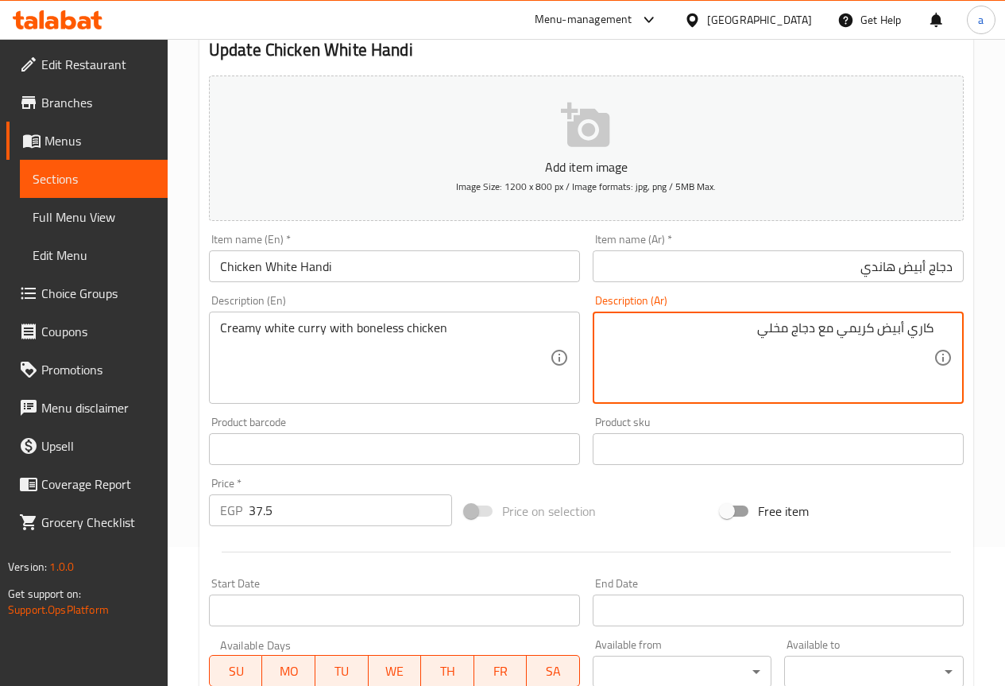
scroll to position [119, 0]
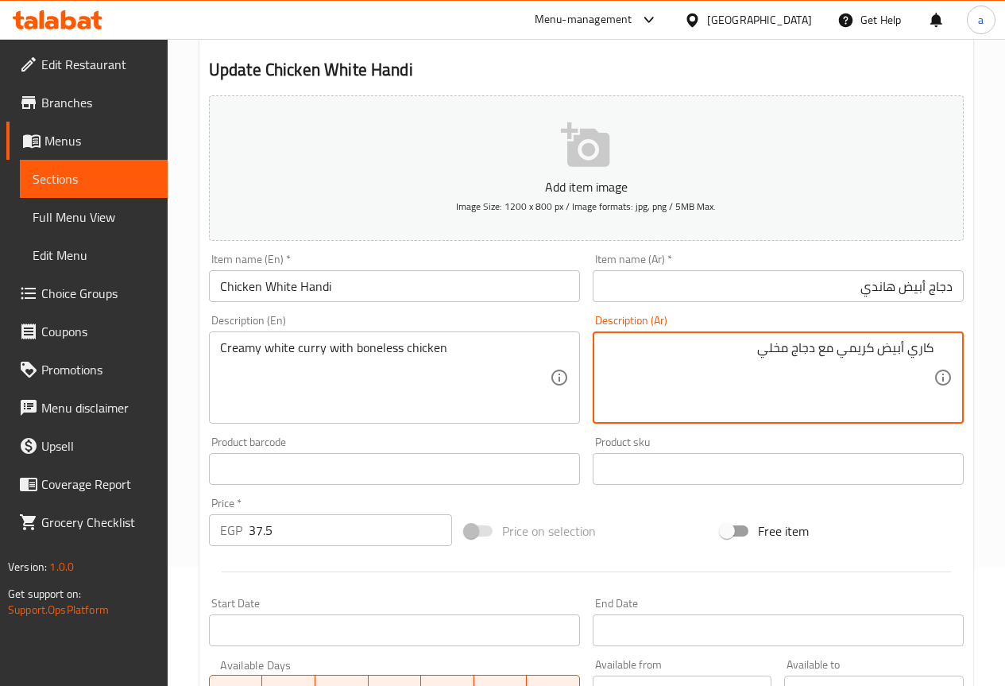
type textarea "كاري أبيض كريمي مع دجاج مخلي"
click at [122, 287] on span "Choice Groups" at bounding box center [98, 293] width 114 height 19
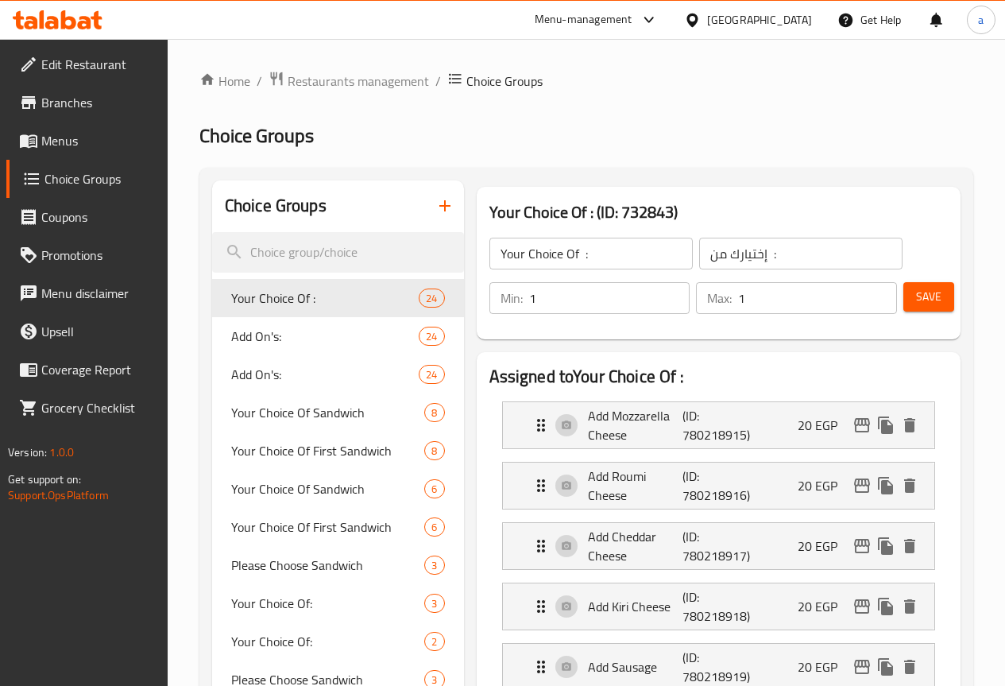
click at [91, 140] on span "Menus" at bounding box center [98, 140] width 114 height 19
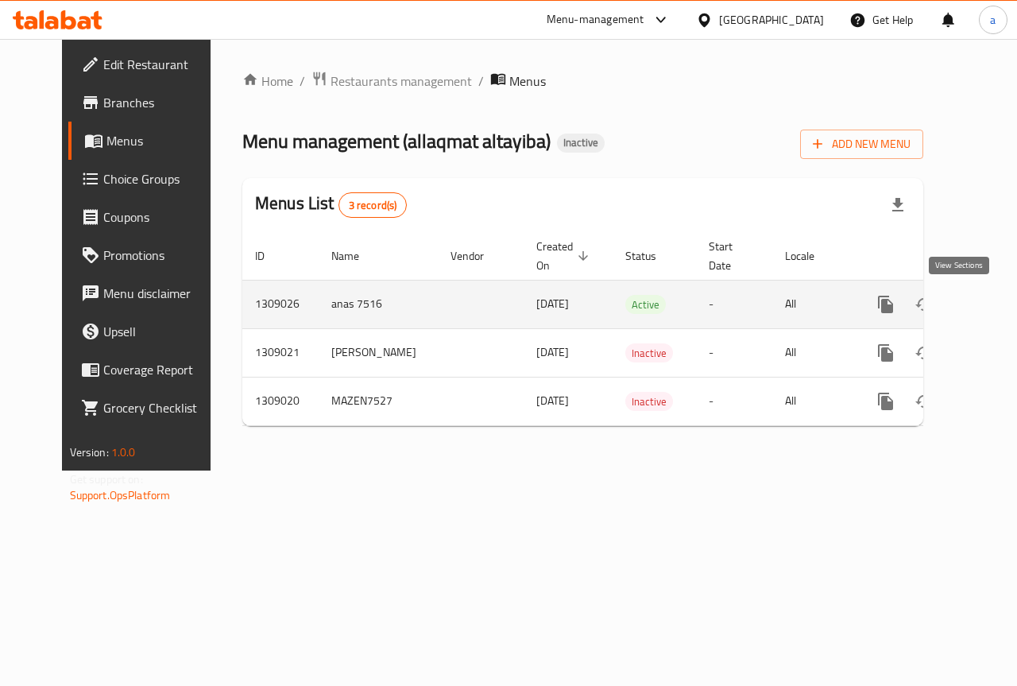
click at [981, 315] on link "enhanced table" at bounding box center [1000, 304] width 38 height 38
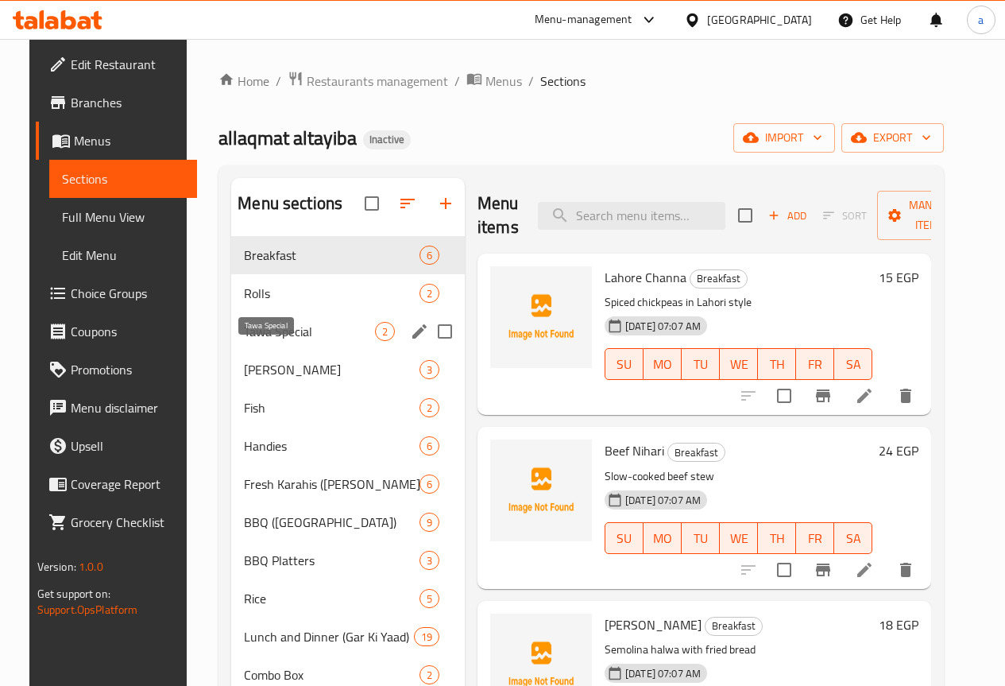
click at [277, 341] on span "Tawa Special" at bounding box center [309, 331] width 131 height 19
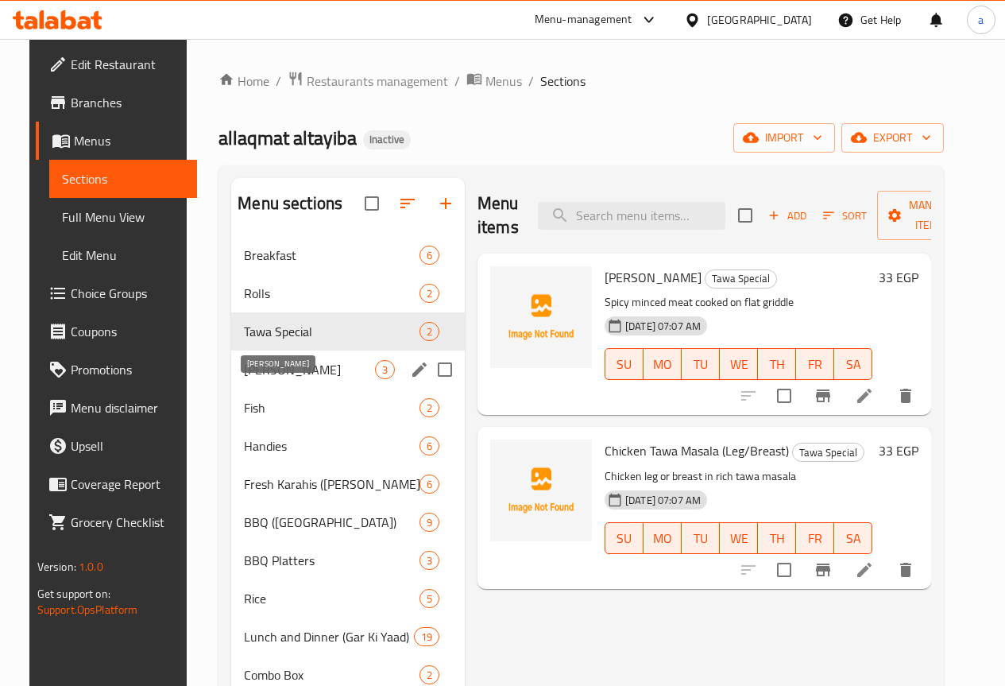
click at [257, 379] on span "[PERSON_NAME]" at bounding box center [309, 369] width 131 height 19
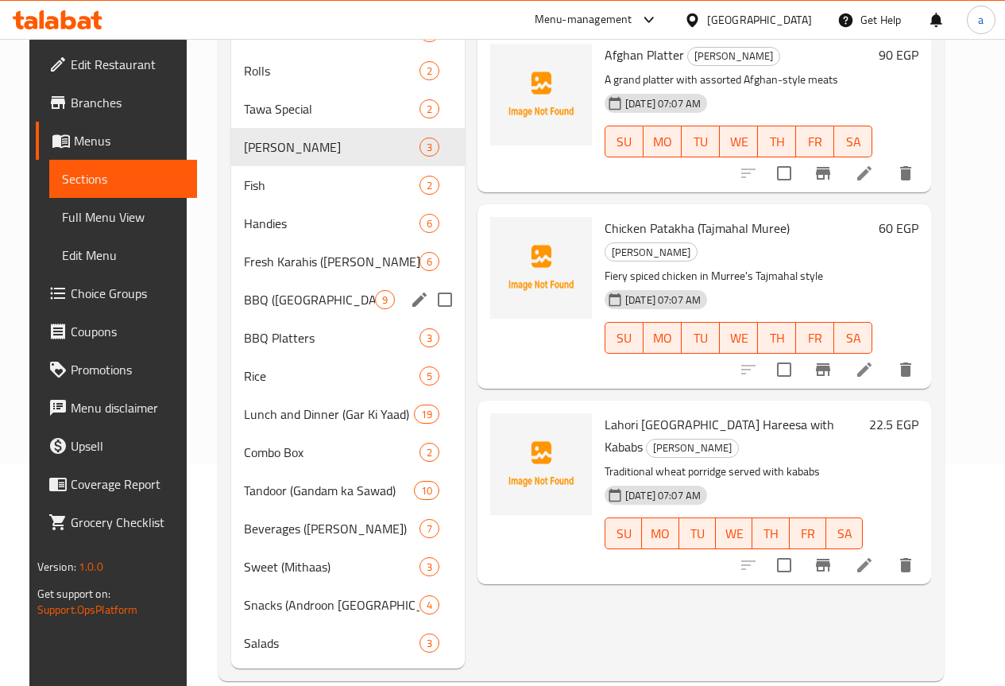
scroll to position [194, 0]
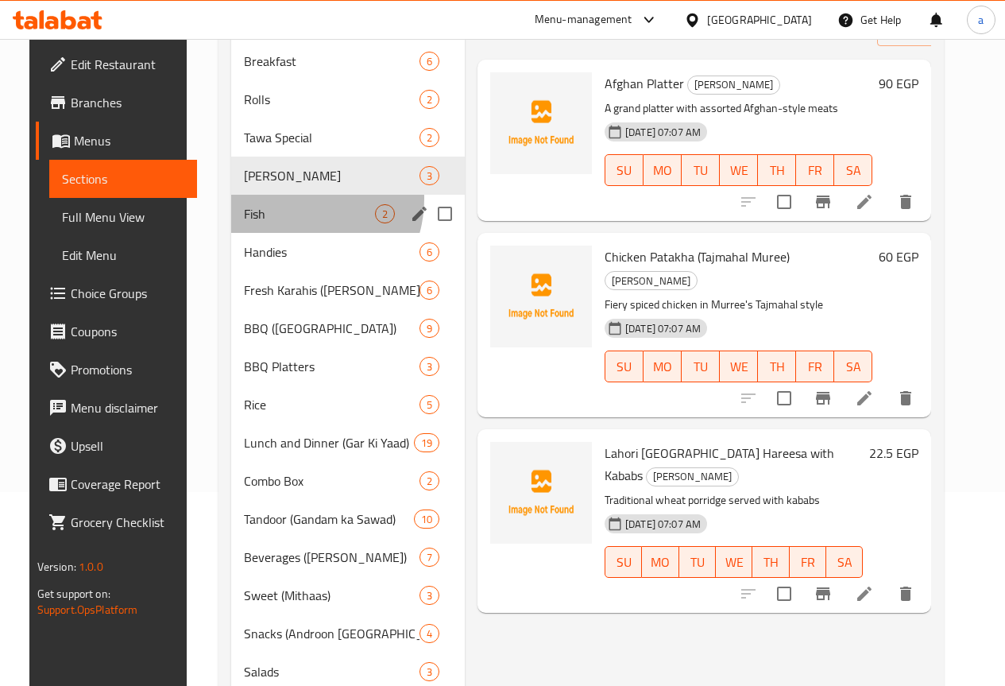
click at [274, 222] on div "Fish 2" at bounding box center [348, 214] width 234 height 38
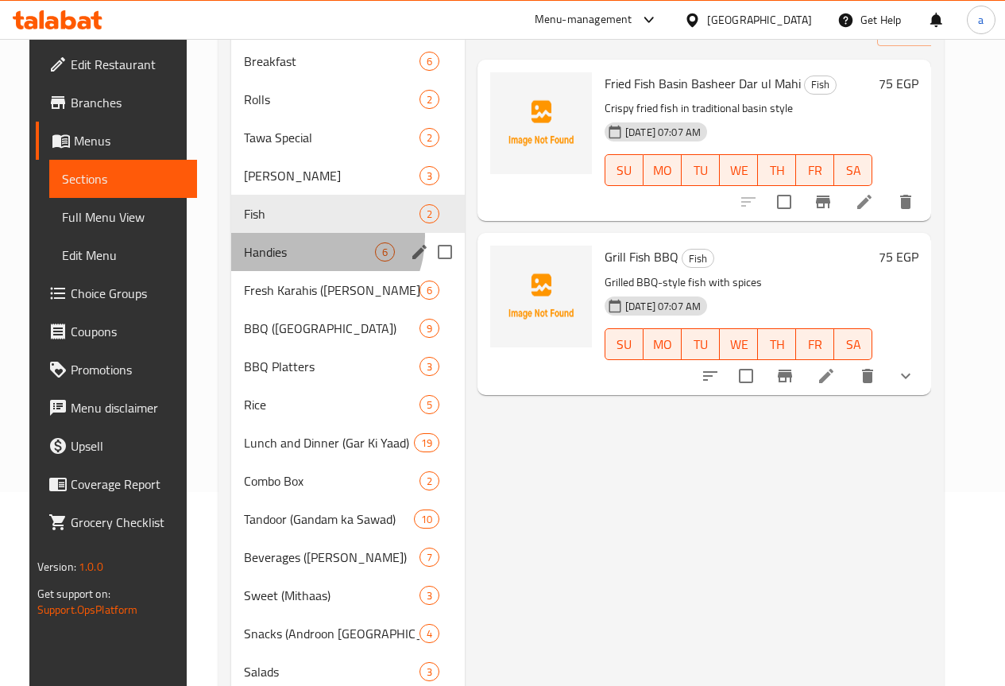
click at [293, 261] on div "Handies 6" at bounding box center [348, 252] width 234 height 38
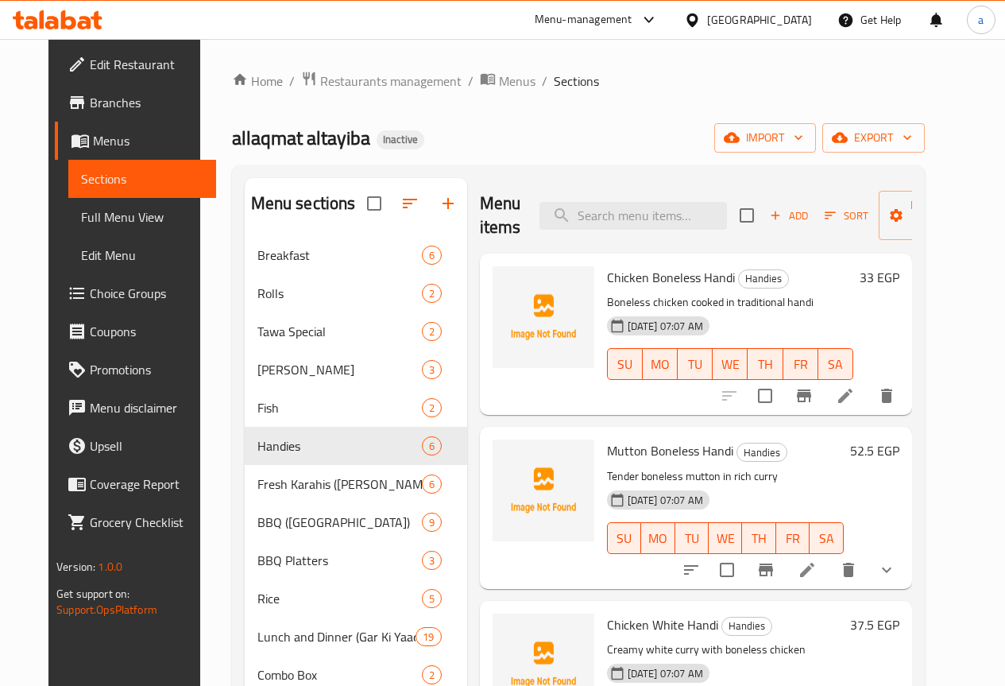
click at [855, 392] on icon at bounding box center [845, 395] width 19 height 19
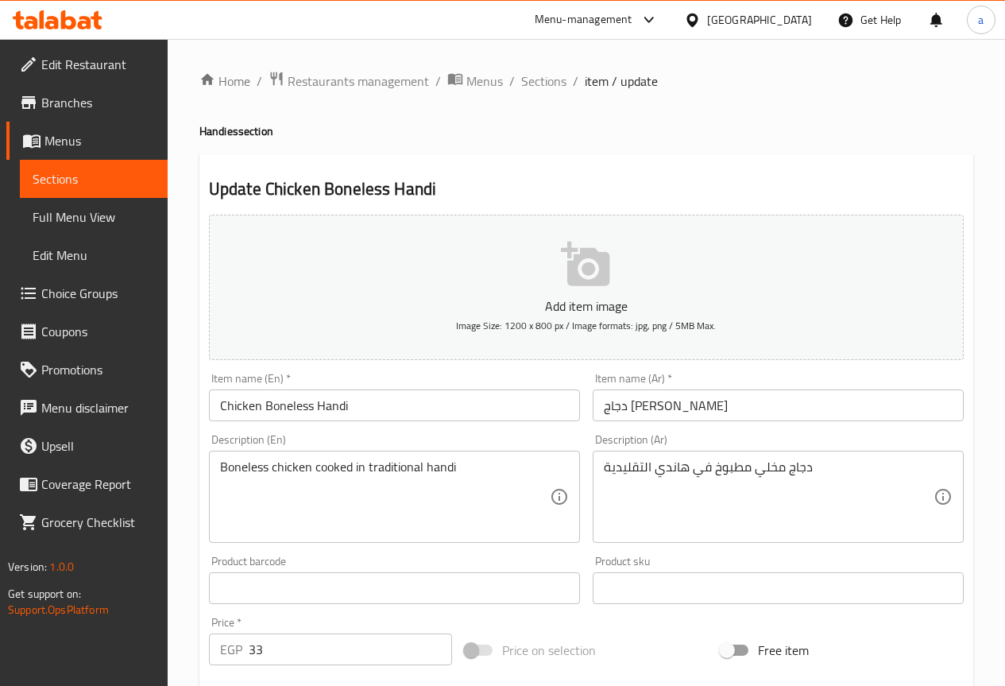
click at [821, 390] on input "دجاج هاندي مخلي" at bounding box center [778, 405] width 371 height 32
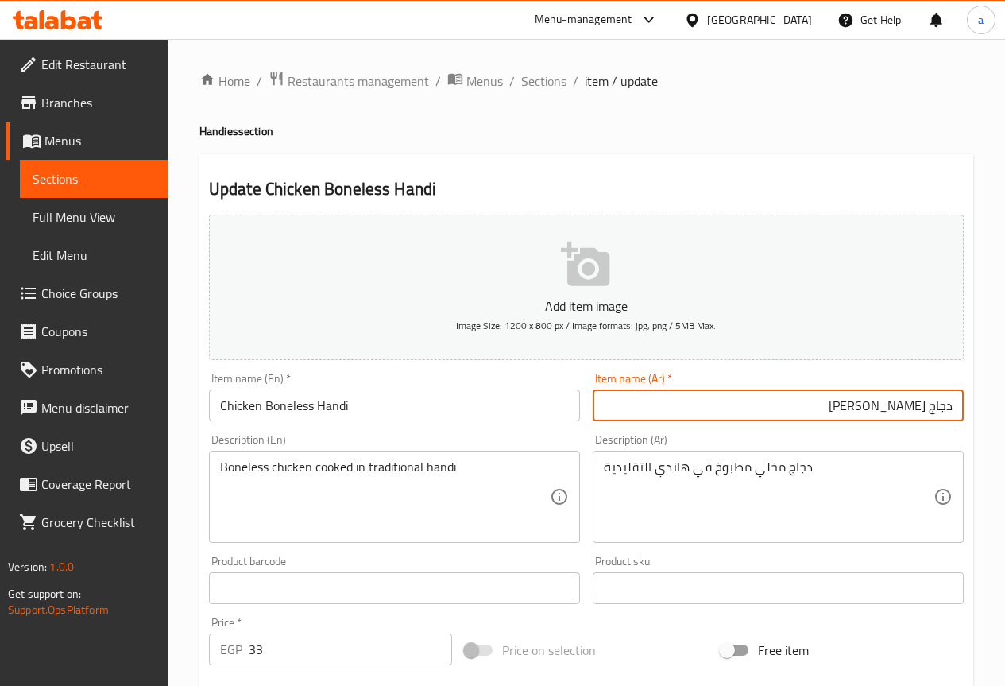
click at [856, 454] on div "دجاج مخلي مطبوخ في هاندي التقليدية Description (Ar)" at bounding box center [778, 496] width 371 height 92
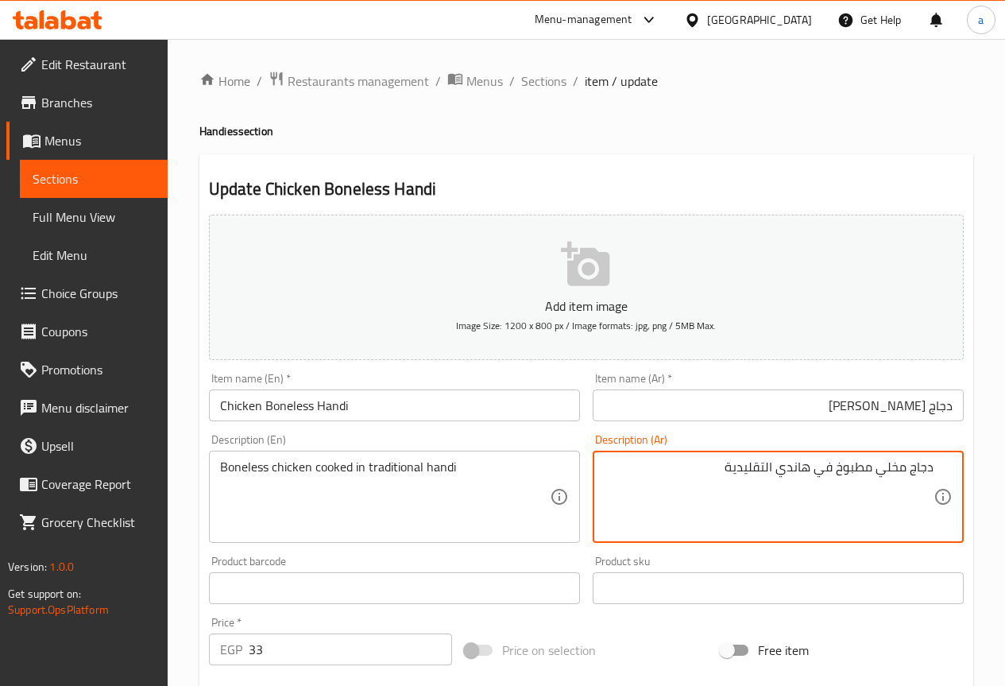
scroll to position [437, 0]
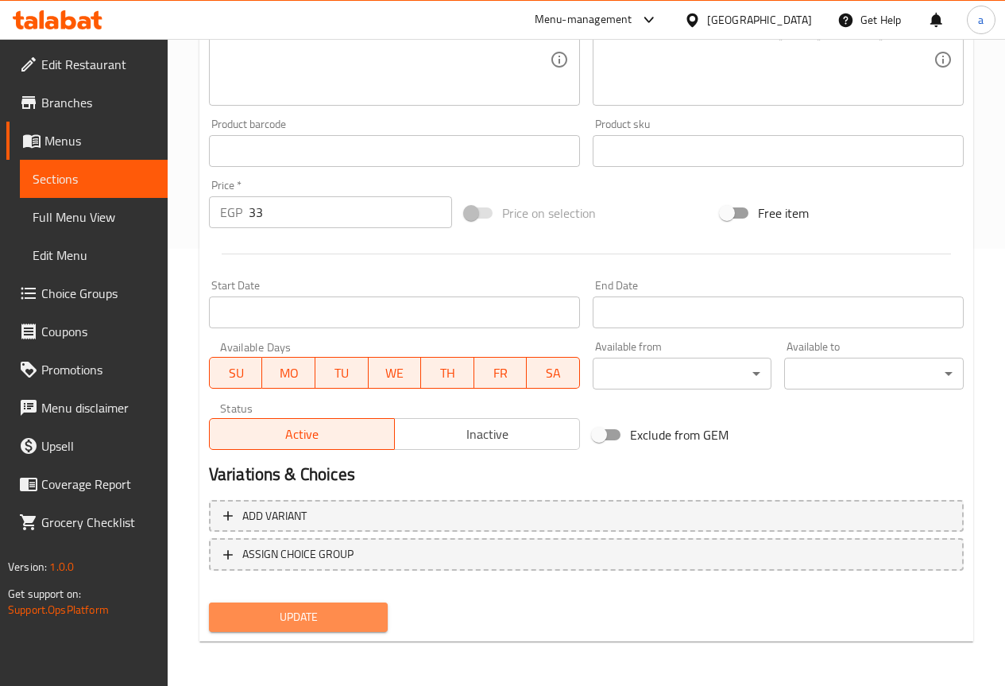
click at [369, 631] on button "Update" at bounding box center [299, 616] width 180 height 29
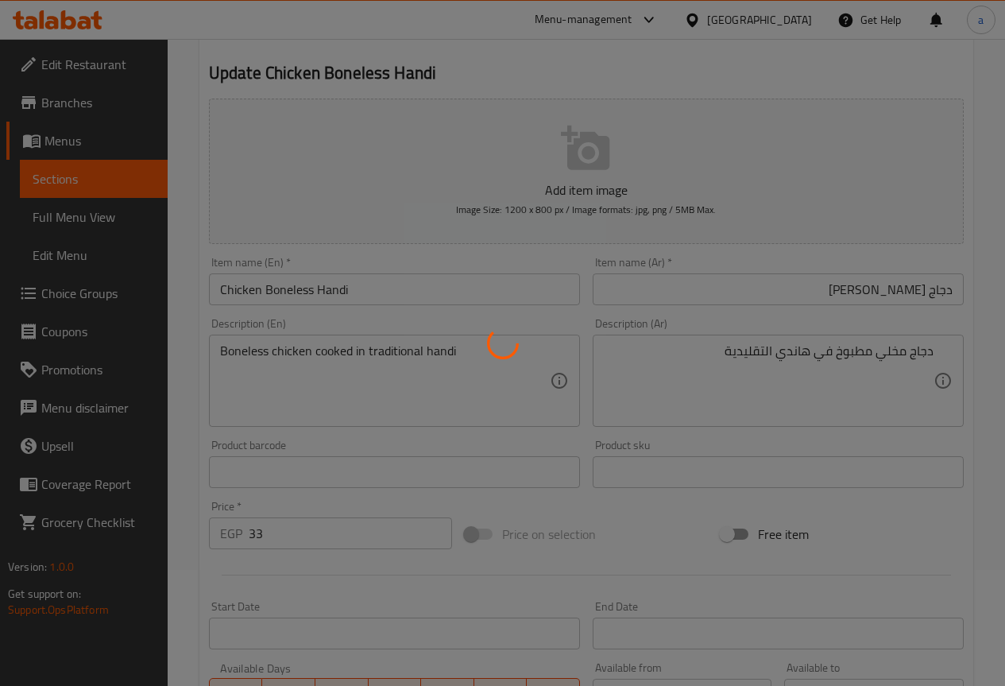
scroll to position [0, 0]
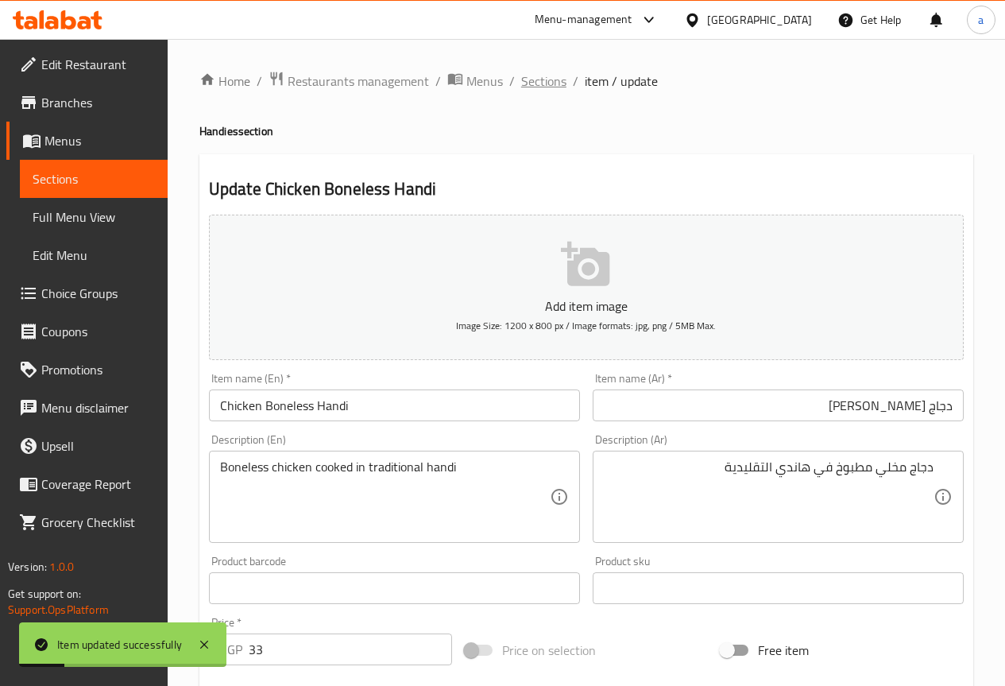
click at [544, 83] on span "Sections" at bounding box center [543, 81] width 45 height 19
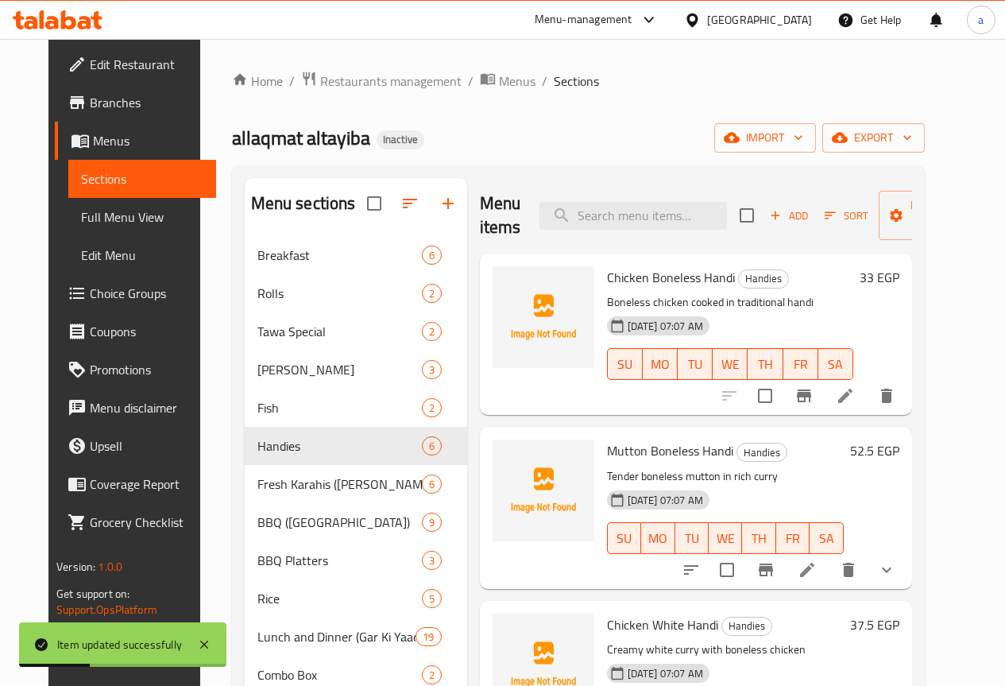
click at [817, 574] on icon at bounding box center [807, 569] width 19 height 19
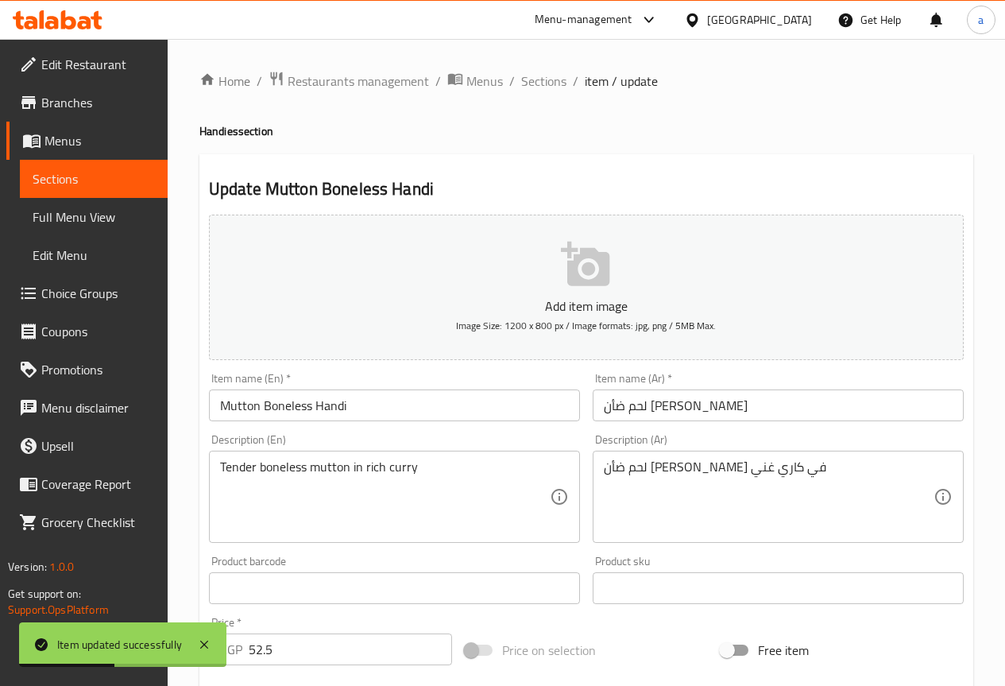
click at [832, 412] on input "لحم ضأن مخلي هاندي" at bounding box center [778, 405] width 371 height 32
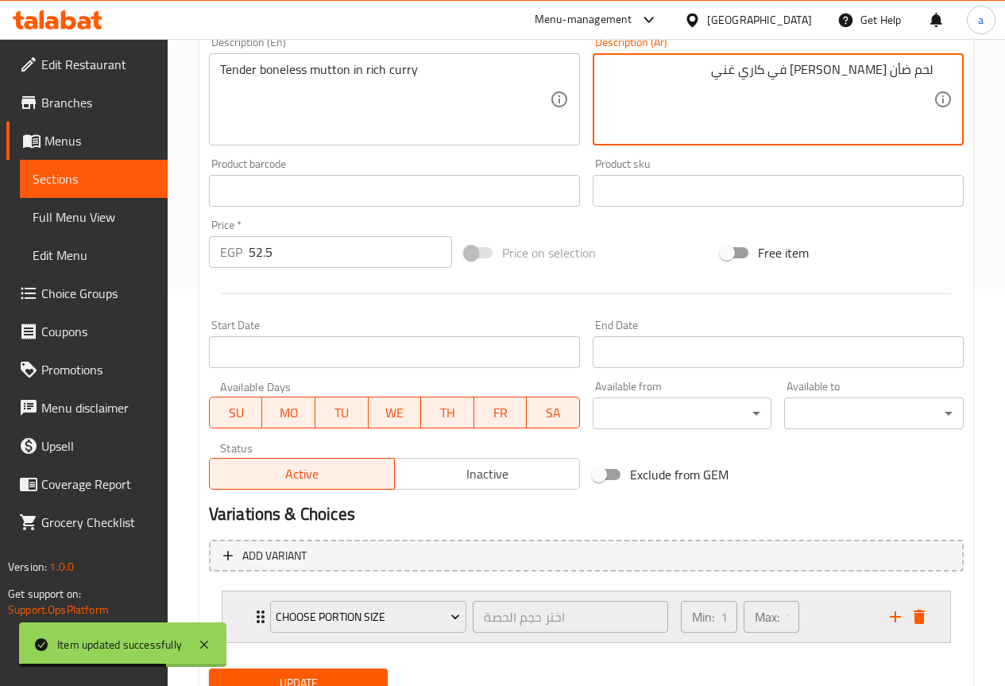
scroll to position [463, 0]
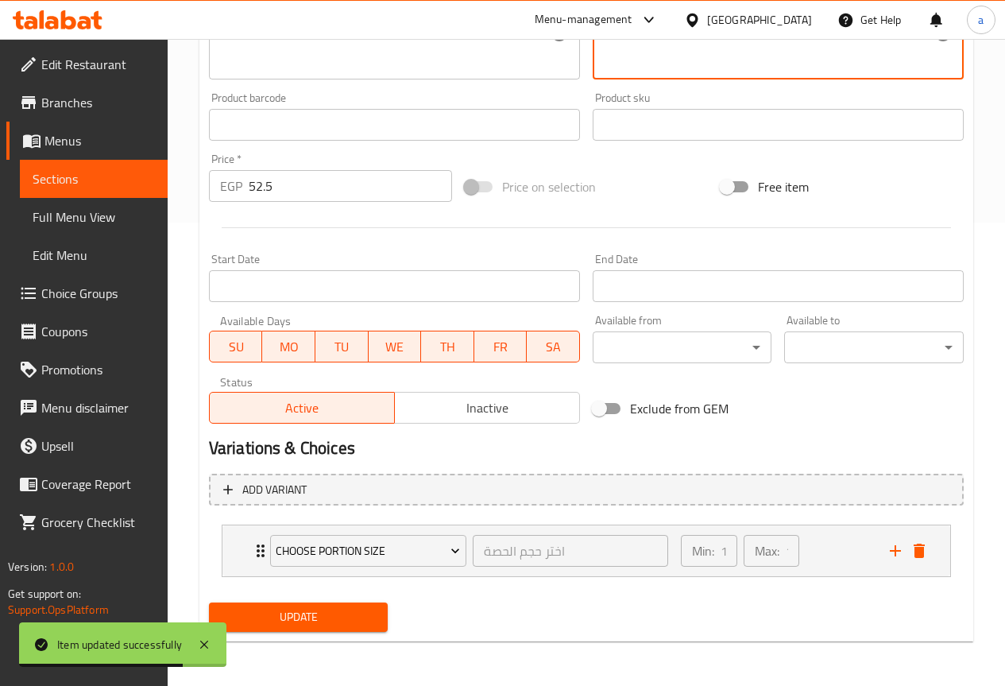
click at [372, 614] on span "Update" at bounding box center [299, 617] width 154 height 20
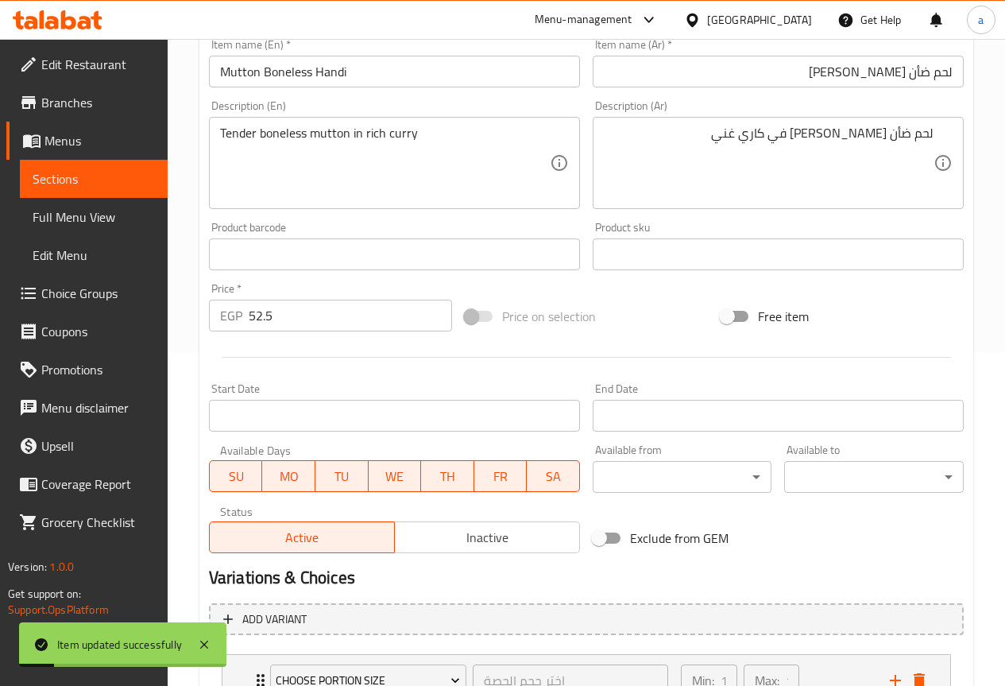
scroll to position [0, 0]
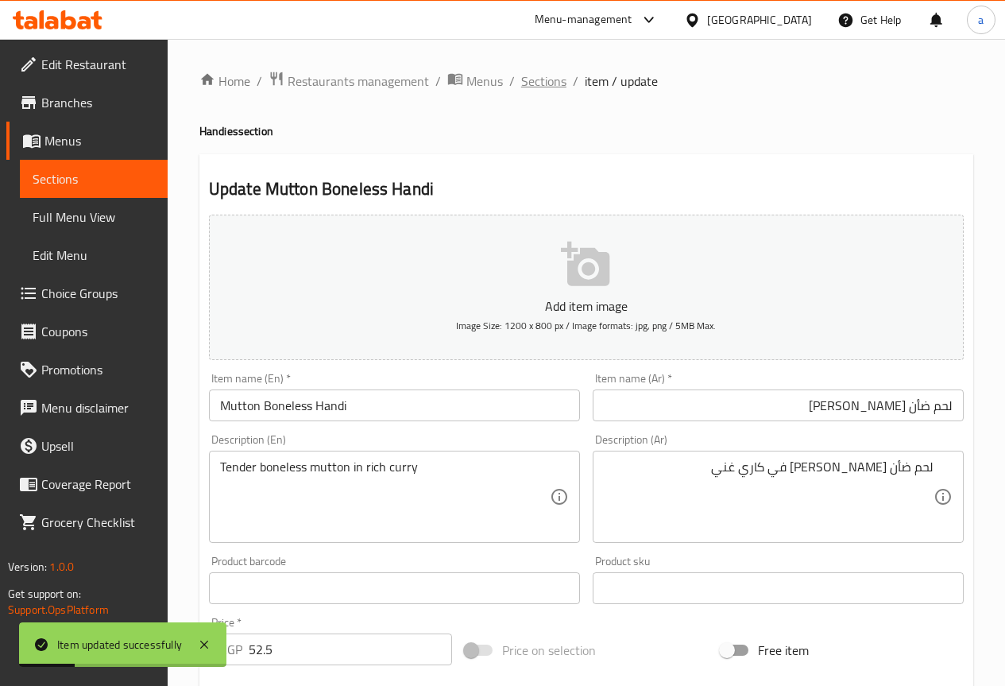
click at [552, 77] on span "Sections" at bounding box center [543, 81] width 45 height 19
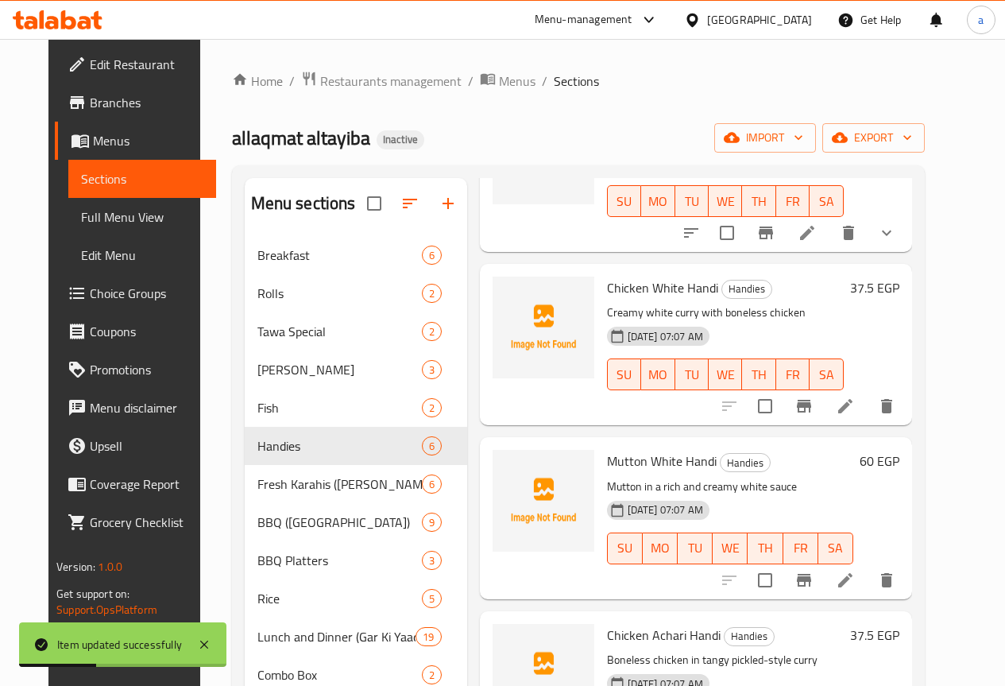
scroll to position [369, 0]
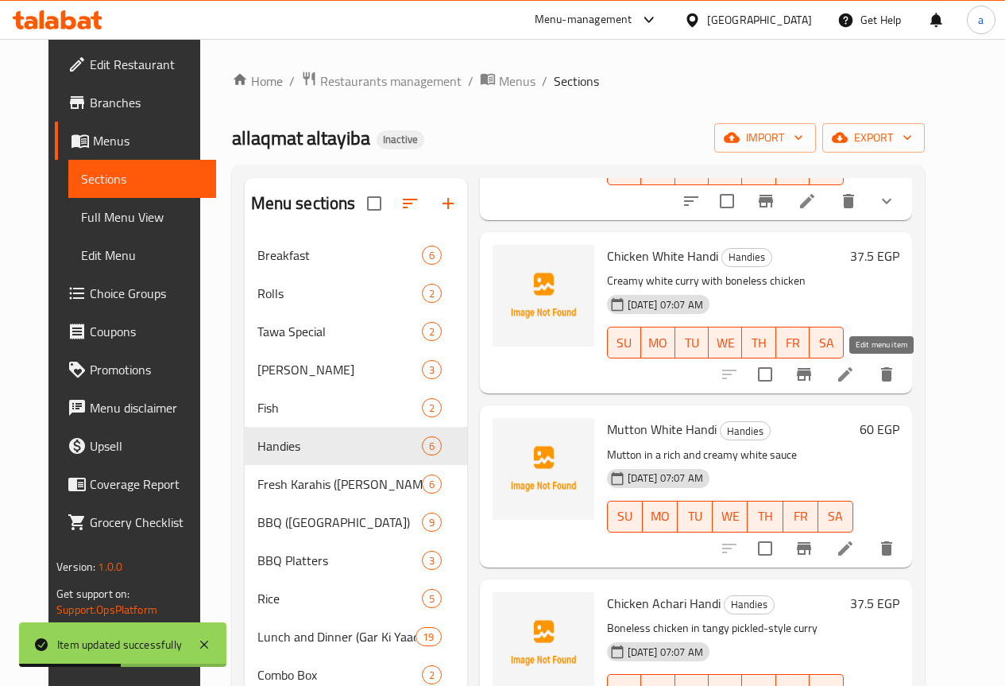
click at [855, 370] on icon at bounding box center [845, 374] width 19 height 19
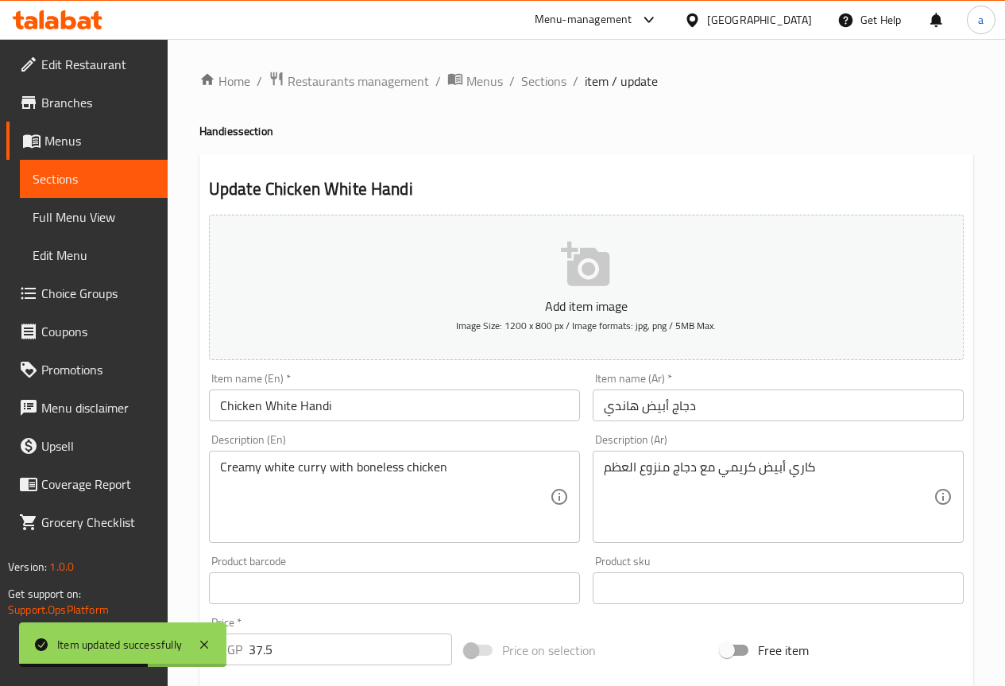
click at [856, 392] on input "دجاج أبيض هاندي" at bounding box center [778, 405] width 371 height 32
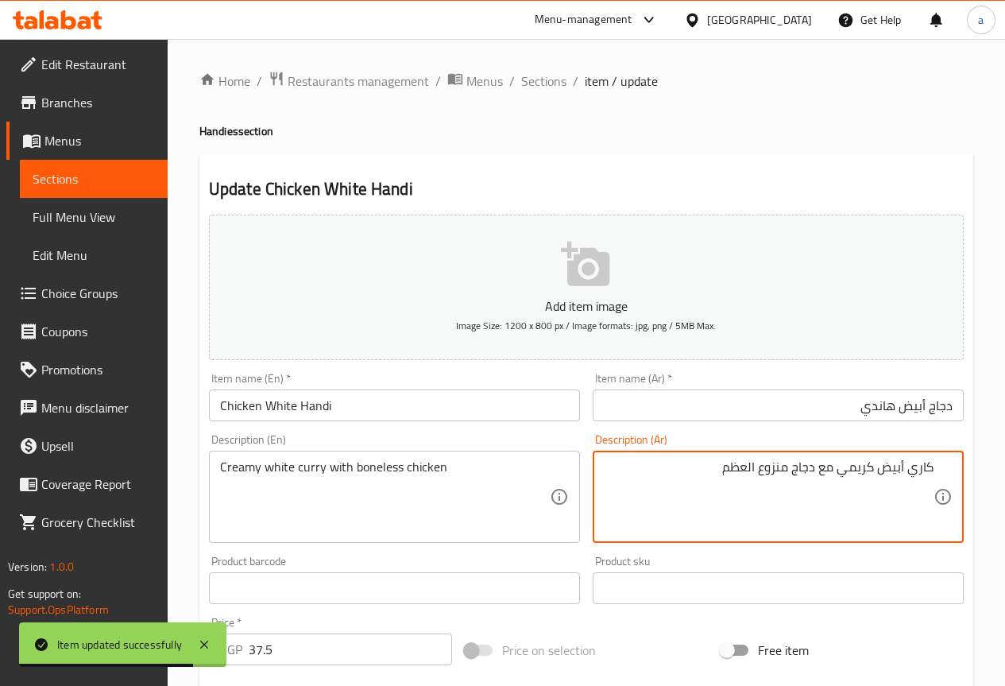
click at [676, 473] on textarea "كاري أبيض كريمي مع دجاج منزوع العظم" at bounding box center [769, 496] width 330 height 75
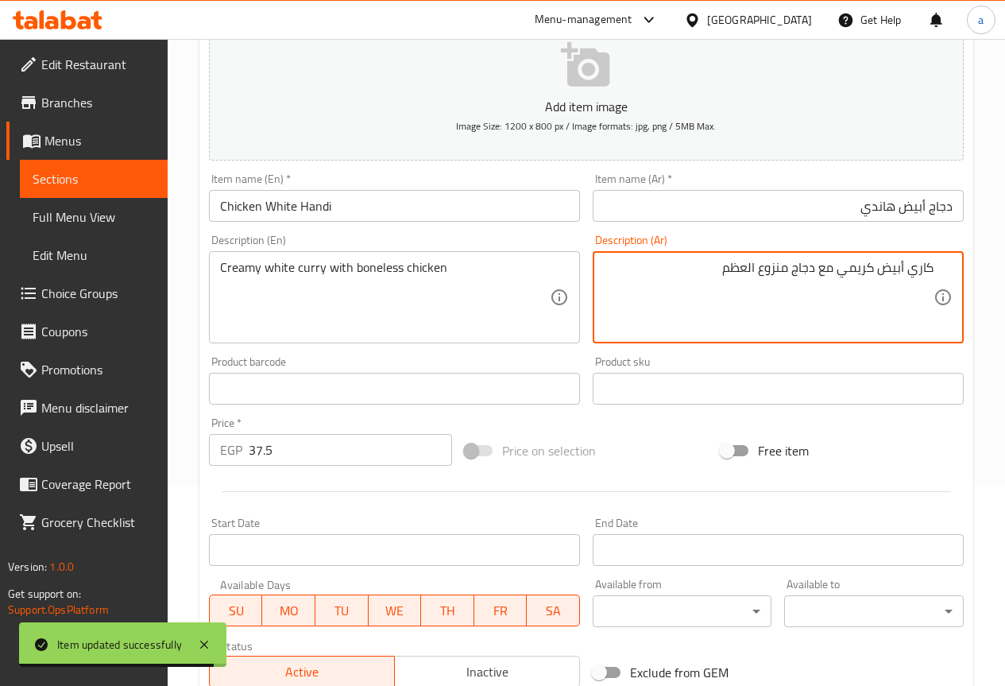
scroll to position [199, 0]
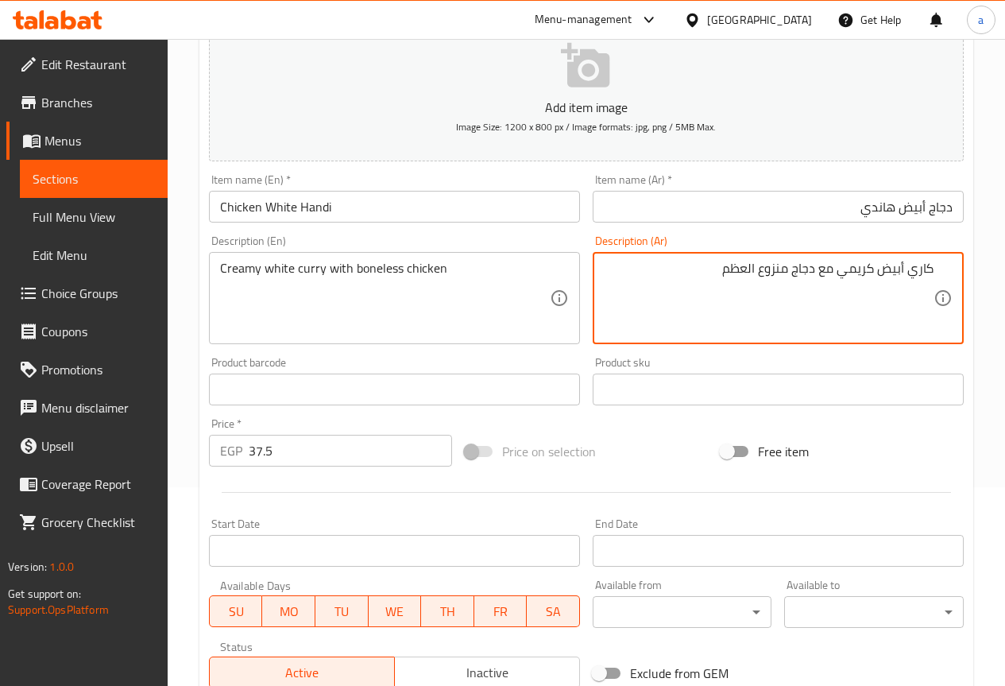
drag, startPoint x: 711, startPoint y: 267, endPoint x: 791, endPoint y: 271, distance: 80.3
click at [791, 271] on textarea "كاري أبيض كريمي مع دجاج منزوع العظم" at bounding box center [769, 298] width 330 height 75
paste textarea "خلي"
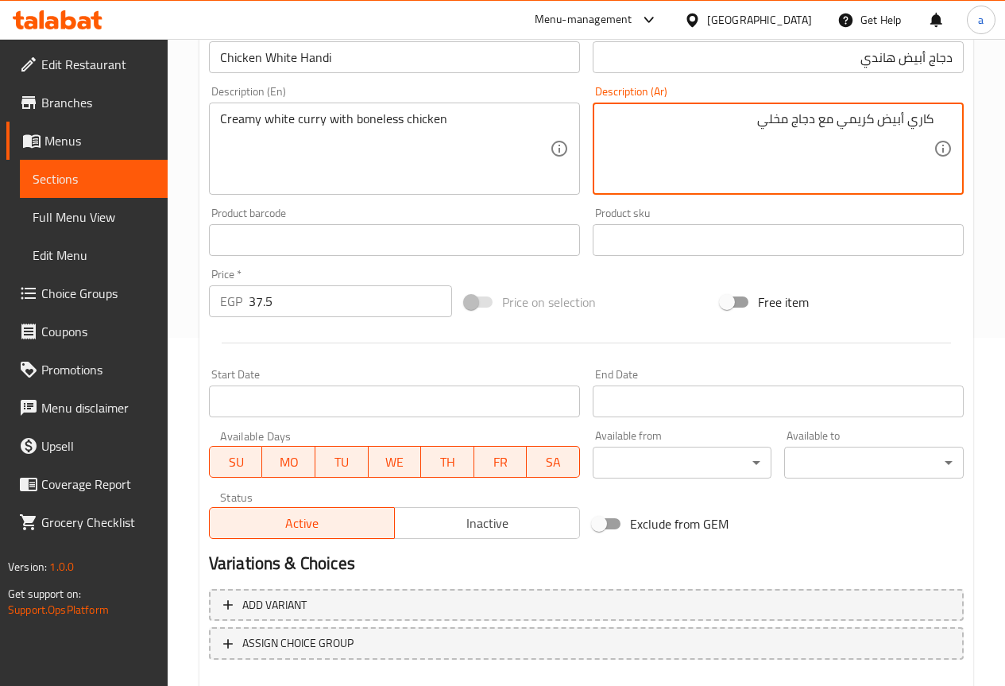
scroll to position [437, 0]
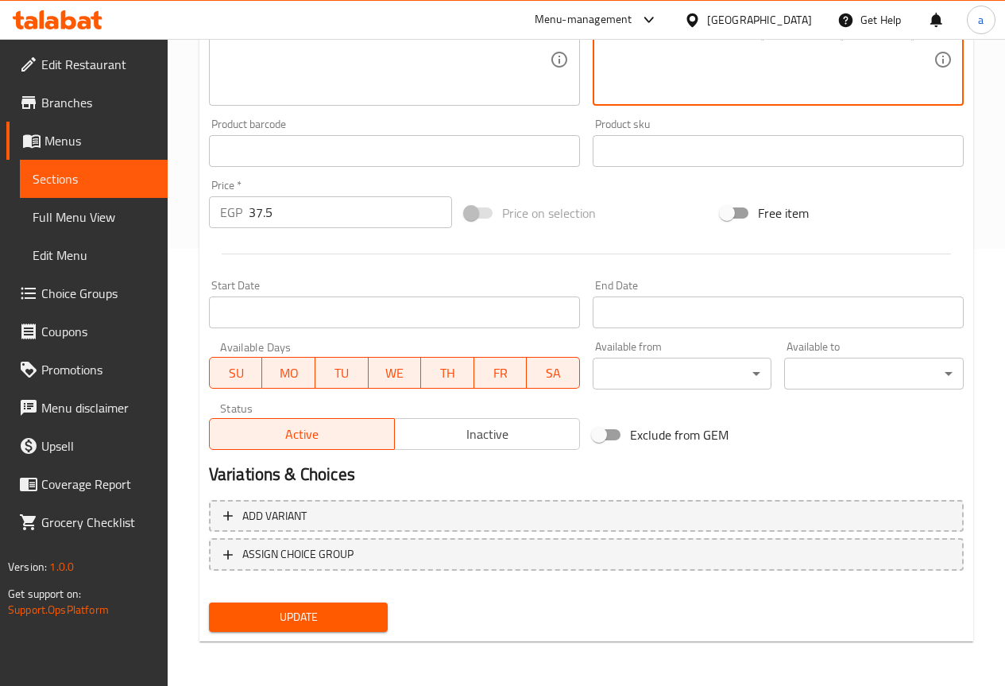
type textarea "كاري أبيض كريمي مع دجاج مخلي"
click at [270, 614] on span "Update" at bounding box center [299, 617] width 154 height 20
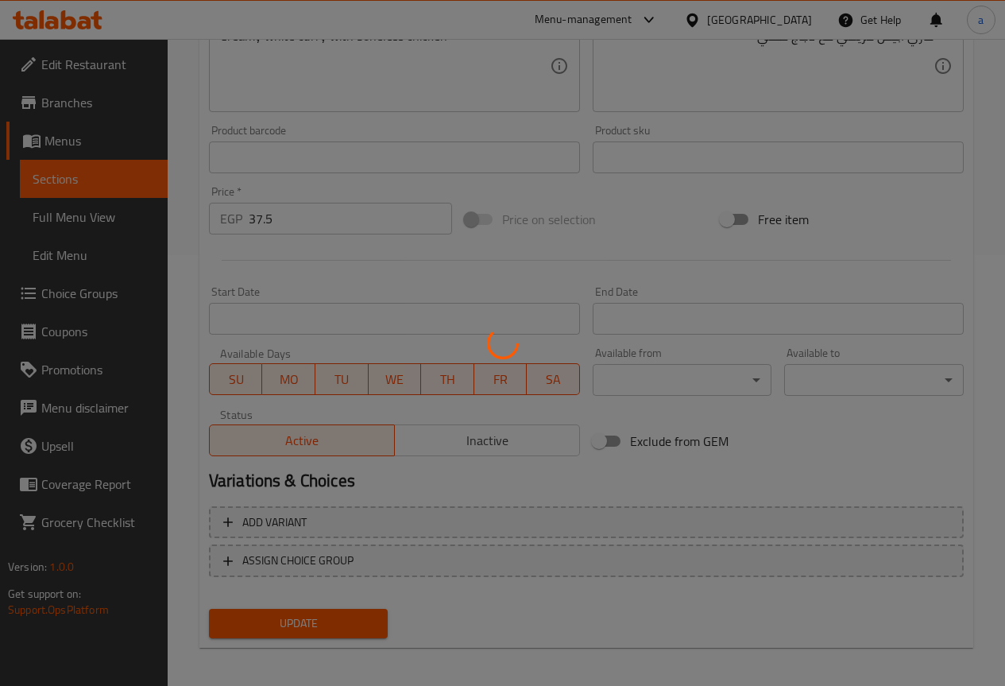
scroll to position [0, 0]
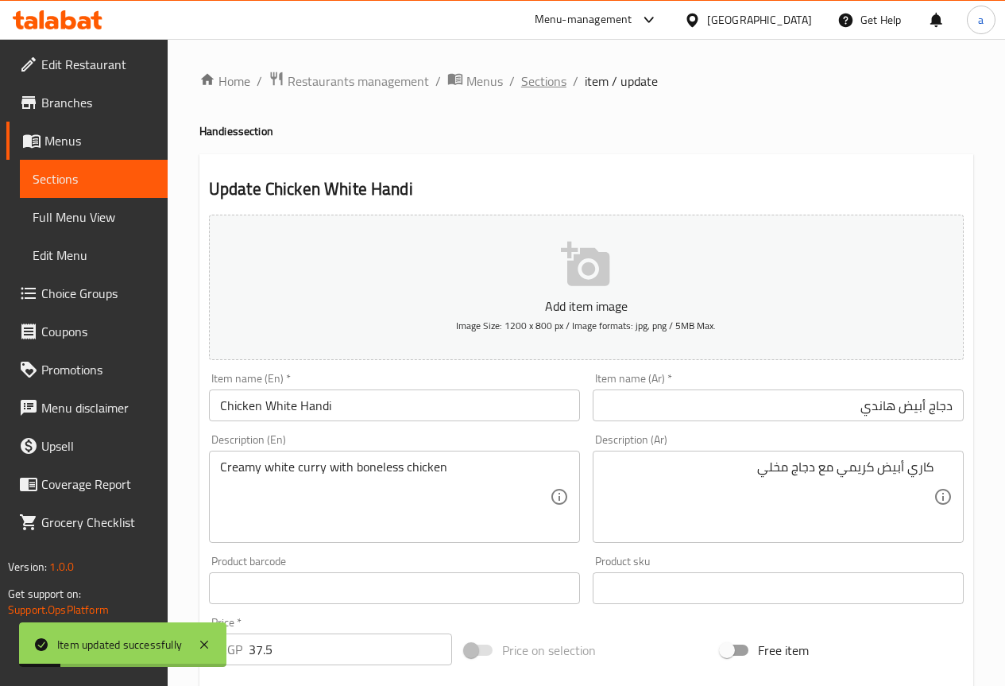
click at [535, 83] on span "Sections" at bounding box center [543, 81] width 45 height 19
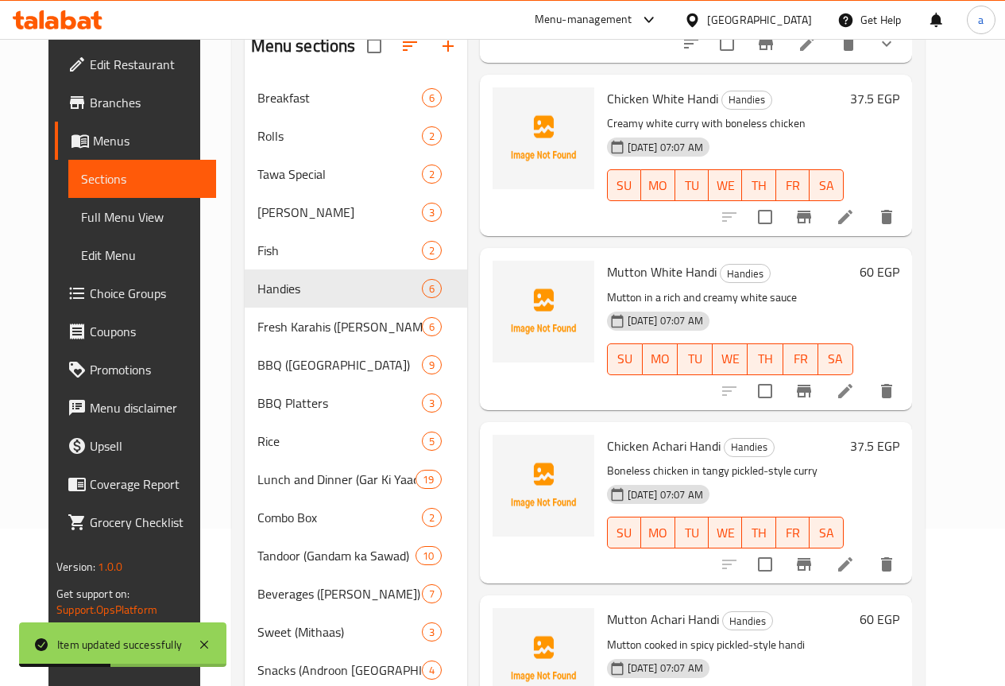
scroll to position [159, 0]
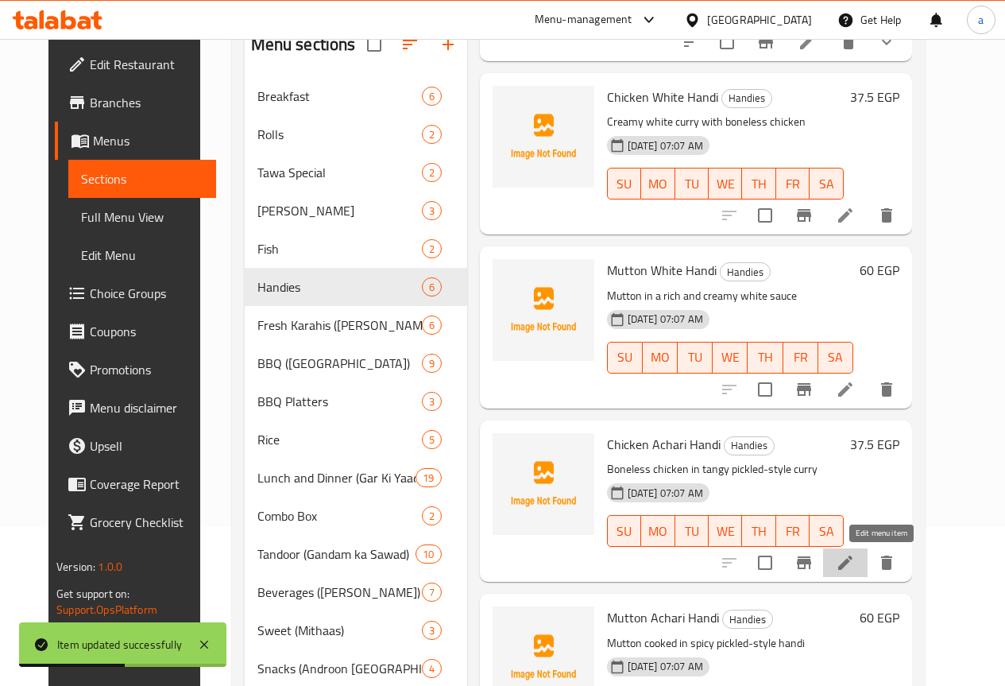
click at [855, 556] on icon at bounding box center [845, 562] width 19 height 19
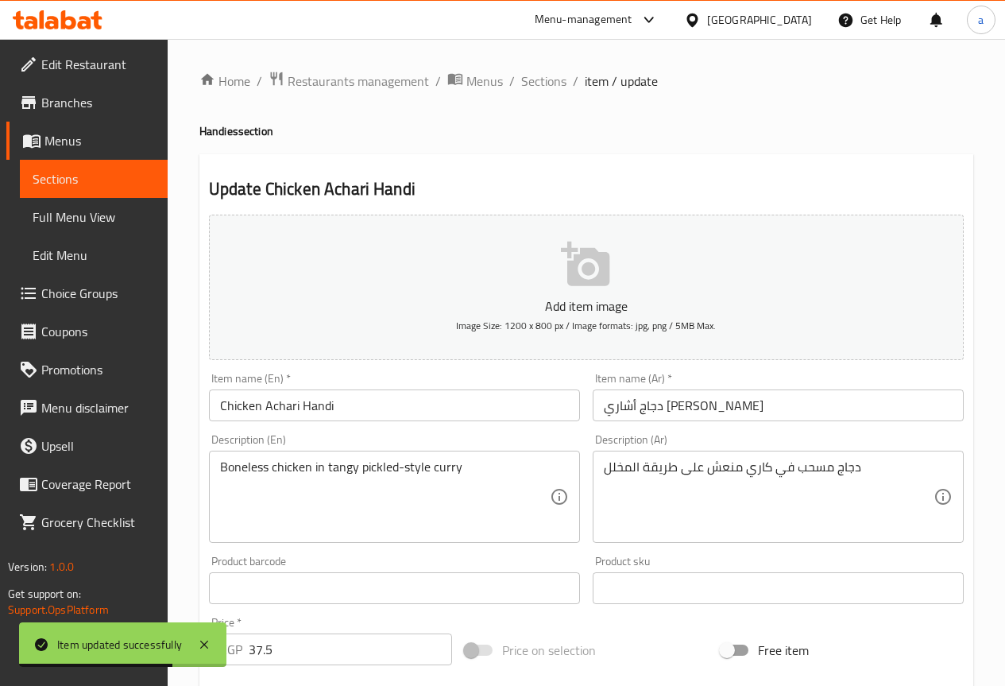
click at [752, 416] on input "دجاج أشاري هاندي" at bounding box center [778, 405] width 371 height 32
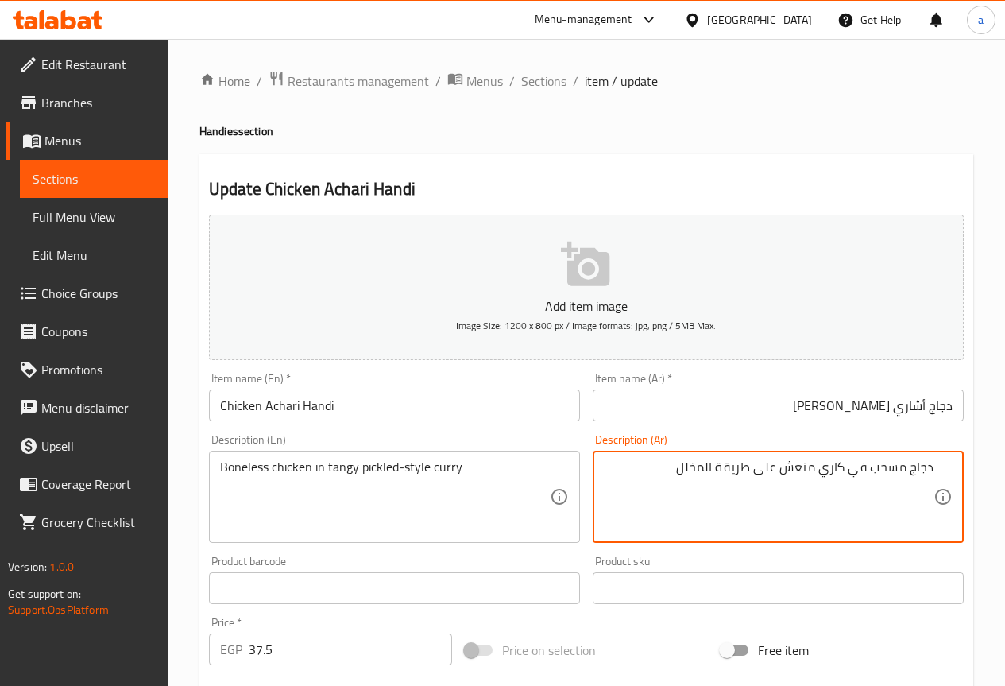
click at [880, 460] on textarea "دجاج مسحب في كاري منعش على طريقة المخلل" at bounding box center [769, 496] width 330 height 75
click at [880, 464] on textarea "دجاج مسحب في كاري منعش على طريقة المخلل" at bounding box center [769, 496] width 330 height 75
click at [877, 475] on textarea "دجاج مسحب في كاري منعش على طريقة المخلل" at bounding box center [769, 496] width 330 height 75
paste textarea "لي"
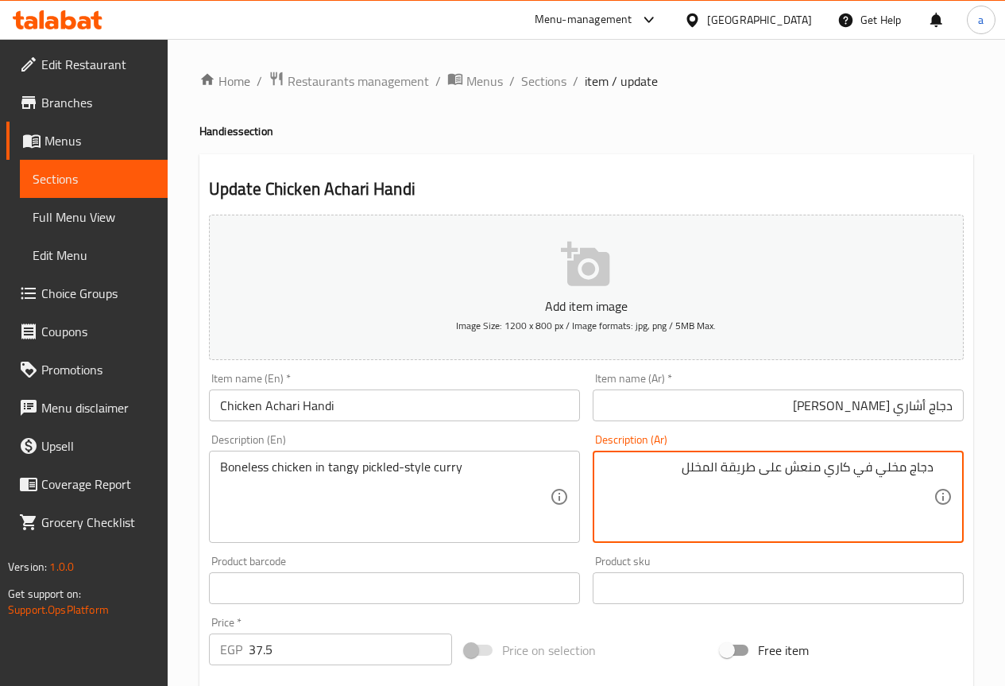
drag, startPoint x: 679, startPoint y: 469, endPoint x: 725, endPoint y: 470, distance: 46.1
click at [725, 470] on textarea "دجاج مخلي في كاري منعش على طريقة المخلل" at bounding box center [769, 496] width 330 height 75
click at [788, 466] on textarea "دجاج مخلي في كاري منعش على طريقة" at bounding box center [769, 496] width 330 height 75
click at [724, 462] on textarea "دجاج مخلي في كاري منعش على طريقة" at bounding box center [769, 496] width 330 height 75
paste textarea "المخلل"
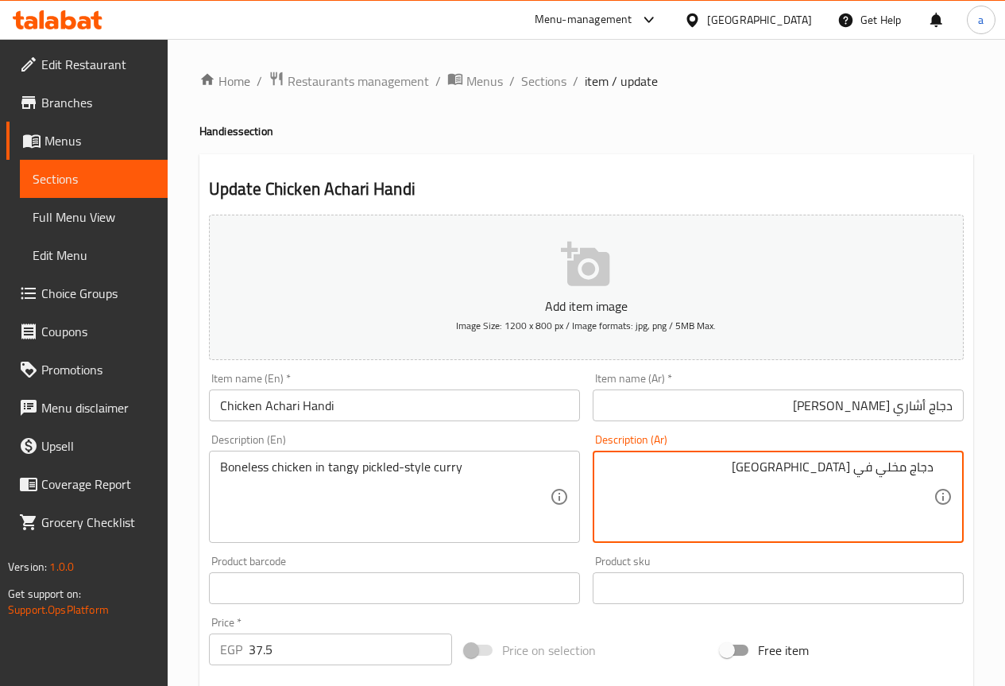
paste textarea "المخلل"
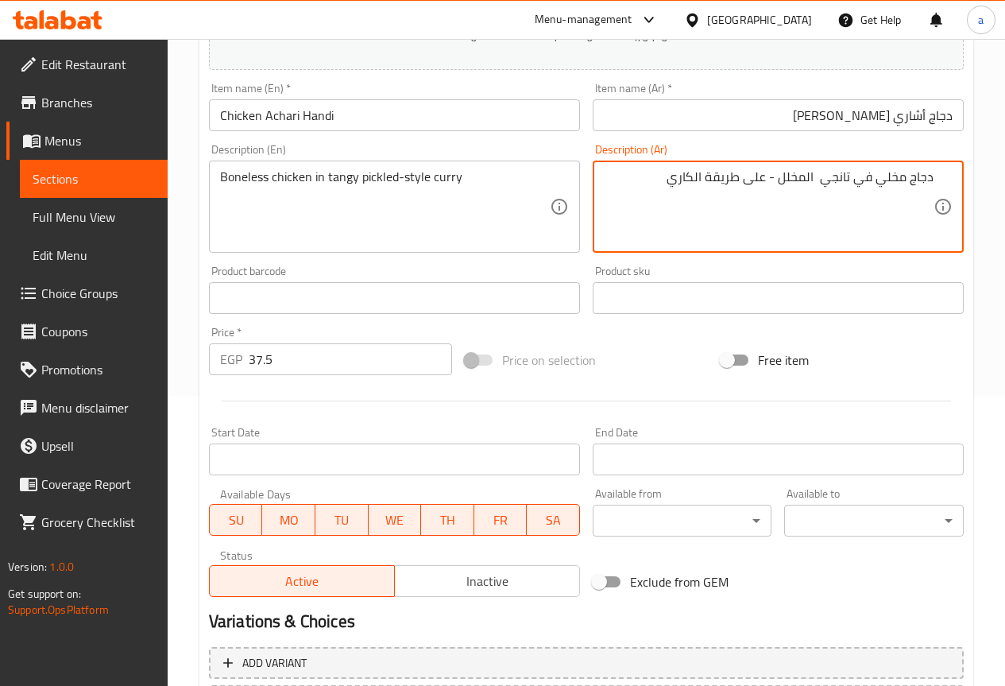
scroll to position [437, 0]
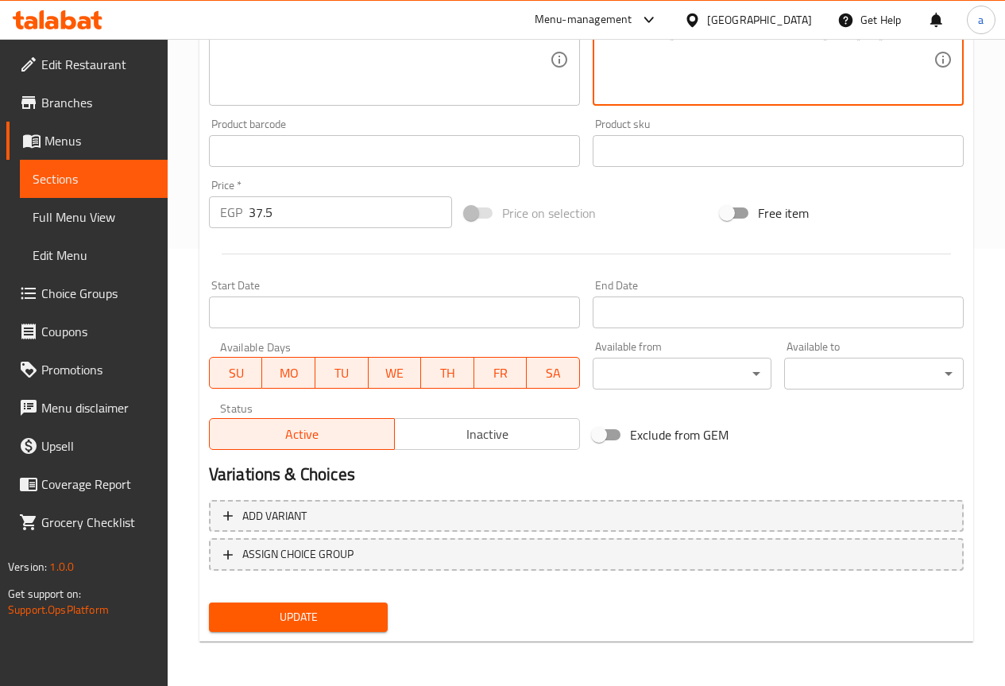
type textarea "دجاج مخلي في تانجي المخلل - على طريقة الكاري"
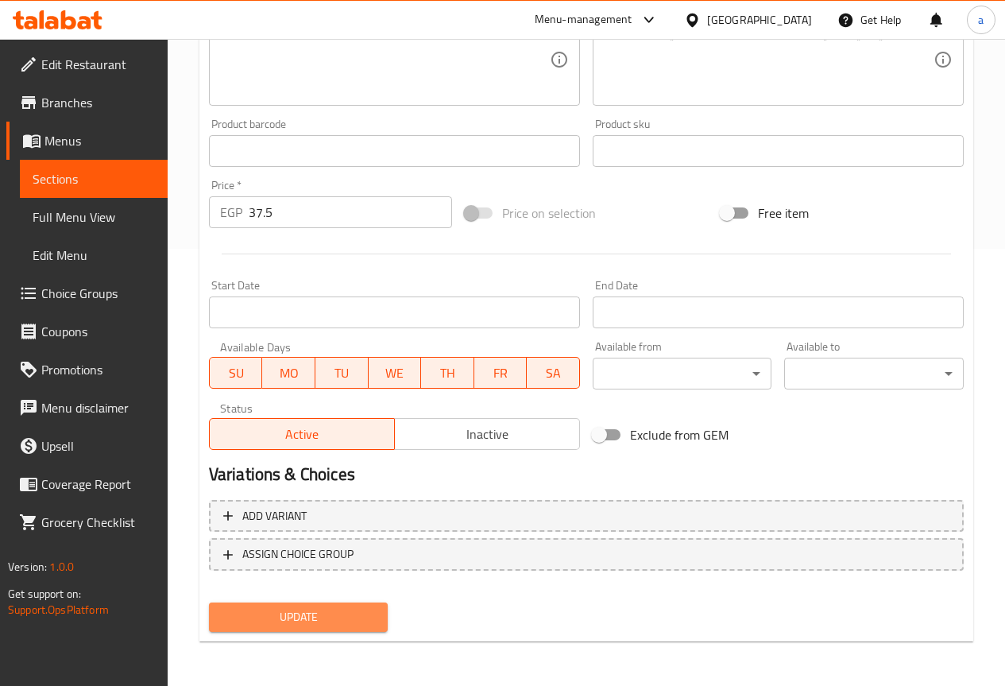
click at [246, 606] on button "Update" at bounding box center [299, 616] width 180 height 29
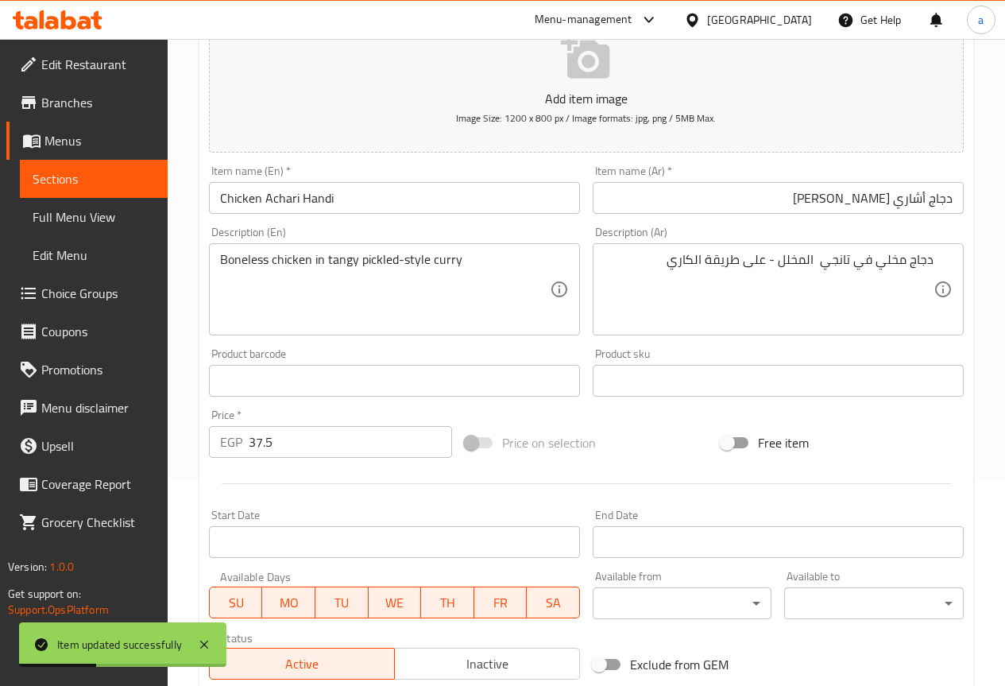
scroll to position [40, 0]
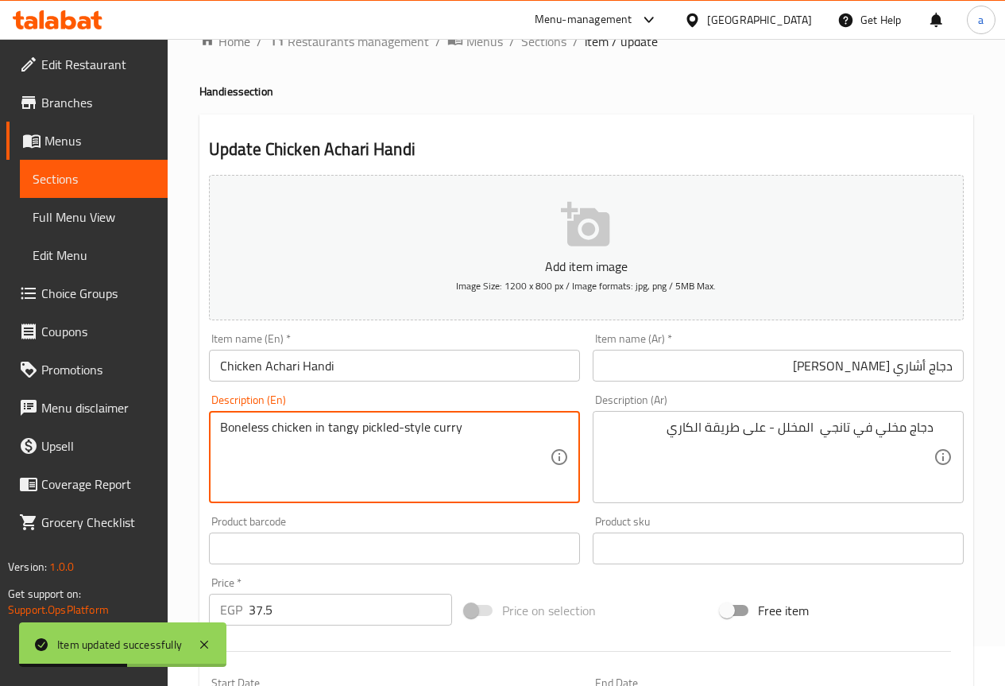
click at [338, 428] on textarea "Boneless chicken in tangy pickled-style curry" at bounding box center [385, 456] width 330 height 75
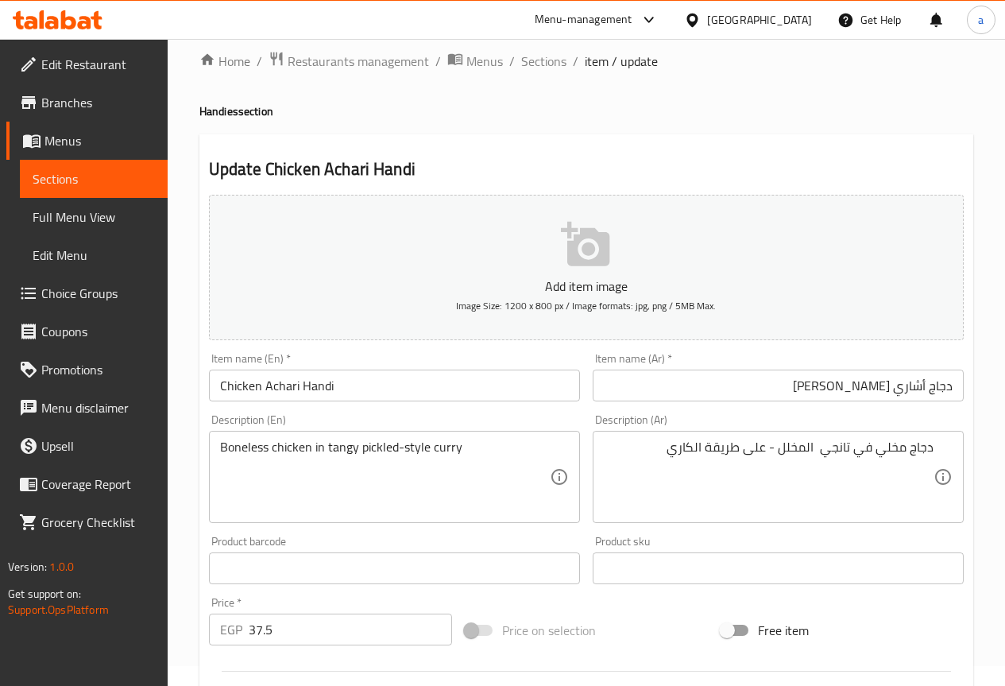
scroll to position [0, 0]
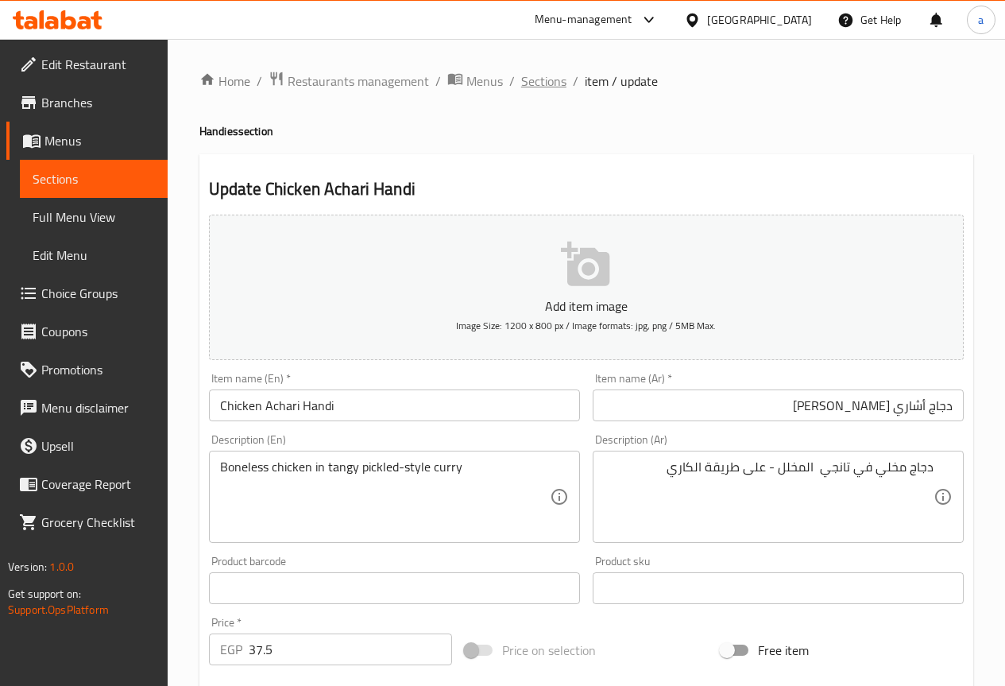
click at [532, 88] on span "Sections" at bounding box center [543, 81] width 45 height 19
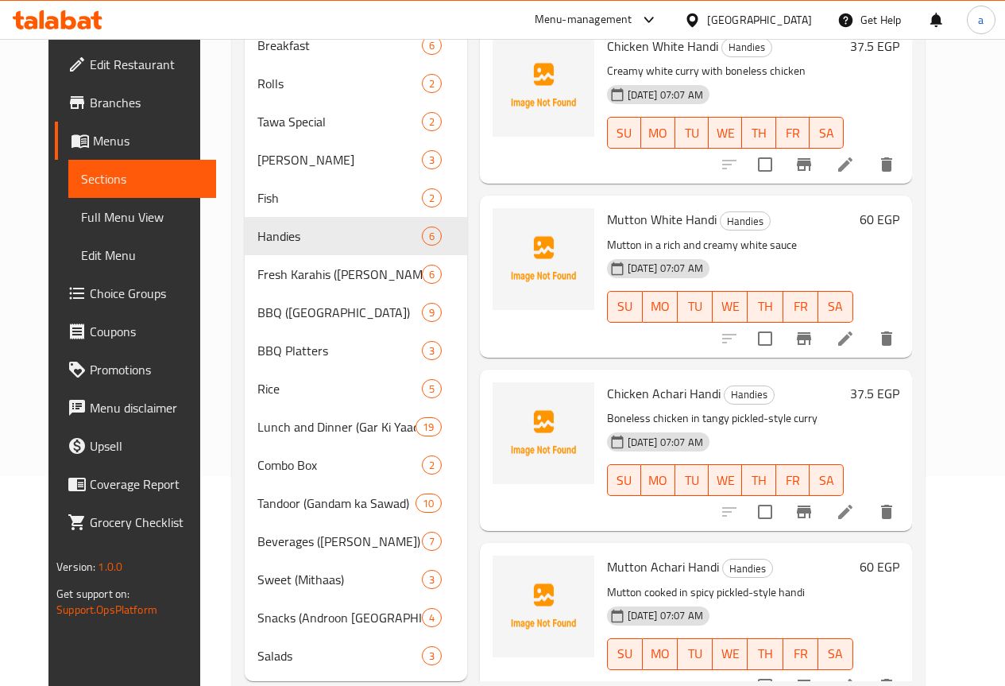
scroll to position [238, 0]
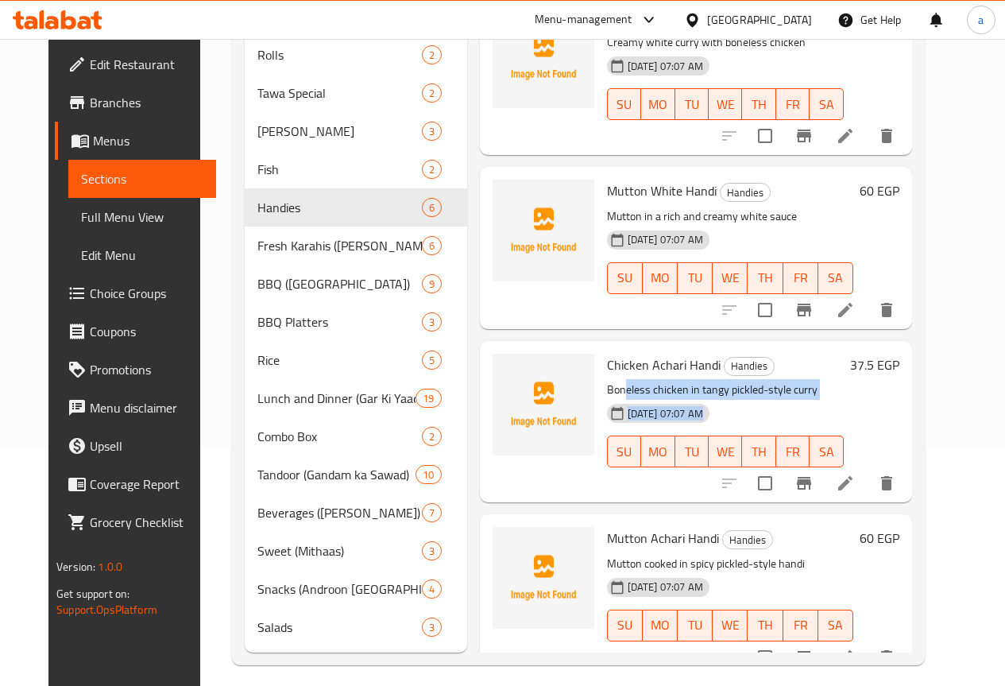
drag, startPoint x: 562, startPoint y: 394, endPoint x: 753, endPoint y: 419, distance: 193.1
click at [753, 419] on div "Chicken Achari Handi Handies Boneless chicken in tangy pickled-style curry 01-0…" at bounding box center [725, 421] width 249 height 149
click at [764, 400] on div "01-09-2025 07:07 AM SU MO TU WE TH FR SA" at bounding box center [725, 440] width 249 height 86
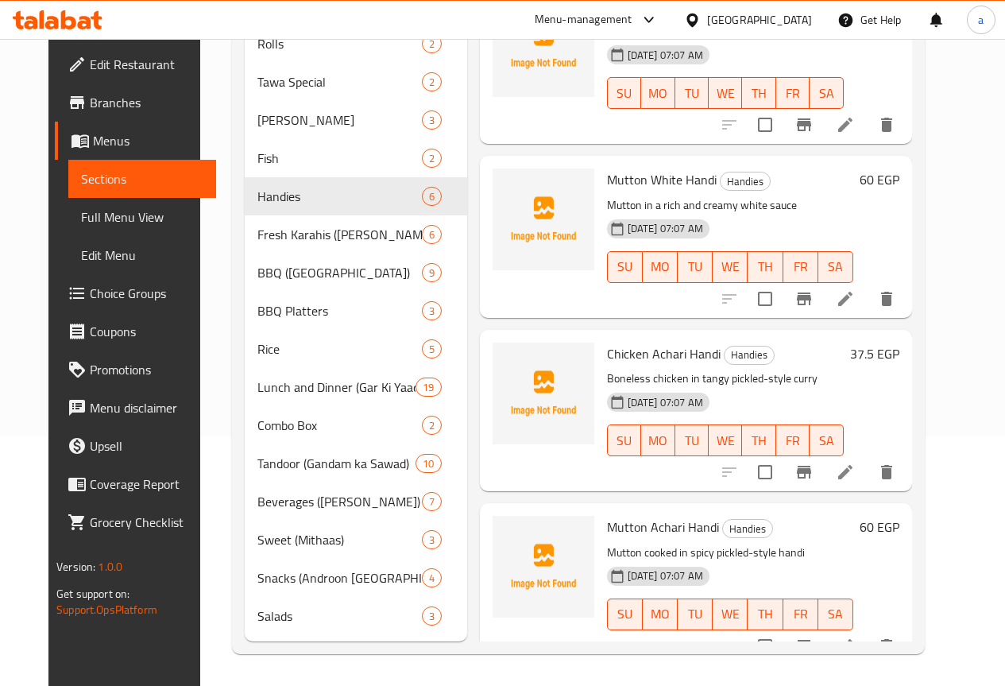
click at [855, 636] on icon at bounding box center [845, 645] width 19 height 19
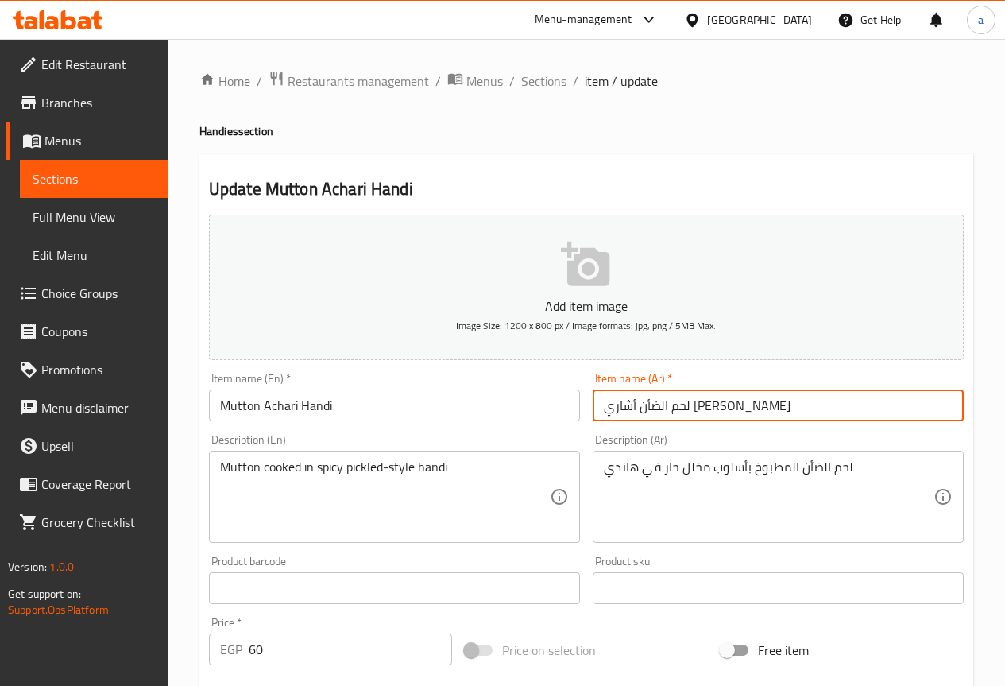
click at [812, 409] on input "لحم الضأن أشاري هاندي" at bounding box center [778, 405] width 371 height 32
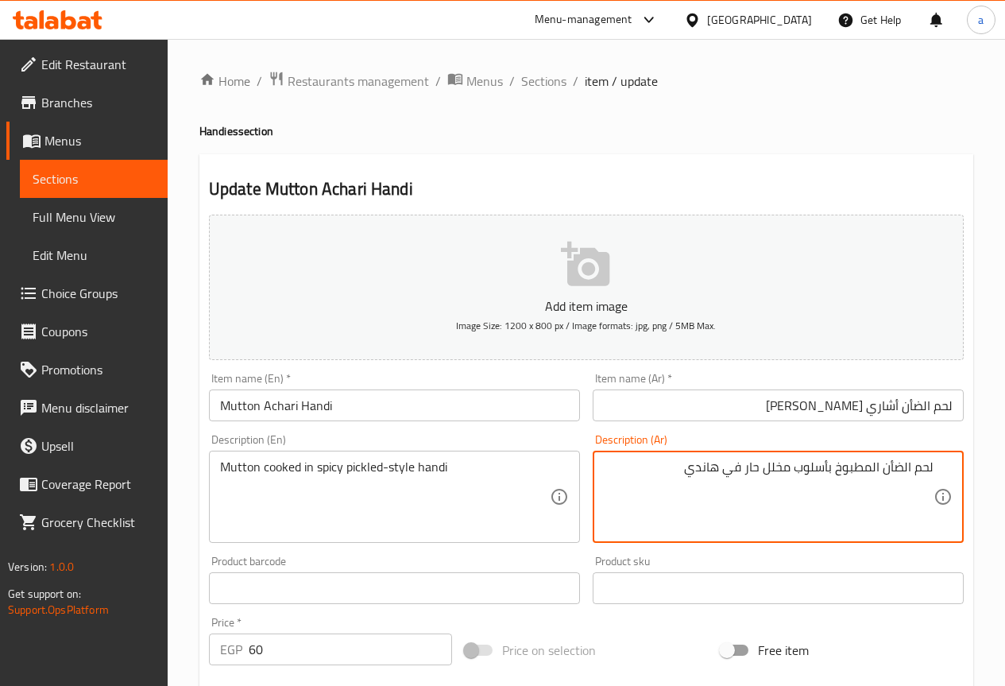
drag, startPoint x: 746, startPoint y: 468, endPoint x: 794, endPoint y: 466, distance: 47.7
click at [794, 465] on textarea "لحم الضأن المطبوخ بأسلوب مخلل حار في هاندي" at bounding box center [769, 496] width 330 height 75
click at [881, 468] on textarea "لحم الضأن المطبوخ بأسلوب في هاندي" at bounding box center [769, 496] width 330 height 75
paste textarea "مخلل حار"
drag, startPoint x: 739, startPoint y: 468, endPoint x: 724, endPoint y: 470, distance: 15.2
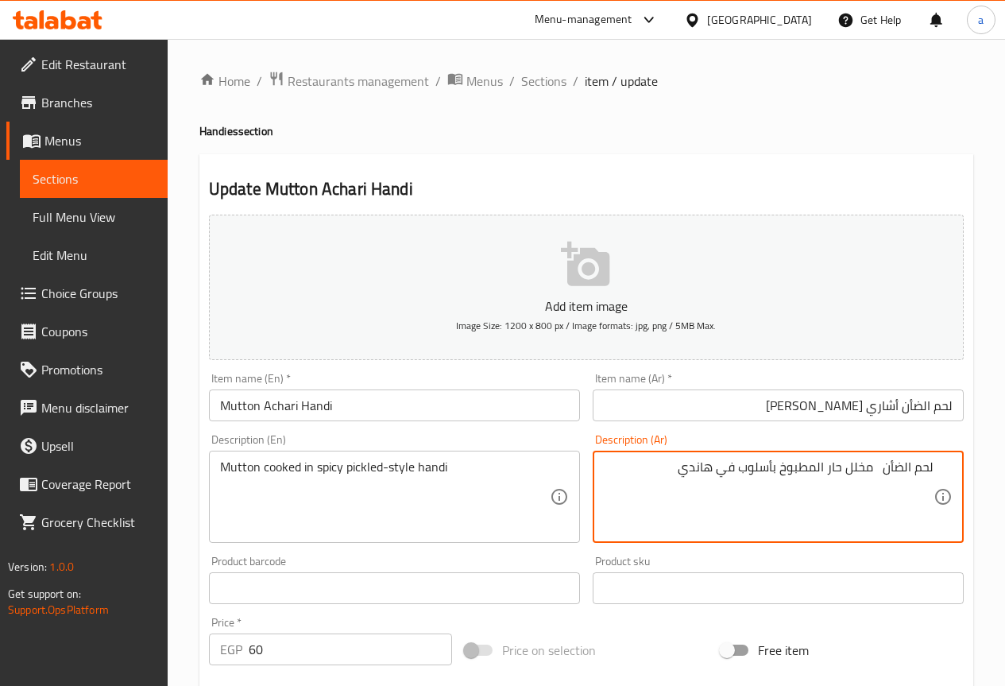
click at [724, 470] on textarea "لحم الضأن مخلل حار المطبوخ بأسلوب في هاندي" at bounding box center [769, 496] width 330 height 75
click at [734, 464] on textarea "لحم الضأن مخلل حار المطبوخ بأسلوبي هاندي" at bounding box center [769, 496] width 330 height 75
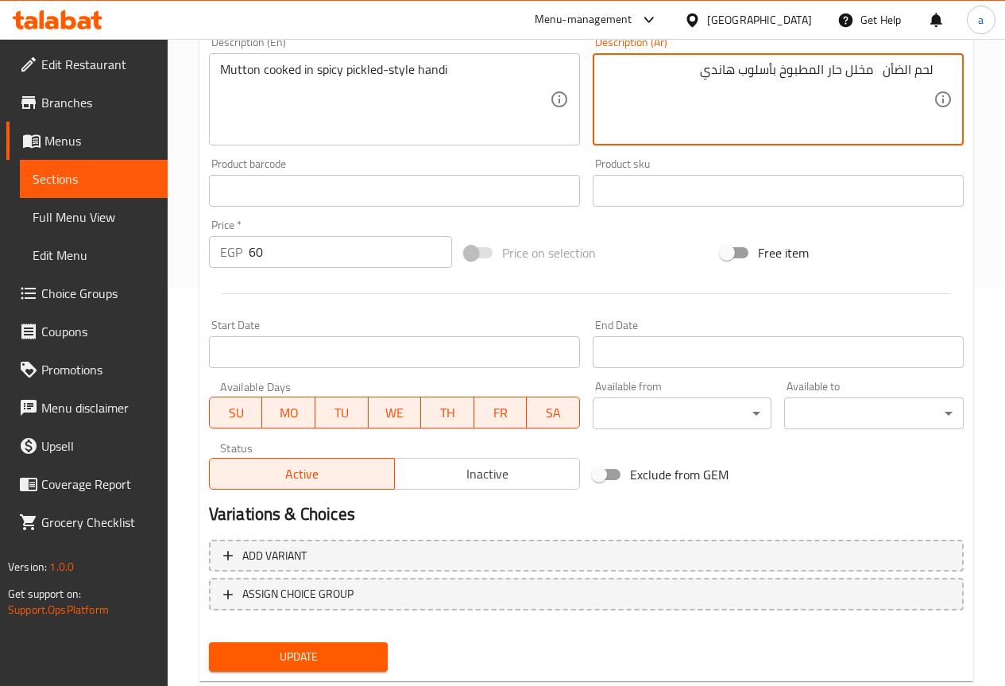
type textarea "لحم الضأن مخلل حار المطبوخ بأسلوب هاندي"
click at [306, 644] on button "Update" at bounding box center [299, 656] width 180 height 29
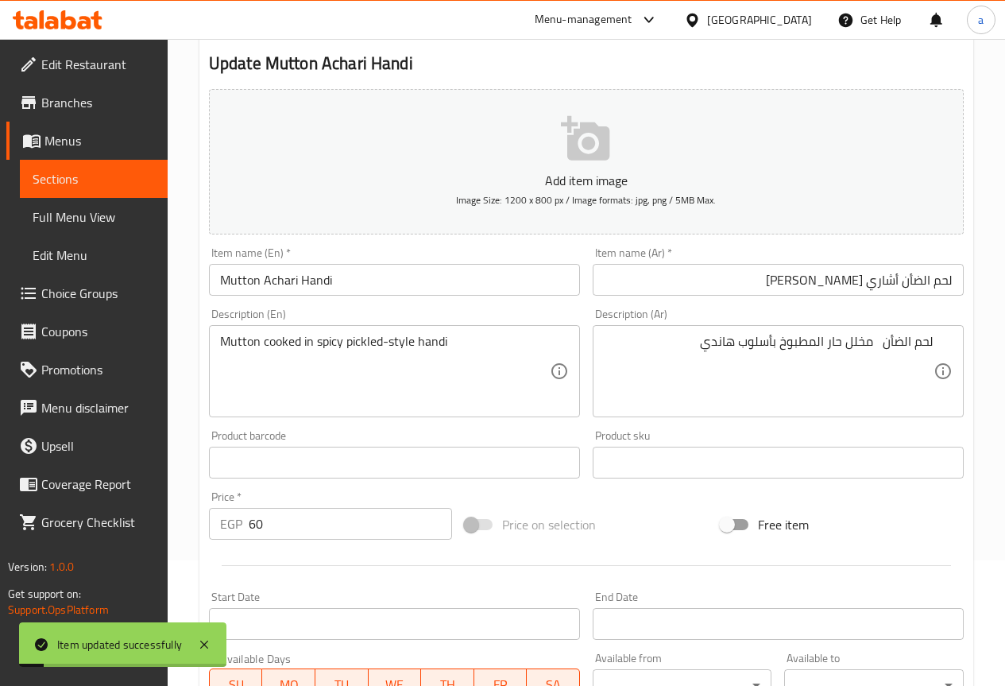
scroll to position [0, 0]
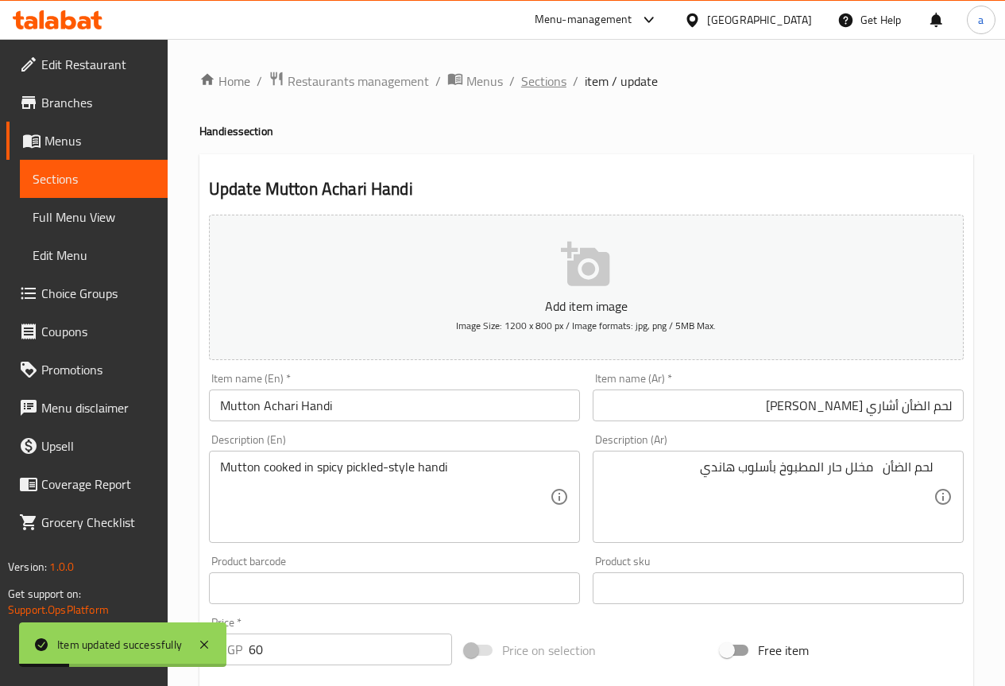
click at [537, 91] on span "Sections" at bounding box center [543, 81] width 45 height 19
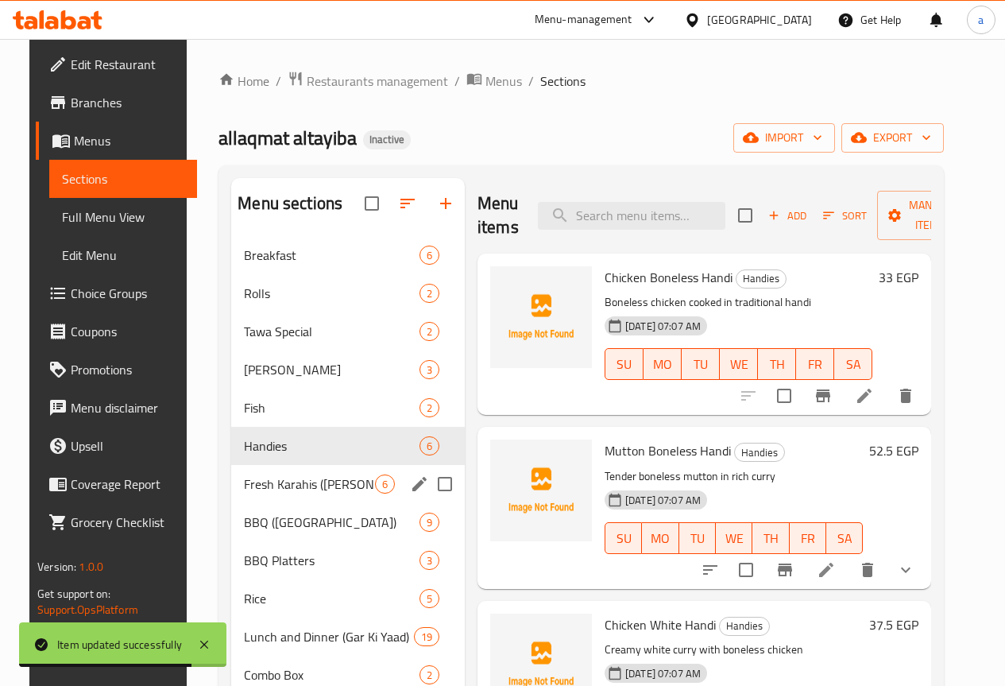
click at [268, 493] on div "Fresh Karahis (Qadeemi Lakshmi Chowk) 6" at bounding box center [348, 484] width 234 height 38
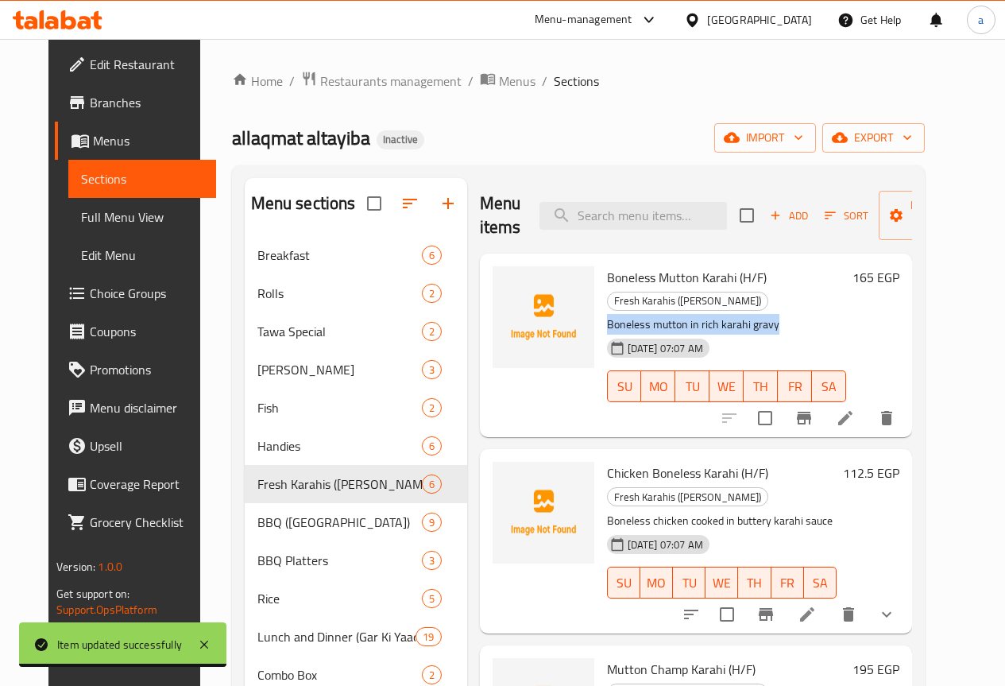
drag, startPoint x: 555, startPoint y: 328, endPoint x: 745, endPoint y: 328, distance: 189.9
click at [744, 328] on div "Boneless Mutton Karahi (H/F) Fresh Karahis (Qadeemi Lakshmi Chowk) Boneless mut…" at bounding box center [727, 345] width 252 height 171
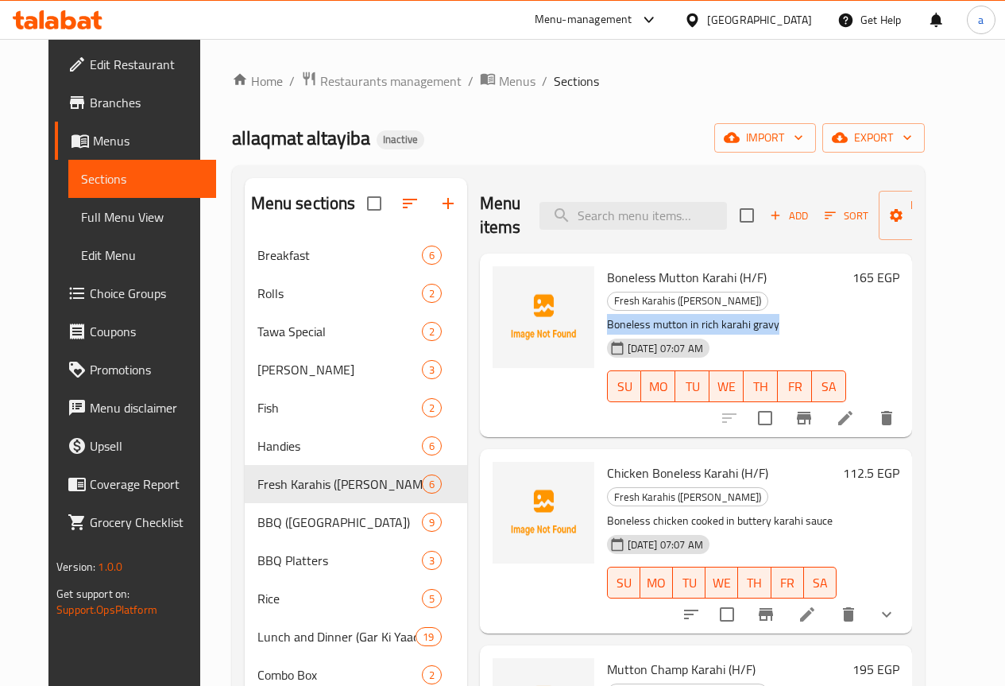
click at [792, 327] on p "Boneless mutton in rich karahi gravy" at bounding box center [726, 325] width 239 height 20
click at [855, 416] on icon at bounding box center [845, 417] width 19 height 19
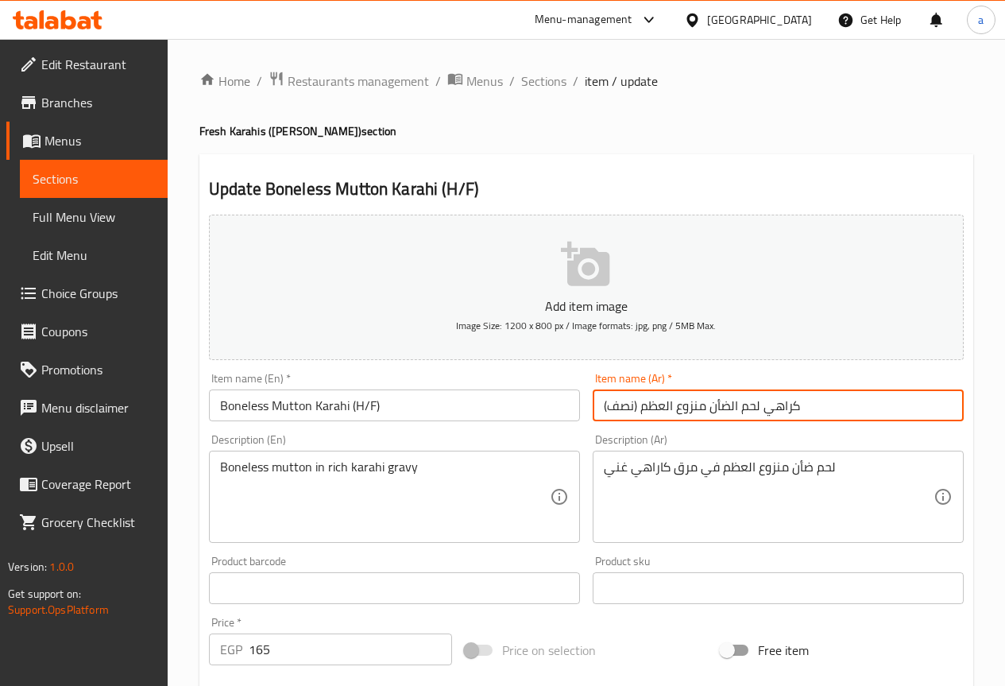
drag, startPoint x: 640, startPoint y: 408, endPoint x: 708, endPoint y: 409, distance: 67.5
click at [708, 409] on input "كراهي لحم الضأن منزوع العظم (نصف)" at bounding box center [778, 405] width 371 height 32
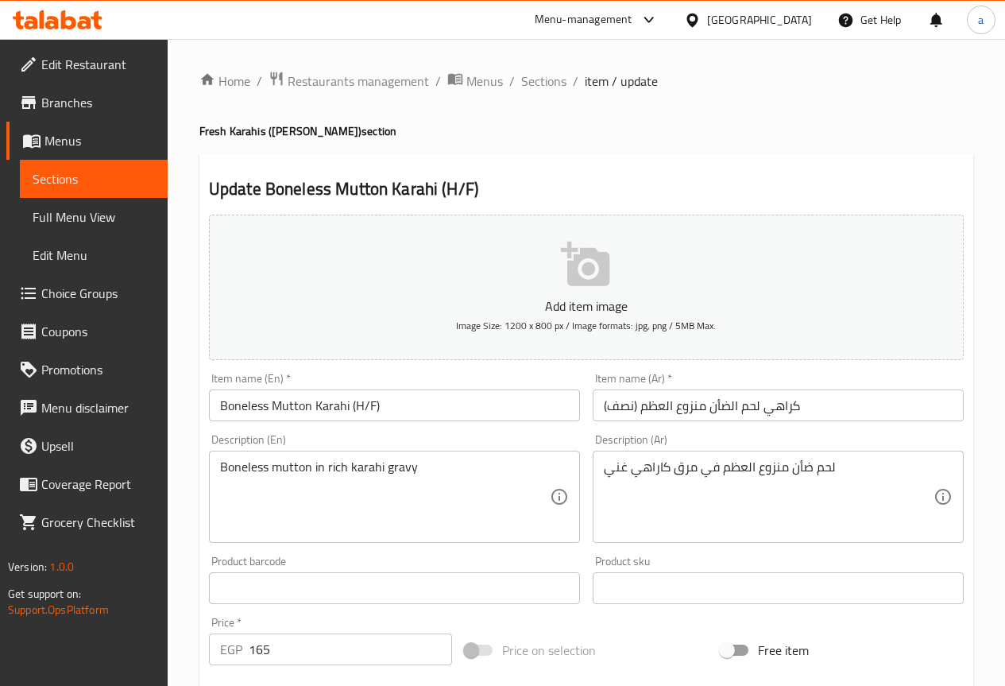
click at [649, 404] on input "كراهي لحم الضأن منزوع العظم (نصف)" at bounding box center [778, 405] width 371 height 32
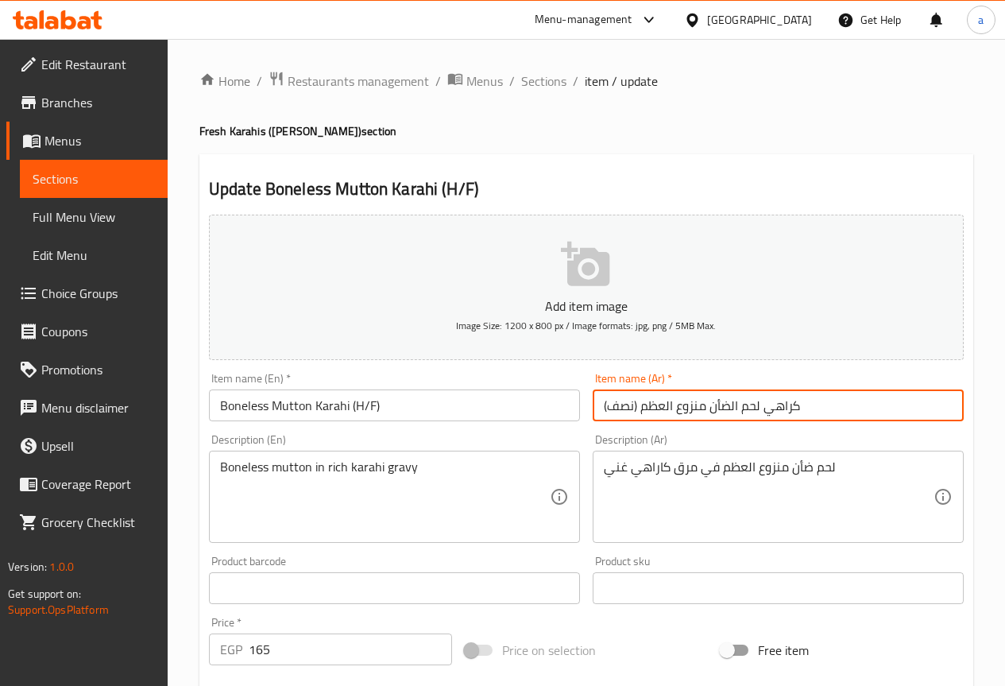
click at [649, 404] on input "كراهي لحم الضأن منزوع العظم (نصف)" at bounding box center [778, 405] width 371 height 32
click at [652, 404] on input "كراهي لحم الضأن منزوع العظم (نصف)" at bounding box center [778, 405] width 371 height 32
click at [648, 409] on input "كراهي لحم الضأن منزوع العظم (نصف)" at bounding box center [778, 405] width 371 height 32
drag, startPoint x: 640, startPoint y: 408, endPoint x: 708, endPoint y: 412, distance: 67.6
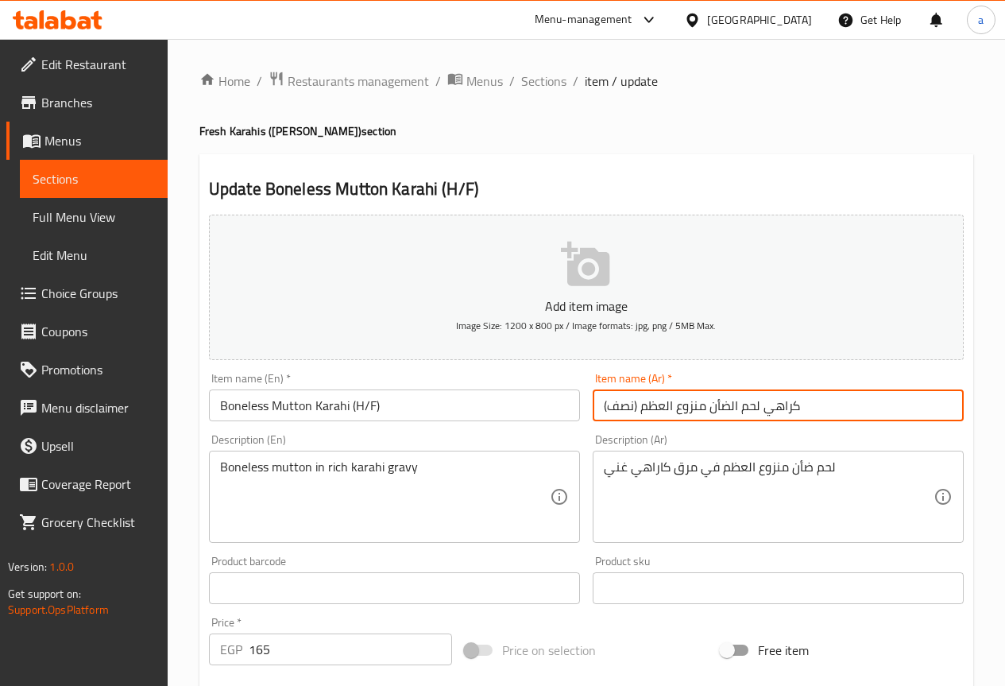
click at [708, 412] on input "كراهي لحم الضأن منزوع العظم (نصف)" at bounding box center [778, 405] width 371 height 32
paste input "خلي"
click at [617, 408] on input "كراهي لحم الضأن مخلي (نصف)" at bounding box center [778, 405] width 371 height 32
type input "كراهي لحم الضأن مخلي (ن/ ك )"
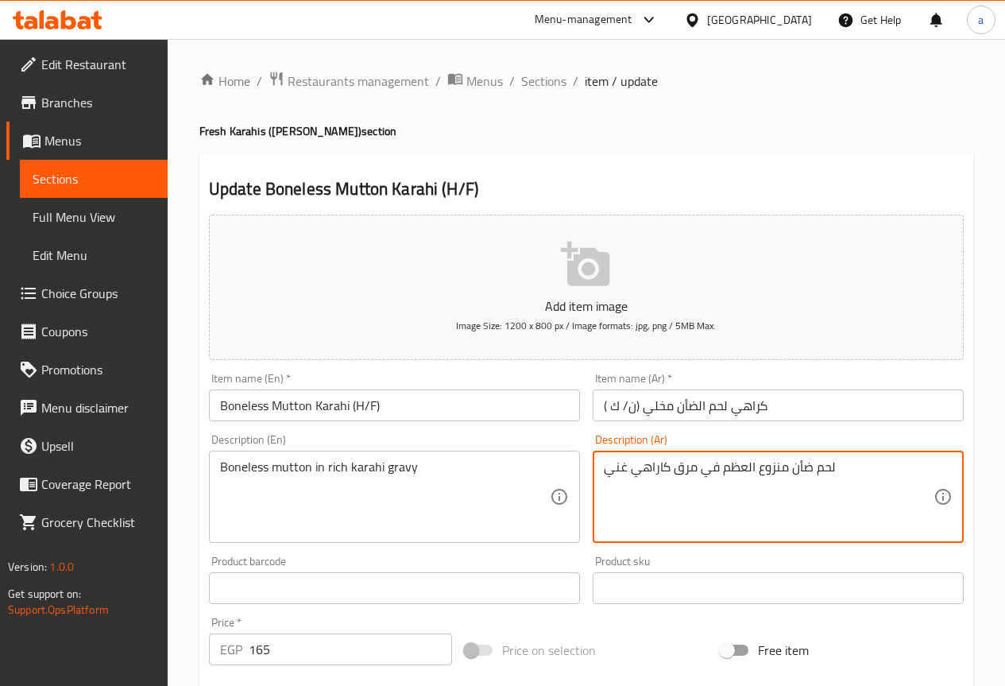
drag, startPoint x: 722, startPoint y: 468, endPoint x: 792, endPoint y: 472, distance: 70.0
paste textarea "مخلي"
click at [754, 466] on textarea "لحم ضأنمخلي في مرق كاراهي غني" at bounding box center [769, 496] width 330 height 75
click at [695, 475] on textarea "لحم ضأن مخلي في مرق كاراهي غني" at bounding box center [769, 496] width 330 height 75
click at [640, 472] on textarea "لحم ضأن مخلي في مرق كاراهي غني" at bounding box center [769, 496] width 330 height 75
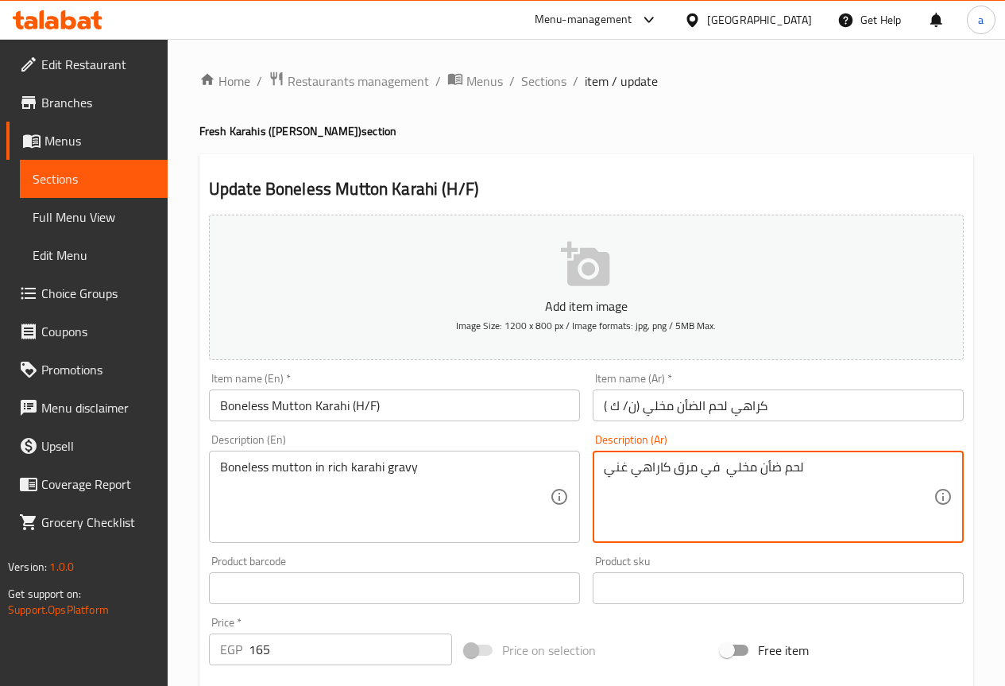
click at [608, 461] on textarea "لحم ضأن مخلي في مرق كاراهي غني" at bounding box center [769, 496] width 330 height 75
type textarea "لحم ضأن مخلي في مرق كاراهي غني"
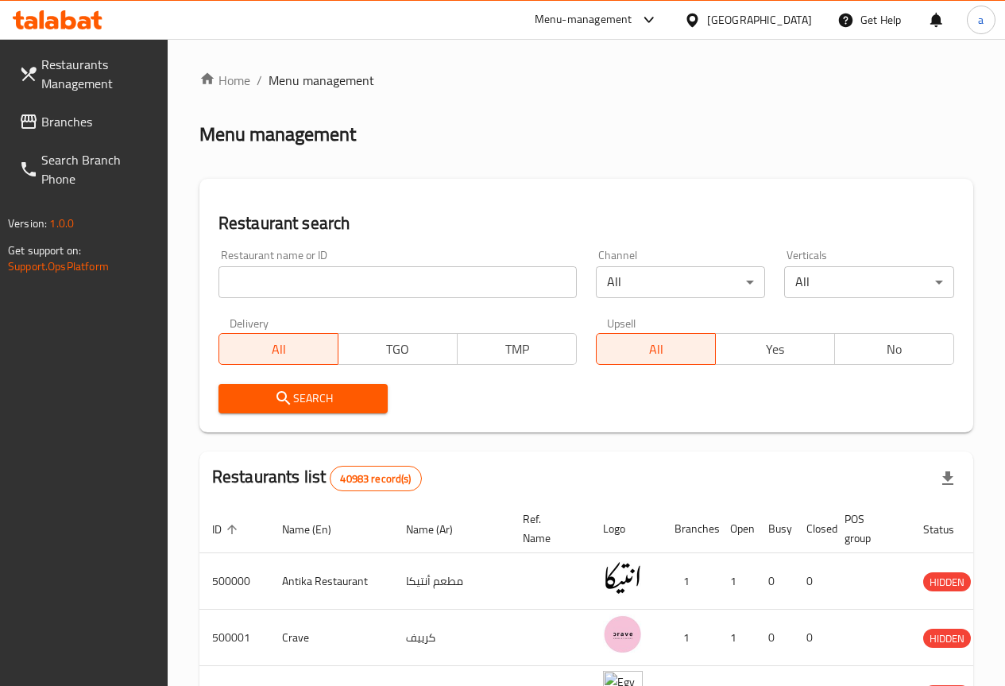
click at [75, 19] on icon at bounding box center [68, 19] width 15 height 19
click at [99, 108] on link "Branches" at bounding box center [86, 121] width 161 height 38
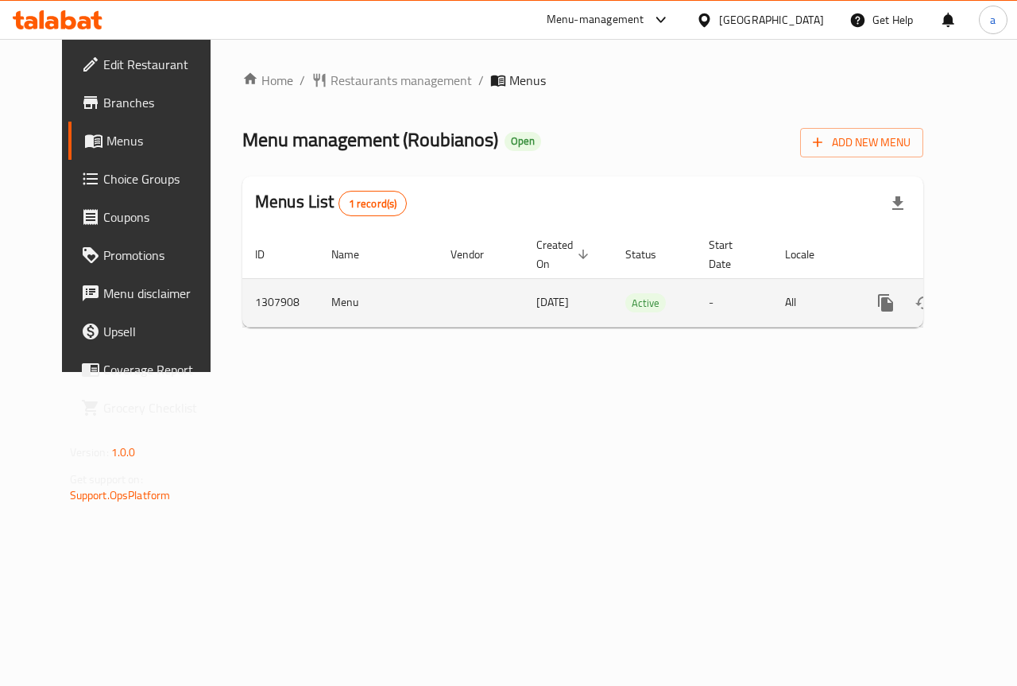
click at [991, 306] on icon "enhanced table" at bounding box center [1000, 302] width 19 height 19
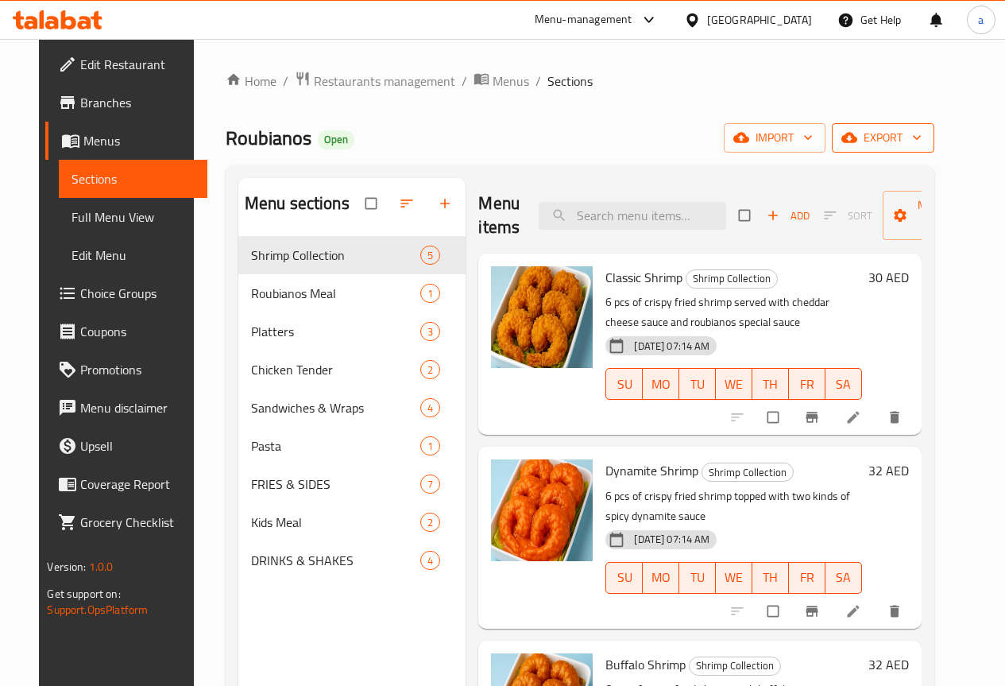
click at [910, 141] on span "export" at bounding box center [883, 138] width 77 height 20
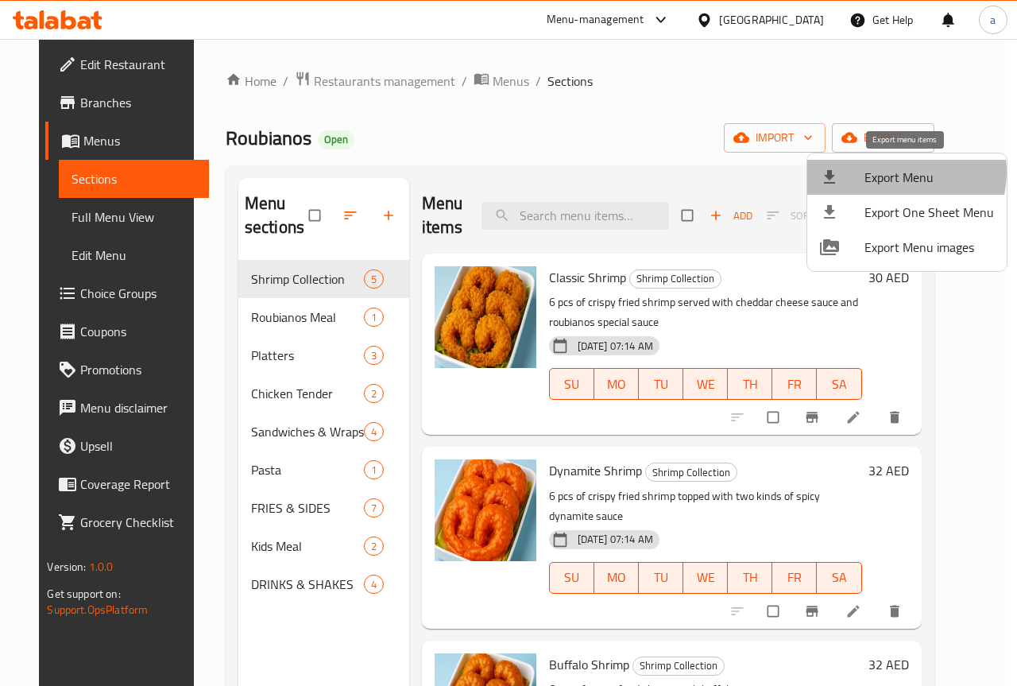
click at [899, 172] on span "Export Menu" at bounding box center [929, 177] width 130 height 19
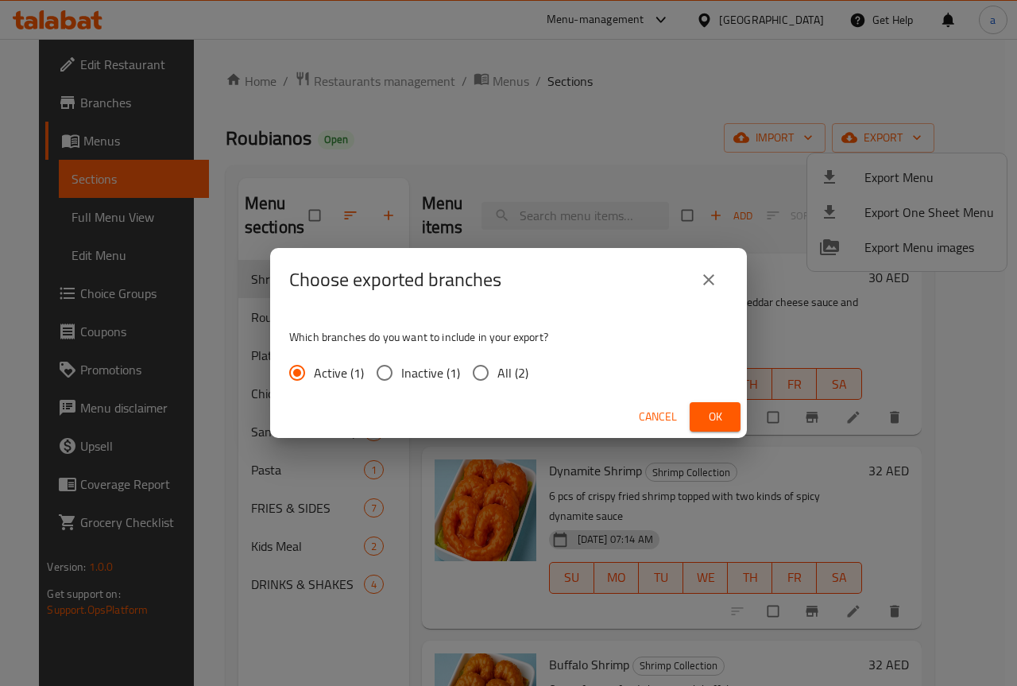
click at [486, 365] on input "All (2)" at bounding box center [480, 372] width 33 height 33
radio input "true"
click at [704, 411] on span "Ok" at bounding box center [714, 417] width 25 height 20
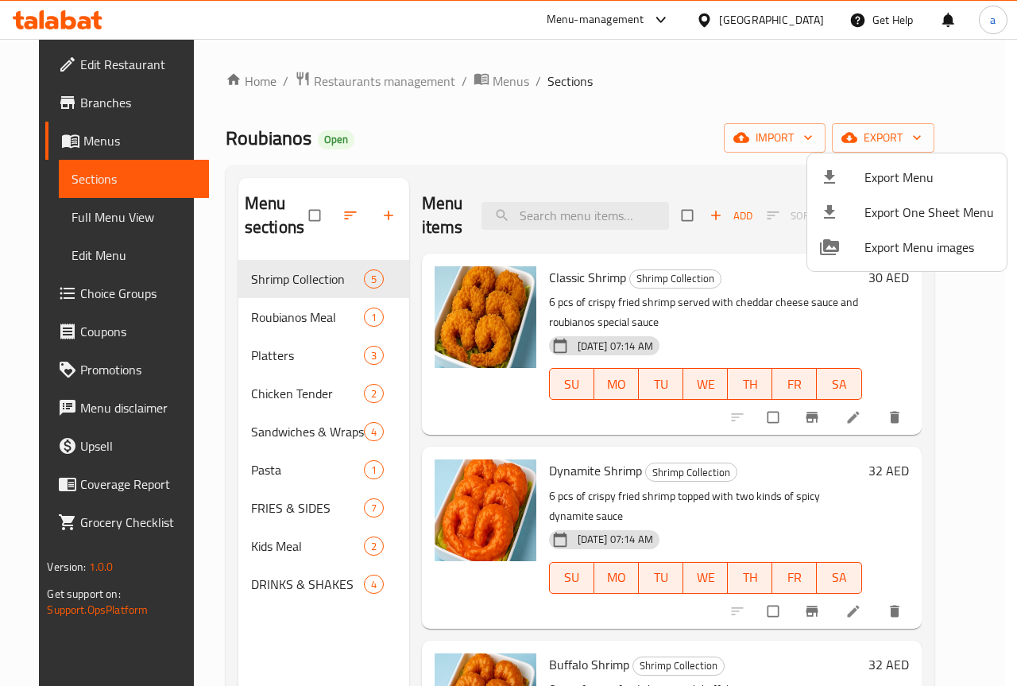
click at [103, 71] on div at bounding box center [508, 343] width 1017 height 686
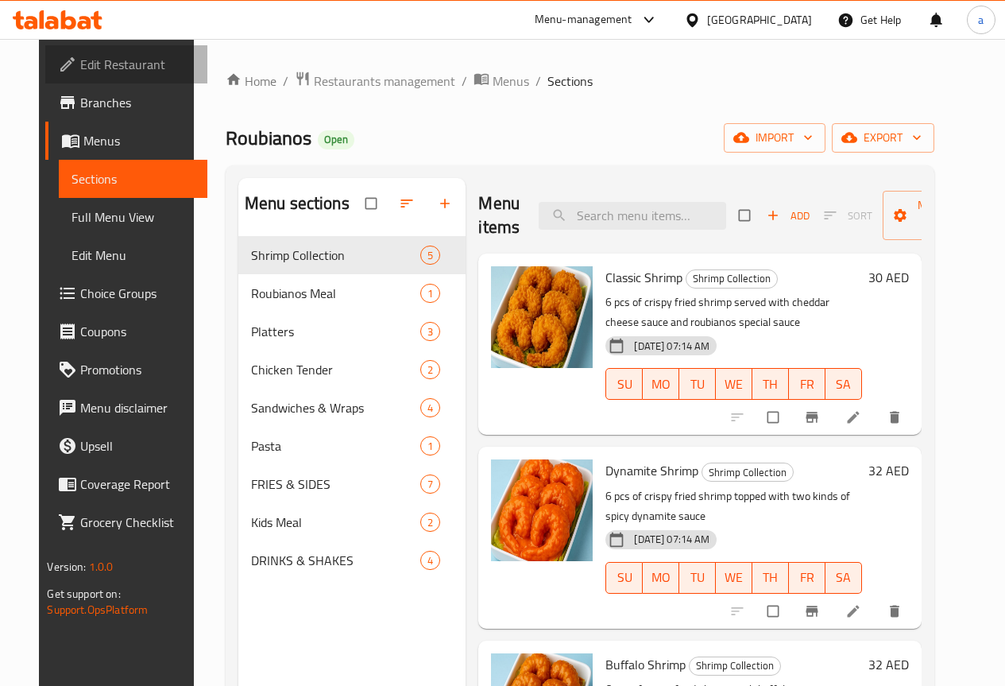
click at [103, 71] on span "Edit Restaurant" at bounding box center [137, 64] width 114 height 19
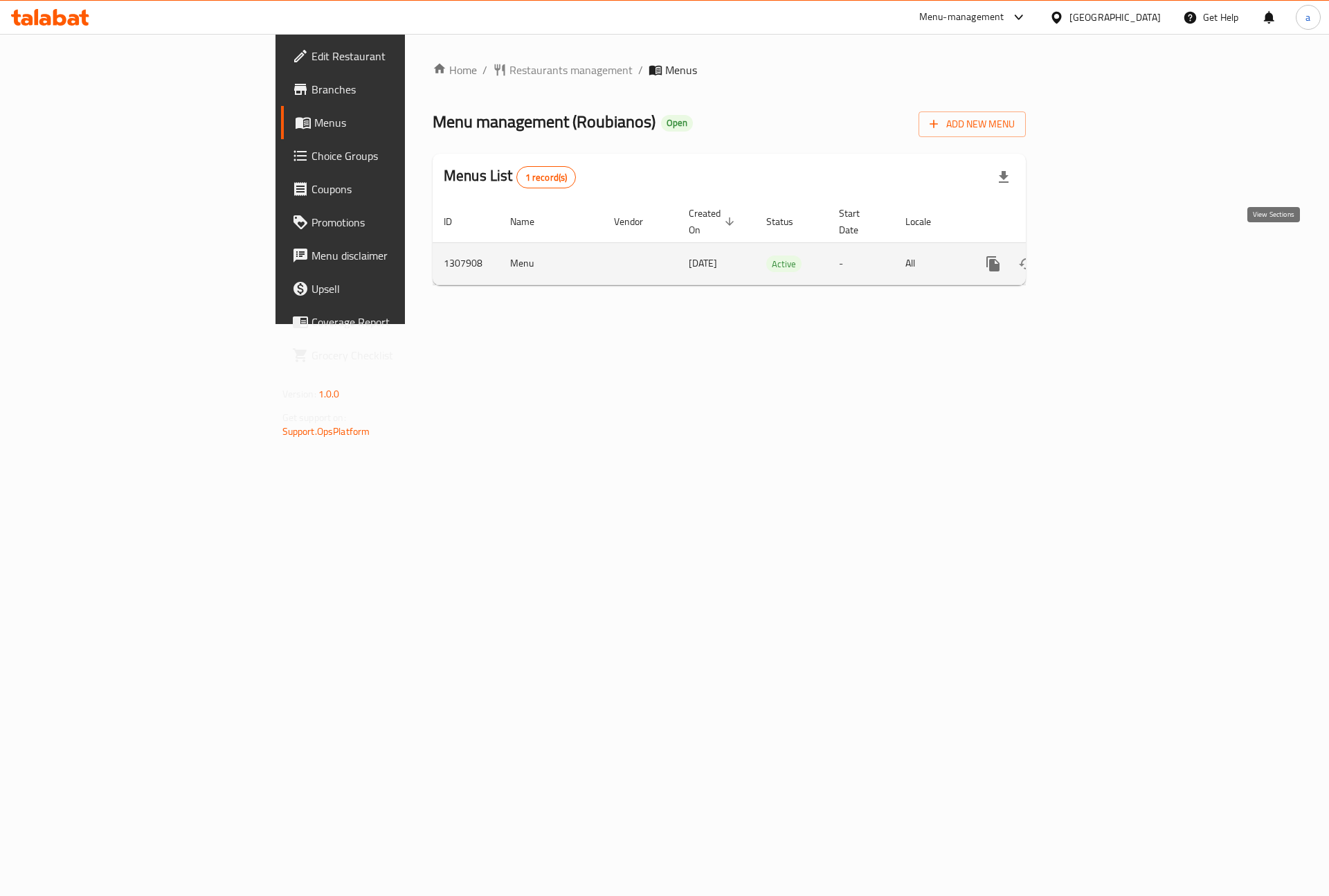
click at [1110, 248] on link "enhanced table" at bounding box center [1093, 264] width 33 height 33
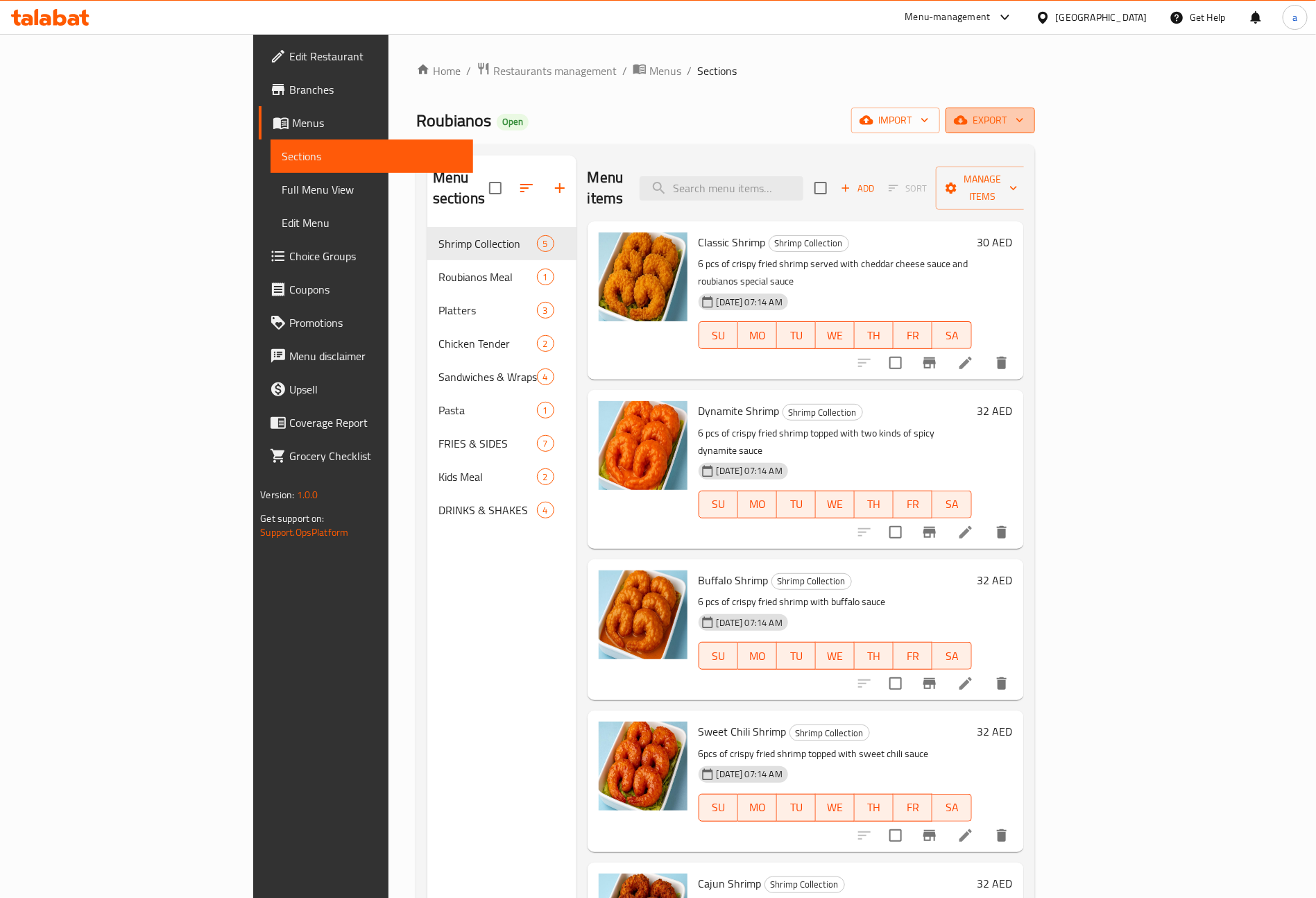
click at [1024, 125] on span "export" at bounding box center [990, 121] width 67 height 17
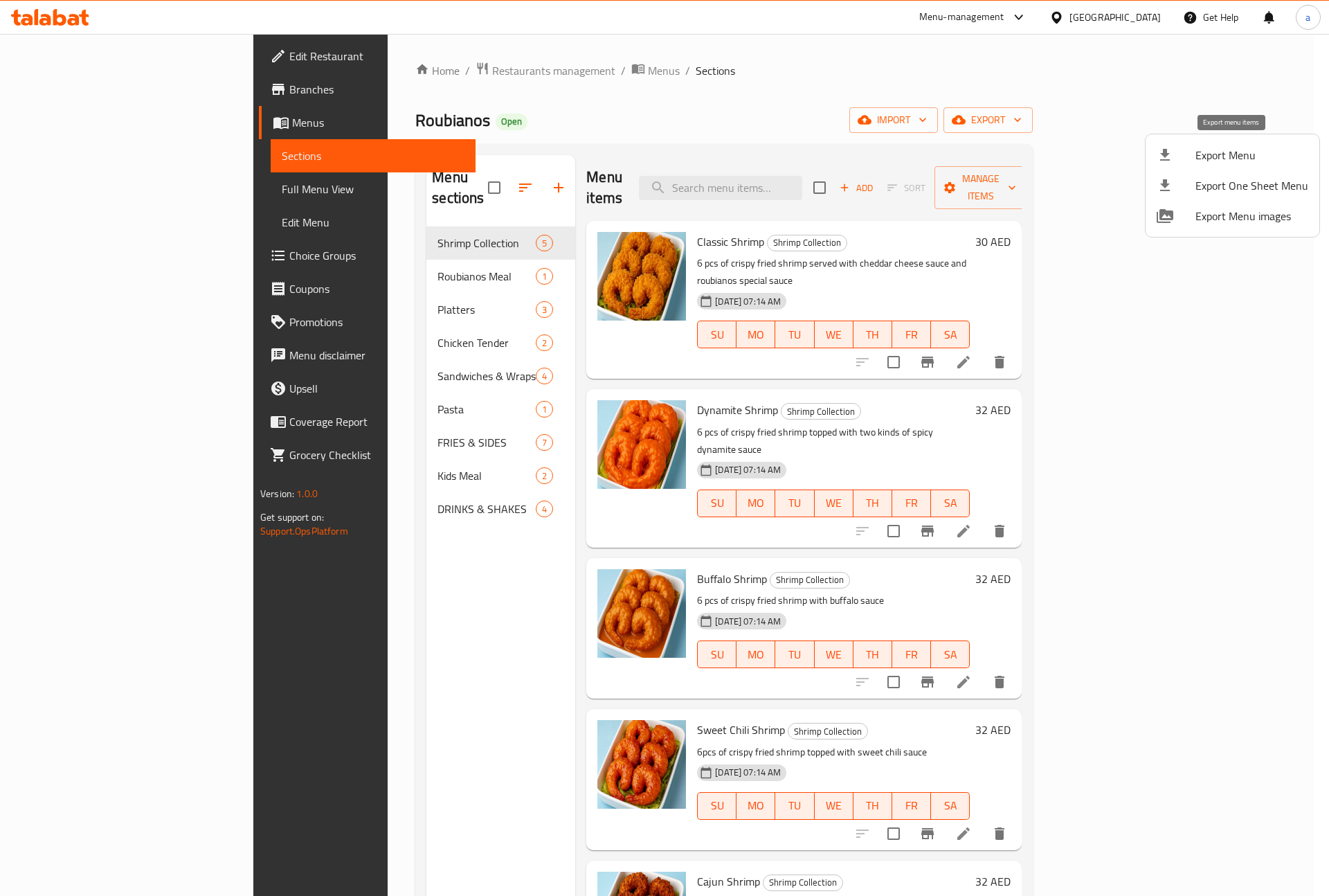
click at [1232, 160] on span "Export Menu" at bounding box center [1252, 154] width 113 height 17
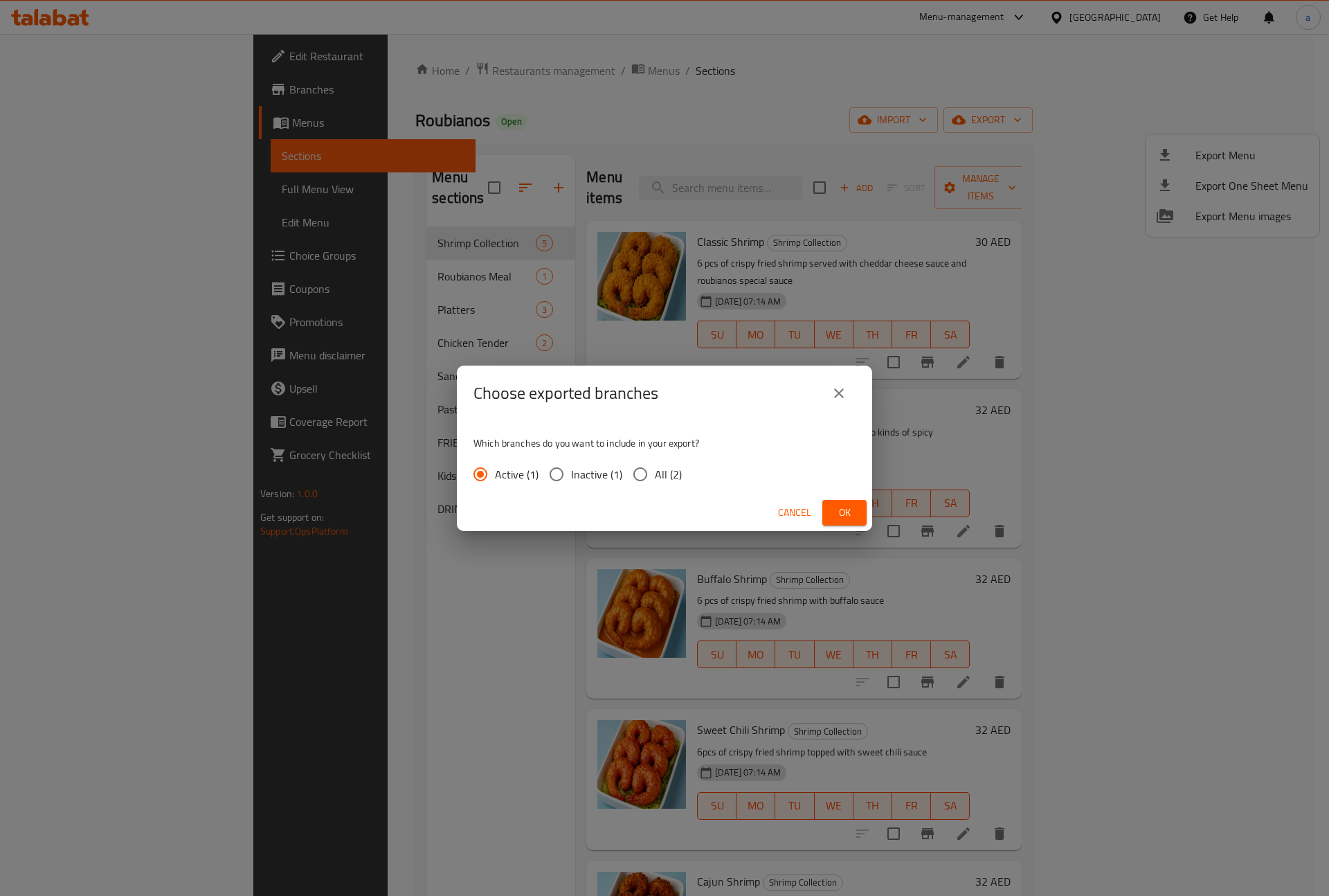
drag, startPoint x: 657, startPoint y: 466, endPoint x: 678, endPoint y: 477, distance: 23.7
click at [661, 472] on span "All (2)" at bounding box center [668, 474] width 27 height 17
click at [655, 472] on input "All (2)" at bounding box center [640, 474] width 29 height 29
radio input "true"
click at [831, 393] on icon "close" at bounding box center [838, 393] width 17 height 17
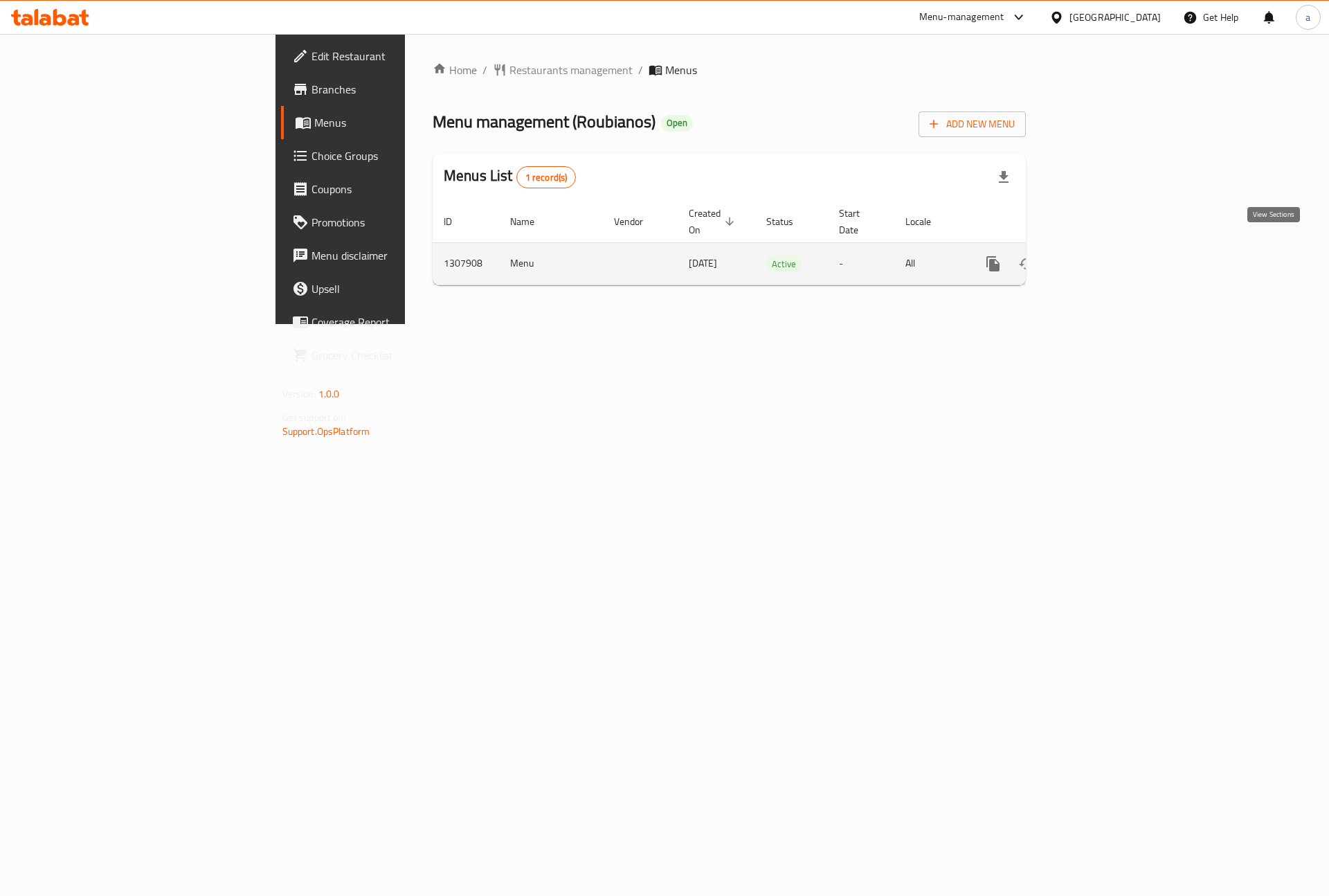
click at [1110, 249] on link "enhanced table" at bounding box center [1093, 264] width 33 height 33
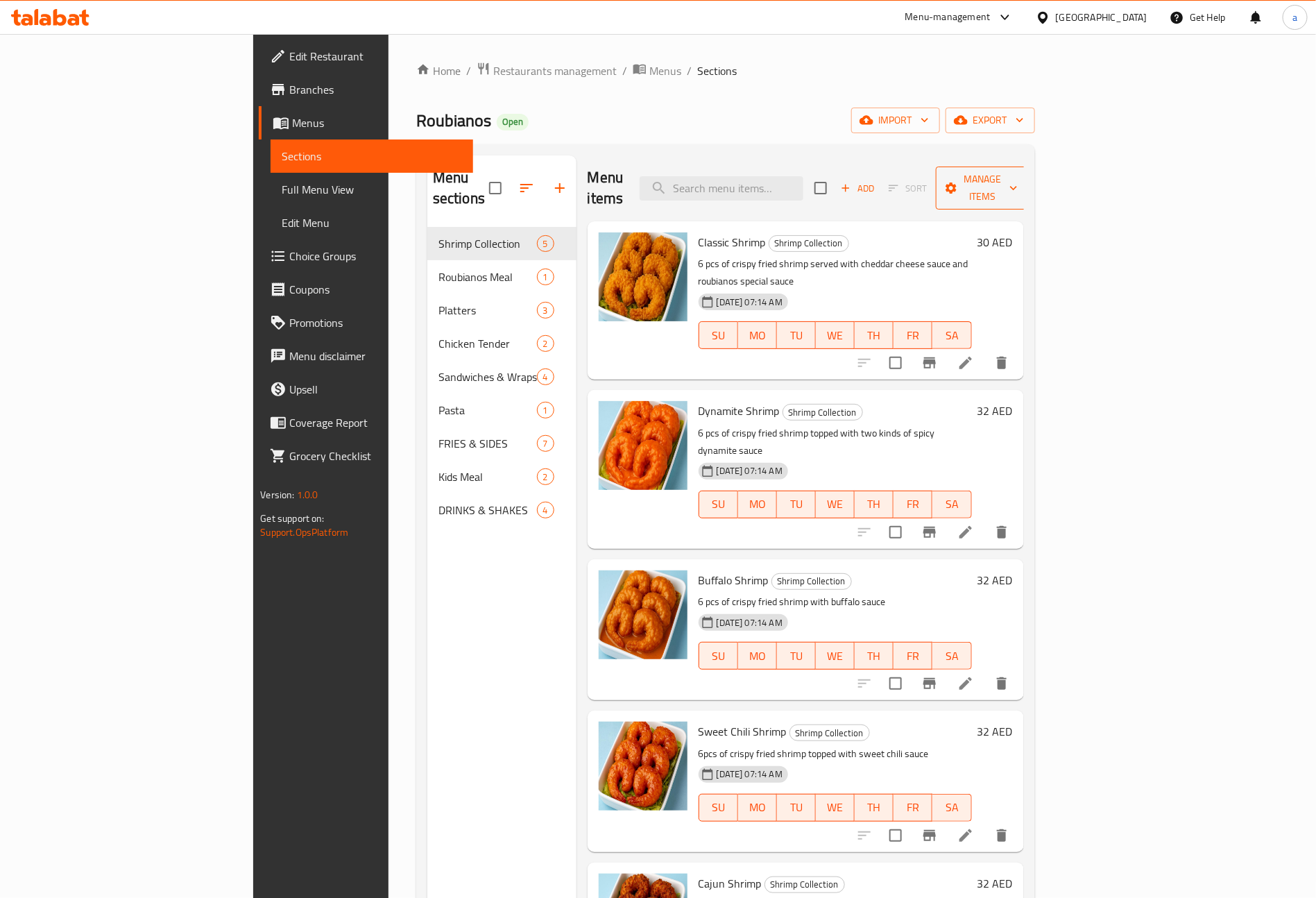
click at [1018, 170] on span "Manage items" at bounding box center [982, 188] width 71 height 35
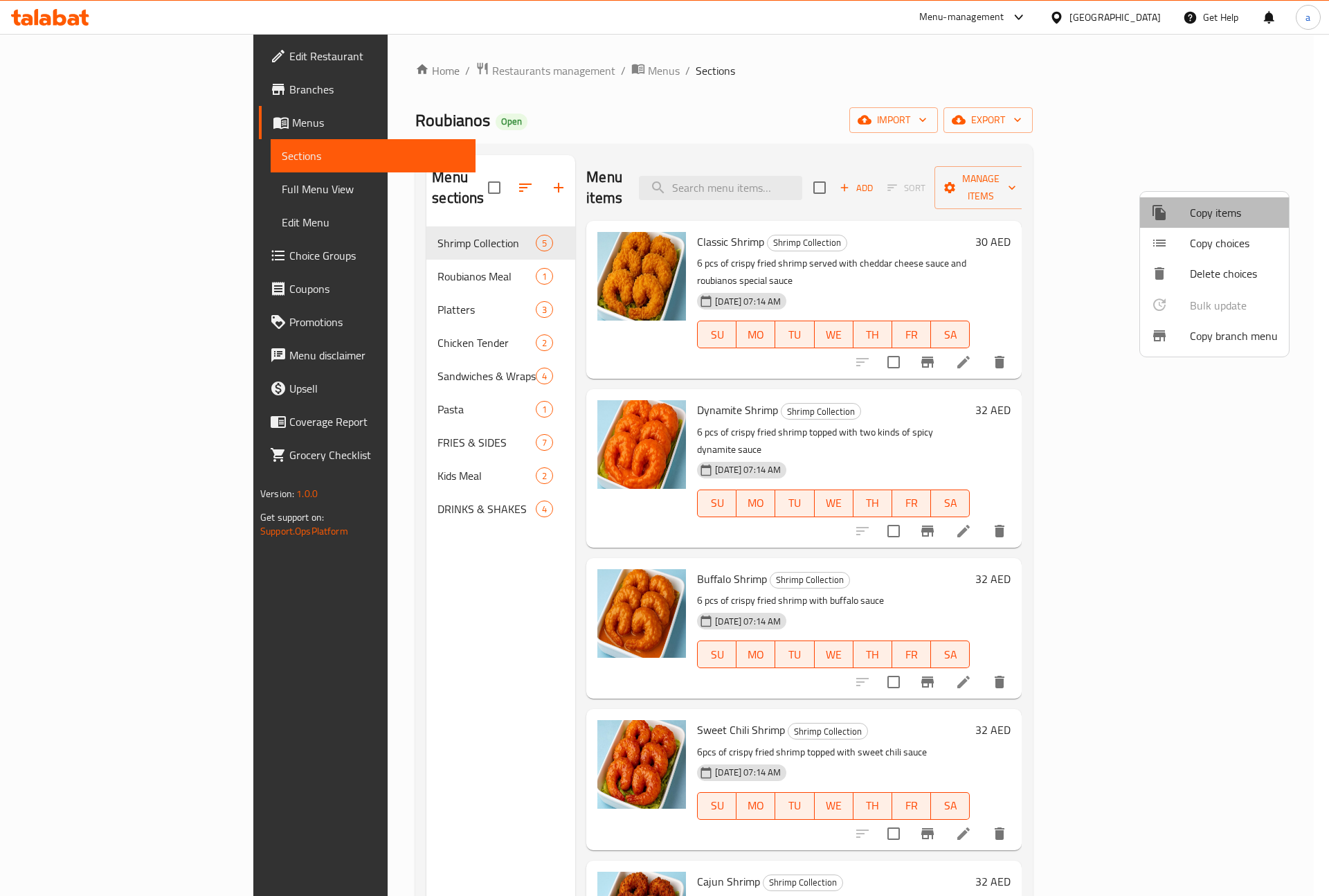
click at [1222, 204] on span "Copy items" at bounding box center [1234, 212] width 88 height 17
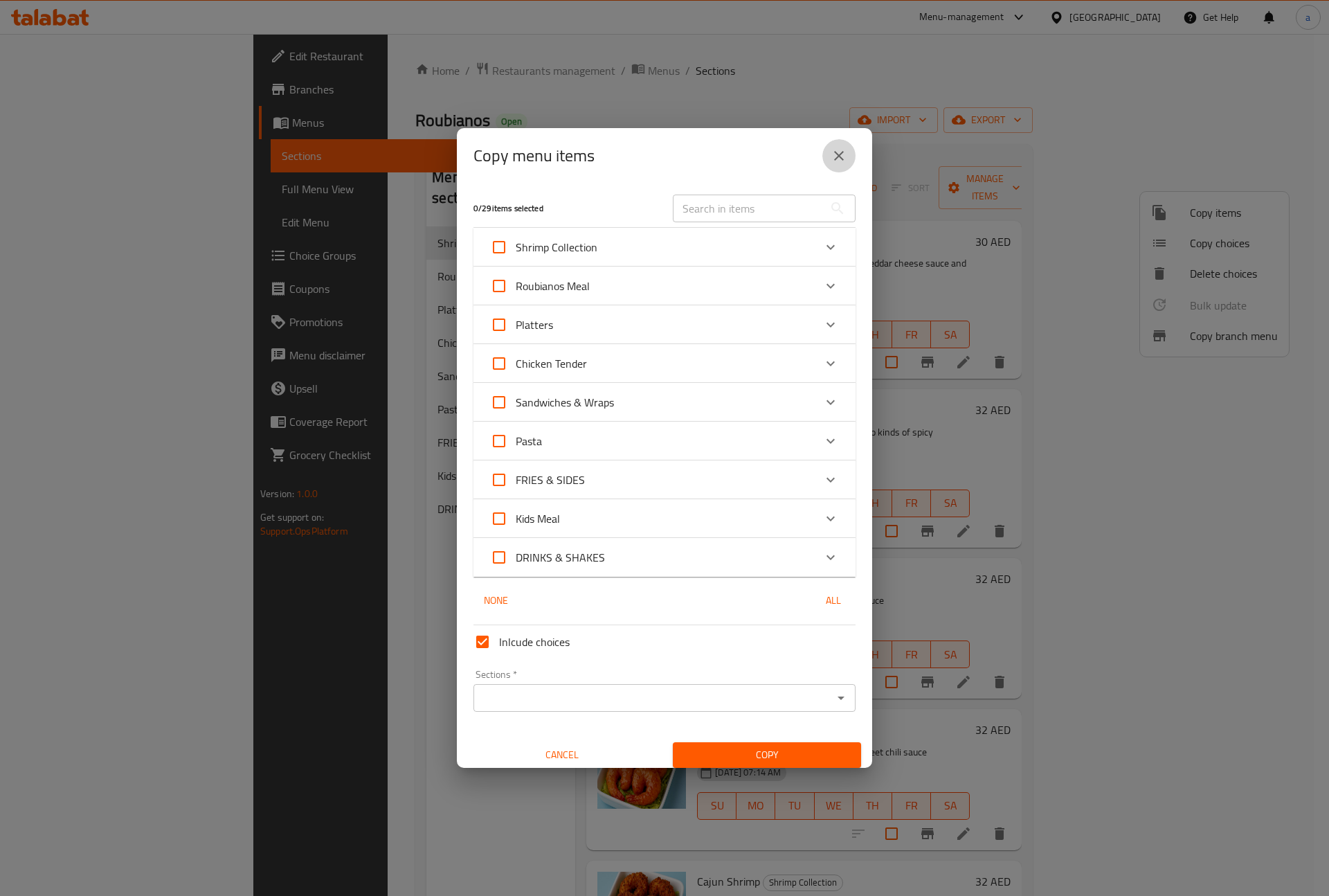
click at [839, 153] on icon "close" at bounding box center [838, 155] width 17 height 17
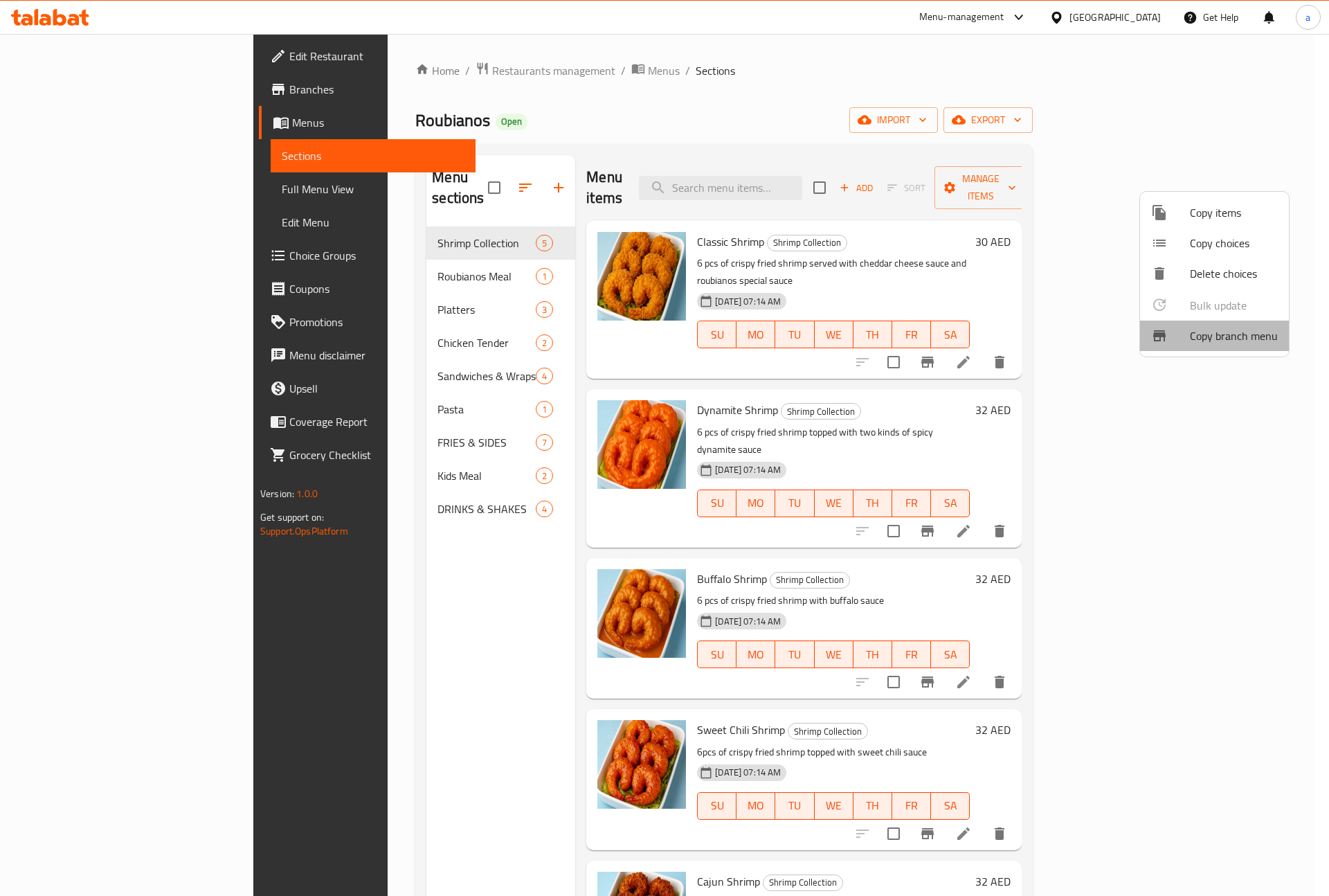
click at [1238, 339] on span "Copy branch menu" at bounding box center [1234, 336] width 88 height 17
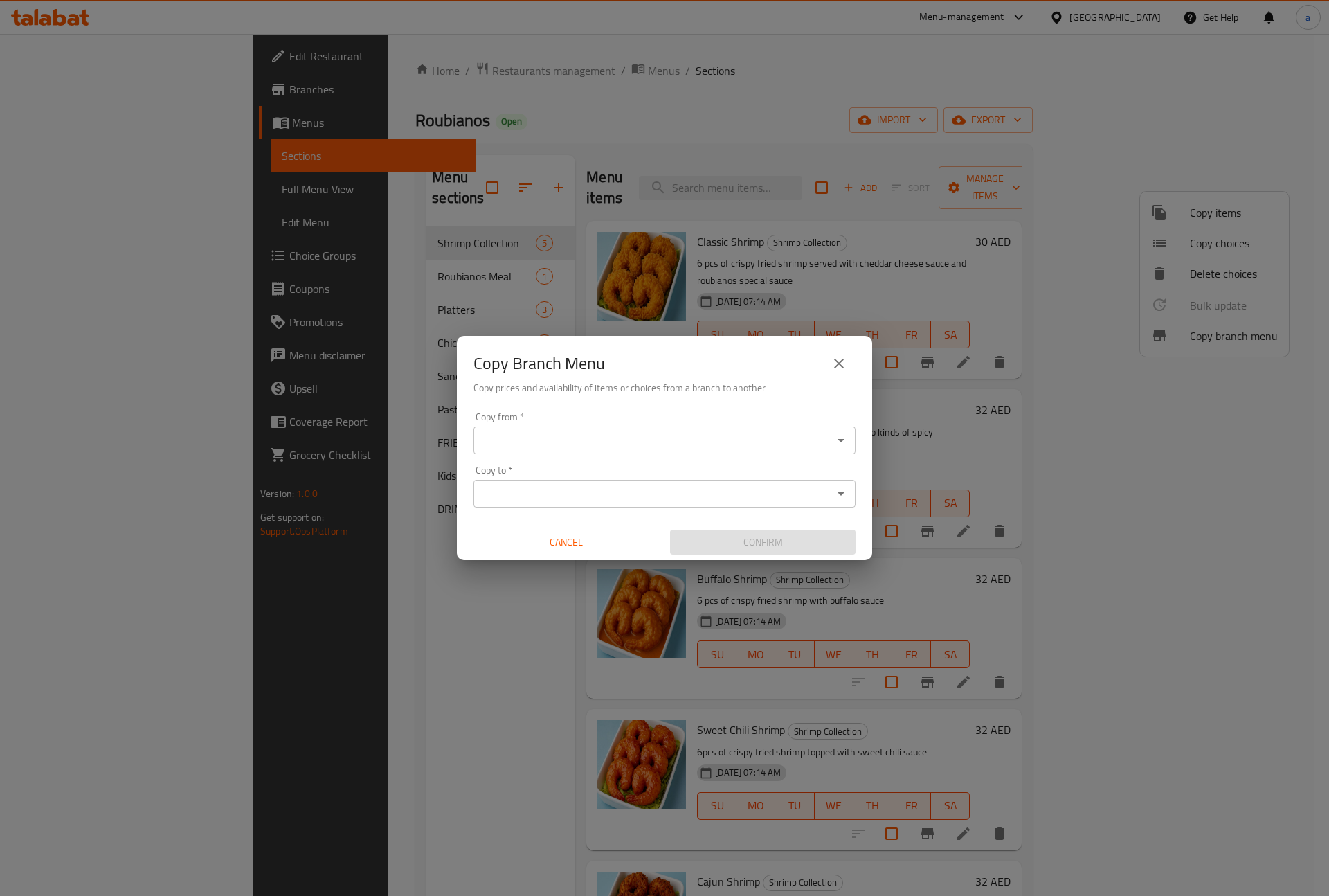
click at [632, 451] on div "Copy from *" at bounding box center [664, 440] width 383 height 28
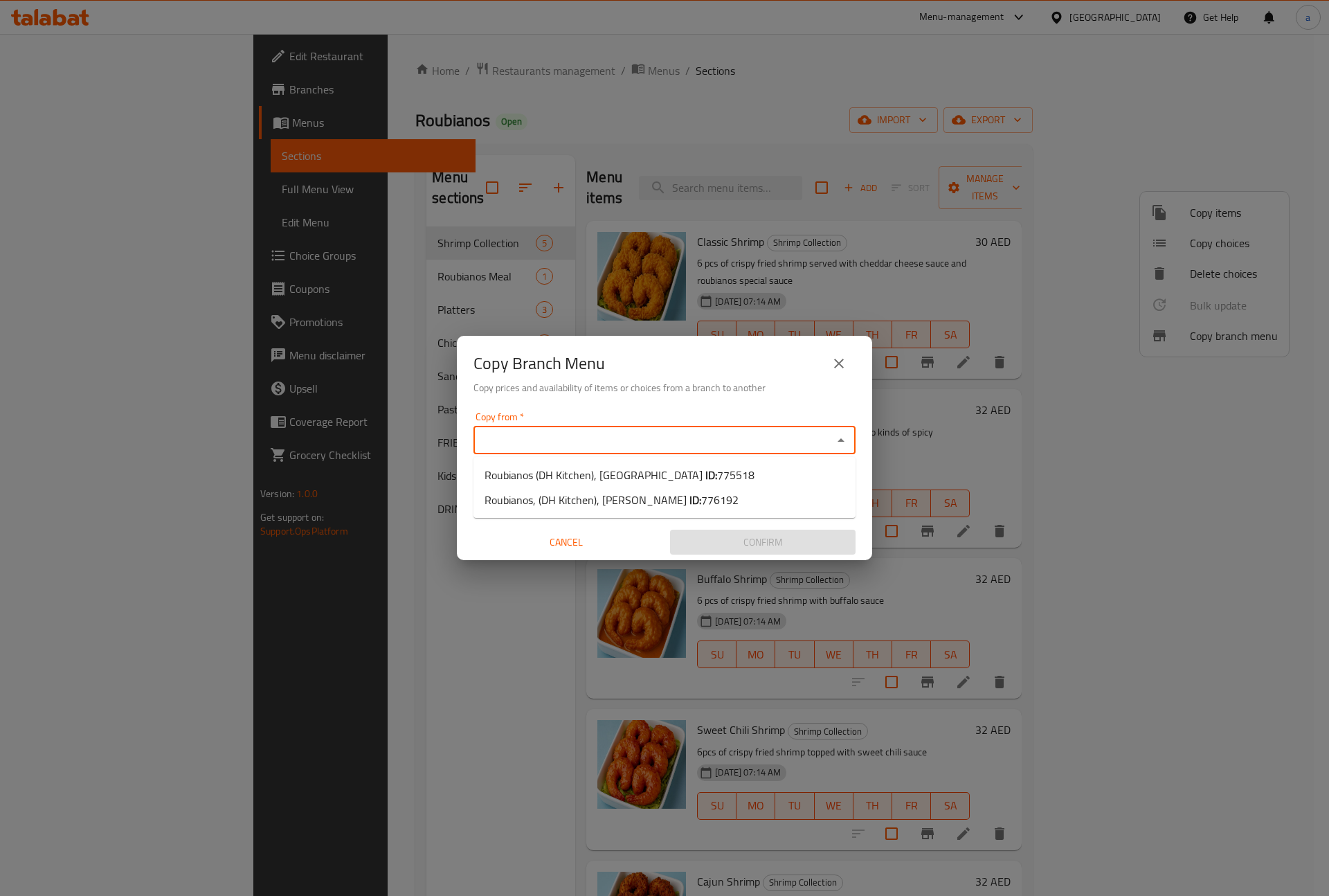
click at [634, 439] on input "Copy from   *" at bounding box center [653, 440] width 351 height 19
click at [740, 473] on li "Roubianos (DH Kitchen), Al Forsan Village ID: 775518" at bounding box center [664, 475] width 383 height 25
type input "Roubianos (DH Kitchen), Al Forsan Village"
click at [760, 484] on input "Copy to   *" at bounding box center [653, 493] width 351 height 19
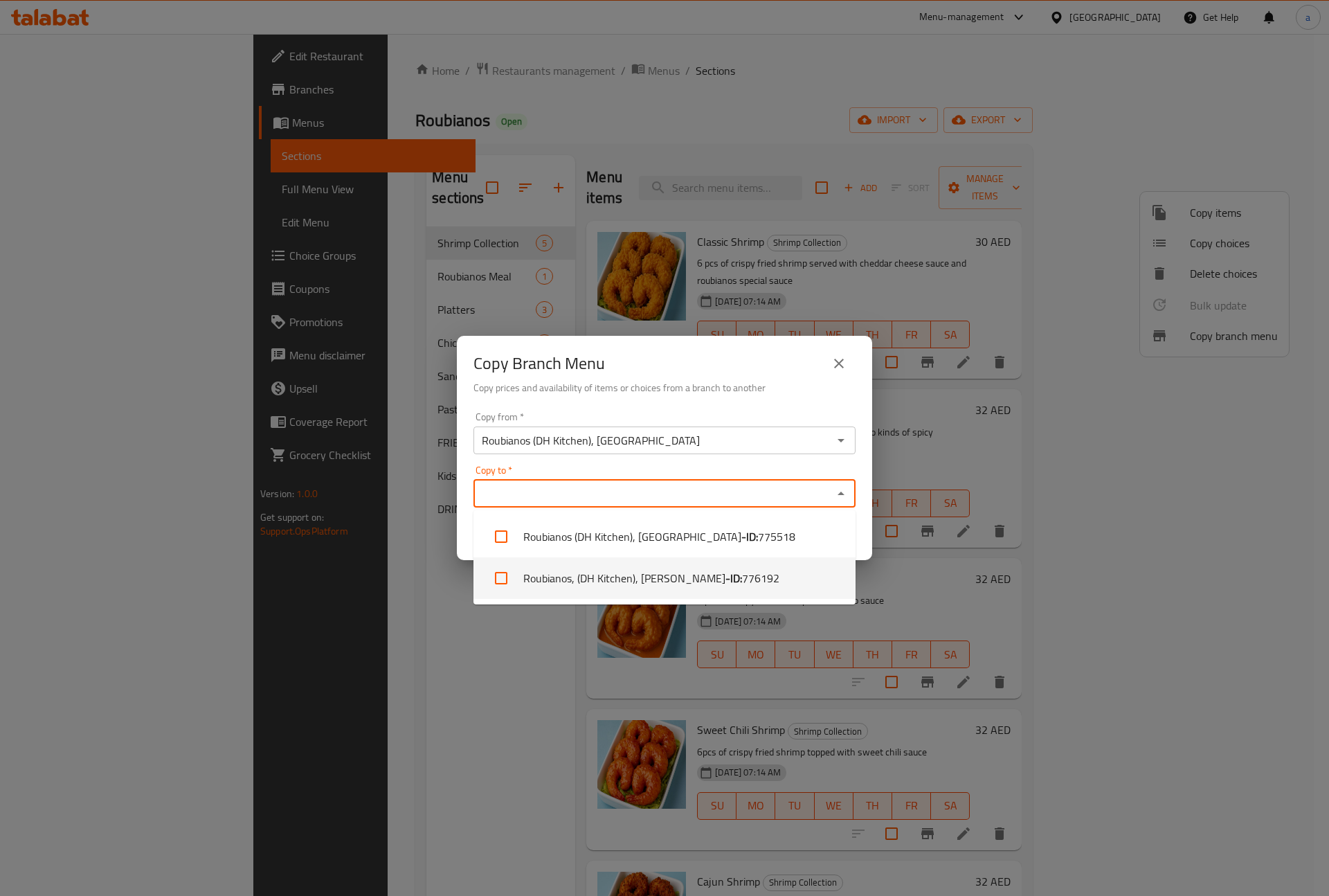
click at [744, 571] on li "Roubianos, (DH Kitchen), Al Dafrah - ID: 776192" at bounding box center [664, 579] width 383 height 42
click at [781, 582] on li "Roubianos, (DH Kitchen), Al Dafrah - ID: 776192" at bounding box center [664, 579] width 383 height 42
click at [763, 575] on li "Roubianos, (DH Kitchen), Al Dafrah - ID: 776192" at bounding box center [664, 579] width 383 height 42
checkbox input "true"
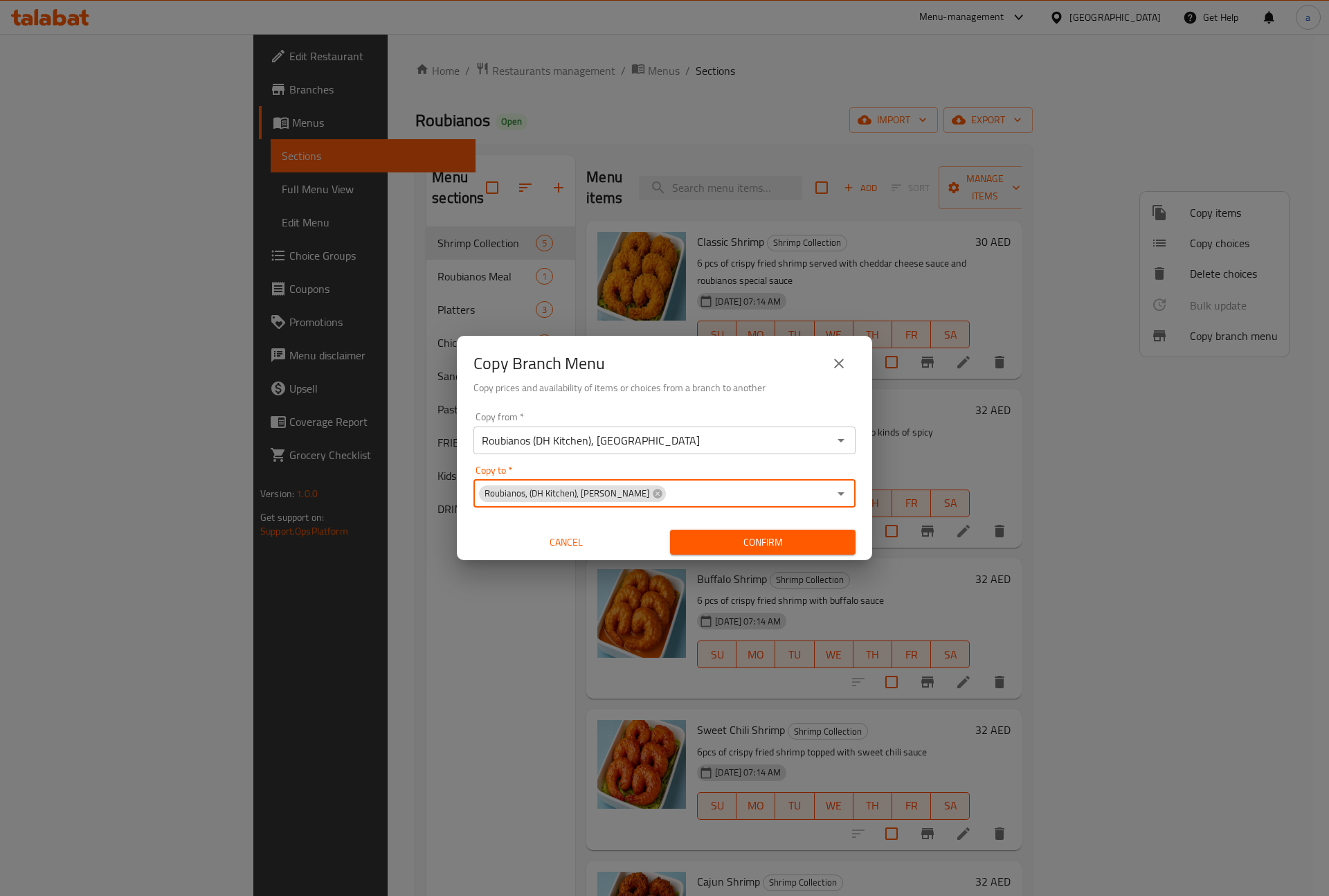
click at [705, 432] on input "Roubianos (DH Kitchen), Al Forsan Village" at bounding box center [653, 440] width 351 height 19
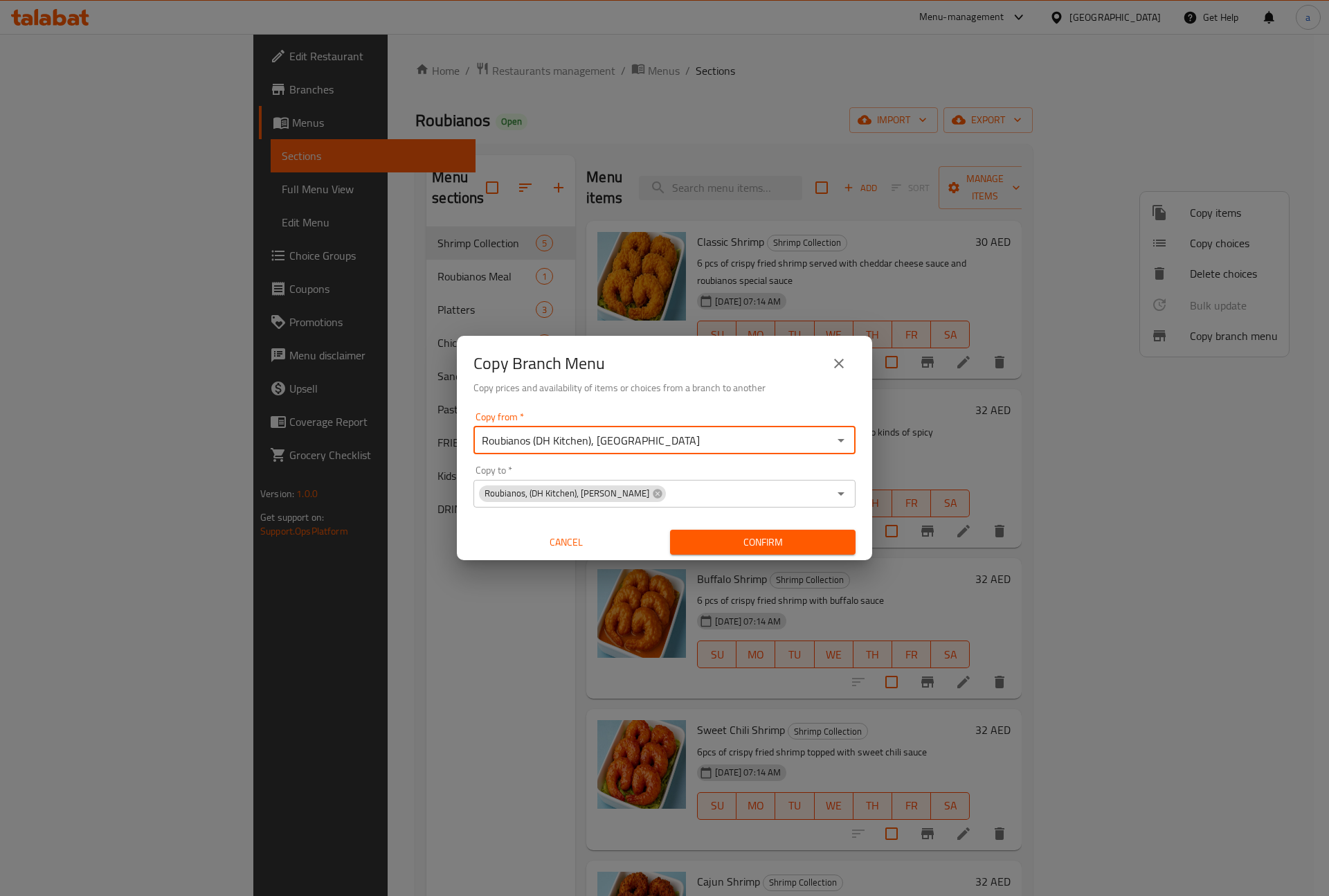
click at [705, 441] on input "Roubianos (DH Kitchen), Al Forsan Village" at bounding box center [653, 440] width 351 height 19
click at [692, 441] on input "Roubianos (DH Kitchen), Al Forsan Village" at bounding box center [653, 440] width 351 height 19
click at [752, 422] on div "Copy from   * Roubianos (DH Kitchen), Al Forsan Village Copy from *" at bounding box center [664, 433] width 383 height 42
click at [839, 437] on icon "Open" at bounding box center [841, 440] width 17 height 17
click at [754, 437] on input "Roubianos (DH Kitchen), Al Forsan Village" at bounding box center [653, 440] width 351 height 19
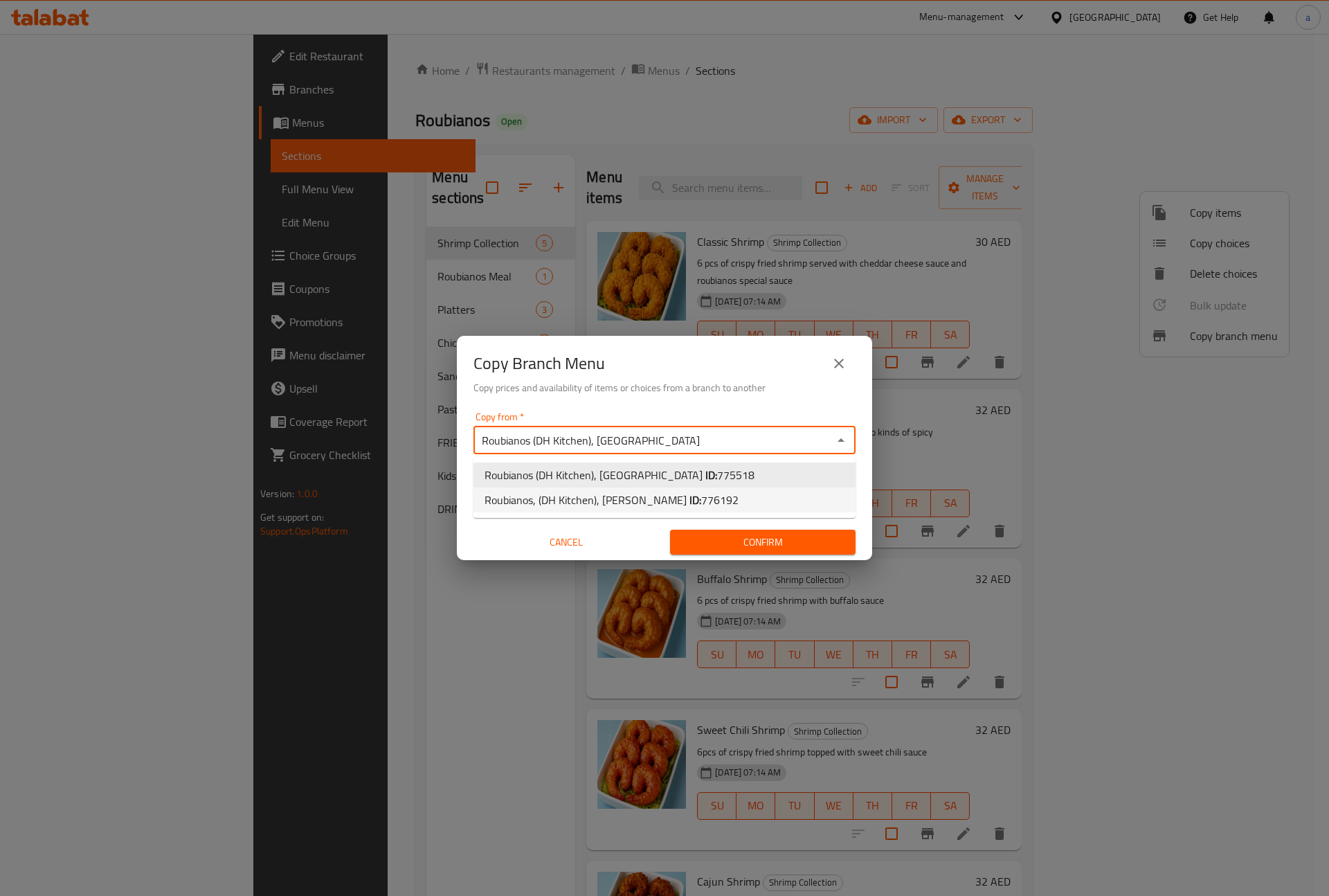
click at [777, 538] on span "Confirm" at bounding box center [763, 543] width 164 height 17
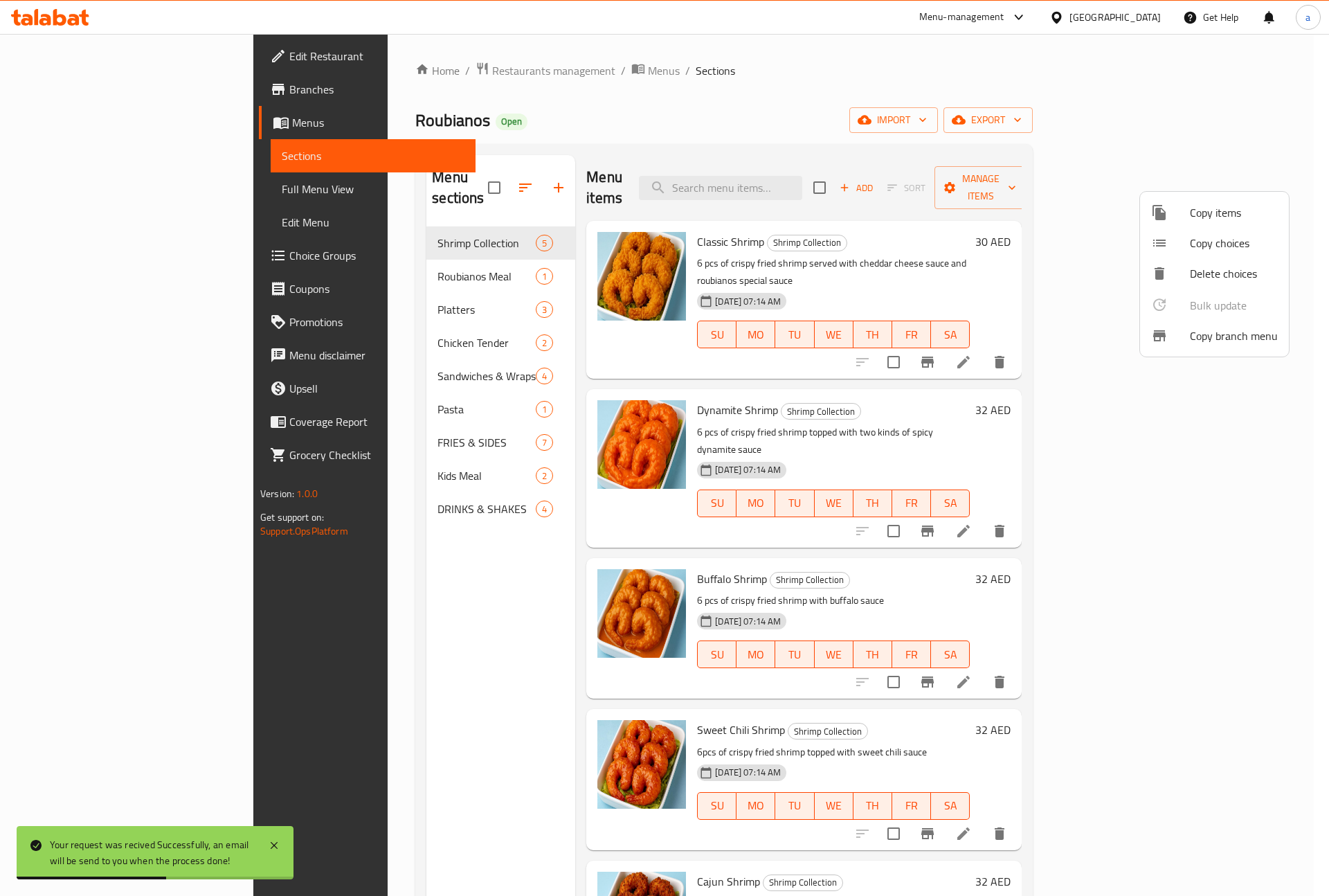
click at [98, 180] on div at bounding box center [664, 448] width 1329 height 896
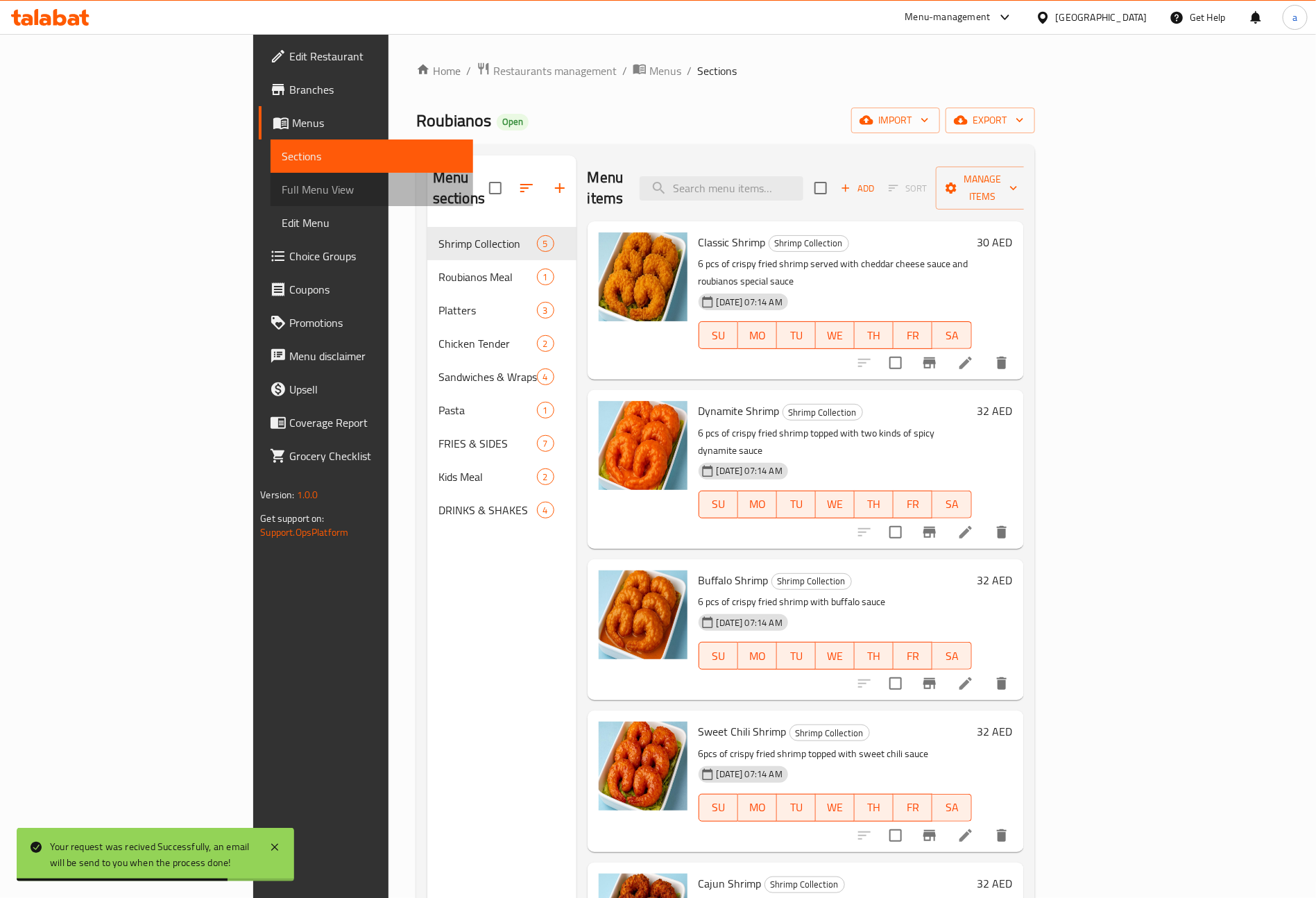
click at [282, 181] on span "Full Menu View" at bounding box center [372, 189] width 181 height 17
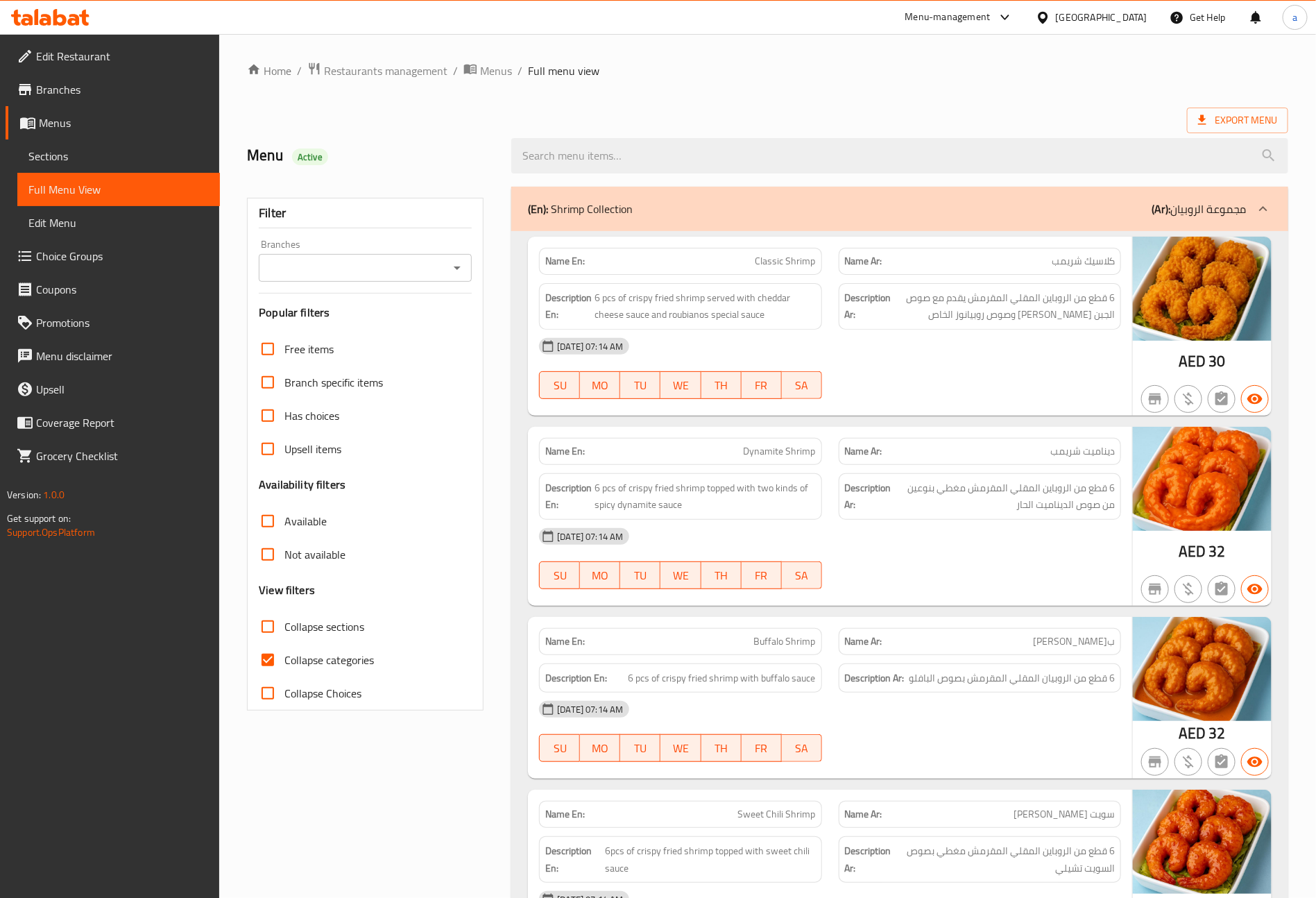
click at [265, 668] on input "Collapse categories" at bounding box center [268, 660] width 33 height 33
checkbox input "false"
click at [108, 57] on span "Edit Restaurant" at bounding box center [122, 56] width 173 height 17
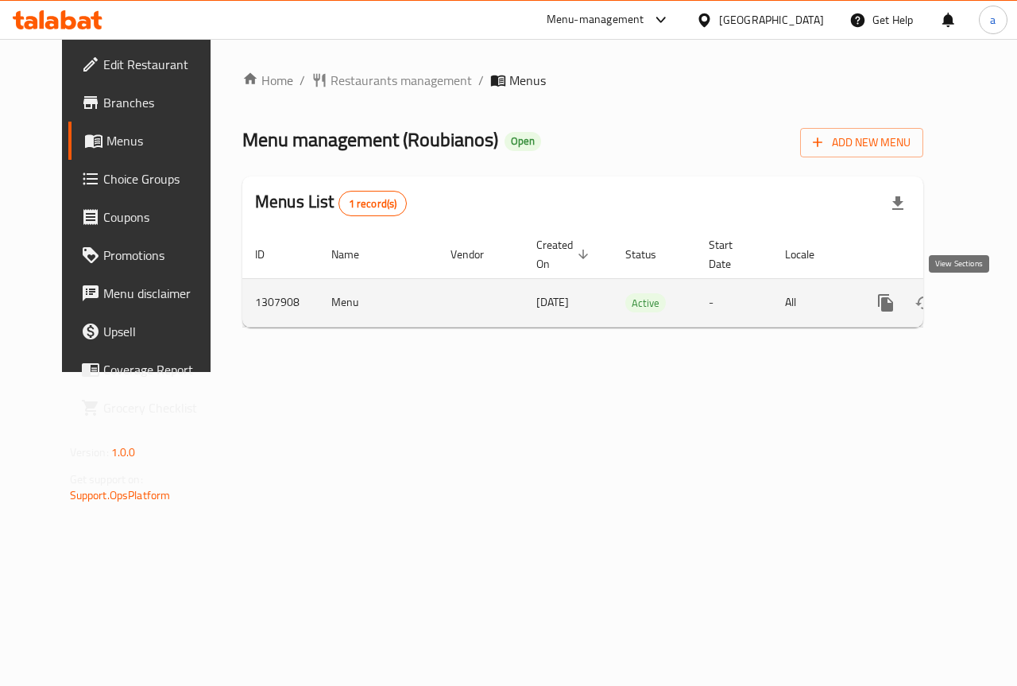
click at [991, 306] on icon "enhanced table" at bounding box center [1000, 302] width 19 height 19
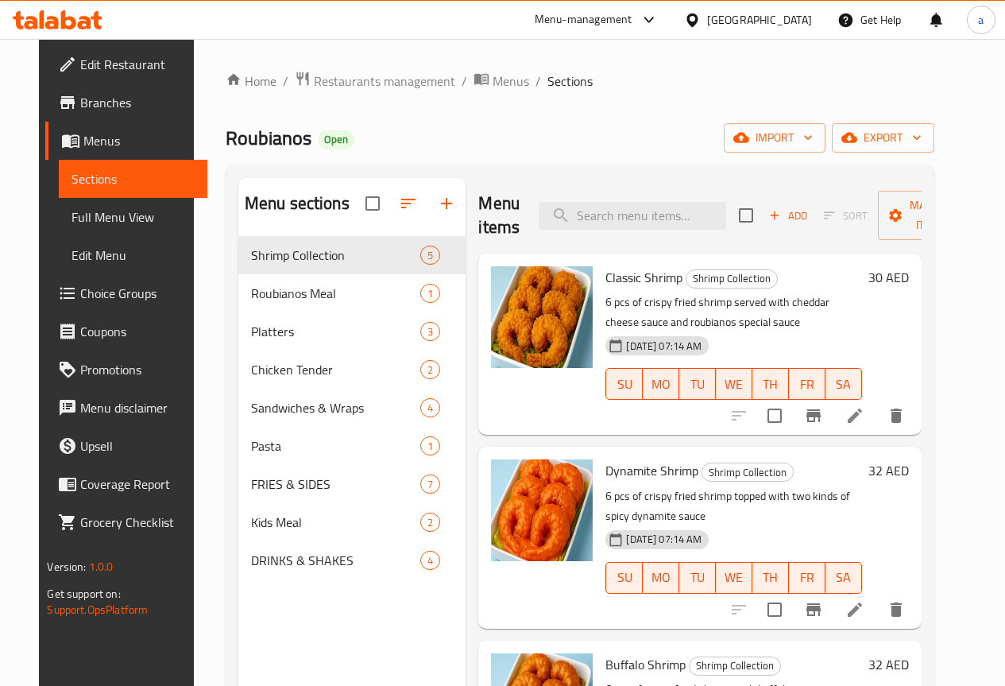
click at [88, 218] on span "Full Menu View" at bounding box center [133, 216] width 122 height 19
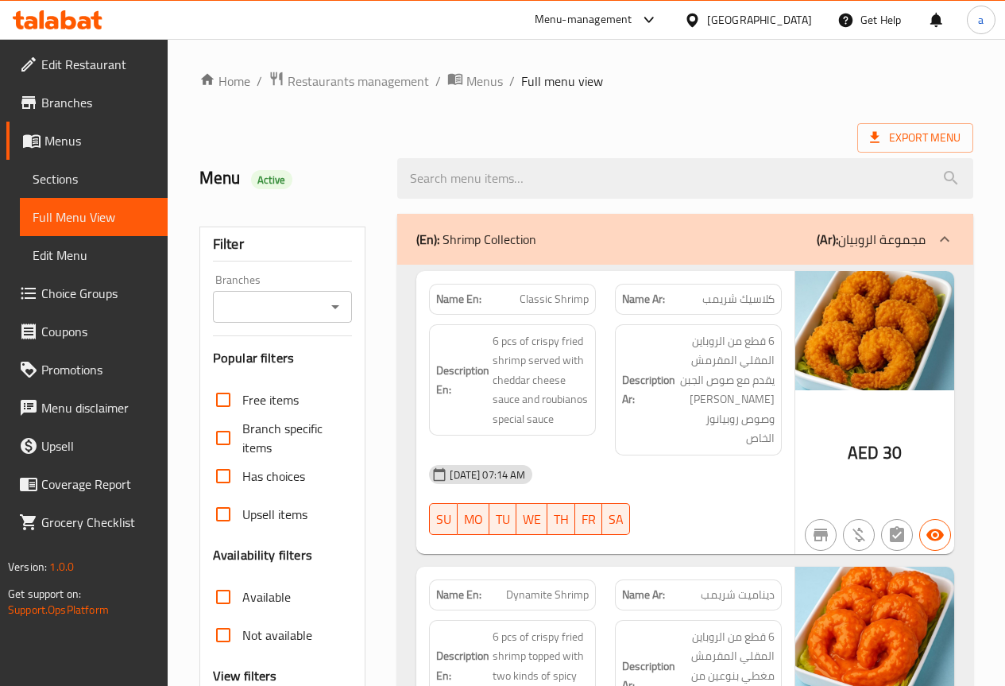
scroll to position [477, 0]
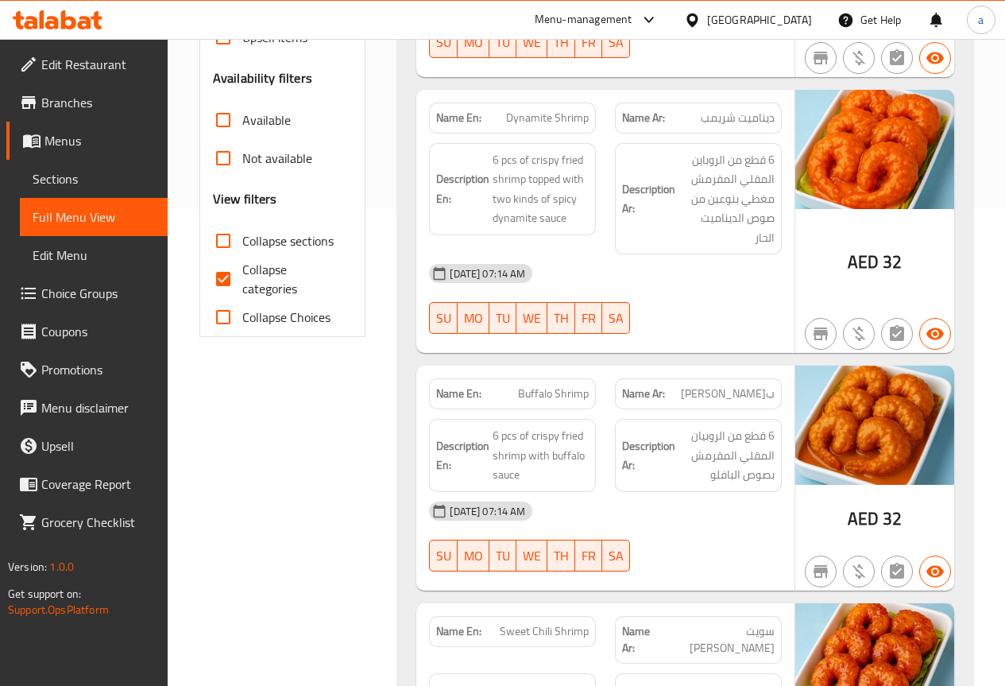
click at [218, 275] on input "Collapse categories" at bounding box center [223, 279] width 38 height 38
checkbox input "false"
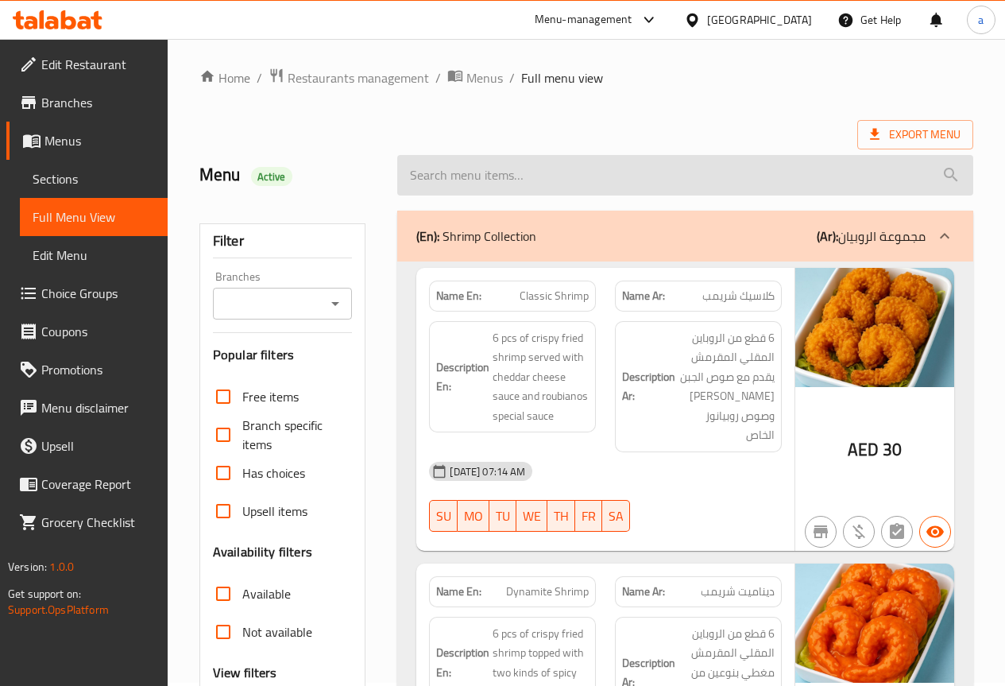
scroll to position [0, 0]
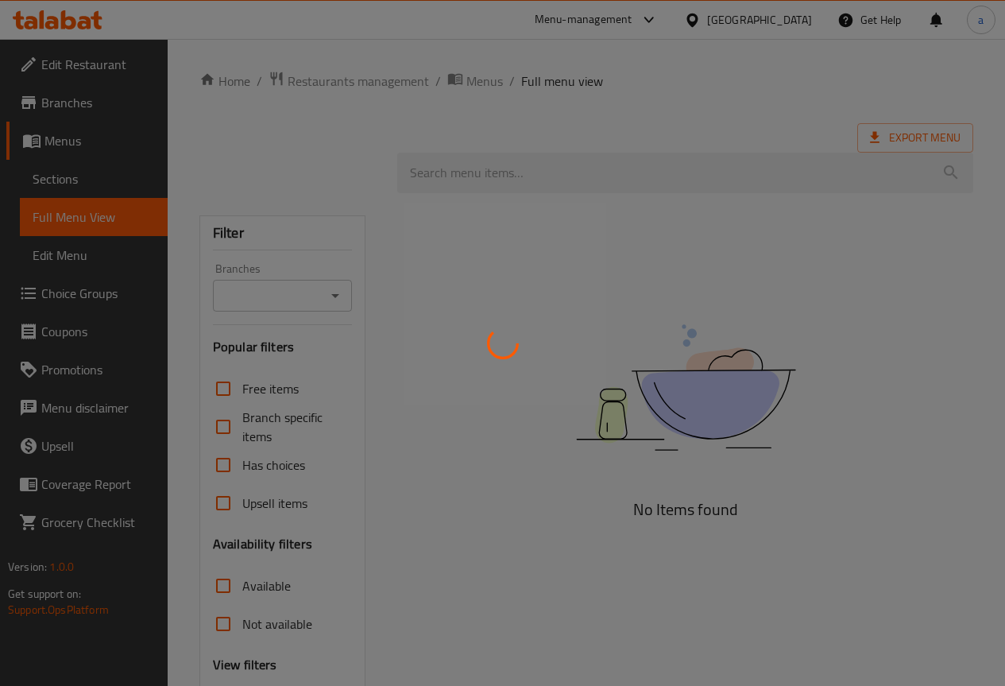
drag, startPoint x: 0, startPoint y: 0, endPoint x: 427, endPoint y: 378, distance: 570.1
click at [427, 378] on div at bounding box center [502, 343] width 1005 height 686
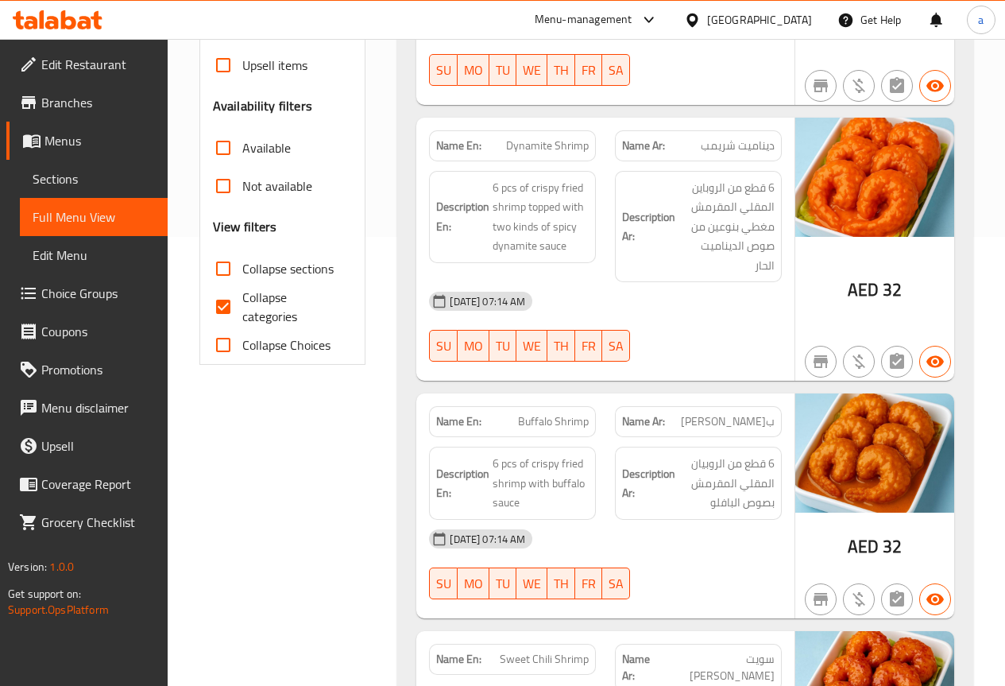
scroll to position [477, 0]
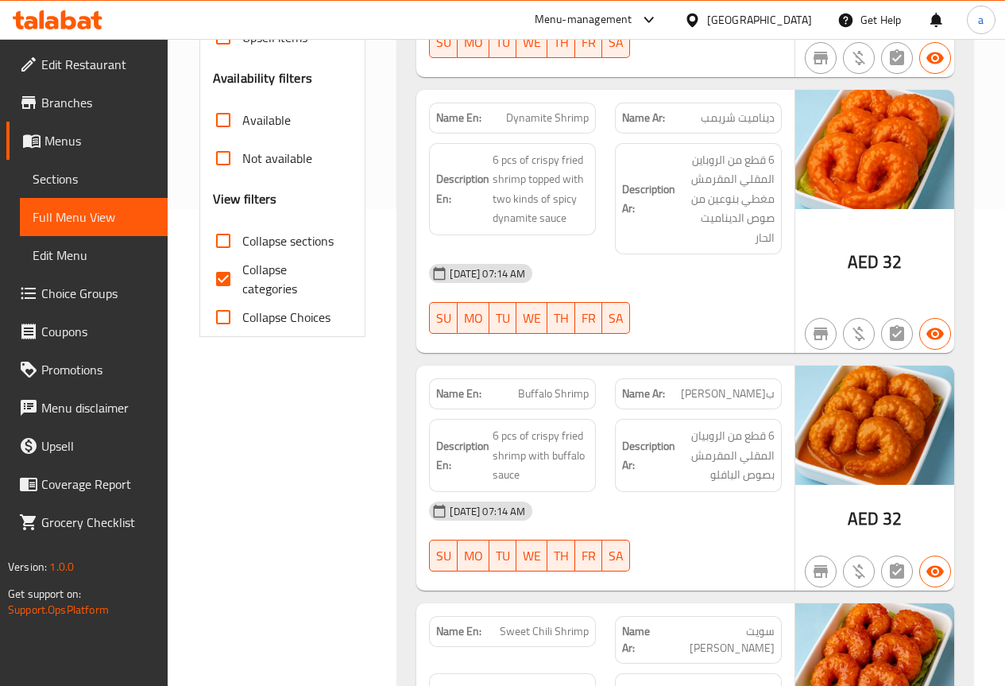
click at [222, 273] on input "Collapse categories" at bounding box center [223, 279] width 38 height 38
checkbox input "false"
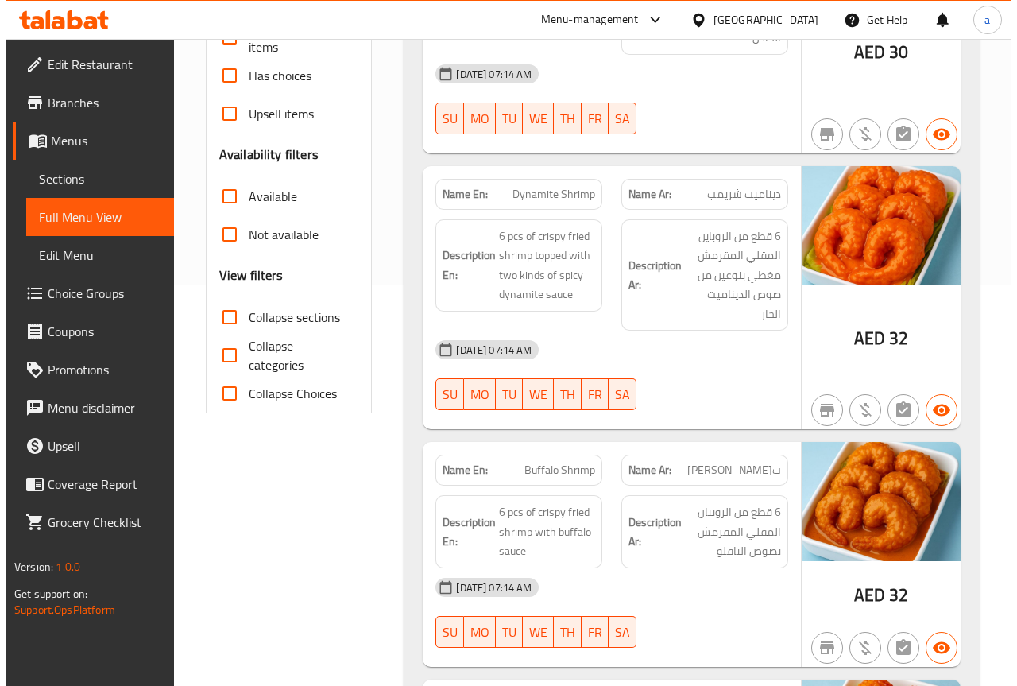
scroll to position [36, 0]
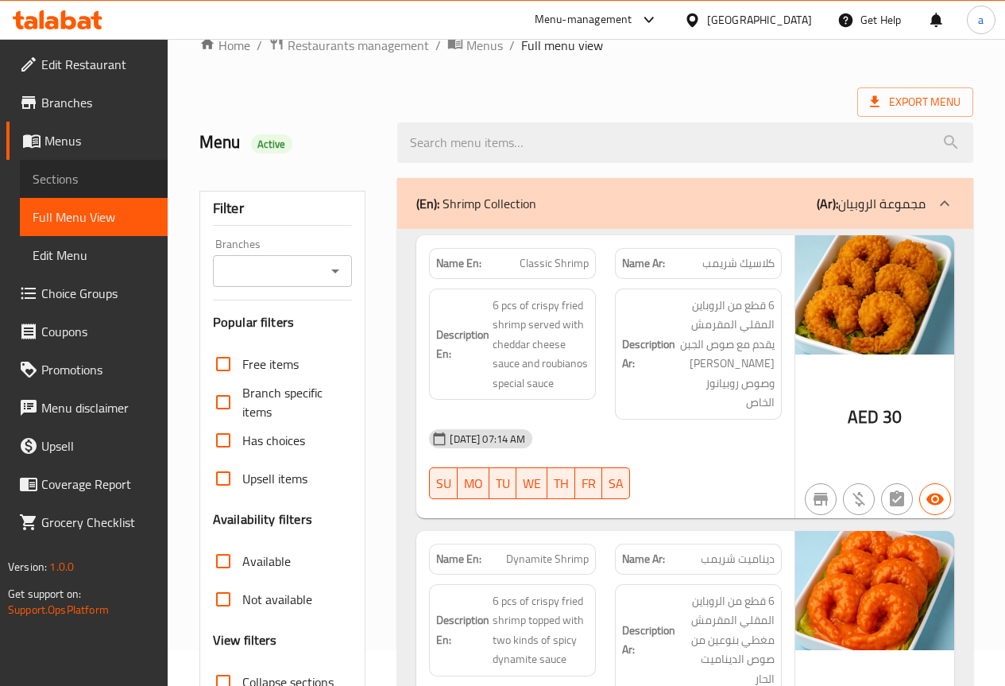
click at [111, 183] on span "Sections" at bounding box center [94, 178] width 122 height 19
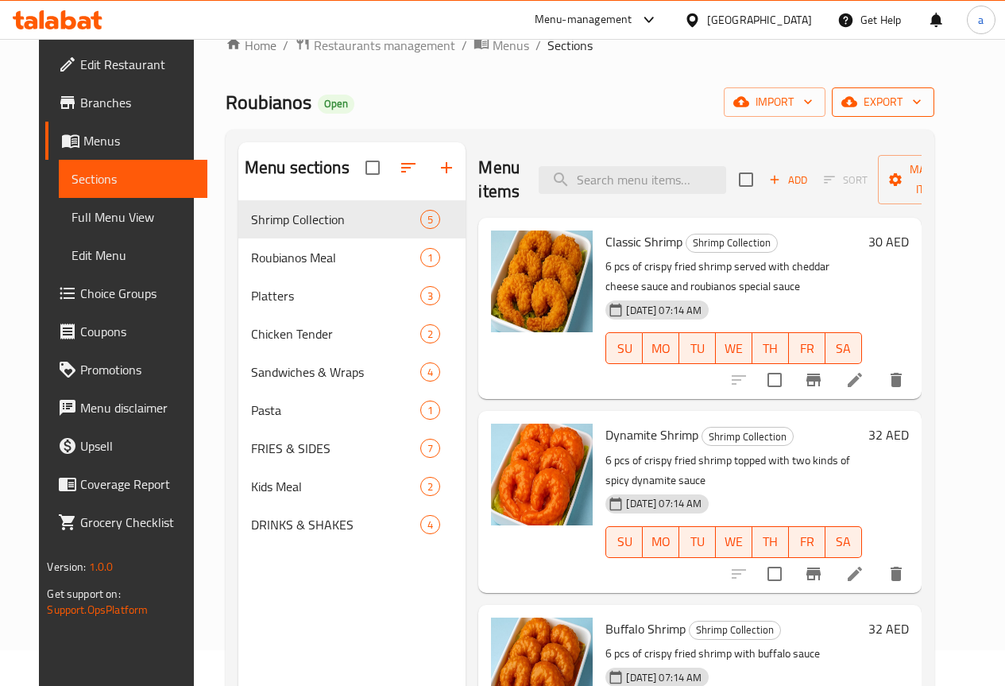
click at [857, 110] on icon "button" at bounding box center [849, 102] width 16 height 16
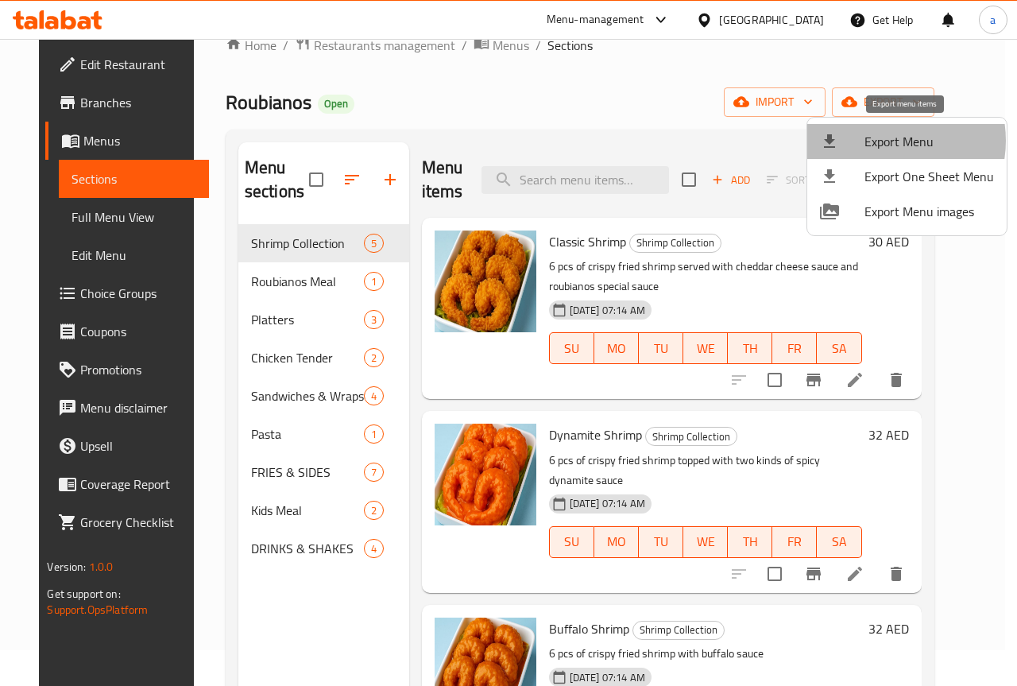
click at [884, 141] on span "Export Menu" at bounding box center [929, 141] width 130 height 19
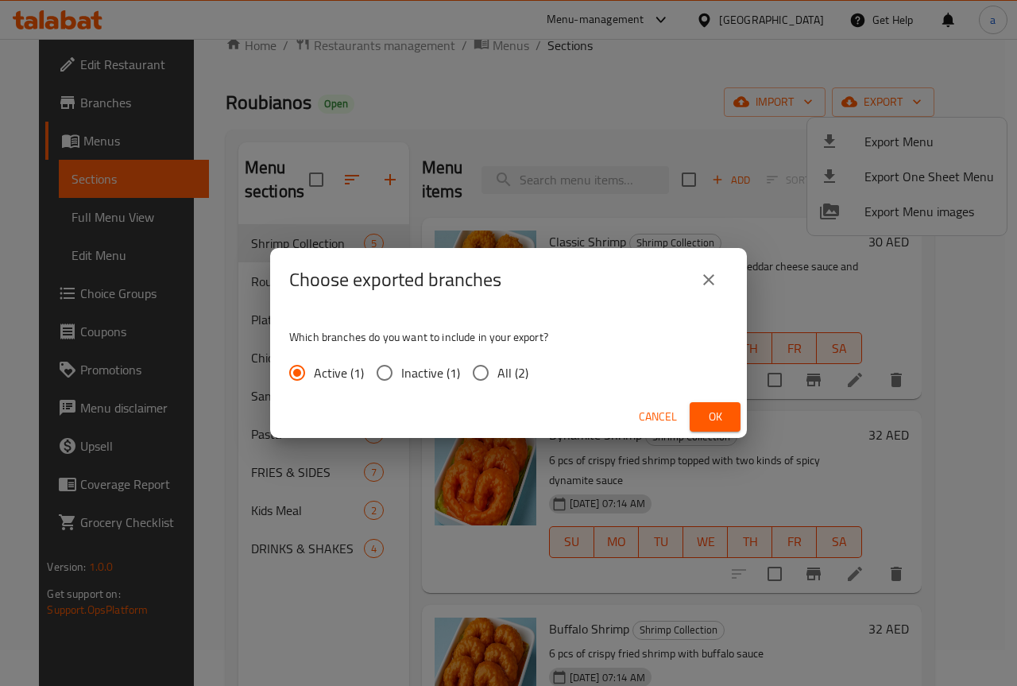
click at [498, 369] on span "All (2)" at bounding box center [512, 372] width 31 height 19
click at [497, 369] on input "All (2)" at bounding box center [480, 372] width 33 height 33
radio input "true"
click at [705, 412] on span "Ok" at bounding box center [714, 417] width 25 height 20
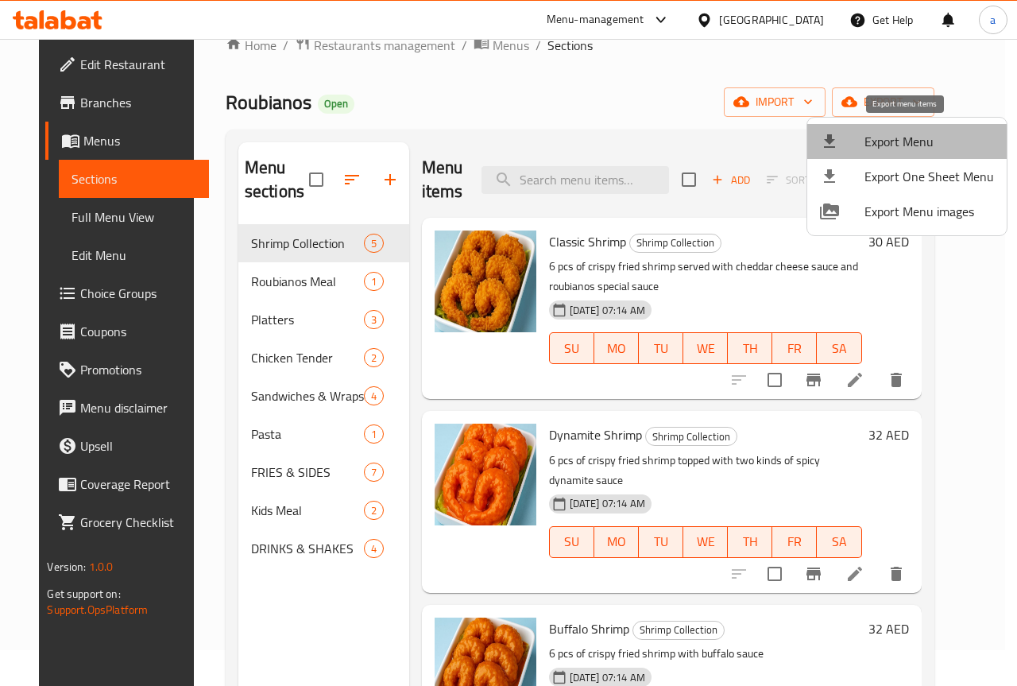
click at [917, 137] on span "Export Menu" at bounding box center [929, 141] width 130 height 19
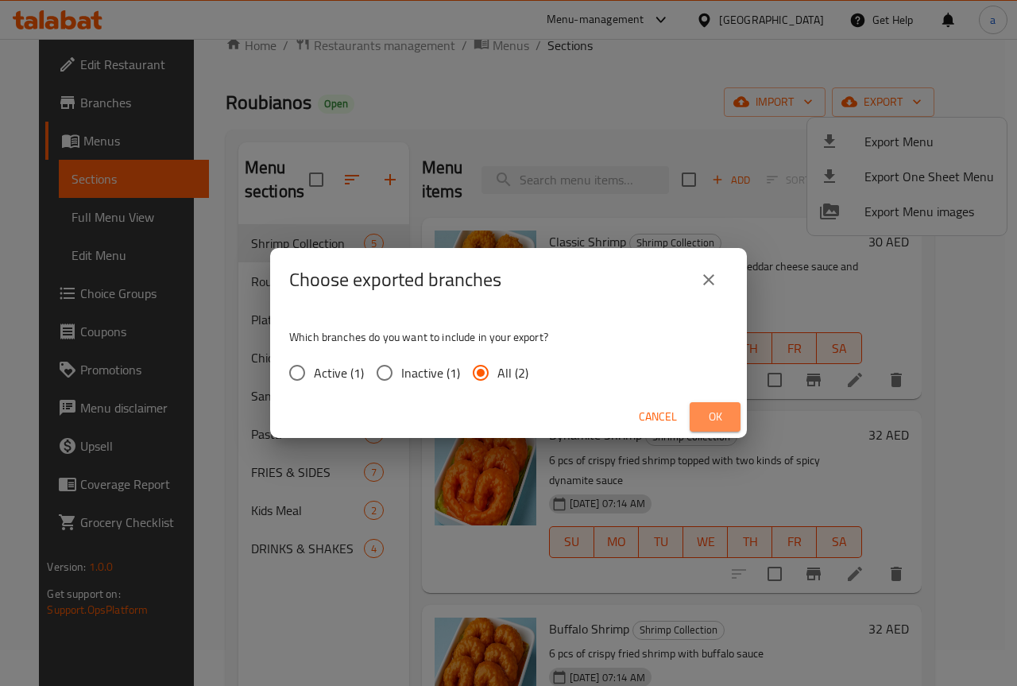
click at [717, 409] on span "Ok" at bounding box center [714, 417] width 25 height 20
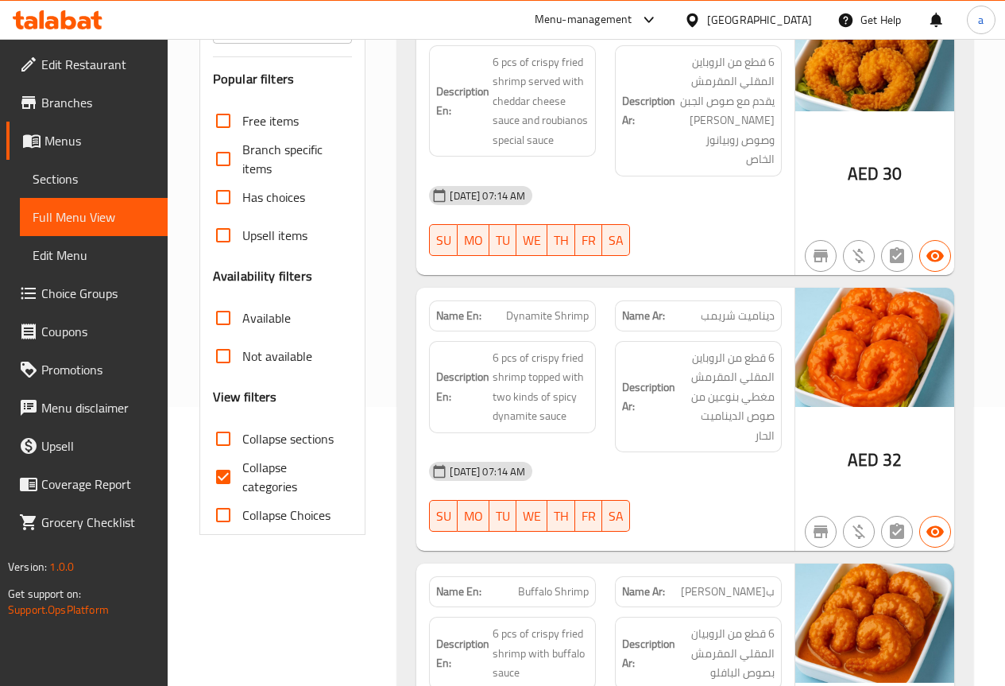
scroll to position [318, 0]
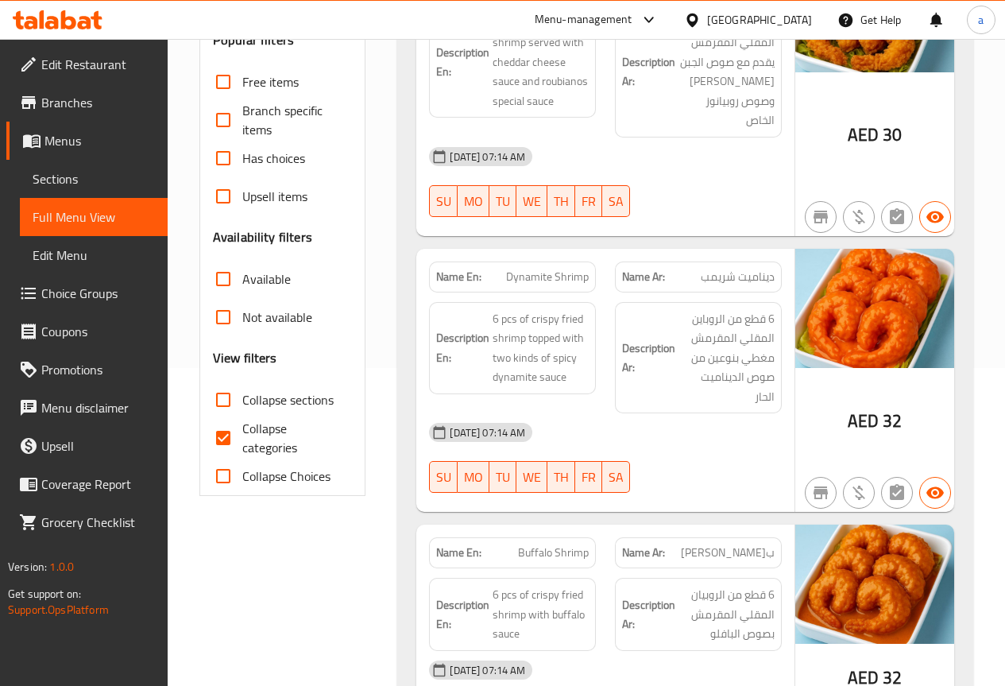
click at [225, 442] on input "Collapse categories" at bounding box center [223, 438] width 38 height 38
checkbox input "false"
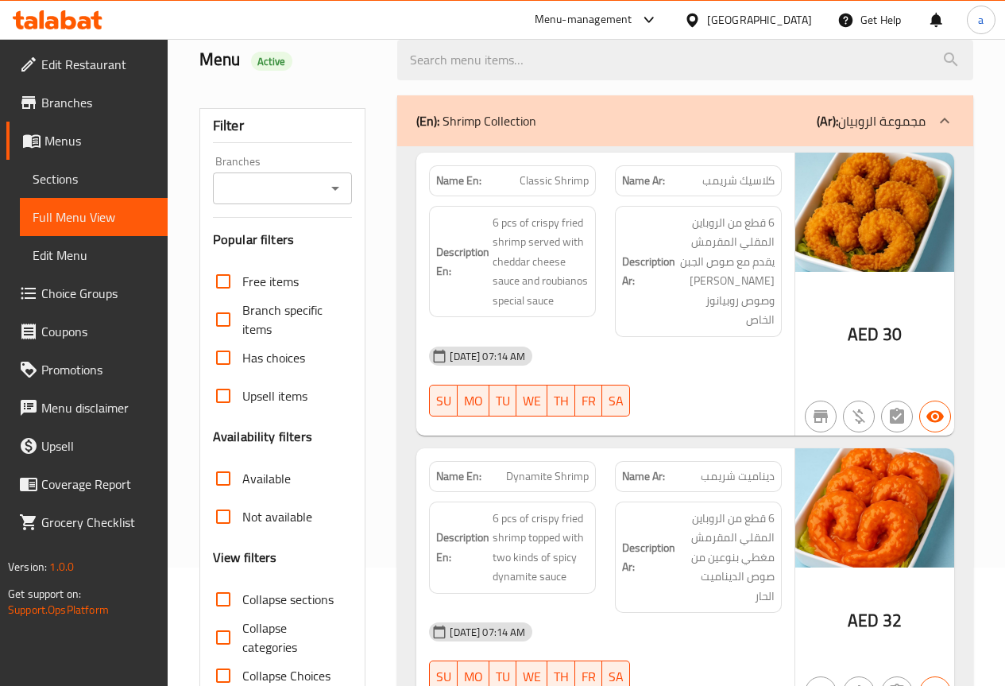
scroll to position [0, 0]
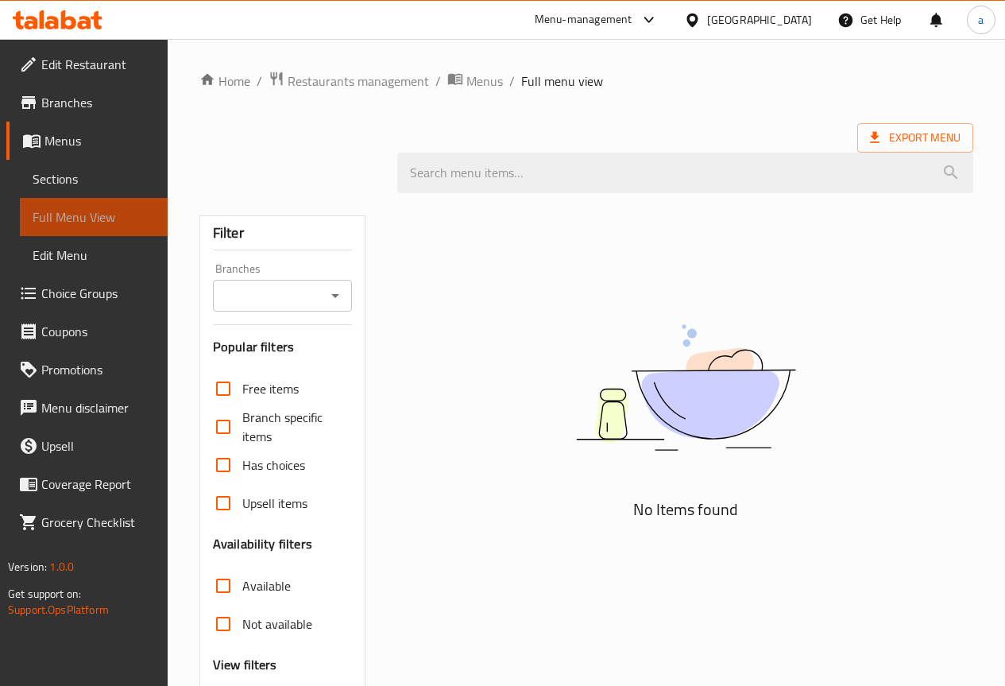
click at [101, 202] on link "Full Menu View" at bounding box center [94, 217] width 148 height 38
click at [105, 184] on span "Sections" at bounding box center [94, 178] width 122 height 19
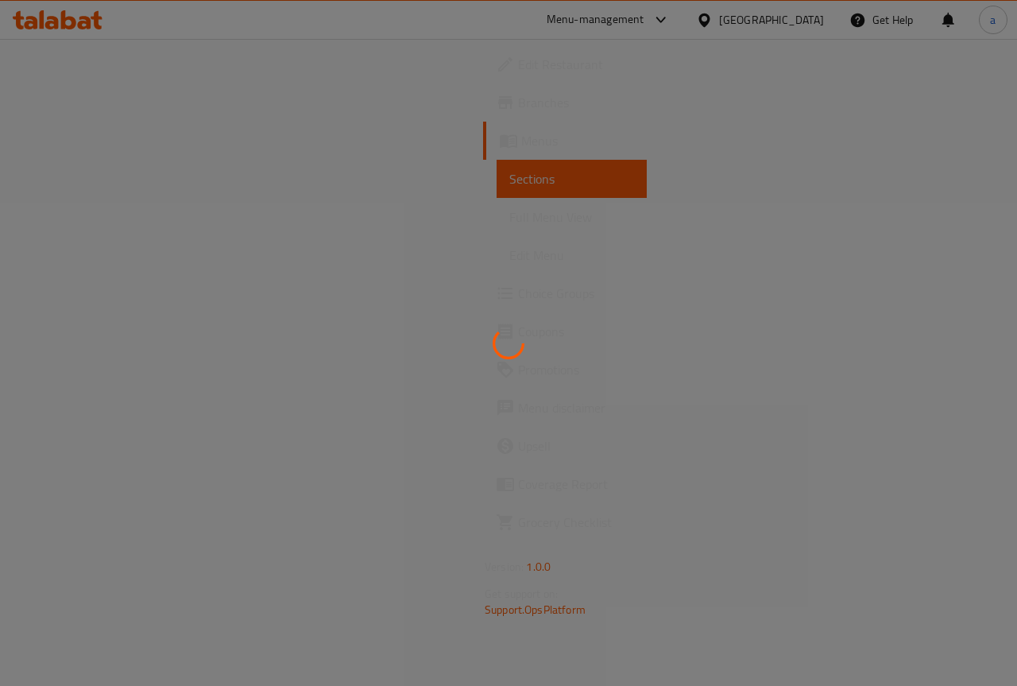
click at [91, 144] on div at bounding box center [508, 343] width 1017 height 686
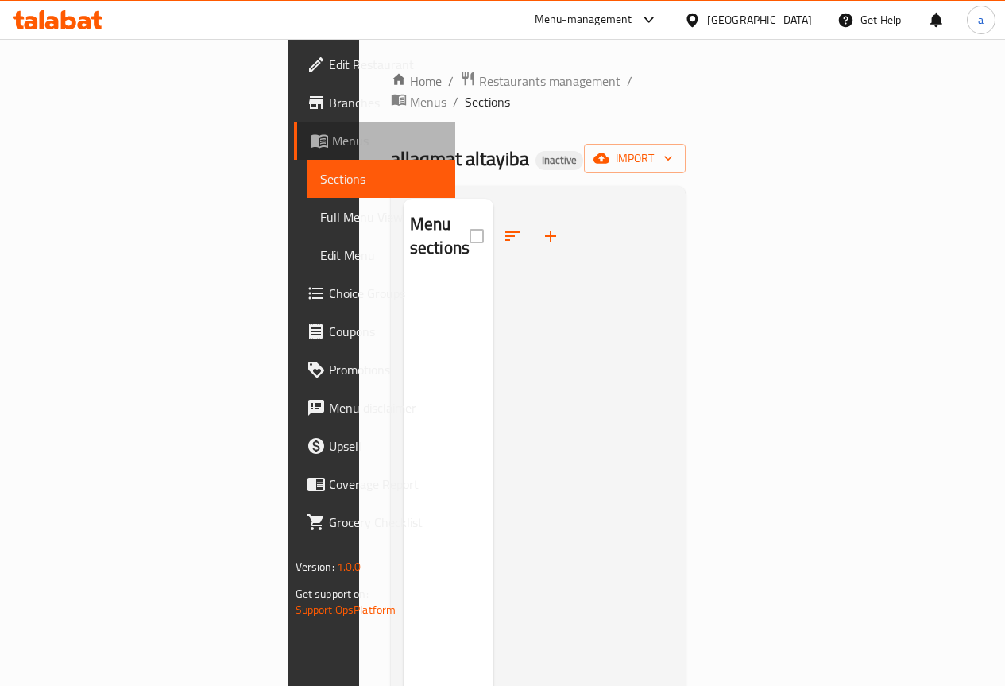
click at [332, 143] on span "Menus" at bounding box center [387, 140] width 110 height 19
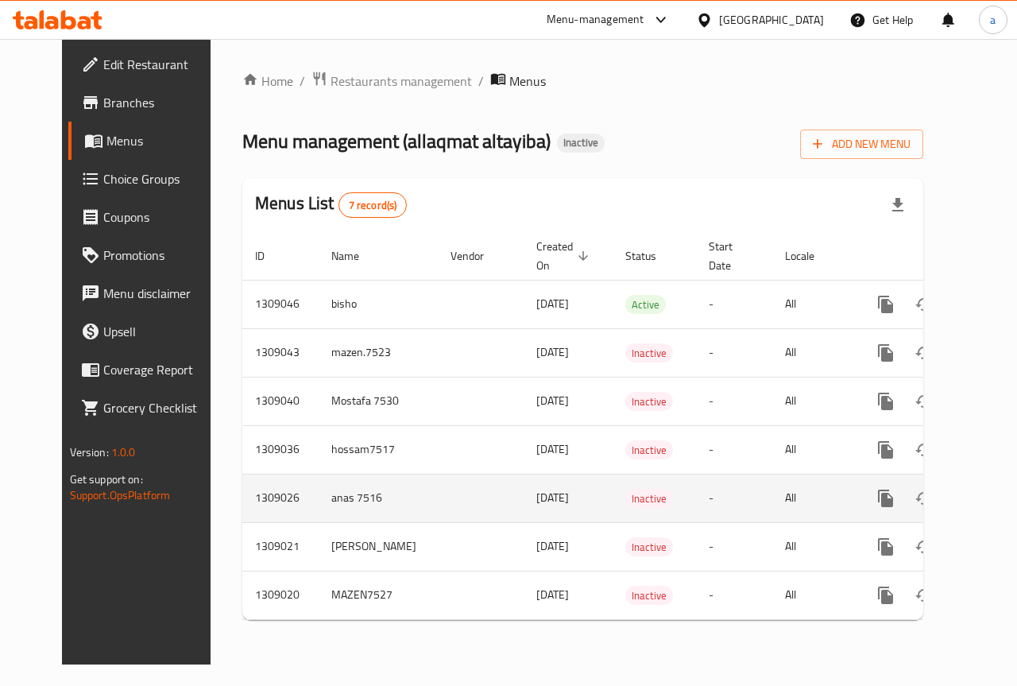
click at [991, 497] on icon "enhanced table" at bounding box center [1000, 498] width 19 height 19
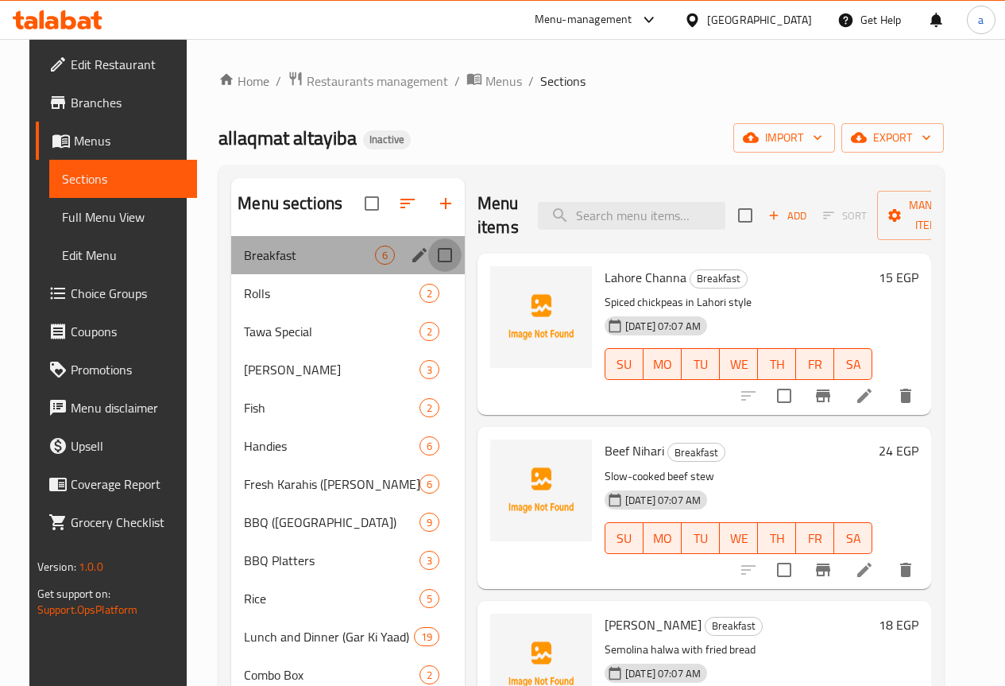
click at [428, 272] on input "Menu sections" at bounding box center [444, 254] width 33 height 33
checkbox input "true"
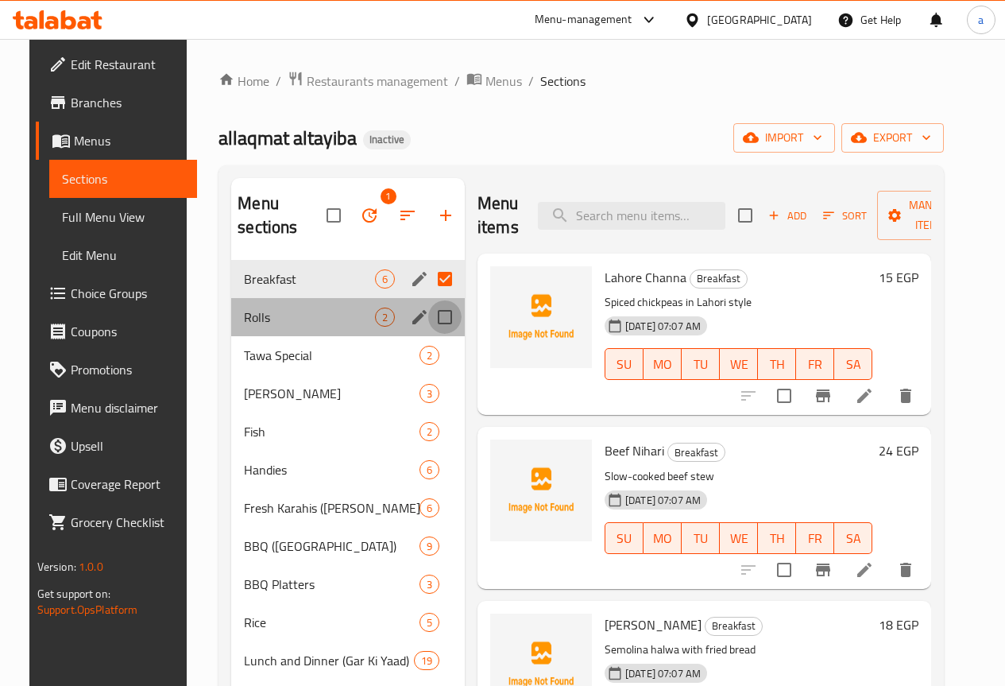
click at [428, 315] on input "Menu sections" at bounding box center [444, 316] width 33 height 33
checkbox input "true"
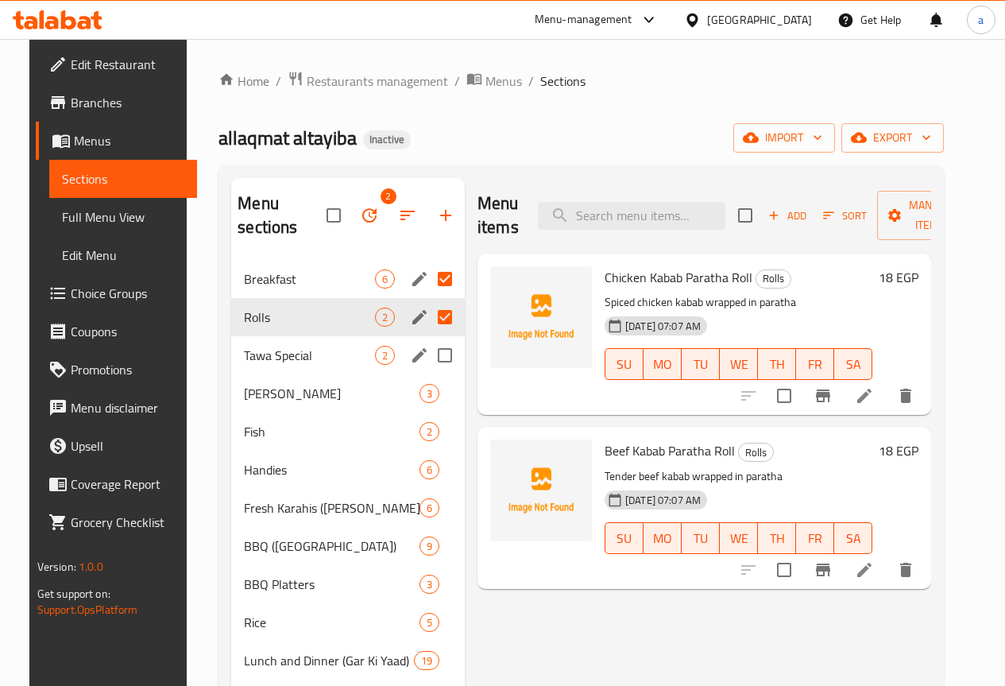
click at [428, 359] on input "Menu sections" at bounding box center [444, 354] width 33 height 33
checkbox input "true"
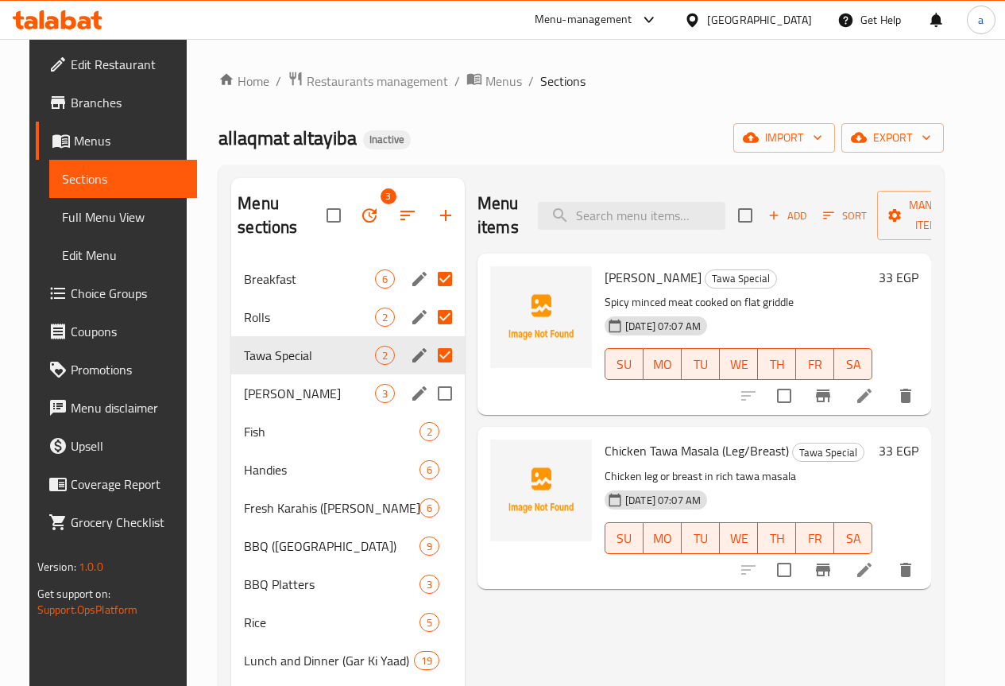
click at [428, 394] on input "Menu sections" at bounding box center [444, 393] width 33 height 33
checkbox input "true"
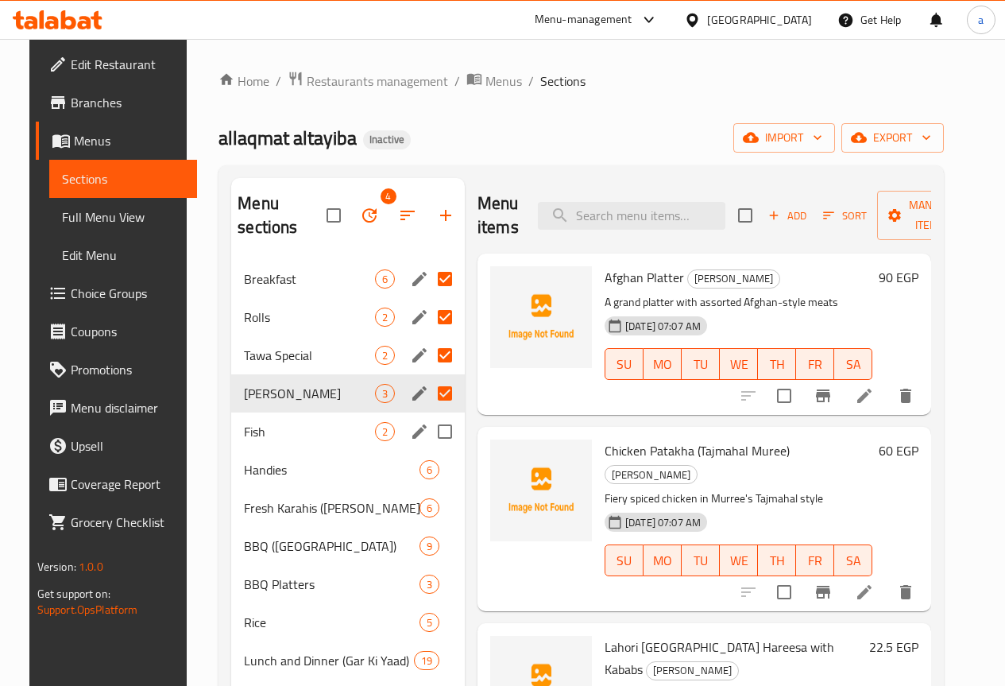
click at [428, 433] on input "Menu sections" at bounding box center [444, 431] width 33 height 33
checkbox input "true"
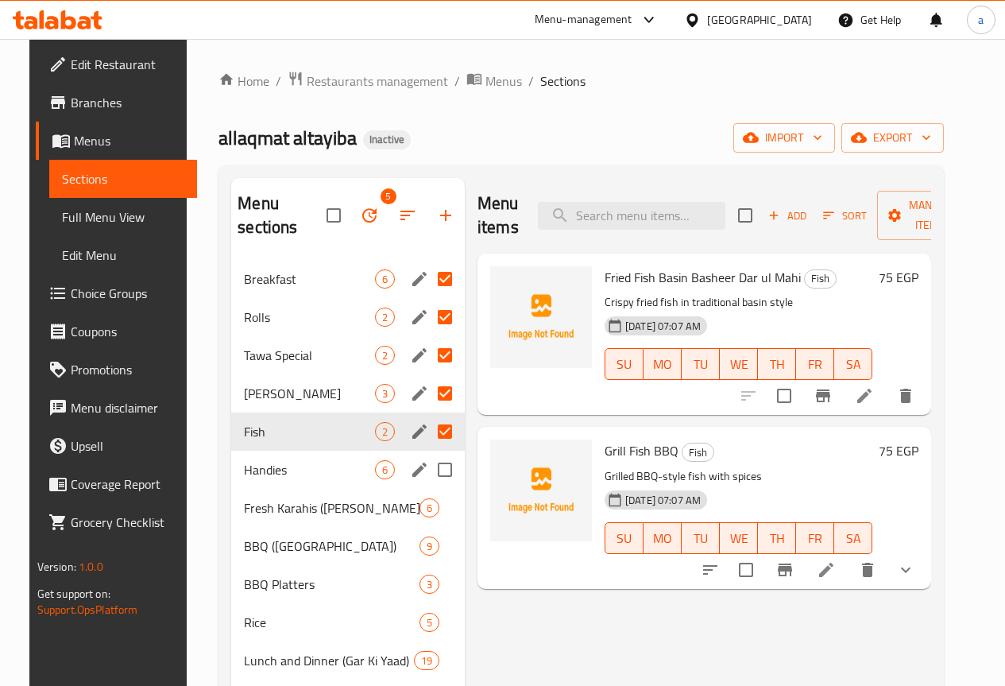
click at [428, 470] on input "Menu sections" at bounding box center [444, 469] width 33 height 33
checkbox input "true"
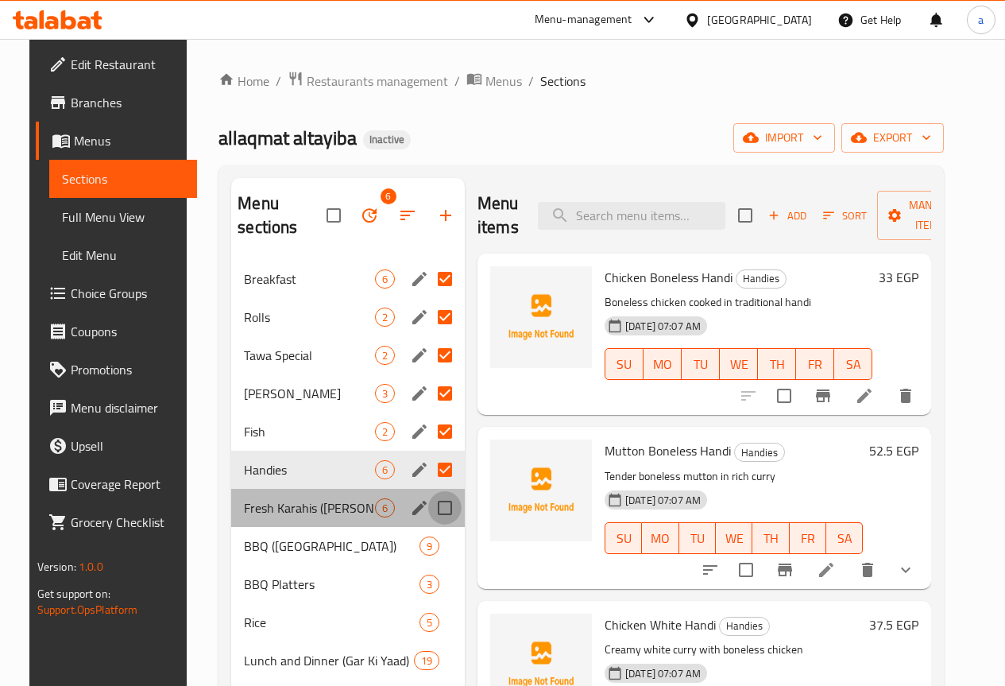
click at [428, 512] on input "Menu sections" at bounding box center [444, 507] width 33 height 33
checkbox input "true"
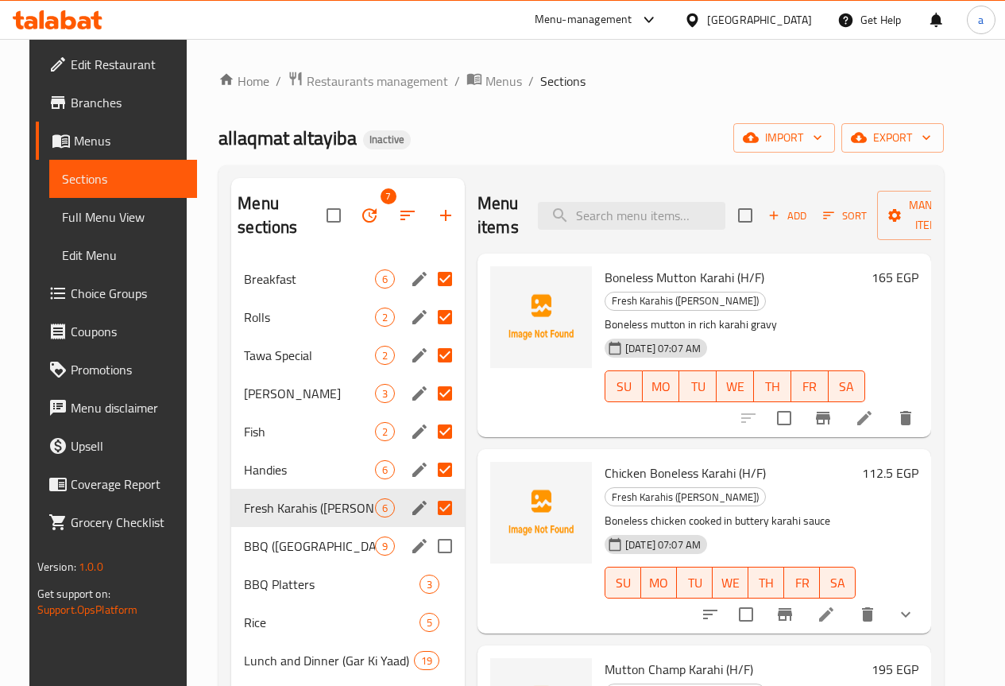
click at [428, 548] on input "Menu sections" at bounding box center [444, 545] width 33 height 33
checkbox input "true"
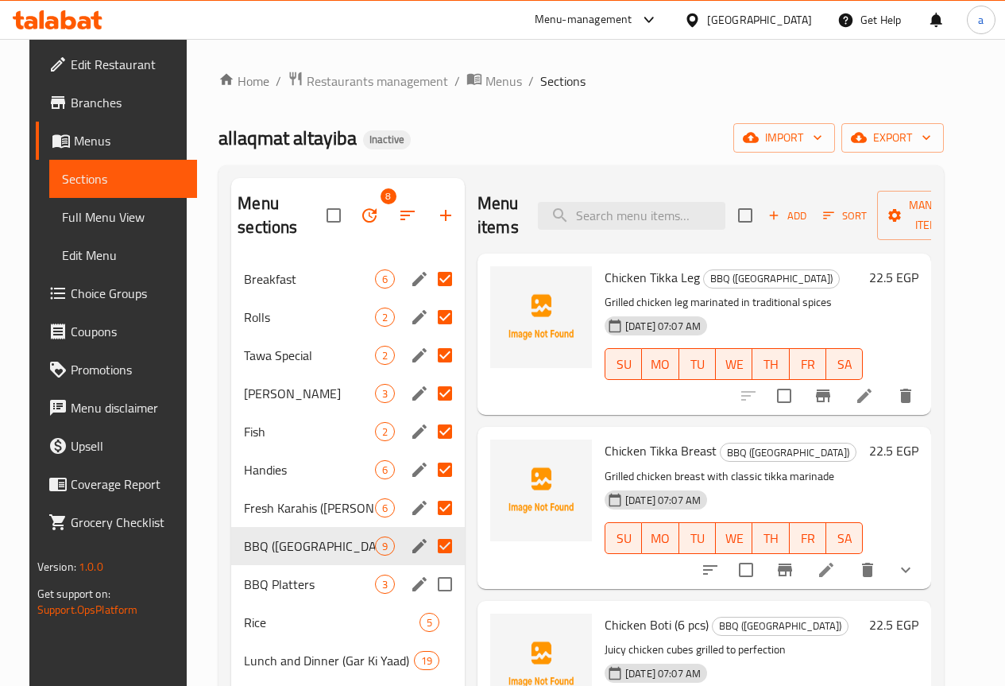
click at [428, 586] on input "Menu sections" at bounding box center [444, 583] width 33 height 33
checkbox input "true"
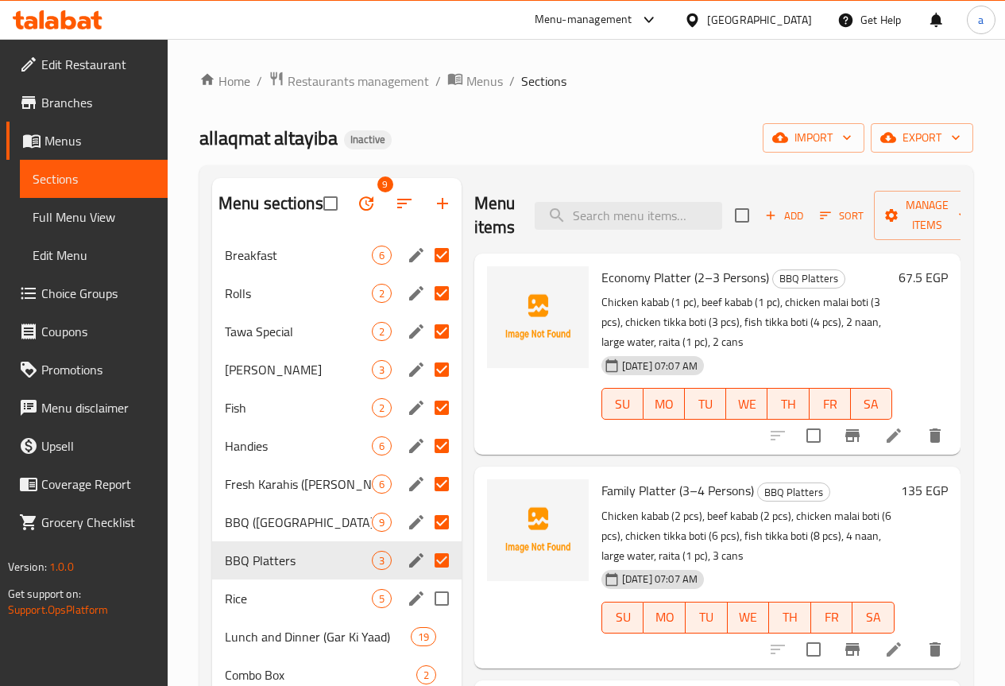
click at [425, 615] on input "Menu sections" at bounding box center [441, 598] width 33 height 33
checkbox input "true"
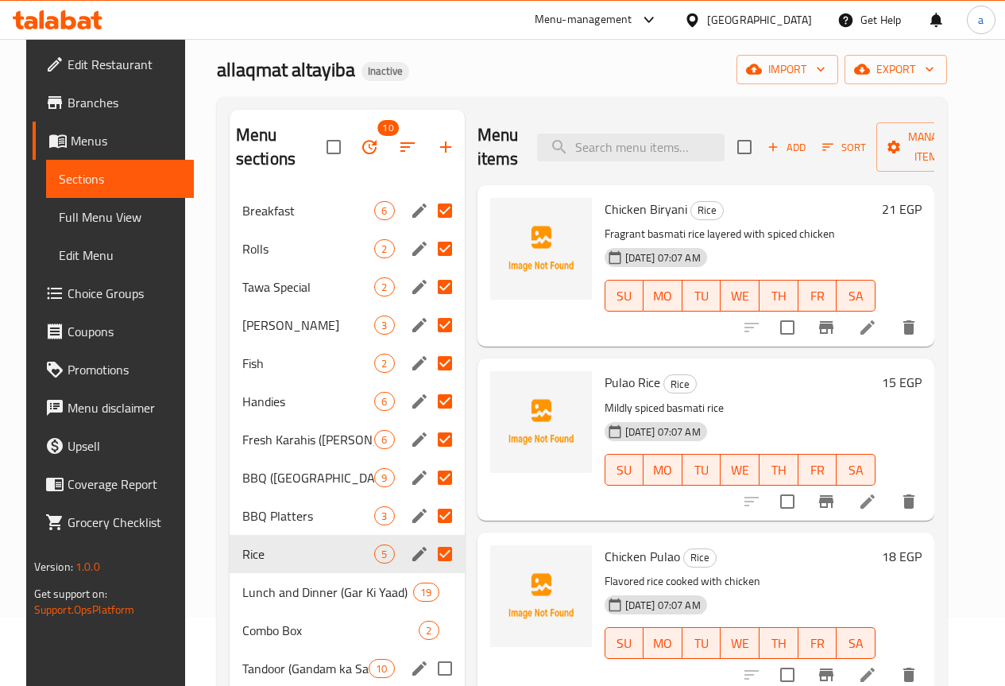
scroll to position [159, 0]
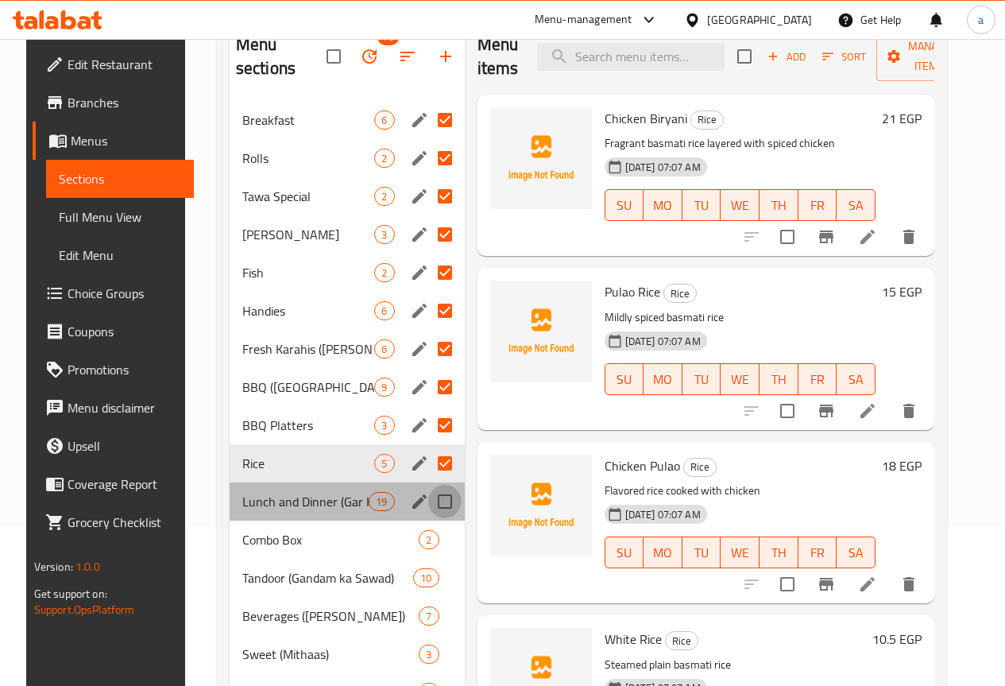
click at [428, 502] on input "Menu sections" at bounding box center [444, 501] width 33 height 33
checkbox input "true"
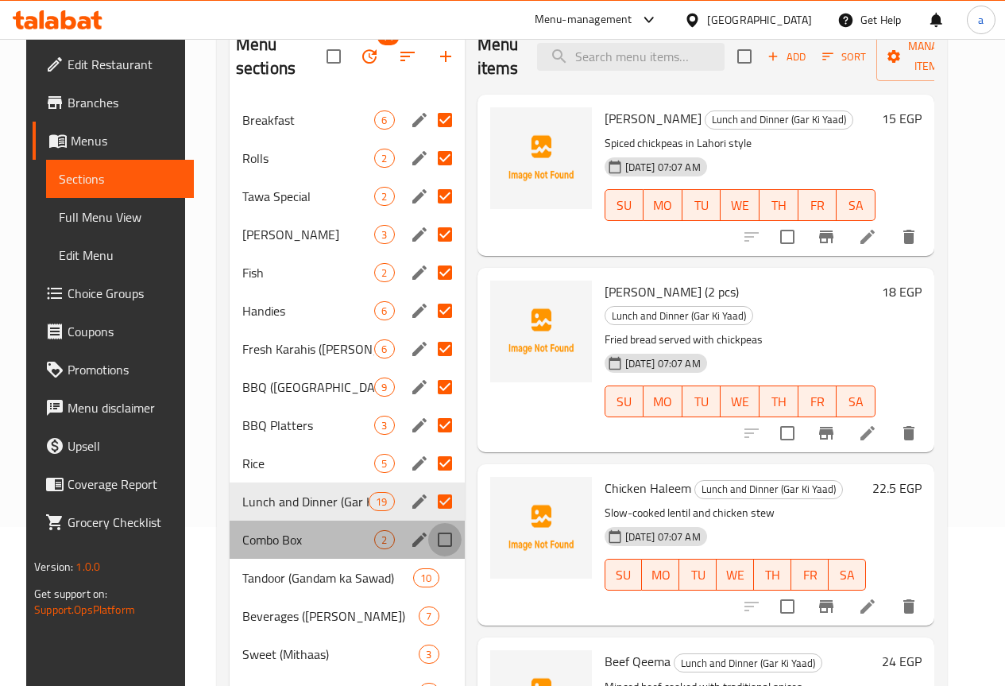
click at [428, 540] on input "Menu sections" at bounding box center [444, 539] width 33 height 33
checkbox input "true"
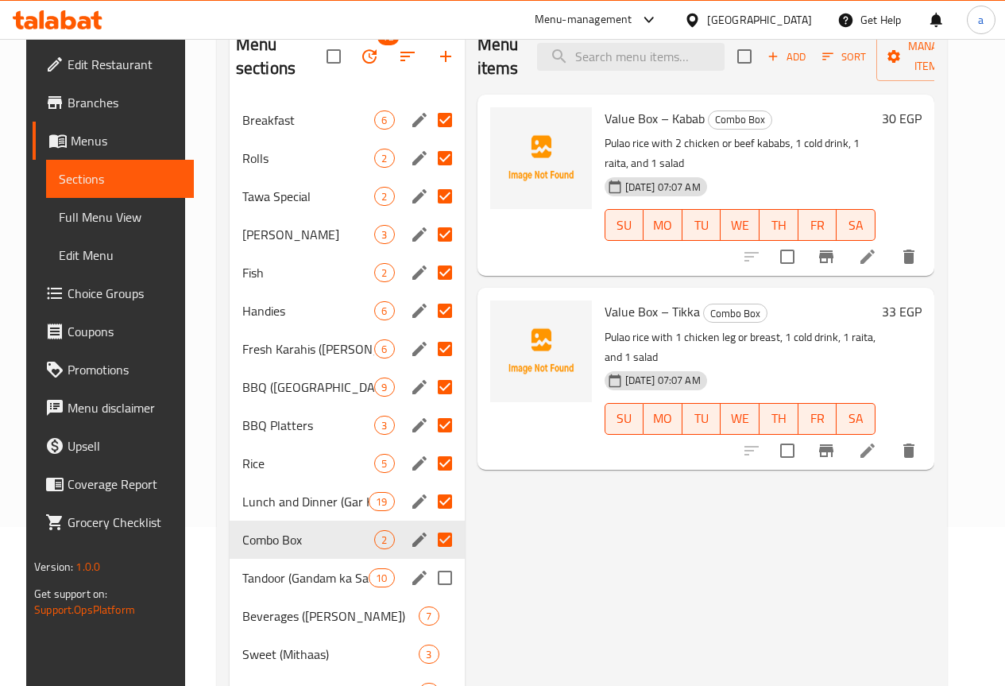
click at [428, 590] on input "Menu sections" at bounding box center [444, 577] width 33 height 33
checkbox input "true"
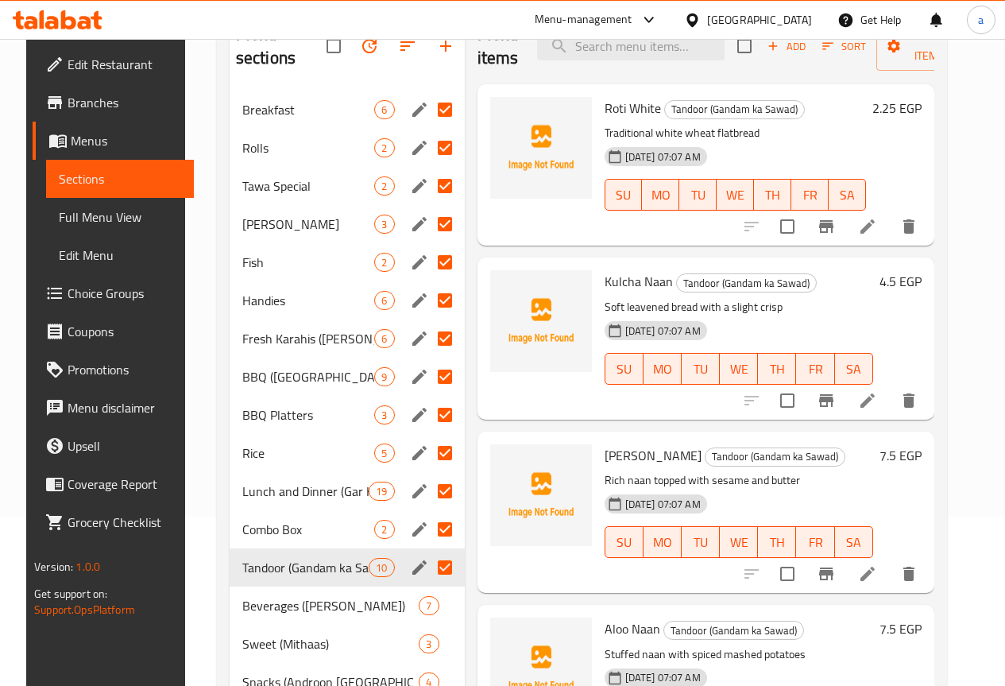
scroll to position [273, 0]
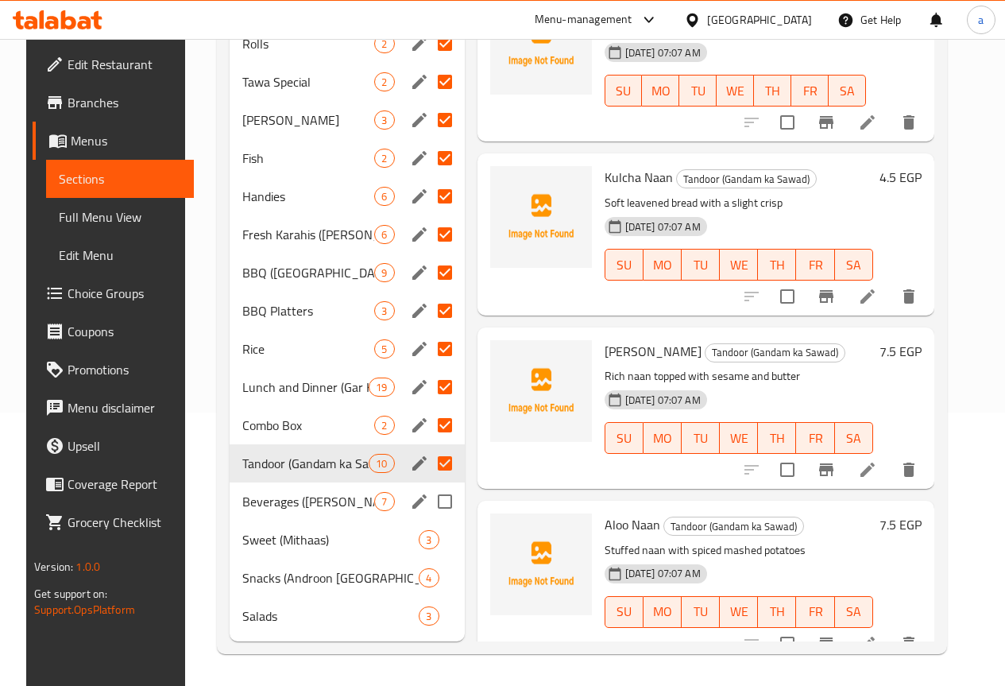
click at [428, 505] on input "Menu sections" at bounding box center [444, 501] width 33 height 33
checkbox input "true"
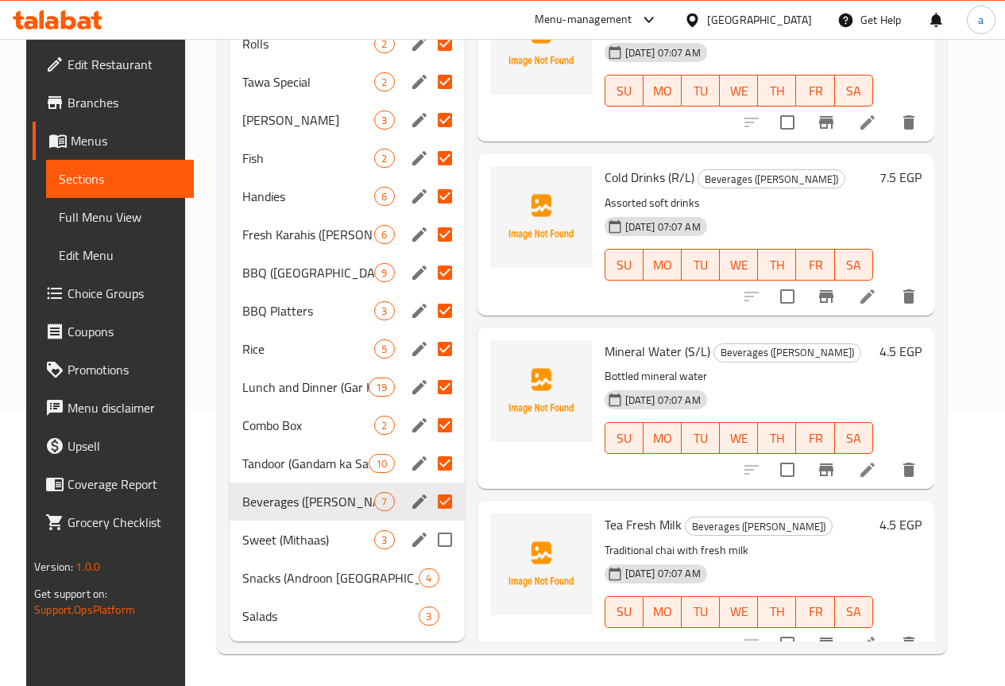
click at [428, 541] on input "Menu sections" at bounding box center [444, 539] width 33 height 33
checkbox input "true"
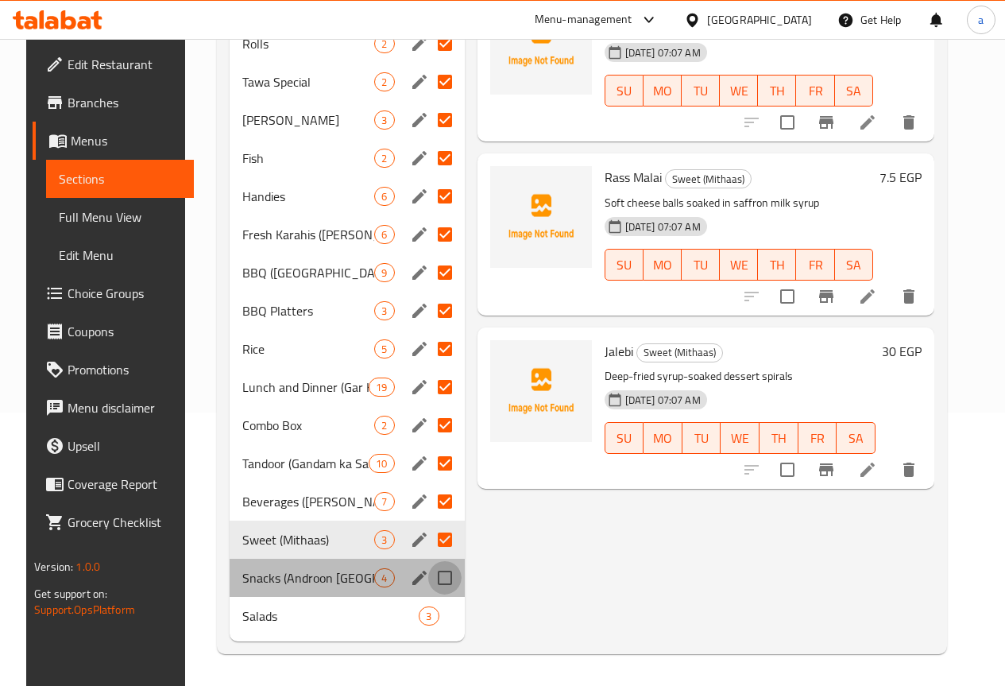
click at [428, 584] on input "Menu sections" at bounding box center [444, 577] width 33 height 33
checkbox input "true"
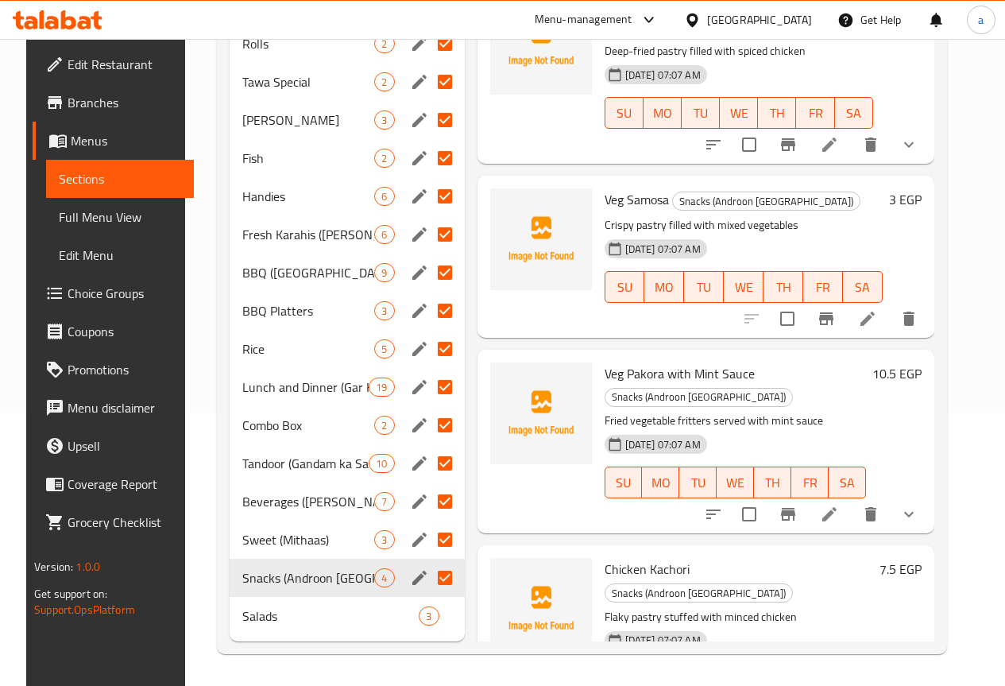
checkbox input "true"
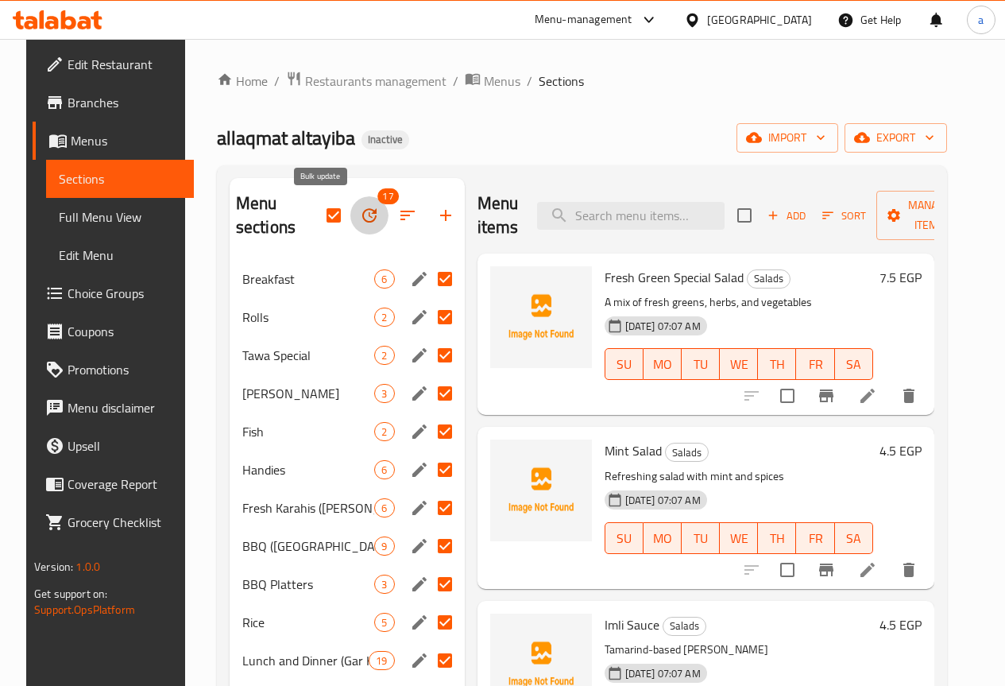
click at [360, 214] on icon "button" at bounding box center [369, 215] width 19 height 19
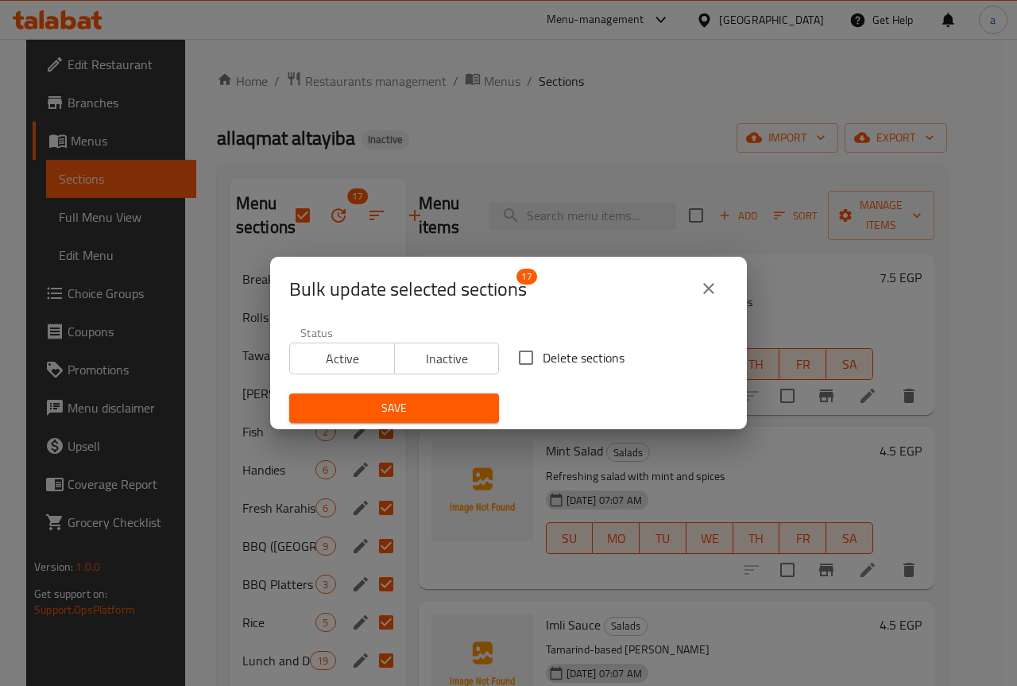
click at [532, 355] on input "Delete sections" at bounding box center [525, 357] width 33 height 33
checkbox input "true"
click at [447, 402] on span "Save" at bounding box center [394, 408] width 184 height 20
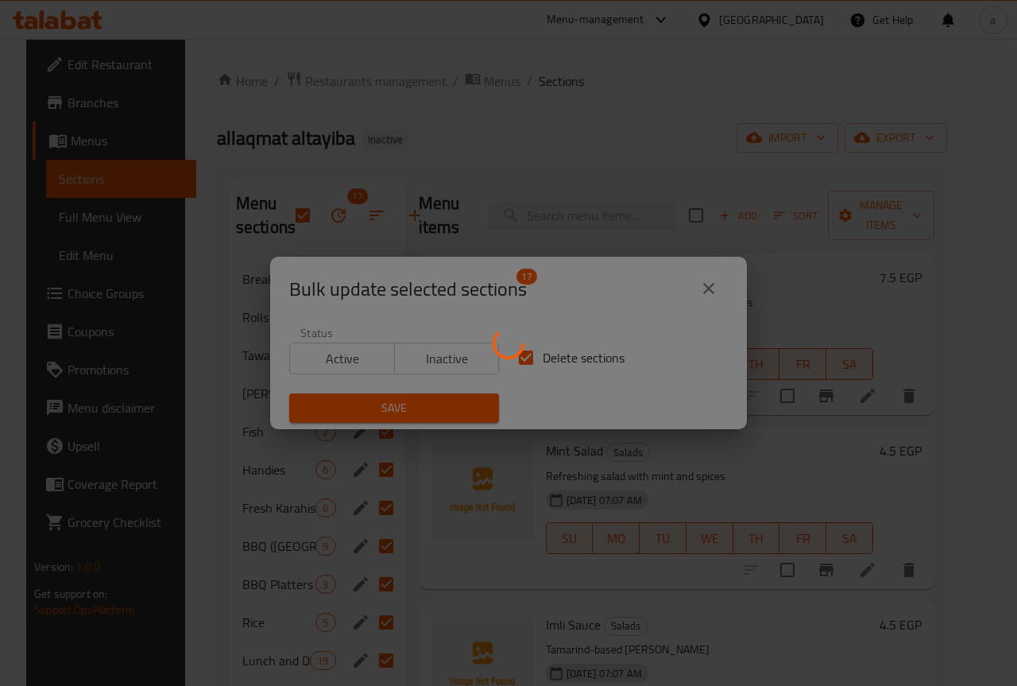
checkbox input "false"
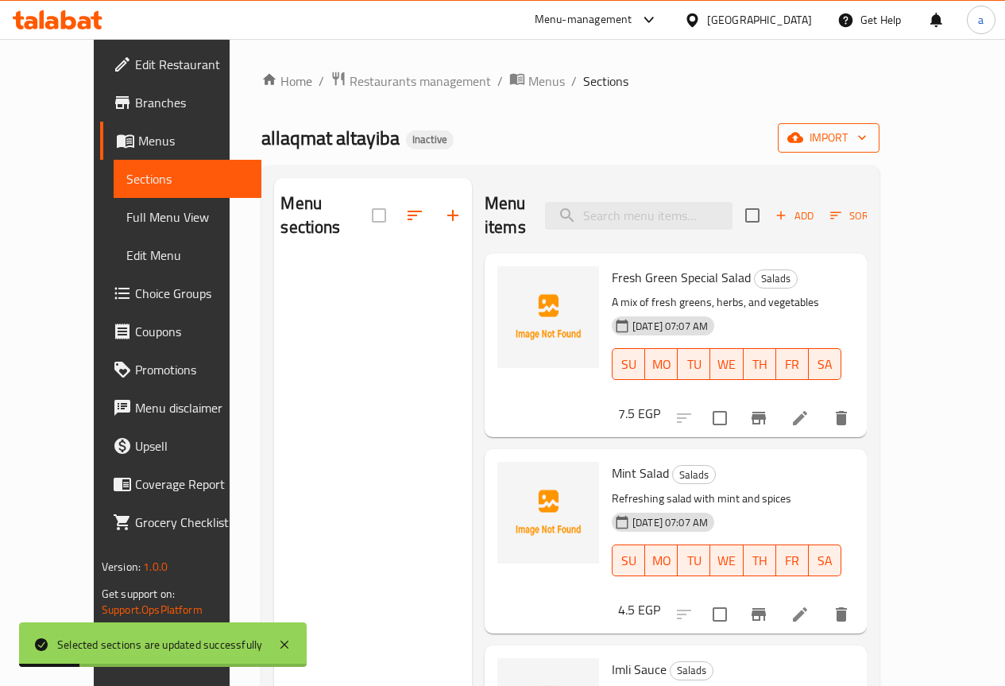
click at [867, 141] on span "import" at bounding box center [829, 138] width 76 height 20
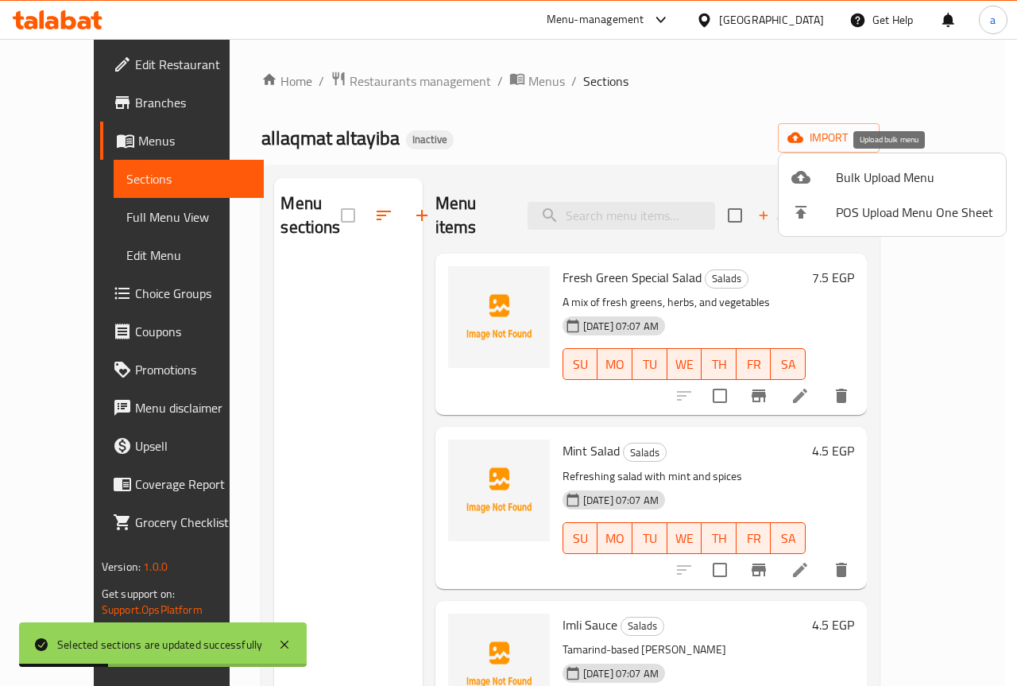
click at [878, 179] on span "Bulk Upload Menu" at bounding box center [914, 177] width 157 height 19
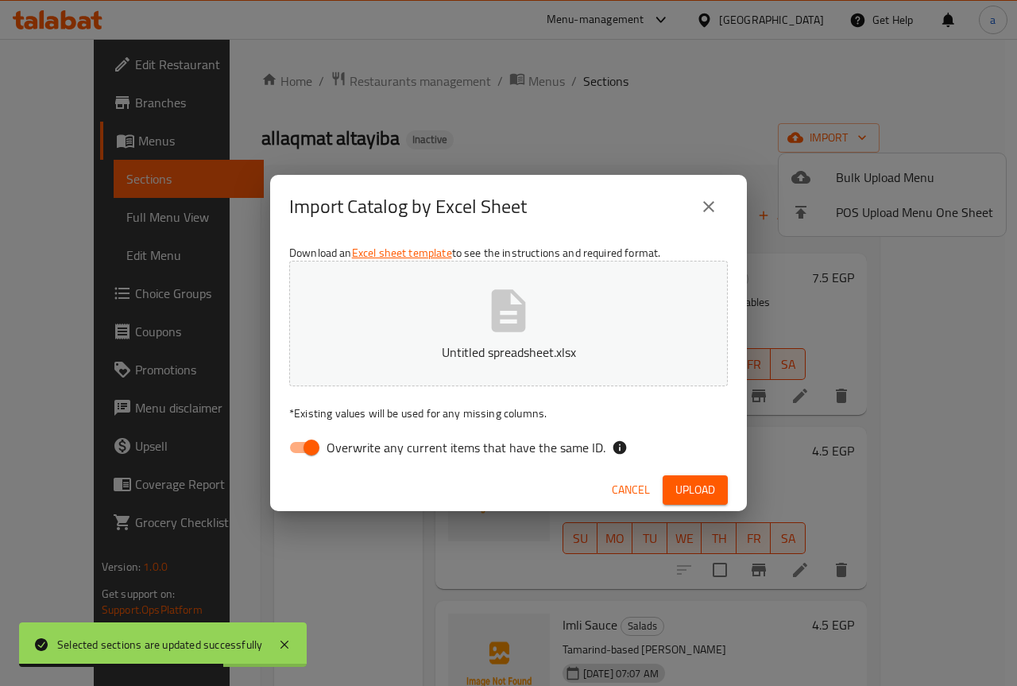
drag, startPoint x: 328, startPoint y: 445, endPoint x: 337, endPoint y: 443, distance: 9.1
click at [328, 445] on span "Overwrite any current items that have the same ID." at bounding box center [466, 447] width 279 height 19
click at [328, 445] on input "Overwrite any current items that have the same ID." at bounding box center [311, 447] width 91 height 30
checkbox input "false"
click at [689, 496] on span "Upload" at bounding box center [695, 490] width 40 height 20
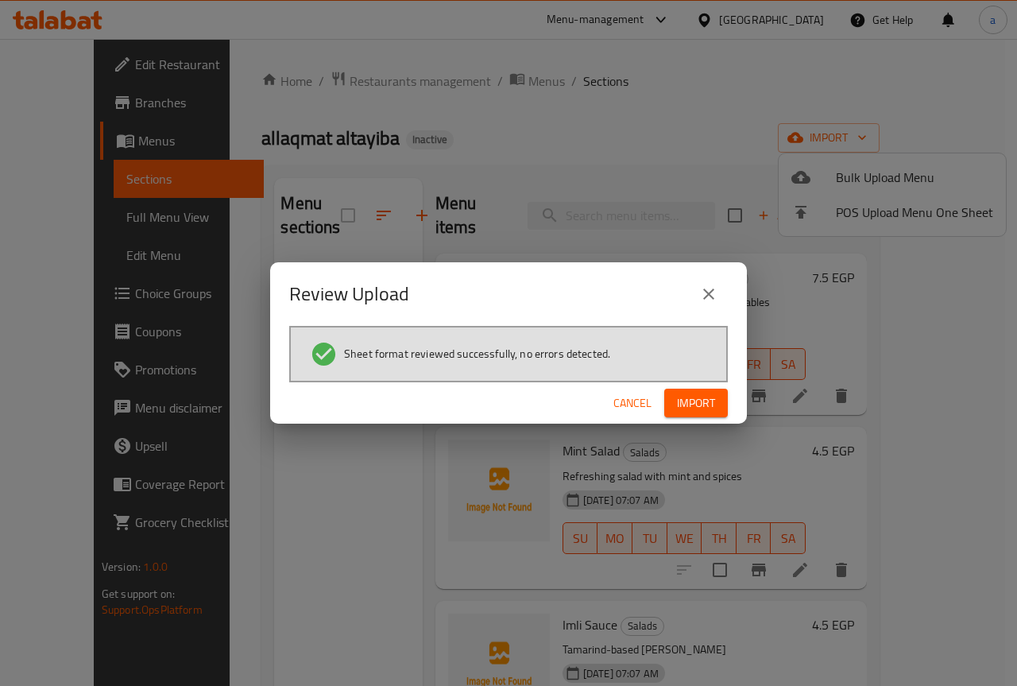
click at [679, 410] on span "Import" at bounding box center [696, 403] width 38 height 20
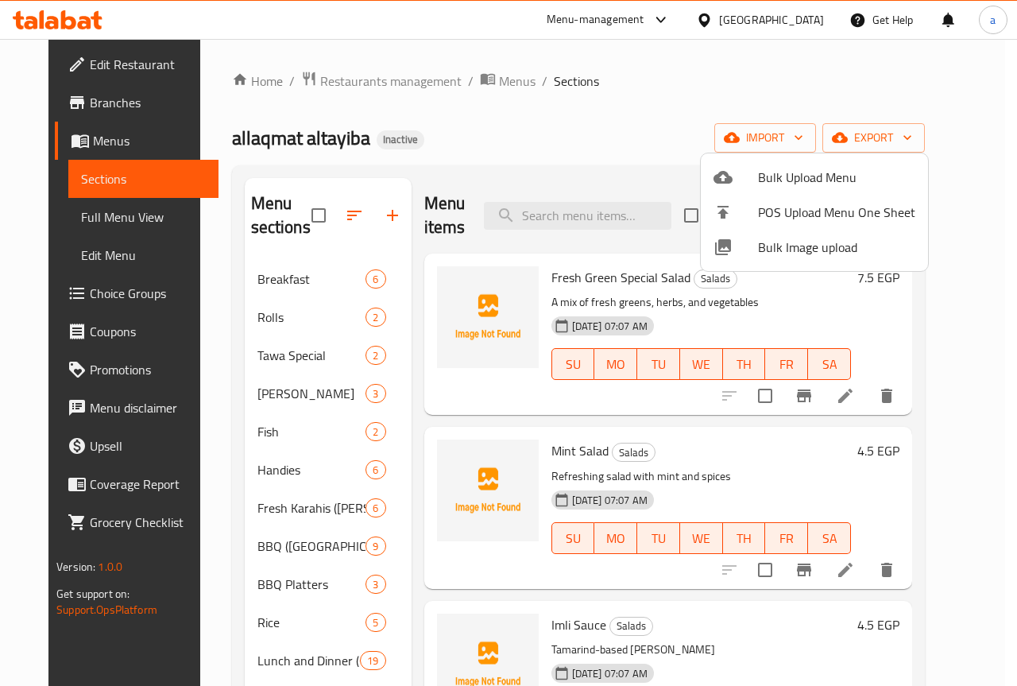
click at [667, 67] on div at bounding box center [508, 343] width 1017 height 686
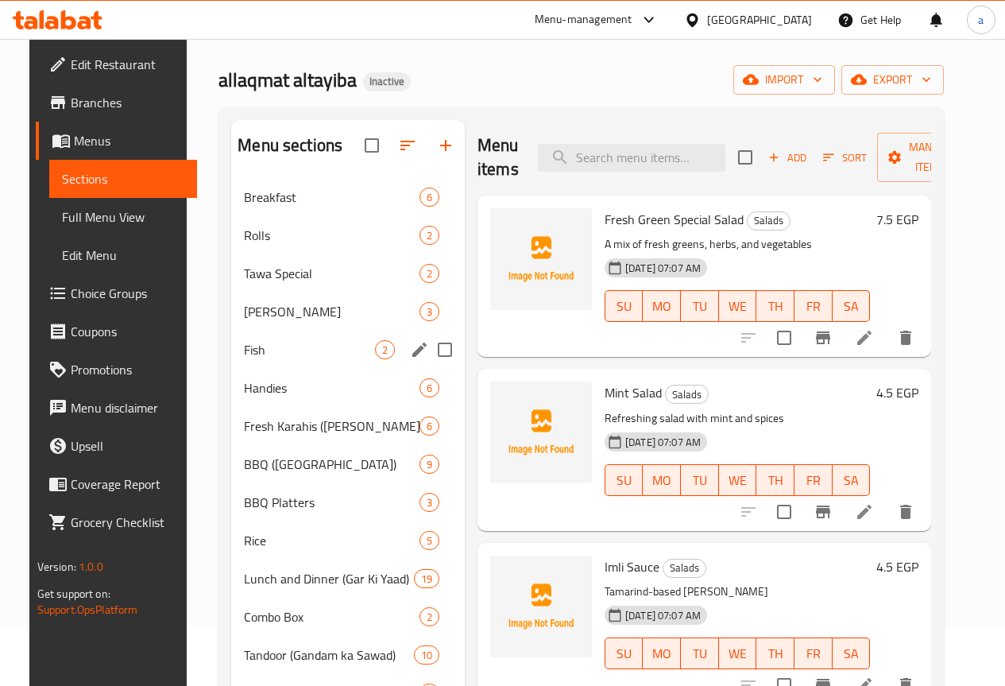
scroll to position [159, 0]
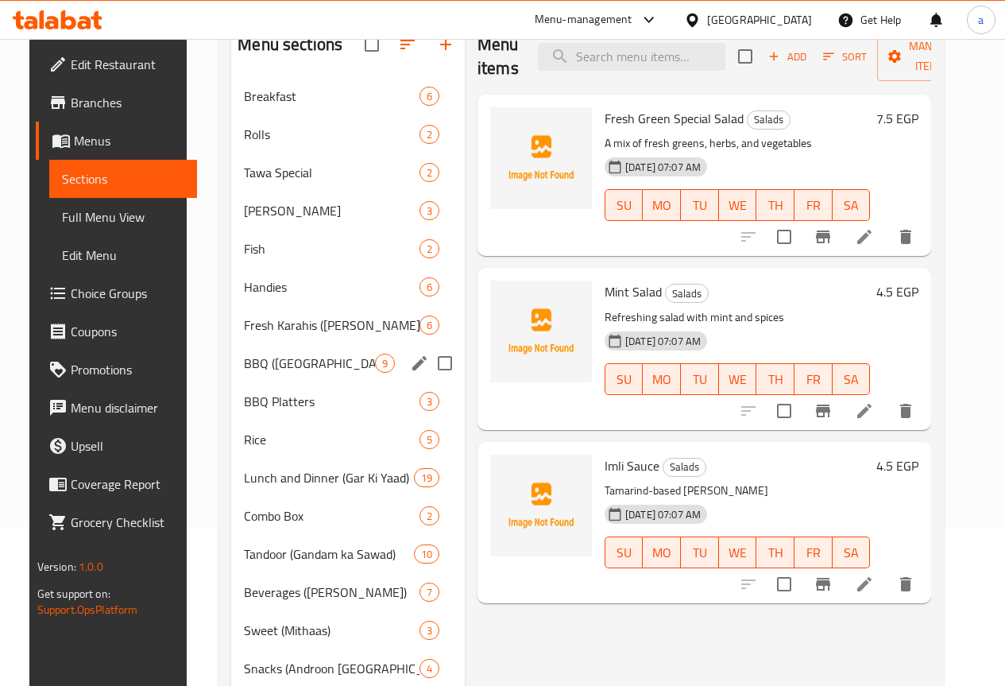
click at [279, 373] on span "BBQ ([GEOGRAPHIC_DATA])" at bounding box center [309, 363] width 131 height 19
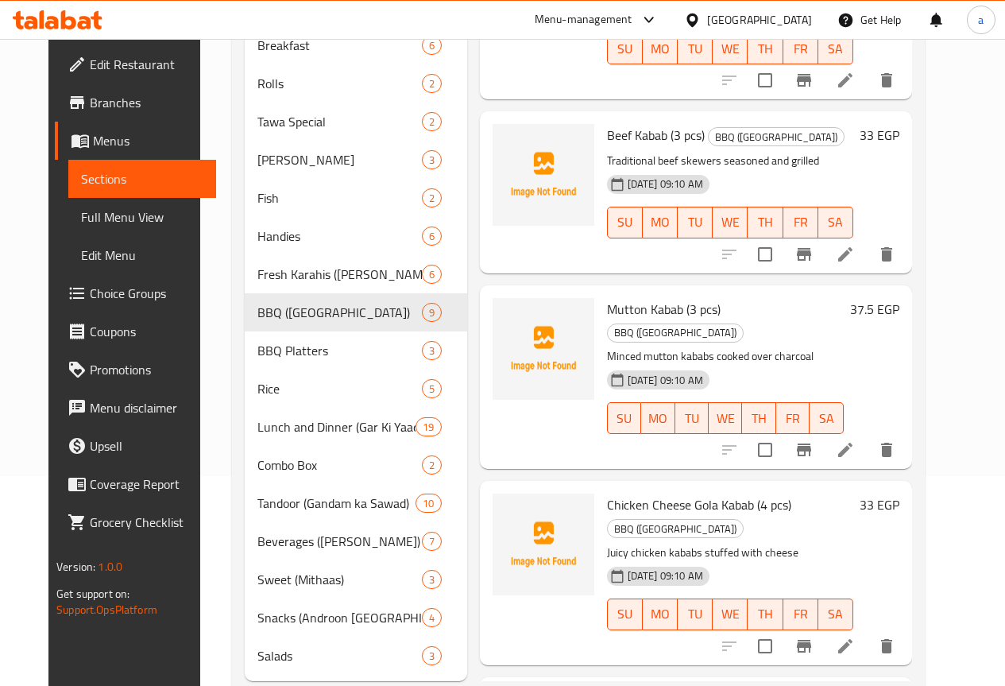
scroll to position [238, 0]
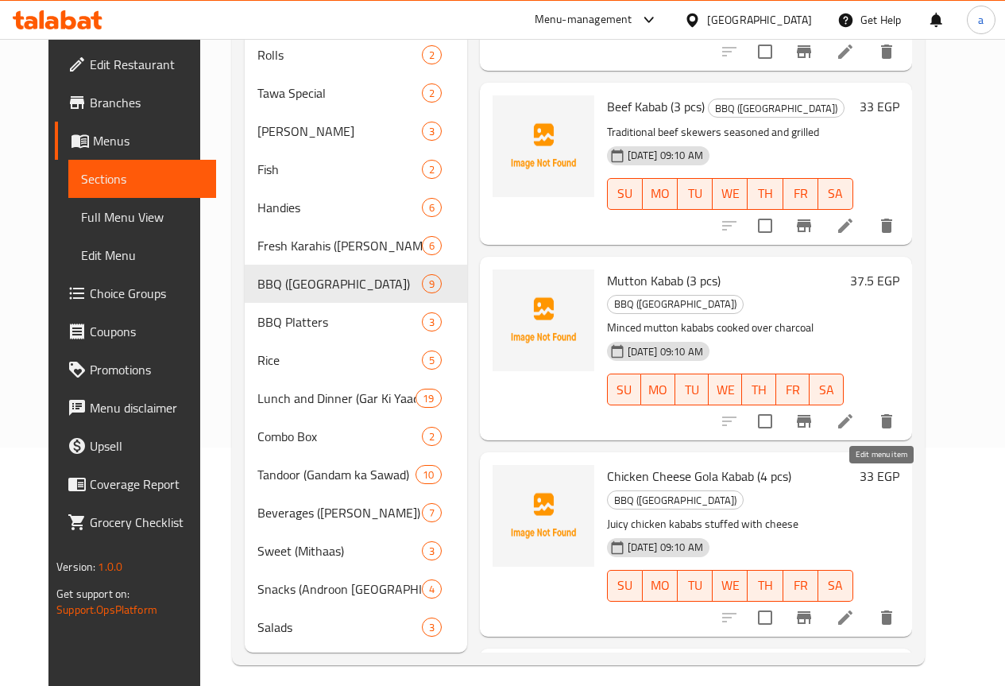
click at [855, 608] on icon at bounding box center [845, 617] width 19 height 19
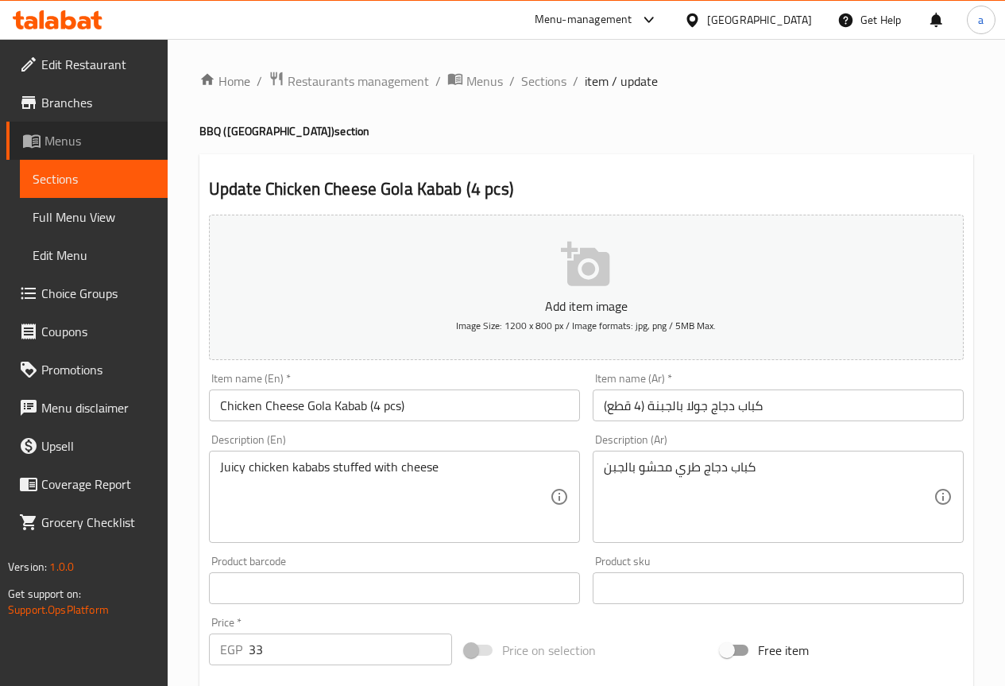
click at [106, 131] on span "Menus" at bounding box center [99, 140] width 110 height 19
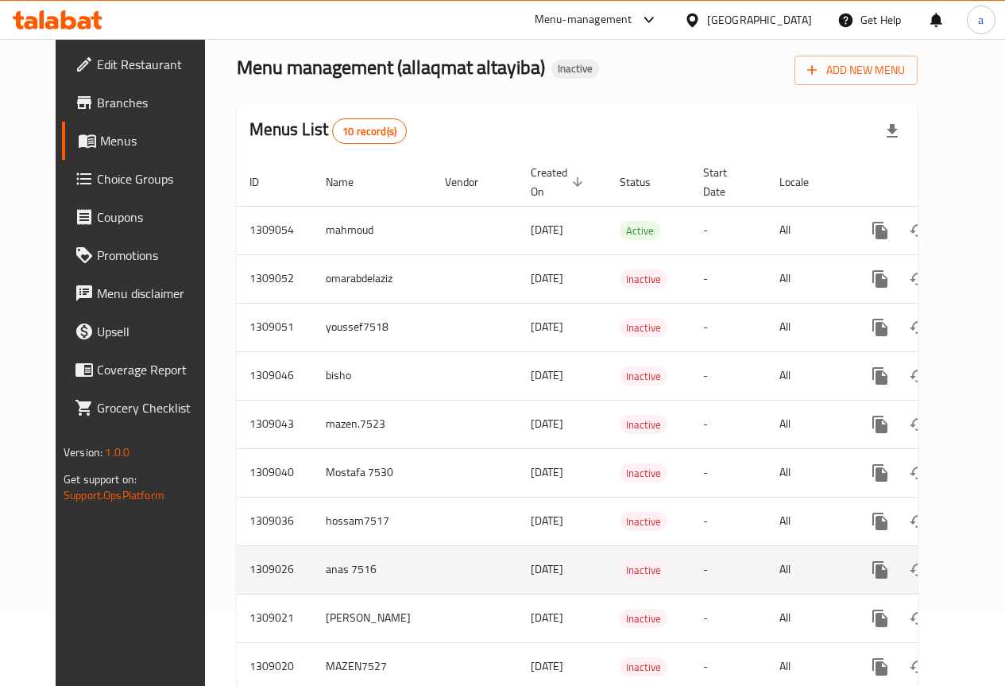
scroll to position [136, 0]
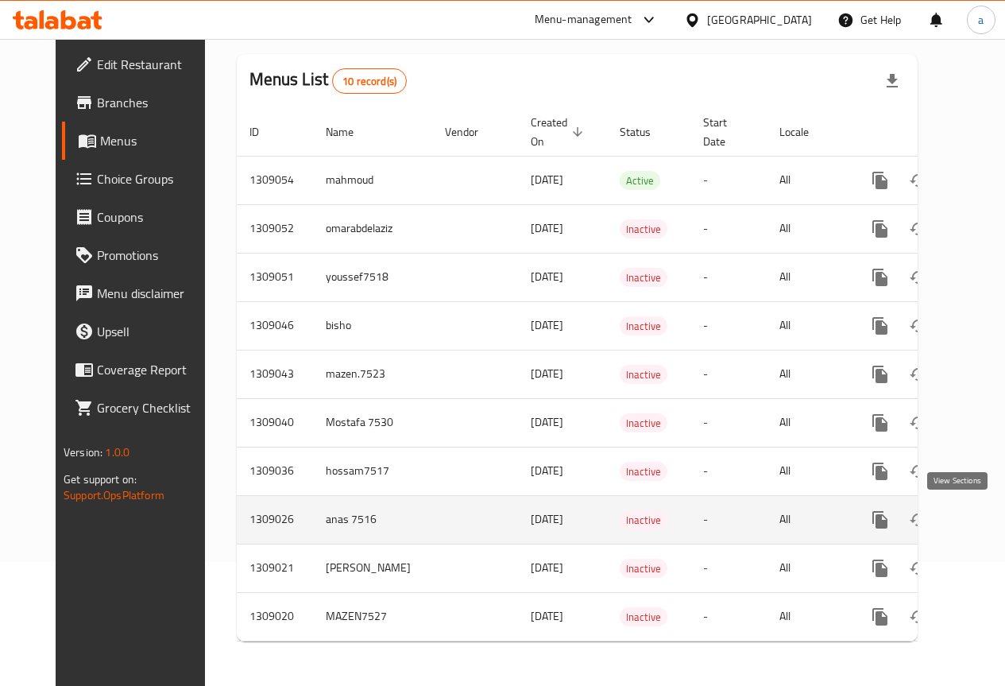
click at [985, 510] on icon "enhanced table" at bounding box center [994, 519] width 19 height 19
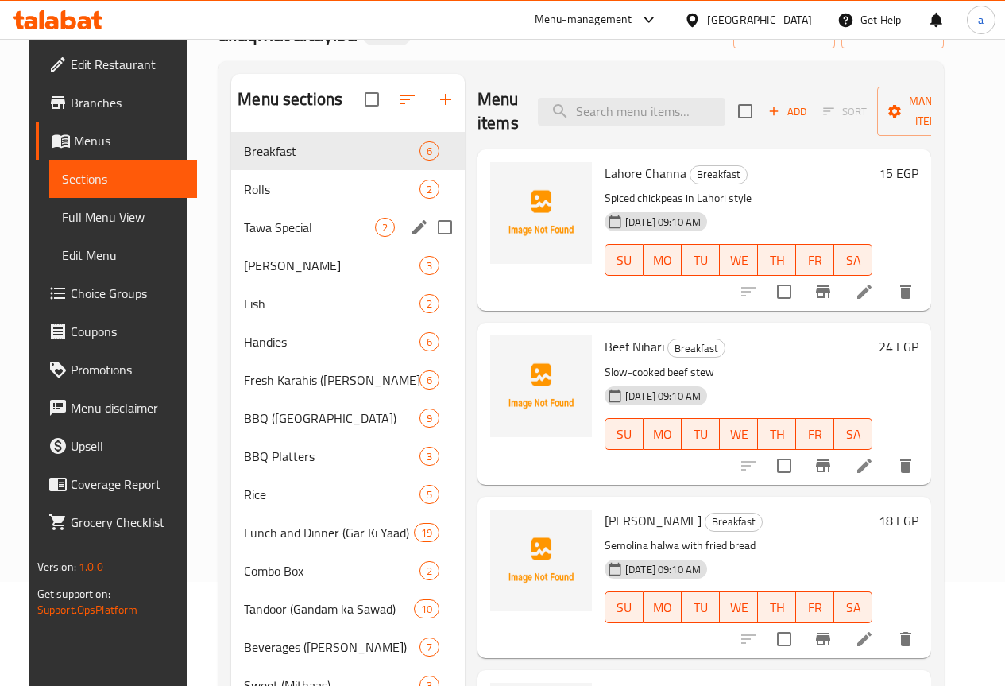
scroll to position [273, 0]
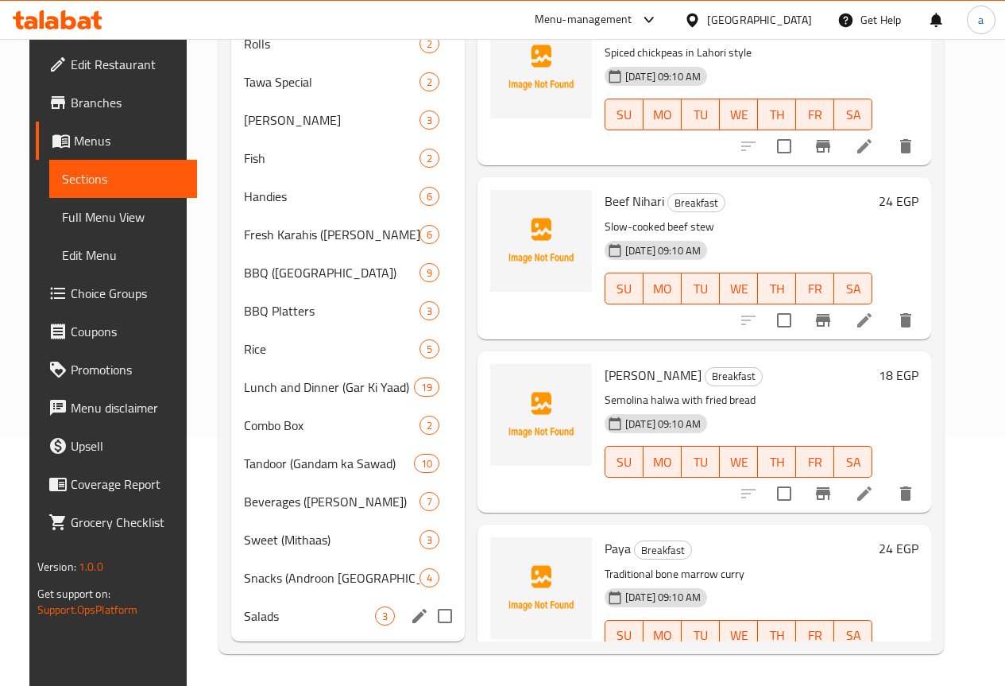
click at [296, 604] on div "Salads 3" at bounding box center [348, 616] width 234 height 38
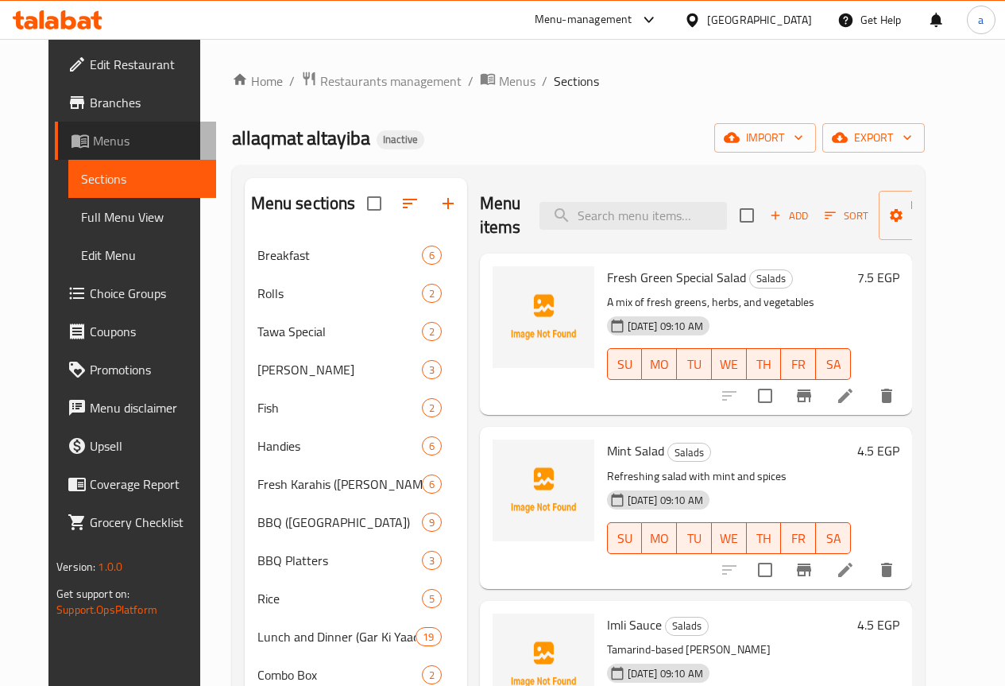
click at [109, 133] on span "Menus" at bounding box center [148, 140] width 110 height 19
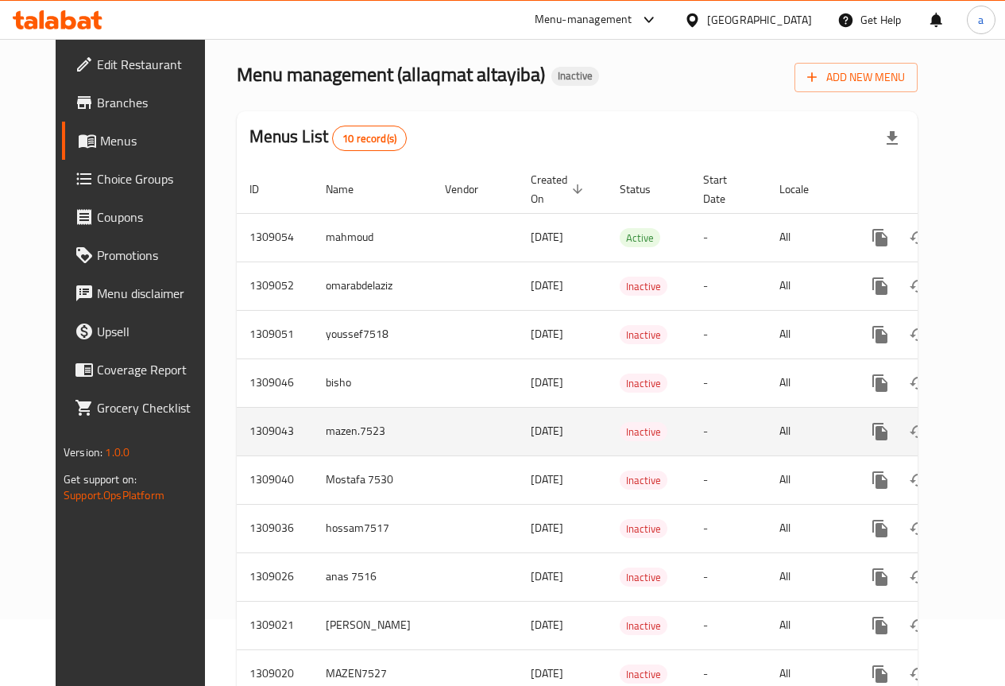
scroll to position [136, 0]
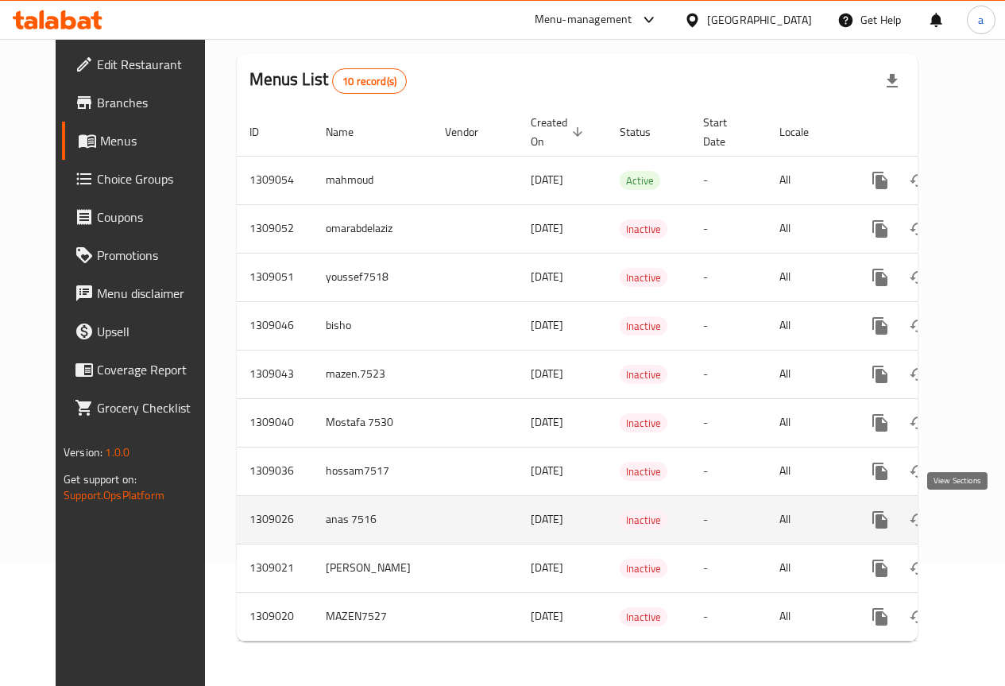
click at [976, 508] on link "enhanced table" at bounding box center [995, 520] width 38 height 38
